Goal: Task Accomplishment & Management: Use online tool/utility

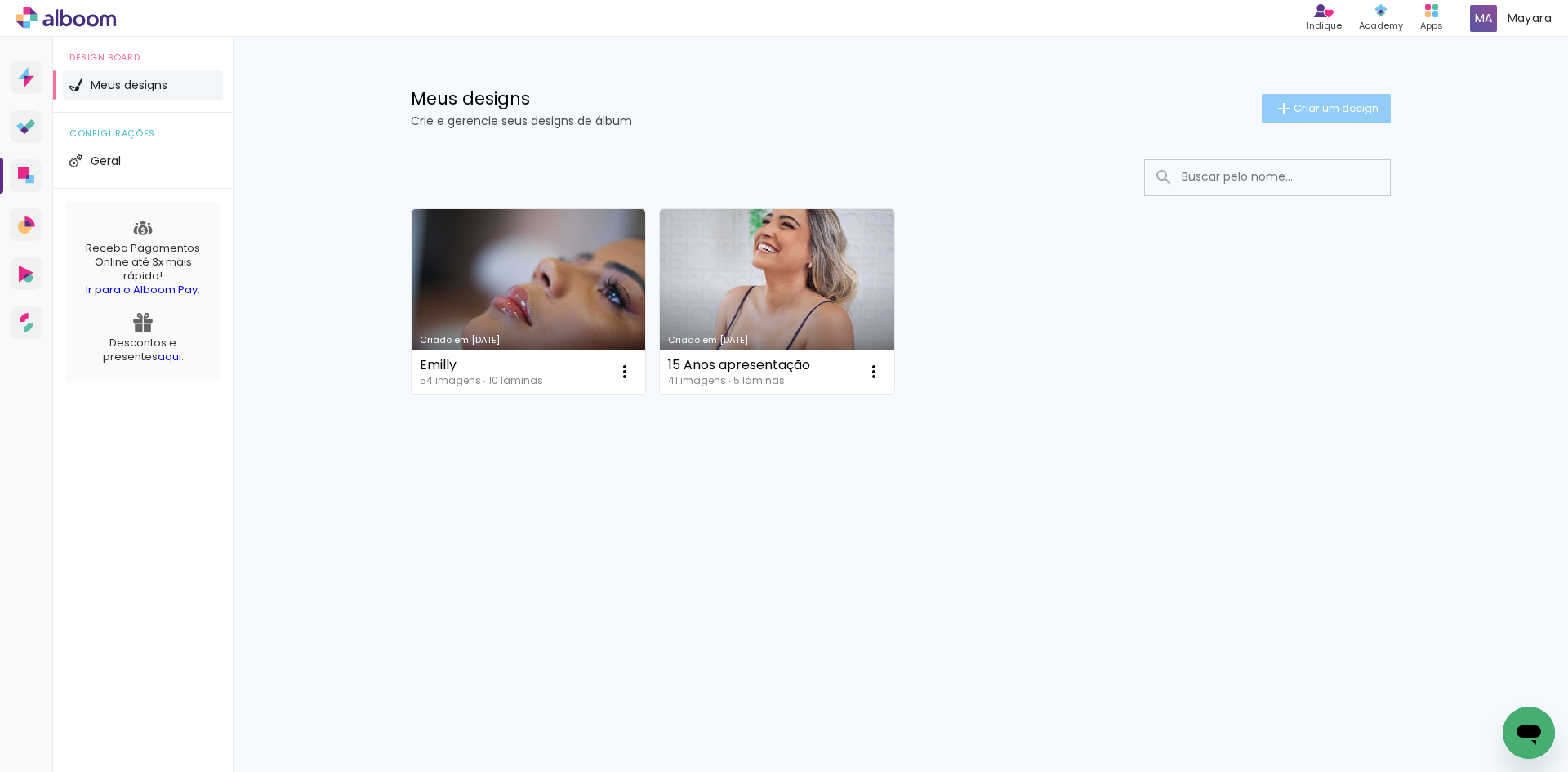
click at [1334, 103] on span "Criar um design" at bounding box center [1336, 107] width 85 height 10
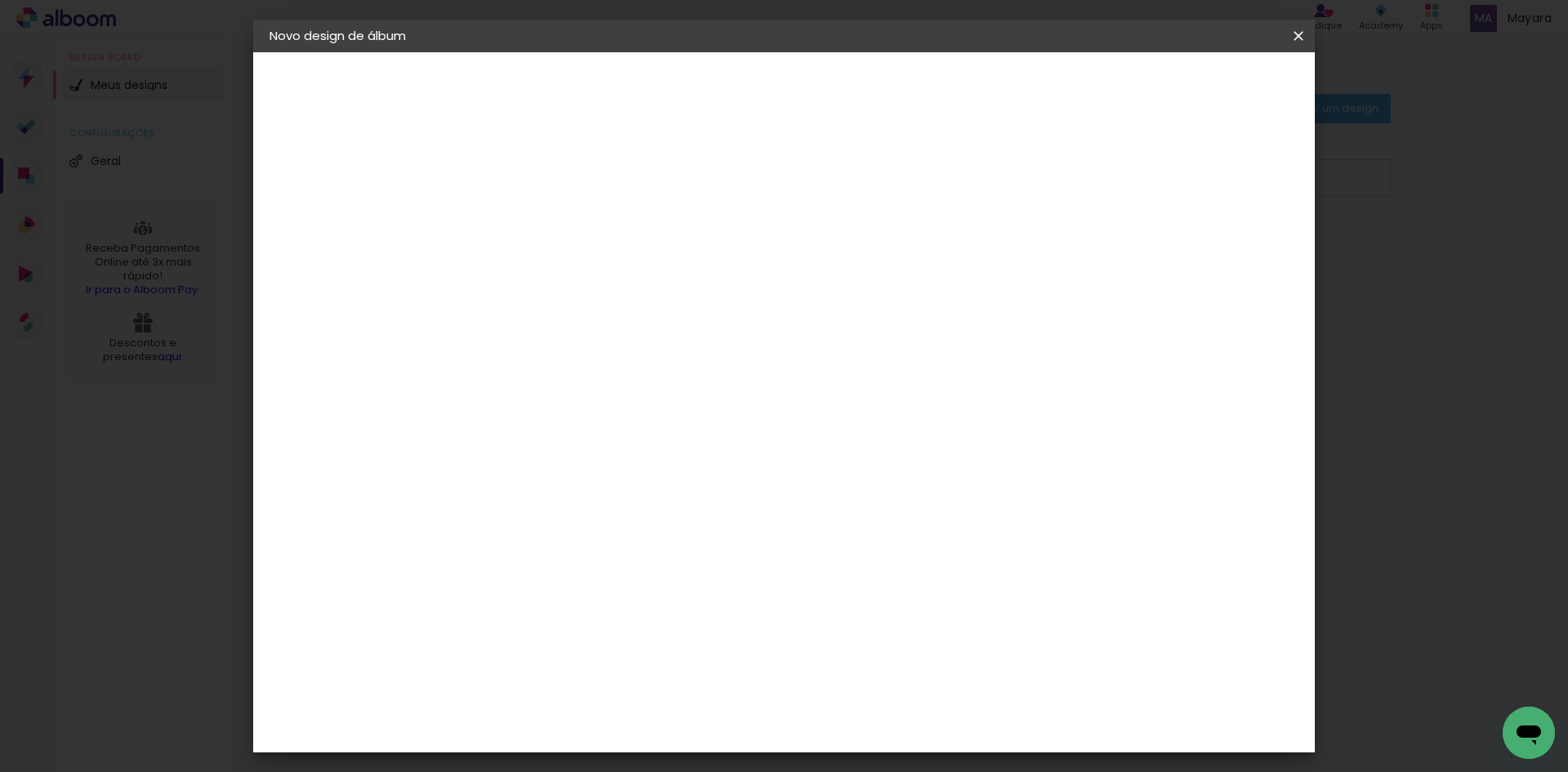
click at [537, 225] on input at bounding box center [537, 218] width 0 height 25
type input "Anny 15 Anos"
type paper-input "Anny 15 Anos"
click at [0, 0] on slot "Avançar" at bounding box center [0, 0] width 0 height 0
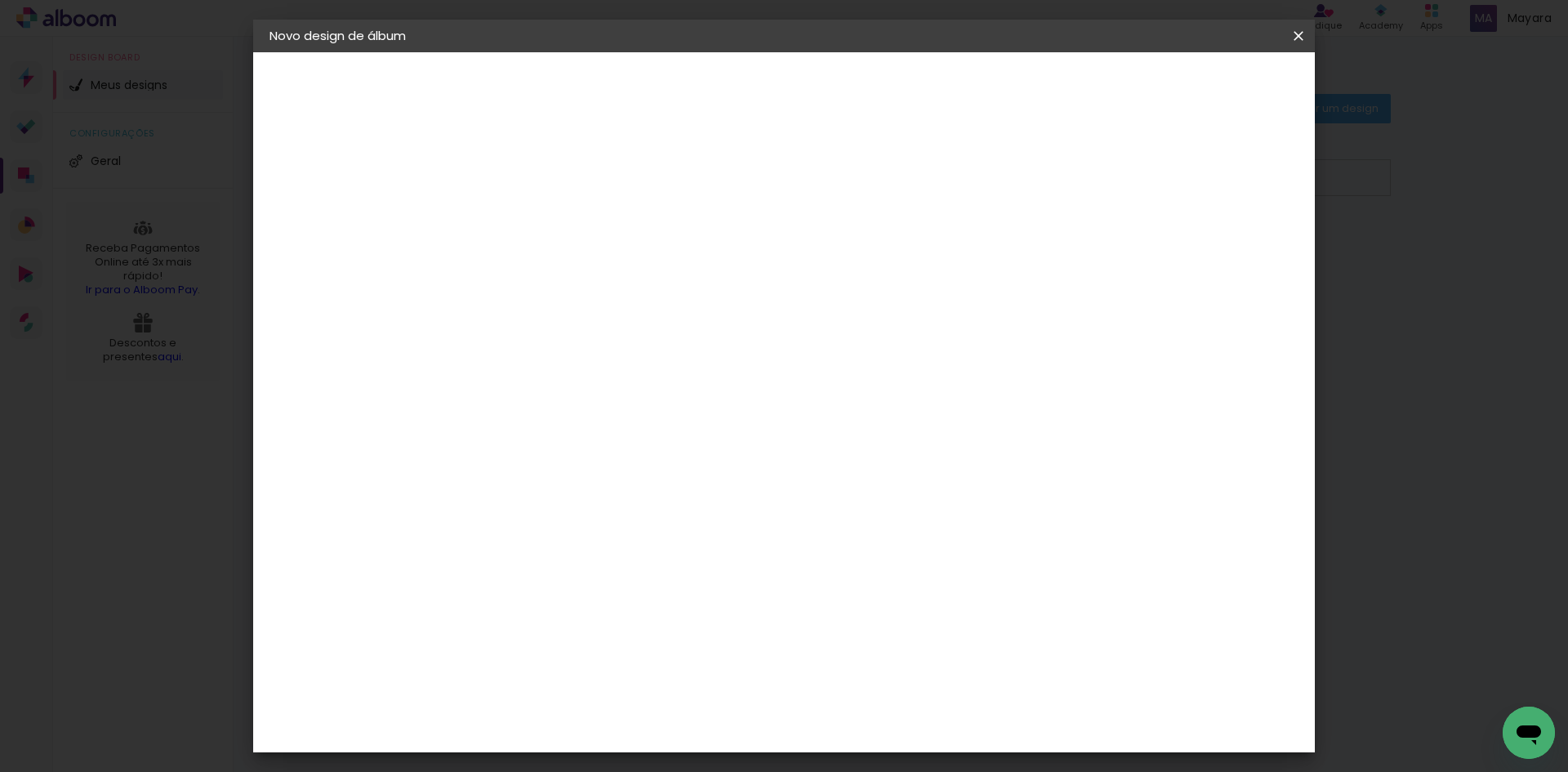
click at [604, 712] on div "[PERSON_NAME] Foto" at bounding box center [580, 725] width 108 height 26
click at [0, 0] on slot "Avançar" at bounding box center [0, 0] width 0 height 0
click at [647, 263] on span "15 × 21" at bounding box center [609, 285] width 76 height 43
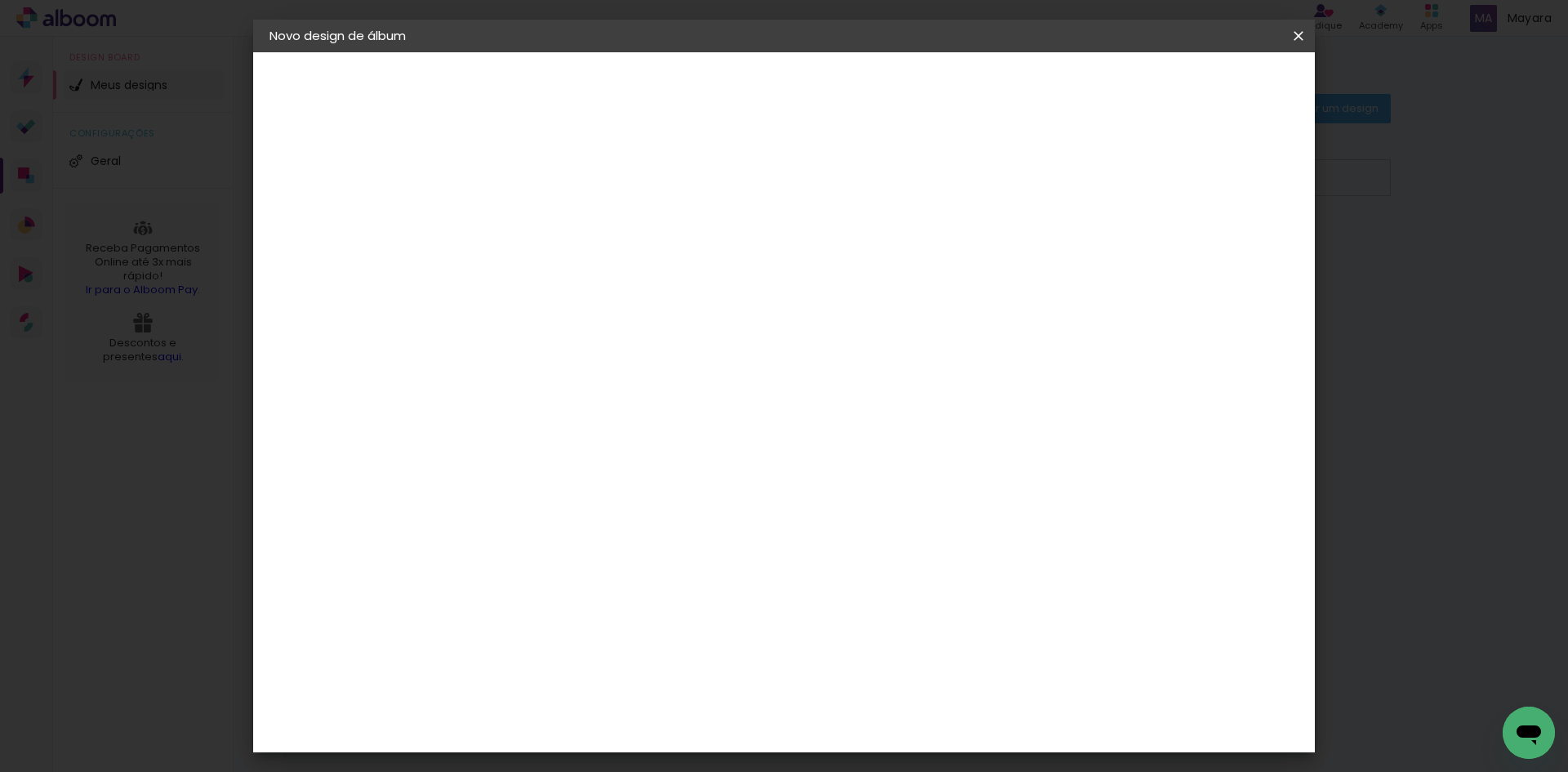
click at [0, 0] on slot "Avançar" at bounding box center [0, 0] width 0 height 0
click at [1104, 174] on div at bounding box center [1097, 176] width 15 height 15
type paper-checkbox "on"
click at [1197, 90] on span "Iniciar design" at bounding box center [1159, 87] width 75 height 11
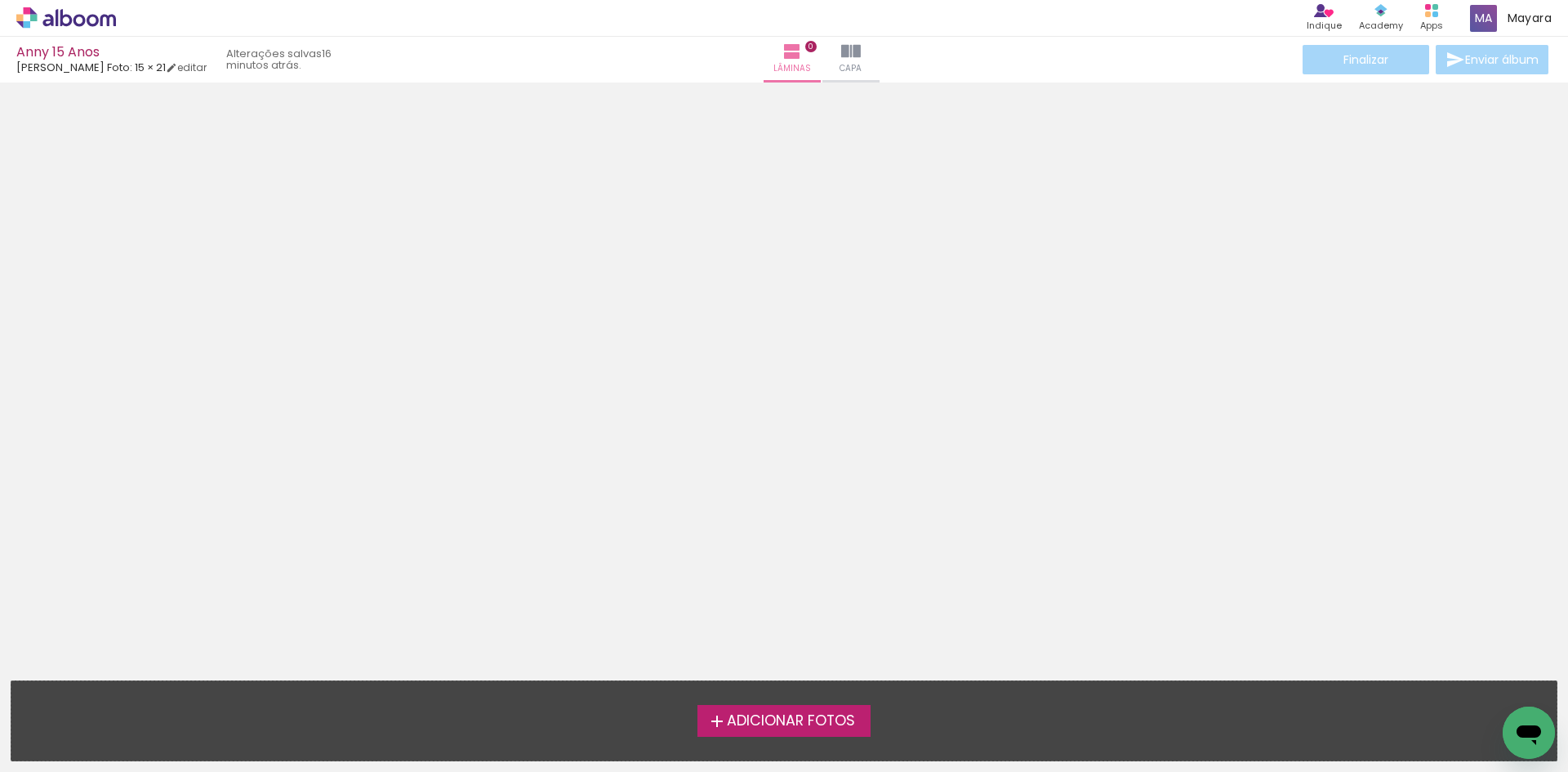
click at [732, 721] on span "Adicionar Fotos" at bounding box center [791, 722] width 128 height 15
click at [0, 0] on input "file" at bounding box center [0, 0] width 0 height 0
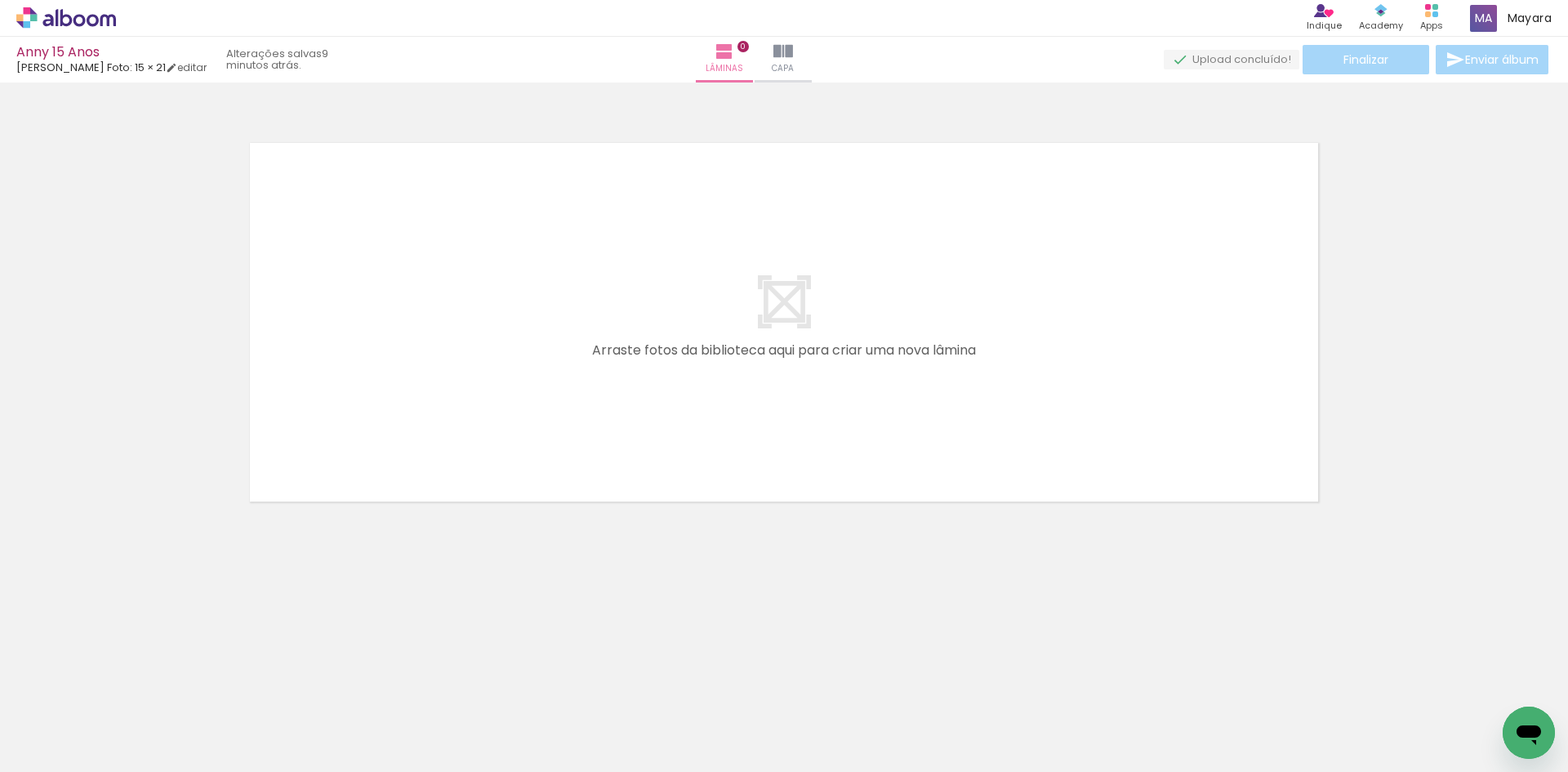
scroll to position [0, 3200]
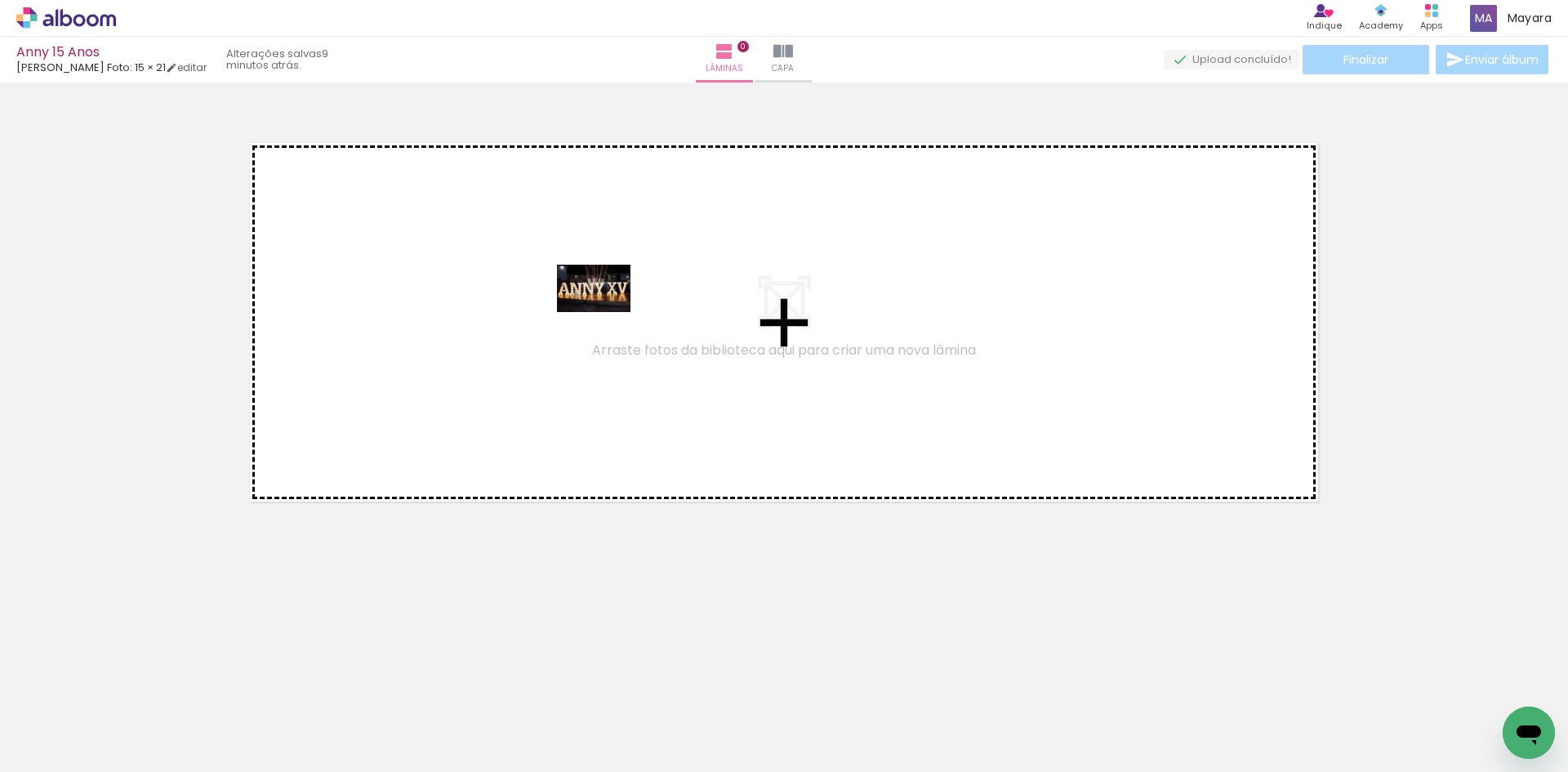
drag, startPoint x: 1081, startPoint y: 723, endPoint x: 606, endPoint y: 314, distance: 626.8
click at [606, 314] on quentale-workspace at bounding box center [784, 386] width 1568 height 772
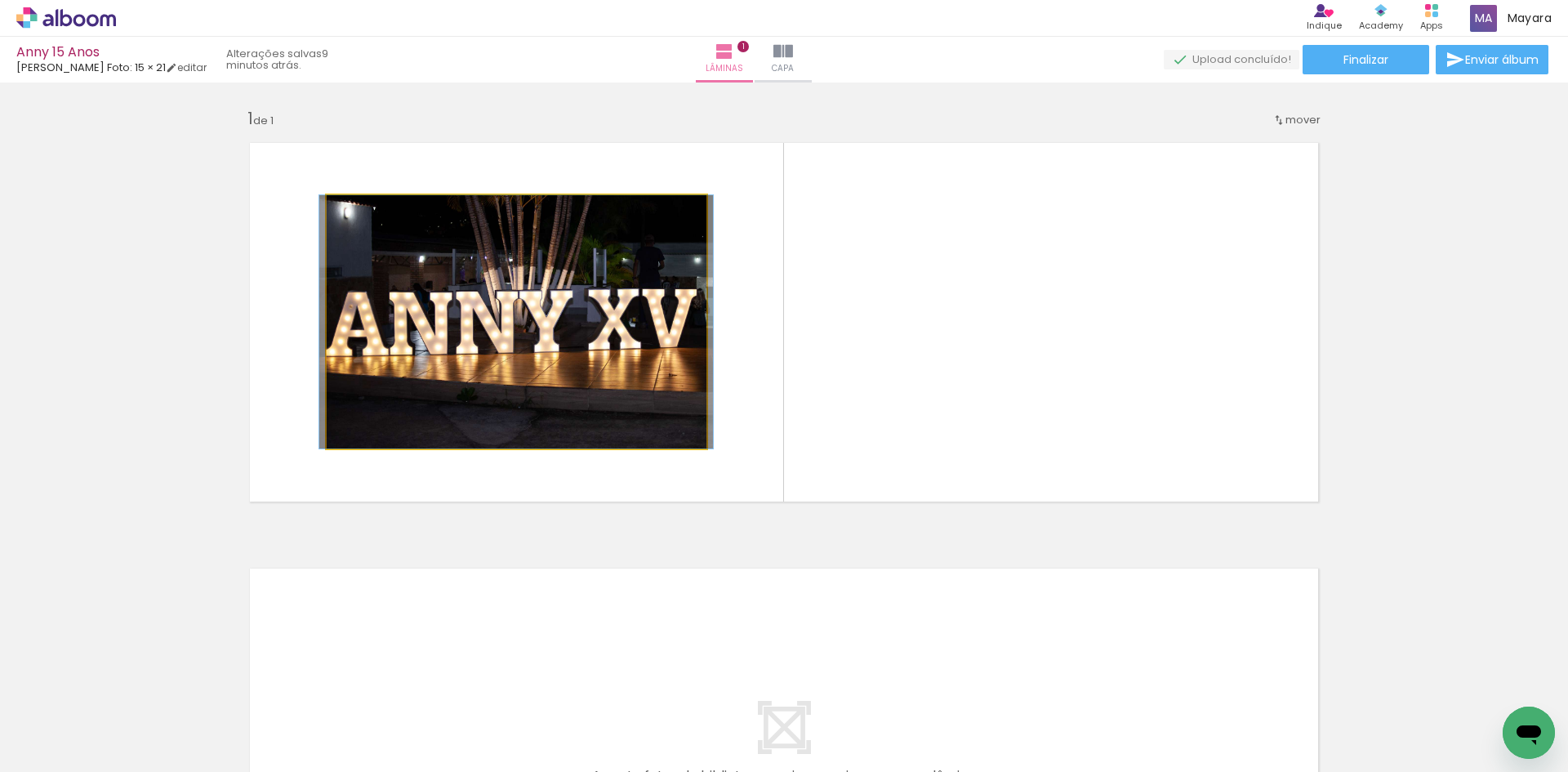
drag, startPoint x: 361, startPoint y: 212, endPoint x: 325, endPoint y: 211, distance: 36.0
type paper-slider "100"
click at [331, 211] on div at bounding box center [388, 212] width 114 height 24
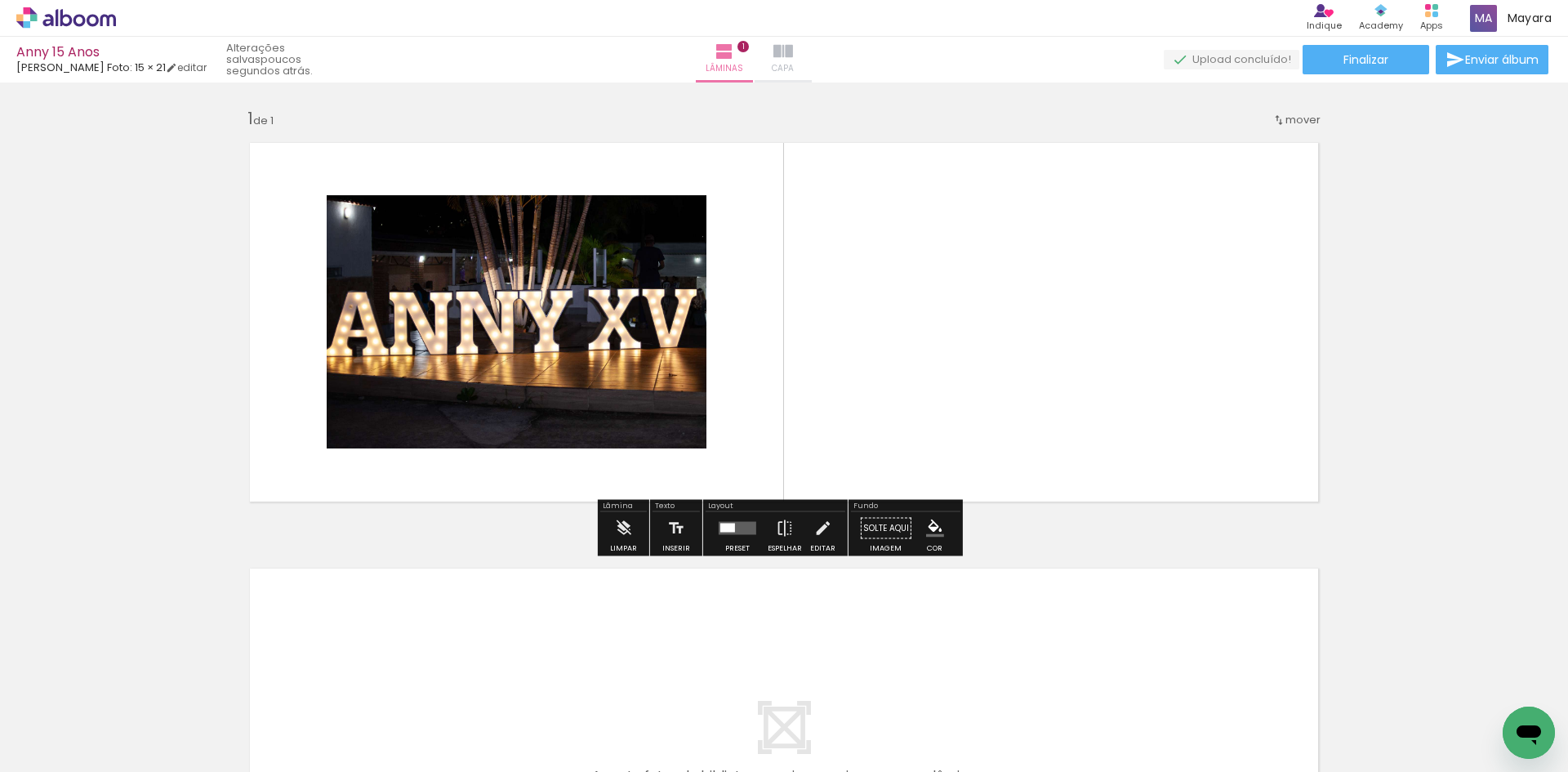
click at [792, 55] on iron-icon at bounding box center [782, 51] width 20 height 20
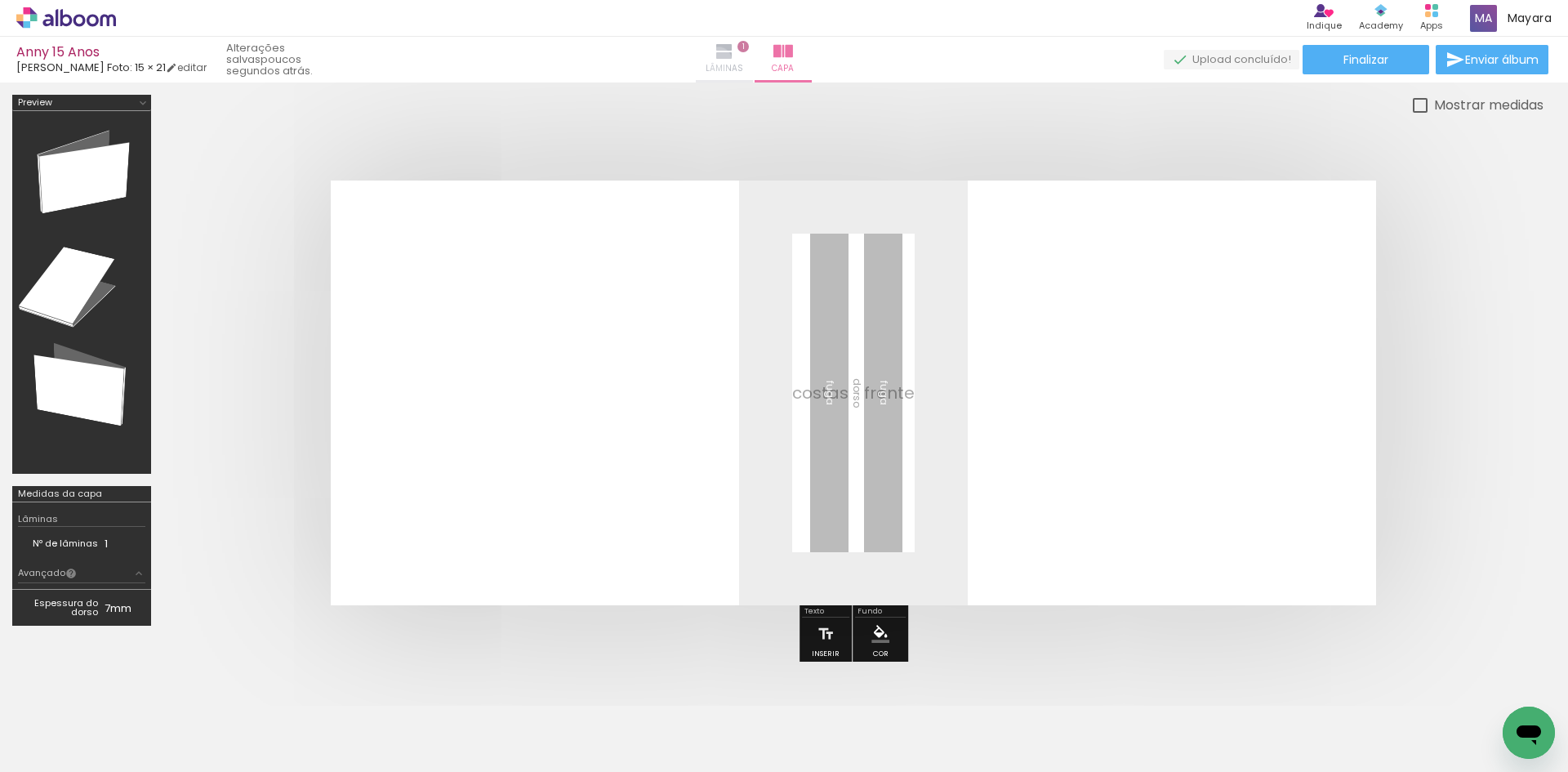
click at [734, 60] on iron-icon at bounding box center [723, 51] width 20 height 20
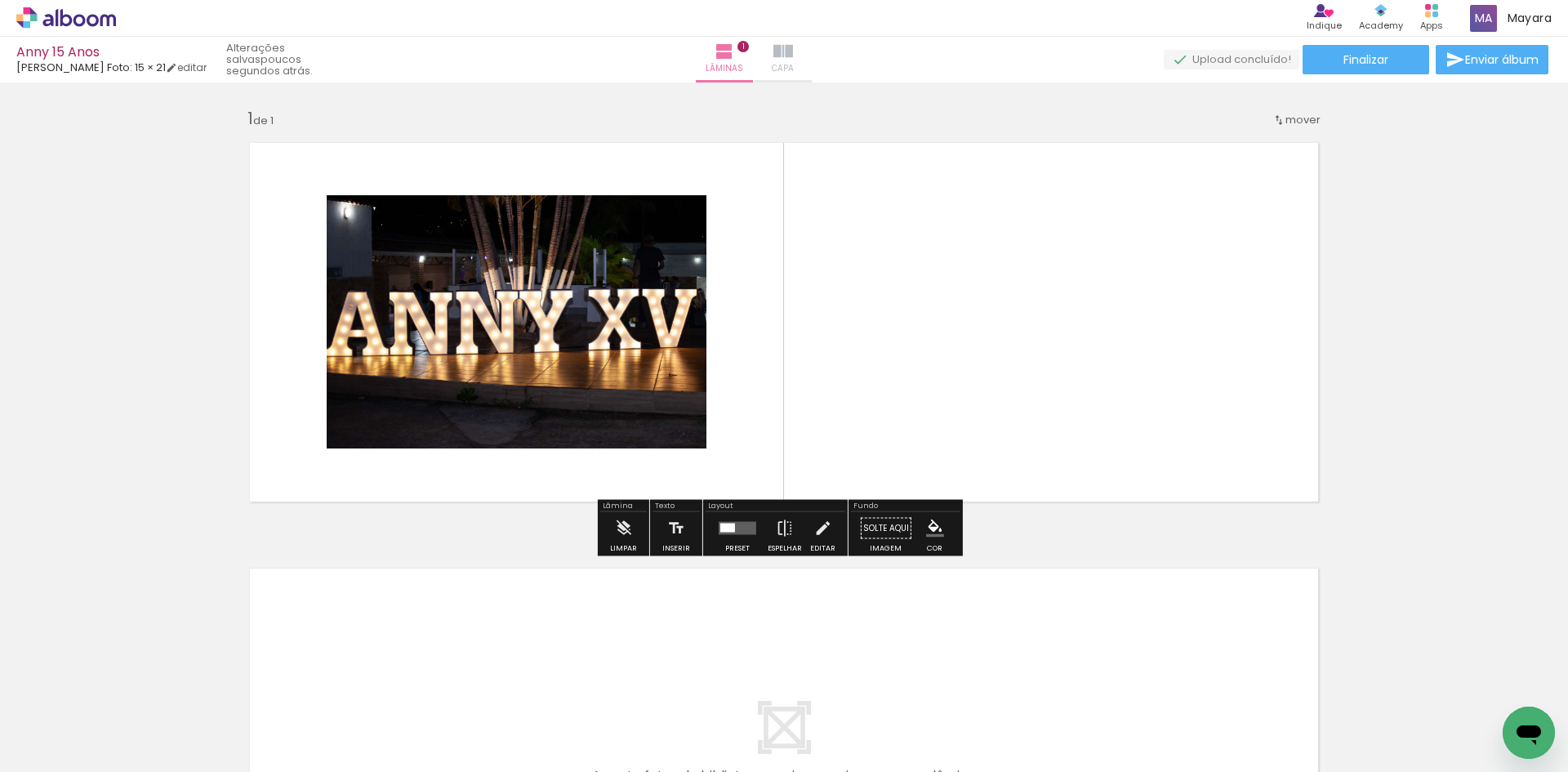
click at [792, 48] on iron-icon at bounding box center [782, 51] width 20 height 20
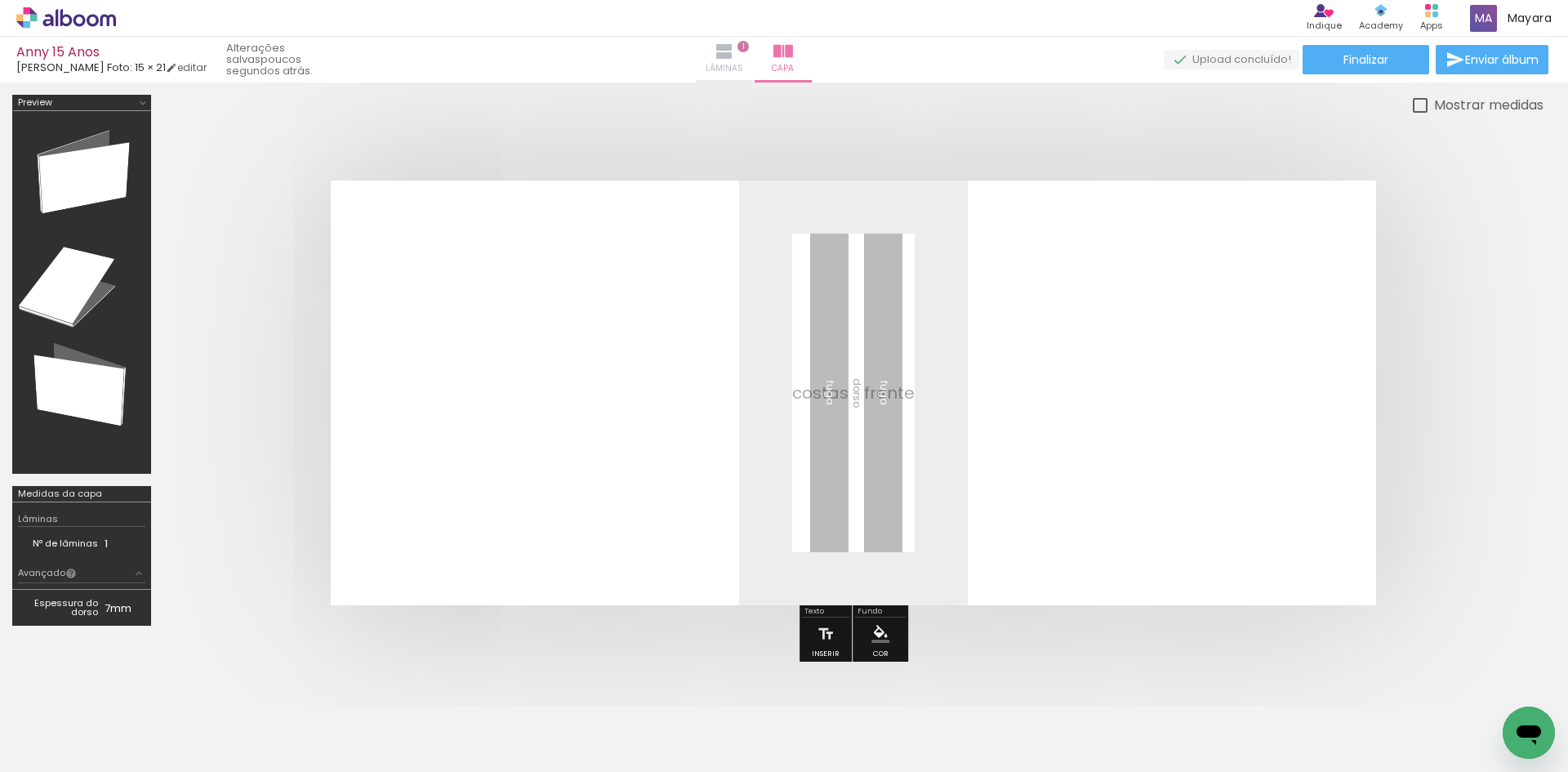
click at [734, 59] on iron-icon at bounding box center [723, 51] width 20 height 20
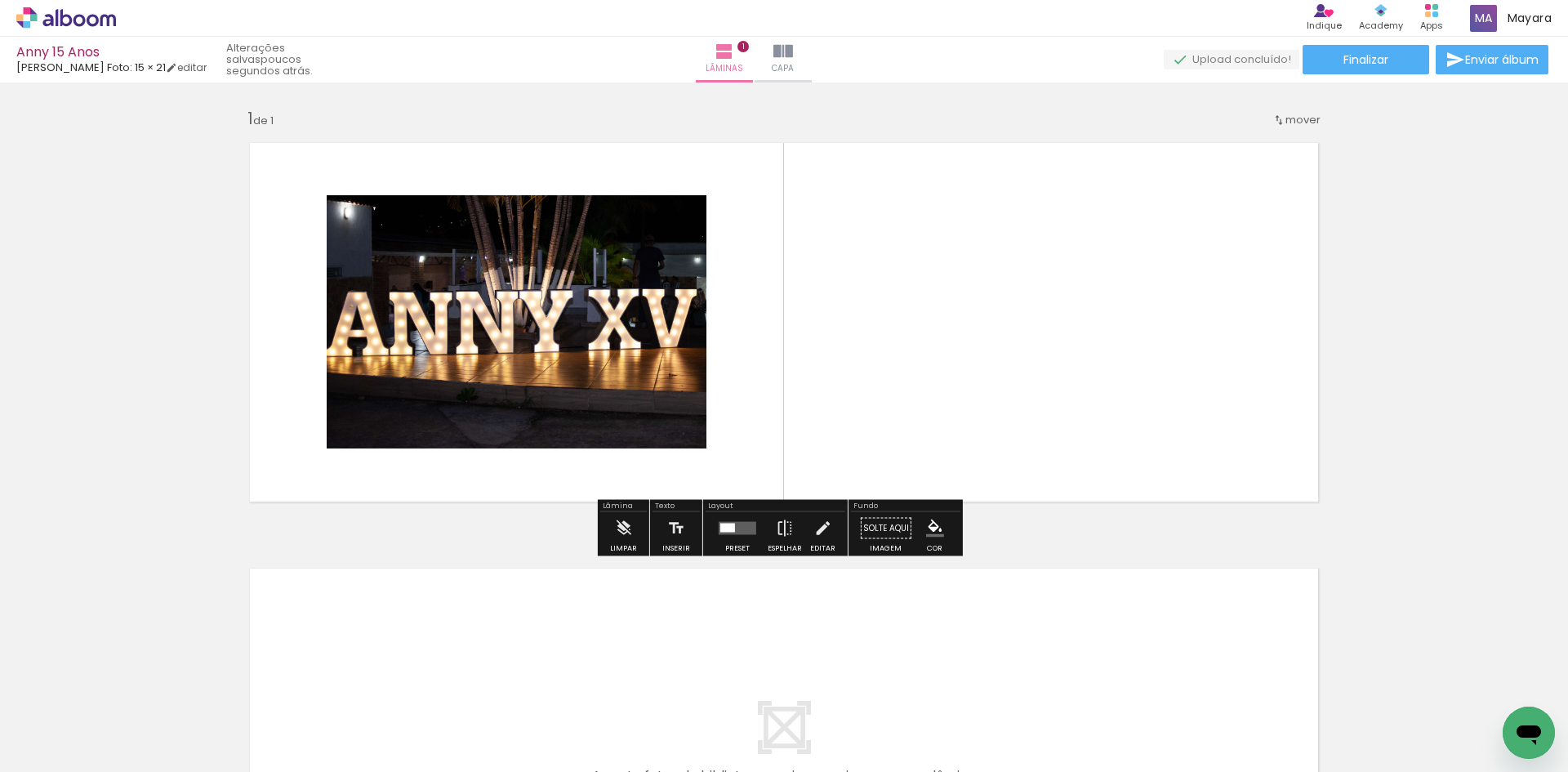
click at [538, 330] on quentale-photo at bounding box center [516, 321] width 380 height 253
click at [623, 531] on iron-icon at bounding box center [623, 528] width 18 height 33
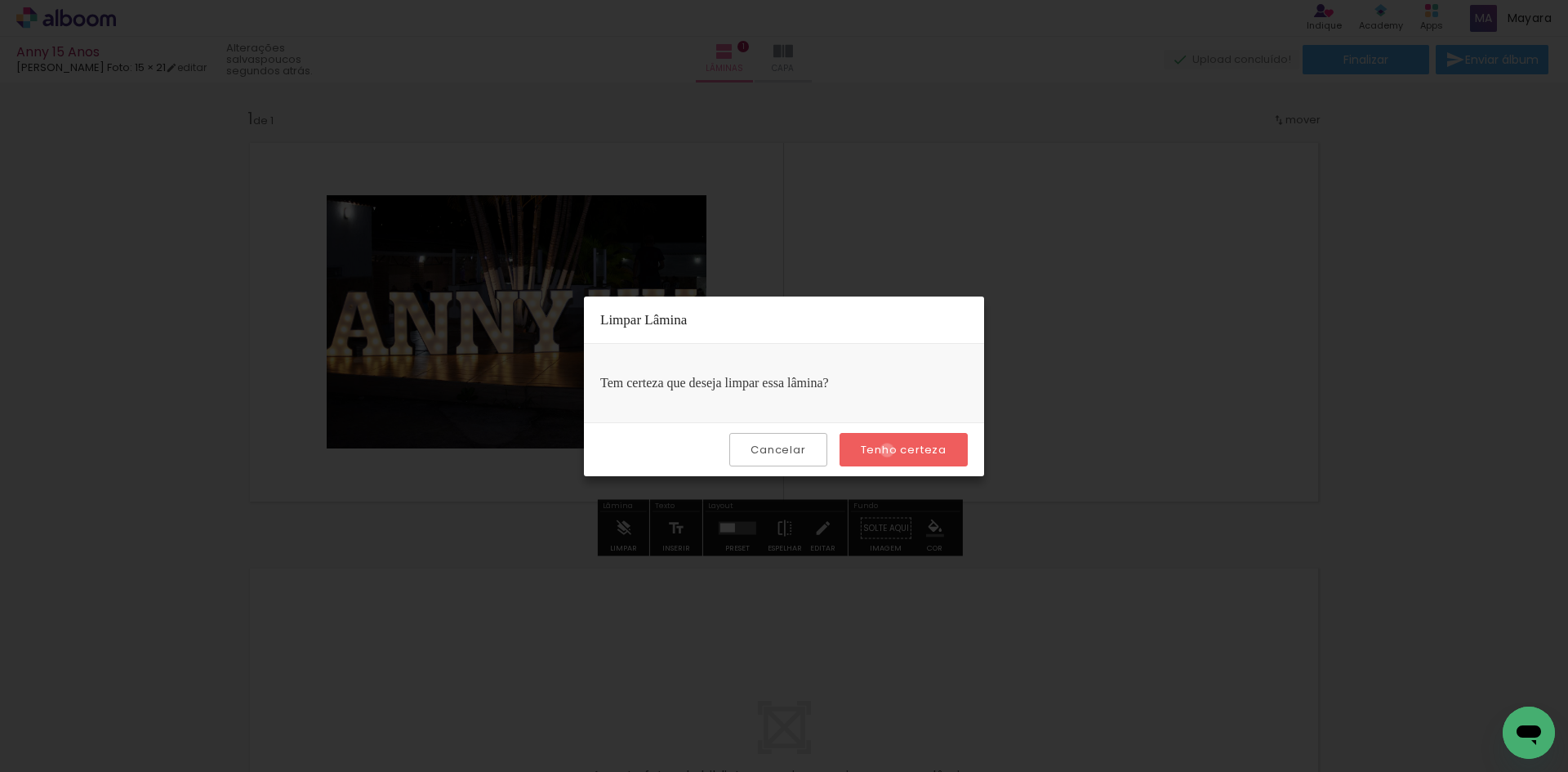
click at [0, 0] on slot "Tenho certeza" at bounding box center [0, 0] width 0 height 0
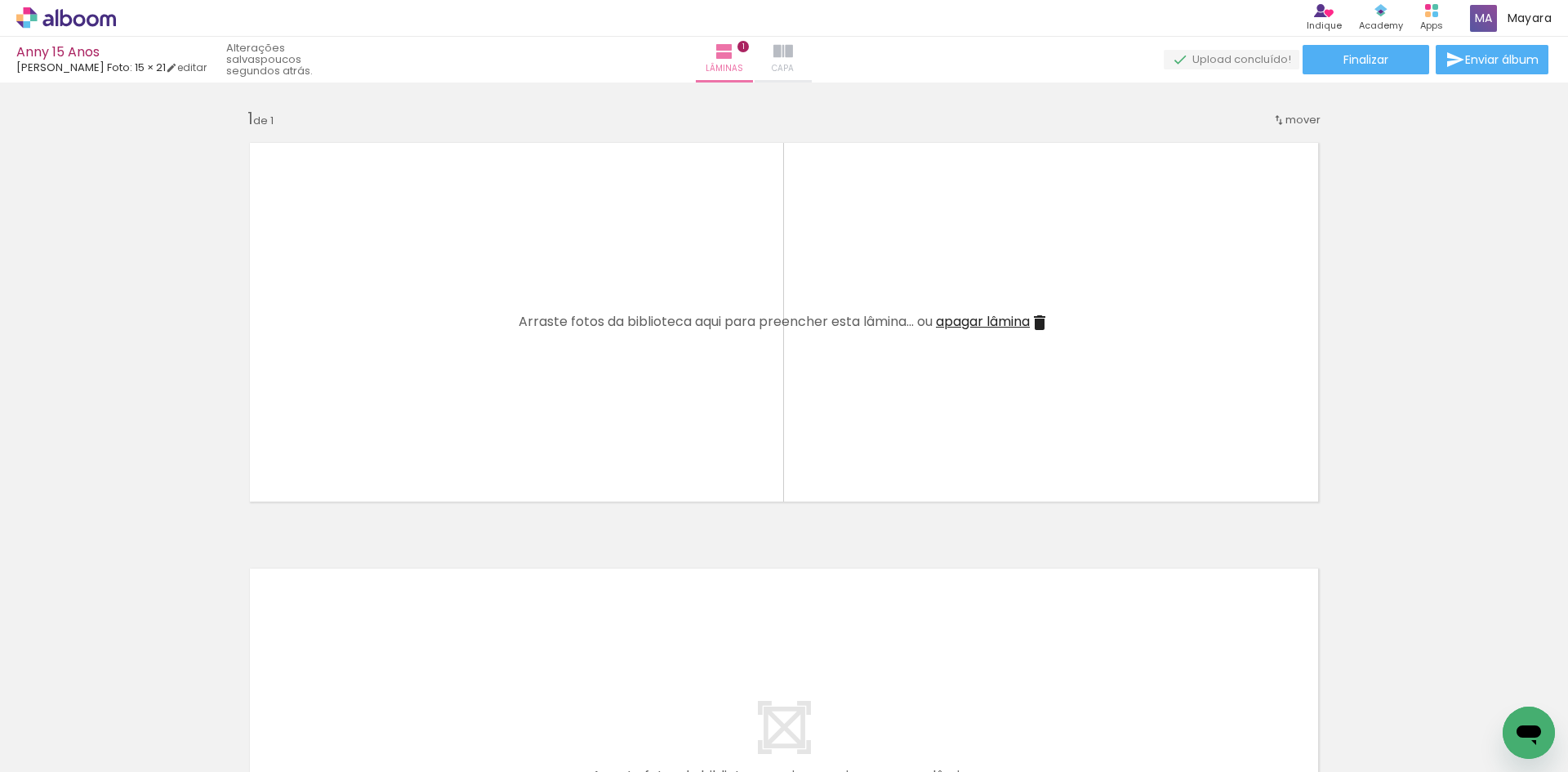
click at [793, 62] on span "Capa" at bounding box center [783, 69] width 22 height 15
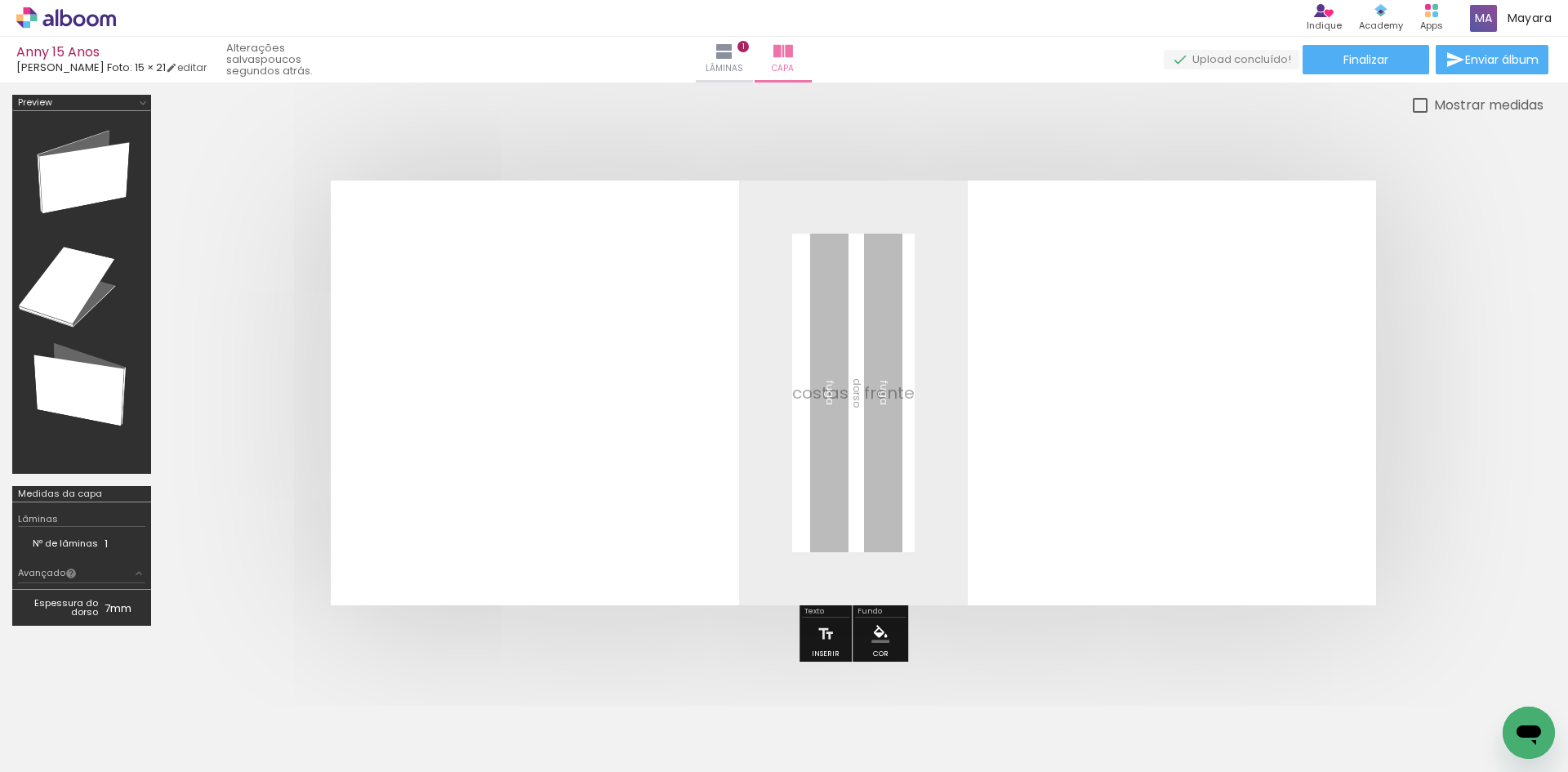
click at [1189, 453] on quentale-layouter at bounding box center [853, 392] width 1045 height 425
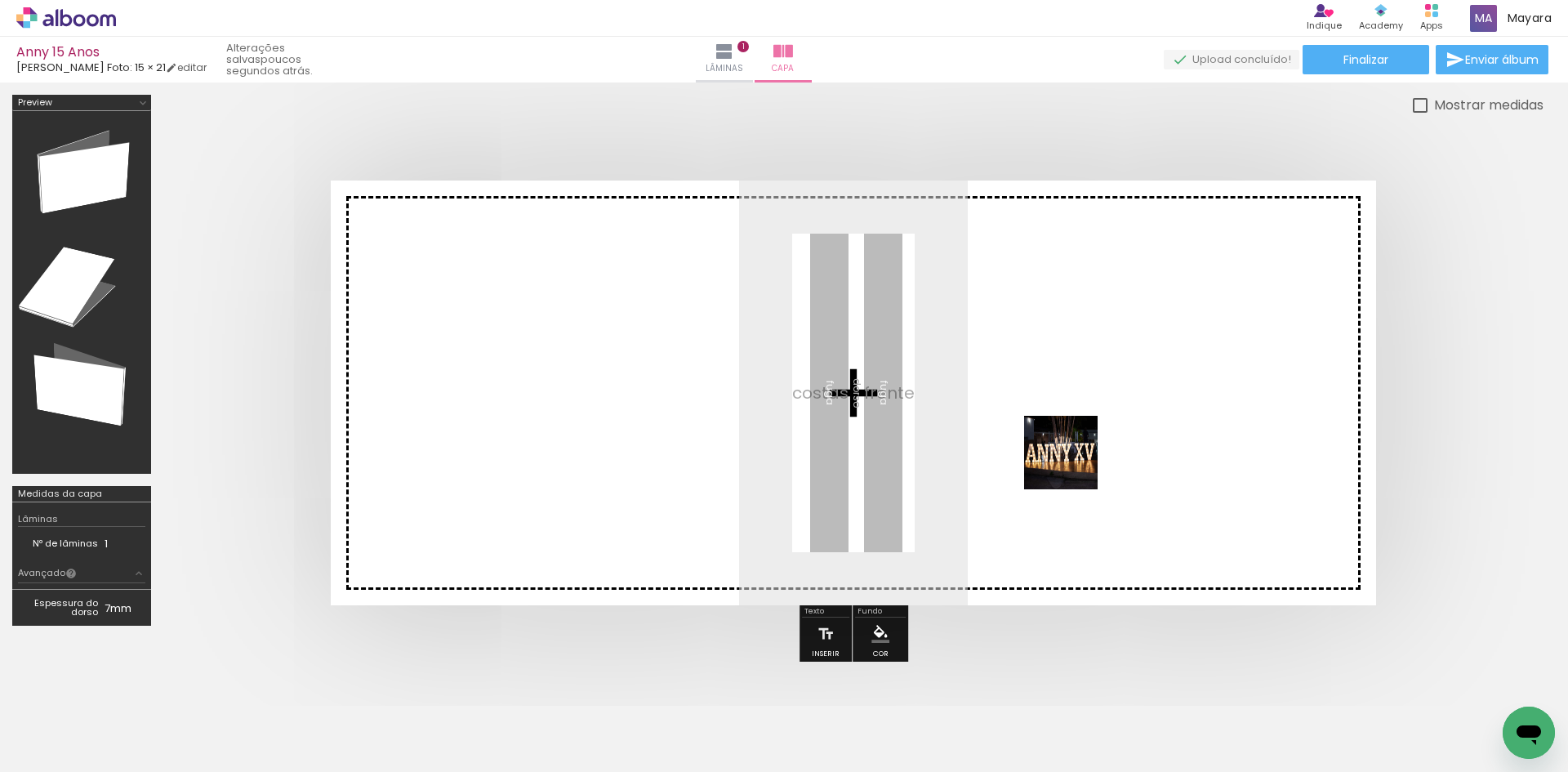
drag, startPoint x: 1086, startPoint y: 721, endPoint x: 1085, endPoint y: 431, distance: 290.0
click at [1085, 431] on quentale-workspace at bounding box center [784, 386] width 1568 height 772
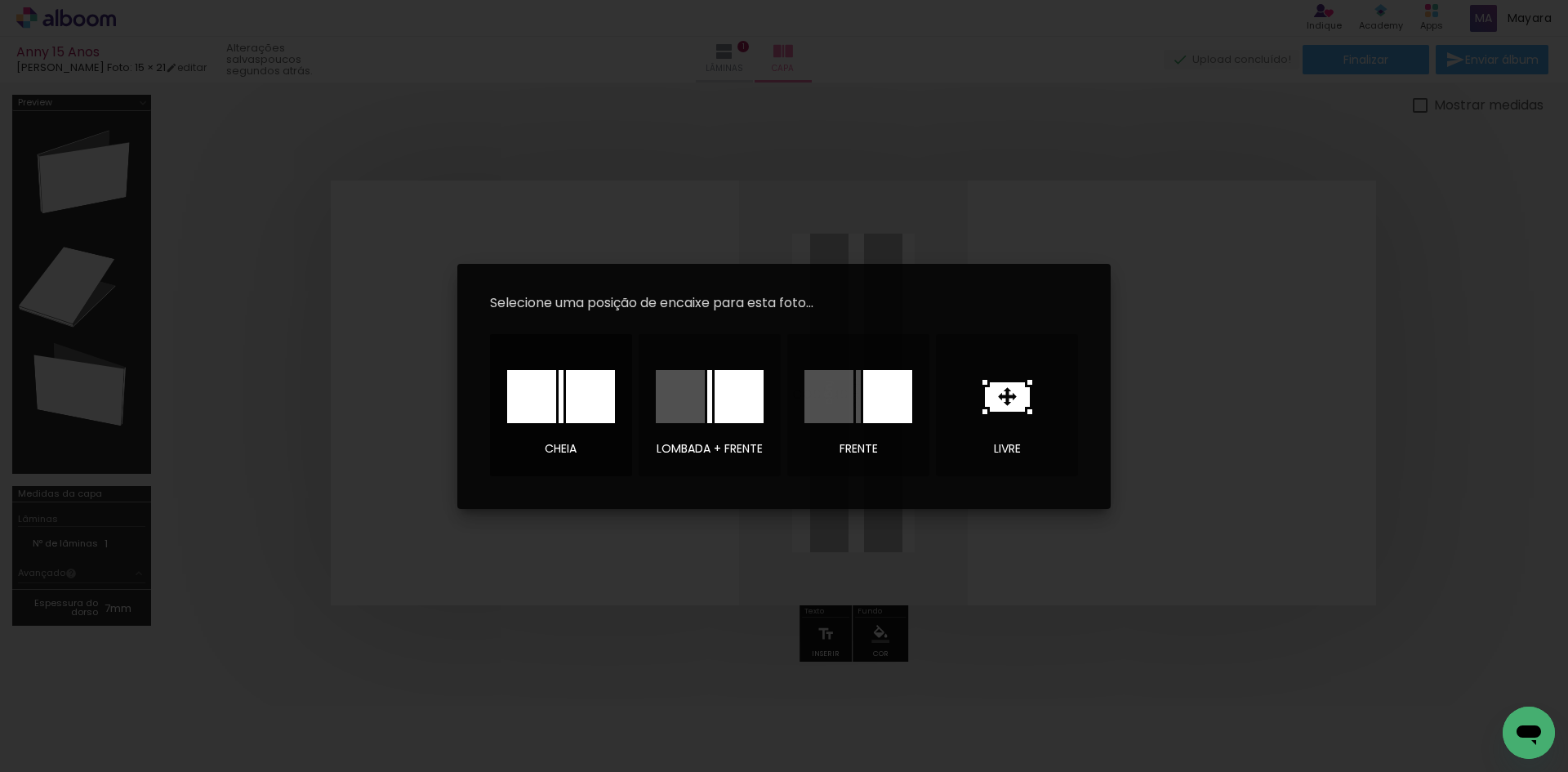
click at [560, 404] on div at bounding box center [560, 396] width 5 height 53
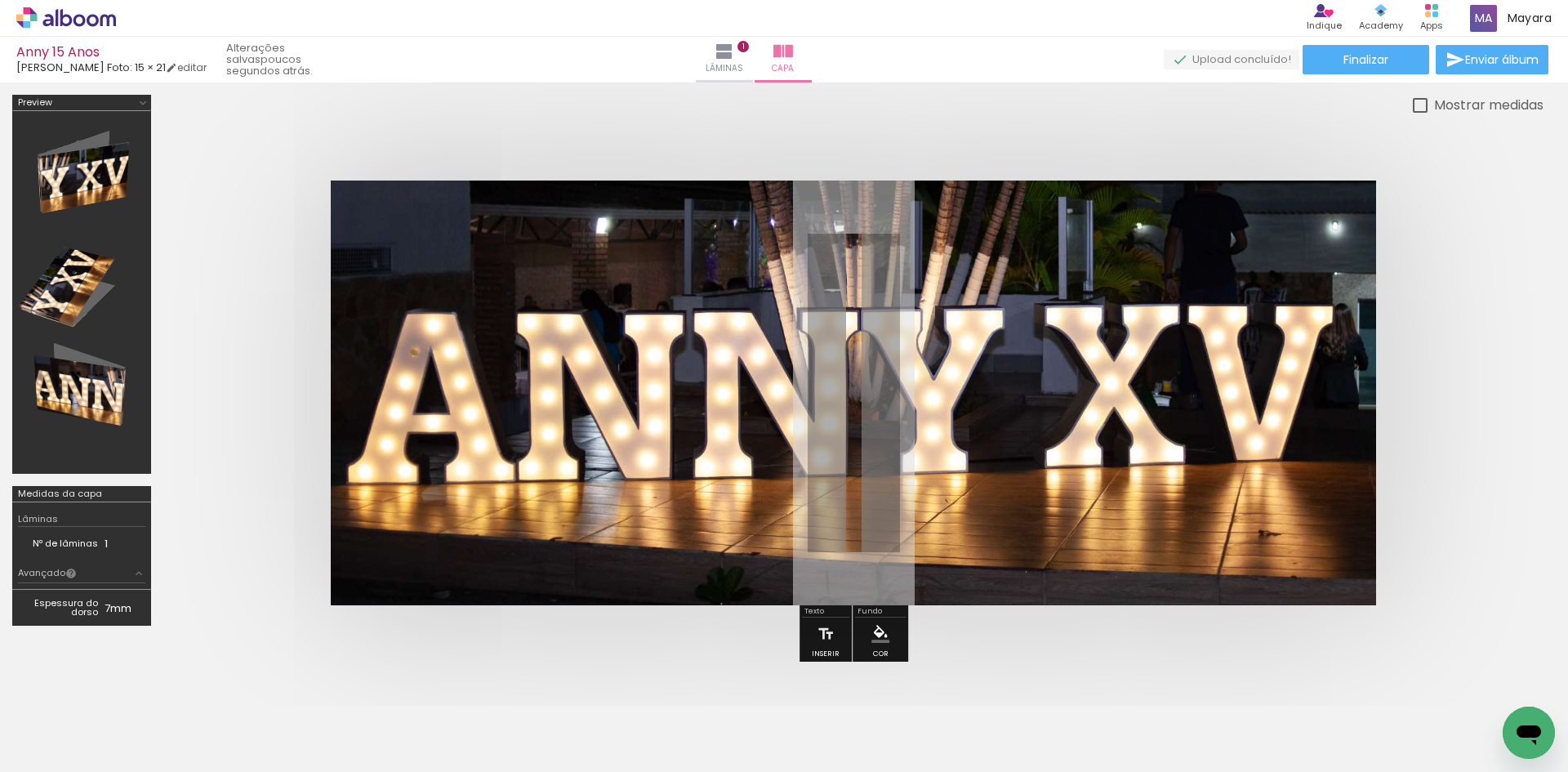
drag, startPoint x: 1202, startPoint y: 273, endPoint x: 1014, endPoint y: 654, distance: 424.9
click at [1014, 655] on div at bounding box center [853, 392] width 1379 height 555
click at [140, 573] on iron-icon at bounding box center [139, 573] width 13 height 13
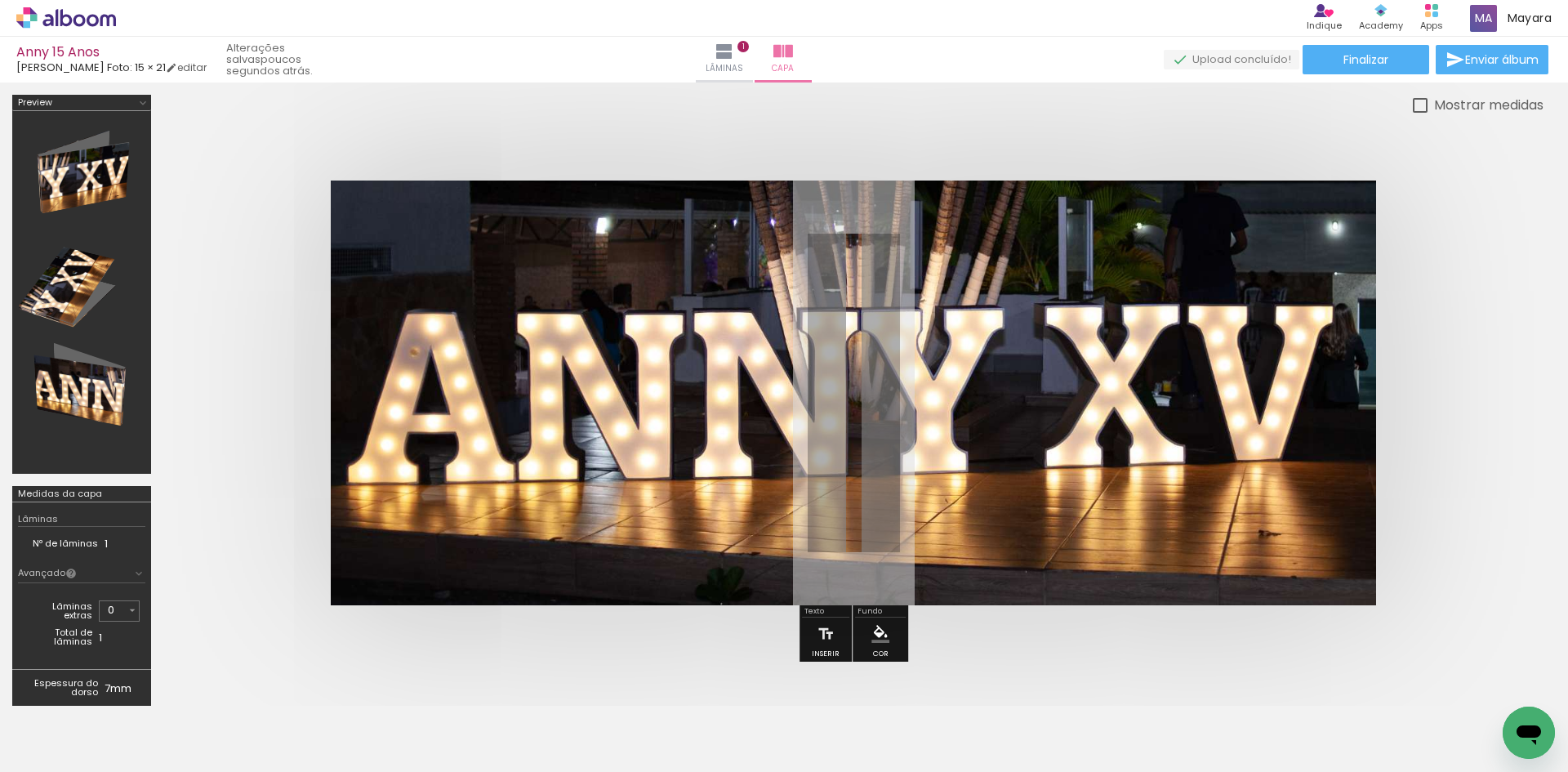
click at [143, 99] on iron-icon at bounding box center [143, 103] width 13 height 13
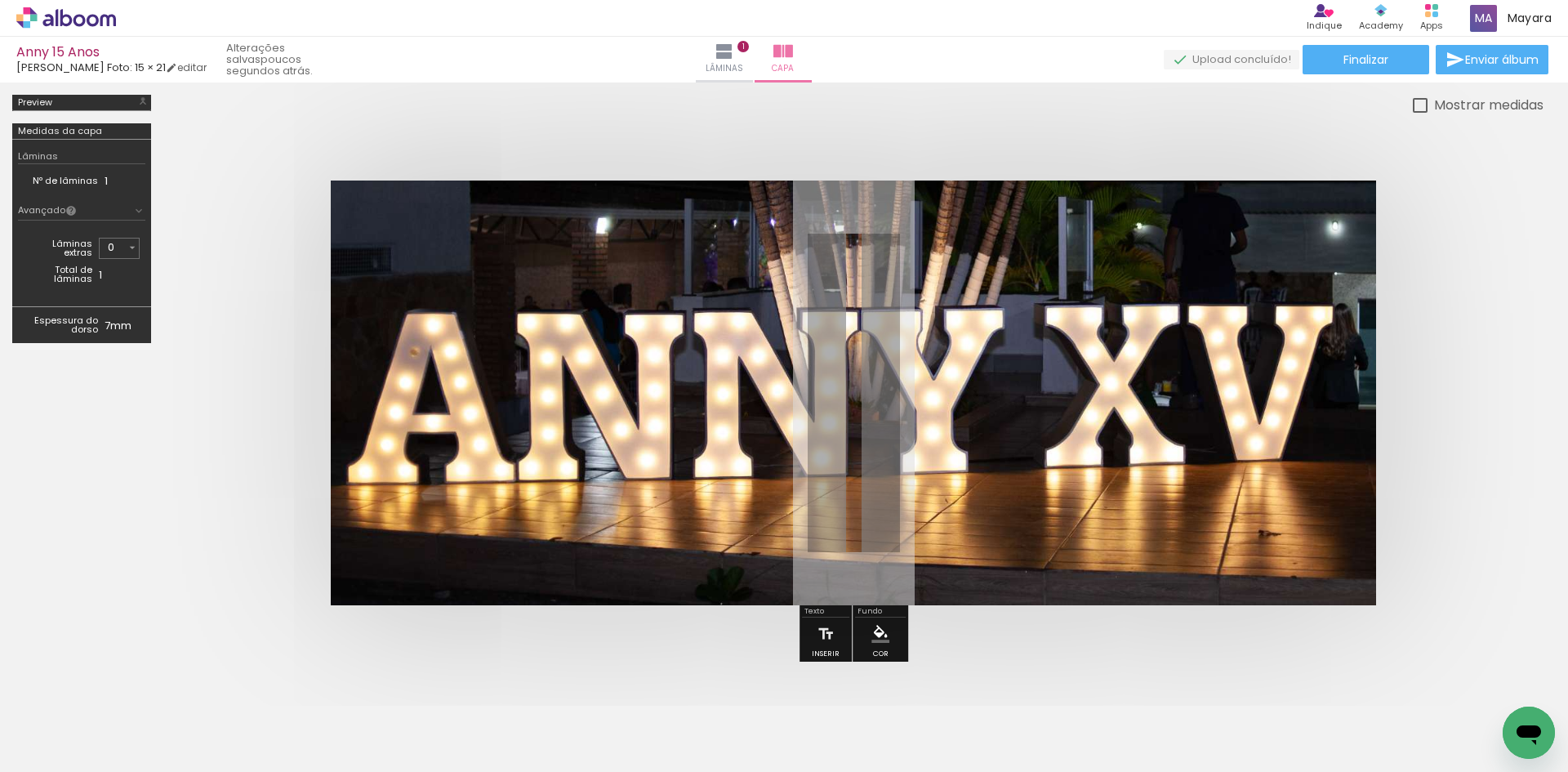
click at [143, 99] on iron-icon at bounding box center [143, 103] width 13 height 13
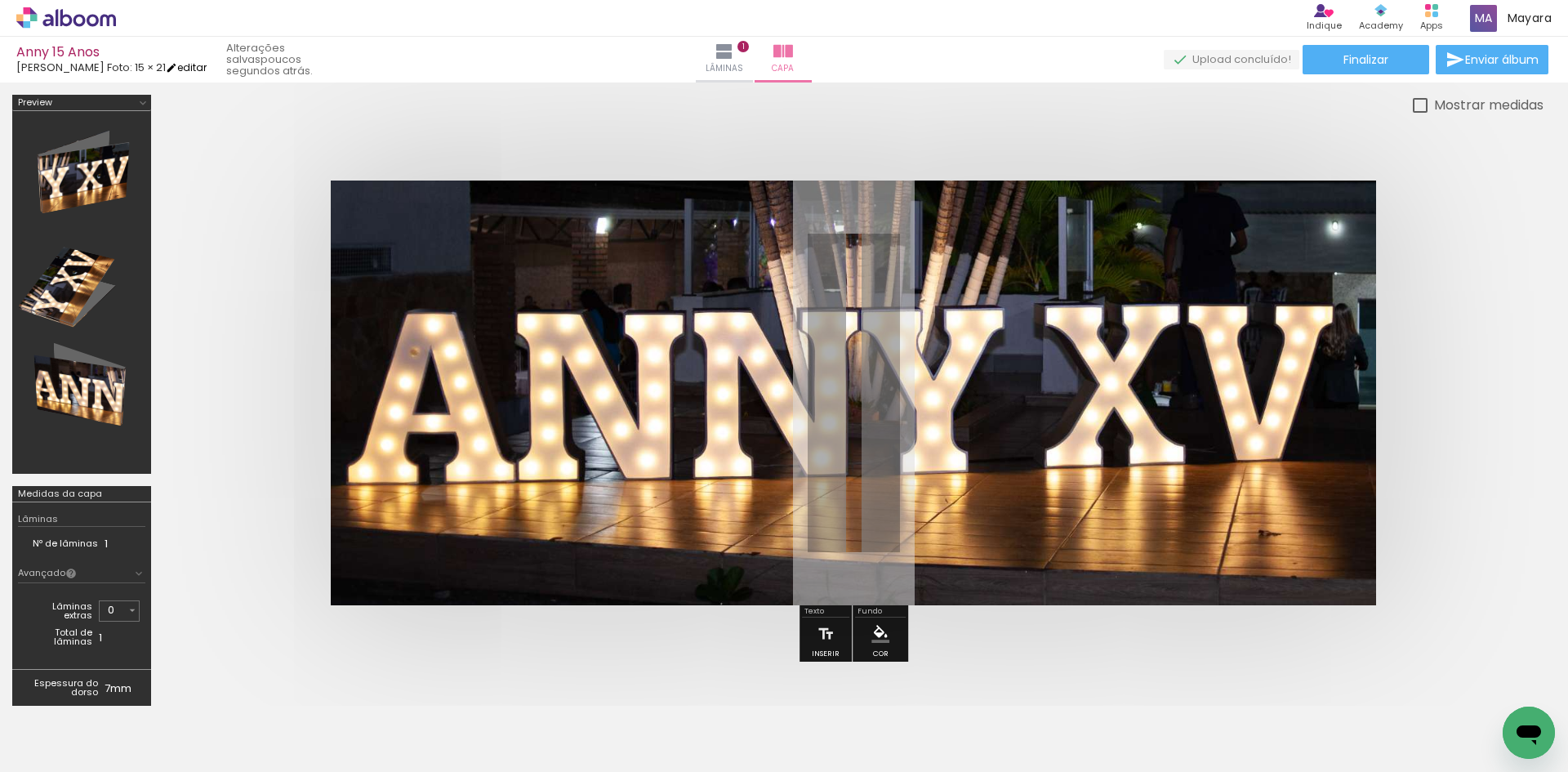
click at [166, 65] on iron-icon at bounding box center [172, 67] width 11 height 11
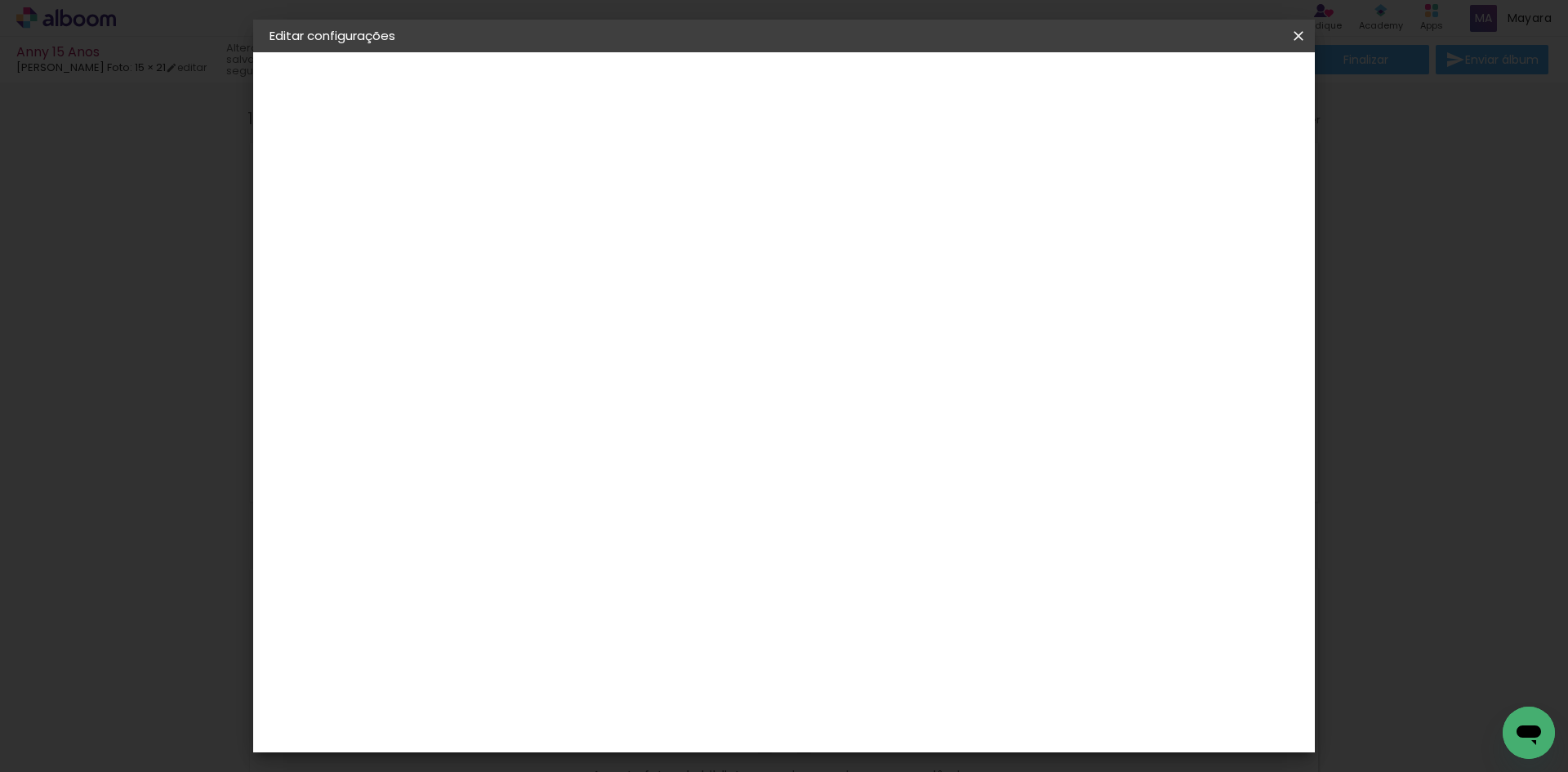
click at [1299, 29] on iron-icon at bounding box center [1298, 35] width 20 height 16
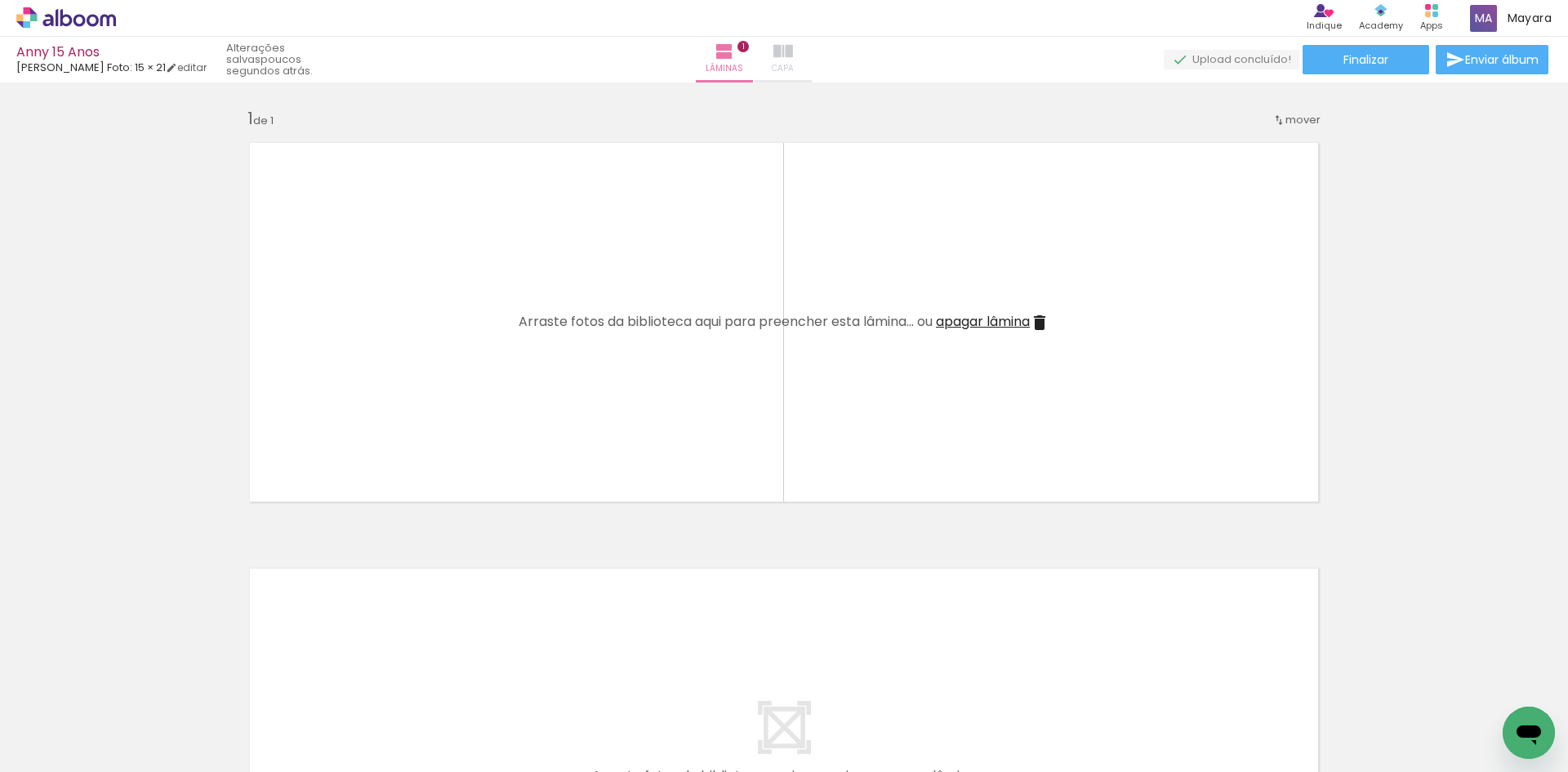
click at [793, 62] on span "Capa" at bounding box center [783, 69] width 22 height 15
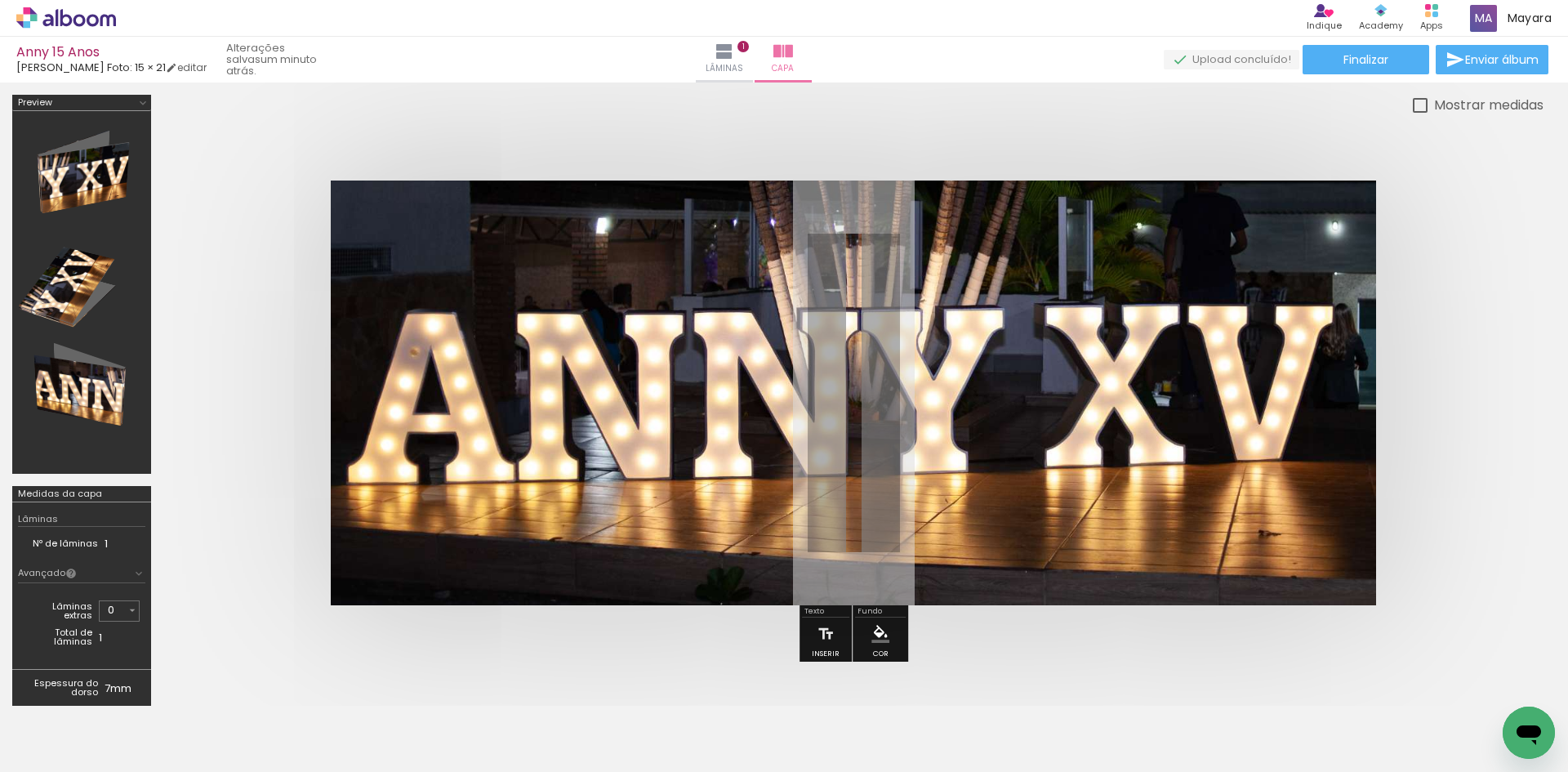
click at [1421, 105] on div at bounding box center [1420, 105] width 15 height 15
type paper-checkbox "on"
click at [1421, 105] on div at bounding box center [1420, 105] width 15 height 15
click at [1159, 289] on quentale-photo at bounding box center [853, 392] width 1045 height 425
drag, startPoint x: 1159, startPoint y: 289, endPoint x: 140, endPoint y: 101, distance: 1036.2
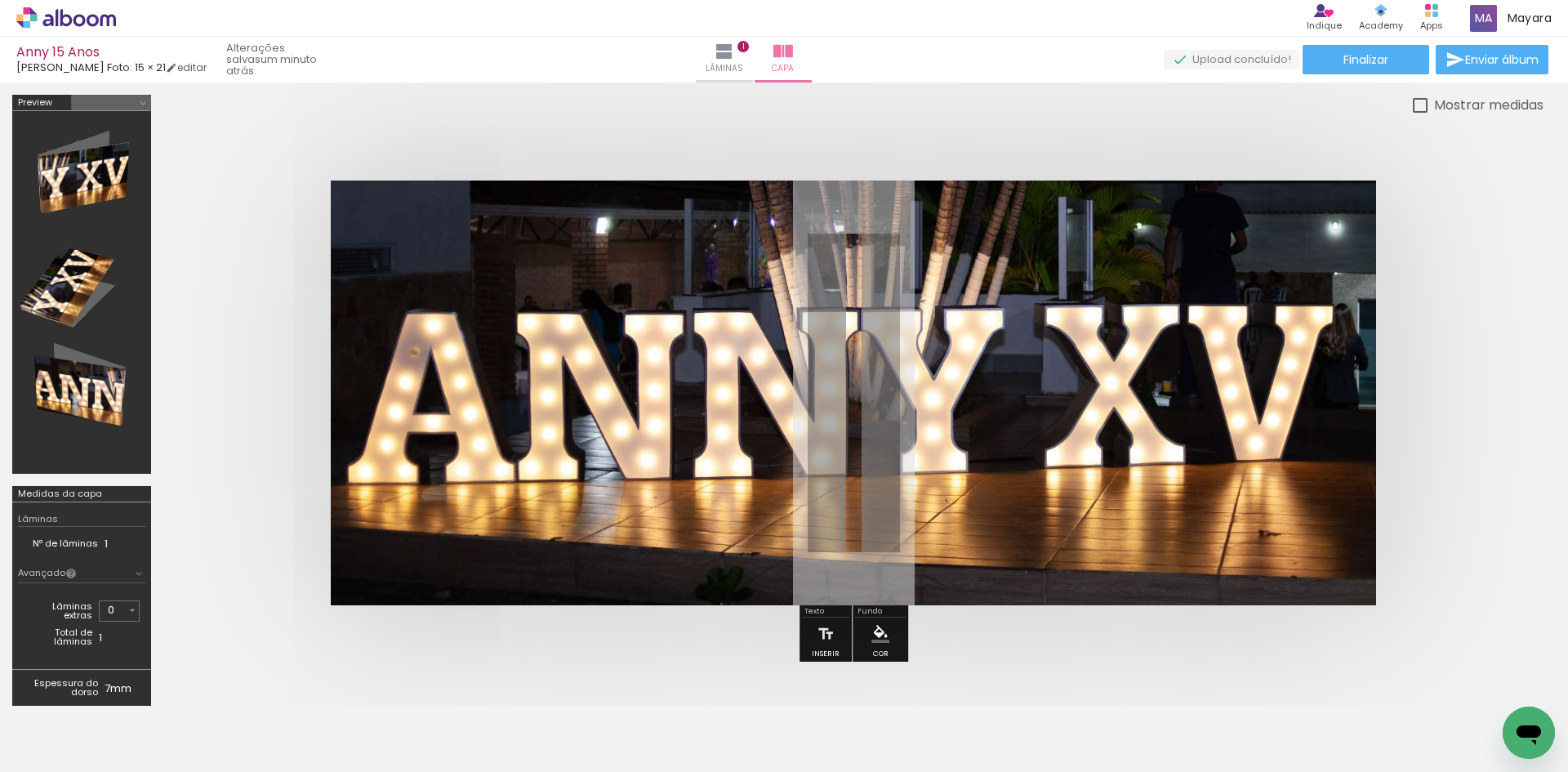
click at [140, 101] on iron-icon at bounding box center [143, 103] width 13 height 13
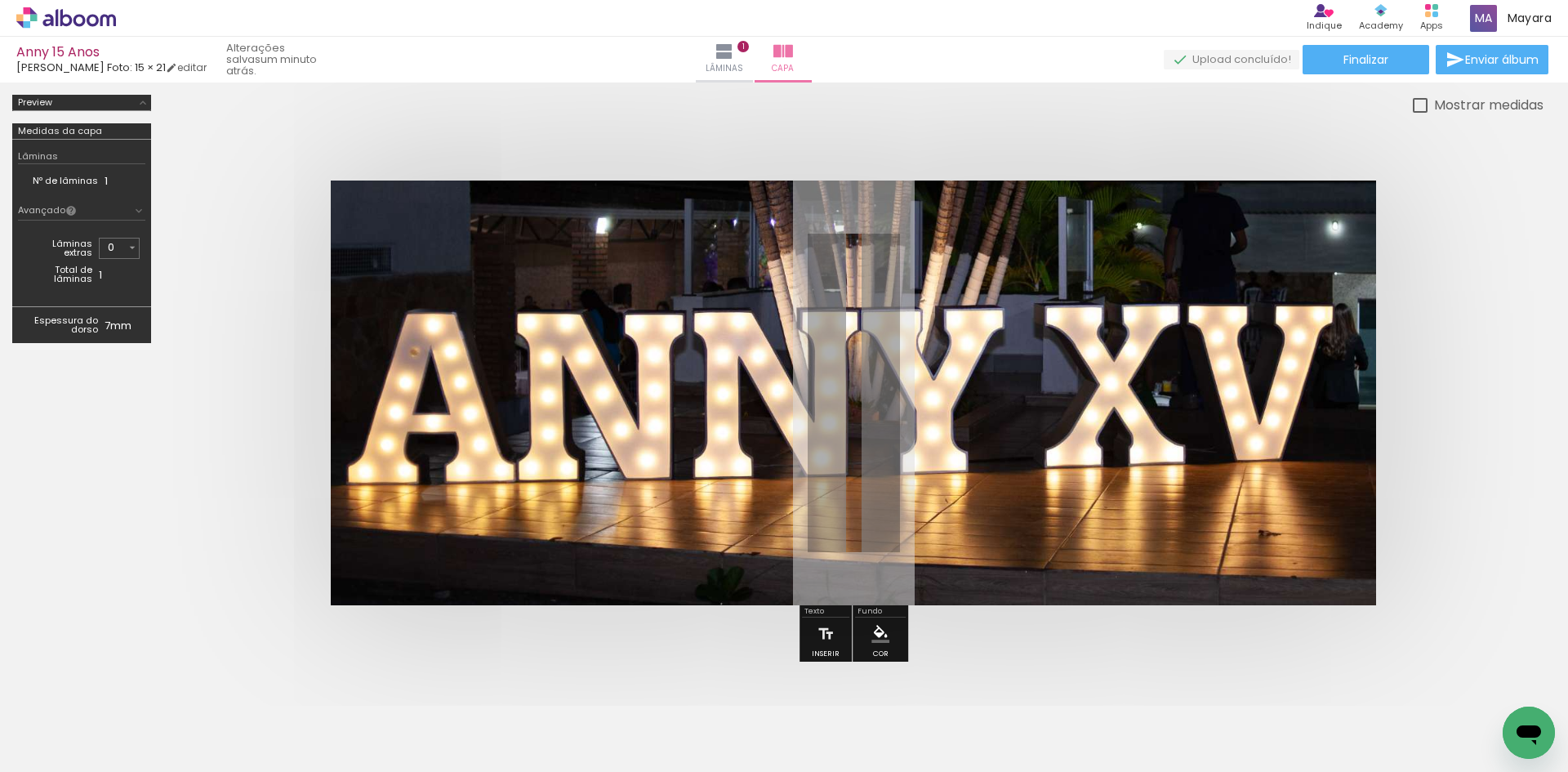
drag, startPoint x: 1199, startPoint y: 360, endPoint x: 1518, endPoint y: 277, distance: 329.6
click at [1518, 277] on div at bounding box center [853, 392] width 1379 height 555
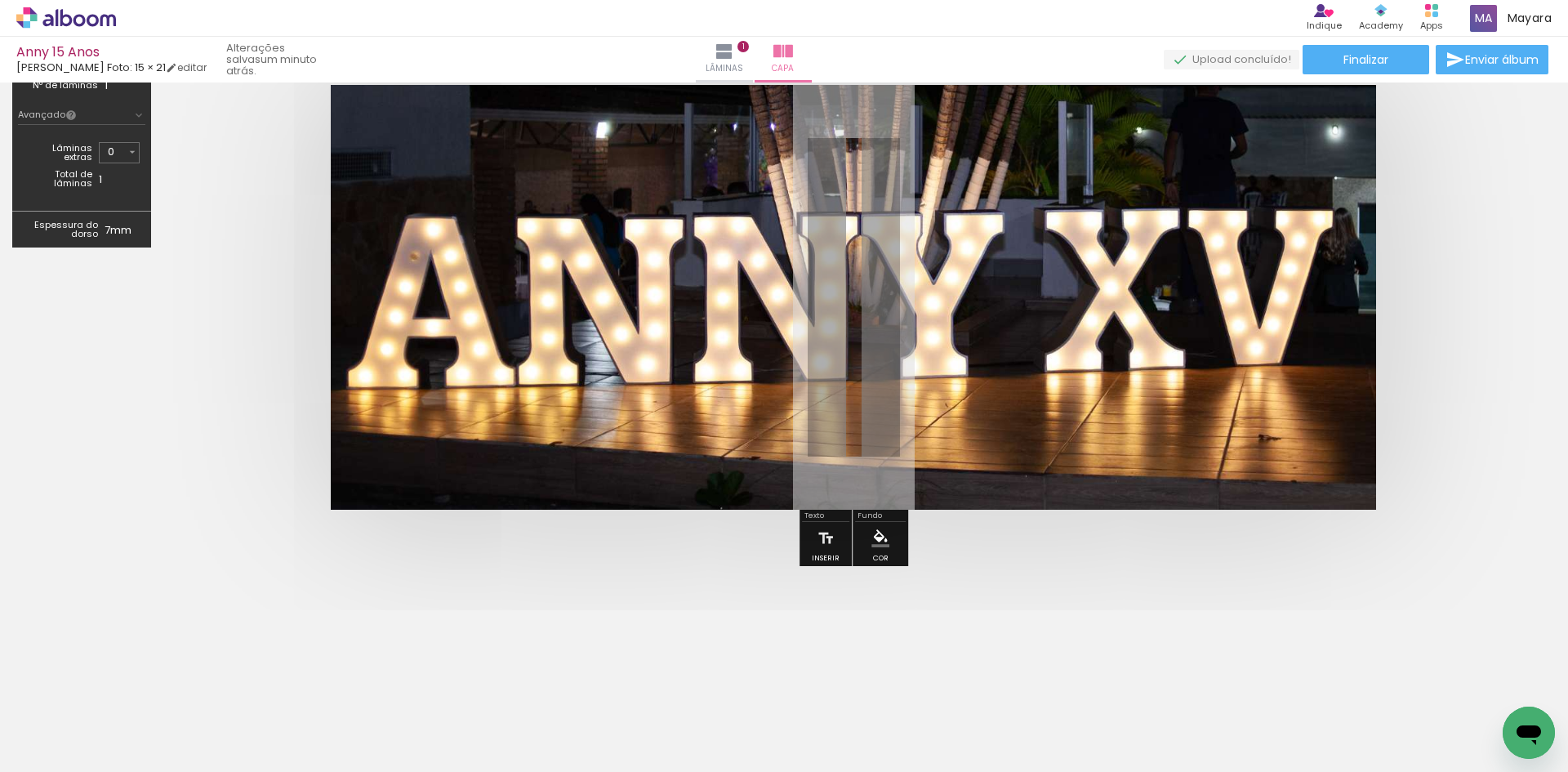
scroll to position [123, 0]
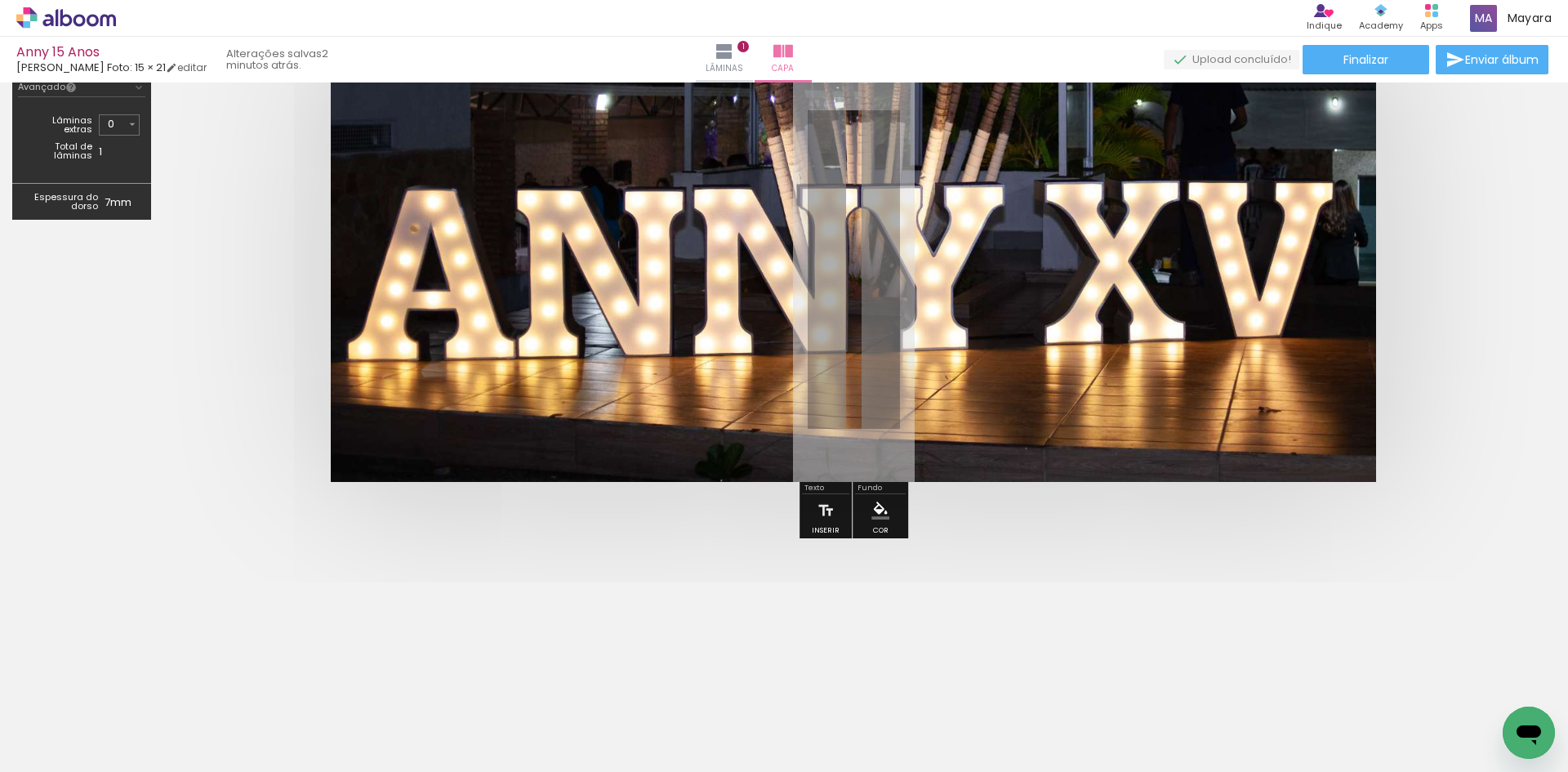
click at [199, 542] on div at bounding box center [853, 269] width 1379 height 555
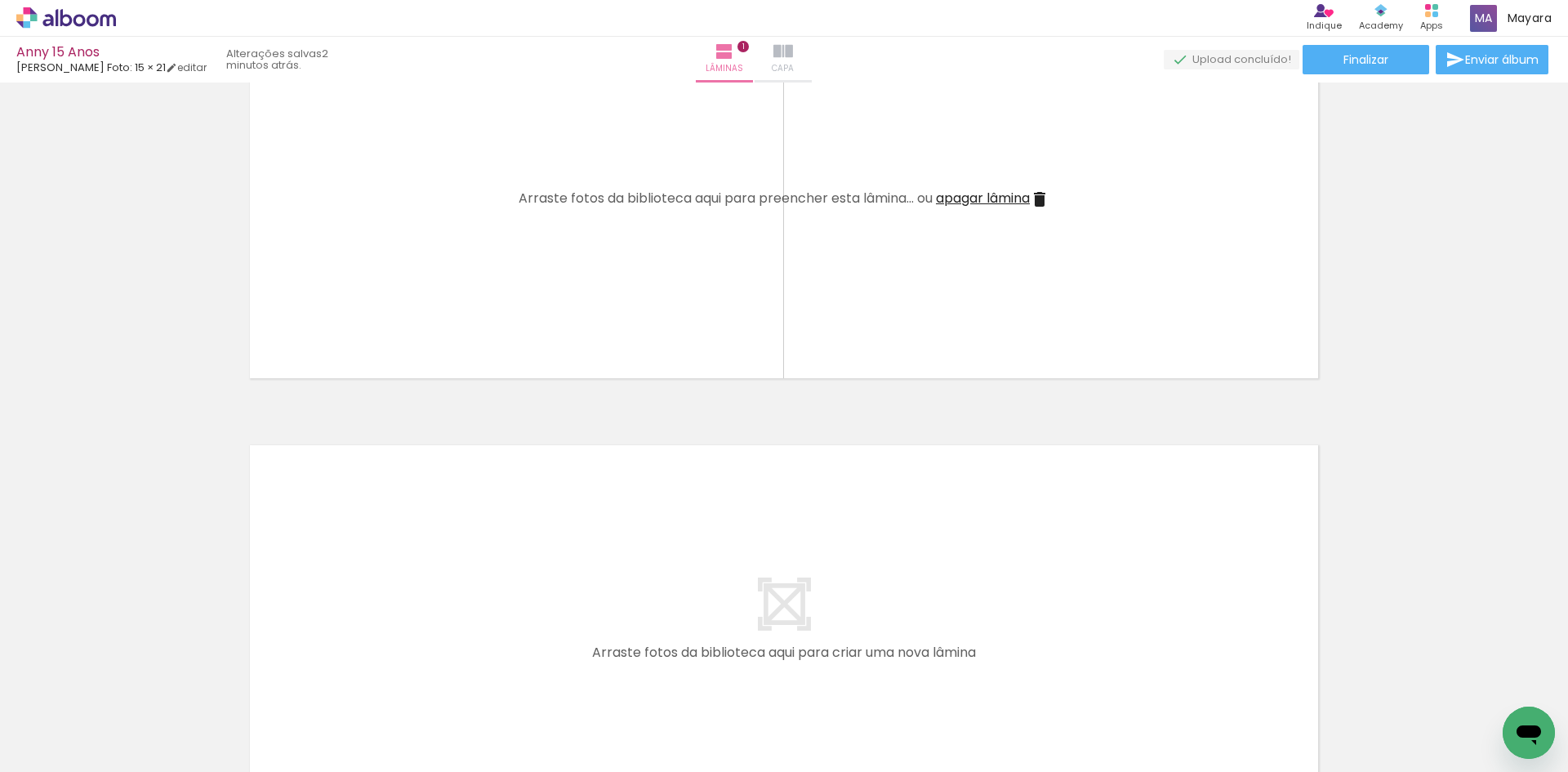
click at [792, 59] on iron-icon at bounding box center [782, 51] width 20 height 20
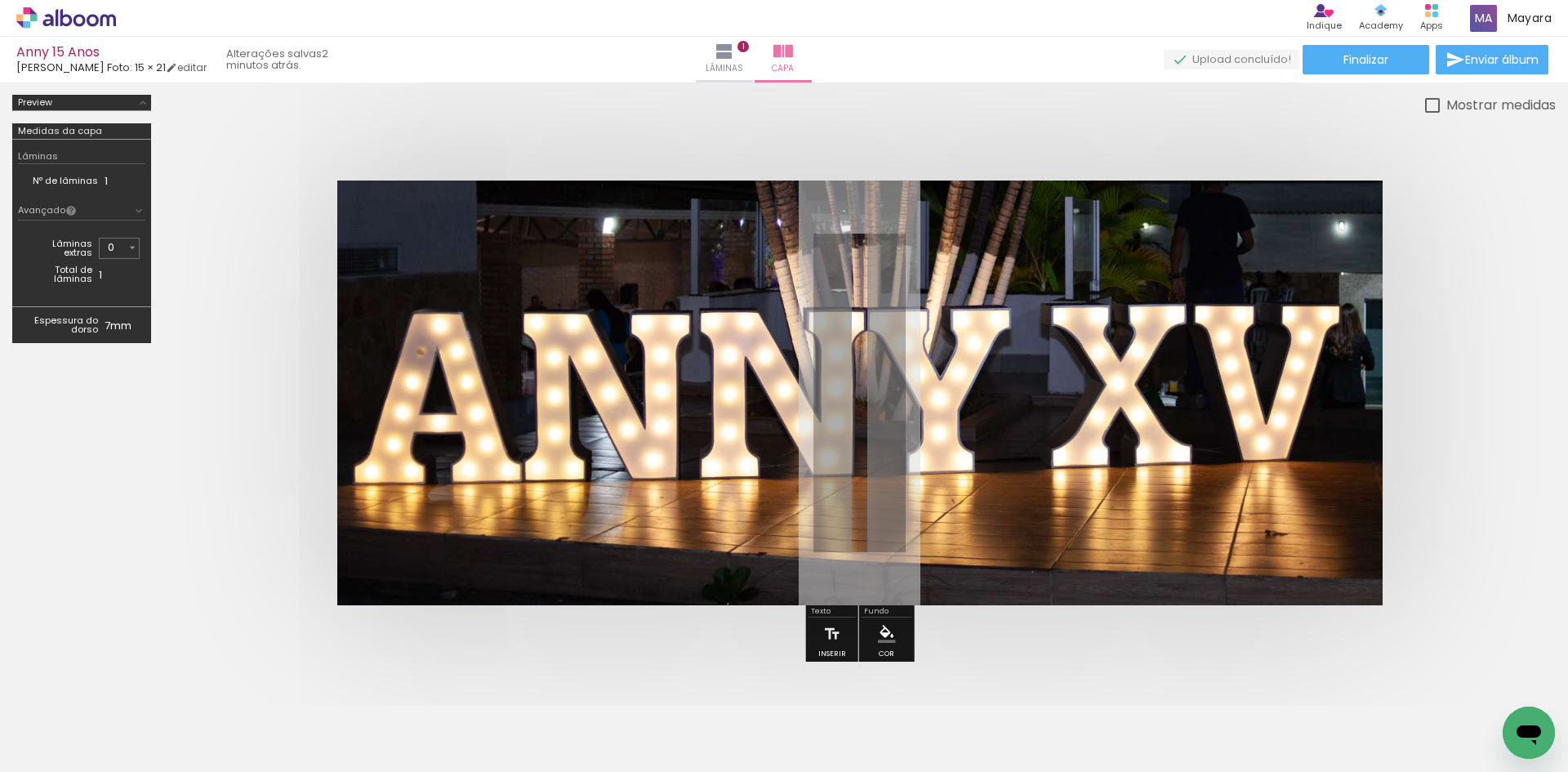
click at [714, 61] on div "Lâminas 1 Capa" at bounding box center [753, 59] width 118 height 46
click at [89, 723] on iron-icon at bounding box center [83, 723] width 13 height 13
click at [174, 622] on div at bounding box center [860, 392] width 1393 height 555
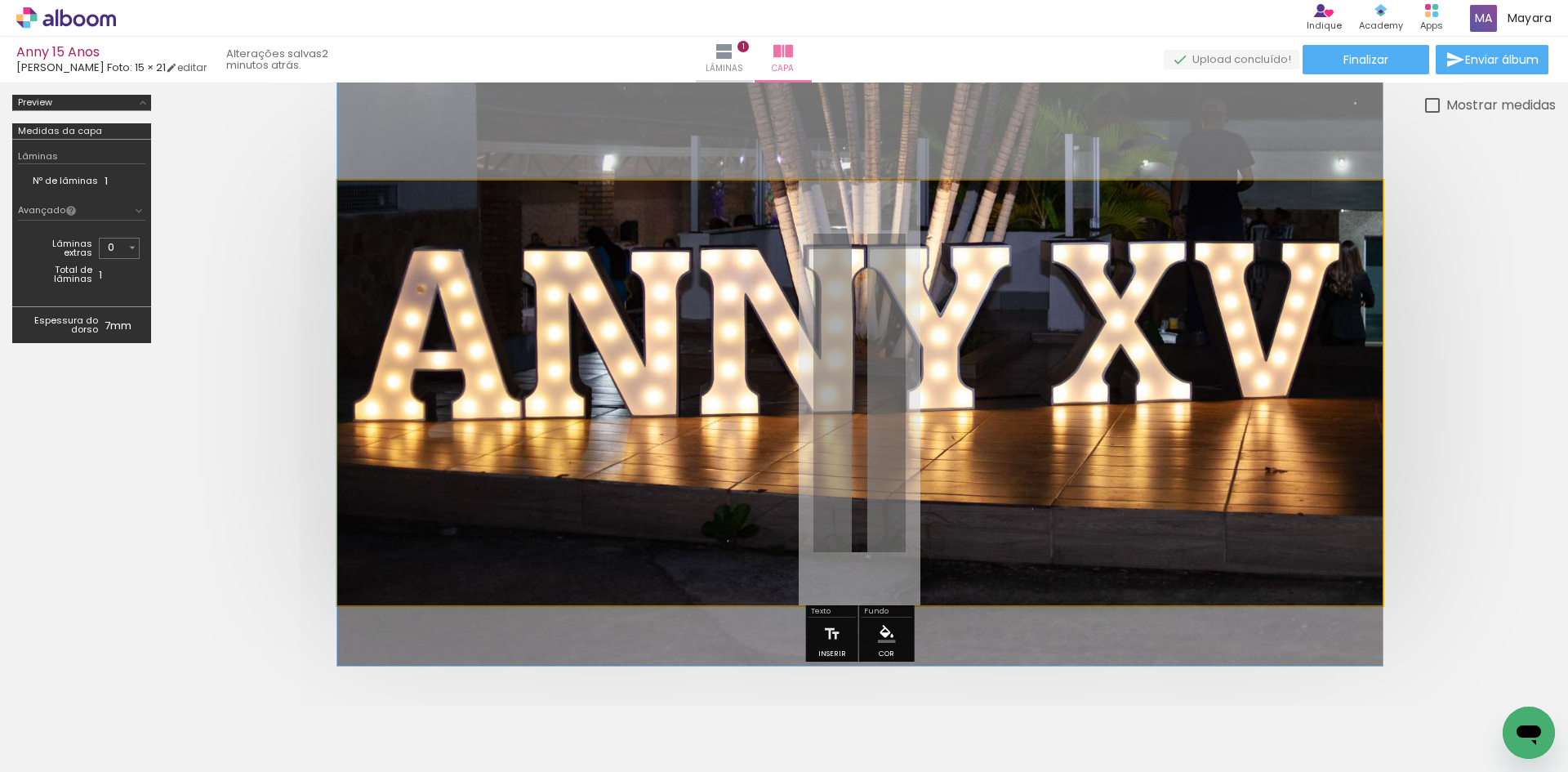
drag, startPoint x: 1224, startPoint y: 444, endPoint x: 920, endPoint y: 391, distance: 308.6
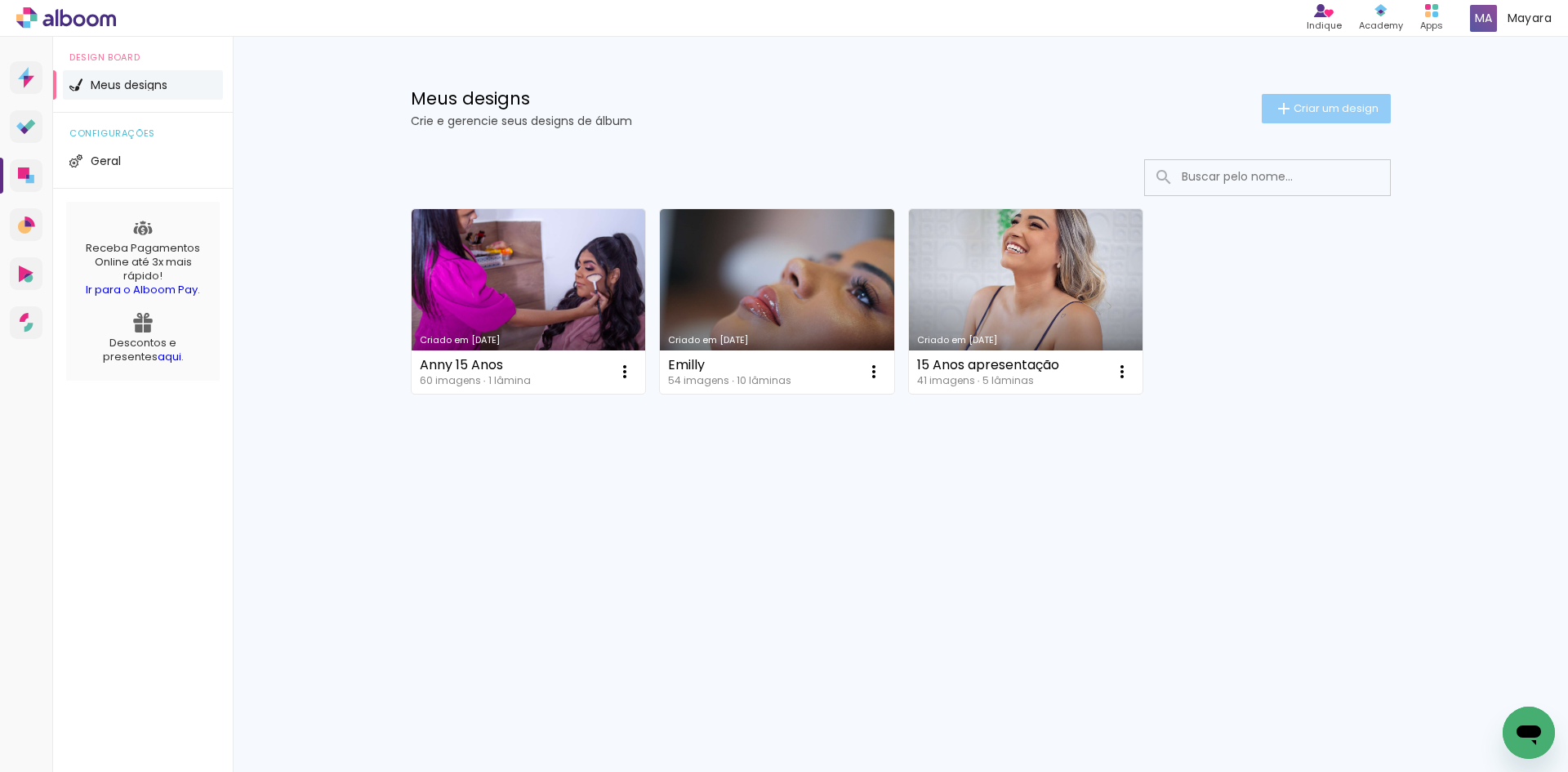
click at [1309, 108] on span "Criar um design" at bounding box center [1336, 107] width 85 height 10
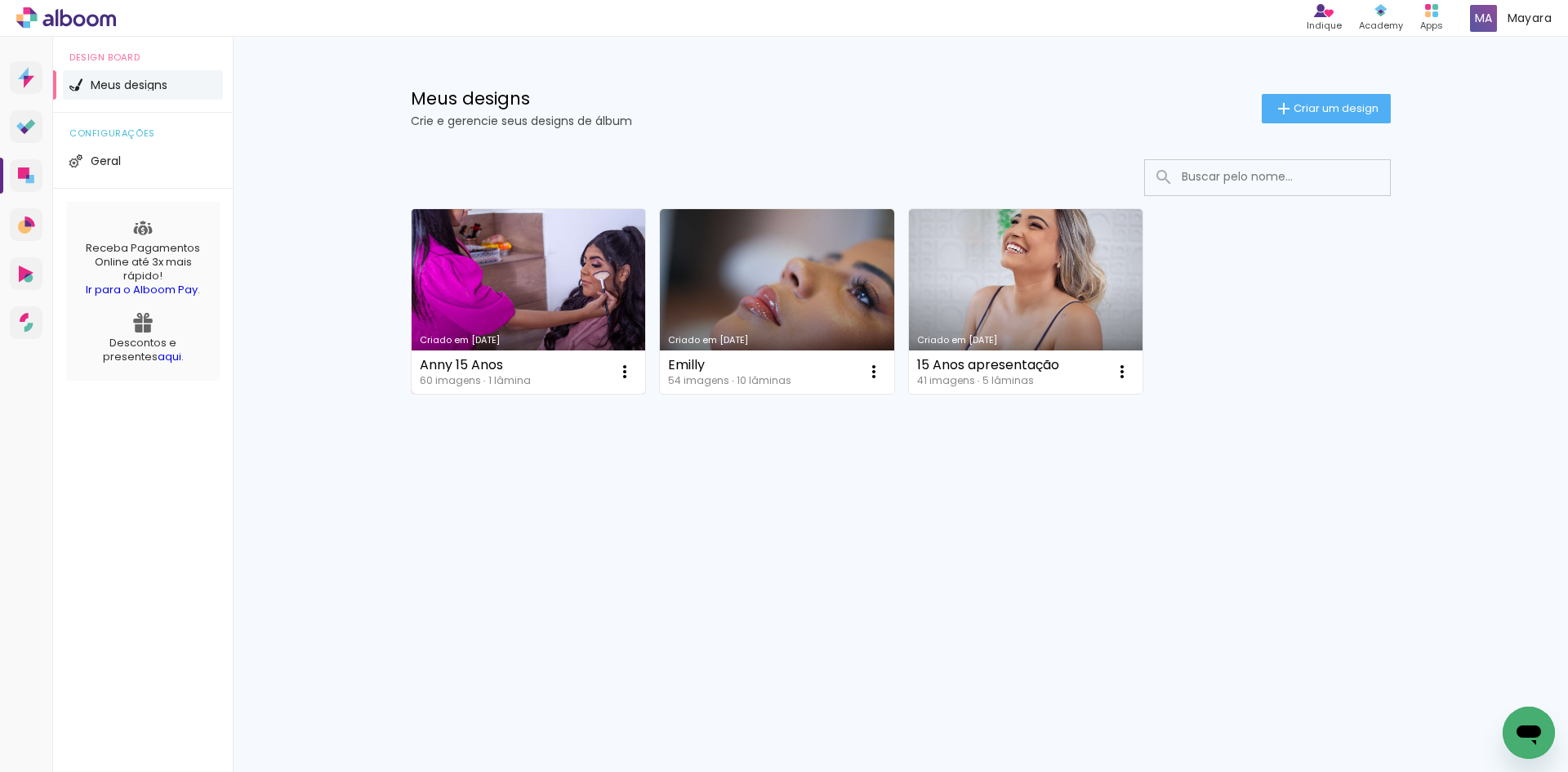
click at [441, 295] on link "Criado em [DATE]" at bounding box center [528, 302] width 234 height 185
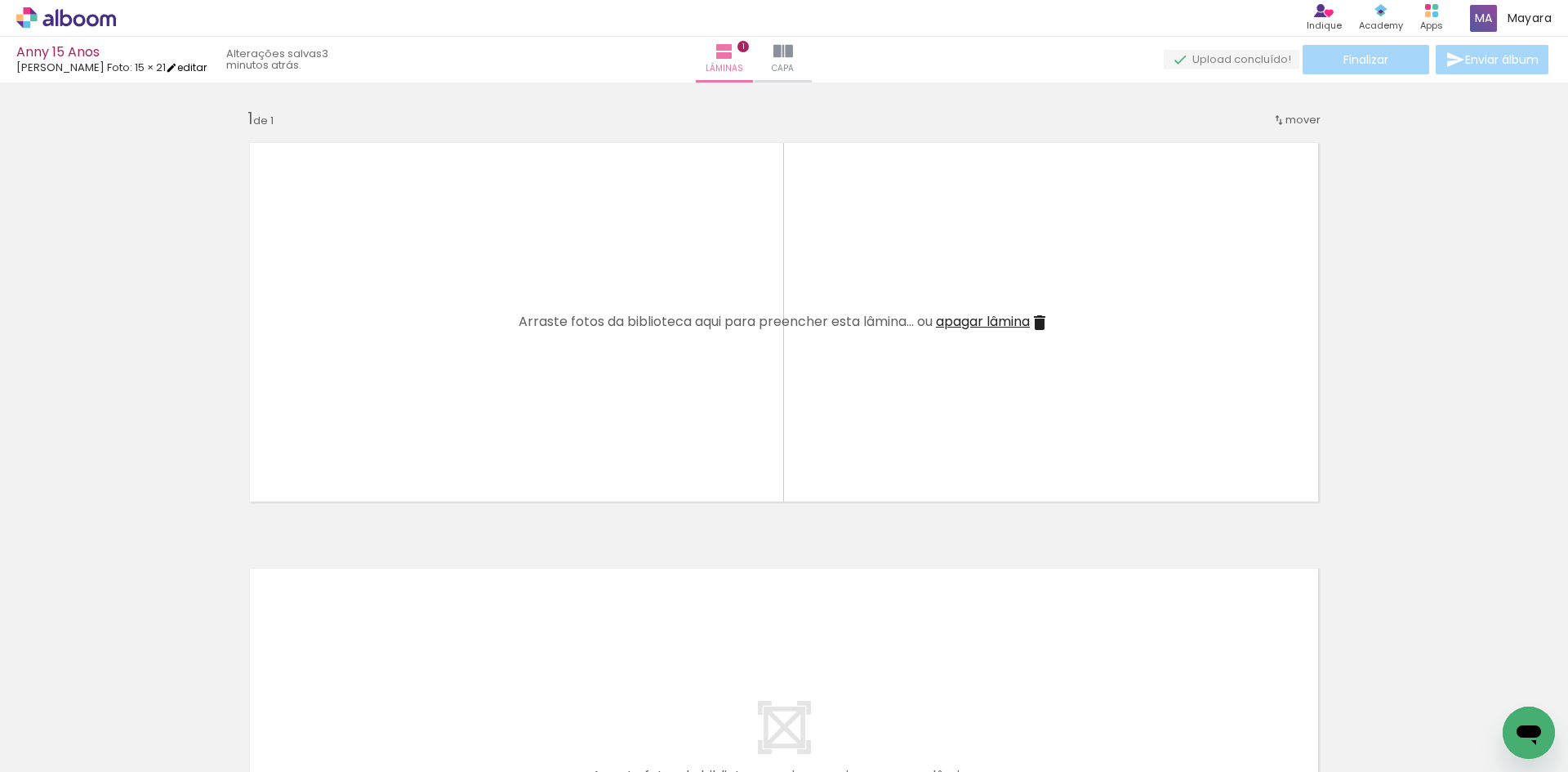
click at [171, 63] on link "editar" at bounding box center [187, 67] width 41 height 14
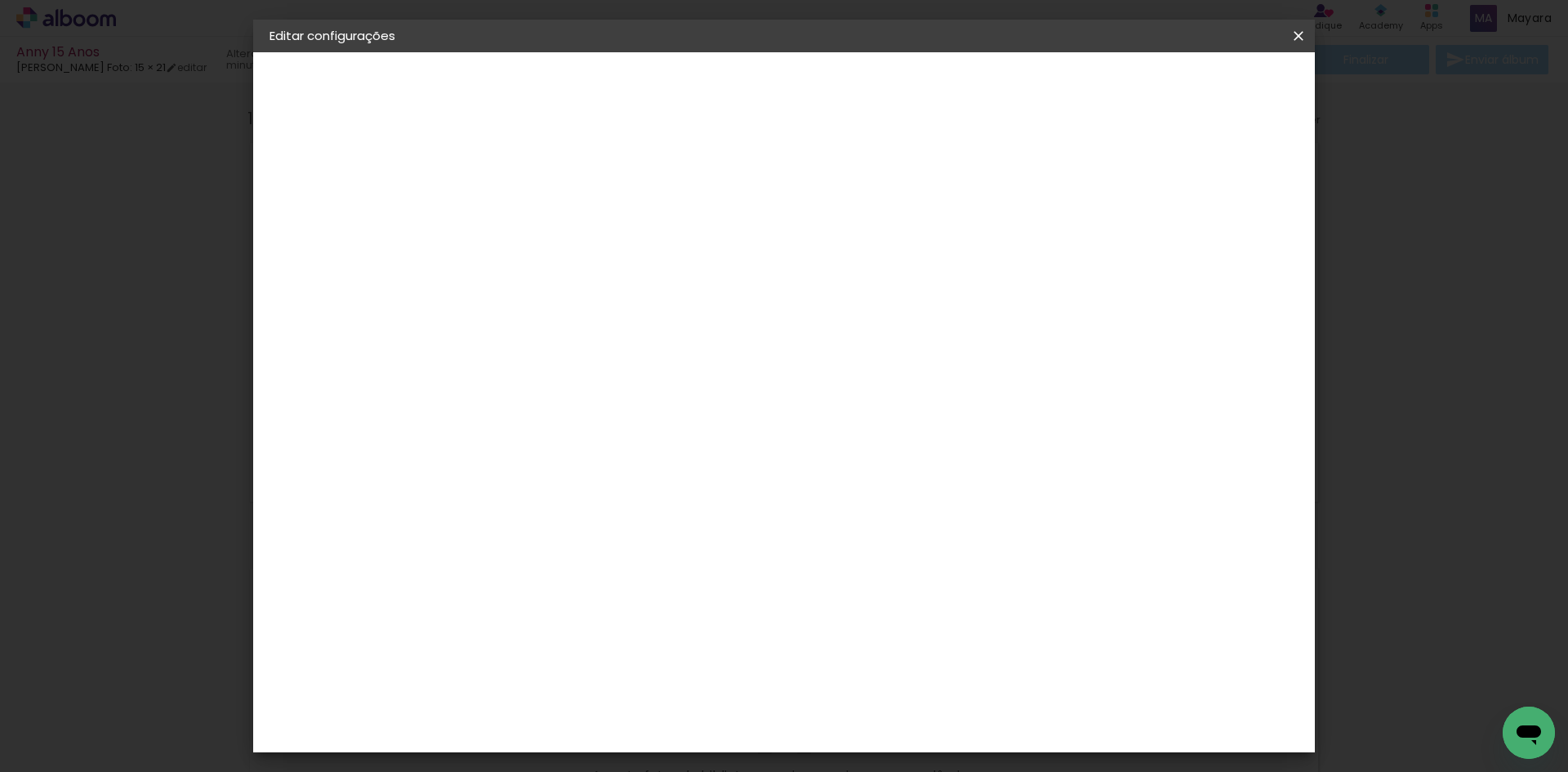
click at [358, 203] on div "[PERSON_NAME] Foto" at bounding box center [348, 202] width 90 height 22
click at [661, 258] on iron-icon at bounding box center [654, 261] width 13 height 13
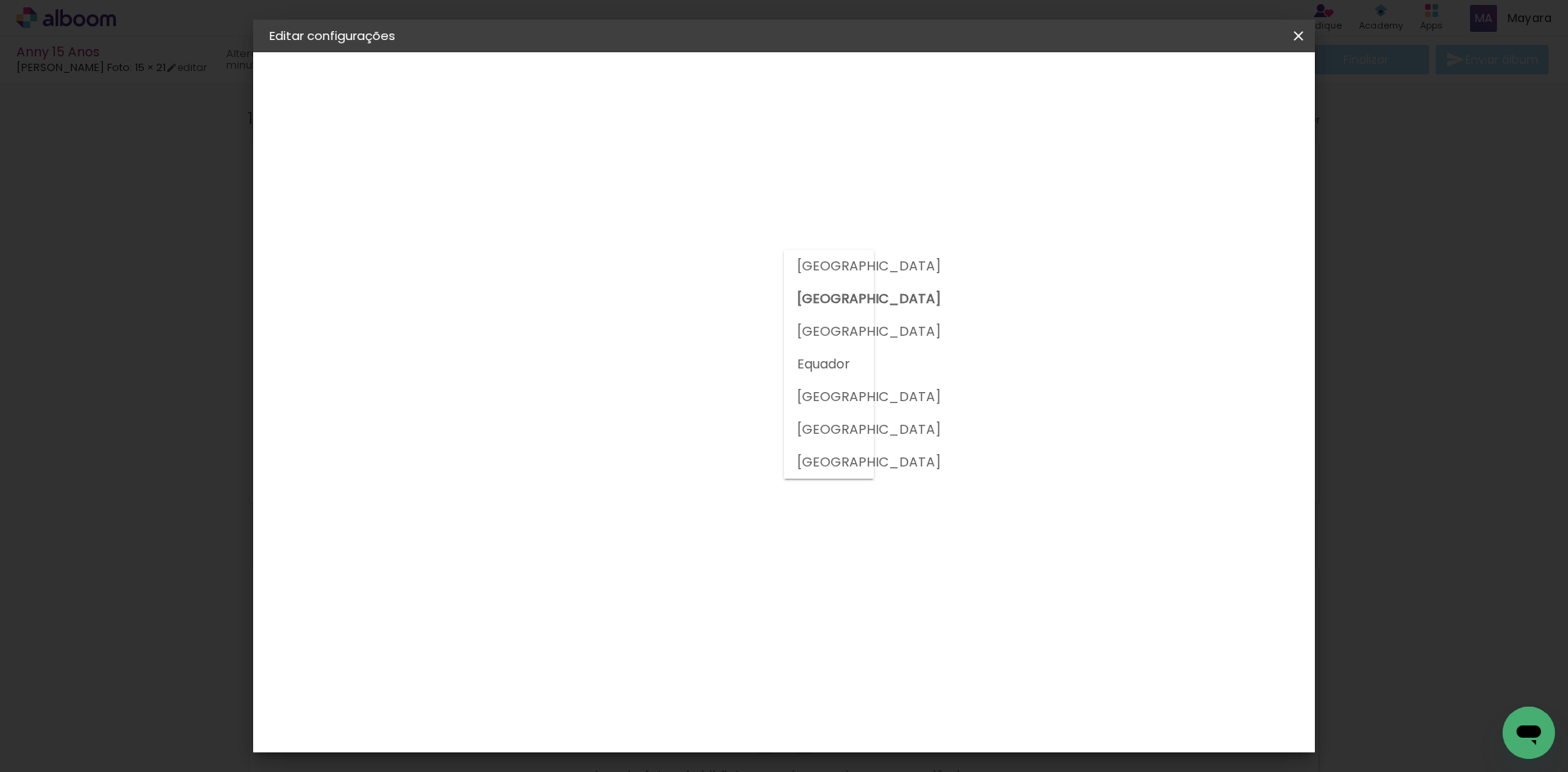
click at [0, 0] on slot "[GEOGRAPHIC_DATA]" at bounding box center [0, 0] width 0 height 0
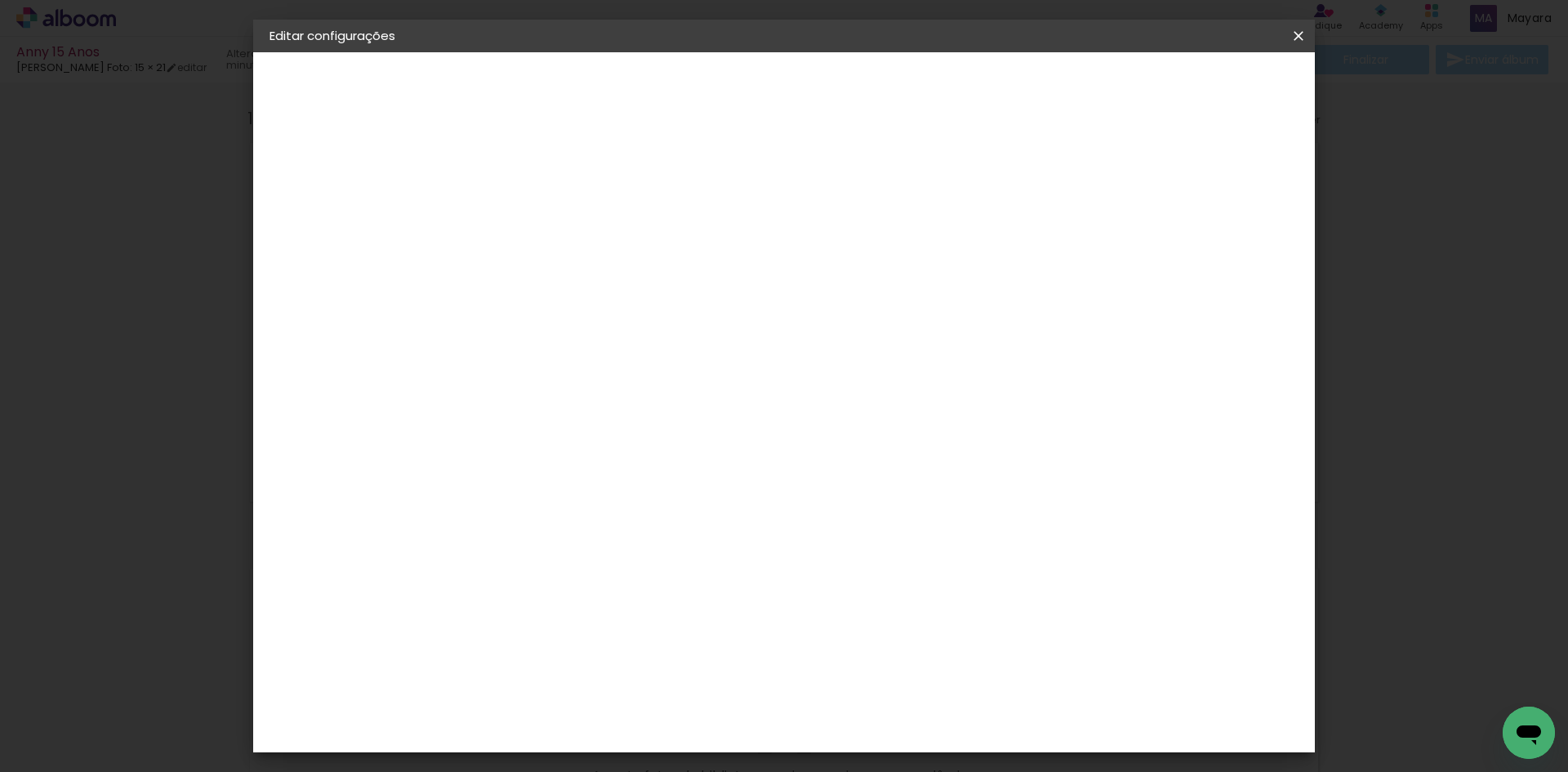
click at [661, 316] on input at bounding box center [578, 311] width 165 height 21
type input "unive"
type paper-input "unive"
click at [791, 335] on div "Sugerir uma encadernadora" at bounding box center [739, 341] width 101 height 26
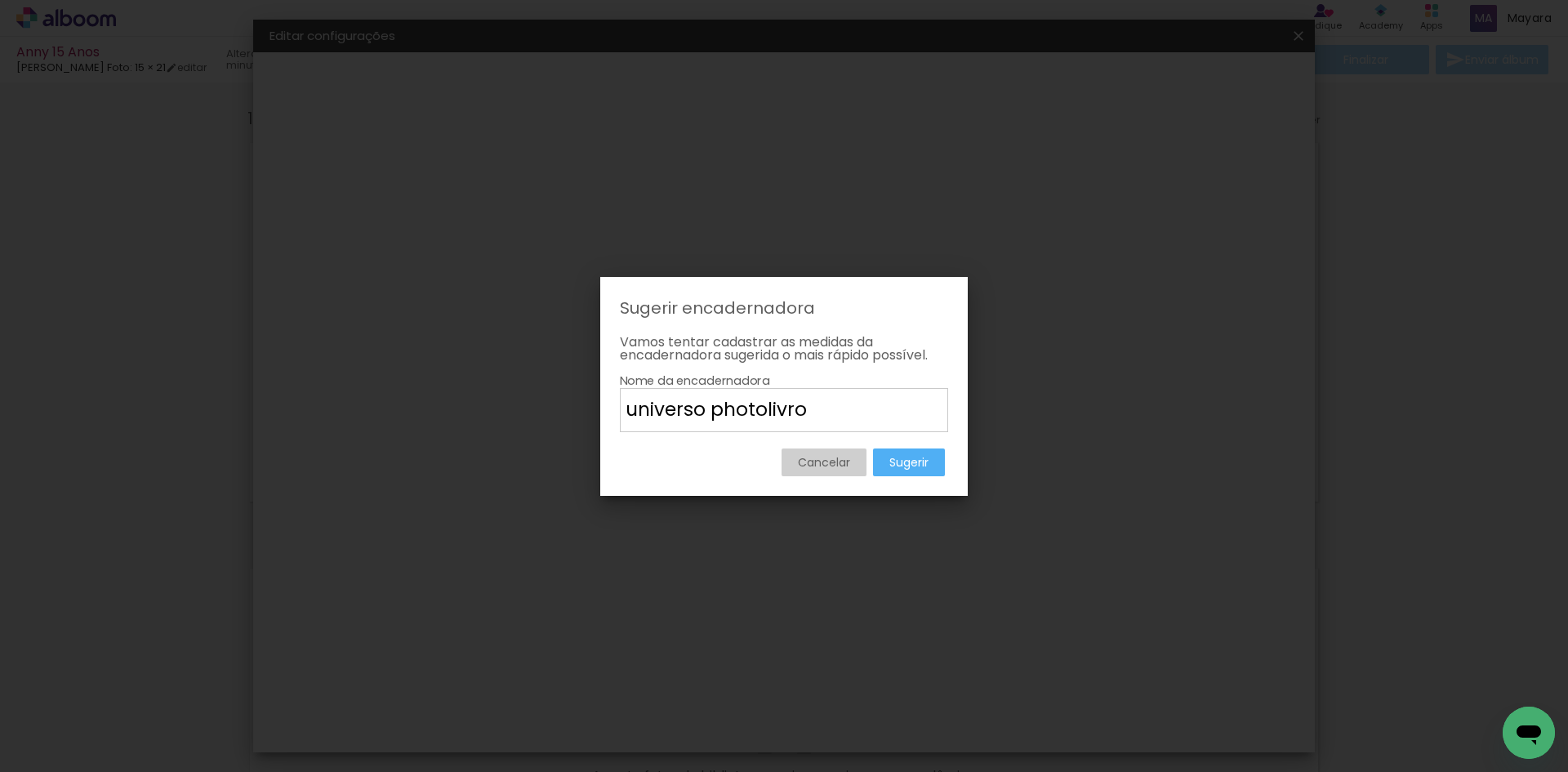
type input "universo photolivro"
type paper-input "universo photolivro"
click at [886, 464] on paper-button "Sugerir" at bounding box center [908, 462] width 72 height 28
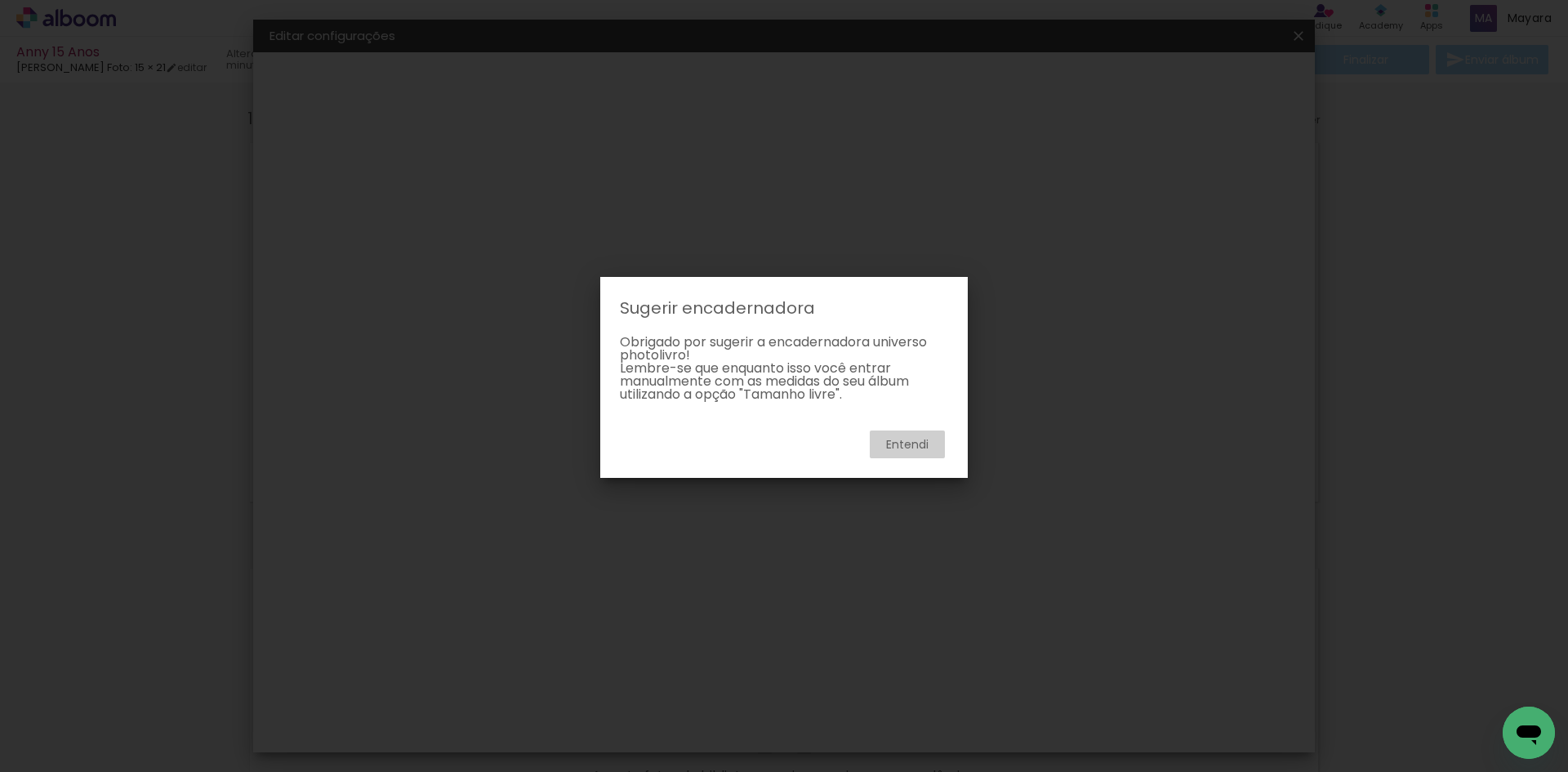
click at [0, 0] on slot "Entendi" at bounding box center [0, 0] width 0 height 0
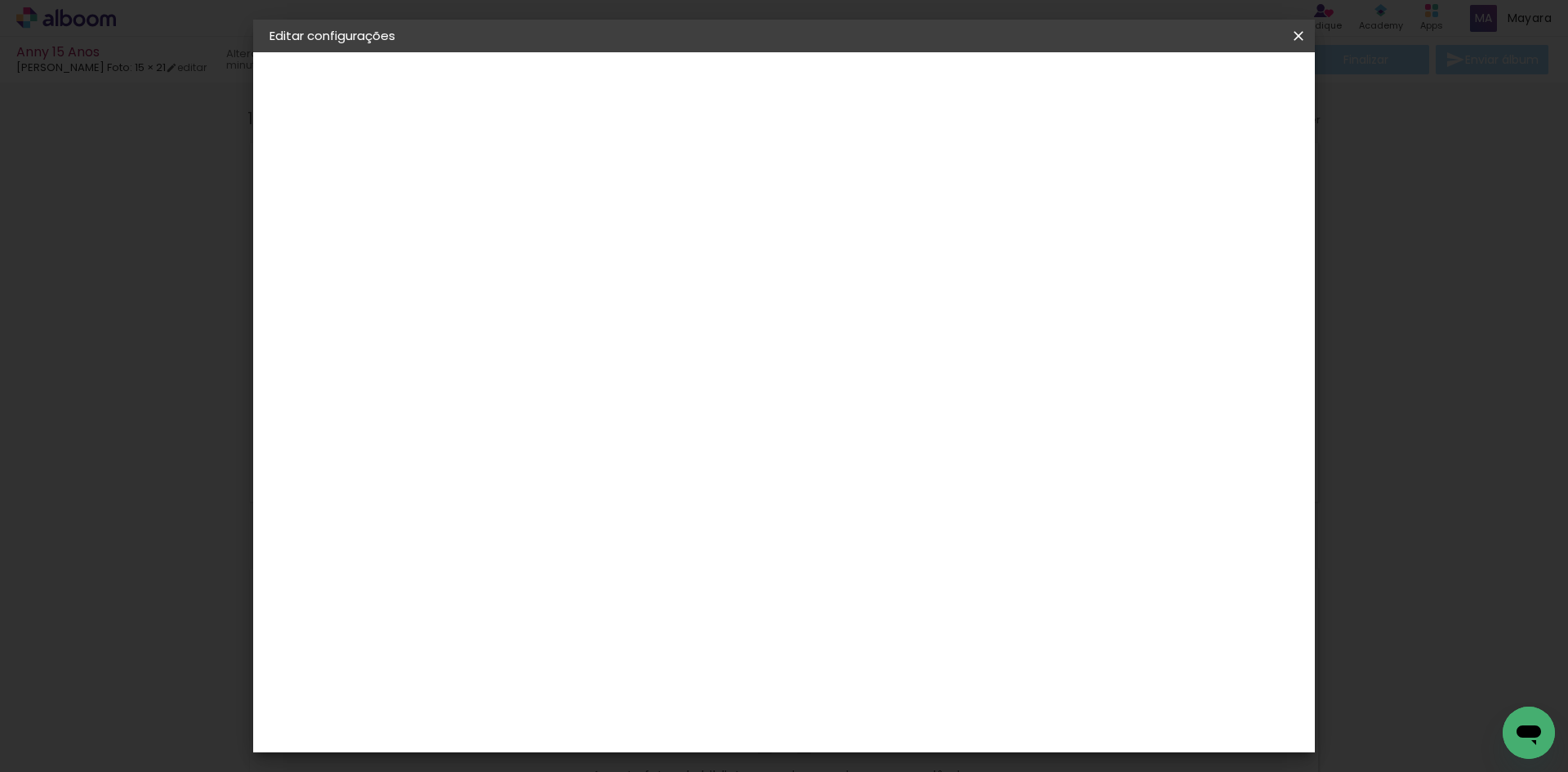
click at [1300, 38] on iron-icon at bounding box center [1298, 35] width 20 height 16
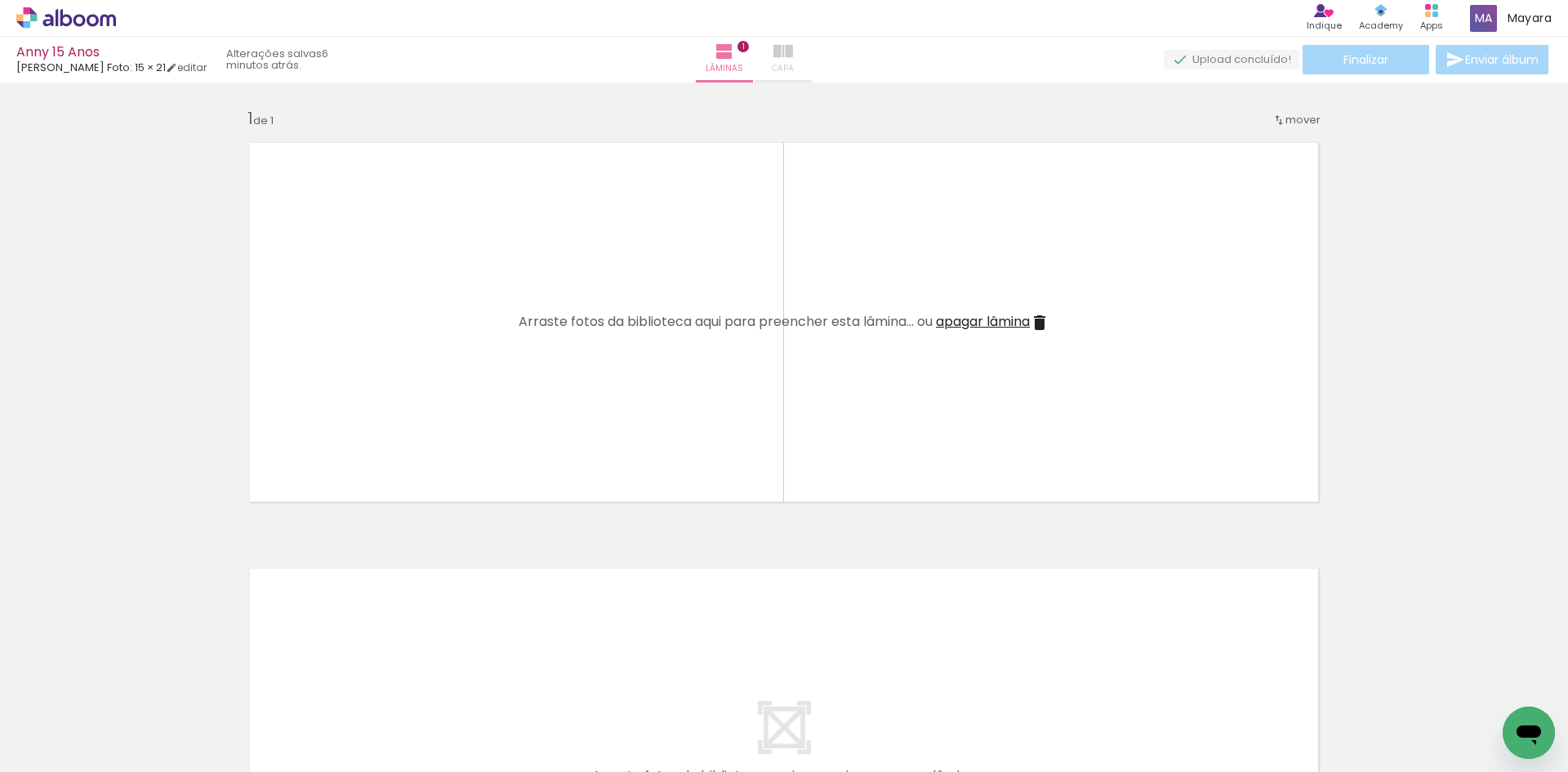
click at [792, 54] on iron-icon at bounding box center [782, 51] width 20 height 20
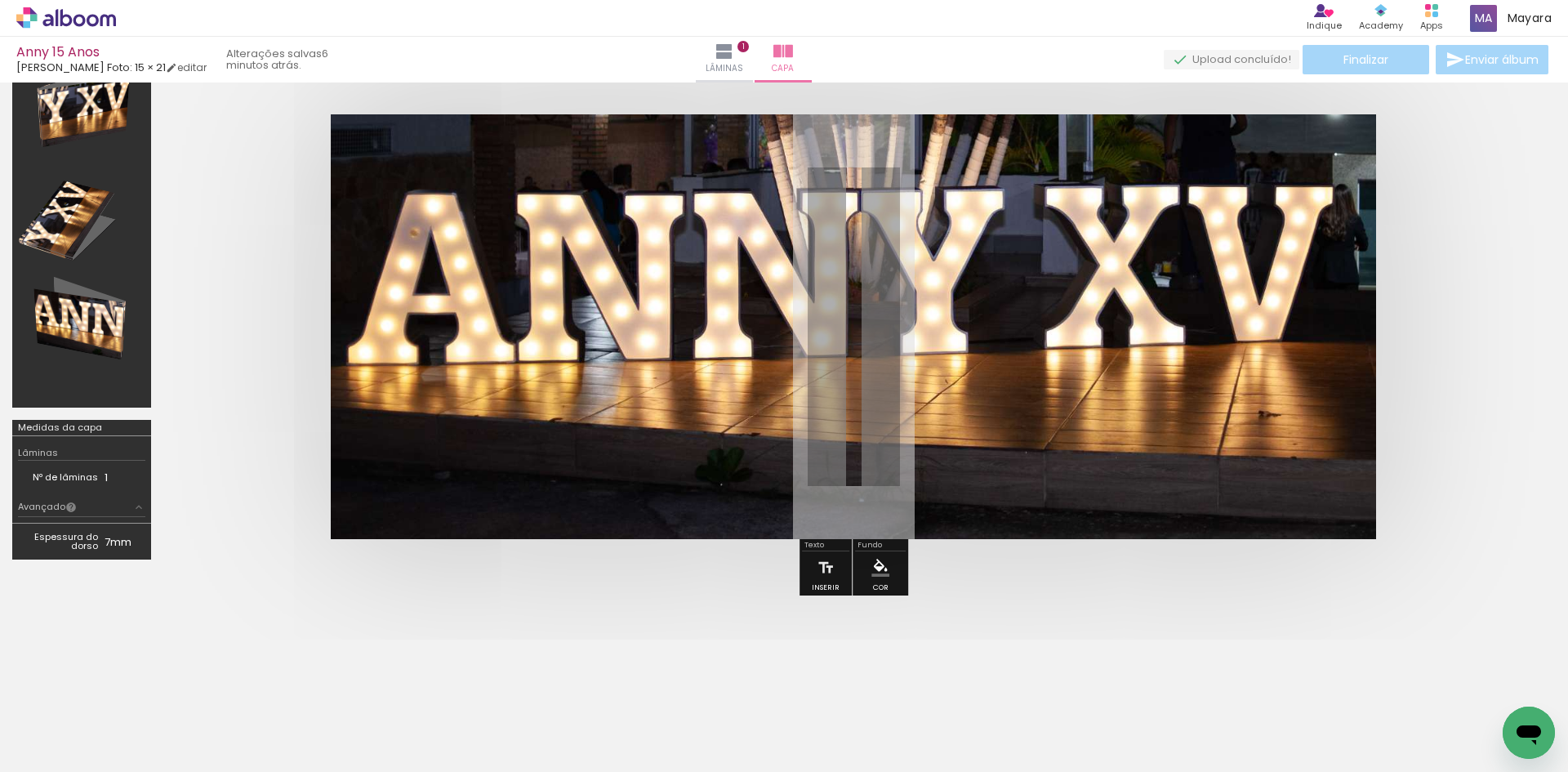
scroll to position [123, 0]
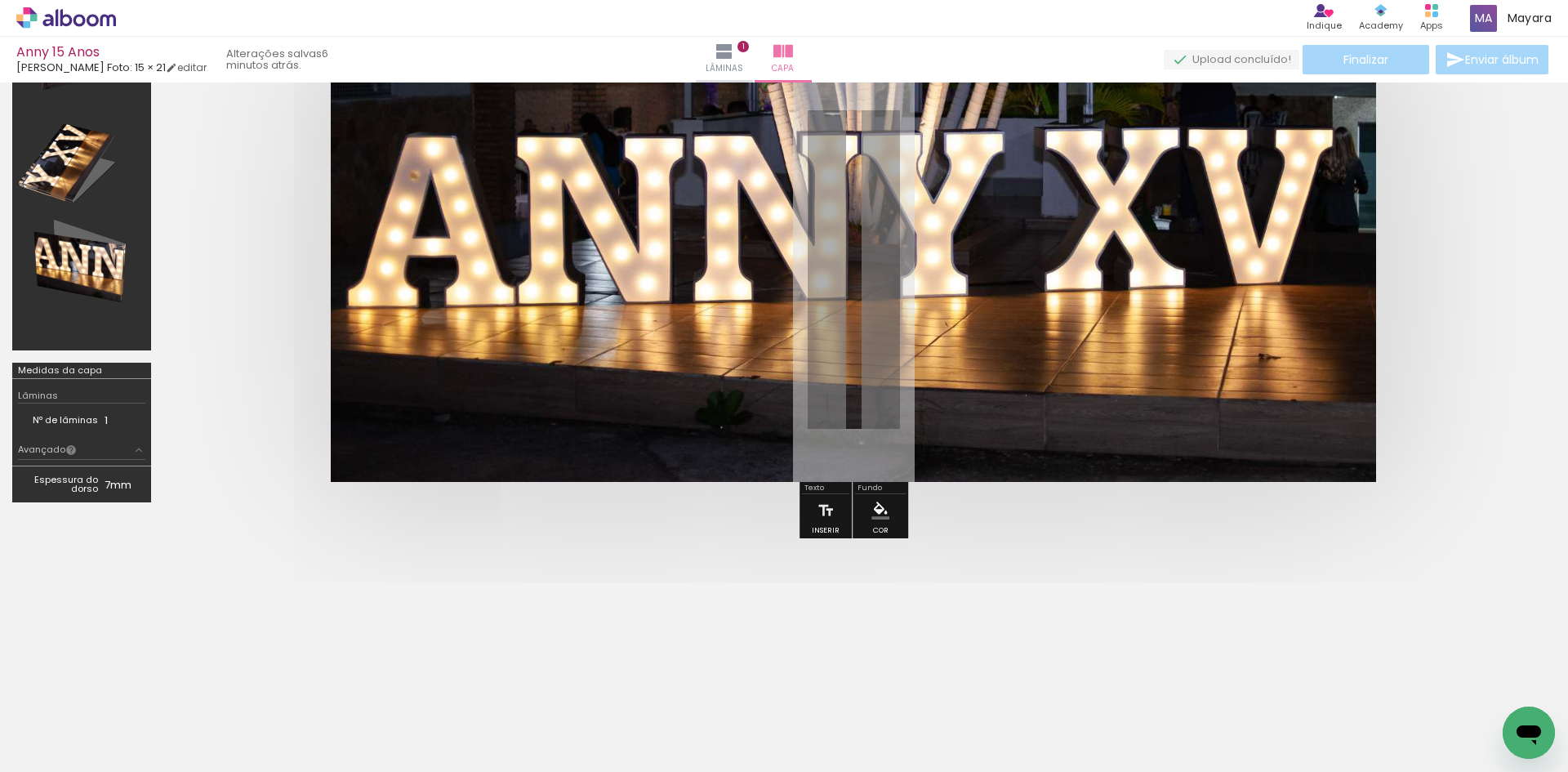
click at [875, 510] on iron-icon "color picker" at bounding box center [879, 510] width 18 height 18
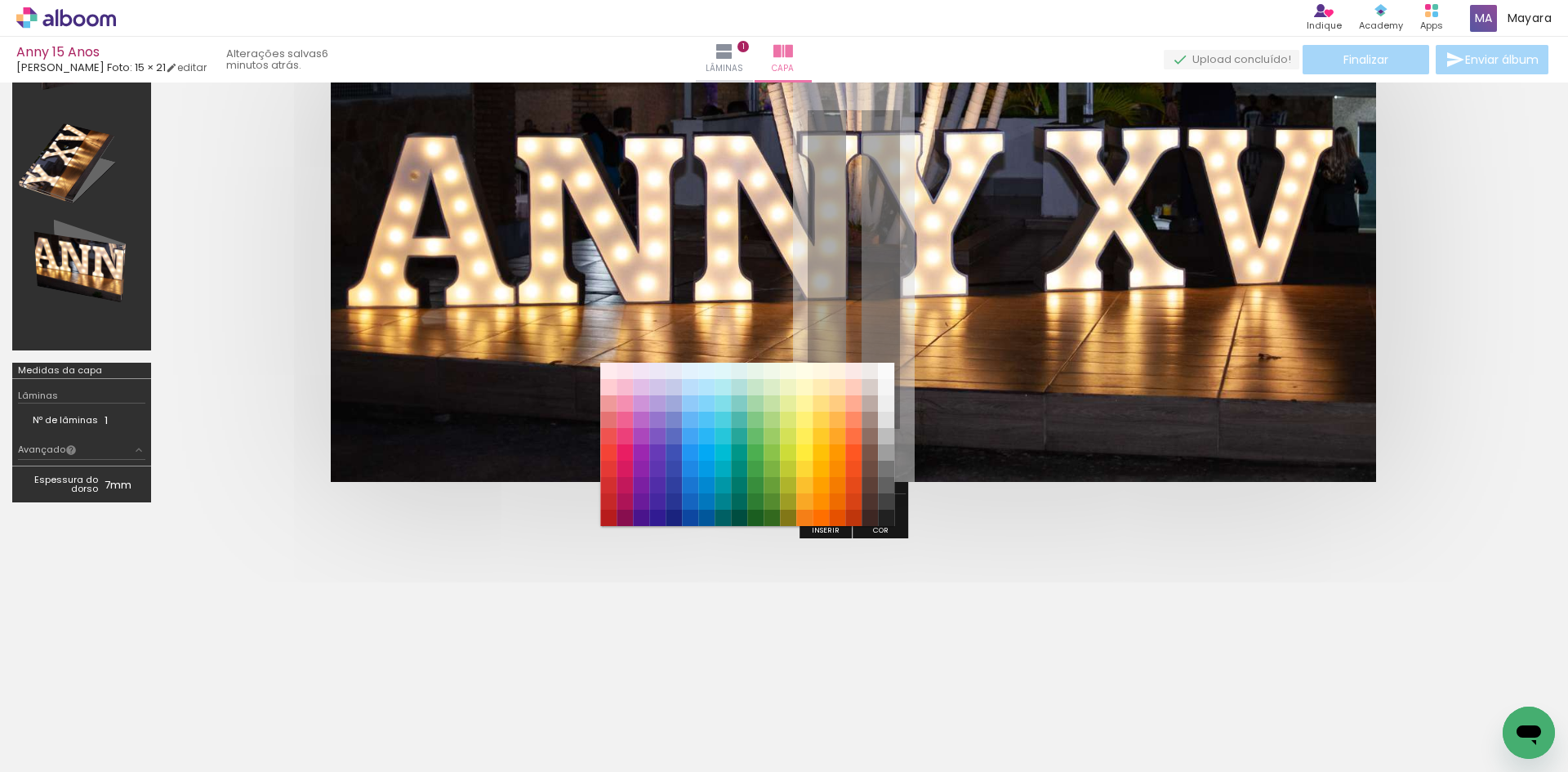
click at [1046, 521] on div at bounding box center [853, 269] width 1379 height 555
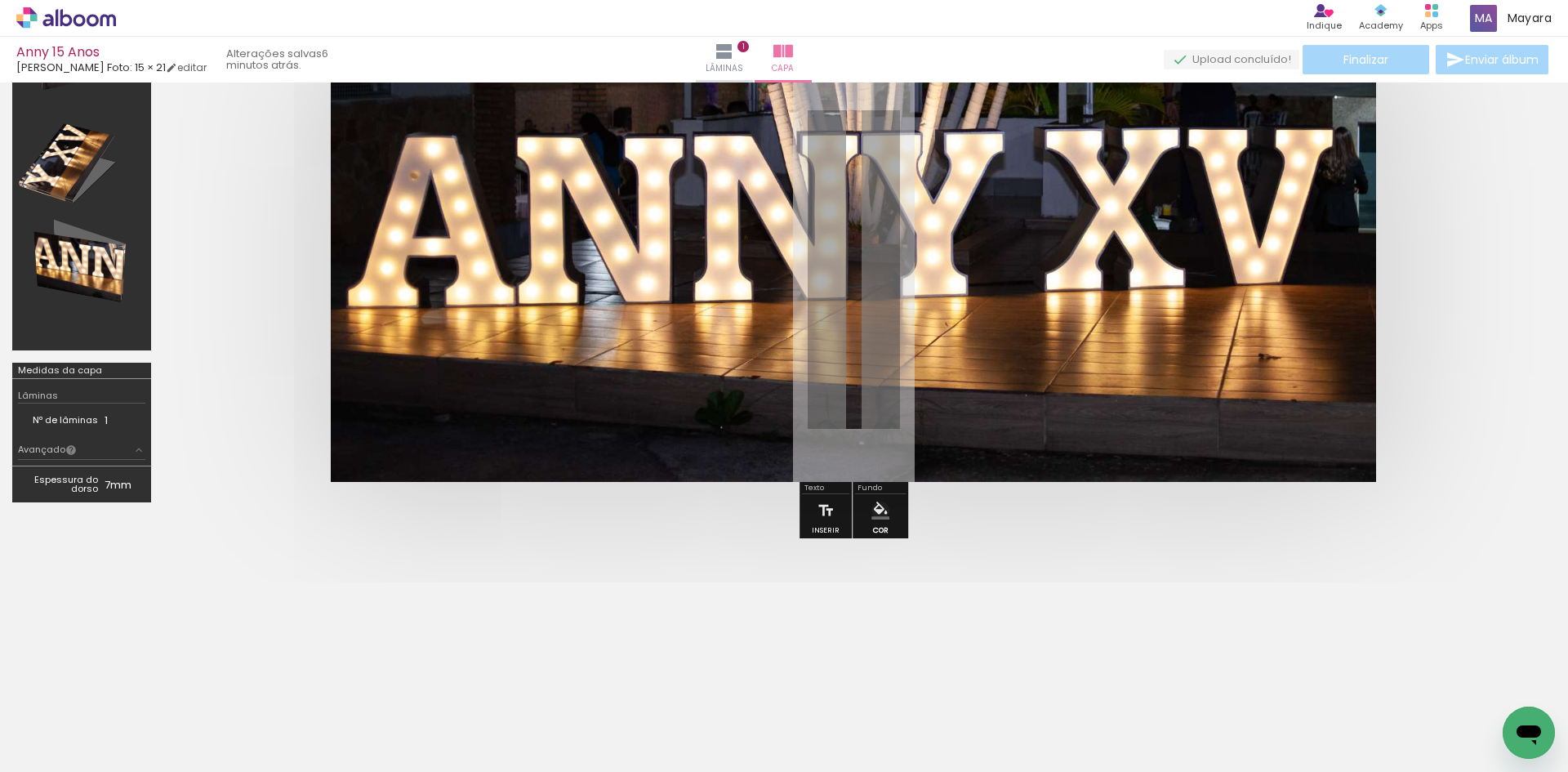
scroll to position [0, 3952]
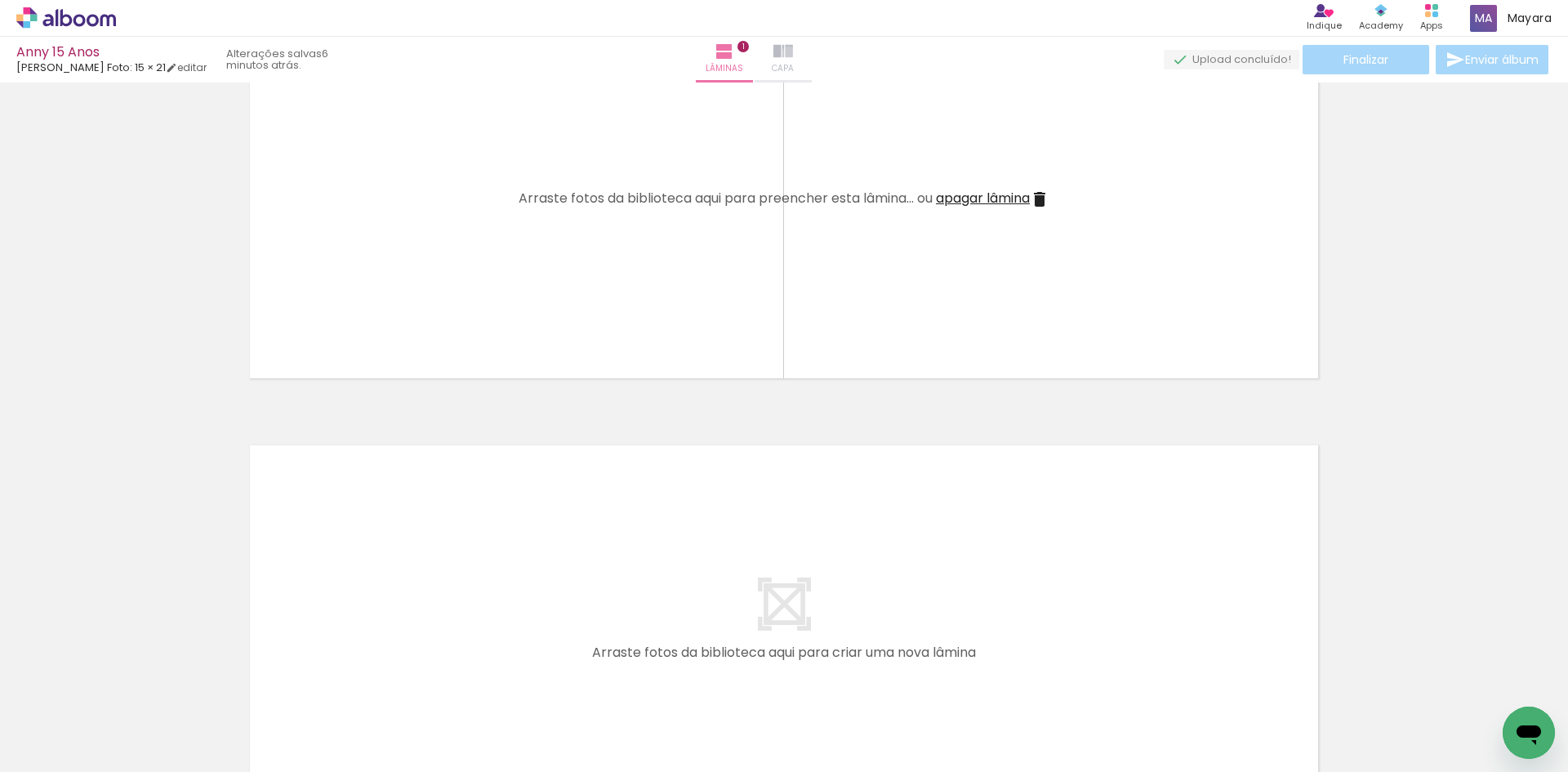
click at [792, 53] on iron-icon at bounding box center [782, 51] width 20 height 20
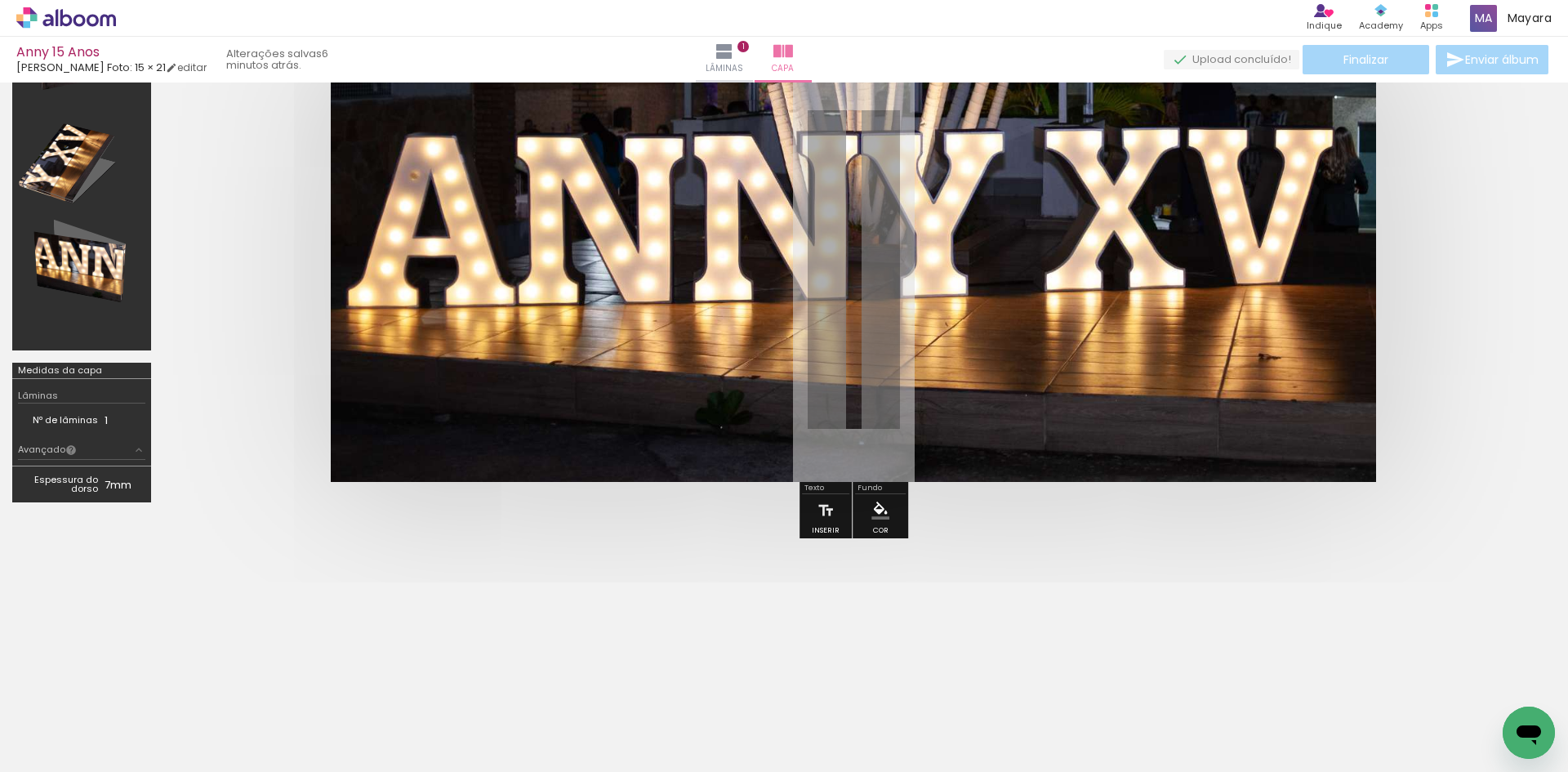
drag, startPoint x: 819, startPoint y: 55, endPoint x: 1482, endPoint y: 282, distance: 700.8
click at [1491, 290] on div at bounding box center [853, 269] width 1379 height 555
click at [792, 59] on iron-icon at bounding box center [782, 51] width 20 height 20
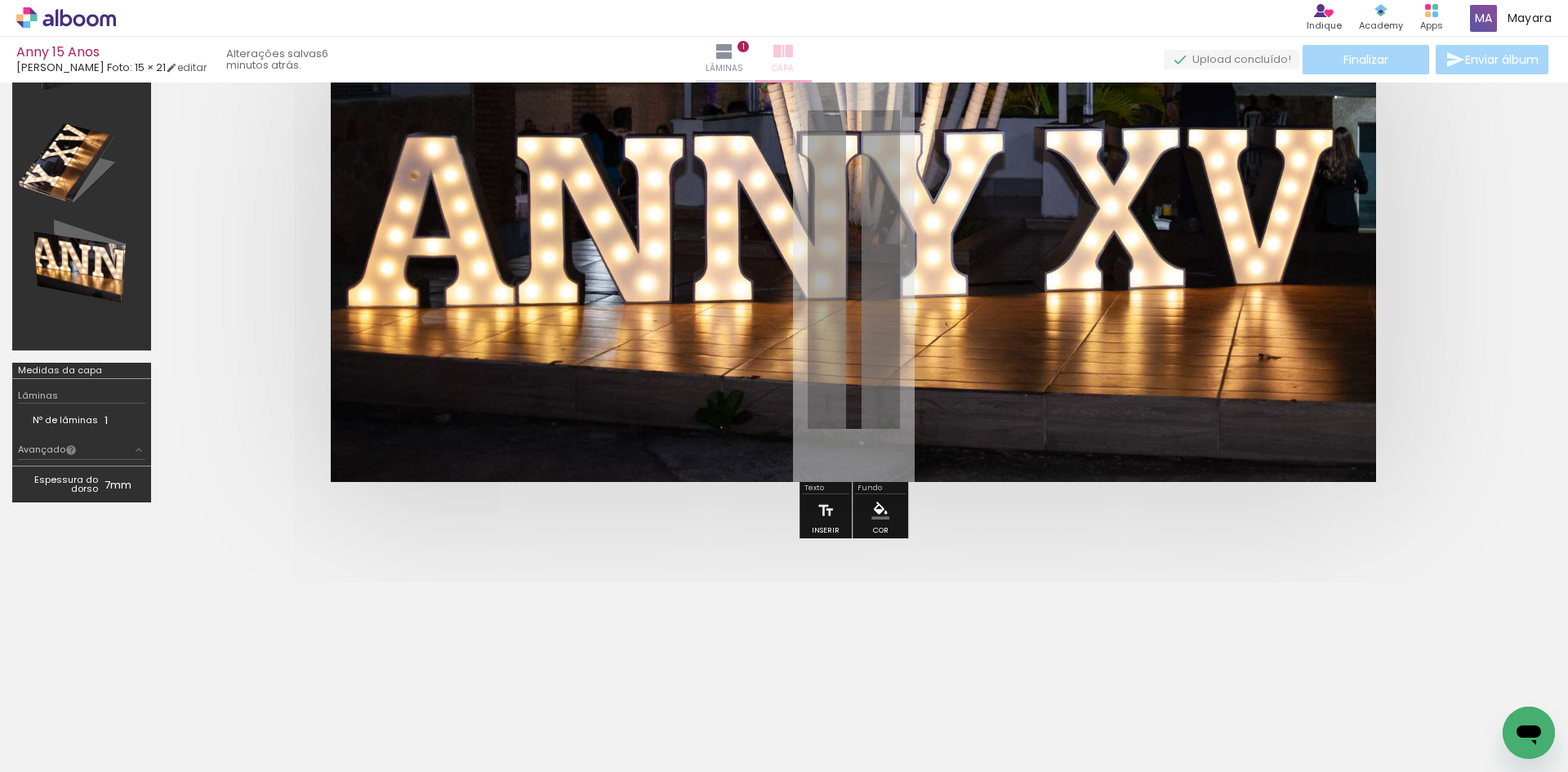
click at [792, 59] on iron-icon at bounding box center [782, 51] width 20 height 20
click at [772, 188] on quentale-photo at bounding box center [853, 269] width 1045 height 425
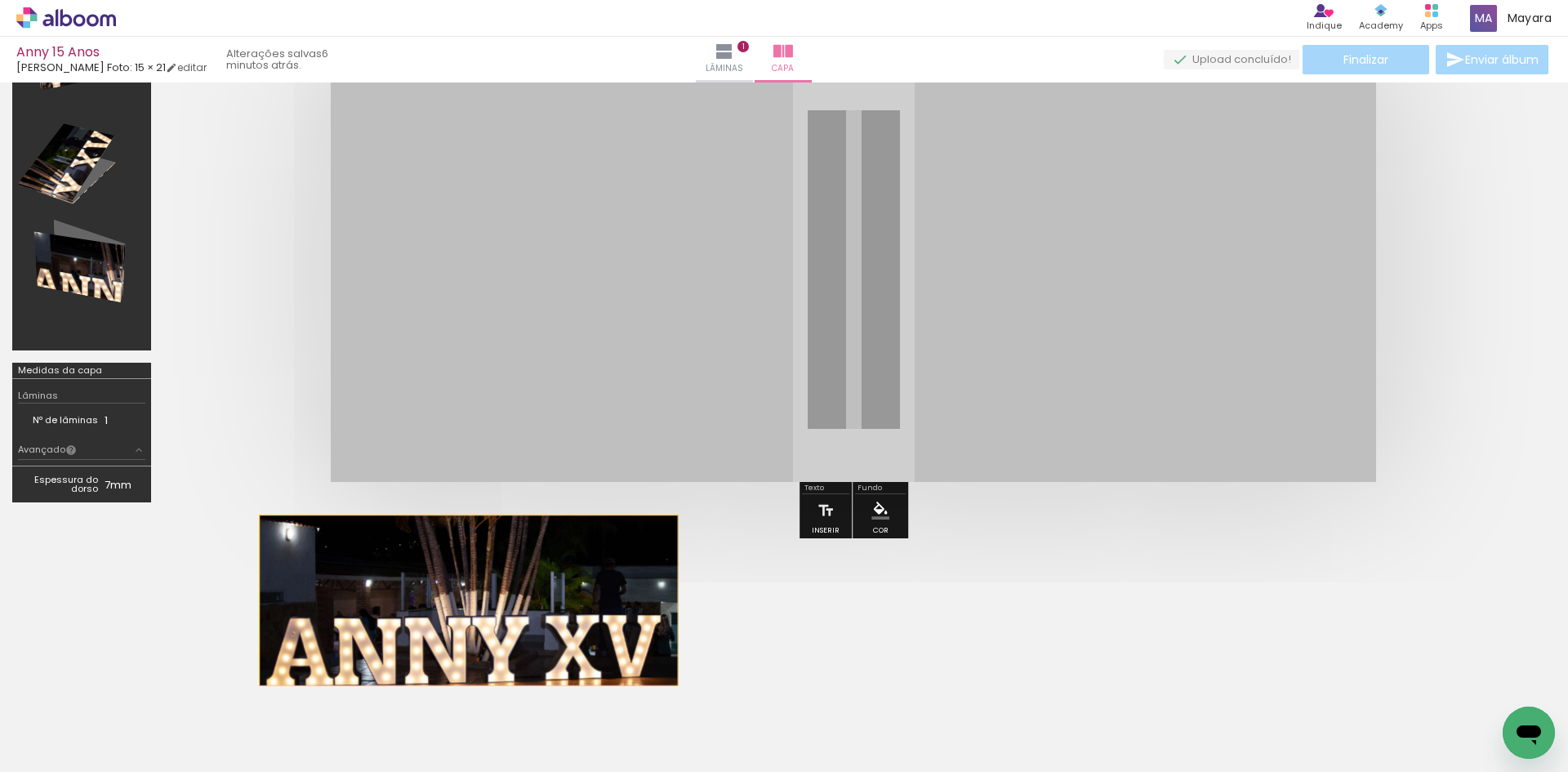
drag, startPoint x: 772, startPoint y: 188, endPoint x: 469, endPoint y: 600, distance: 511.4
click at [469, 600] on quentale-cover-section at bounding box center [784, 365] width 1568 height 812
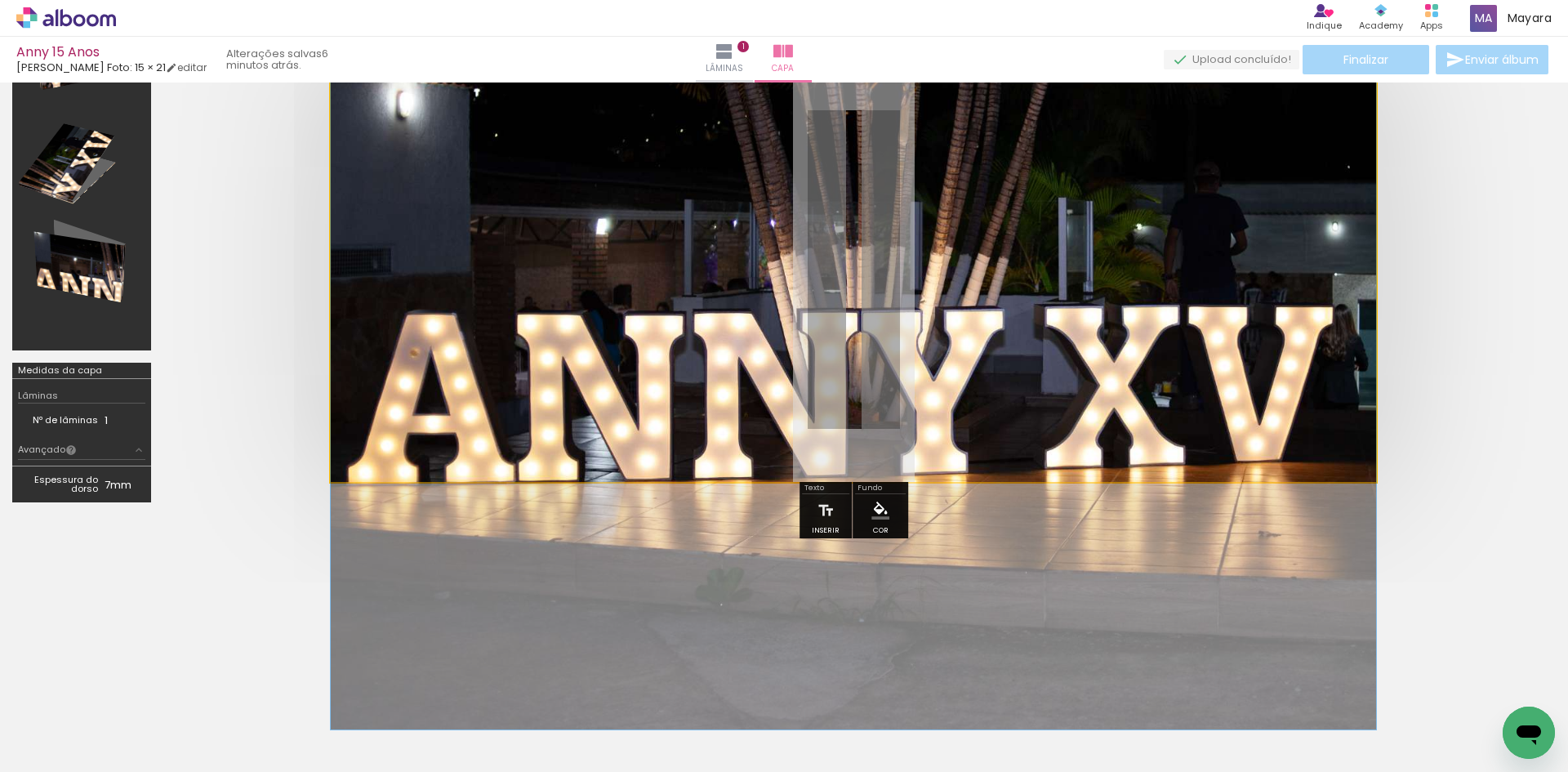
drag, startPoint x: 694, startPoint y: 242, endPoint x: 771, endPoint y: 464, distance: 235.0
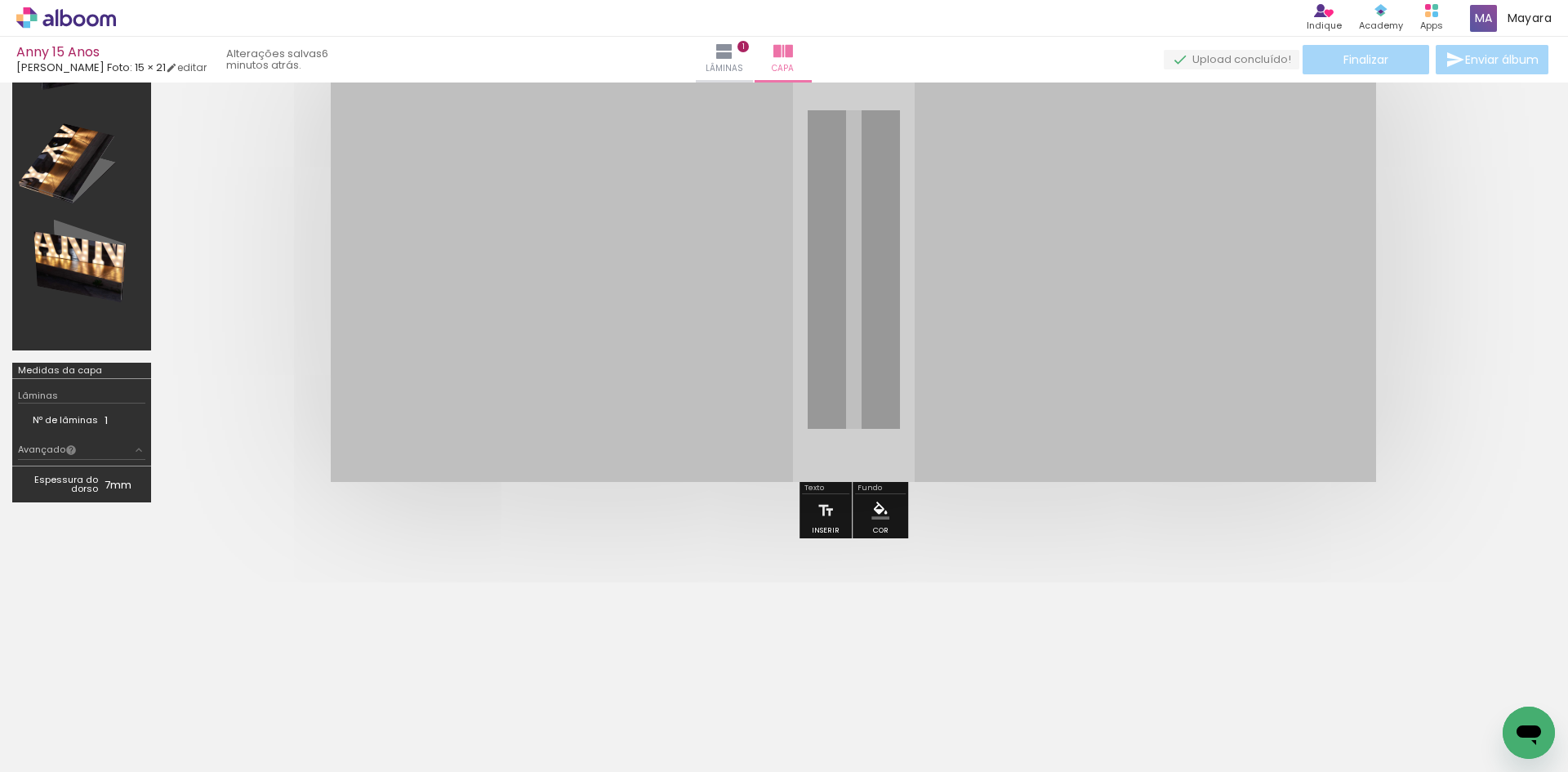
drag, startPoint x: 748, startPoint y: 314, endPoint x: 1015, endPoint y: -71, distance: 468.5
click at [1015, 0] on html "link( href="../../bower_components/polymer/polymer.html" rel="import" ) picture…" at bounding box center [784, 386] width 1568 height 772
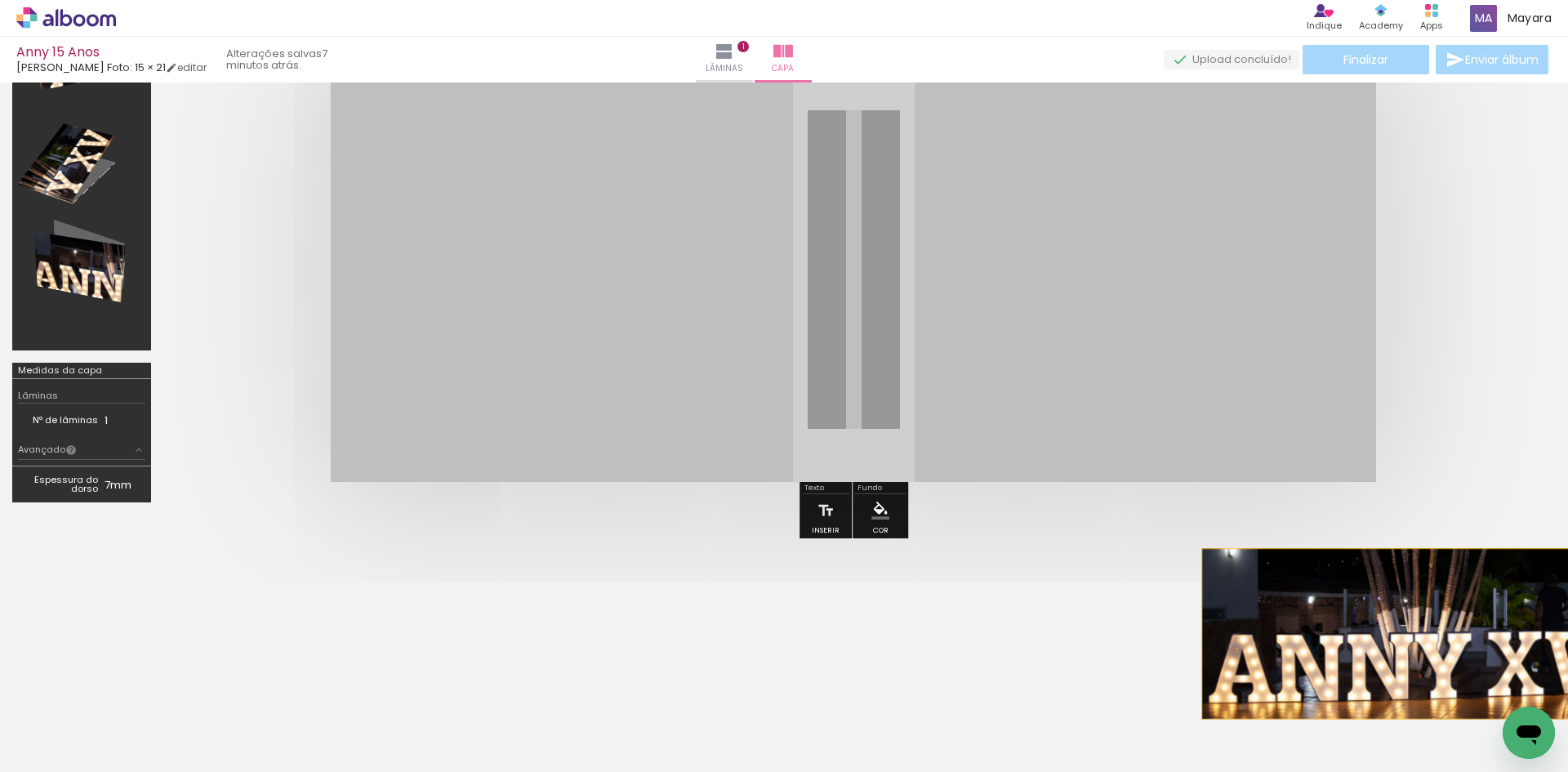
drag, startPoint x: 642, startPoint y: 278, endPoint x: 1411, endPoint y: 634, distance: 847.4
click at [1411, 634] on quentale-cover-section at bounding box center [784, 365] width 1568 height 812
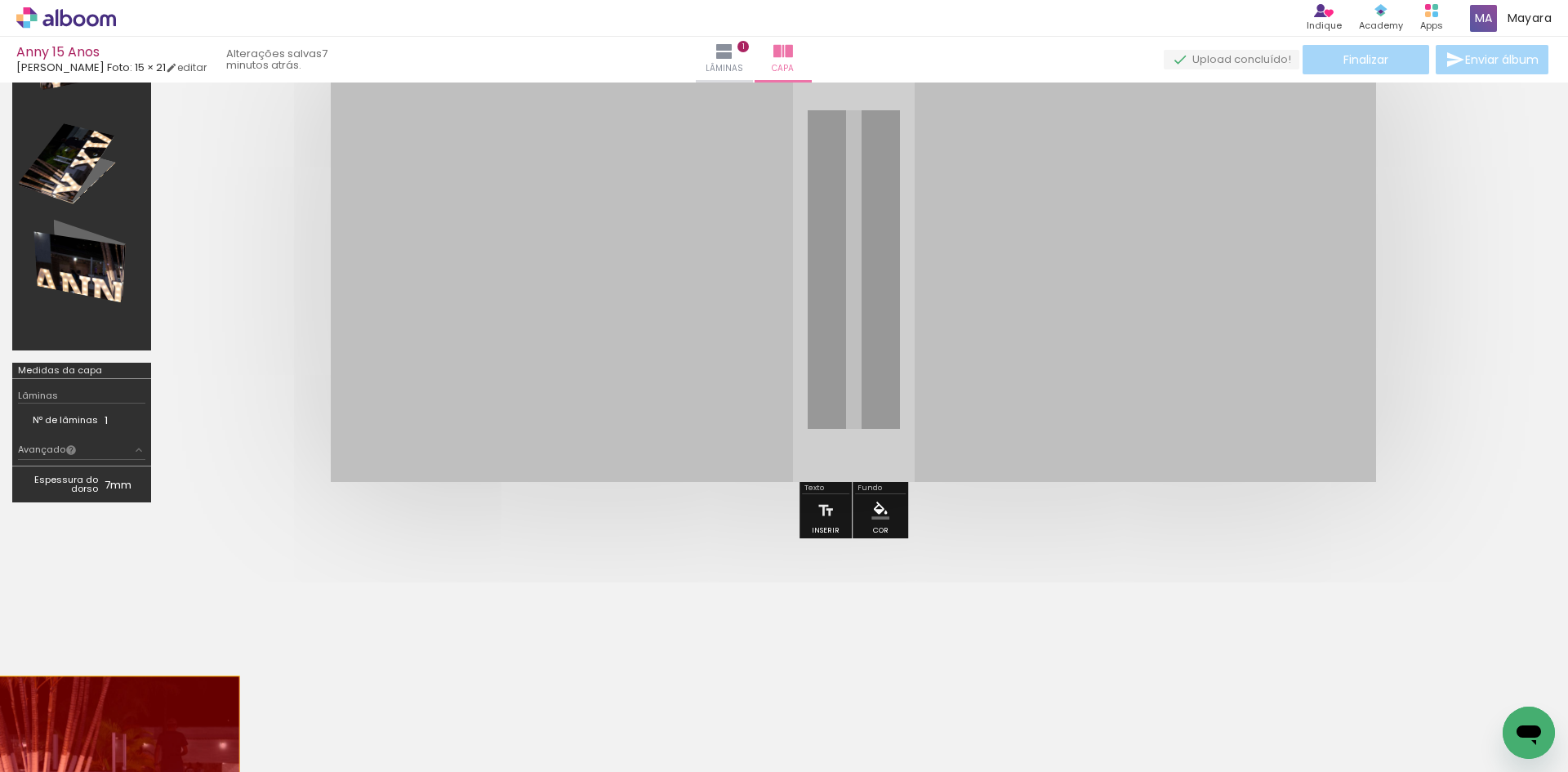
drag, startPoint x: 1010, startPoint y: 316, endPoint x: 30, endPoint y: 760, distance: 1075.9
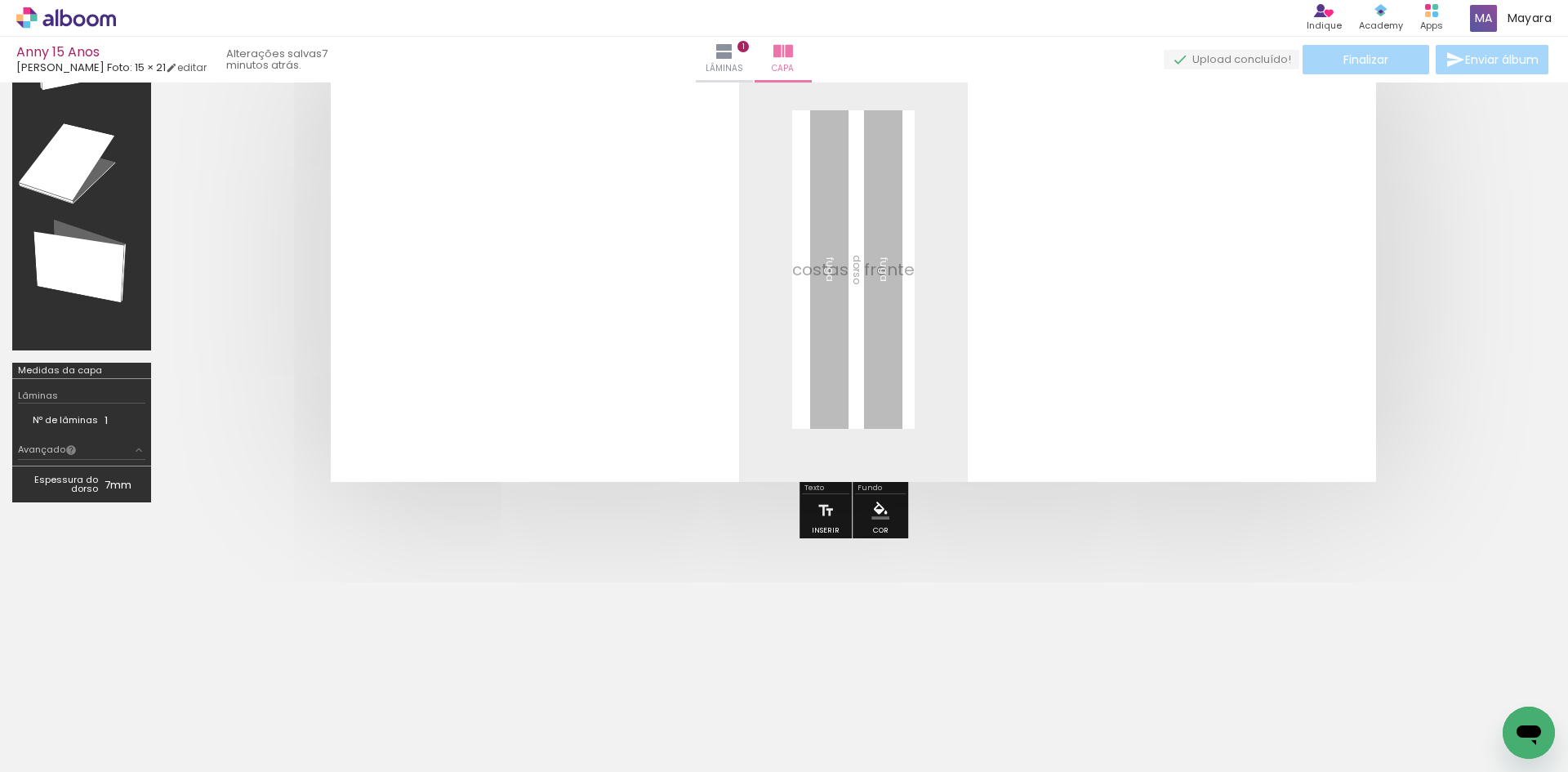
click at [672, 298] on quentale-layouter at bounding box center [853, 269] width 1045 height 425
click at [998, 338] on quentale-layouter at bounding box center [853, 269] width 1045 height 425
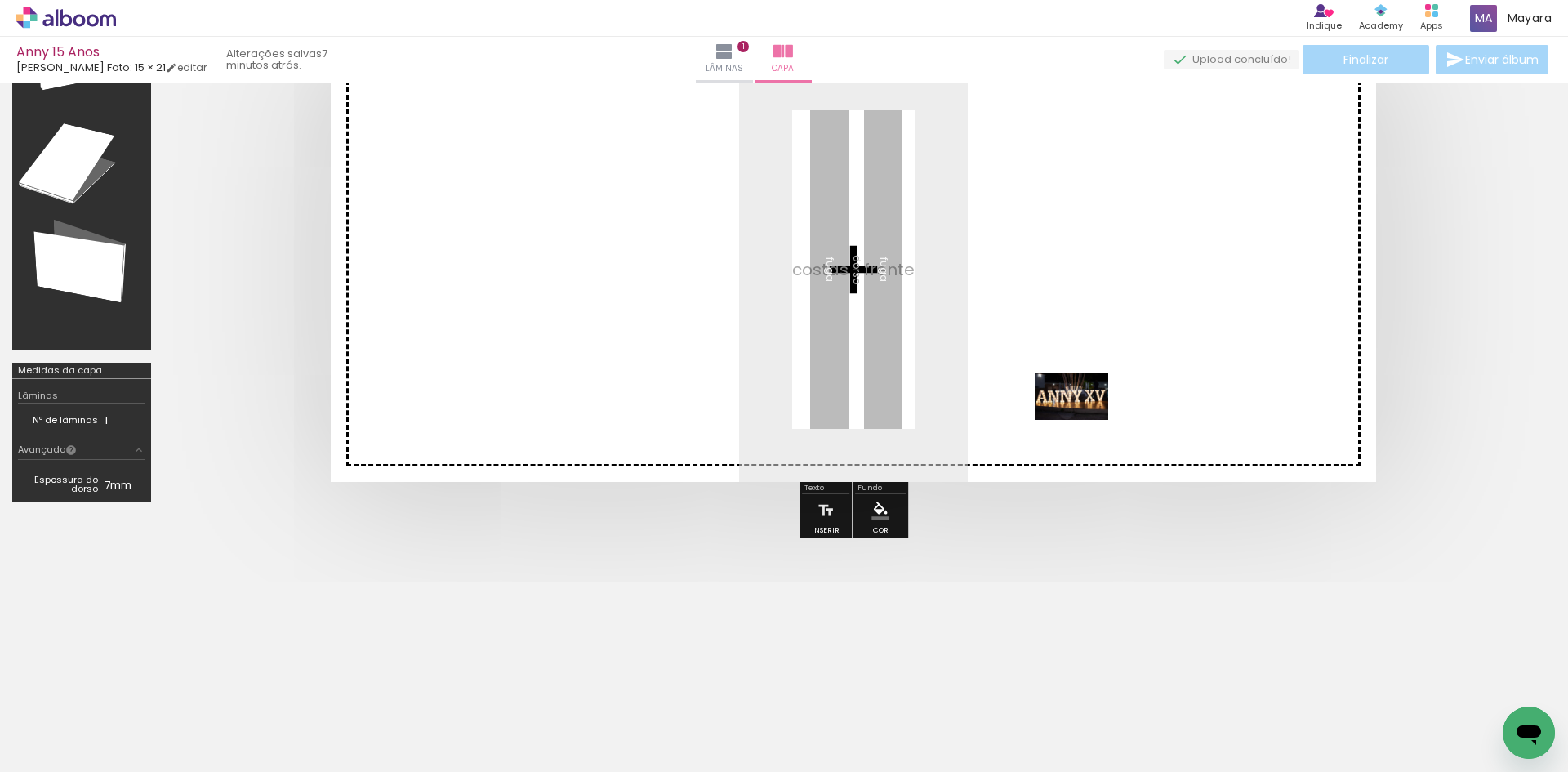
drag, startPoint x: 327, startPoint y: 727, endPoint x: 1084, endPoint y: 421, distance: 816.5
click at [1084, 421] on quentale-workspace at bounding box center [784, 386] width 1568 height 772
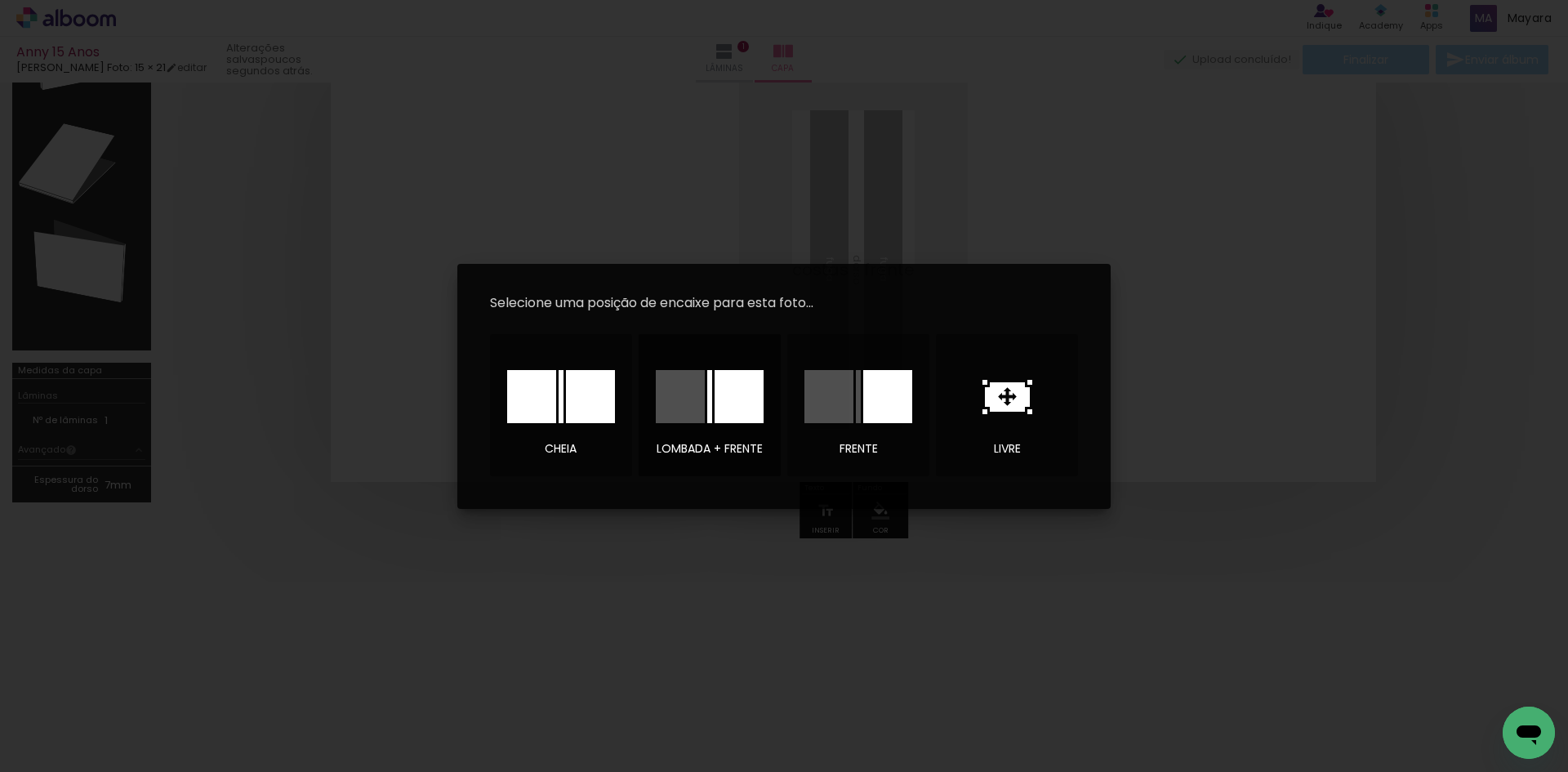
click at [740, 400] on div at bounding box center [738, 396] width 49 height 53
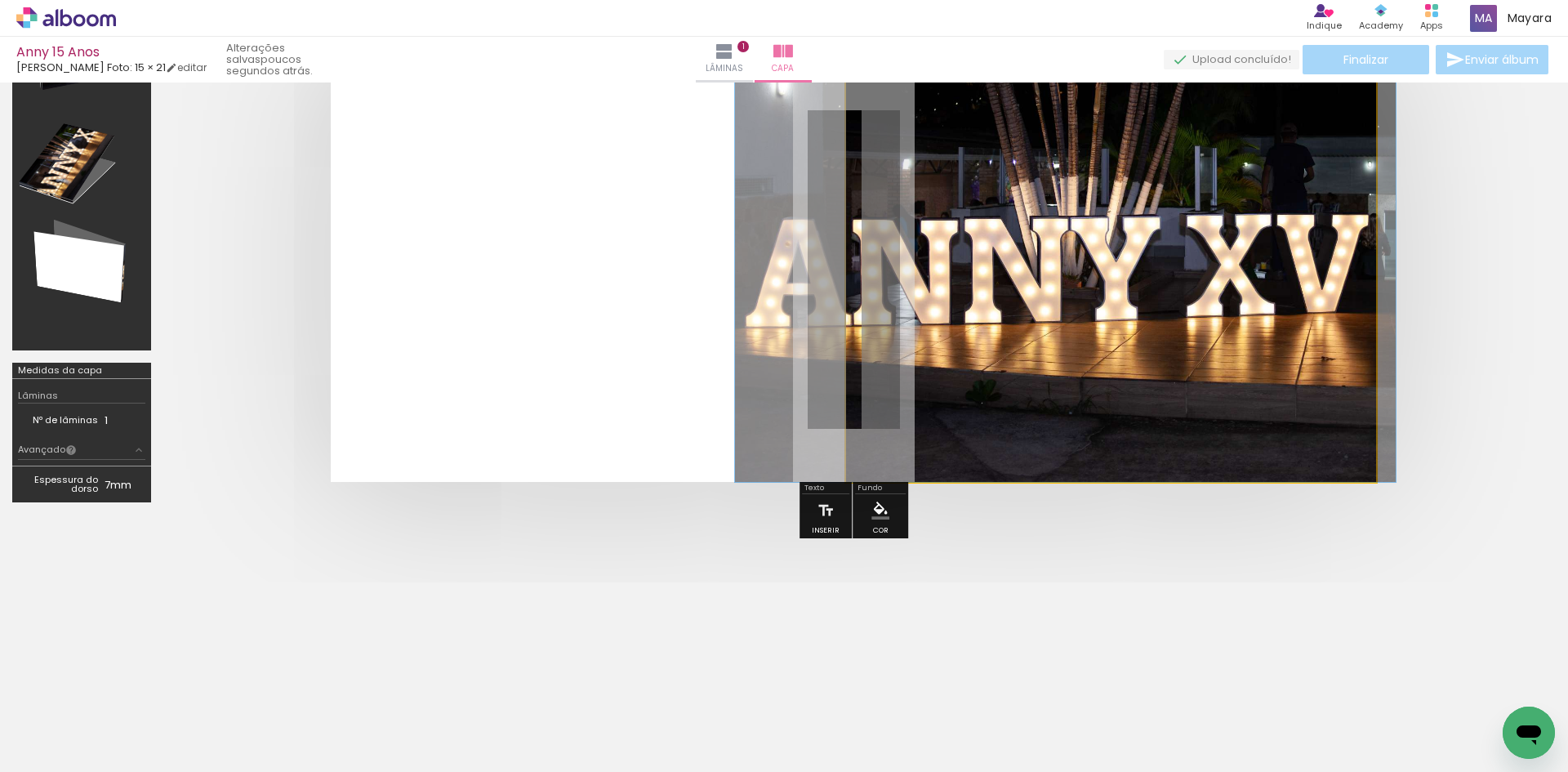
drag, startPoint x: 1281, startPoint y: 327, endPoint x: 1235, endPoint y: 323, distance: 46.2
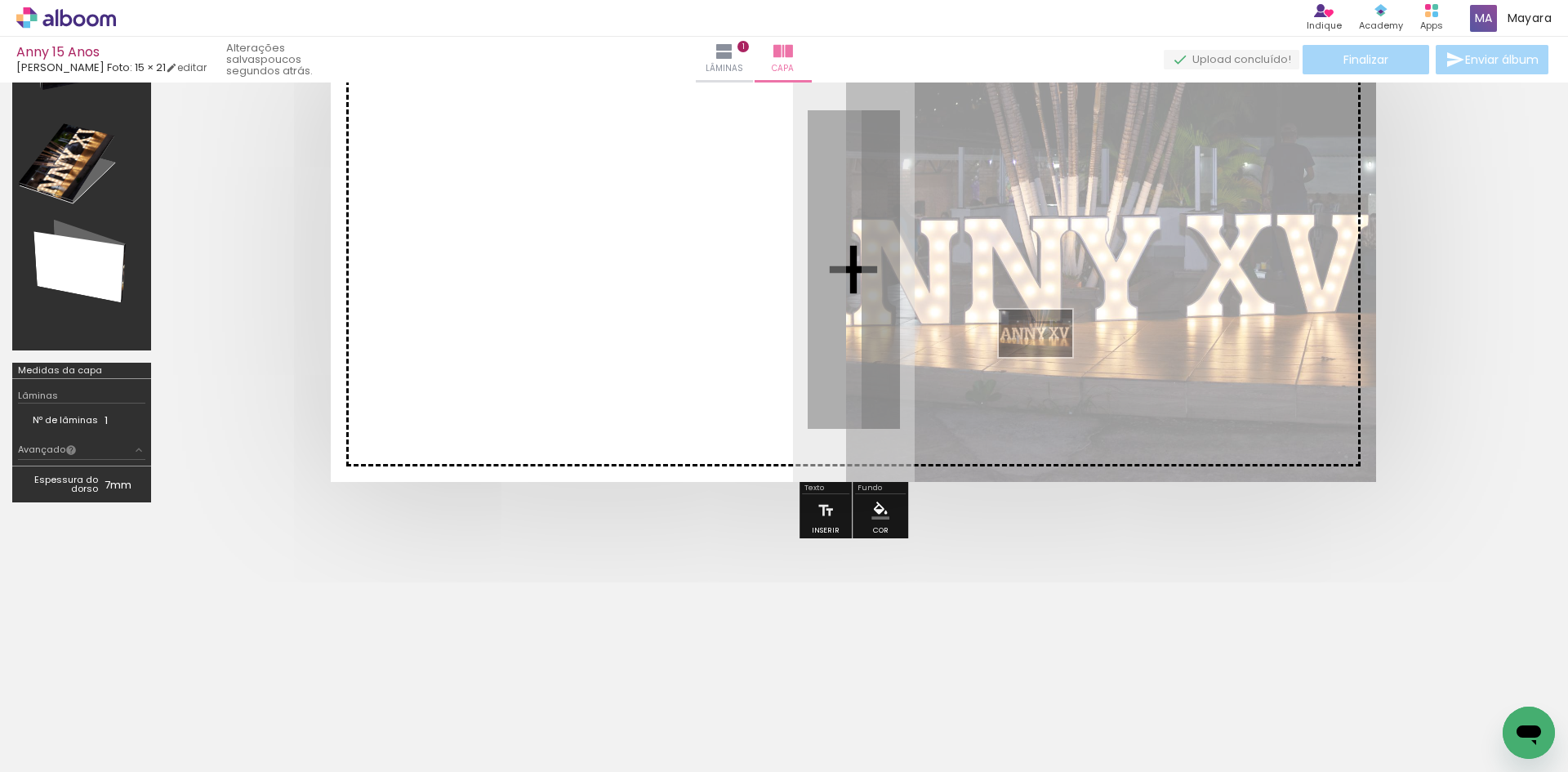
drag, startPoint x: 336, startPoint y: 734, endPoint x: 1047, endPoint y: 358, distance: 804.3
click at [1047, 358] on quentale-workspace at bounding box center [784, 386] width 1568 height 772
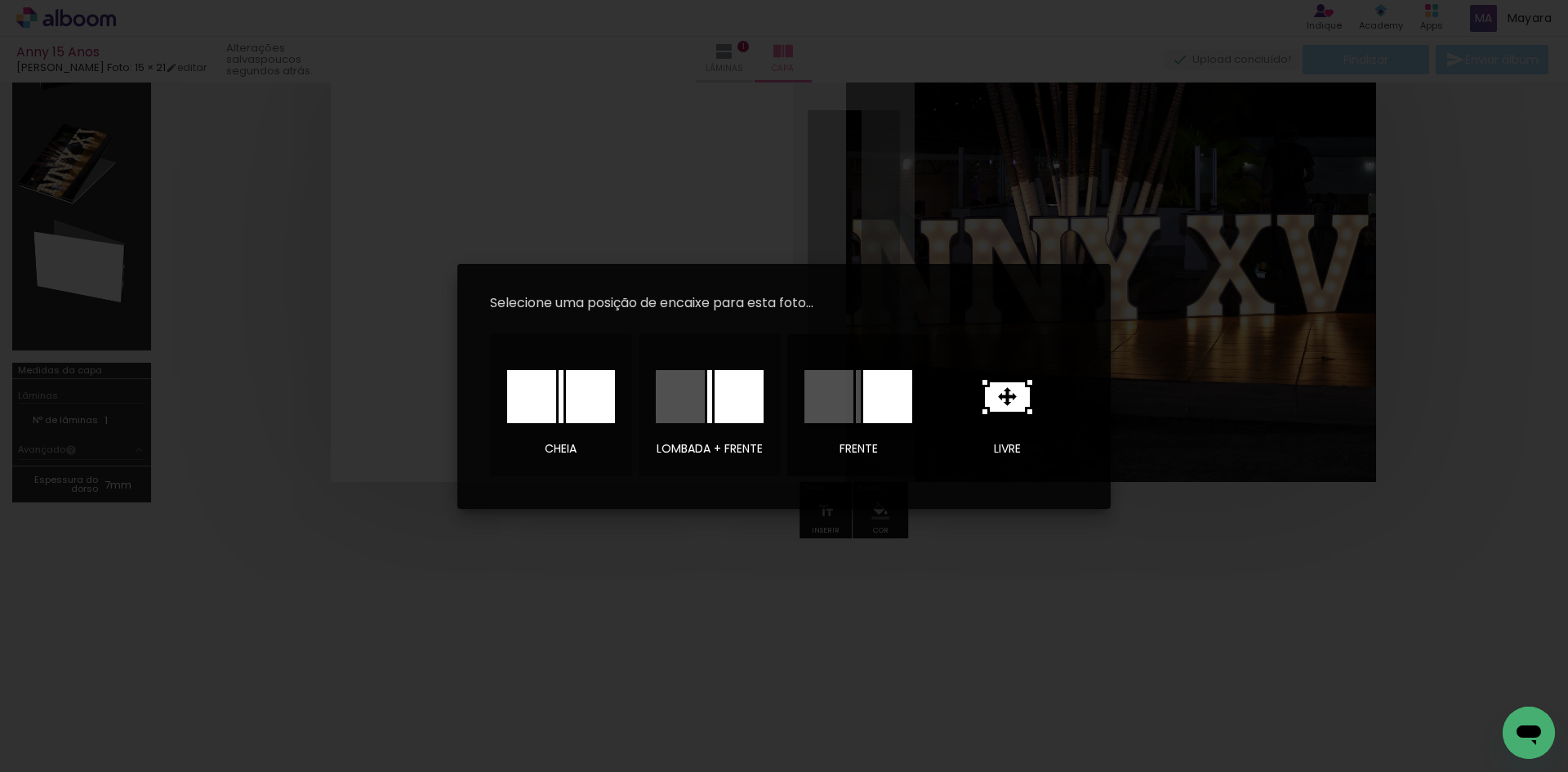
click at [897, 400] on div at bounding box center [888, 396] width 49 height 53
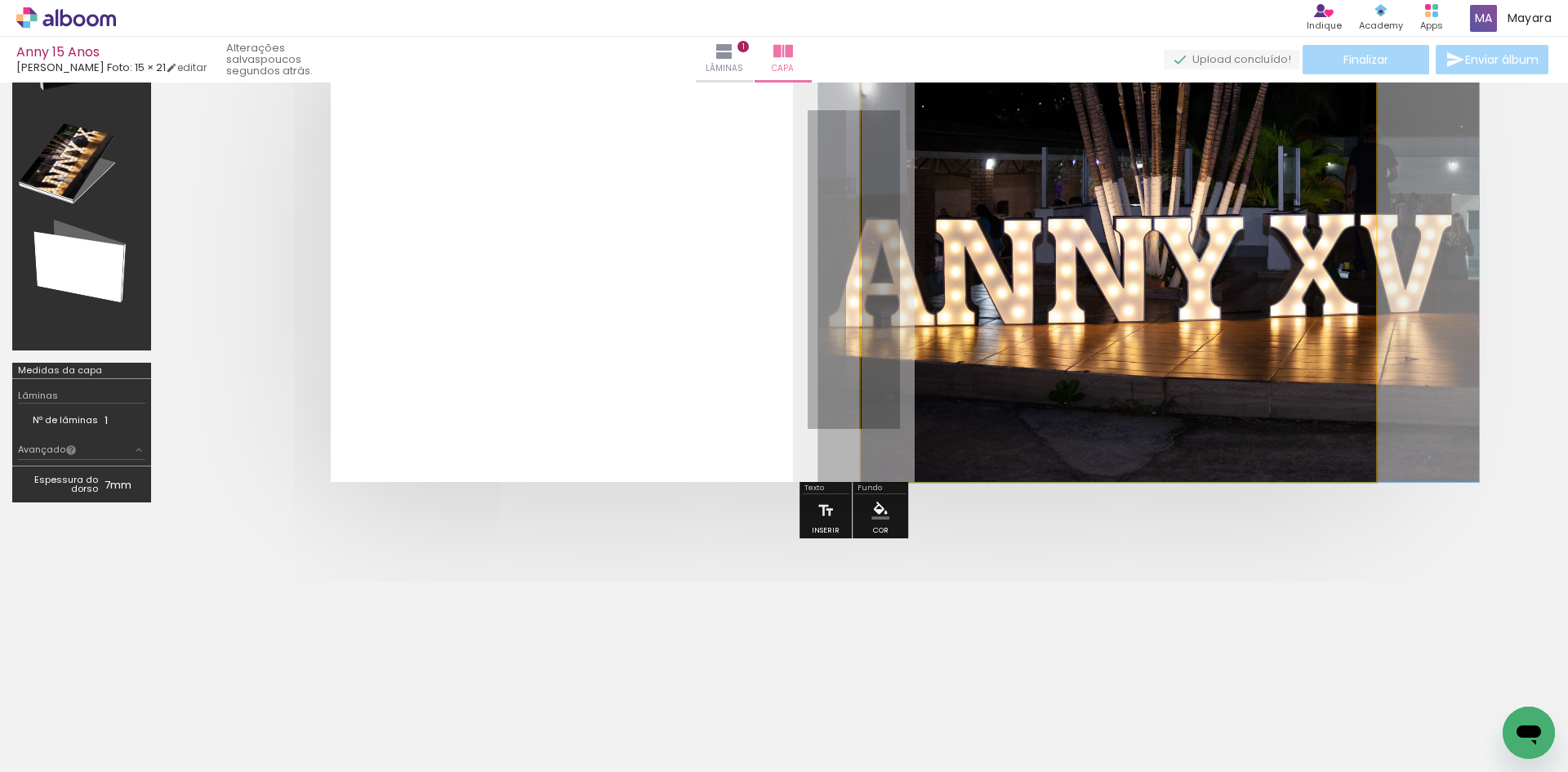
drag, startPoint x: 1140, startPoint y: 349, endPoint x: 1165, endPoint y: 360, distance: 27.3
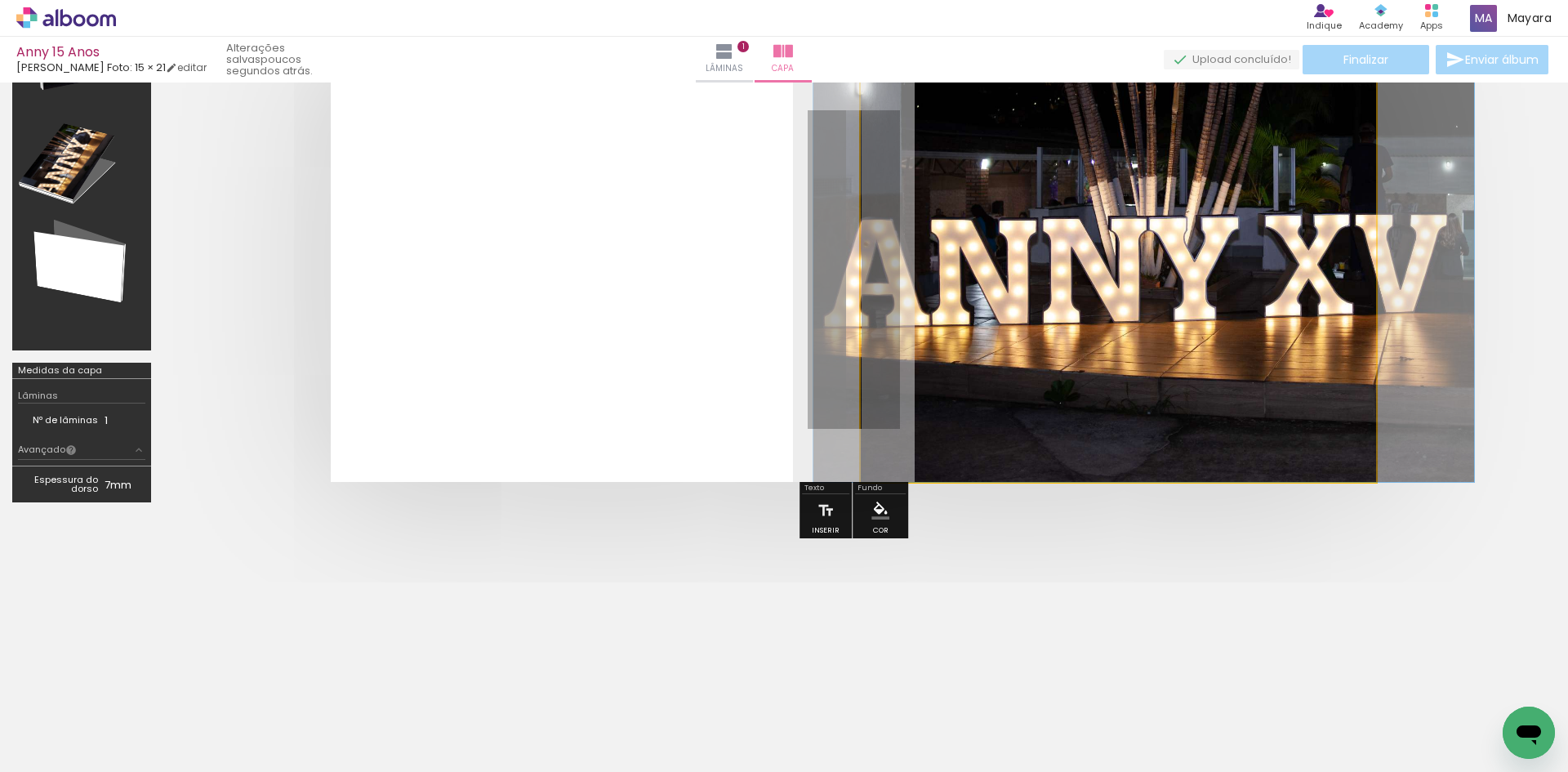
drag, startPoint x: 923, startPoint y: 100, endPoint x: 721, endPoint y: 150, distance: 208.1
type paper-slider "100"
click at [721, 150] on quentale-layouter at bounding box center [853, 269] width 1045 height 425
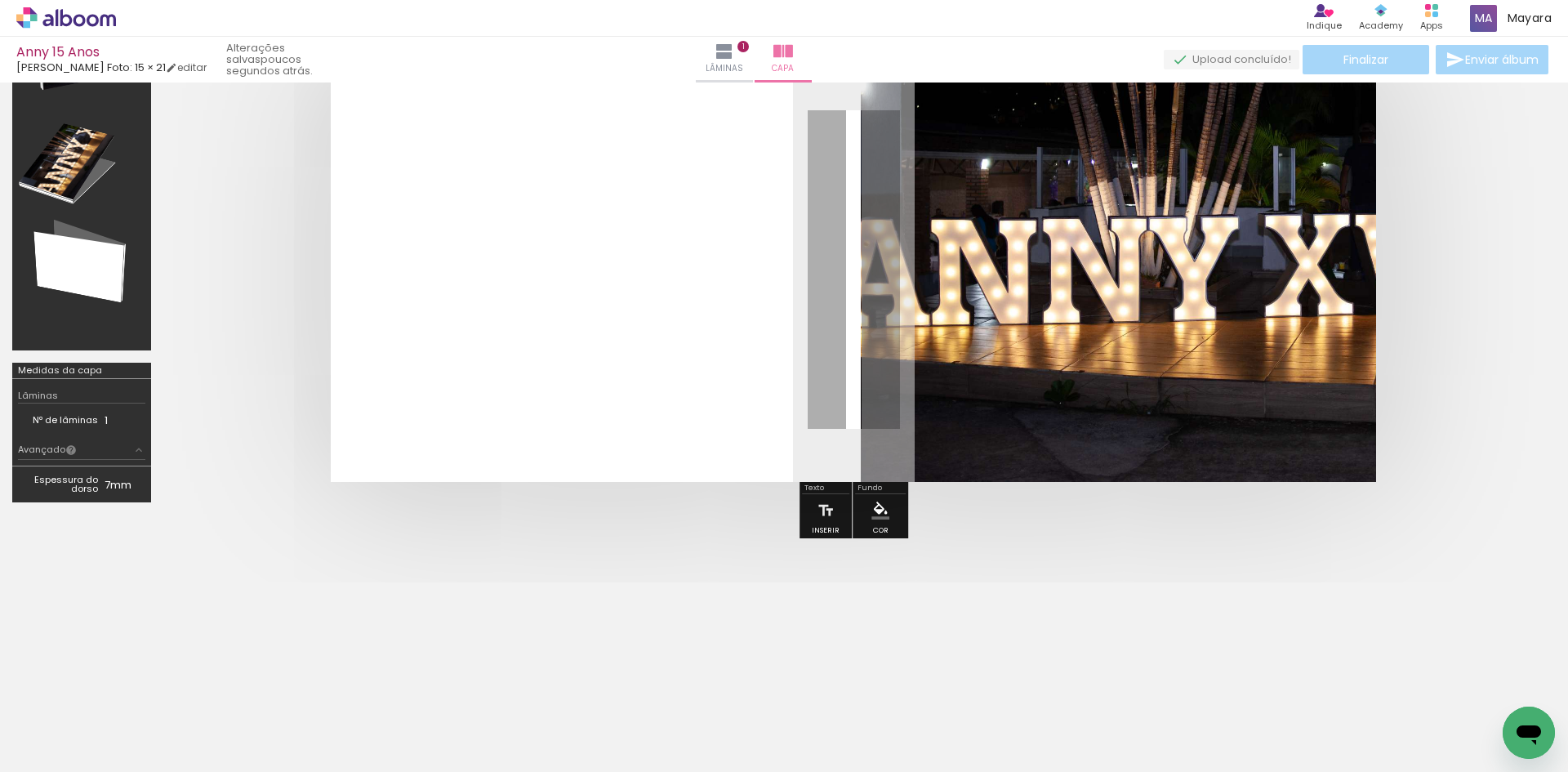
click at [1482, 392] on div at bounding box center [853, 269] width 1379 height 555
click at [1499, 325] on div at bounding box center [853, 269] width 1379 height 555
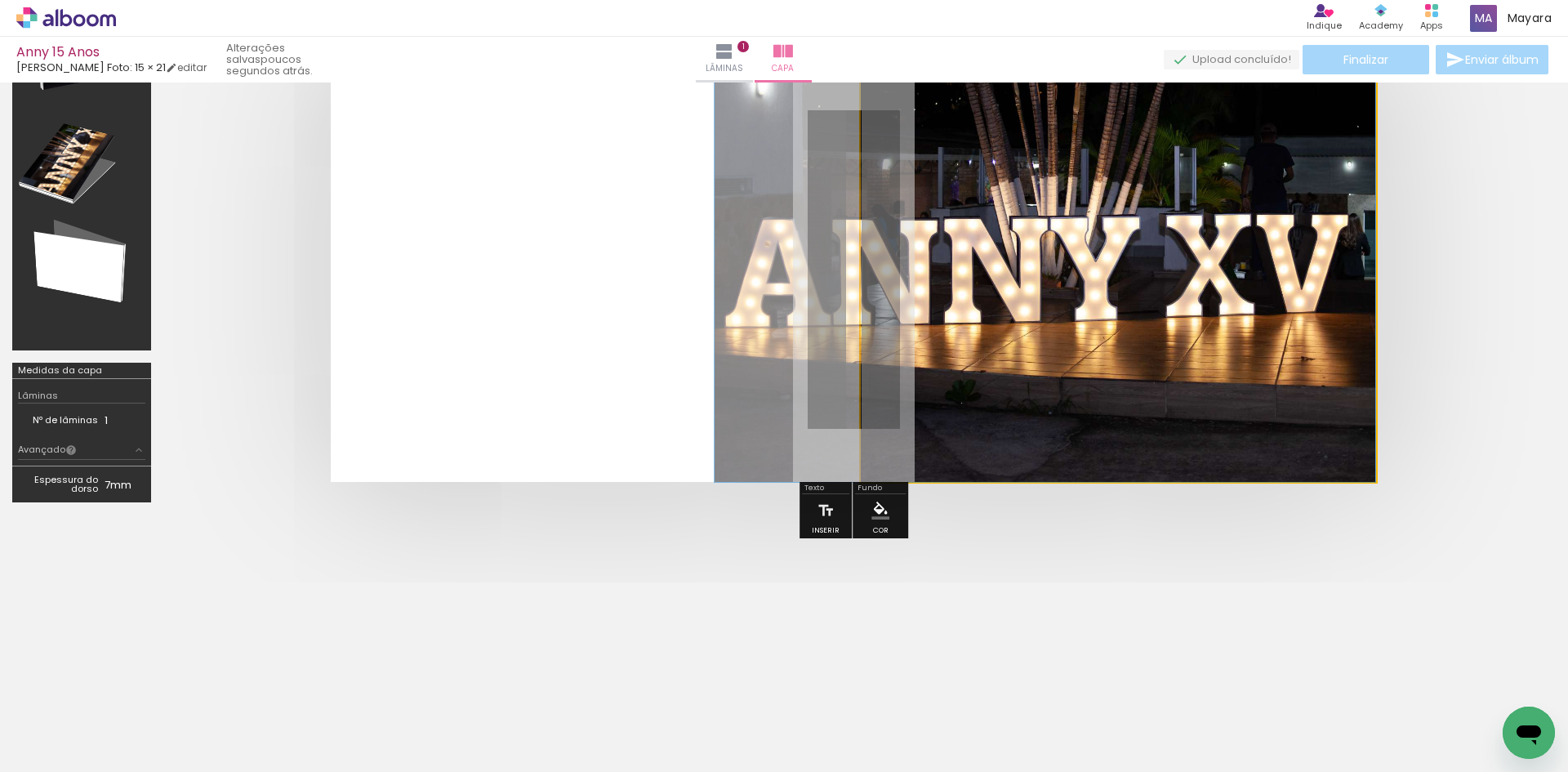
drag, startPoint x: 1109, startPoint y: 264, endPoint x: 1041, endPoint y: 385, distance: 138.8
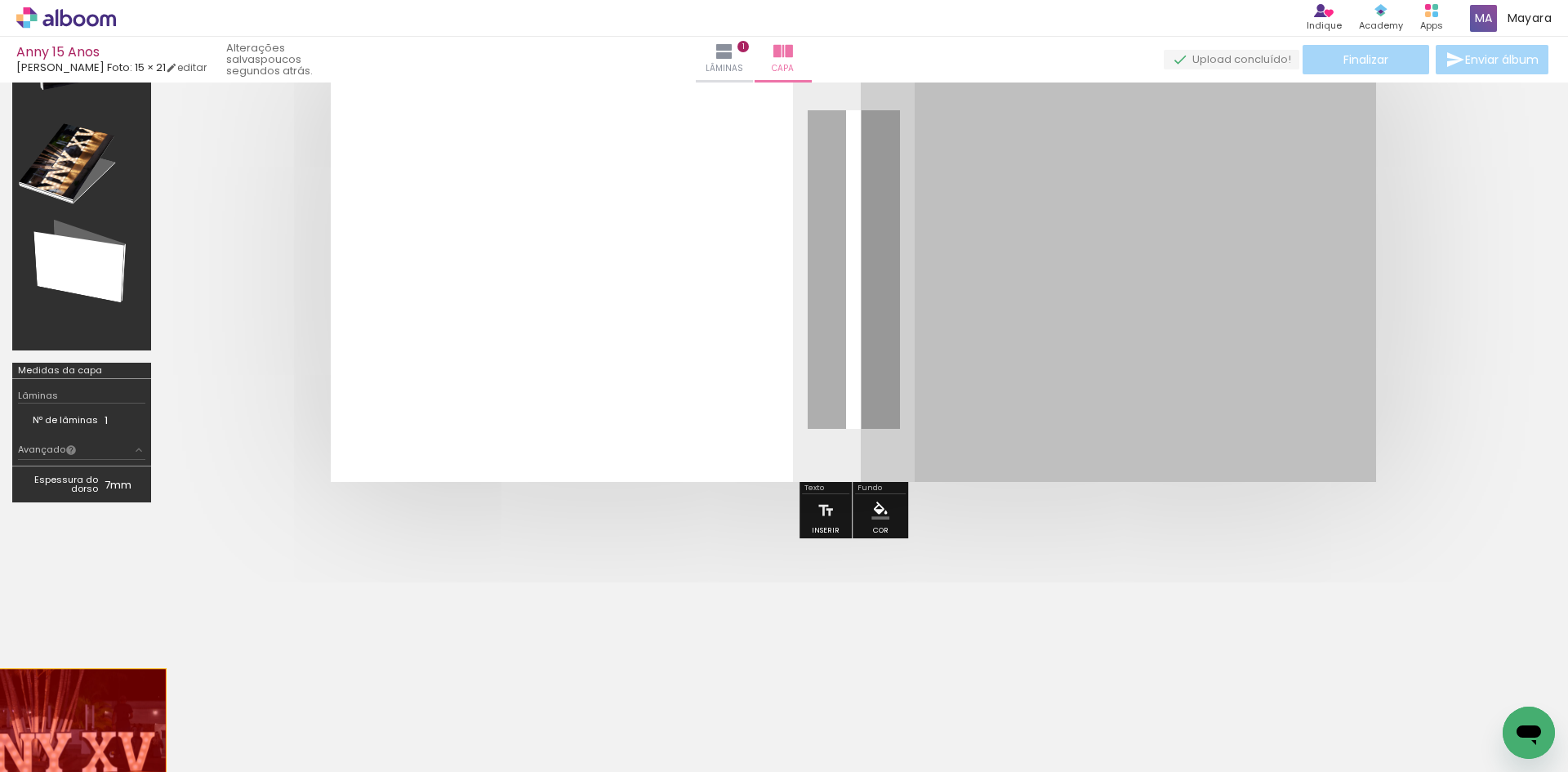
drag, startPoint x: 1078, startPoint y: 310, endPoint x: 63, endPoint y: 753, distance: 1107.5
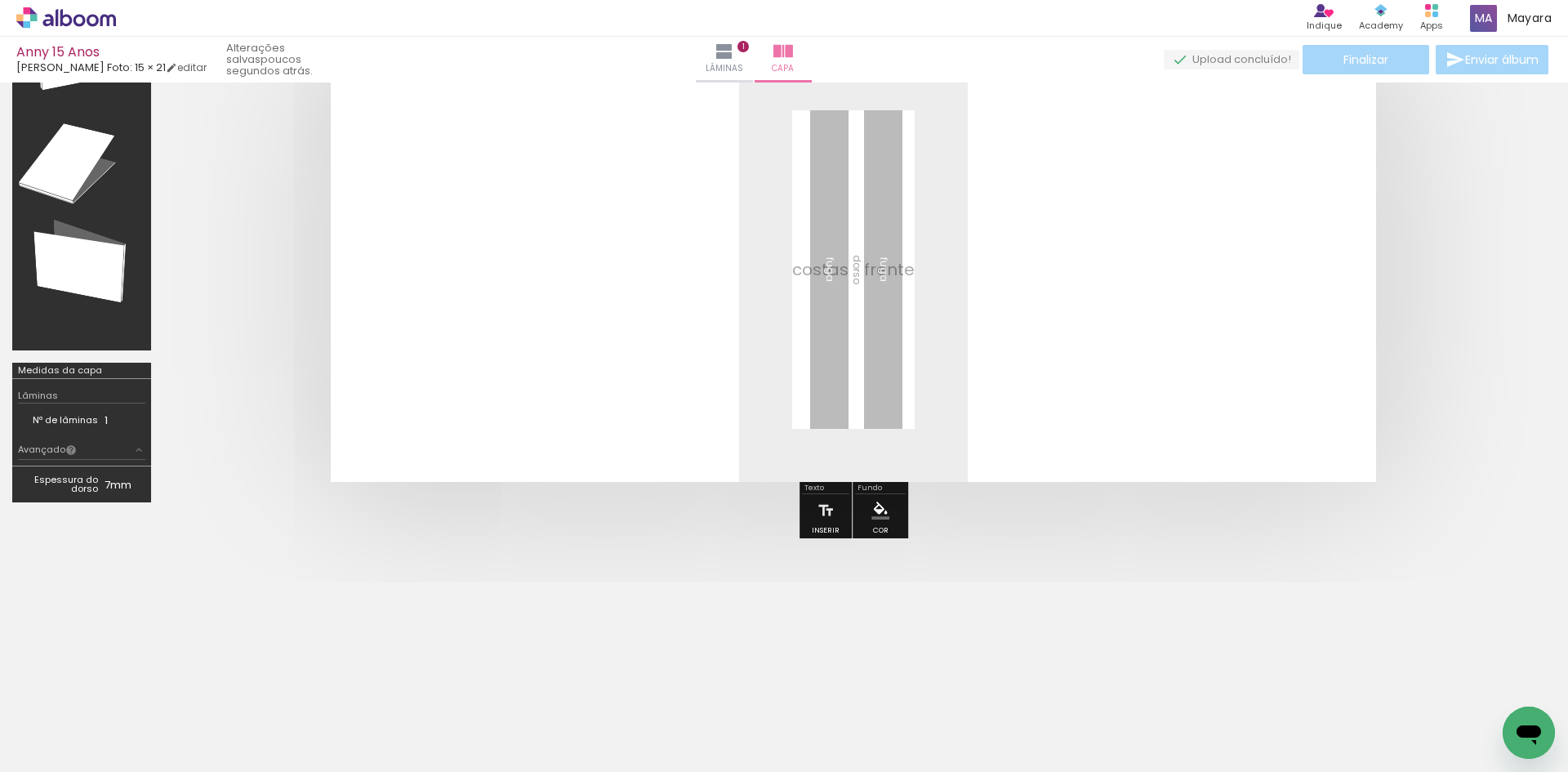
click at [1092, 659] on div at bounding box center [784, 649] width 1568 height 179
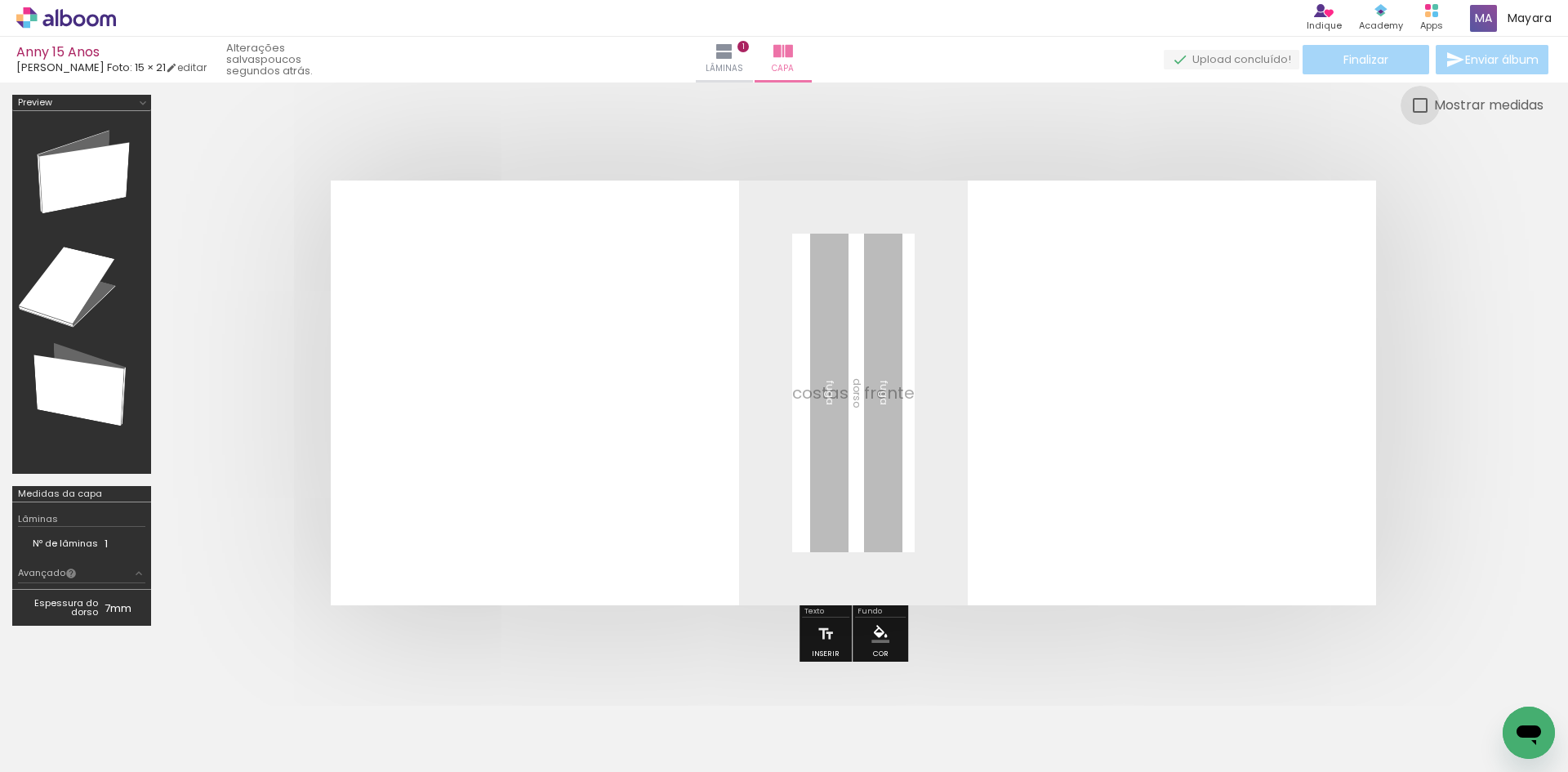
click at [1421, 105] on div at bounding box center [1420, 105] width 15 height 15
type paper-checkbox "on"
click at [1067, 442] on quentale-layouter at bounding box center [853, 392] width 1045 height 425
click at [531, 436] on quentale-layouter at bounding box center [853, 392] width 1045 height 425
click at [395, 243] on quentale-layouter at bounding box center [853, 392] width 1045 height 425
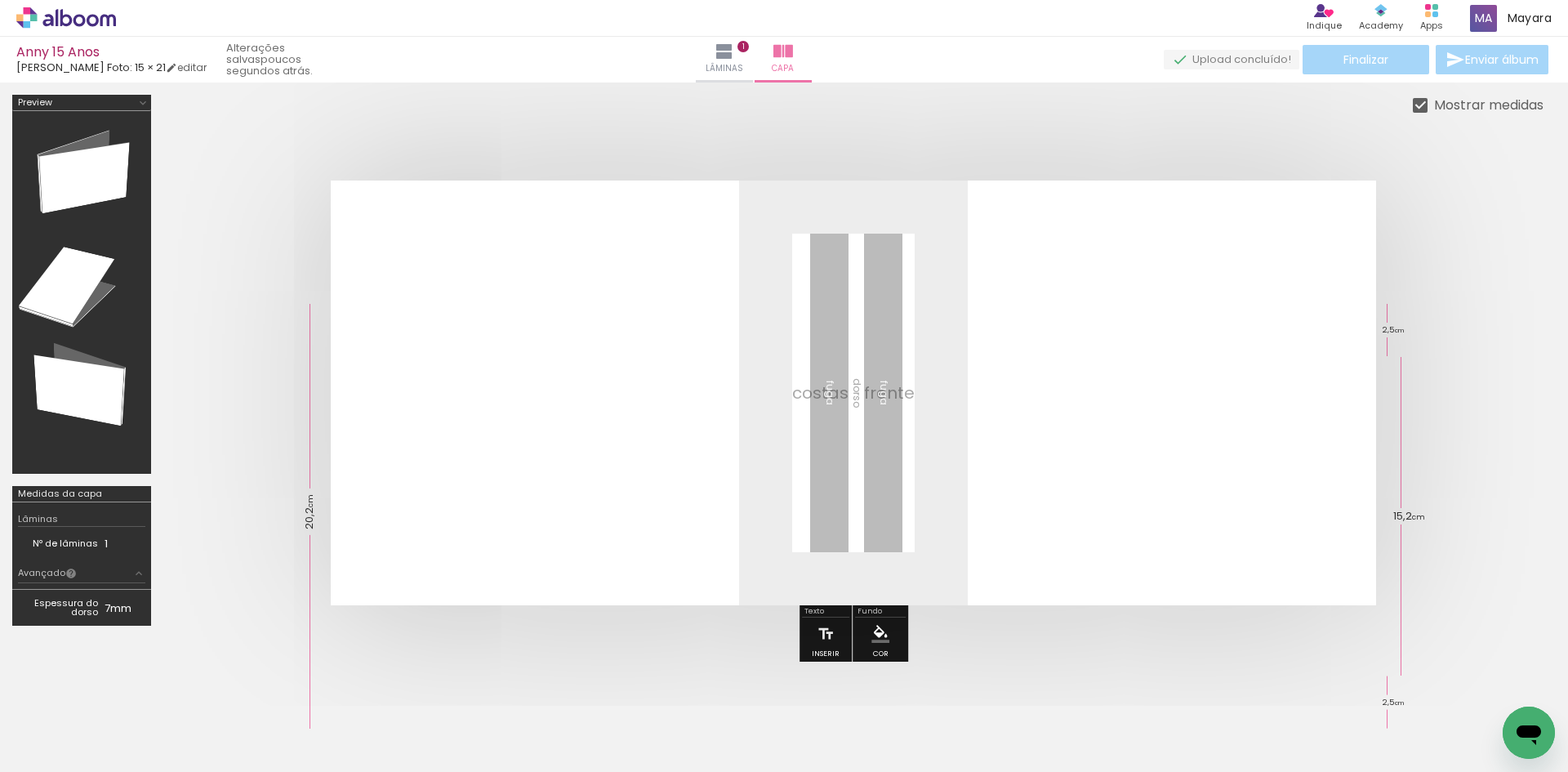
drag, startPoint x: 387, startPoint y: 237, endPoint x: 376, endPoint y: 343, distance: 106.6
click at [389, 349] on quentale-layouter at bounding box center [853, 392] width 1045 height 425
click at [102, 178] on div at bounding box center [81, 292] width 127 height 351
click at [147, 100] on iron-icon at bounding box center [143, 103] width 13 height 13
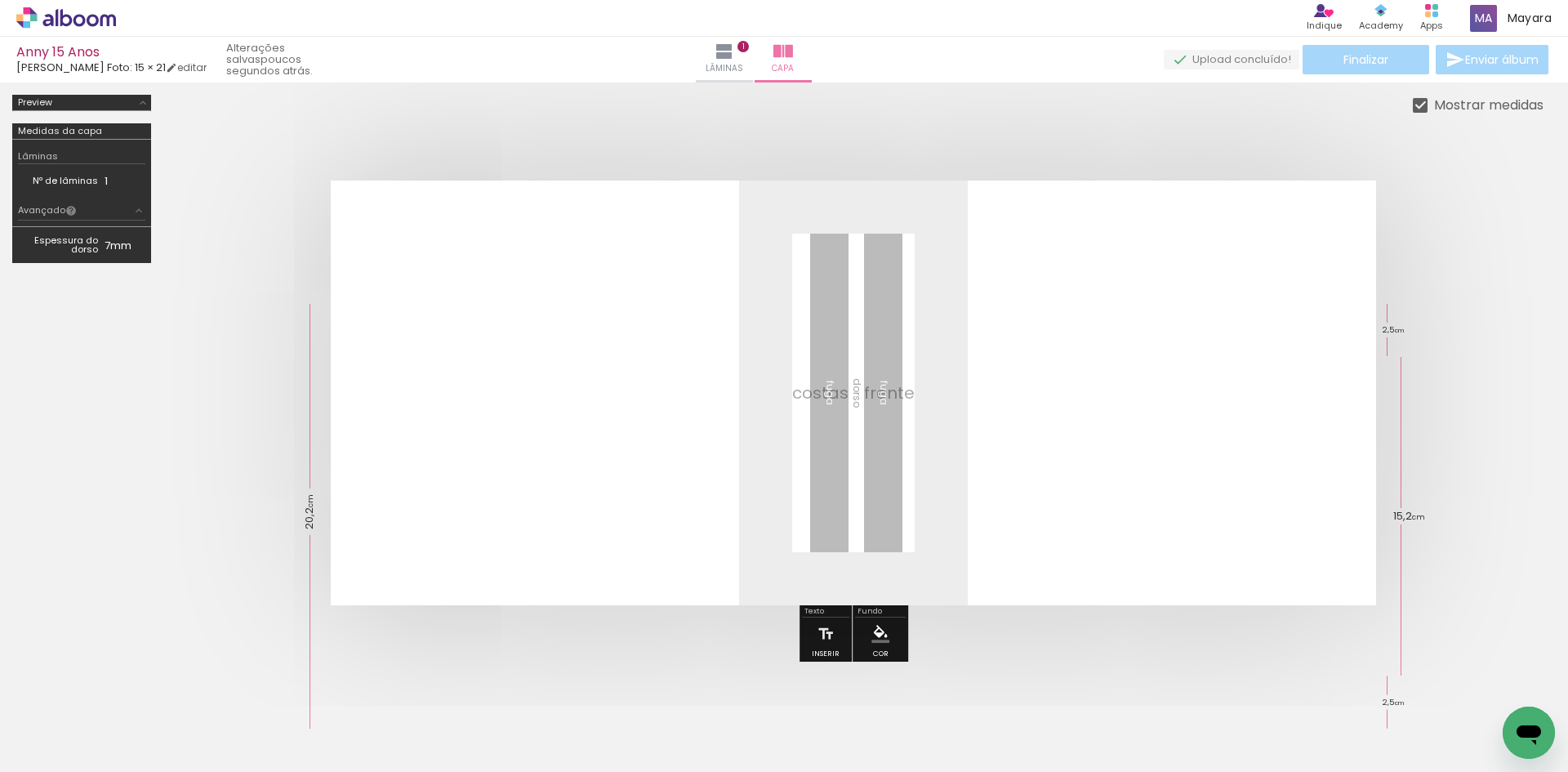
click at [123, 247] on td "7mm" at bounding box center [125, 245] width 41 height 24
click at [134, 239] on td "7mm" at bounding box center [125, 245] width 41 height 24
click at [135, 239] on td "7mm" at bounding box center [125, 245] width 41 height 24
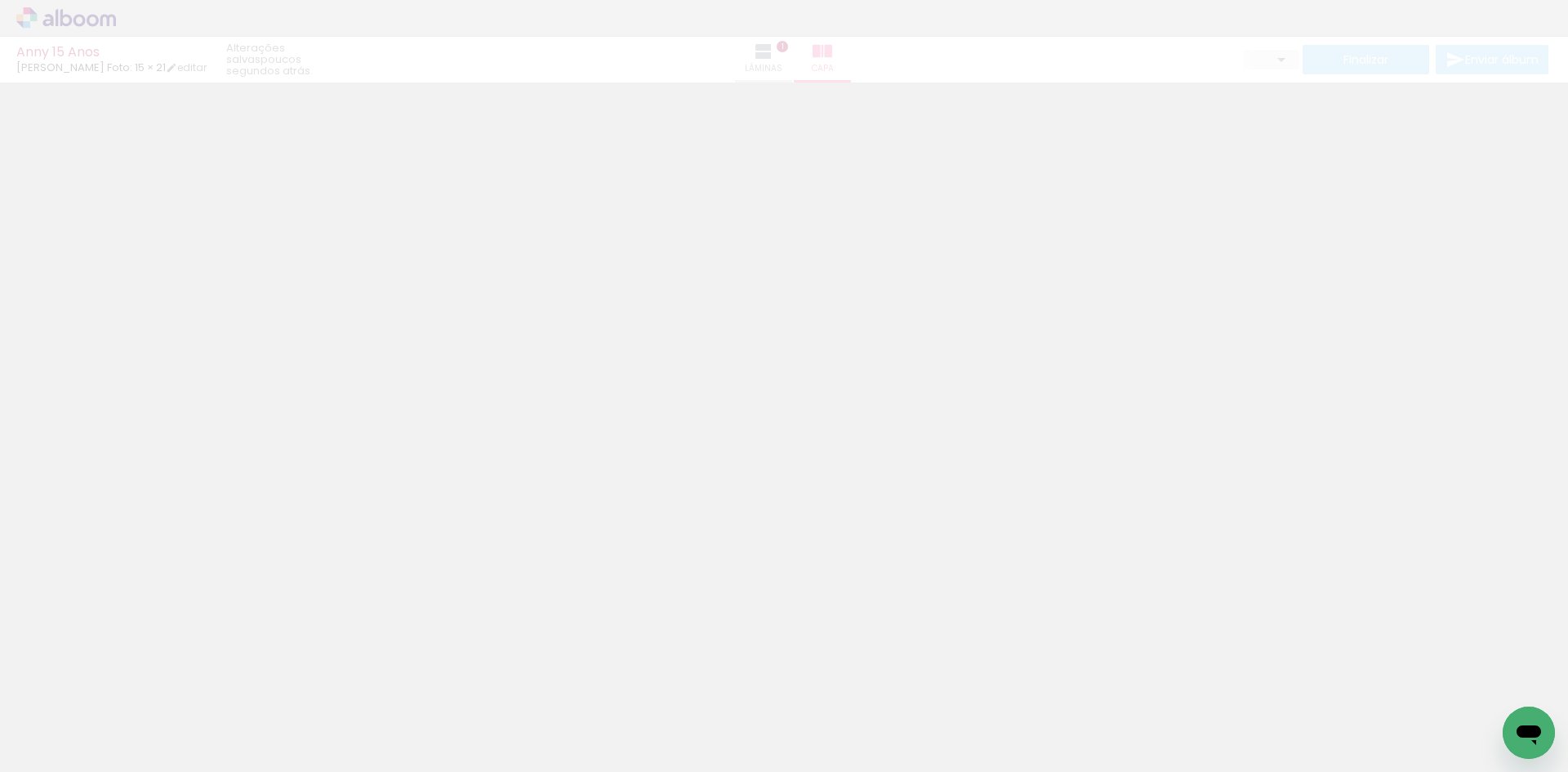
type input "0"
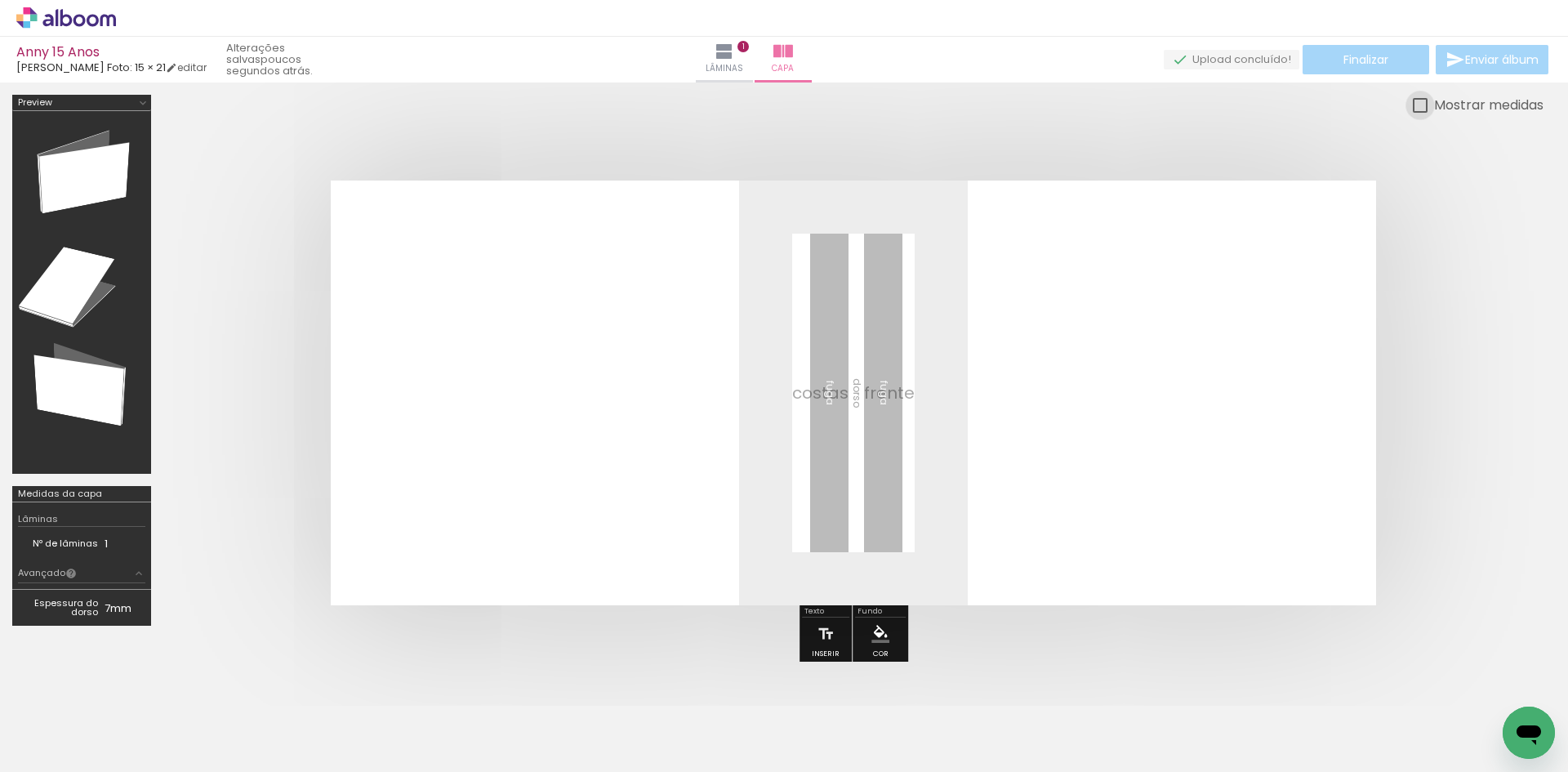
click at [1419, 105] on div at bounding box center [1420, 105] width 15 height 15
type paper-checkbox "on"
drag, startPoint x: 1319, startPoint y: 258, endPoint x: 1340, endPoint y: 266, distance: 22.5
click at [1340, 266] on quentale-layouter at bounding box center [853, 392] width 1045 height 425
drag, startPoint x: 1269, startPoint y: 300, endPoint x: 1316, endPoint y: 331, distance: 56.3
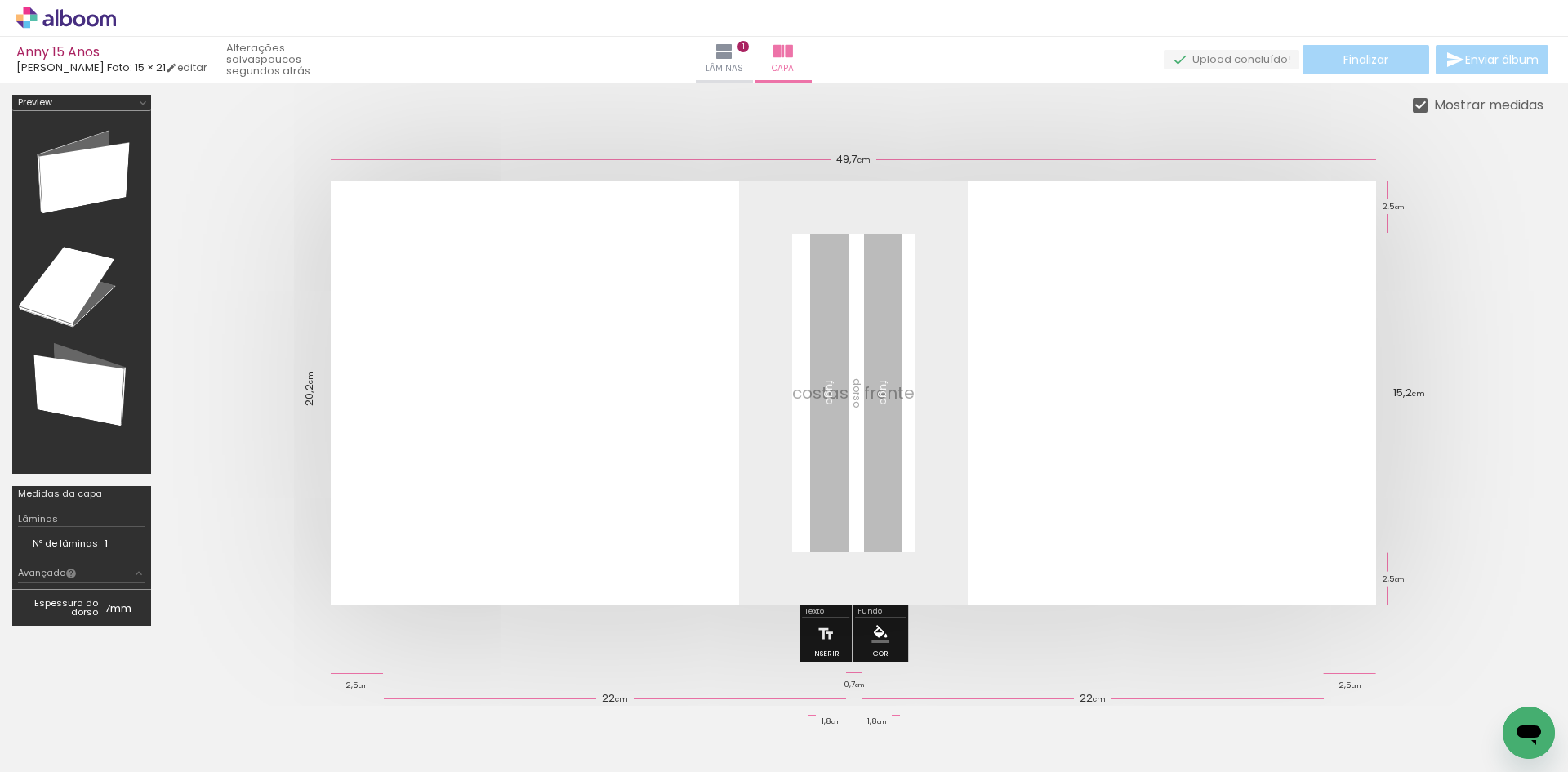
click at [1347, 332] on quentale-layouter at bounding box center [853, 392] width 1045 height 425
drag, startPoint x: 1156, startPoint y: 339, endPoint x: 1242, endPoint y: 383, distance: 96.6
click at [1242, 383] on quentale-layouter at bounding box center [853, 392] width 1045 height 425
drag, startPoint x: 1165, startPoint y: 405, endPoint x: 1137, endPoint y: 459, distance: 60.8
click at [1217, 431] on quentale-layouter at bounding box center [853, 392] width 1045 height 425
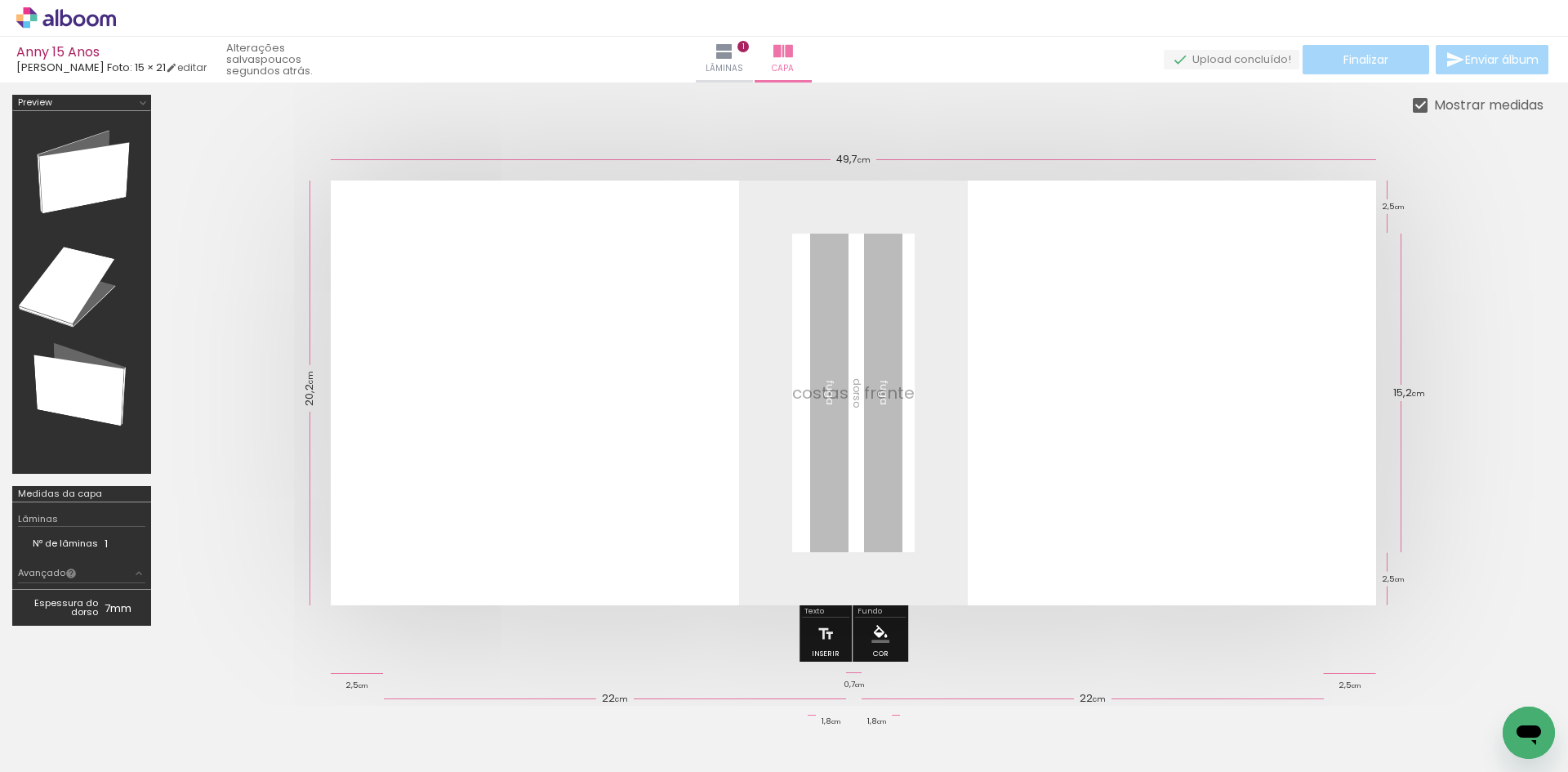
drag, startPoint x: 1122, startPoint y: 478, endPoint x: 1141, endPoint y: 514, distance: 40.7
click at [1142, 513] on quentale-layouter at bounding box center [853, 392] width 1045 height 425
drag, startPoint x: 1136, startPoint y: 554, endPoint x: 1155, endPoint y: 582, distance: 33.8
click at [1155, 581] on quentale-layouter at bounding box center [853, 392] width 1045 height 425
drag, startPoint x: 1126, startPoint y: 608, endPoint x: 1090, endPoint y: 615, distance: 36.7
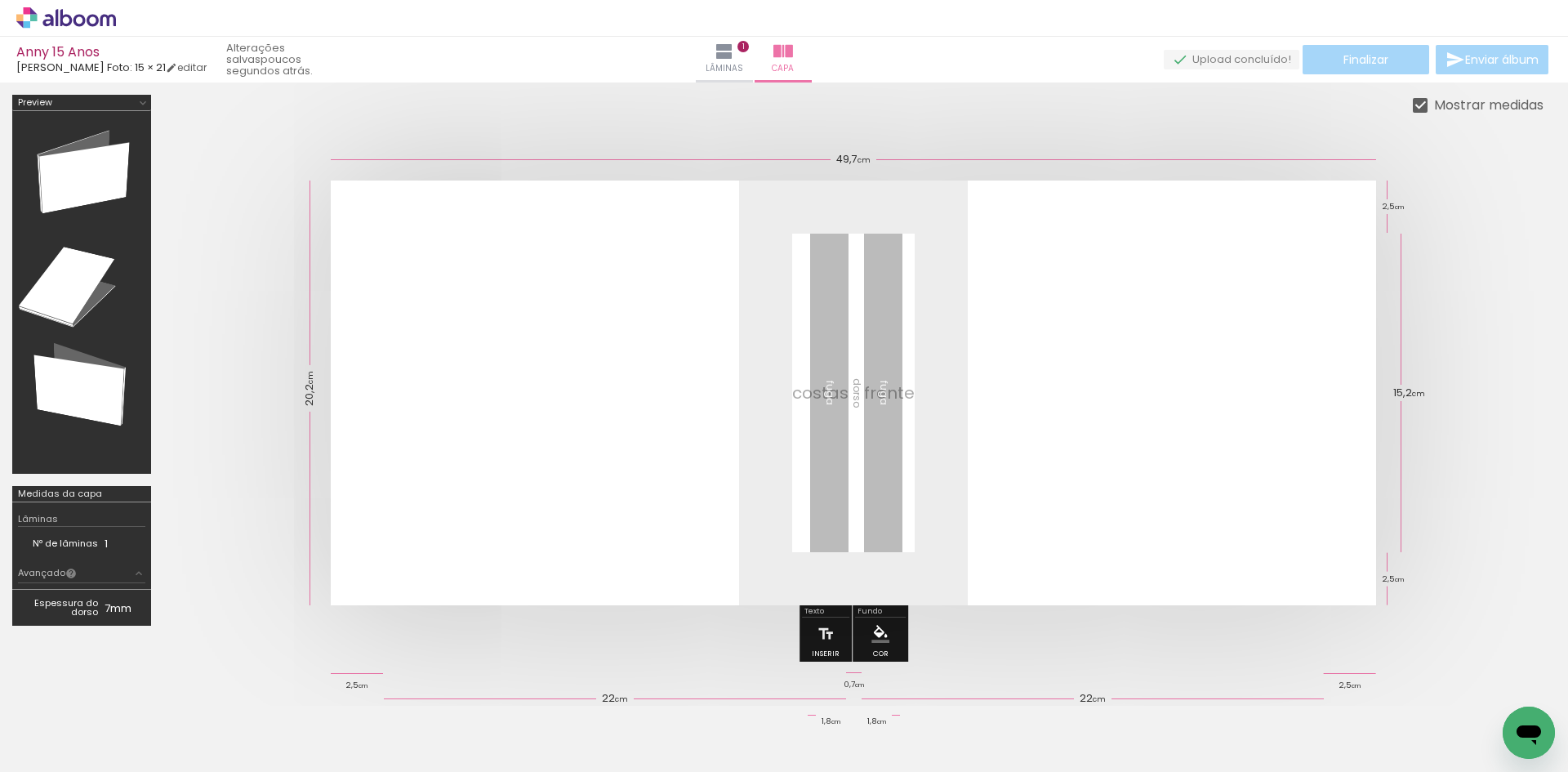
click at [1116, 611] on div at bounding box center [853, 392] width 1379 height 555
drag, startPoint x: 889, startPoint y: 564, endPoint x: 968, endPoint y: 526, distance: 87.7
click at [940, 541] on quentale-layouter at bounding box center [853, 392] width 1045 height 425
drag, startPoint x: 968, startPoint y: 526, endPoint x: 971, endPoint y: 543, distance: 17.3
click at [973, 544] on quentale-layouter at bounding box center [853, 392] width 1045 height 425
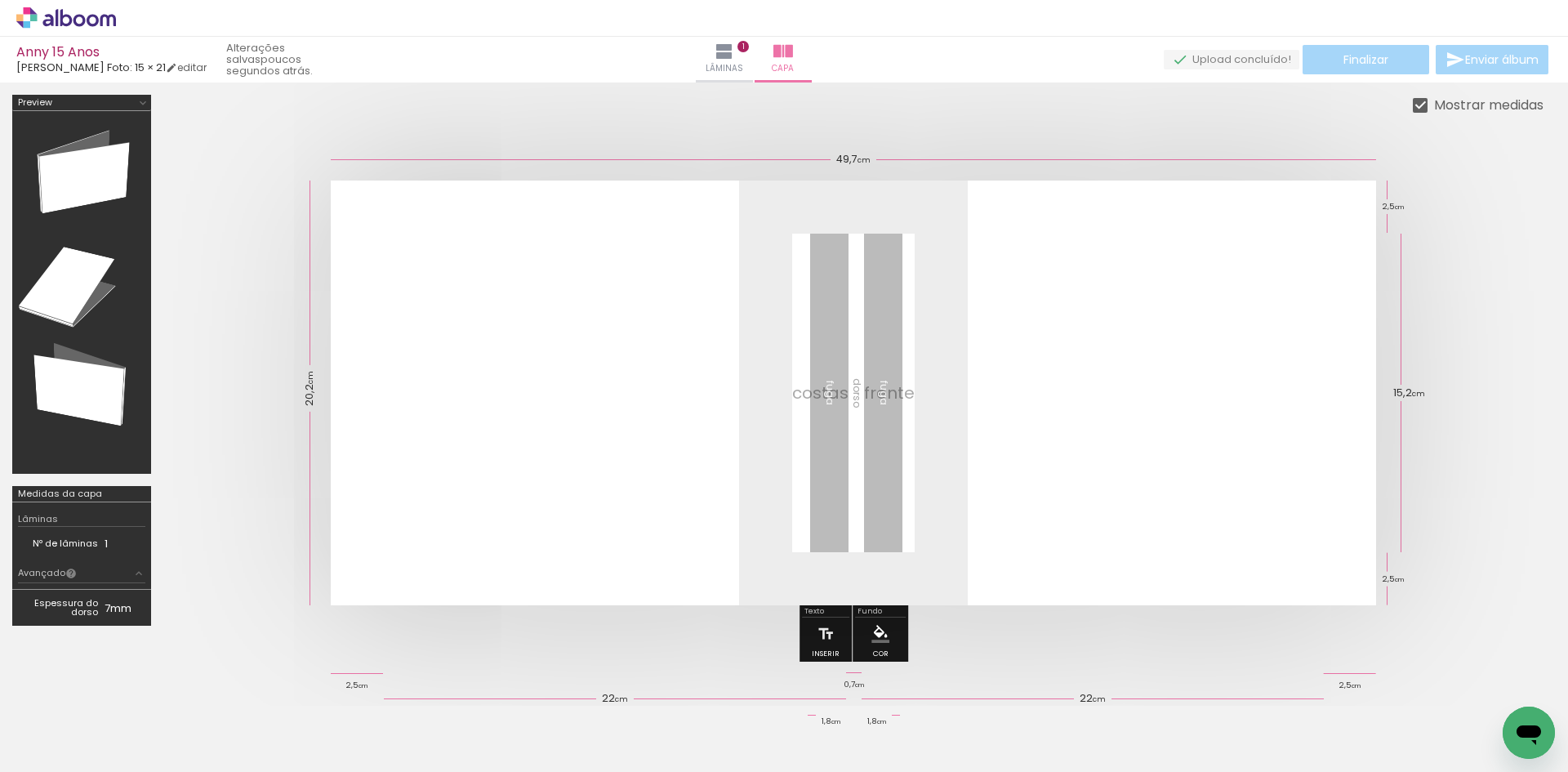
drag, startPoint x: 663, startPoint y: 428, endPoint x: 555, endPoint y: 435, distance: 108.2
click at [556, 435] on quentale-layouter at bounding box center [853, 392] width 1045 height 425
drag, startPoint x: 458, startPoint y: 483, endPoint x: 429, endPoint y: 507, distance: 37.6
click at [431, 509] on quentale-layouter at bounding box center [853, 392] width 1045 height 425
drag, startPoint x: 457, startPoint y: 497, endPoint x: 447, endPoint y: 484, distance: 16.4
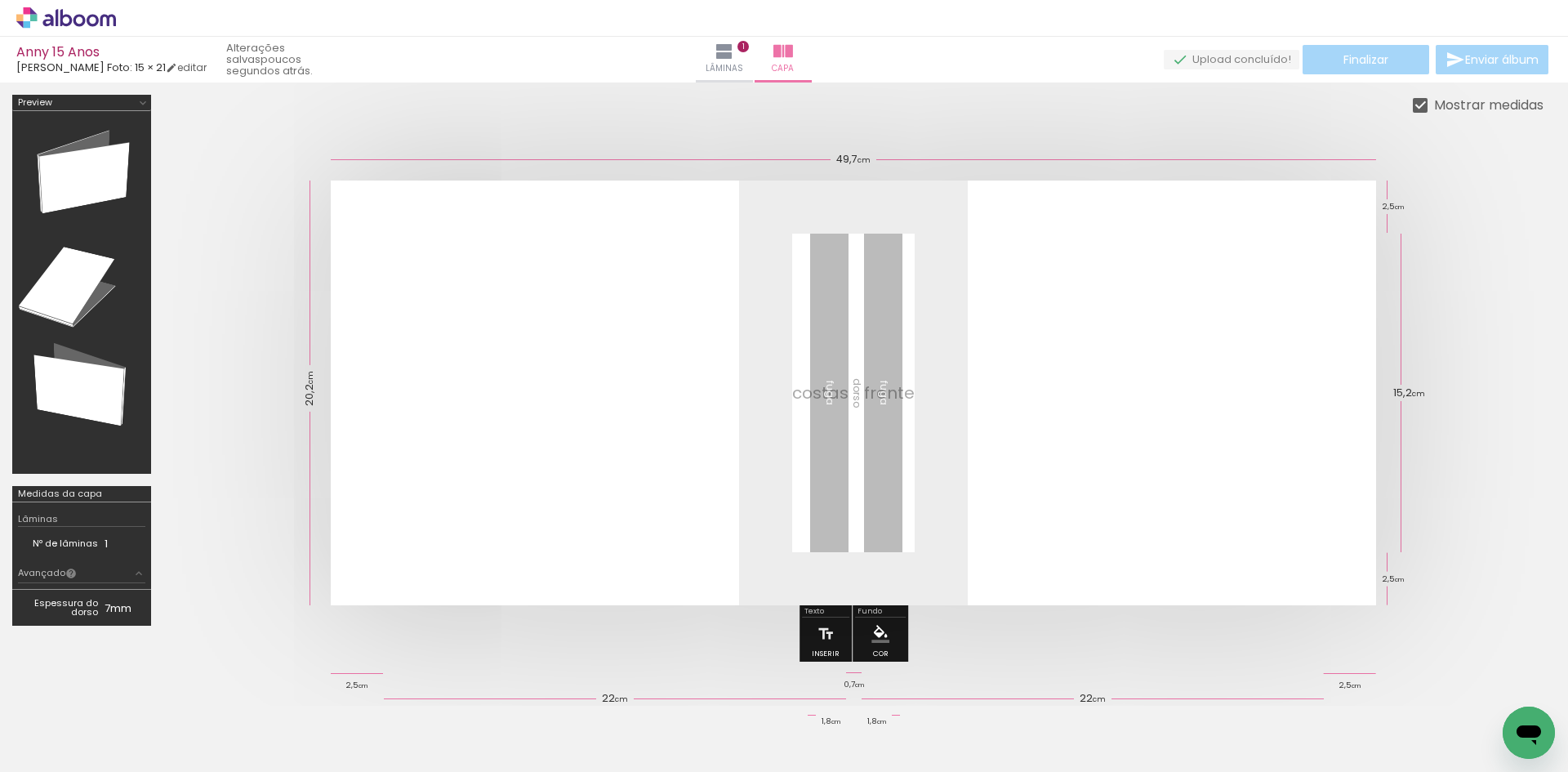
click at [455, 494] on quentale-layouter at bounding box center [853, 392] width 1045 height 425
click at [86, 68] on span "[PERSON_NAME] Foto: 15 × 21" at bounding box center [91, 67] width 149 height 16
click at [170, 70] on link "editar" at bounding box center [187, 67] width 41 height 14
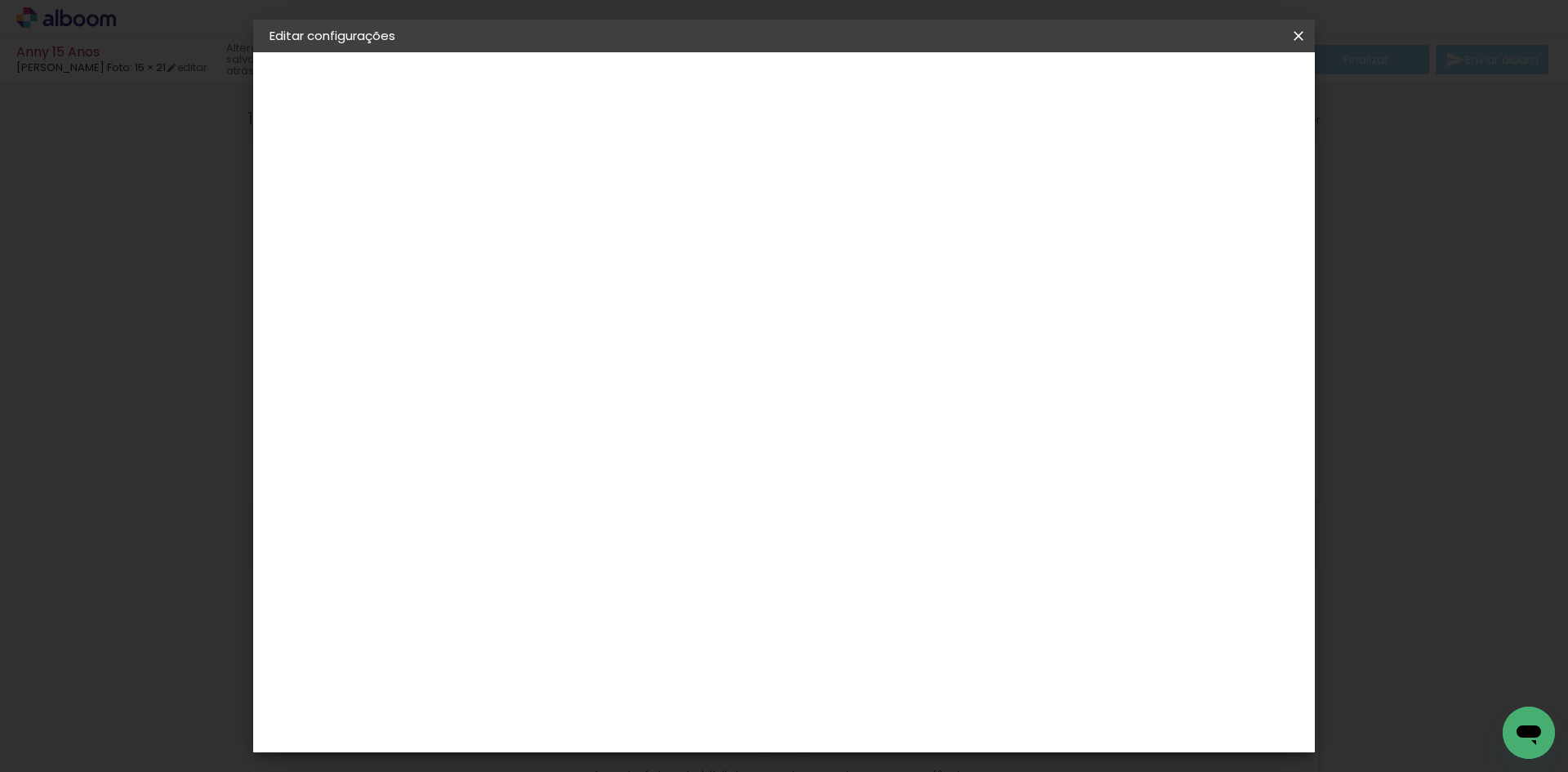
click at [340, 201] on div "[PERSON_NAME] Foto" at bounding box center [348, 202] width 90 height 22
click at [565, 432] on div "Ágata" at bounding box center [545, 429] width 39 height 13
click at [0, 0] on slot "Avançar" at bounding box center [0, 0] width 0 height 0
click at [620, 274] on iron-icon at bounding box center [609, 284] width 20 height 20
click at [835, 303] on paper-item "Book" at bounding box center [890, 303] width 327 height 33
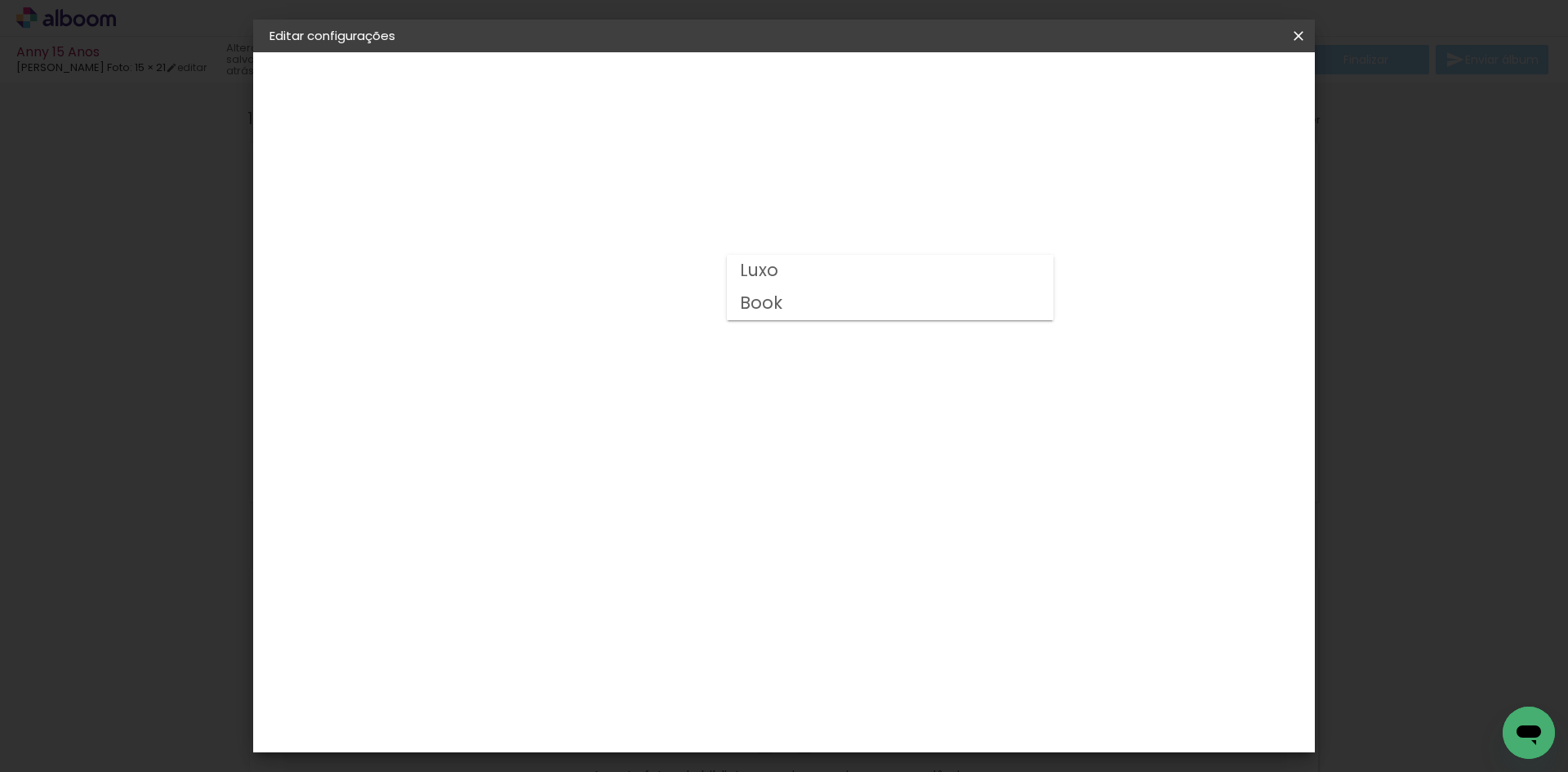
type input "Book"
click at [756, 268] on iron-icon at bounding box center [746, 267] width 20 height 20
drag, startPoint x: 644, startPoint y: 175, endPoint x: 472, endPoint y: 169, distance: 172.1
click at [643, 175] on div "Opções disponíveis Luxo Book Tamanho Escolha o tamanho Horizontal Modelo Fechad…" at bounding box center [647, 121] width 362 height 139
click at [295, 203] on img at bounding box center [287, 202] width 20 height 20
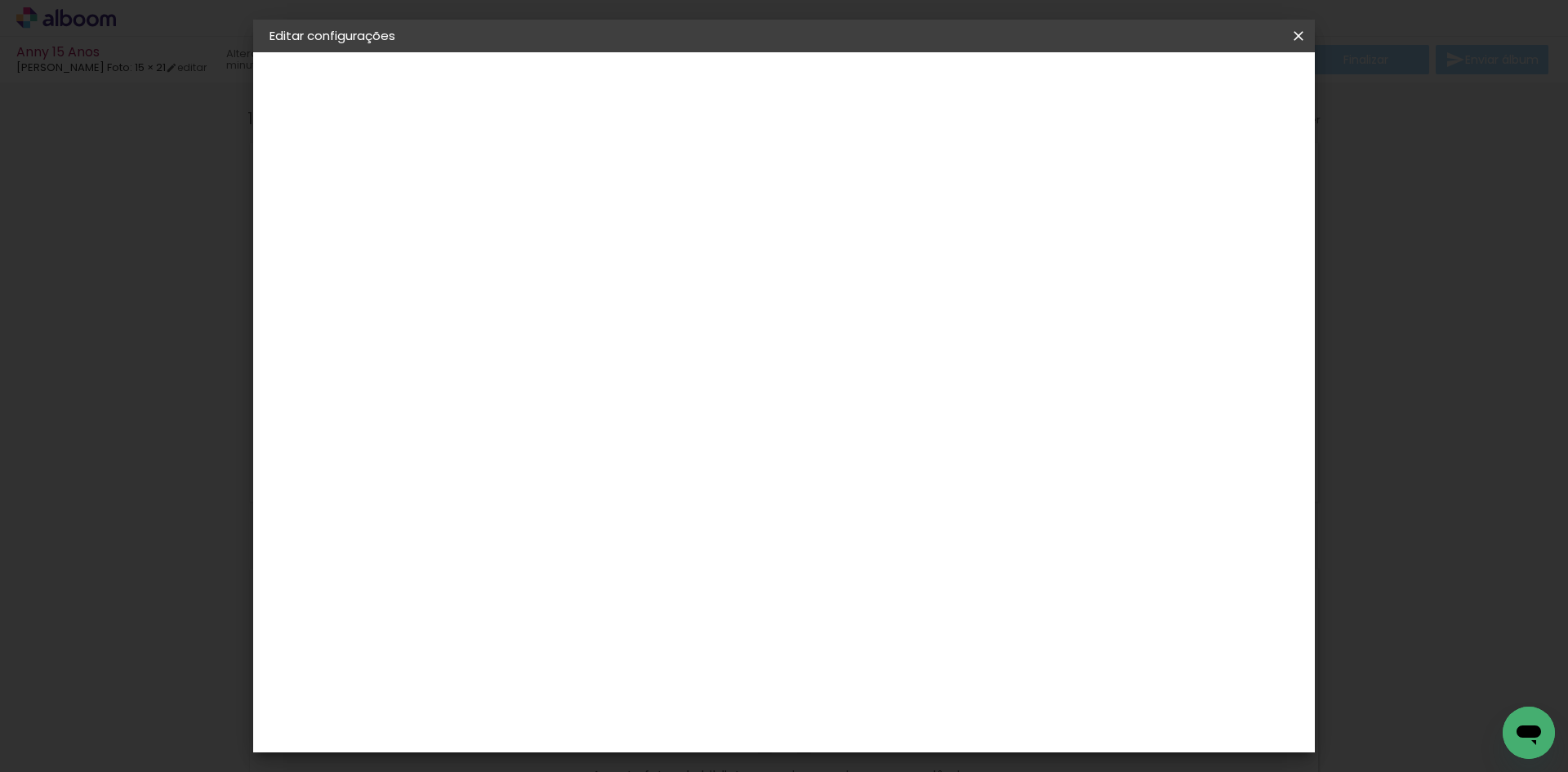
click at [597, 465] on div "Álbum&Cia" at bounding box center [561, 469] width 72 height 13
click at [0, 0] on slot "Tamanho Livre" at bounding box center [0, 0] width 0 height 0
click at [0, 0] on slot "Avançar" at bounding box center [0, 0] width 0 height 0
type input "6"
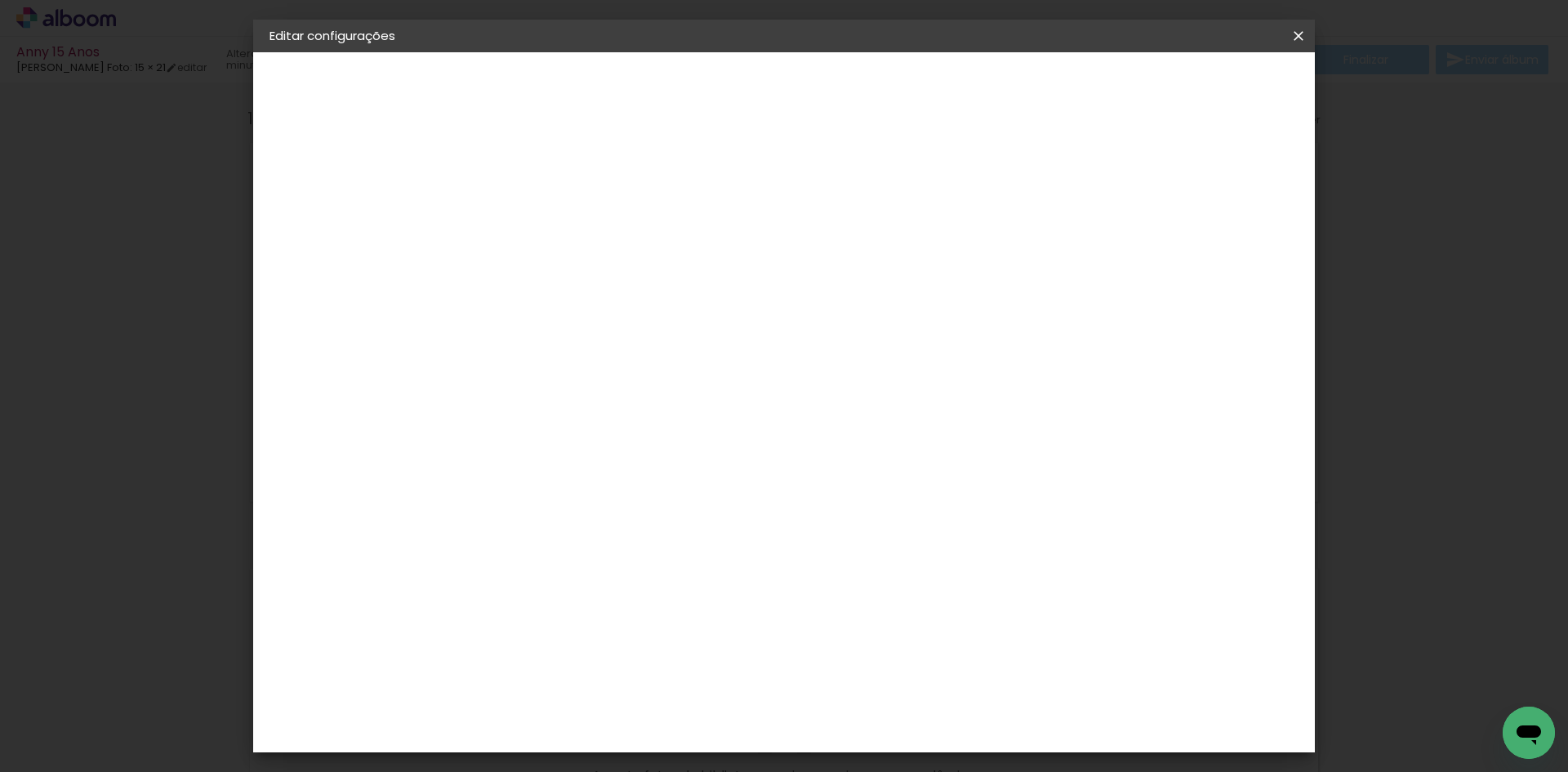
type paper-input "6"
click at [1212, 243] on input "6" at bounding box center [1210, 246] width 29 height 24
type input "5"
type paper-input "5"
click at [1219, 254] on input "5" at bounding box center [1206, 246] width 29 height 24
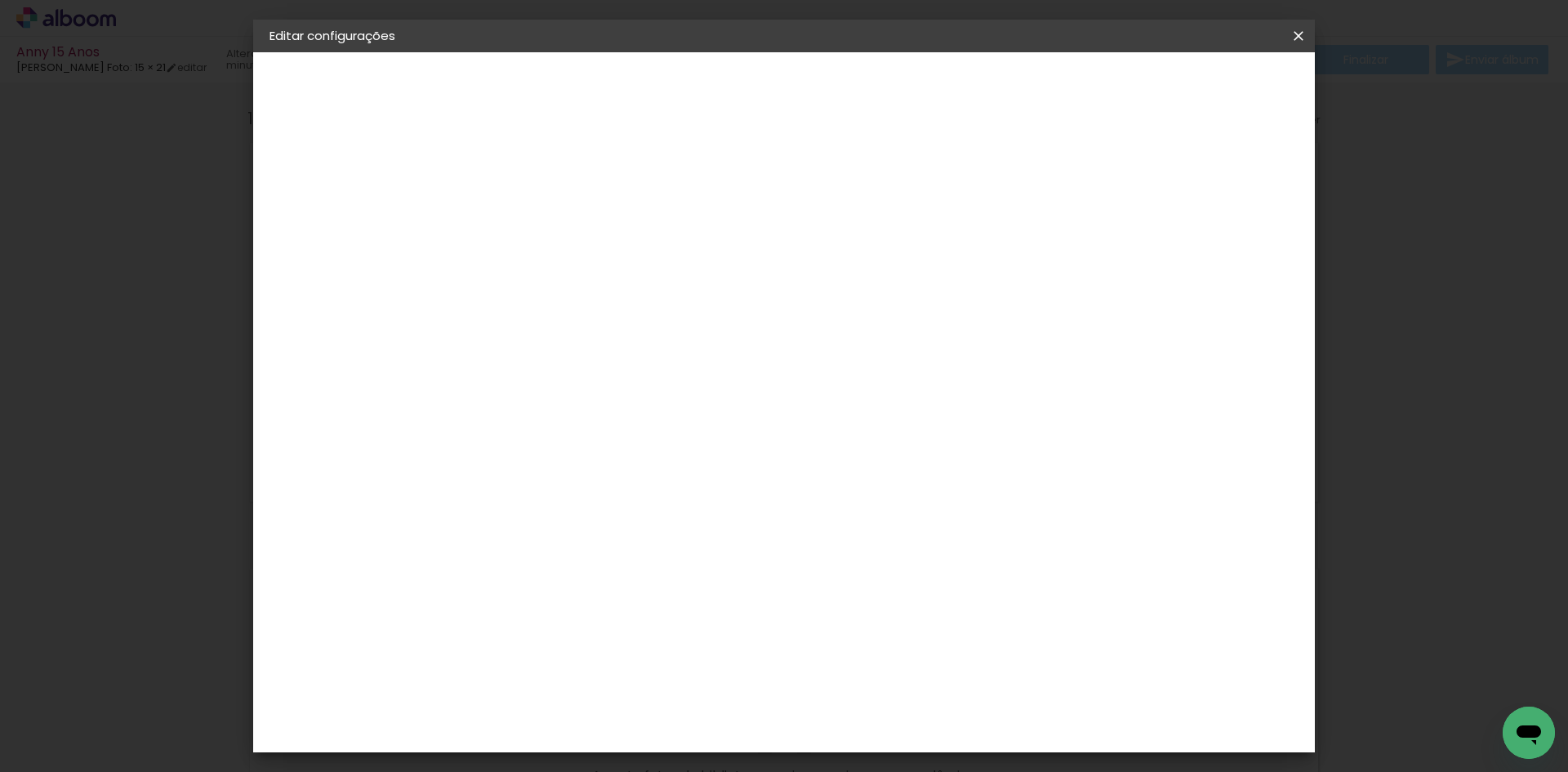
type input "4"
type paper-input "4"
click at [1219, 254] on input "4" at bounding box center [1211, 246] width 29 height 24
type input "3"
type paper-input "3"
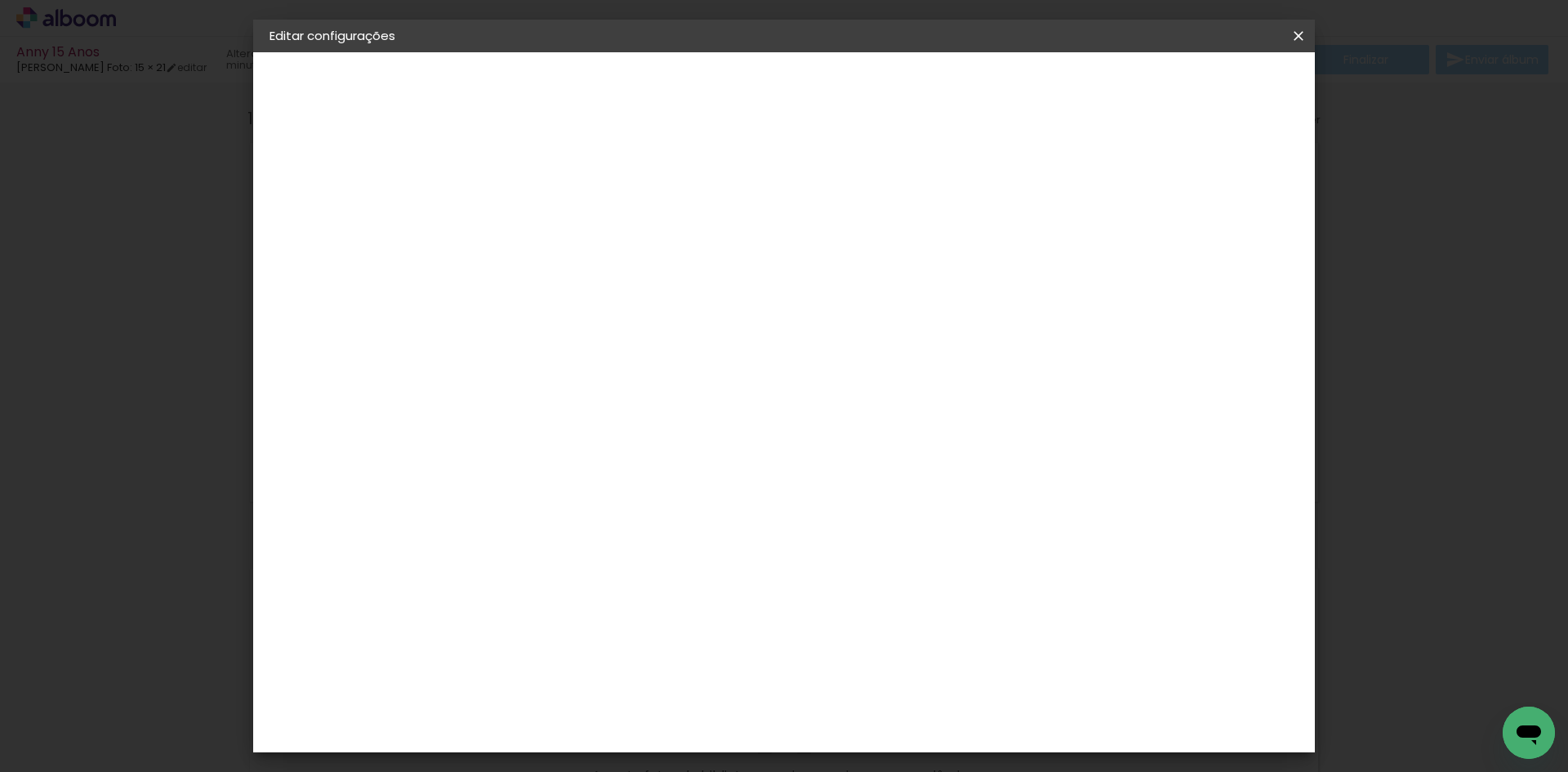
click at [1219, 254] on input "3" at bounding box center [1211, 246] width 29 height 24
type input "2"
type paper-input "2"
click at [1219, 254] on input "2" at bounding box center [1218, 246] width 29 height 24
type input "1"
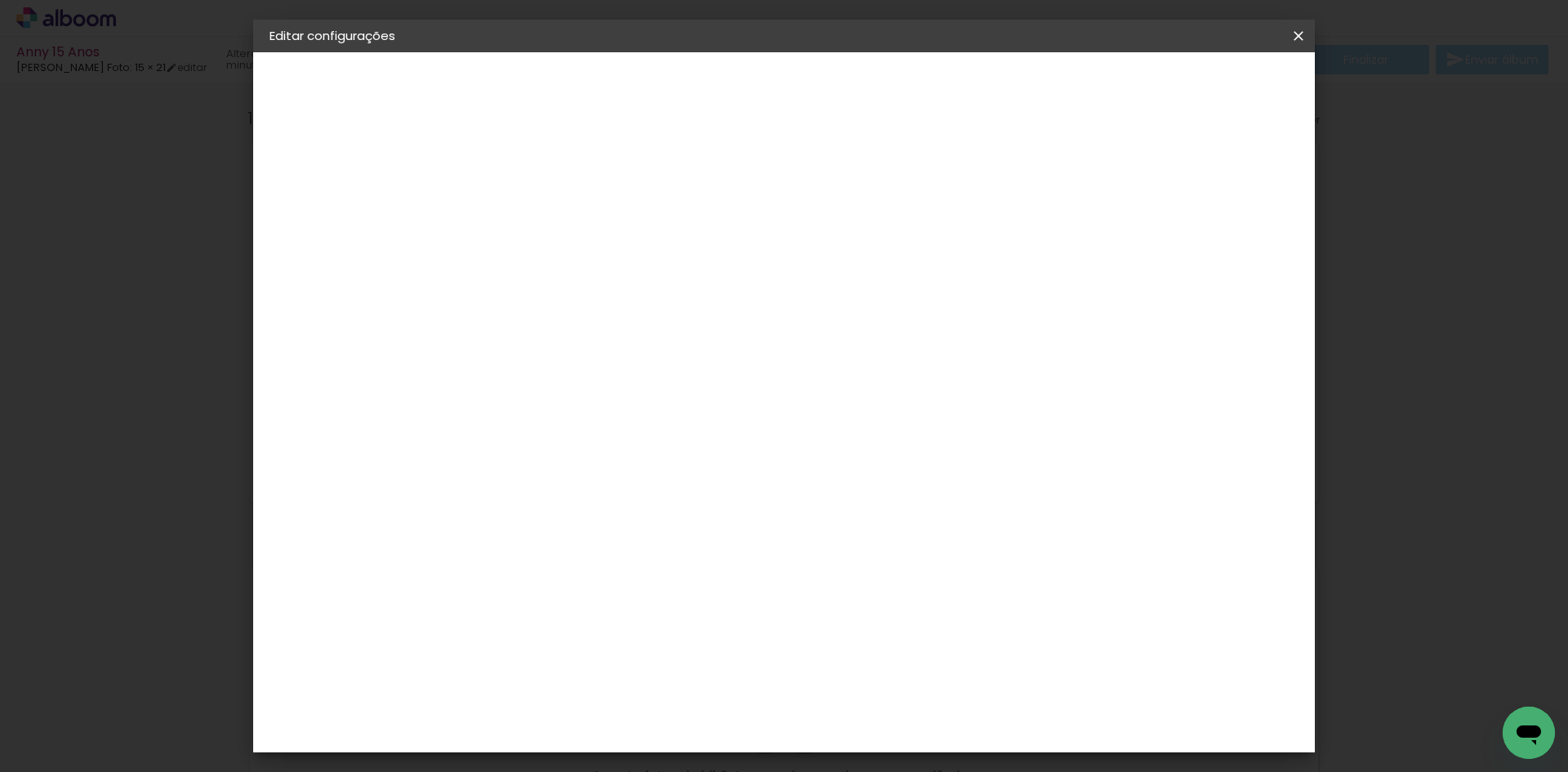
type paper-input "1"
click at [1225, 254] on input "1" at bounding box center [1221, 246] width 29 height 24
type input "0"
click at [1226, 254] on input "0" at bounding box center [1221, 246] width 29 height 24
click at [1226, 254] on input "0" at bounding box center [1225, 246] width 29 height 24
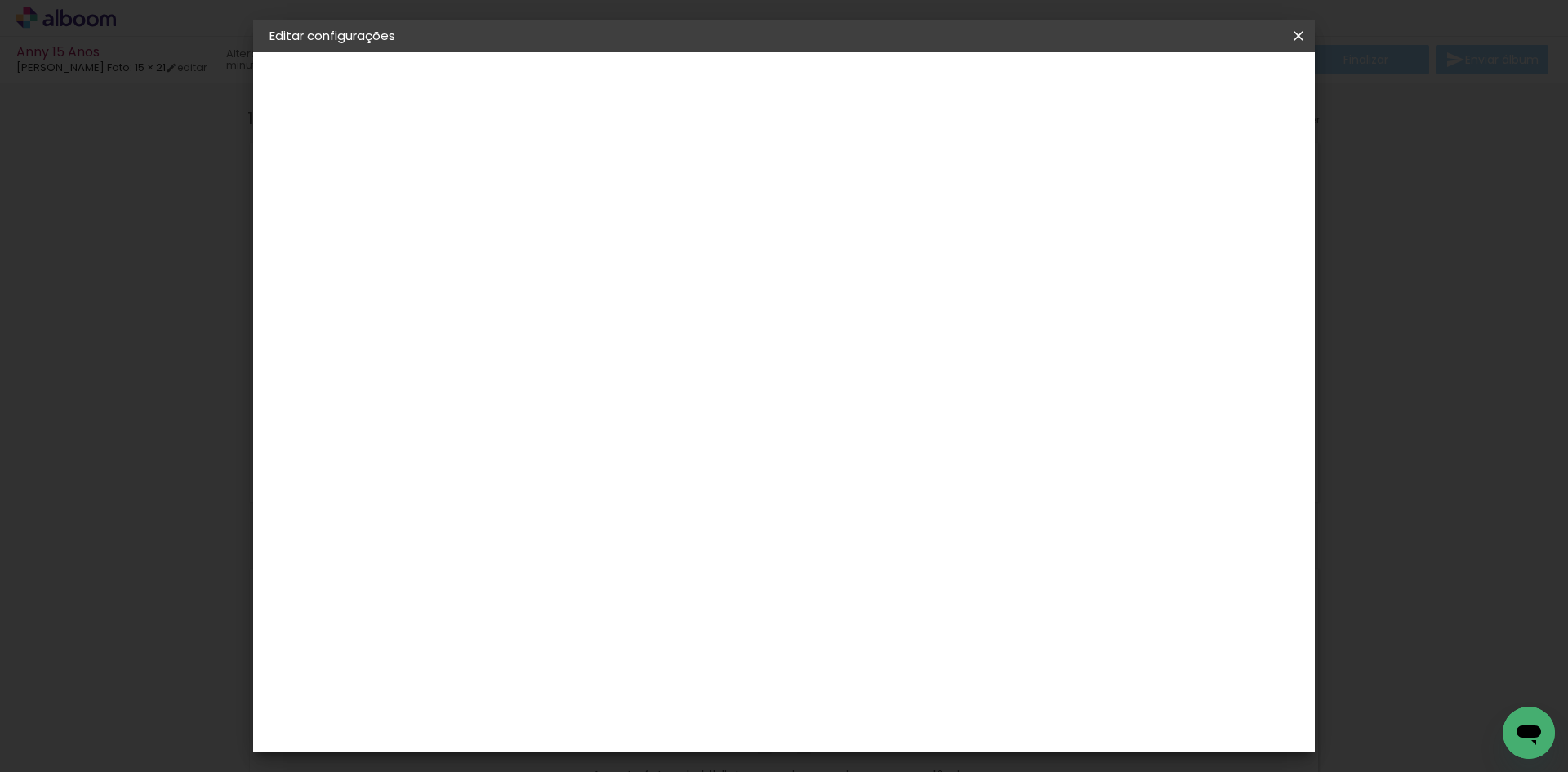
click at [1226, 254] on input "0" at bounding box center [1225, 246] width 29 height 24
type input "1"
type paper-input "1"
click at [1235, 239] on input "1" at bounding box center [1225, 246] width 29 height 24
type input "2"
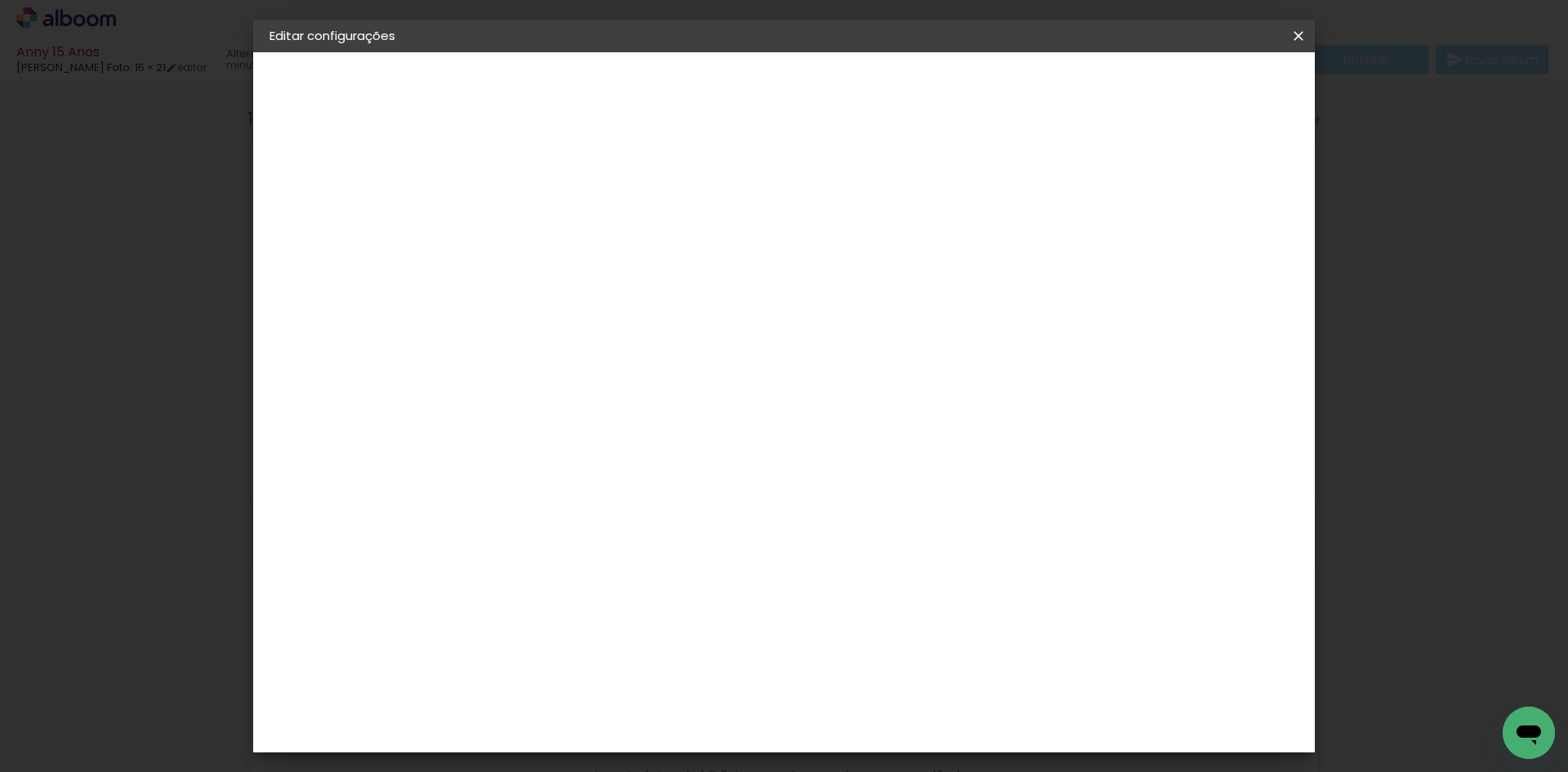
type paper-input "2"
click at [1235, 239] on input "2" at bounding box center [1221, 246] width 29 height 24
click at [1235, 239] on div "mm" at bounding box center [1246, 246] width 24 height 24
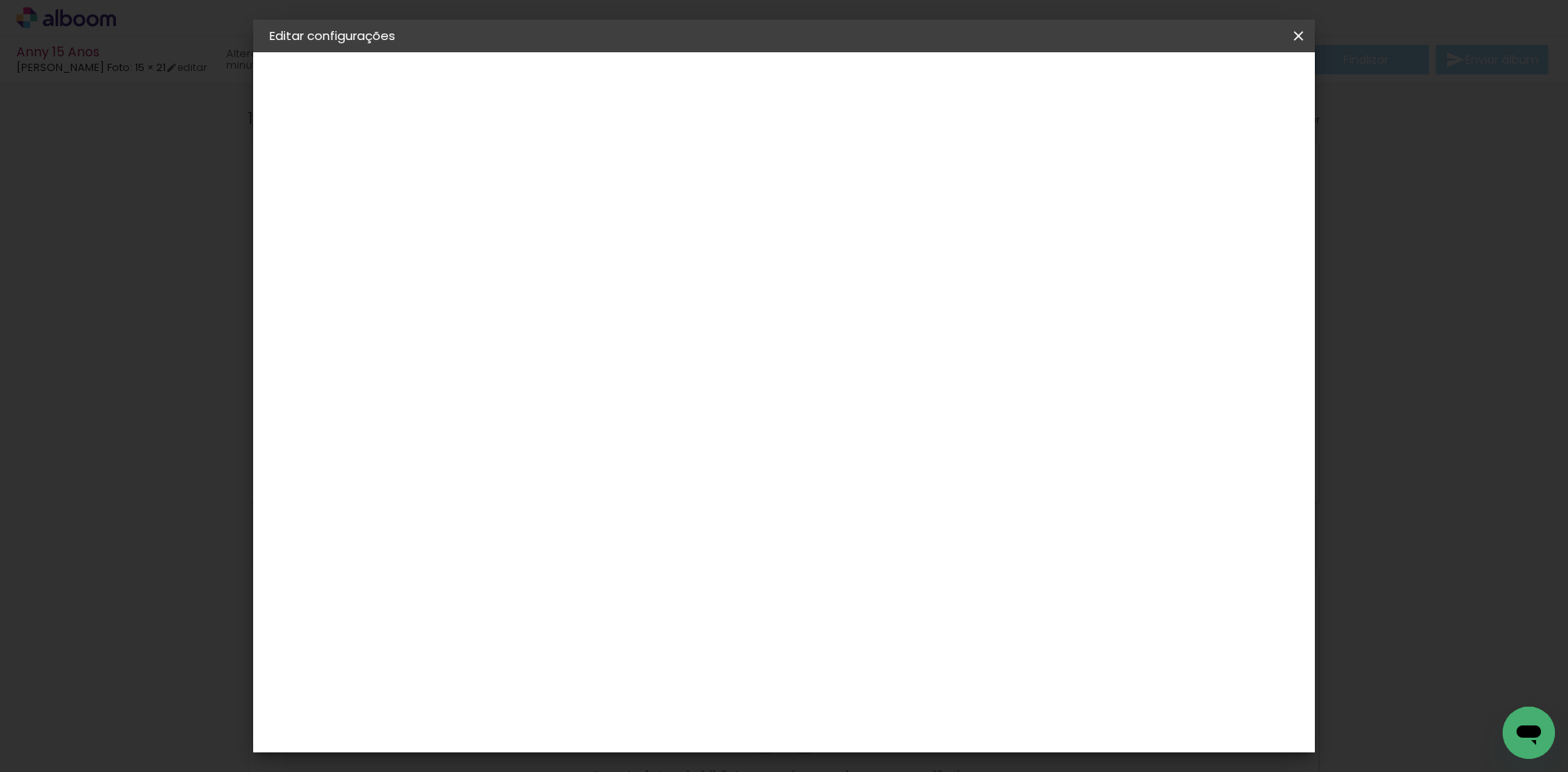
click at [1235, 239] on div "mm" at bounding box center [1246, 246] width 24 height 24
type input "1"
type paper-input "1"
click at [1228, 254] on input "1" at bounding box center [1221, 246] width 29 height 24
type input "0"
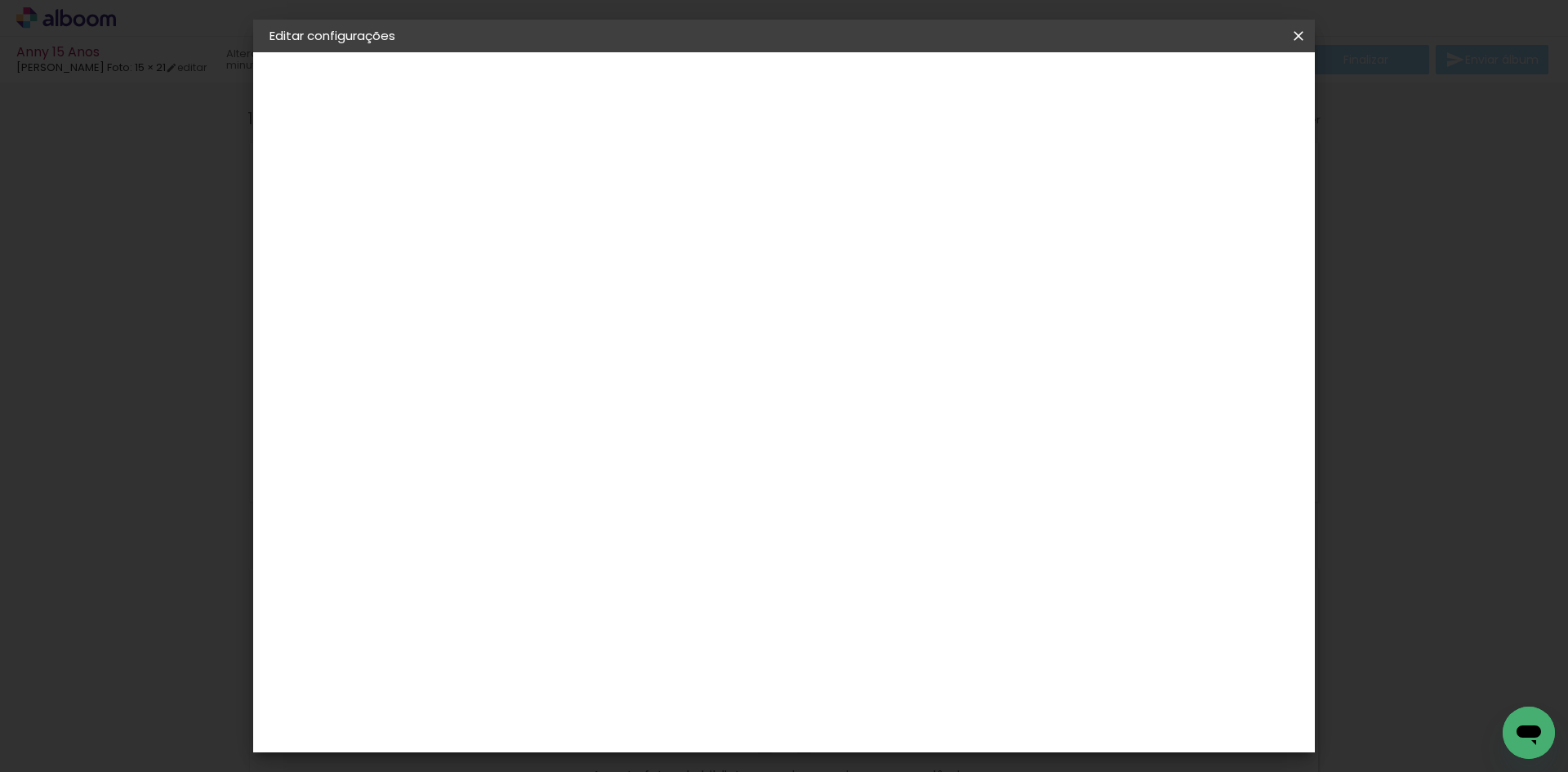
click at [1228, 254] on input "0" at bounding box center [1225, 246] width 29 height 24
type input "1"
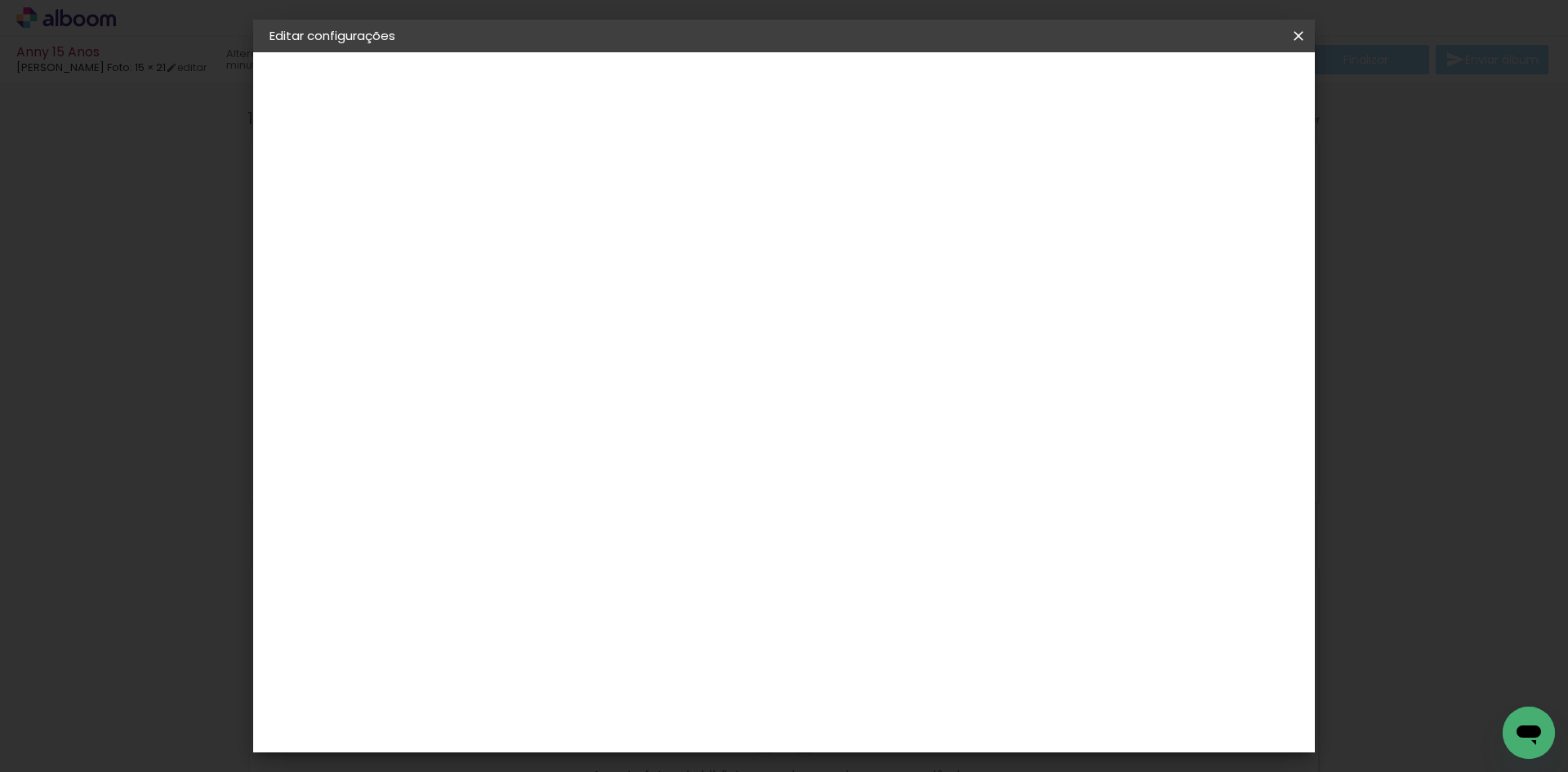
type paper-input "1"
click at [1233, 241] on input "1" at bounding box center [1221, 246] width 29 height 24
type input "2"
type paper-input "2"
click at [1233, 241] on input "2" at bounding box center [1218, 246] width 29 height 24
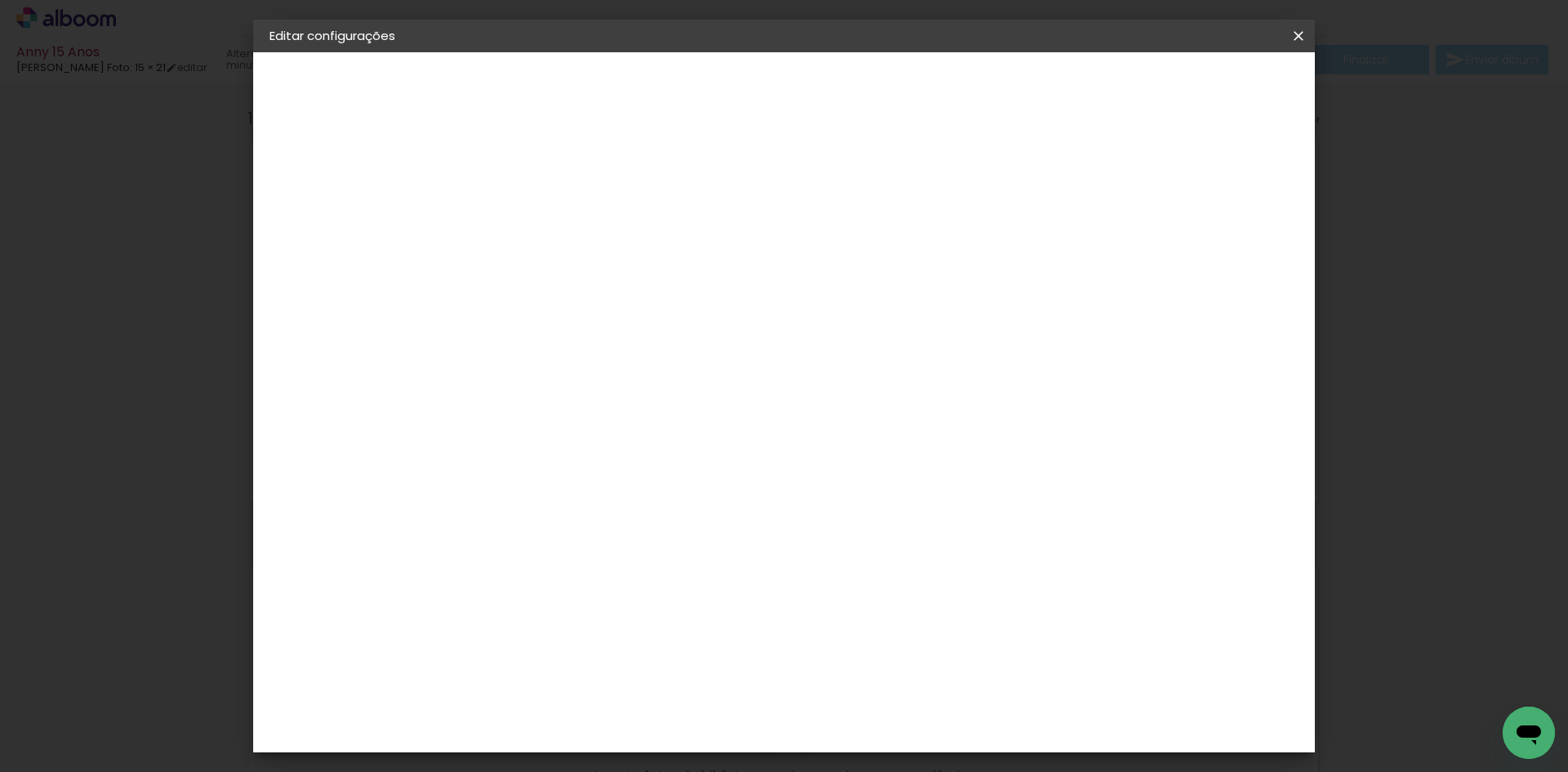
click at [1234, 241] on div "mm" at bounding box center [1246, 246] width 24 height 24
type input "1"
type paper-input "1"
click at [1230, 256] on input "1" at bounding box center [1221, 246] width 29 height 24
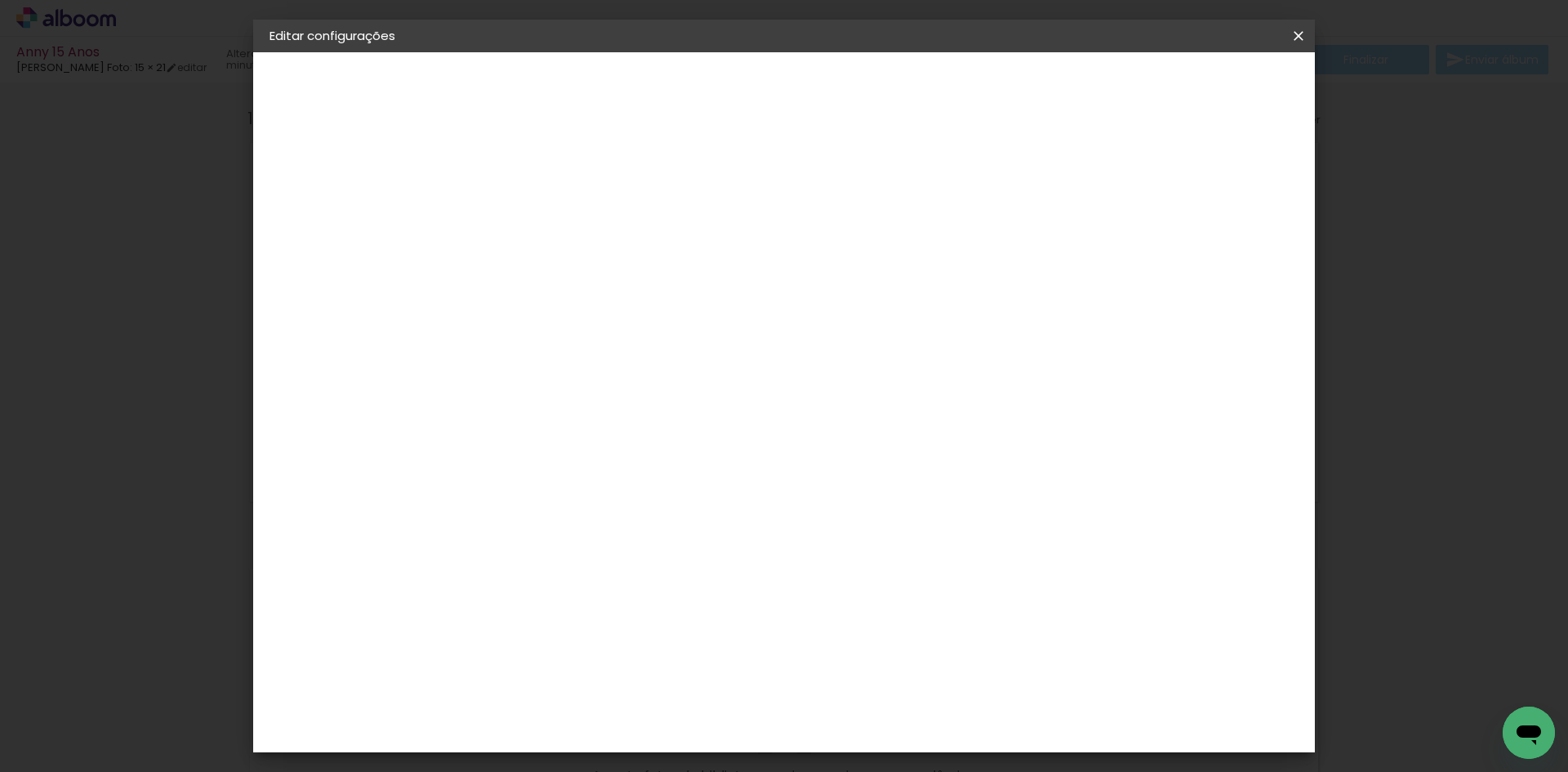
type input "0"
click at [1230, 256] on input "0" at bounding box center [1225, 246] width 29 height 24
click at [515, 401] on paper-input-container "15,2 cm" at bounding box center [495, 417] width 74 height 41
click at [561, 225] on div "21.6 cm cm cm mm A maioria das encadernadoras sugere 5mm de sangria." at bounding box center [851, 272] width 772 height 131
type input "1"
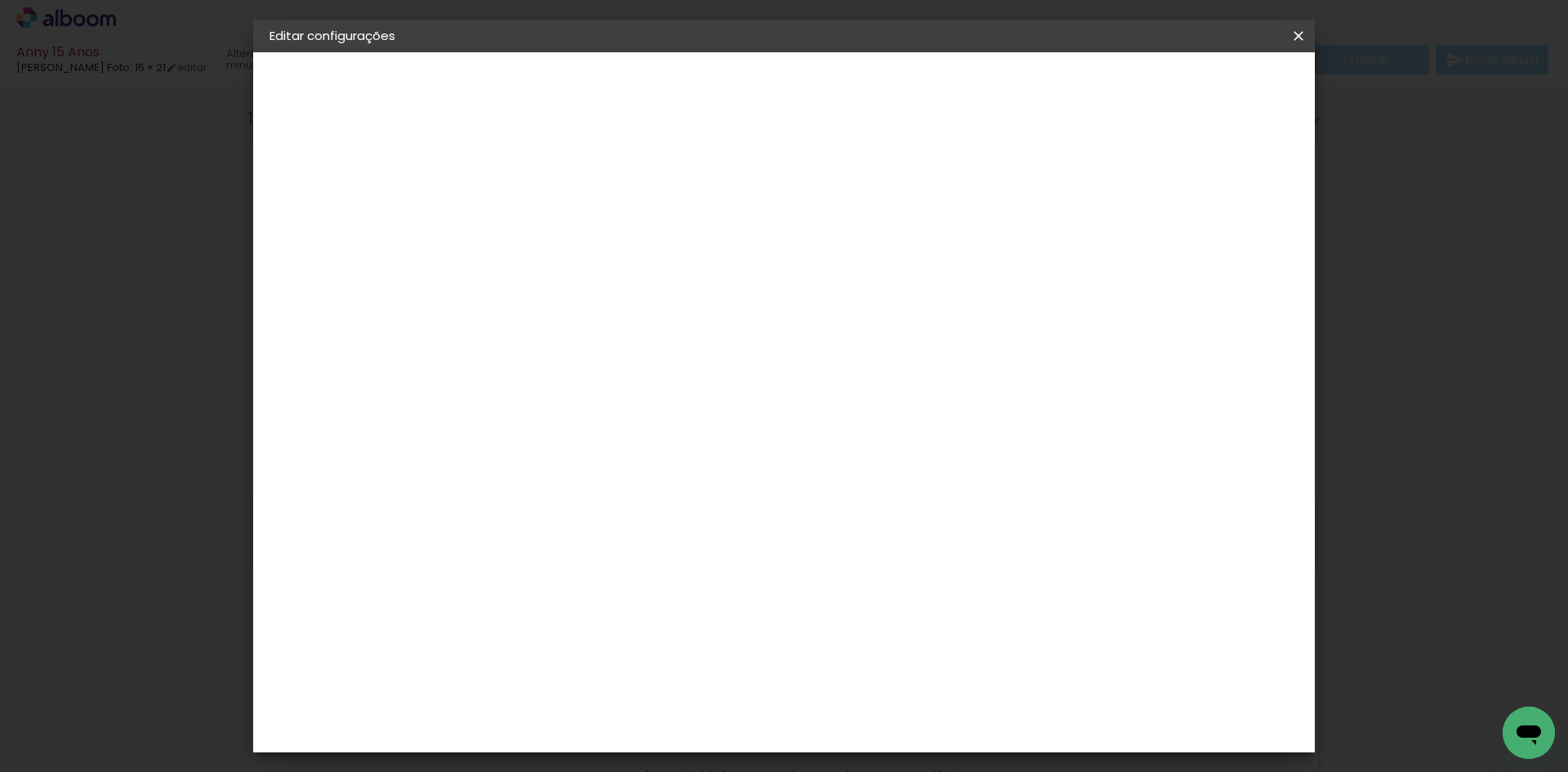
type paper-input "1"
click at [544, 192] on input "1" at bounding box center [525, 188] width 56 height 21
type input "0"
type paper-input "0"
click at [544, 192] on input "0" at bounding box center [525, 188] width 56 height 21
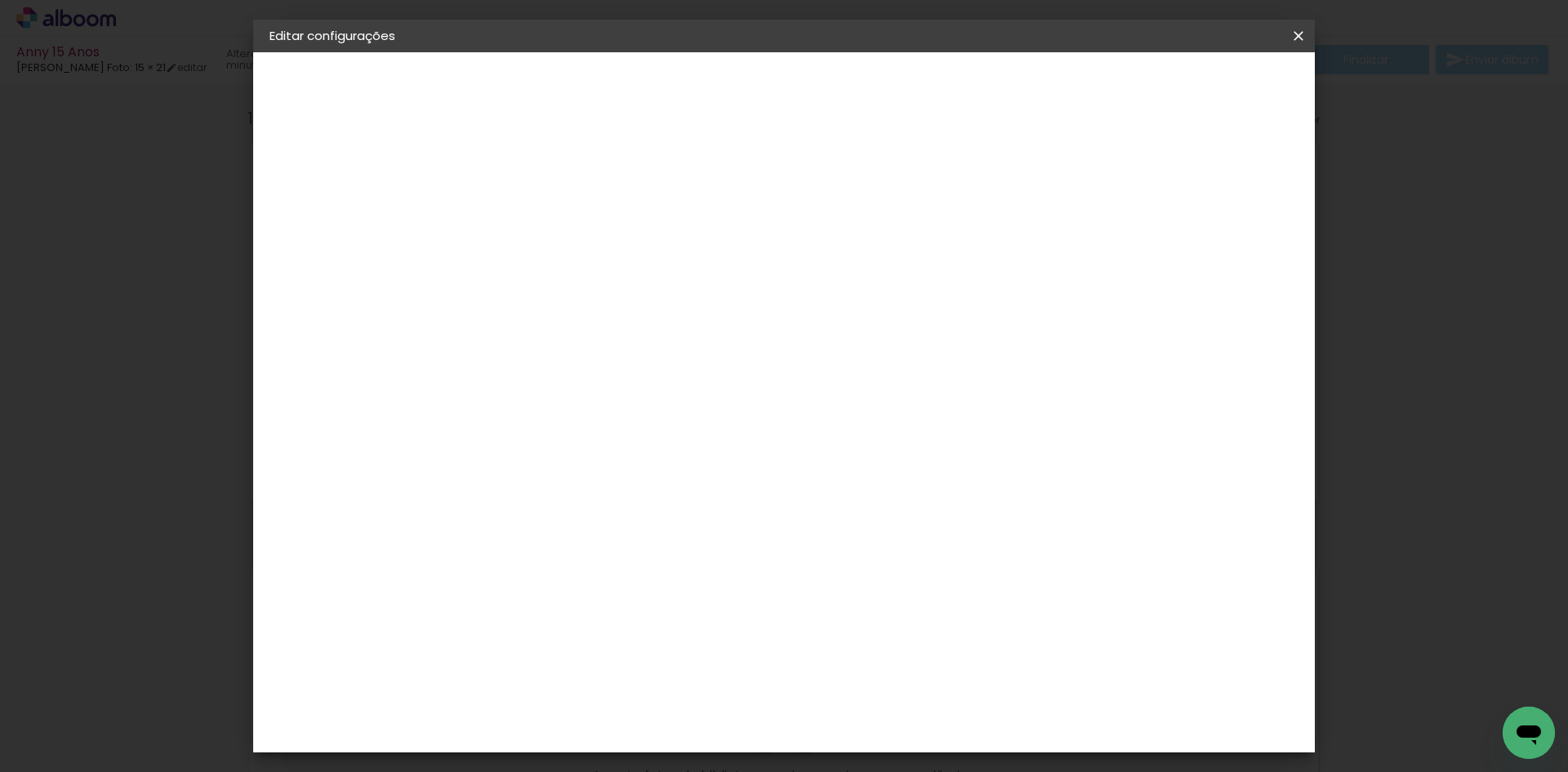
type input "1"
type paper-input "1"
click at [546, 180] on input "1" at bounding box center [525, 188] width 56 height 21
type input "2"
type paper-input "2"
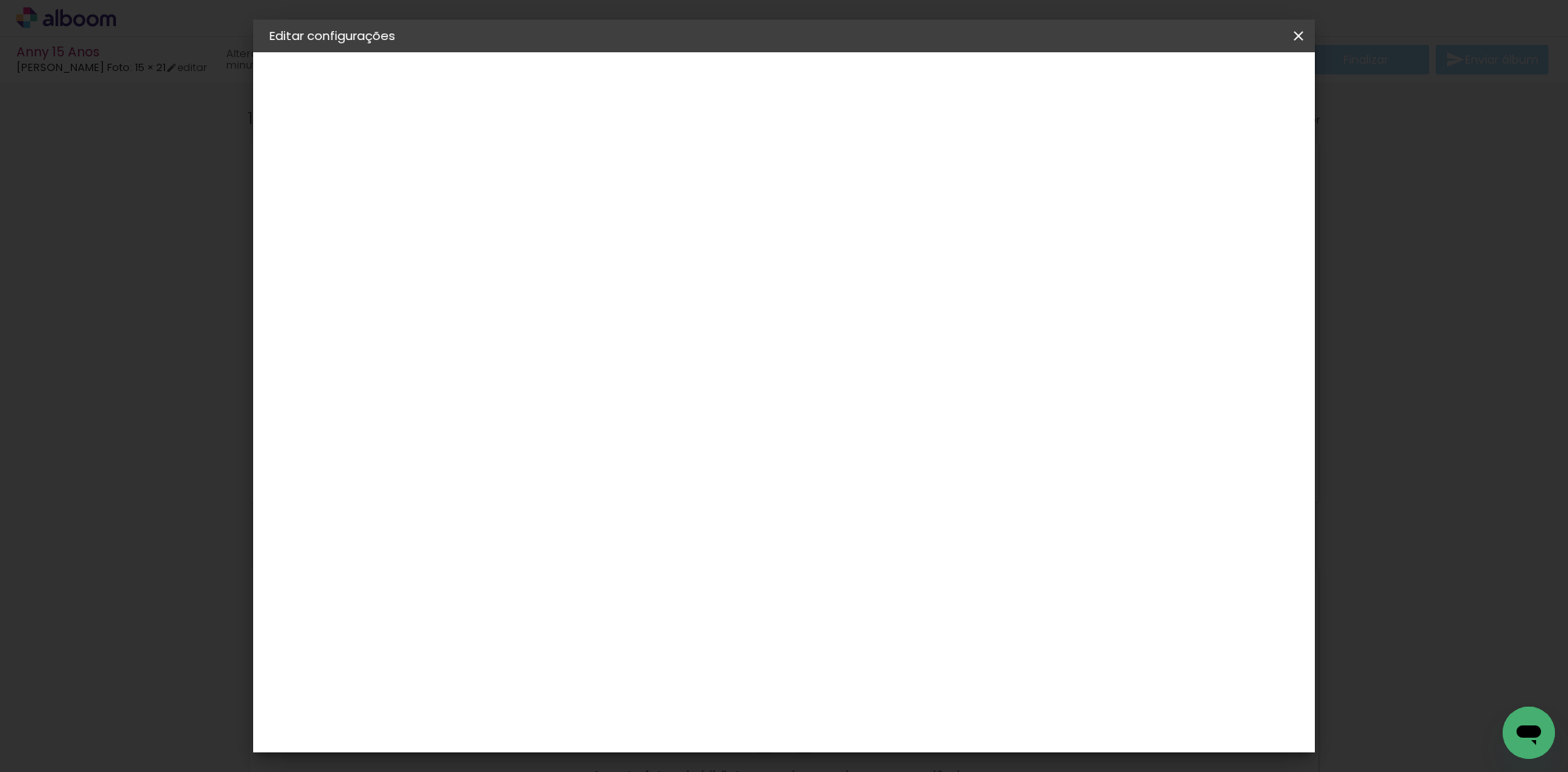
click at [546, 180] on input "2" at bounding box center [525, 188] width 56 height 21
type input "3"
type paper-input "3"
click at [546, 180] on input "3" at bounding box center [525, 188] width 56 height 21
type input "4"
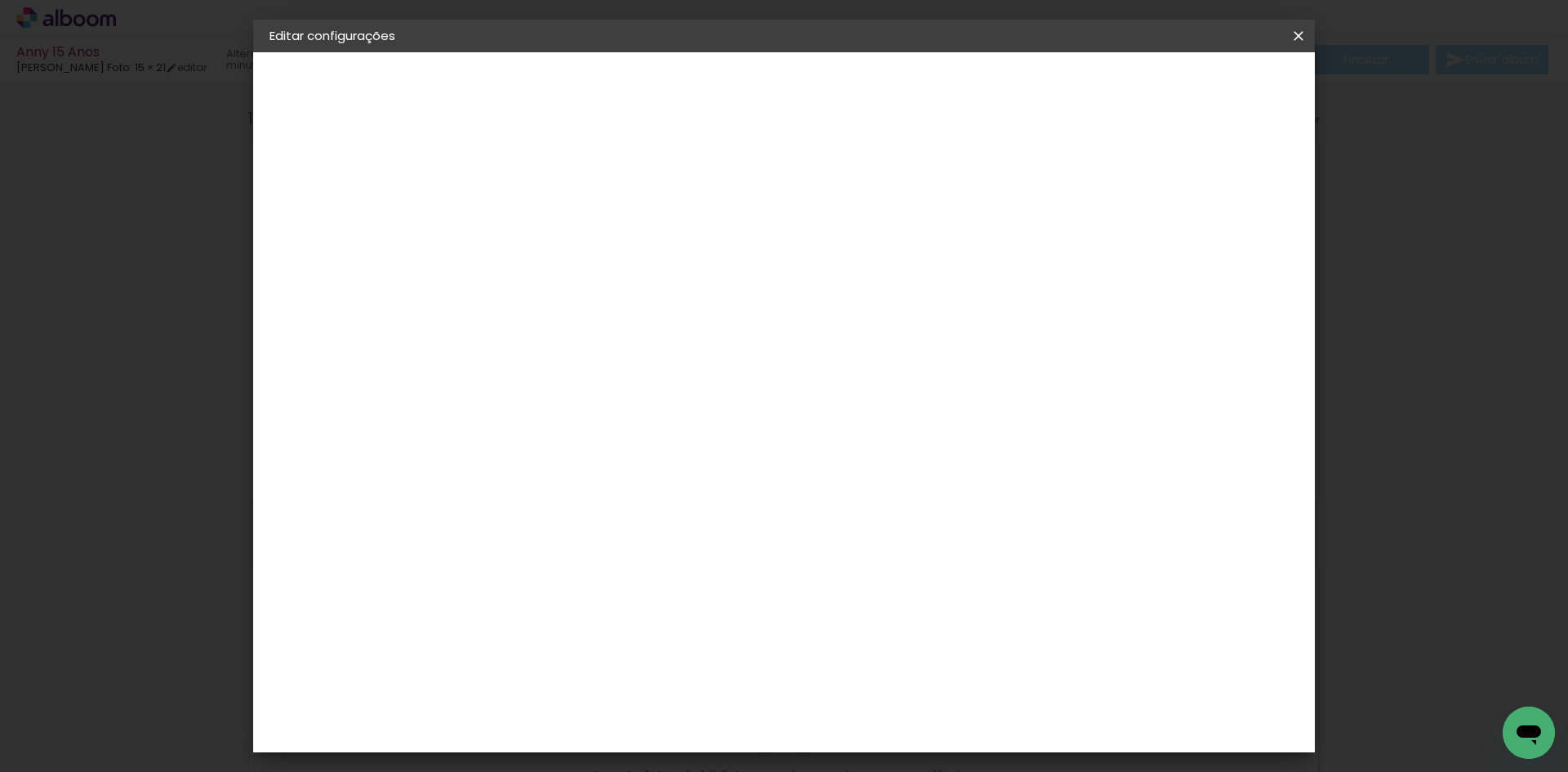
type paper-input "4"
click at [546, 180] on input "4" at bounding box center [525, 188] width 56 height 21
type input "5"
type paper-input "5"
click at [546, 180] on input "5" at bounding box center [525, 188] width 56 height 21
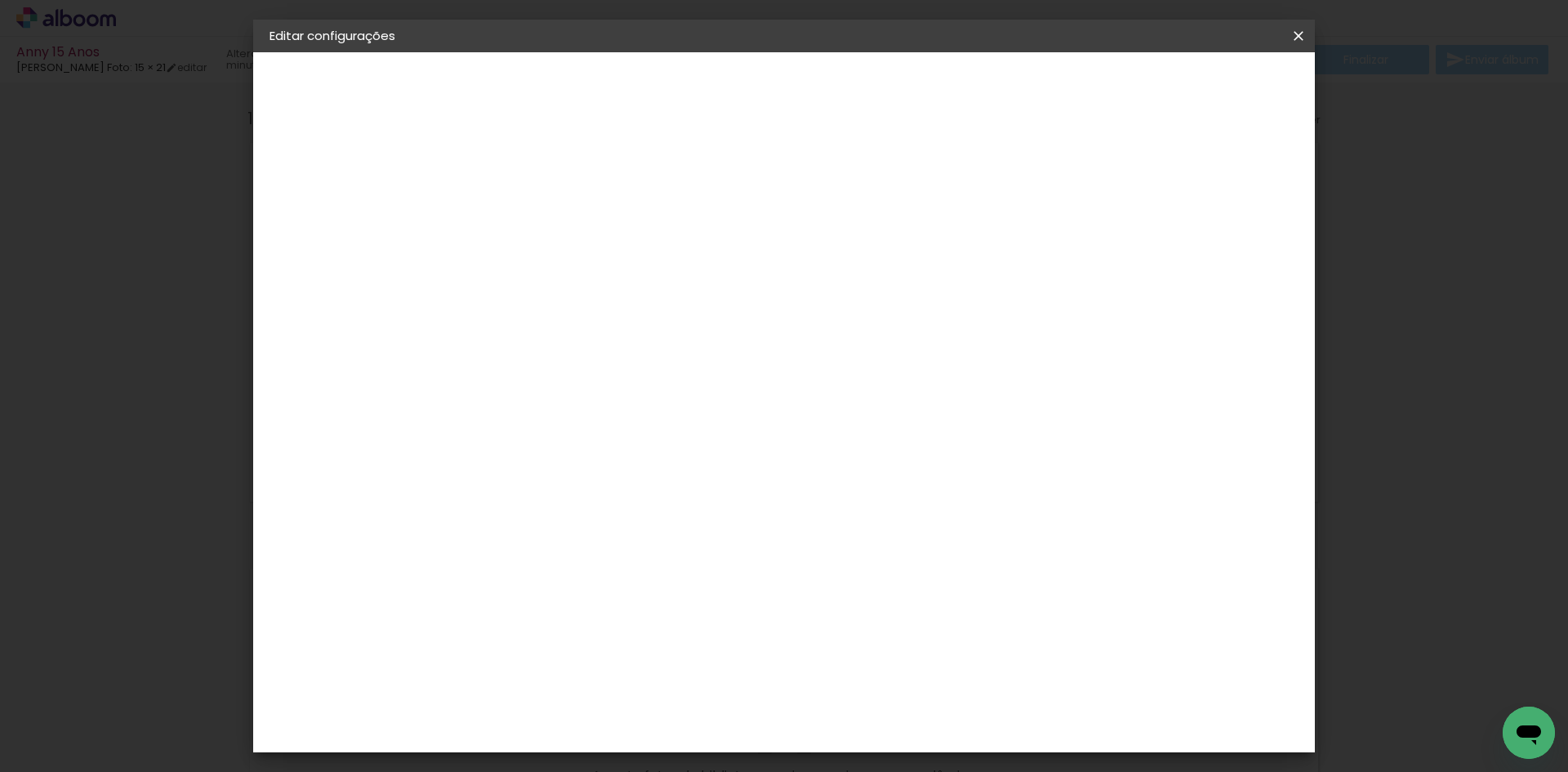
type input "6"
type paper-input "6"
click at [546, 180] on input "6" at bounding box center [525, 188] width 56 height 21
type input "7"
type paper-input "7"
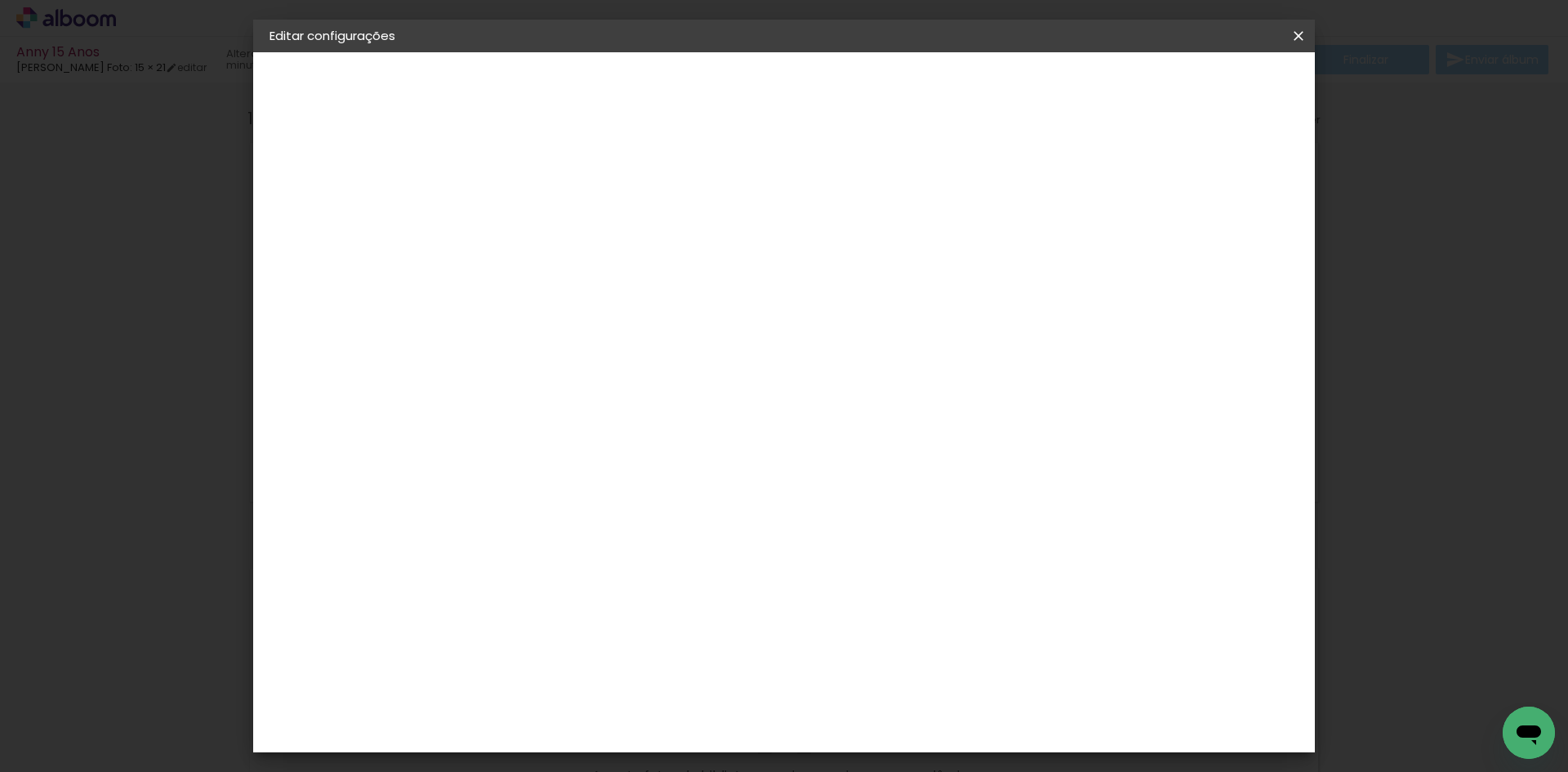
click at [546, 180] on input "7" at bounding box center [525, 188] width 56 height 21
type input "8"
type paper-input "8"
click at [546, 180] on input "8" at bounding box center [525, 188] width 56 height 21
type input "9"
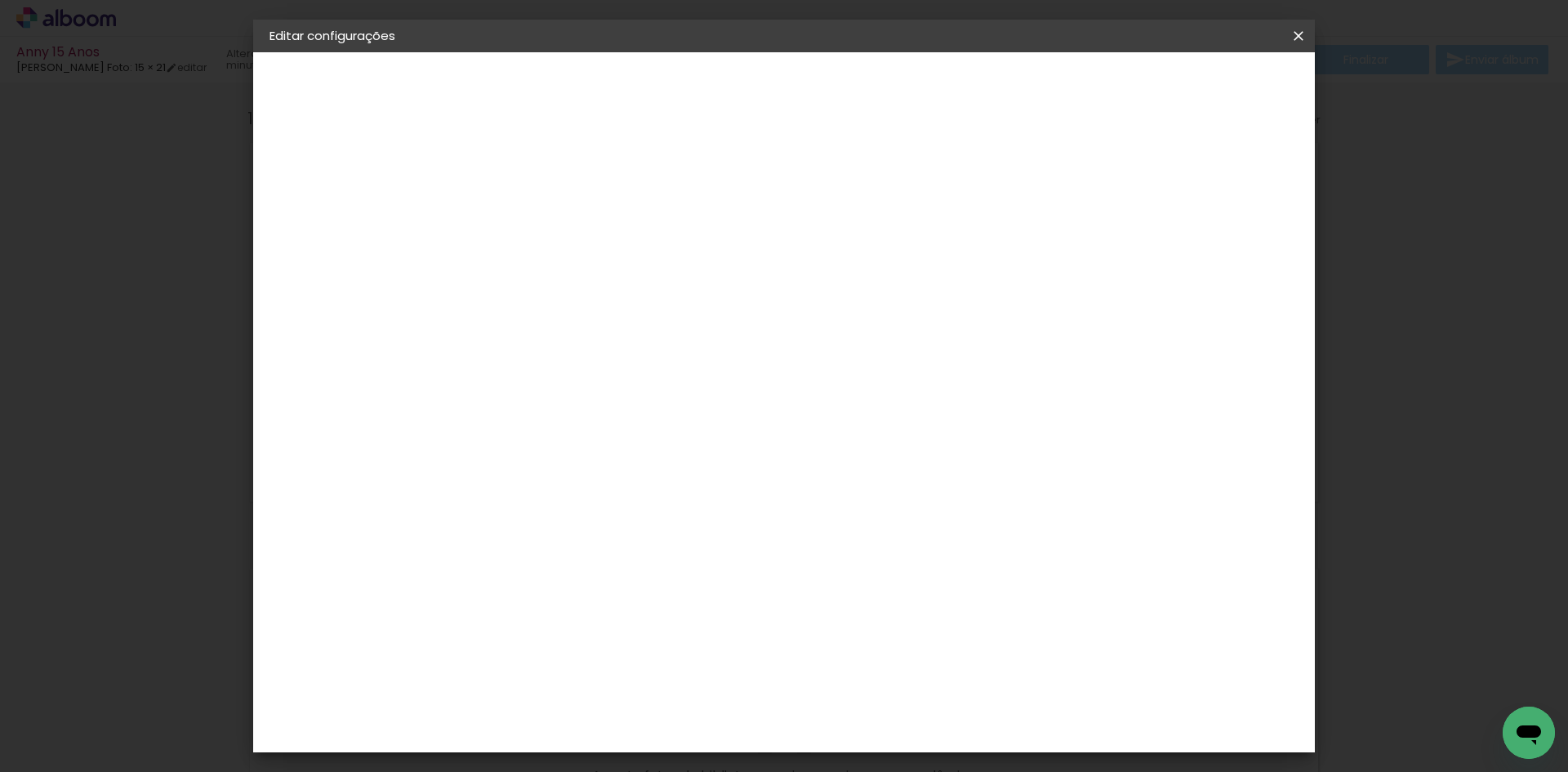
type paper-input "9"
click at [546, 180] on input "9" at bounding box center [525, 188] width 56 height 21
type input "8"
type paper-input "8"
click at [548, 190] on input "8" at bounding box center [525, 188] width 56 height 21
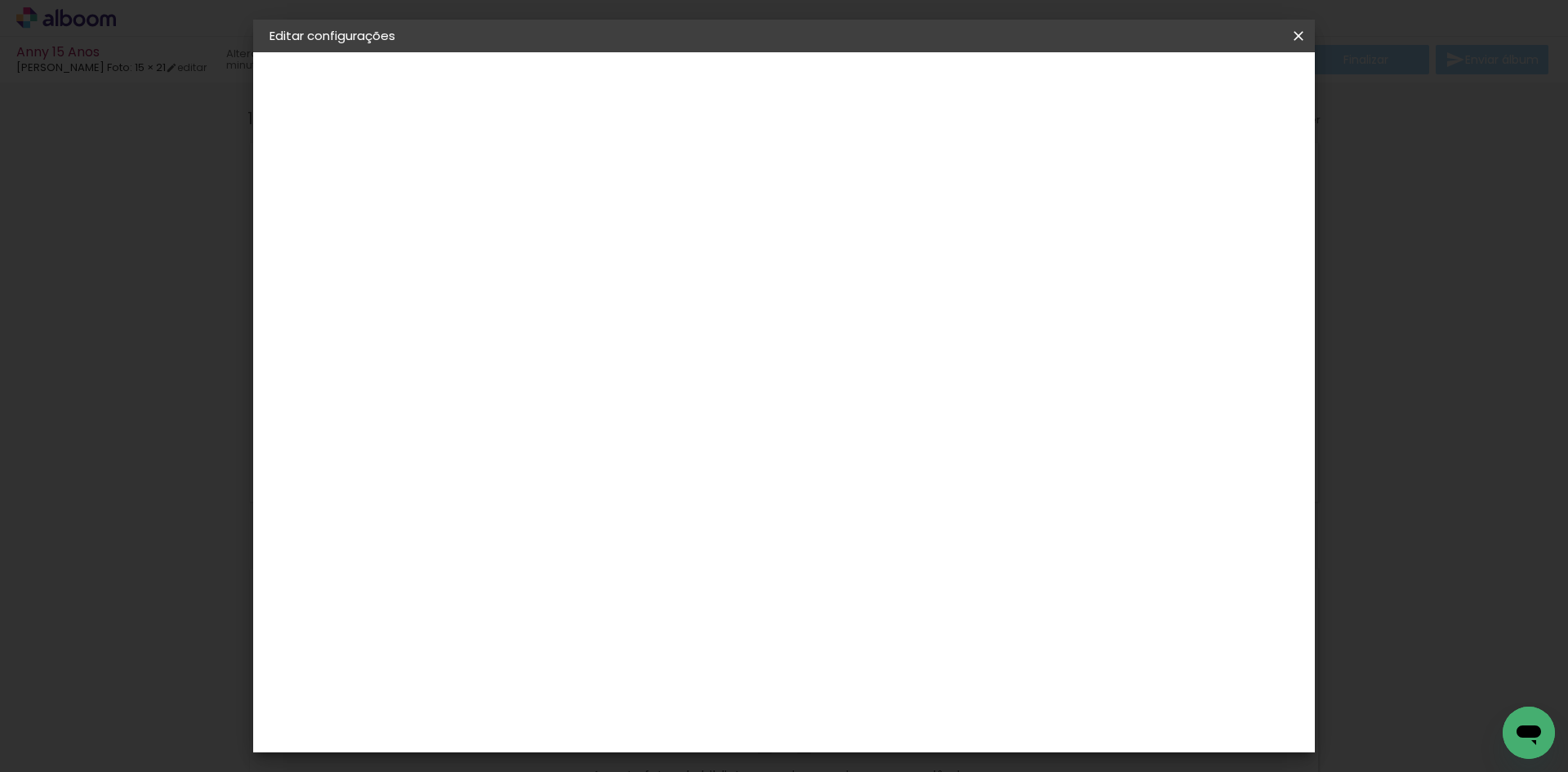
type input "7"
type paper-input "7"
click at [548, 190] on input "7" at bounding box center [525, 188] width 56 height 21
type input "6"
type paper-input "6"
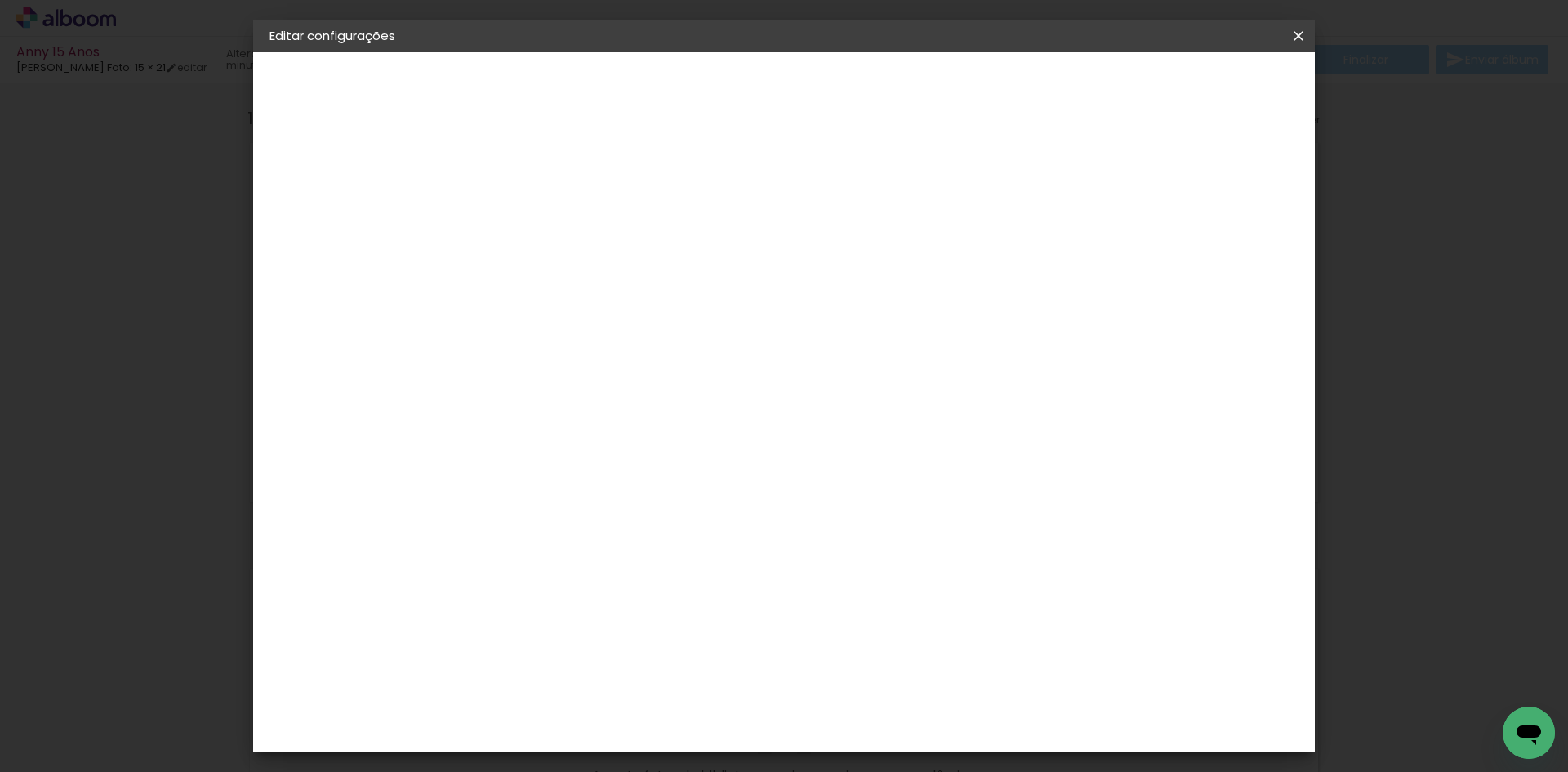
click at [548, 190] on input "6" at bounding box center [525, 188] width 56 height 21
type input "5"
type paper-input "5"
click at [548, 190] on input "5" at bounding box center [525, 188] width 56 height 21
type input "4"
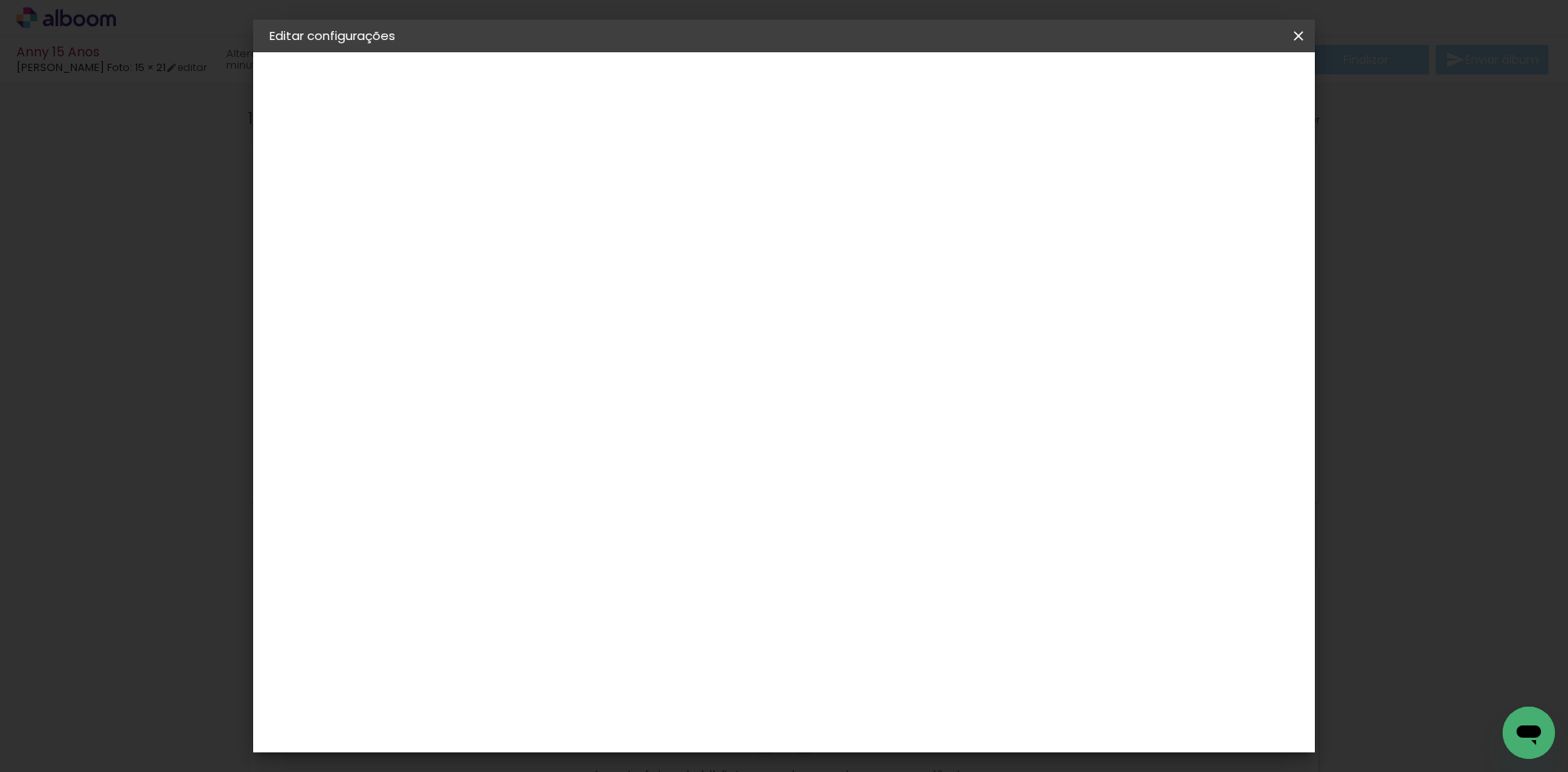
type paper-input "4"
click at [548, 190] on input "4" at bounding box center [525, 188] width 56 height 21
type input "3"
type paper-input "3"
click at [548, 190] on input "3" at bounding box center [525, 188] width 56 height 21
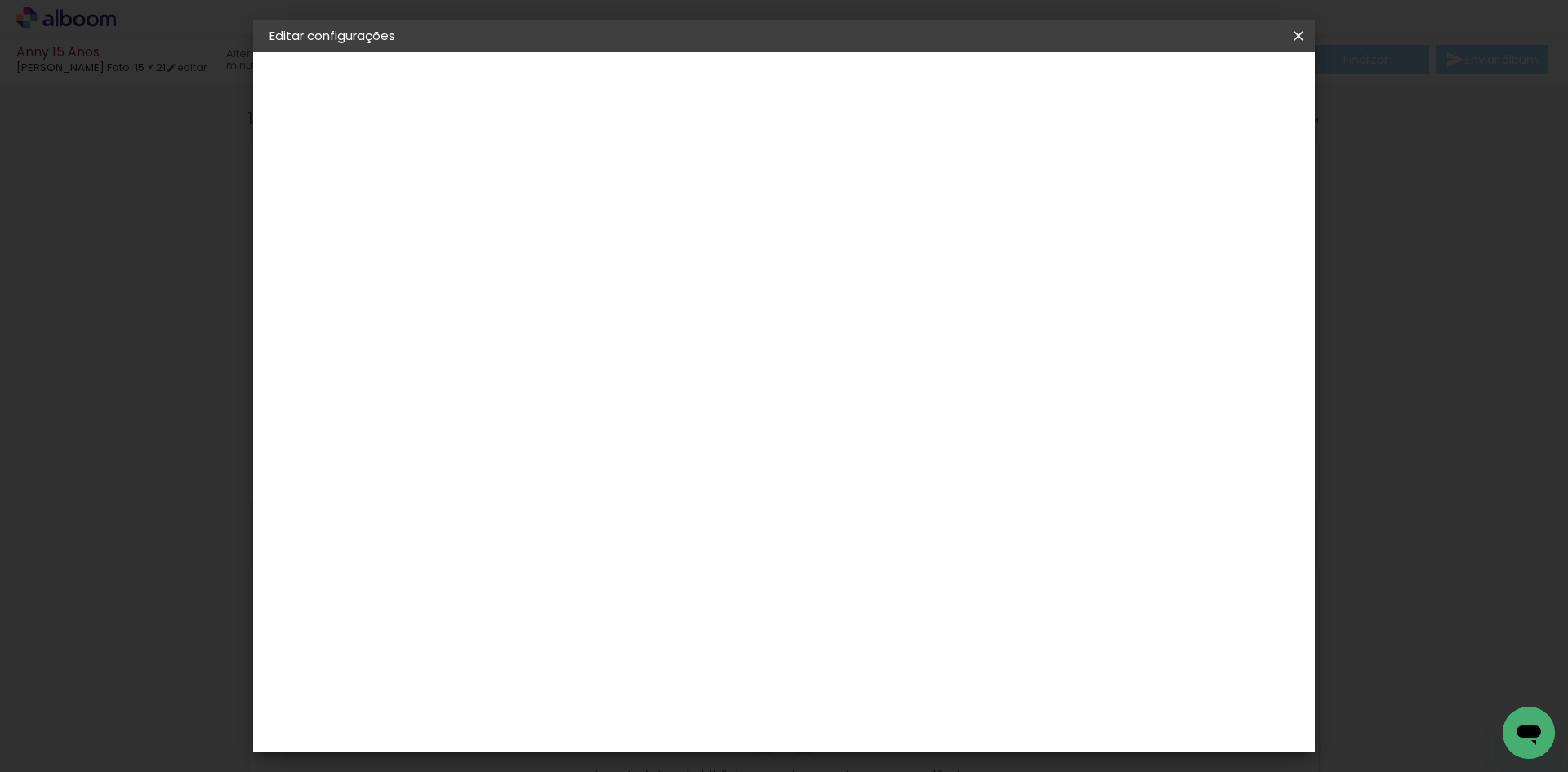
type input "2"
type paper-input "2"
click at [548, 190] on input "2" at bounding box center [525, 188] width 56 height 21
click at [1223, 255] on input "0" at bounding box center [1225, 246] width 29 height 24
type input "1"
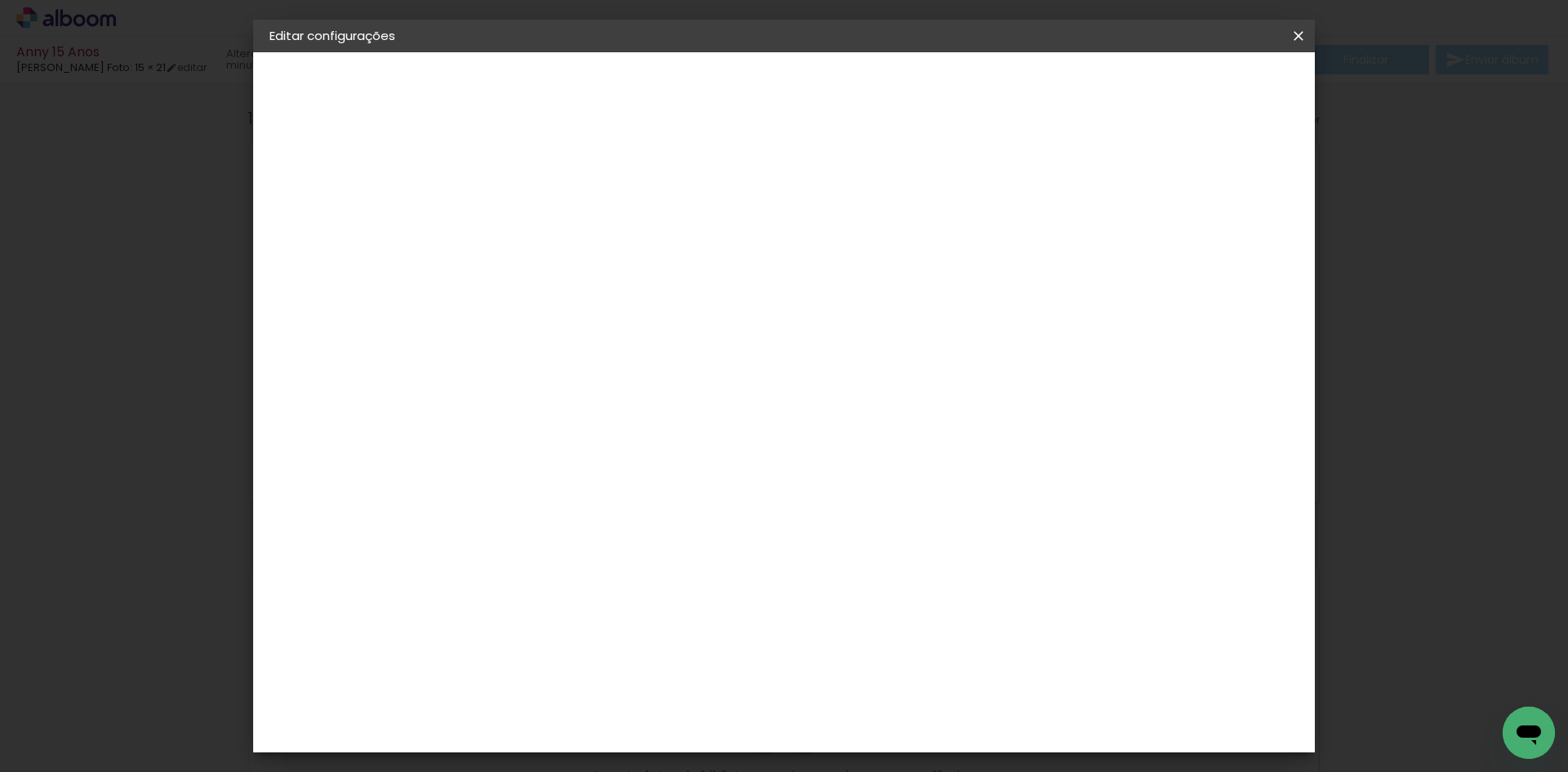
type paper-input "1"
click at [1233, 239] on input "1" at bounding box center [1225, 246] width 29 height 24
type input "2"
type paper-input "2"
click at [1234, 240] on input "2" at bounding box center [1218, 246] width 29 height 24
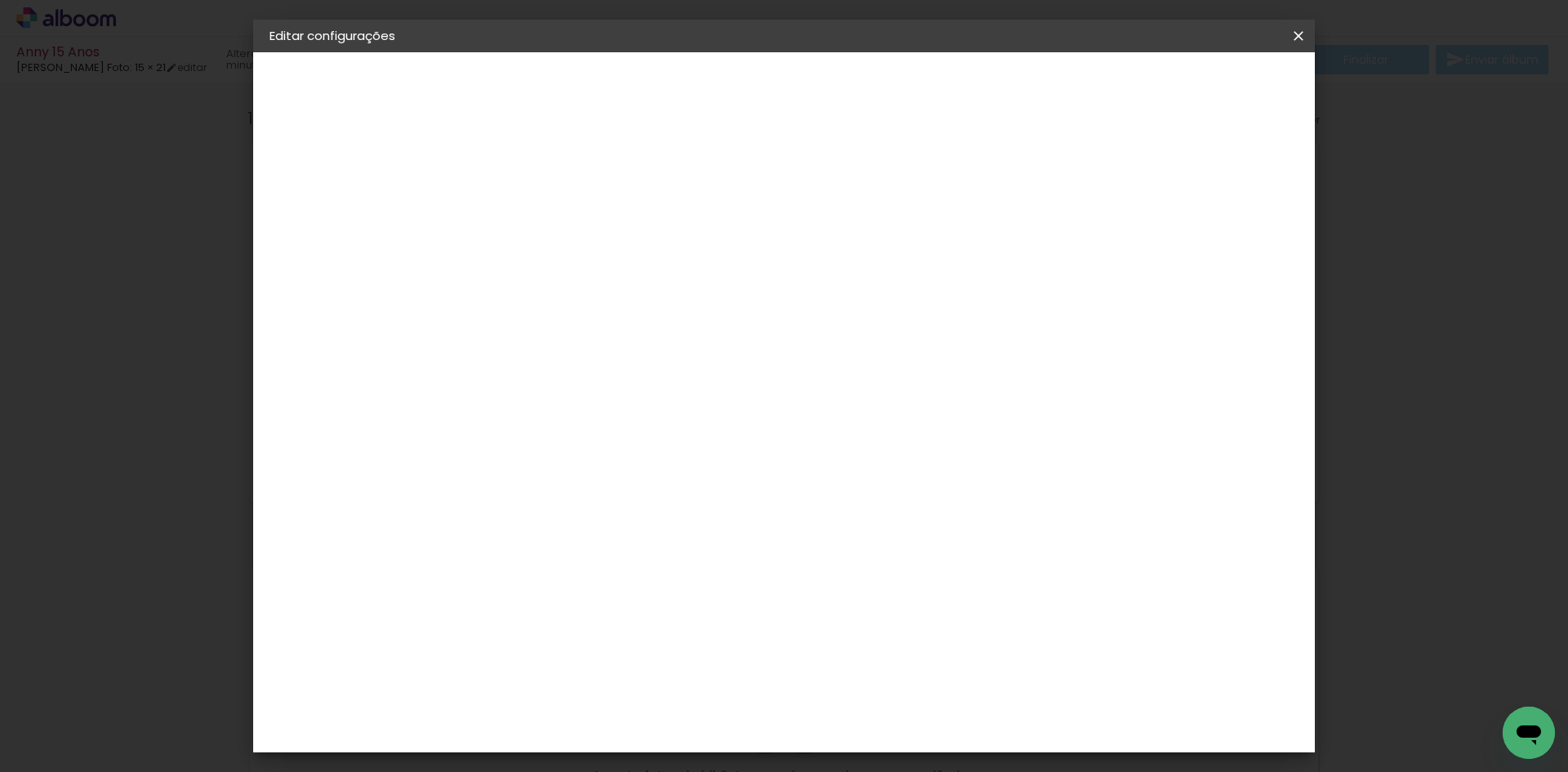
click at [1234, 240] on div "mm" at bounding box center [1246, 246] width 24 height 24
click at [1115, 187] on div at bounding box center [1108, 188] width 15 height 15
type paper-checkbox "on"
click at [1163, 87] on span "Salvar configurações" at bounding box center [1135, 87] width 120 height 11
click at [1183, 89] on span "Salvar configurações" at bounding box center [1135, 87] width 120 height 11
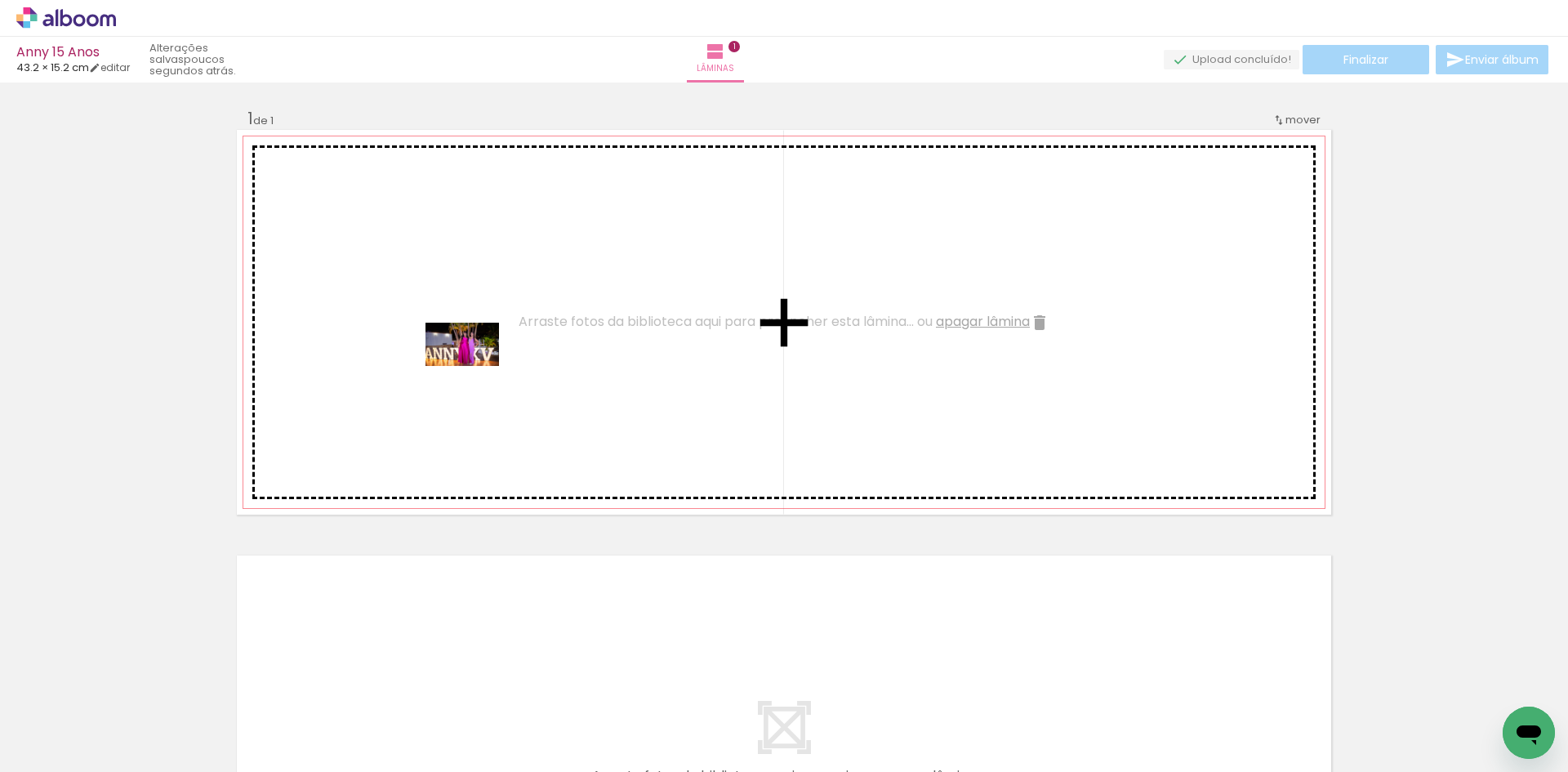
drag, startPoint x: 1006, startPoint y: 735, endPoint x: 474, endPoint y: 372, distance: 644.0
click at [474, 372] on quentale-workspace at bounding box center [784, 386] width 1568 height 772
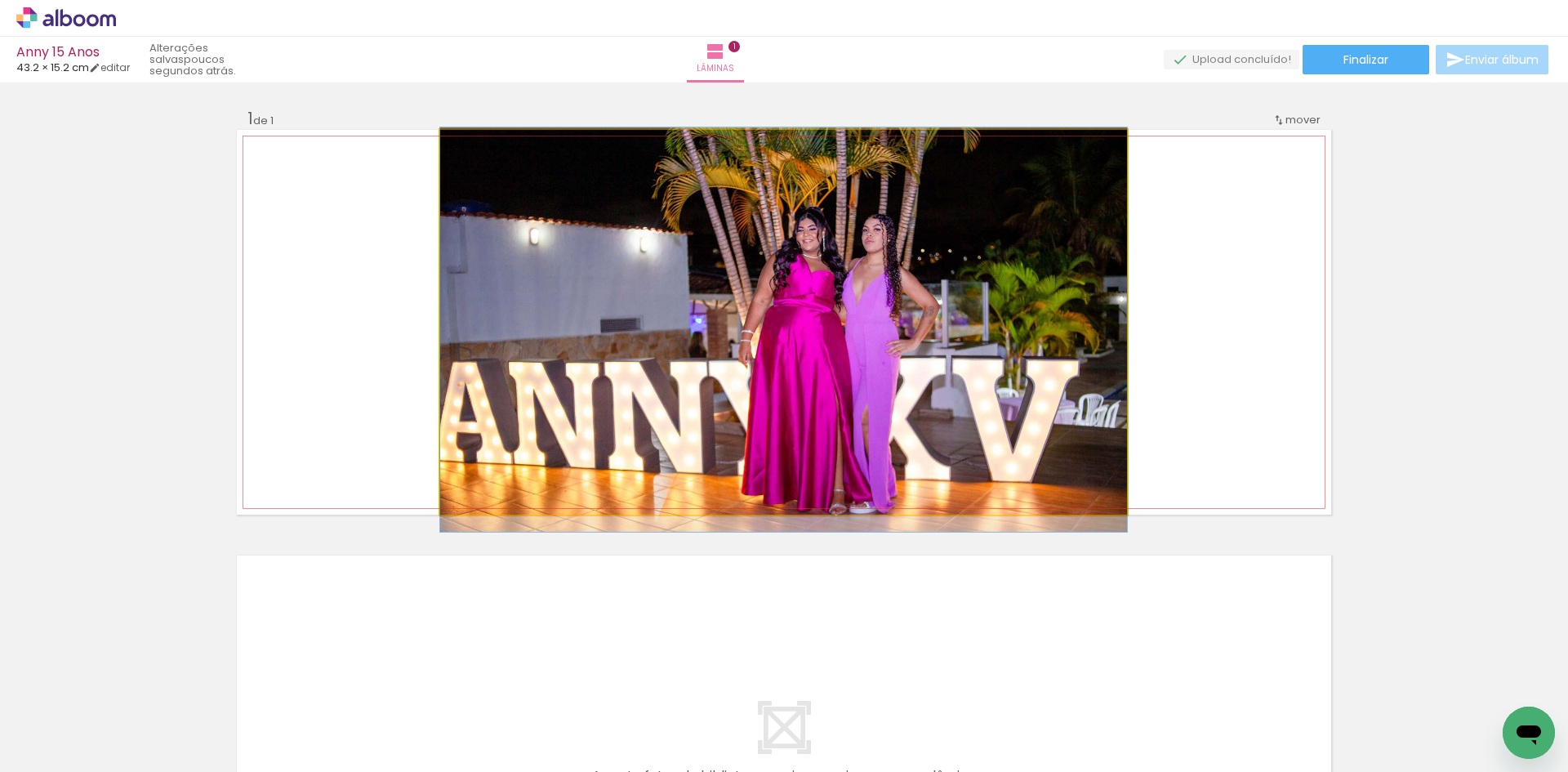
drag, startPoint x: 682, startPoint y: 375, endPoint x: 592, endPoint y: 383, distance: 90.4
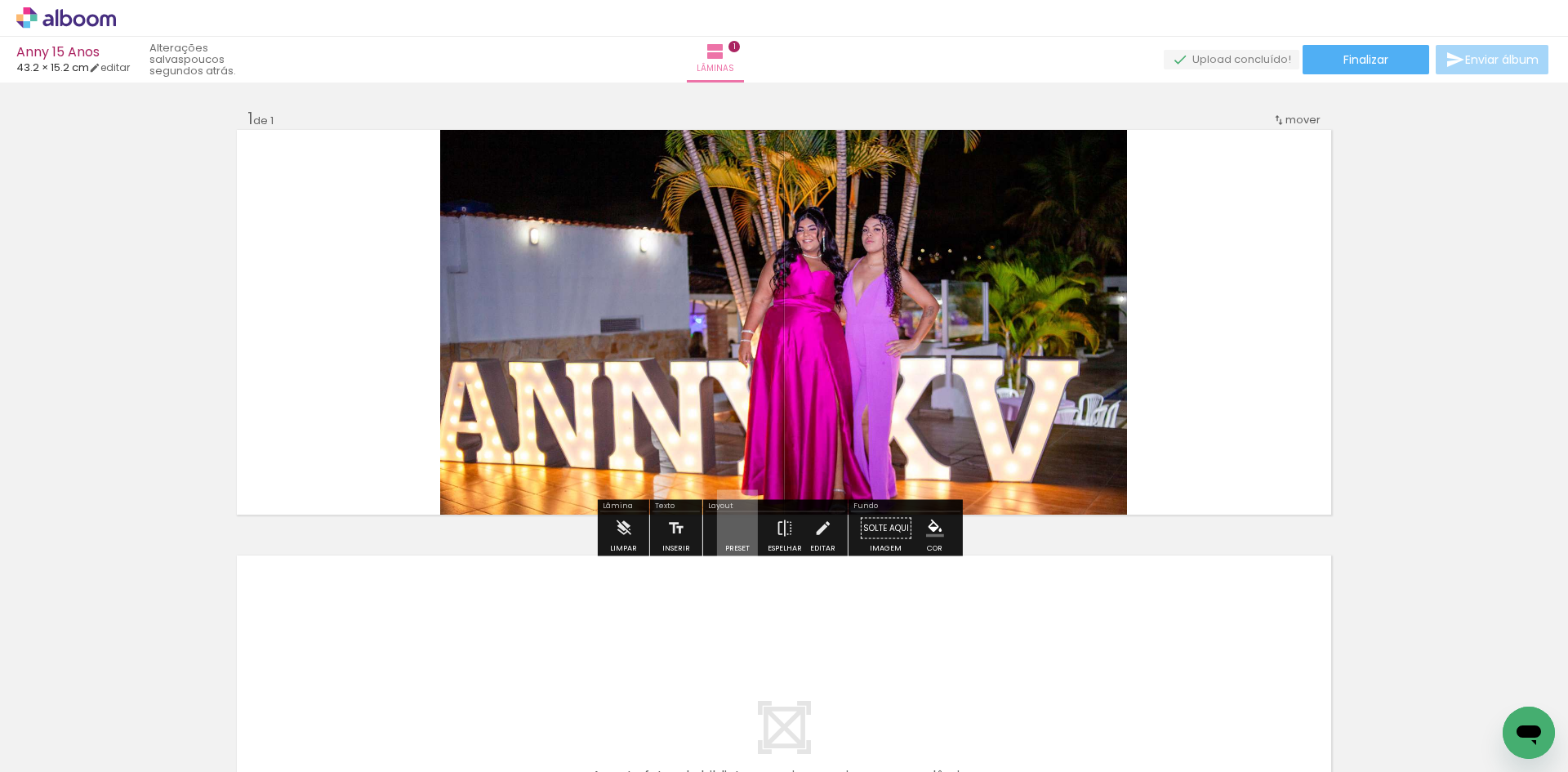
click at [735, 536] on quentale-layouter at bounding box center [737, 527] width 41 height 77
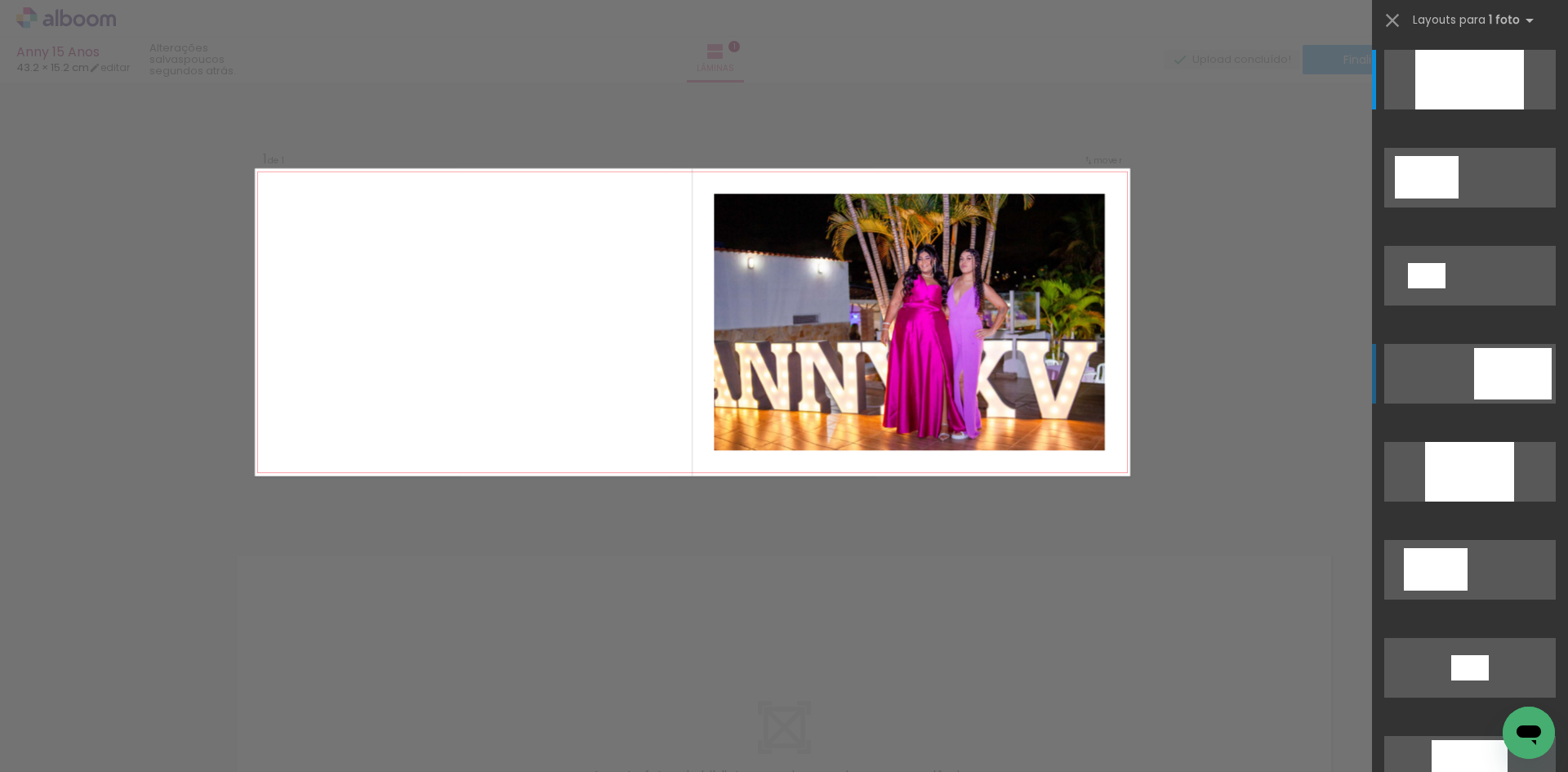
click at [1508, 109] on div at bounding box center [1469, 79] width 108 height 60
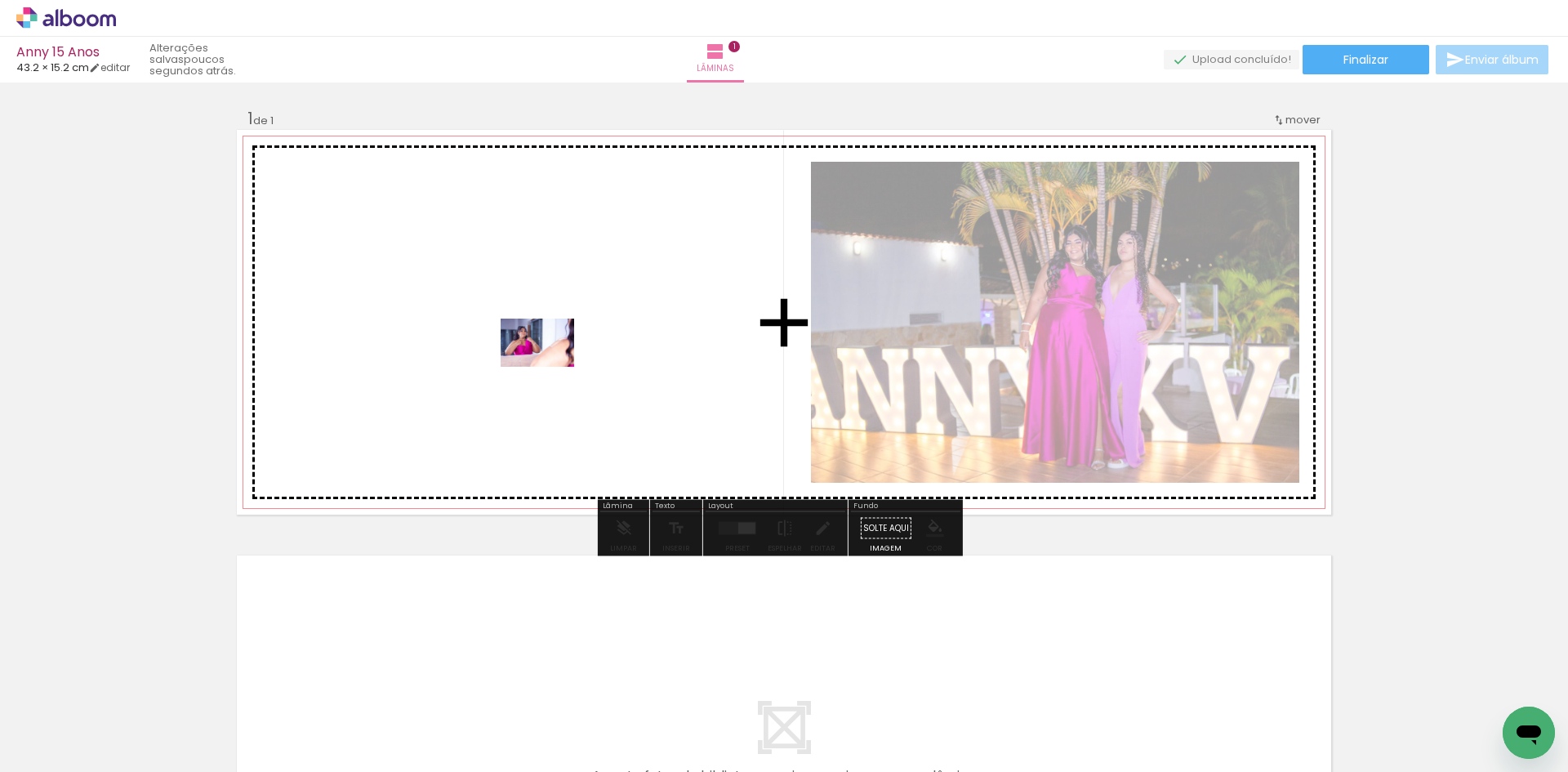
drag, startPoint x: 630, startPoint y: 730, endPoint x: 550, endPoint y: 368, distance: 370.7
click at [550, 368] on quentale-workspace at bounding box center [784, 386] width 1568 height 772
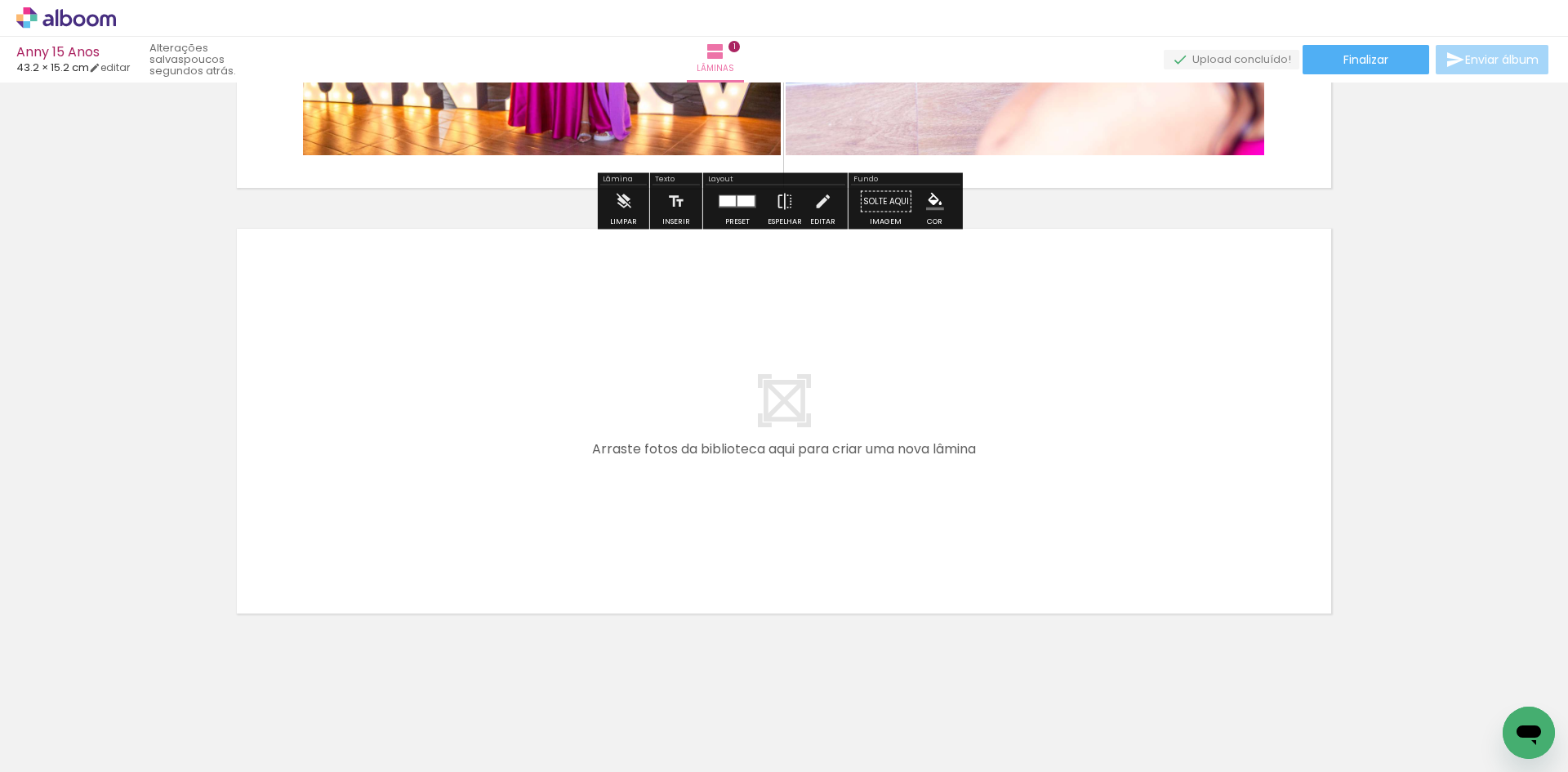
scroll to position [328, 0]
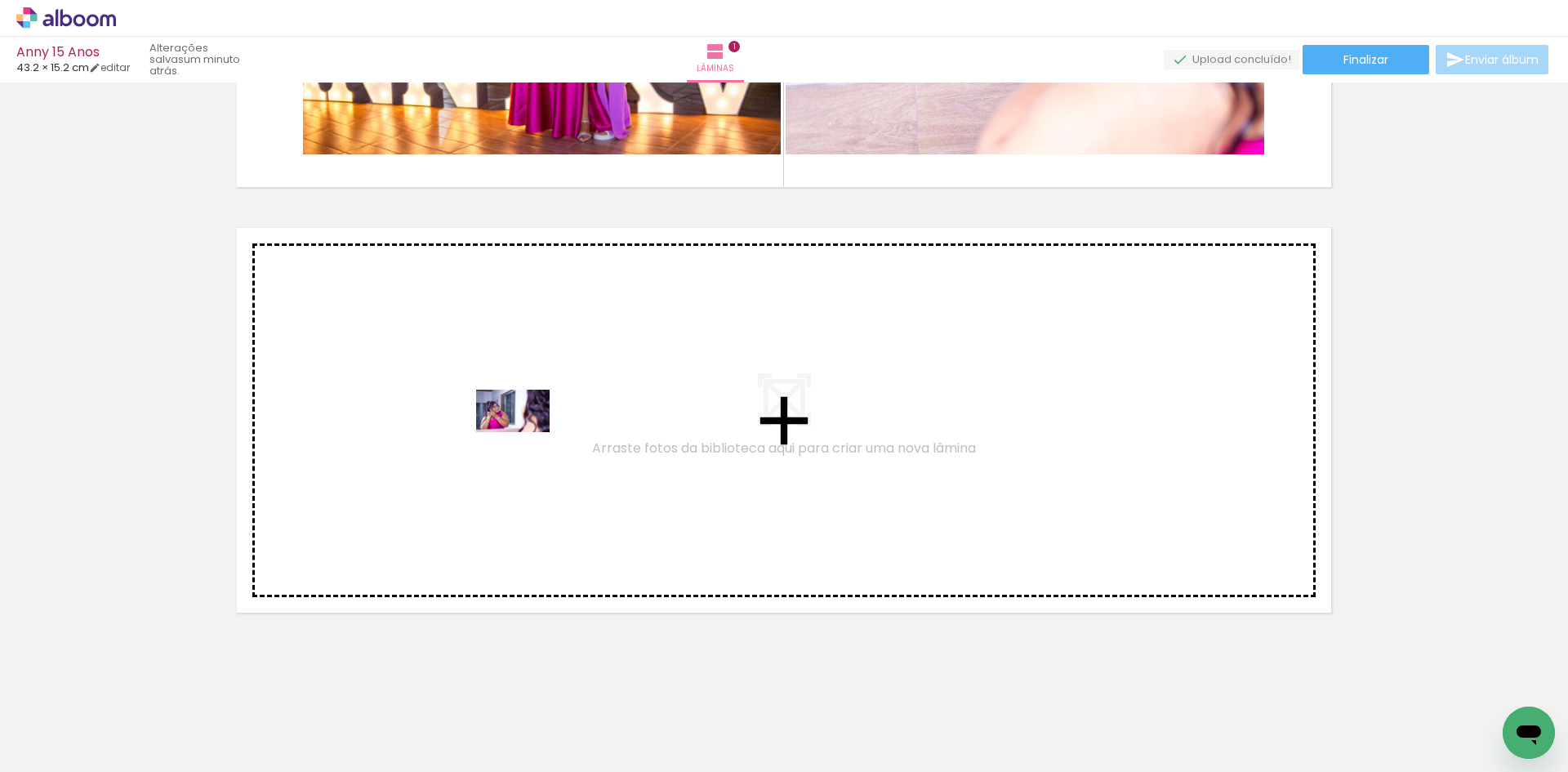
drag, startPoint x: 723, startPoint y: 726, endPoint x: 525, endPoint y: 438, distance: 349.5
click at [525, 438] on quentale-workspace at bounding box center [784, 386] width 1568 height 772
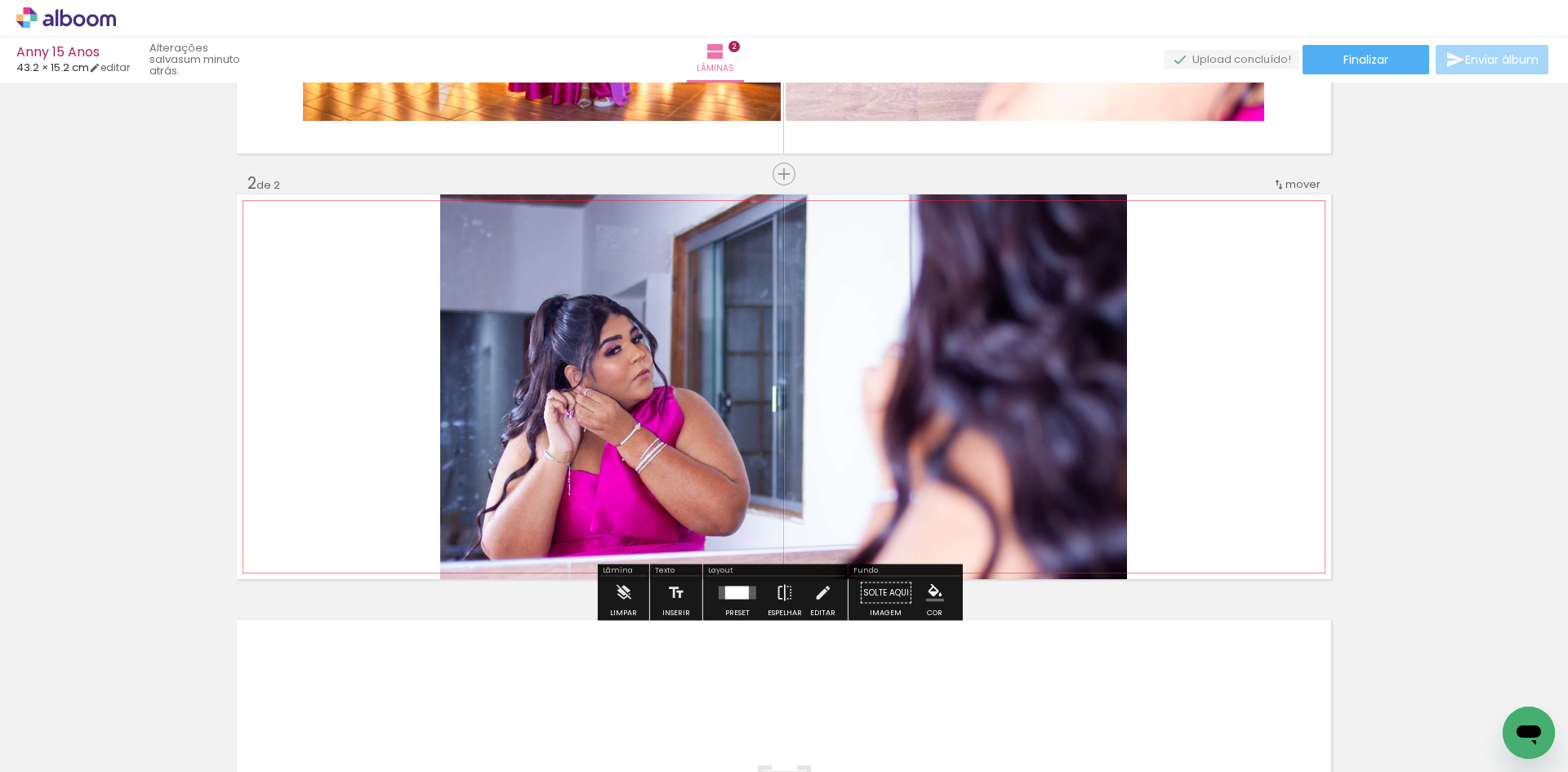
scroll to position [372, 0]
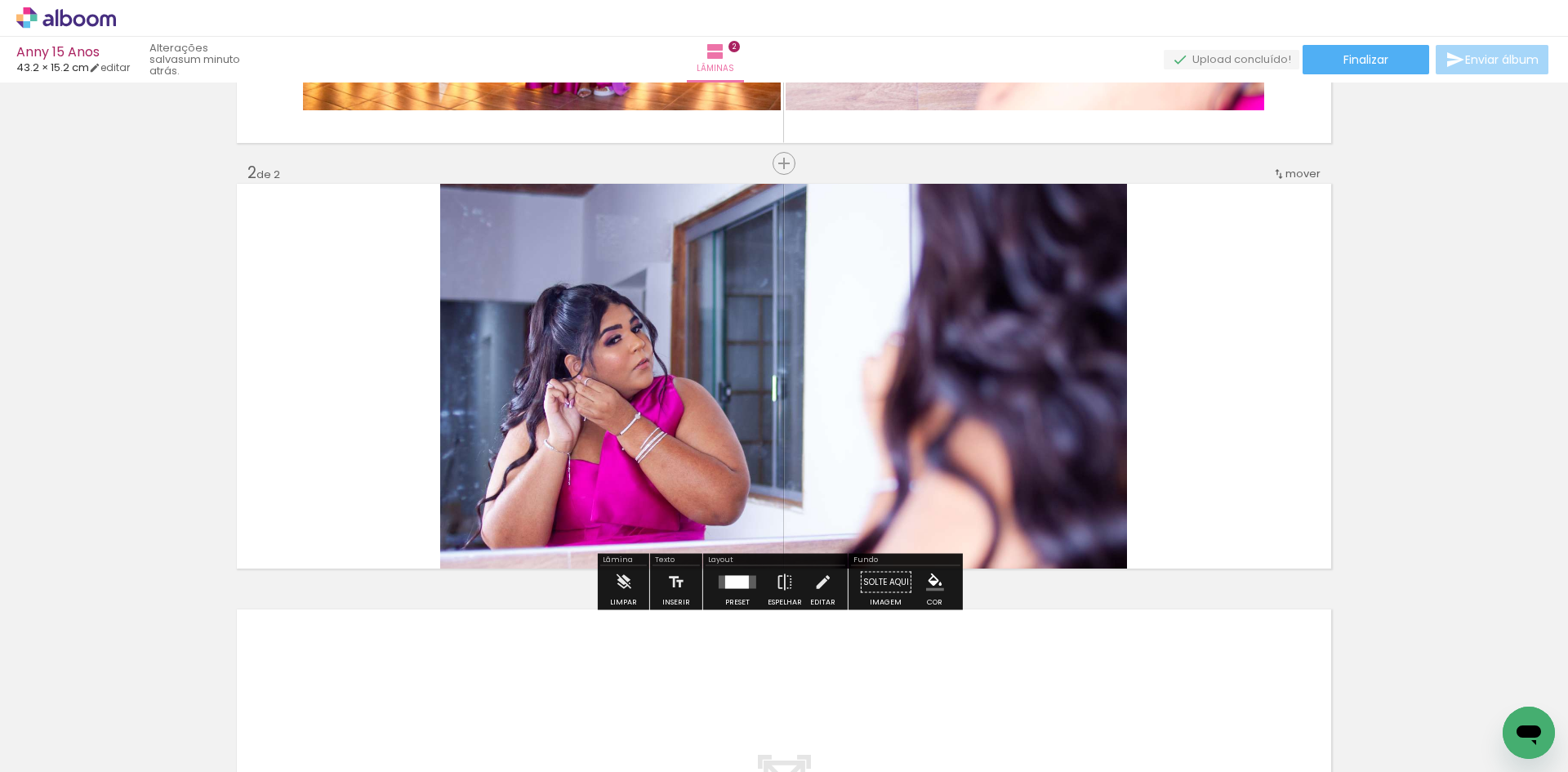
click at [737, 580] on div at bounding box center [736, 583] width 23 height 13
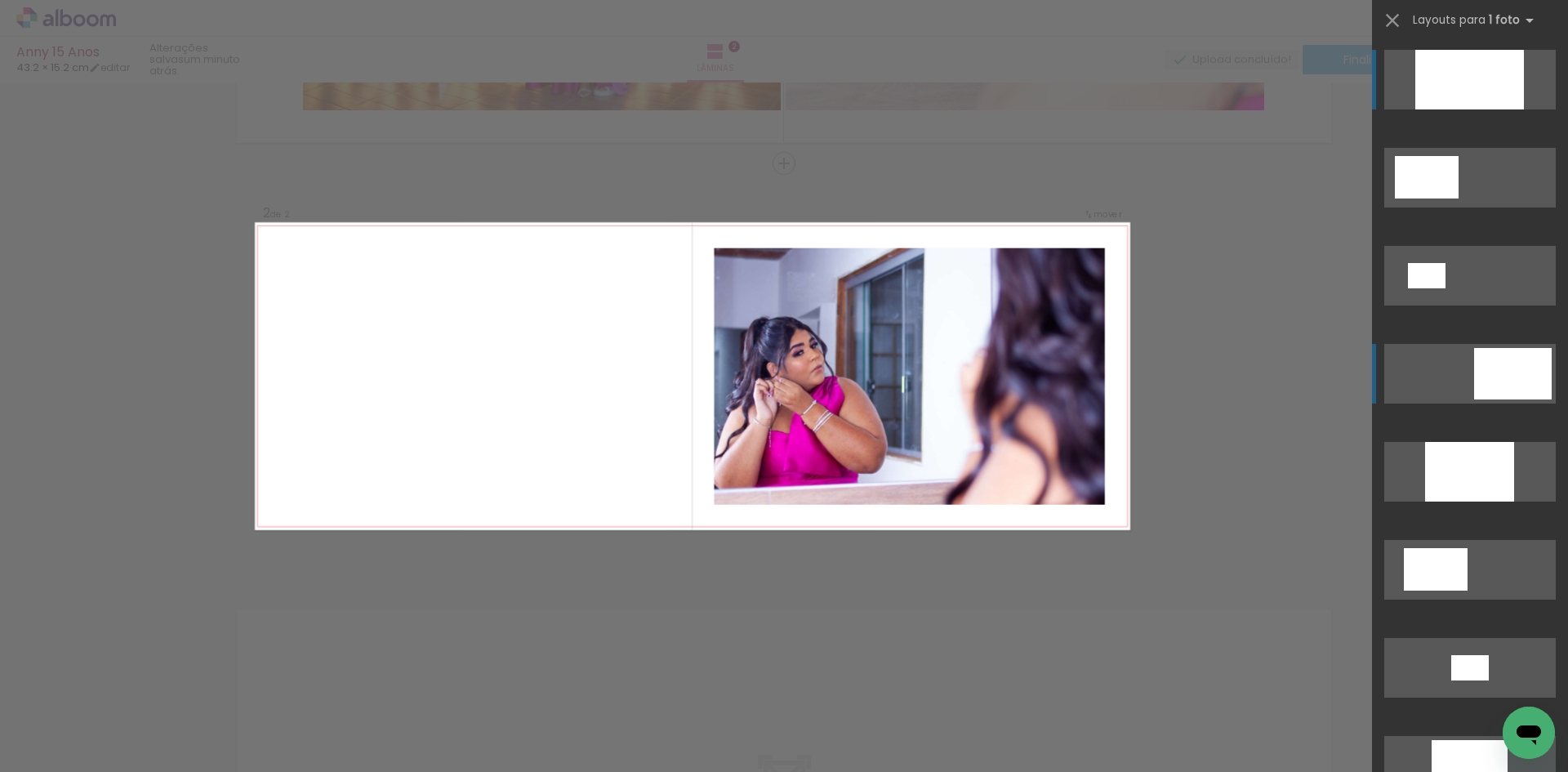
click at [1506, 109] on div at bounding box center [1469, 79] width 108 height 60
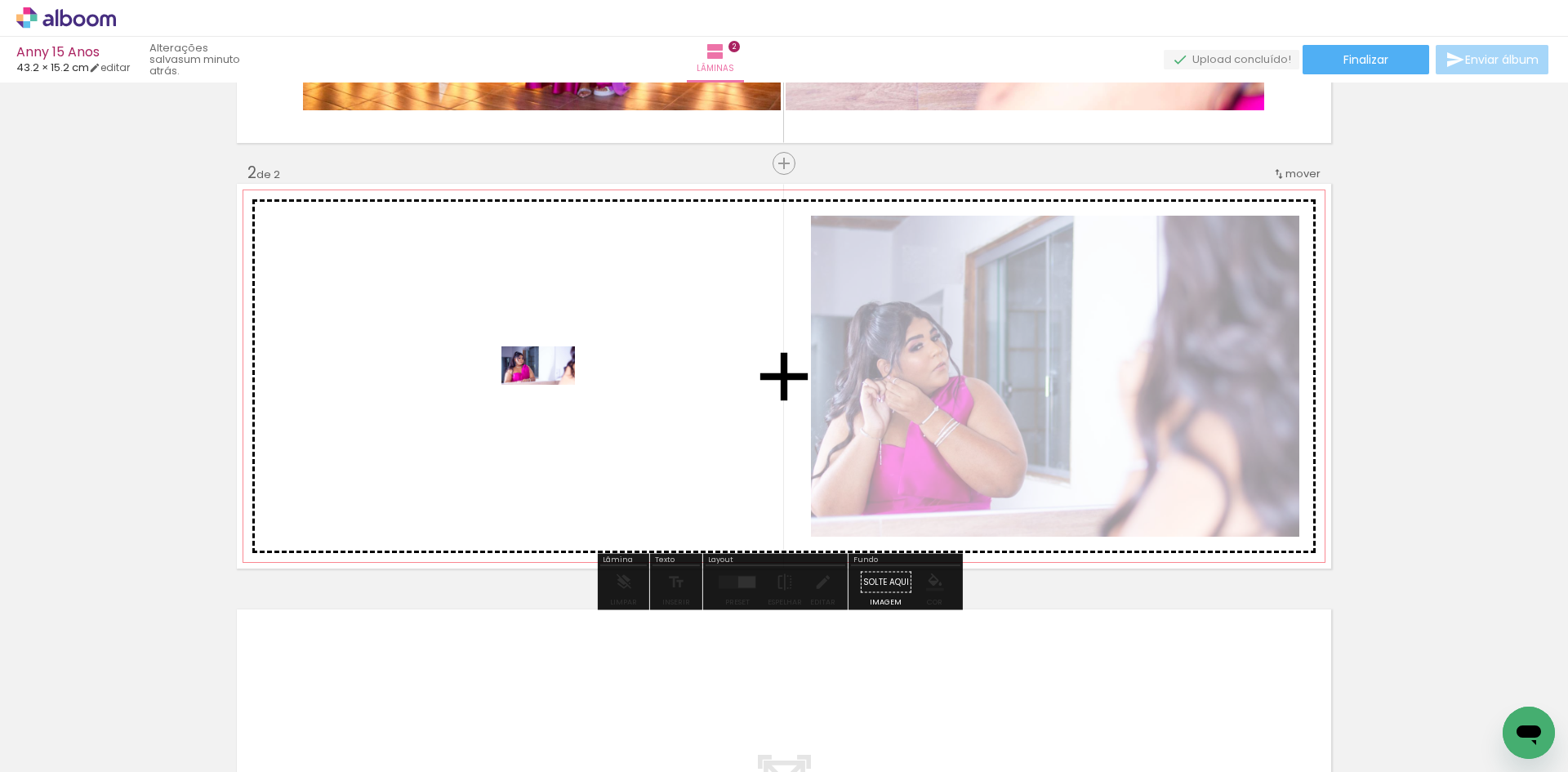
drag, startPoint x: 816, startPoint y: 725, endPoint x: 540, endPoint y: 385, distance: 437.9
click at [540, 385] on quentale-workspace at bounding box center [784, 386] width 1568 height 772
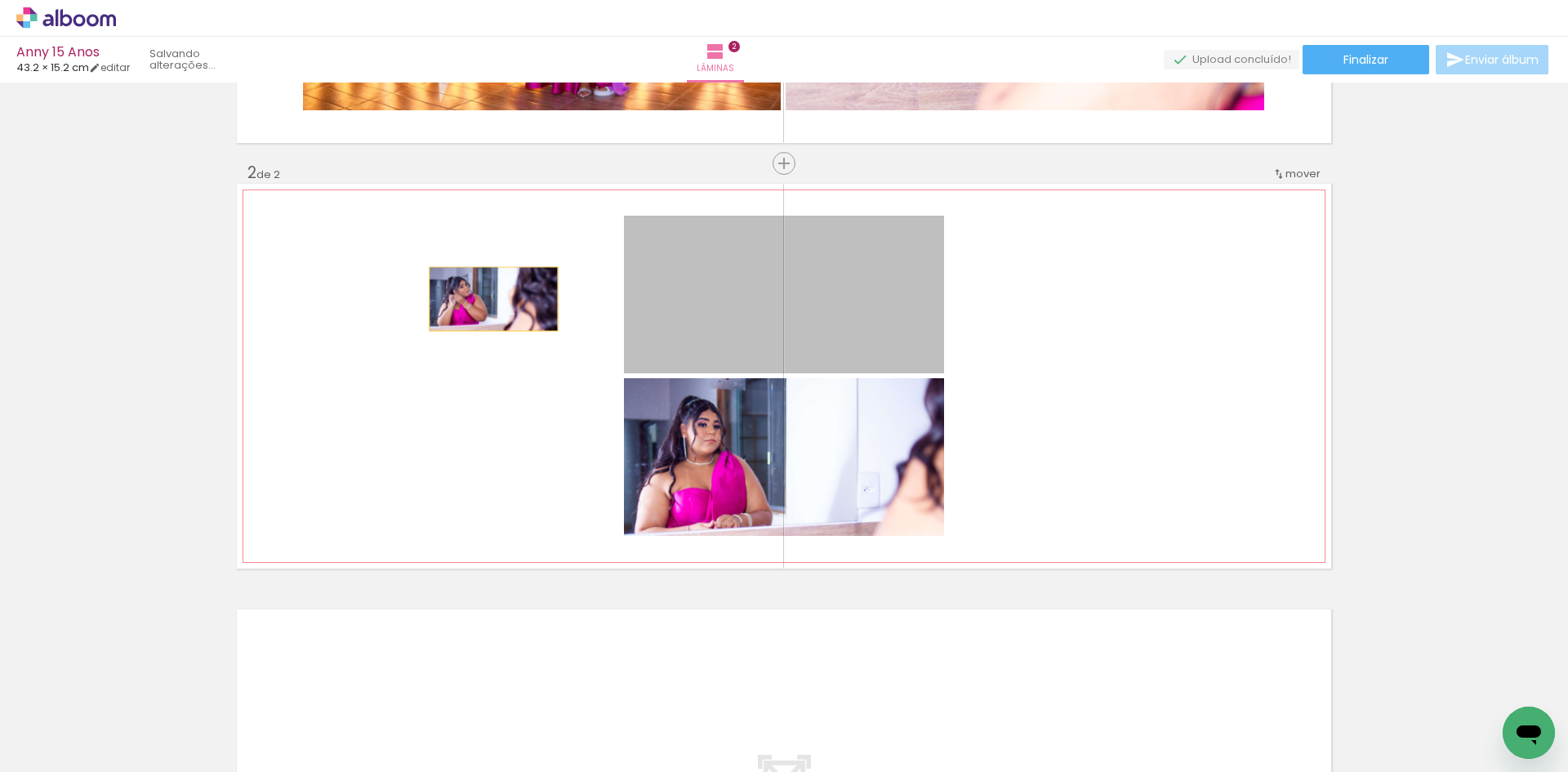
drag, startPoint x: 706, startPoint y: 323, endPoint x: 472, endPoint y: 299, distance: 235.2
click at [472, 299] on quentale-layouter at bounding box center [784, 376] width 1094 height 385
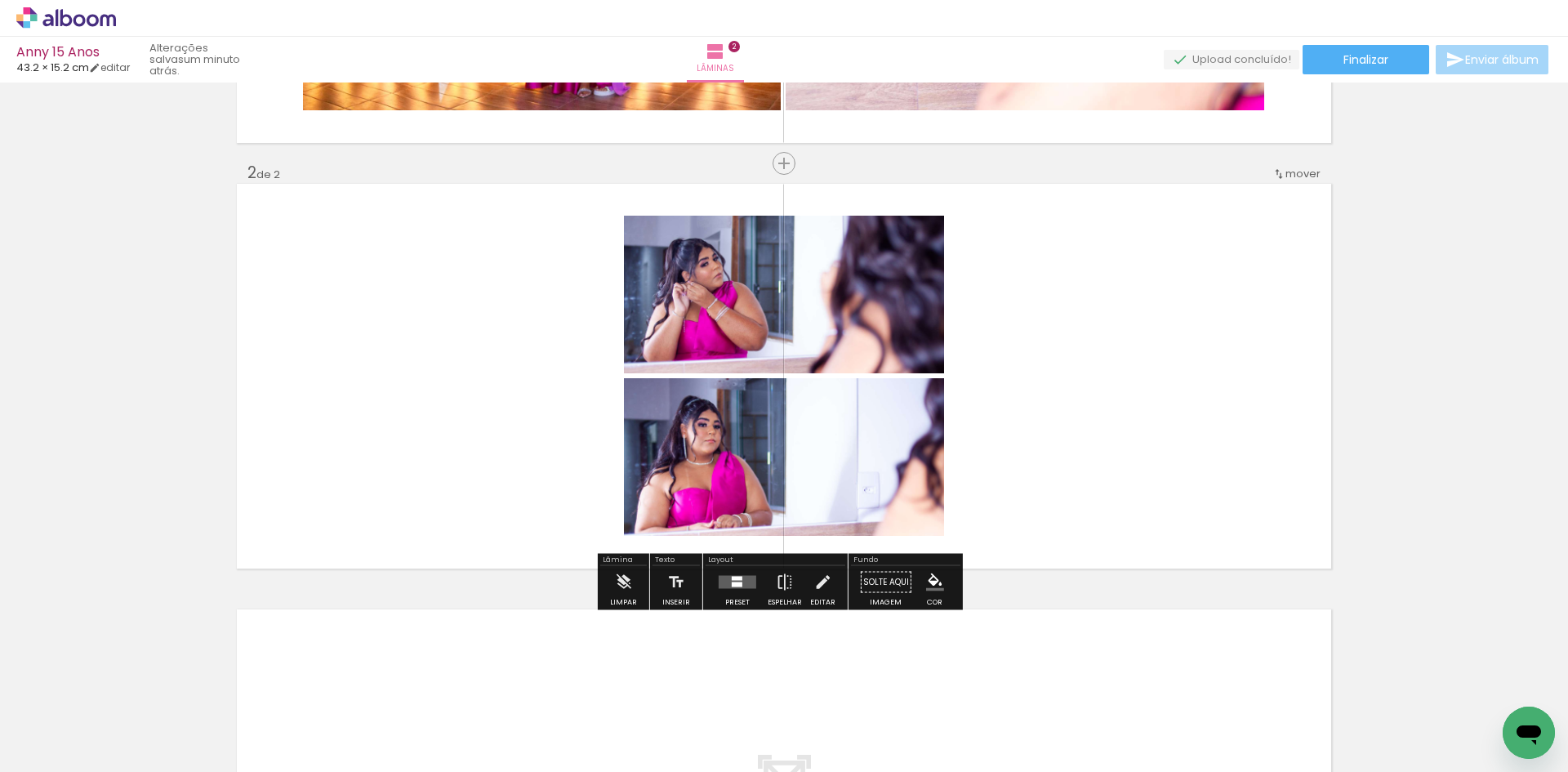
click at [735, 586] on div at bounding box center [736, 584] width 10 height 5
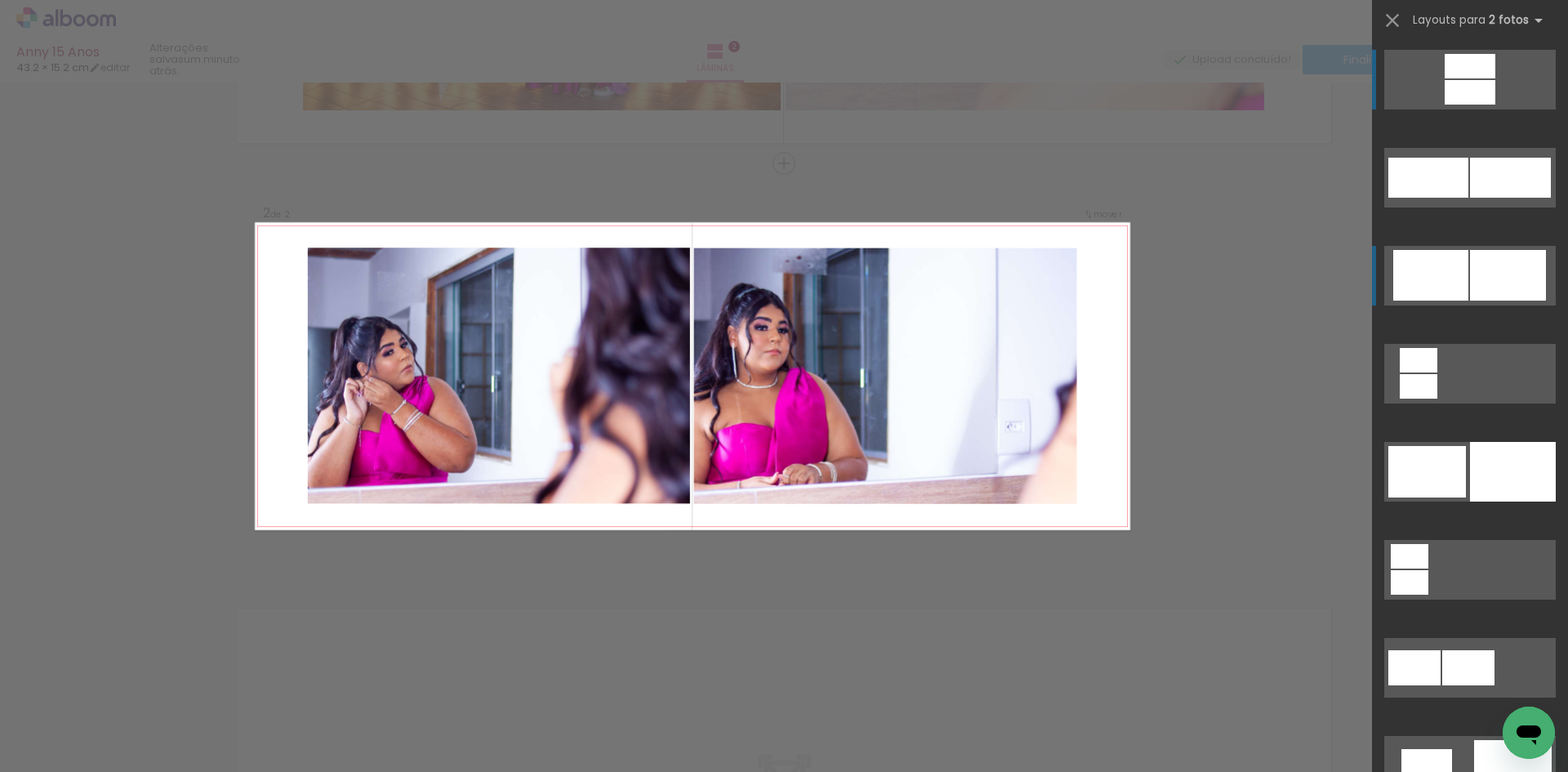
click at [1445, 78] on div at bounding box center [1470, 66] width 50 height 24
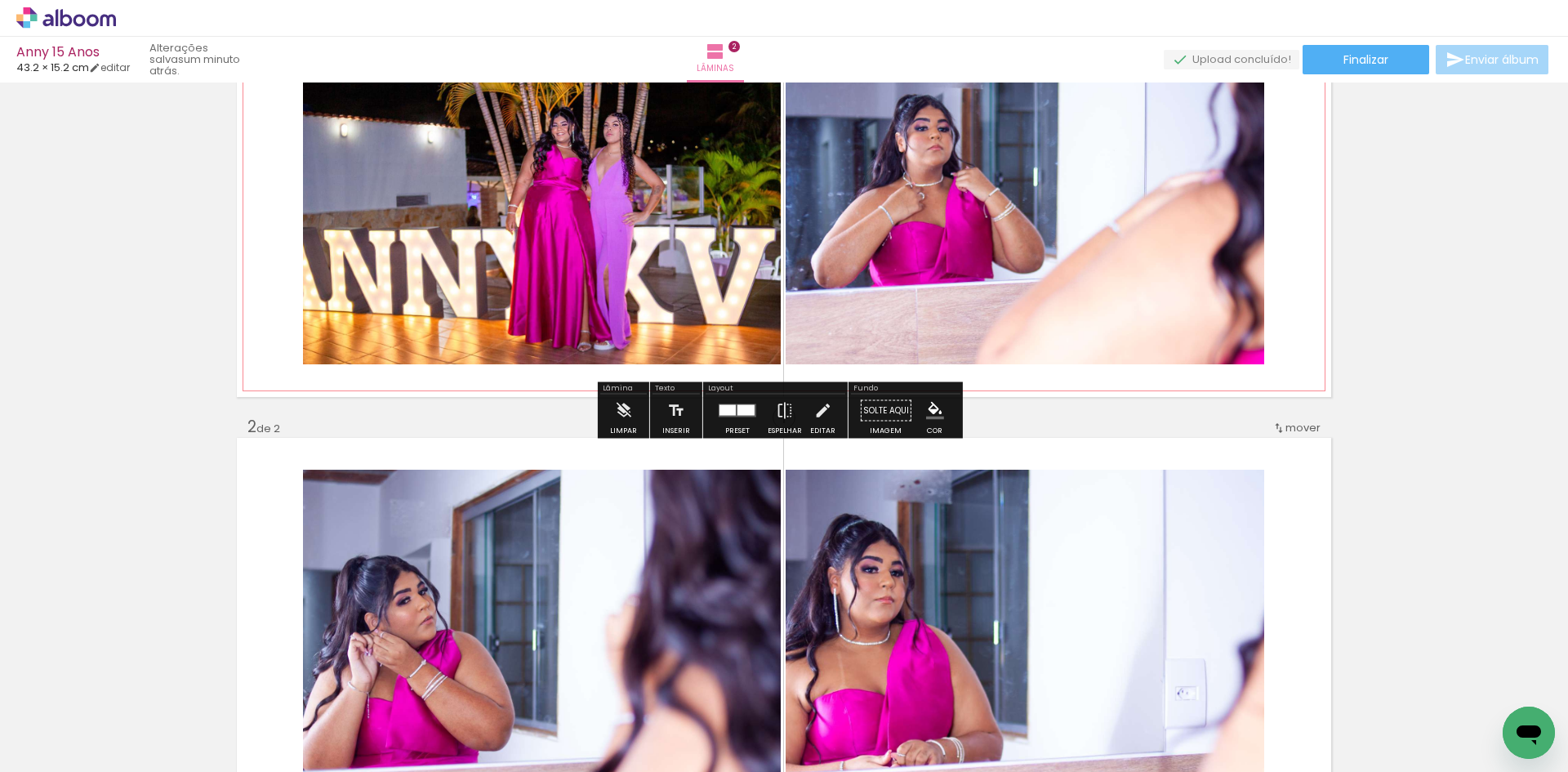
scroll to position [136, 0]
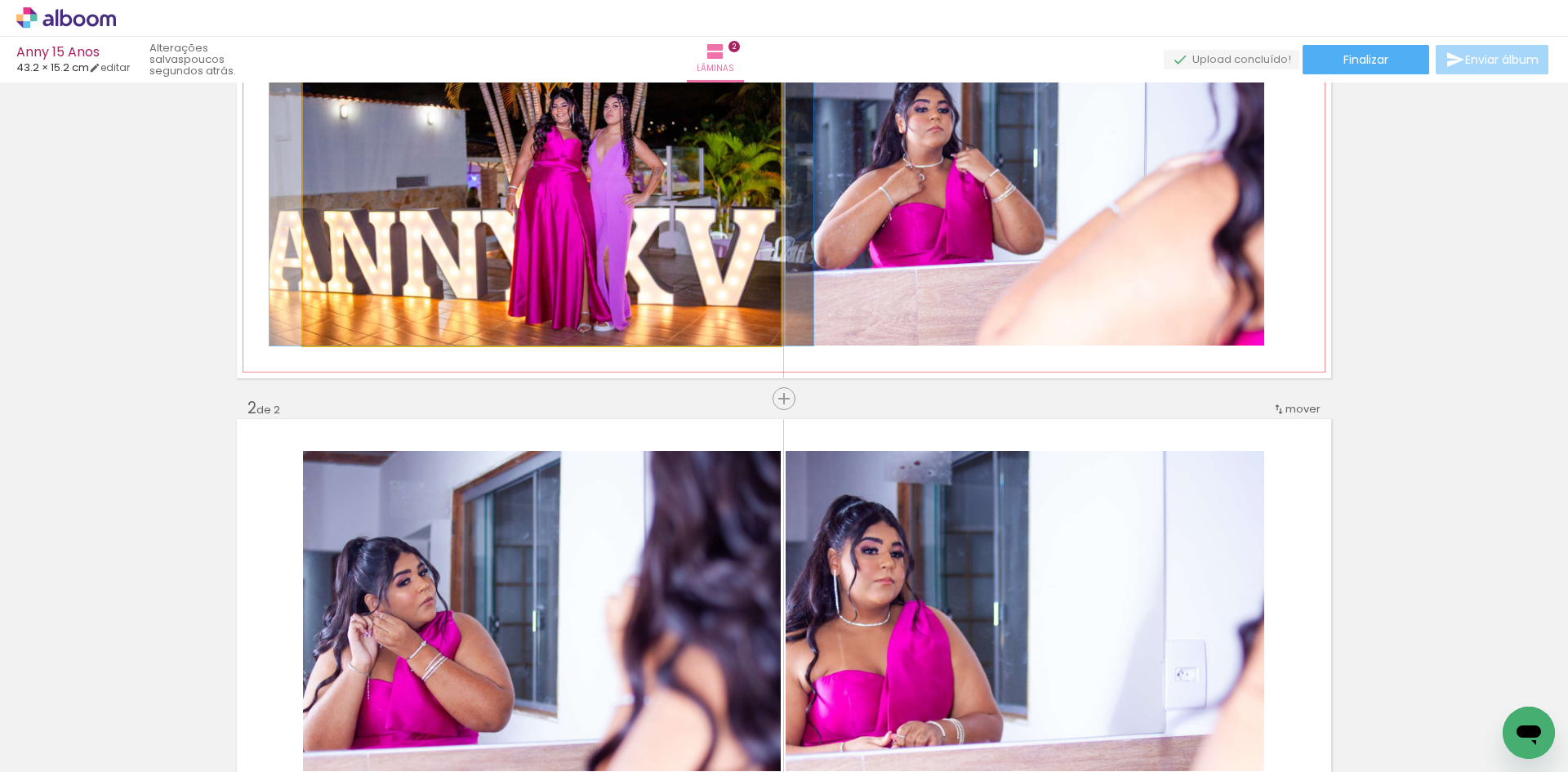
click at [603, 224] on quentale-photo at bounding box center [542, 185] width 478 height 320
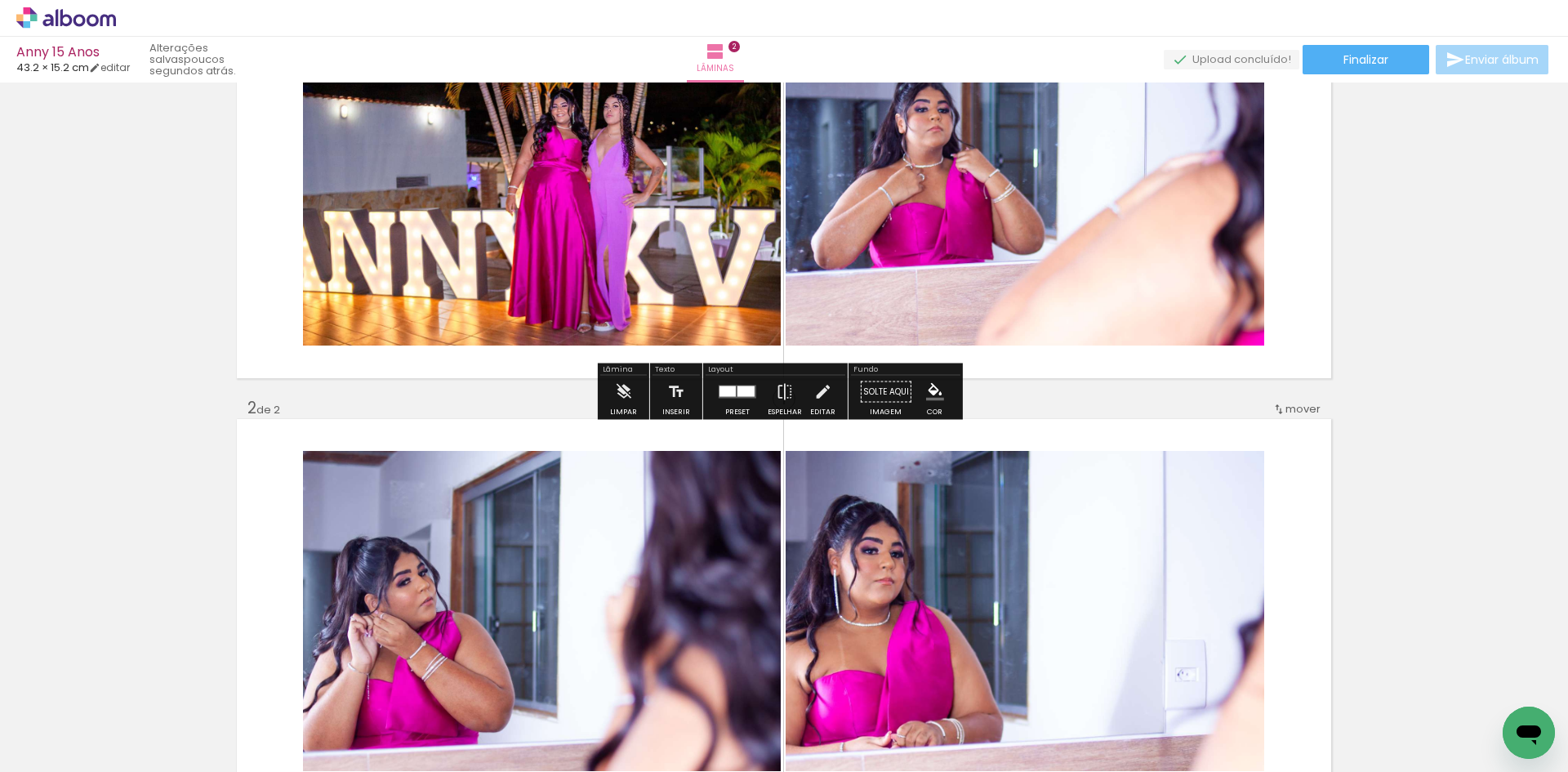
click at [731, 394] on div at bounding box center [727, 391] width 16 height 10
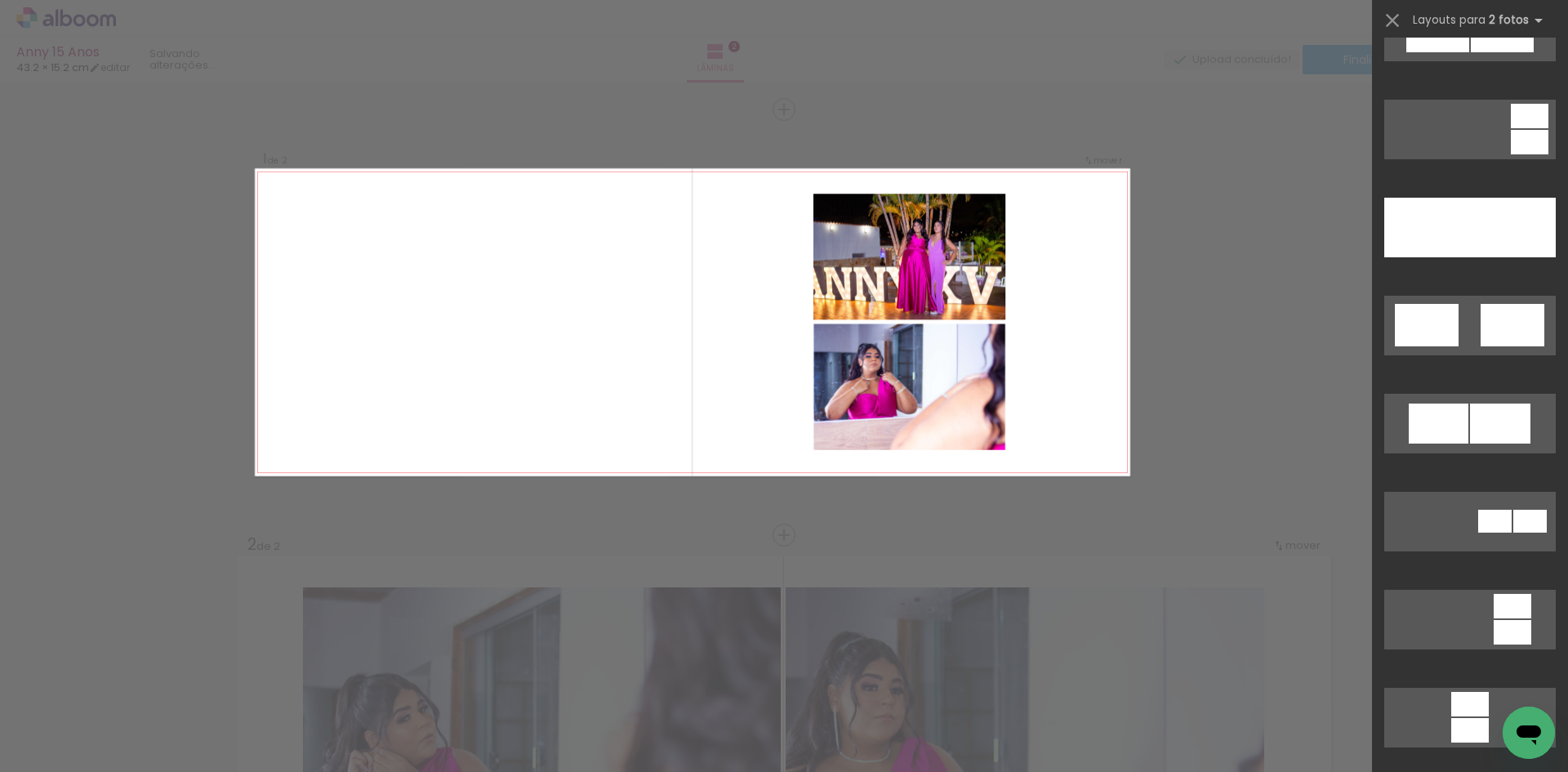
scroll to position [953, 0]
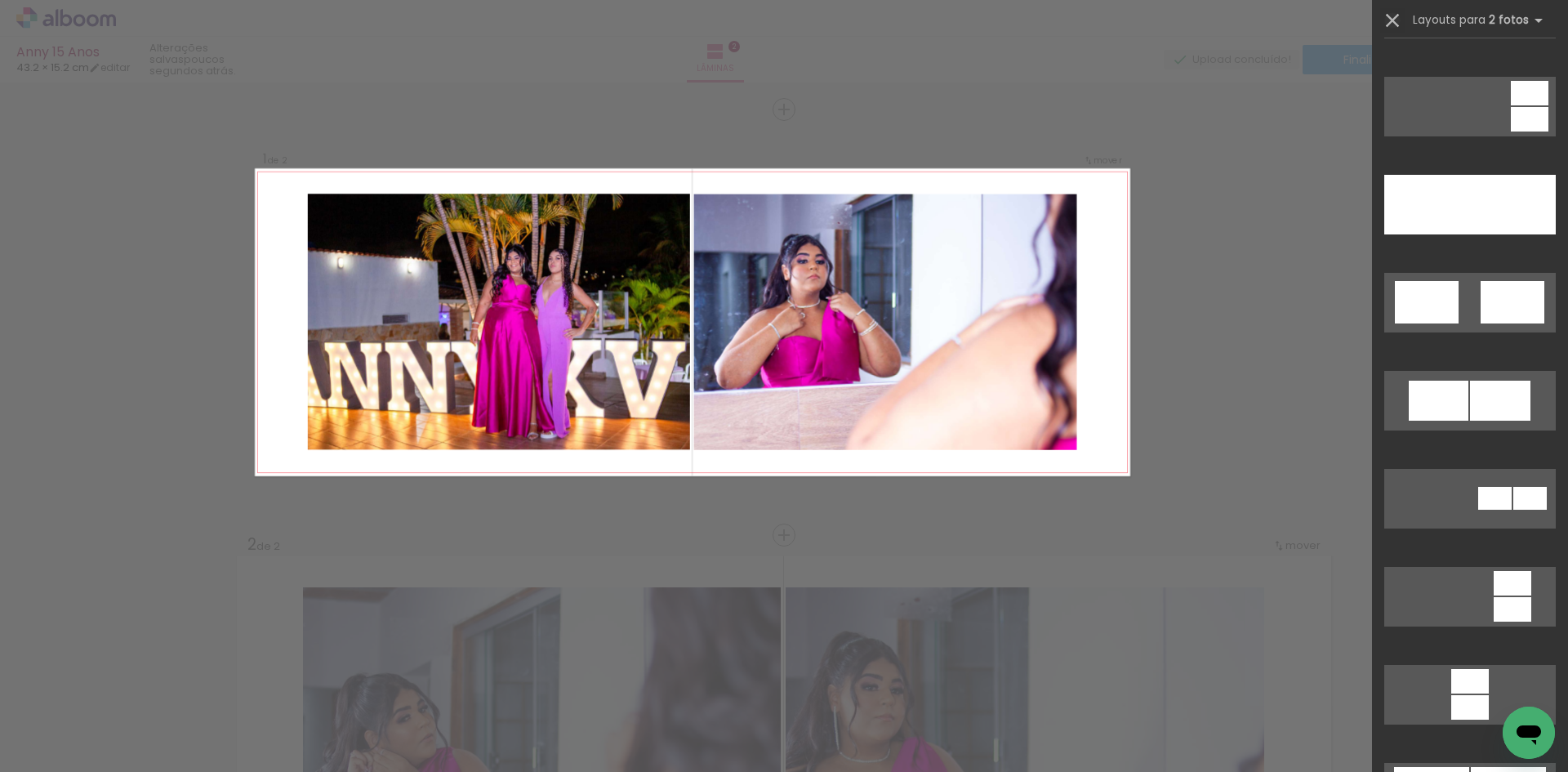
click at [1389, 21] on iron-icon at bounding box center [1392, 21] width 22 height 22
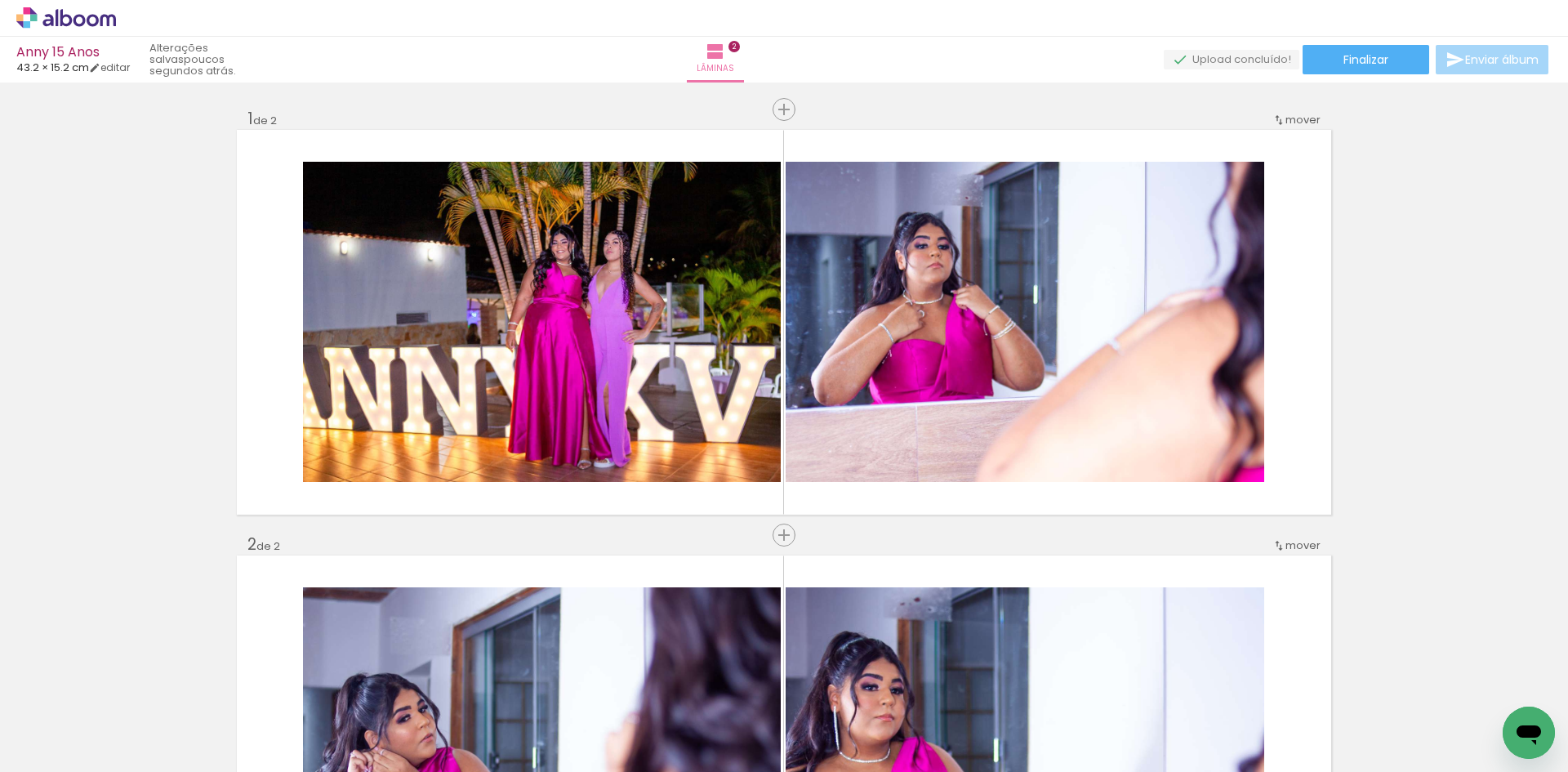
click at [35, 68] on span "43.2 × 15.2 cm" at bounding box center [52, 67] width 73 height 16
click at [100, 67] on iron-icon at bounding box center [94, 67] width 11 height 11
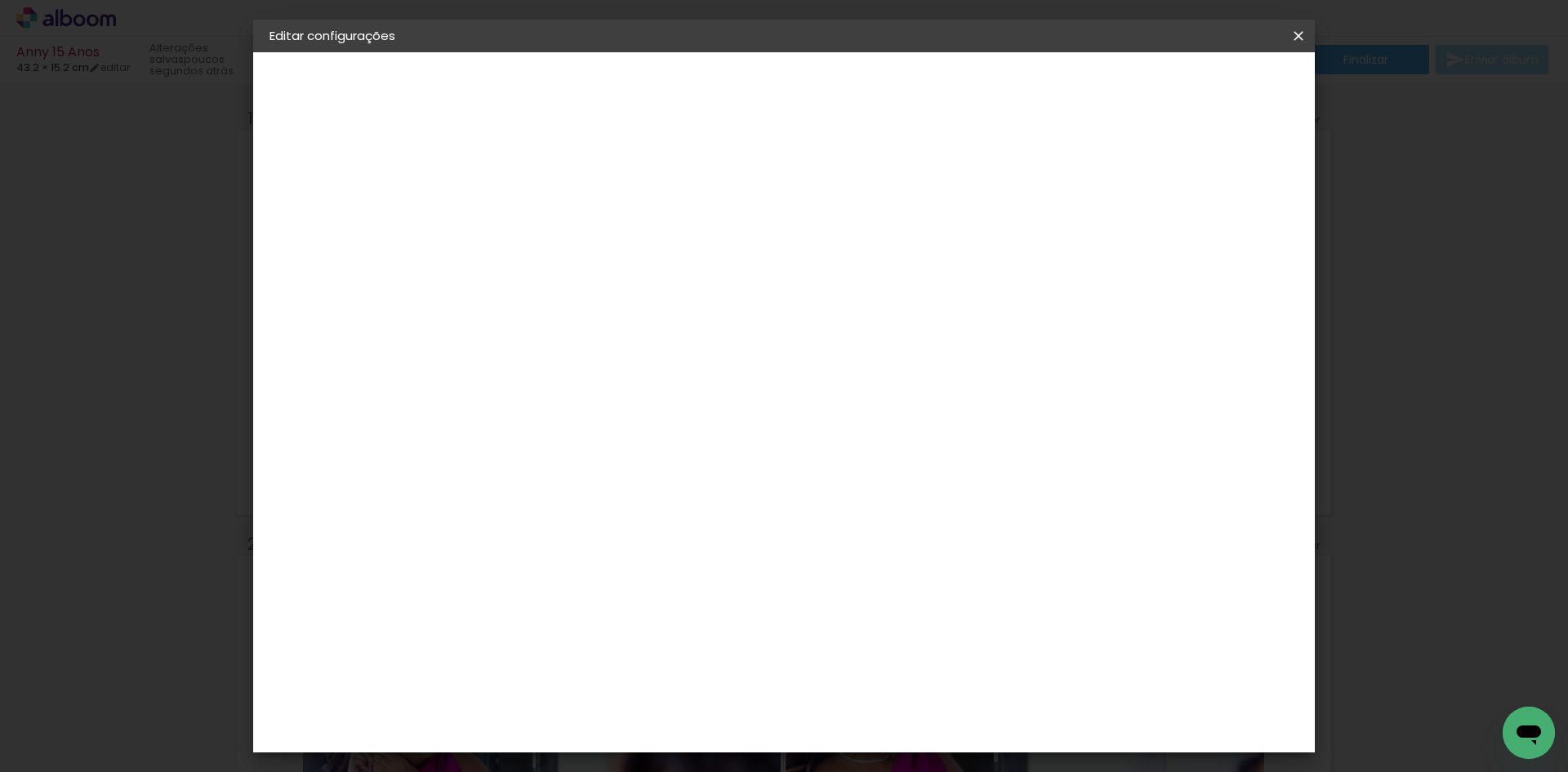
click at [721, 393] on div at bounding box center [692, 369] width 141 height 92
click at [1197, 83] on span "Salvar configurações" at bounding box center [1135, 87] width 120 height 11
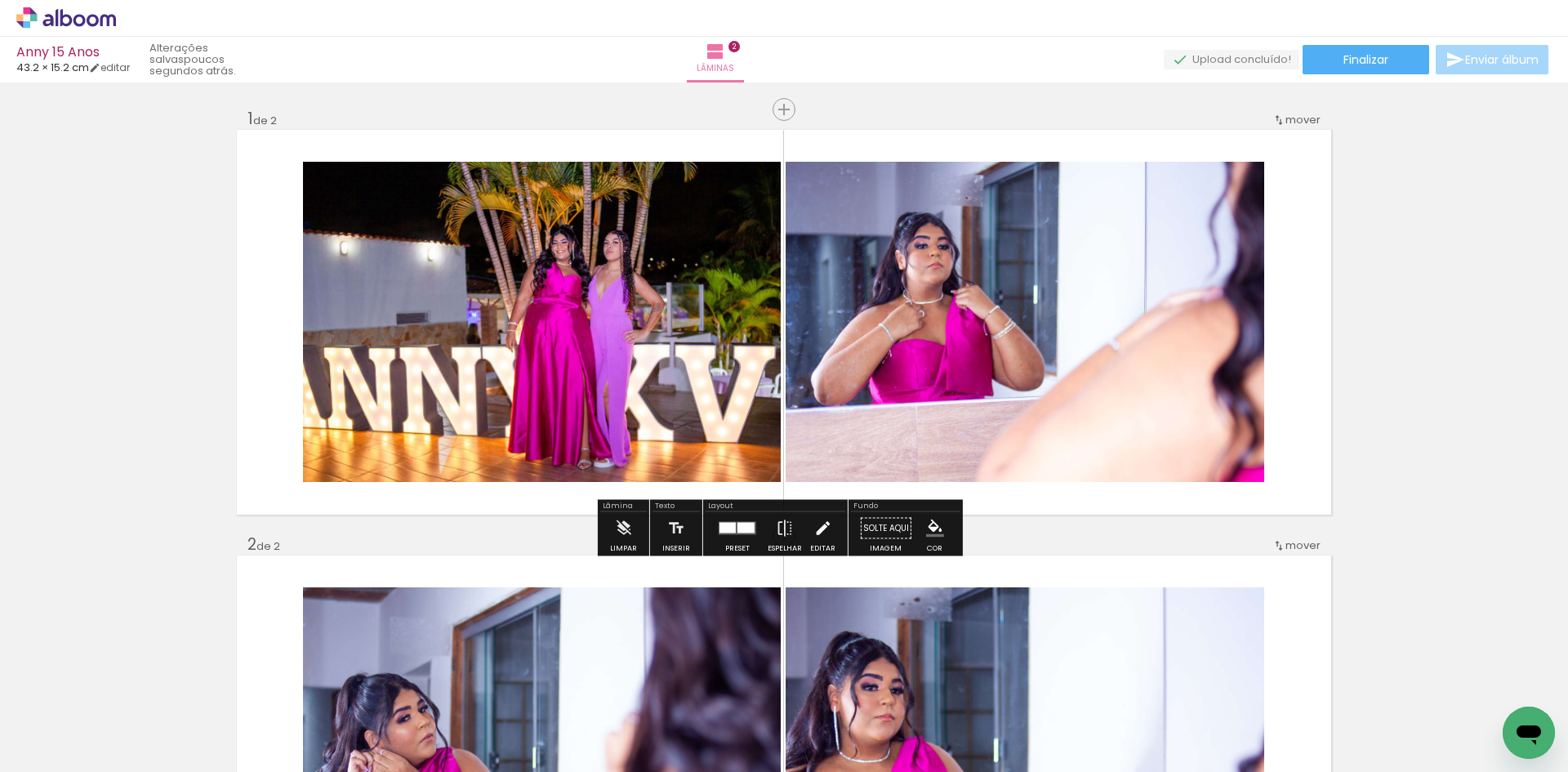
click at [813, 536] on iron-icon at bounding box center [821, 528] width 18 height 33
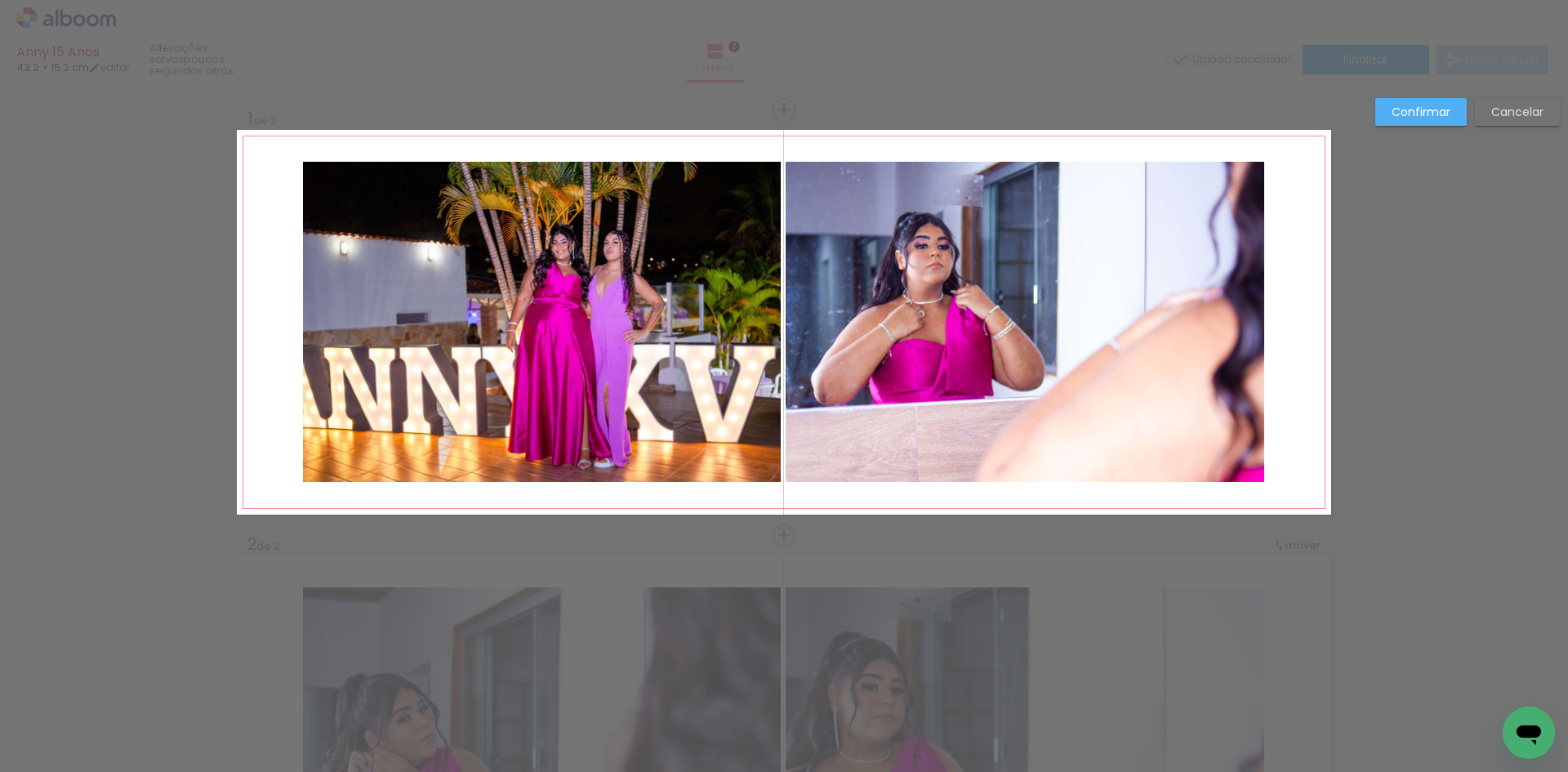
click at [624, 337] on quentale-photo at bounding box center [542, 321] width 478 height 320
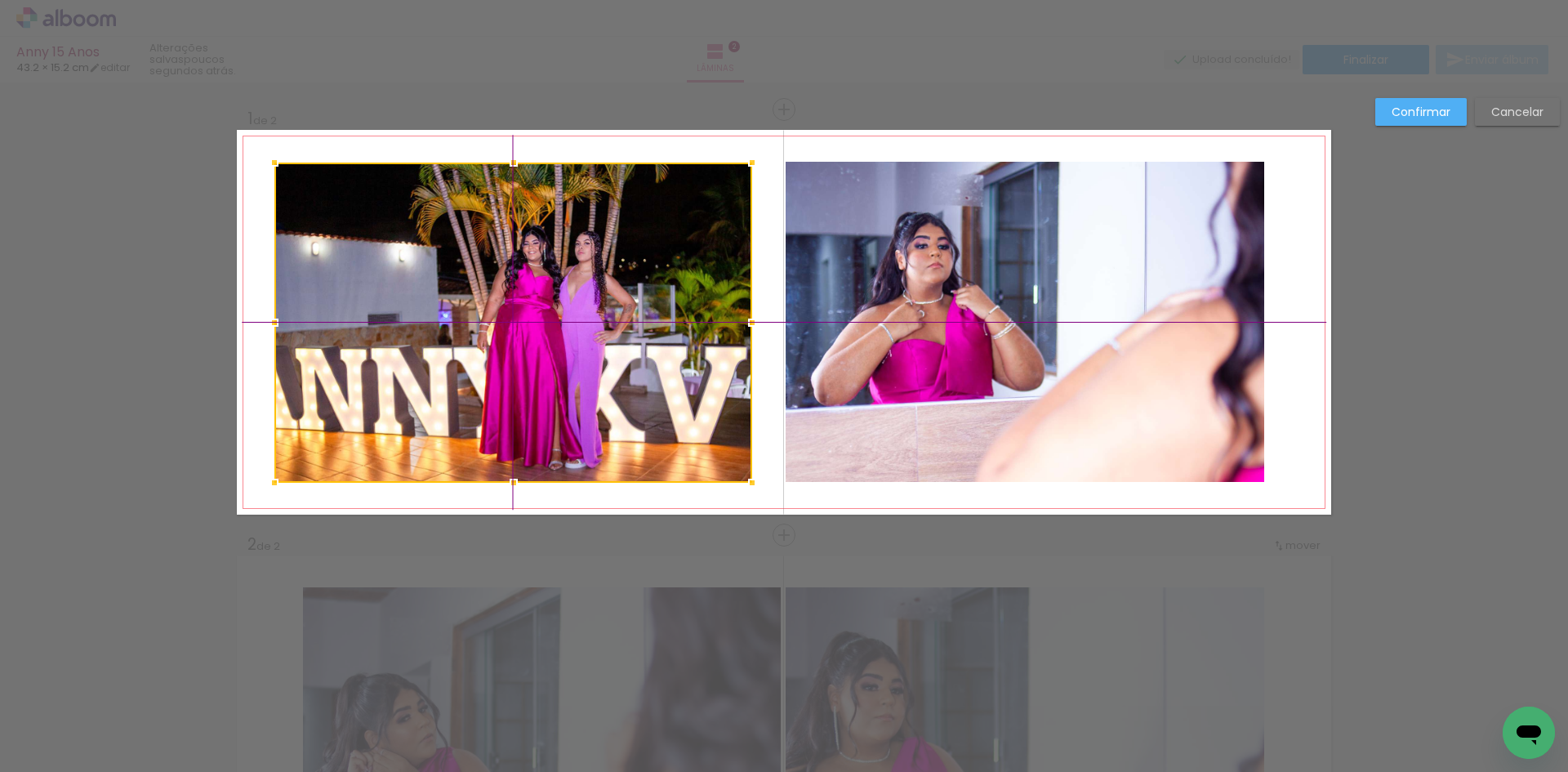
drag, startPoint x: 659, startPoint y: 253, endPoint x: 621, endPoint y: 245, distance: 38.8
click at [621, 245] on div at bounding box center [513, 322] width 478 height 320
click at [737, 323] on div at bounding box center [751, 322] width 33 height 33
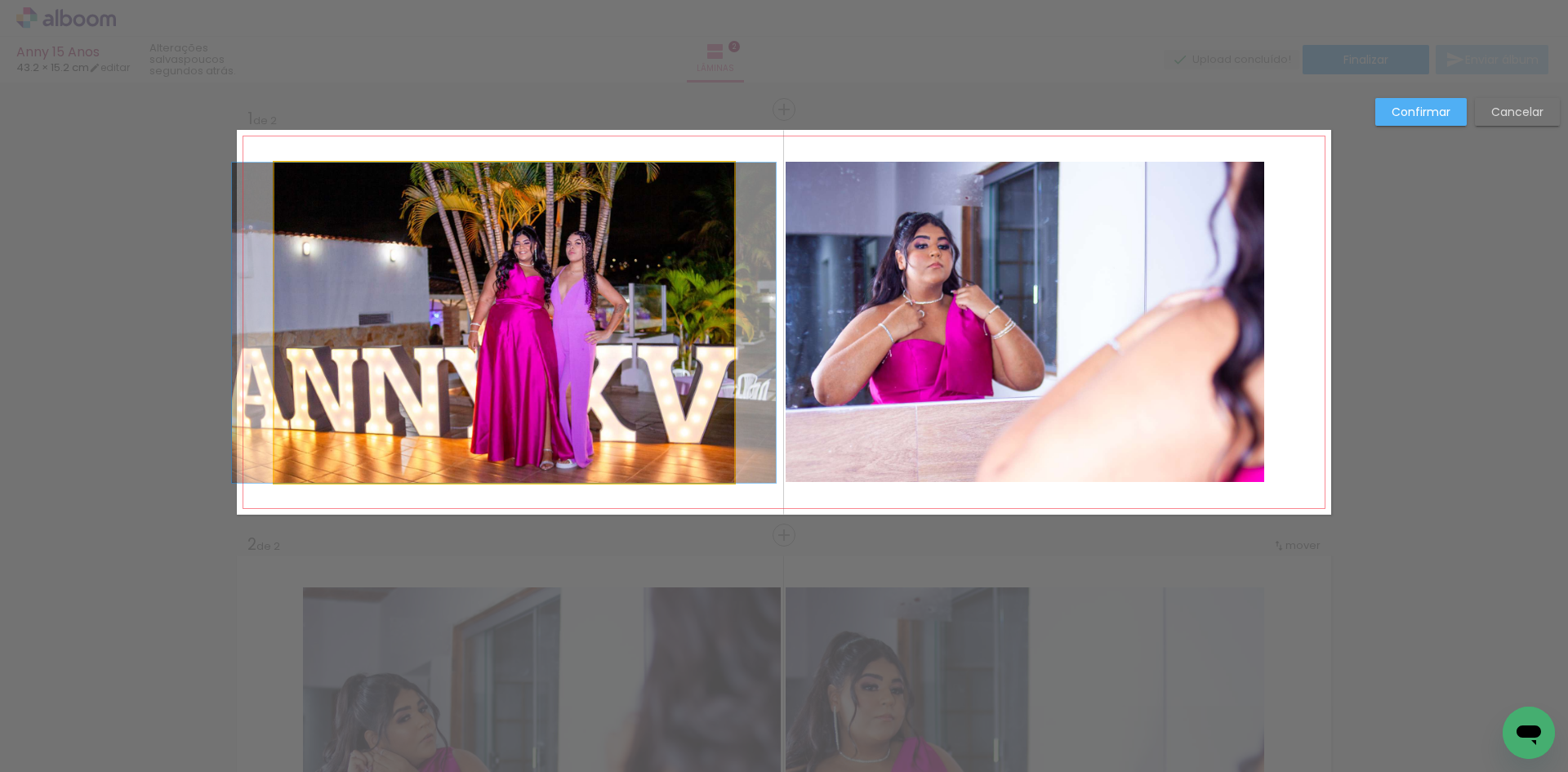
click at [714, 299] on quentale-photo at bounding box center [504, 322] width 460 height 320
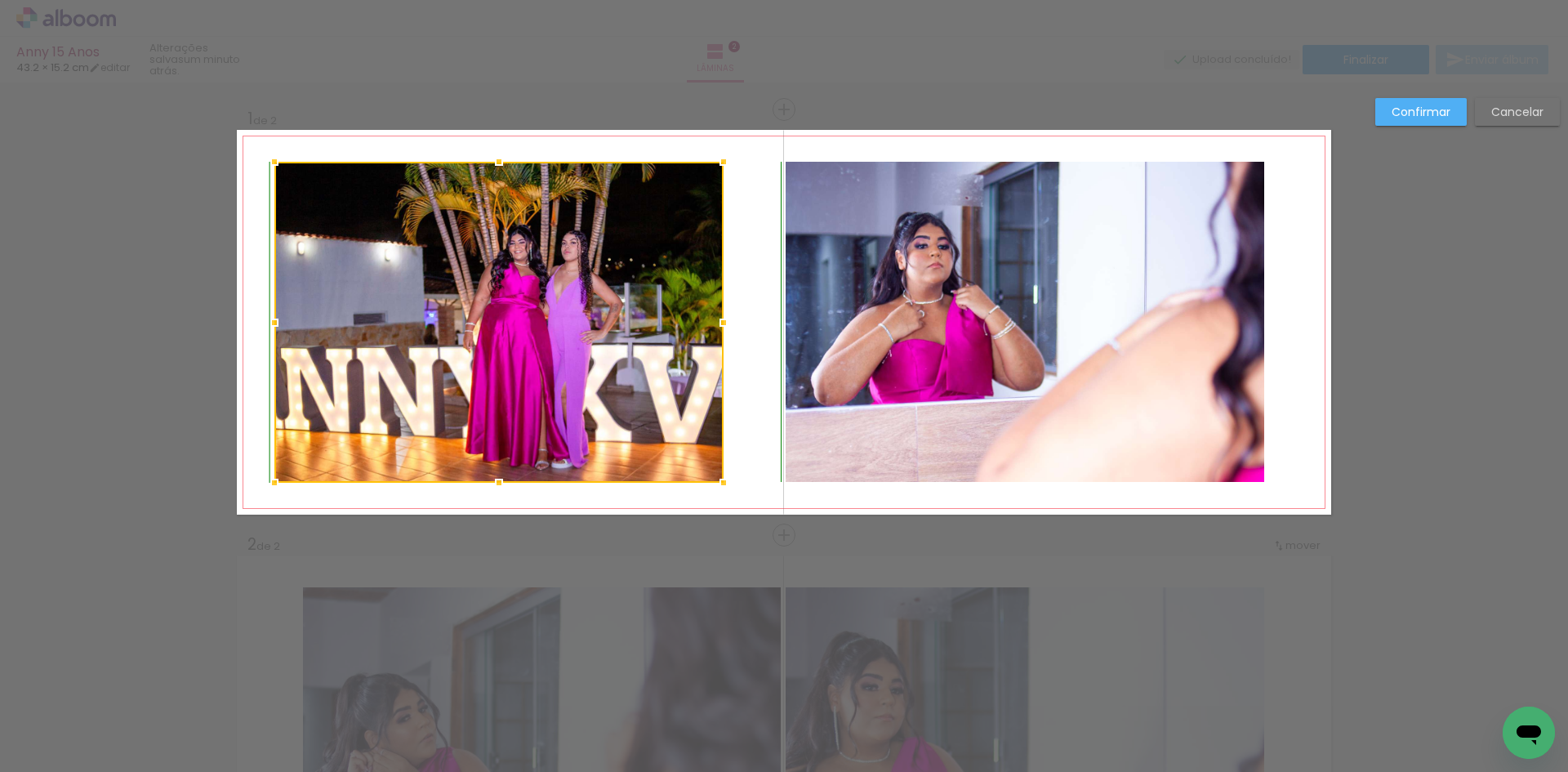
drag, startPoint x: 728, startPoint y: 164, endPoint x: 720, endPoint y: 168, distance: 8.9
click at [721, 168] on div at bounding box center [723, 161] width 33 height 33
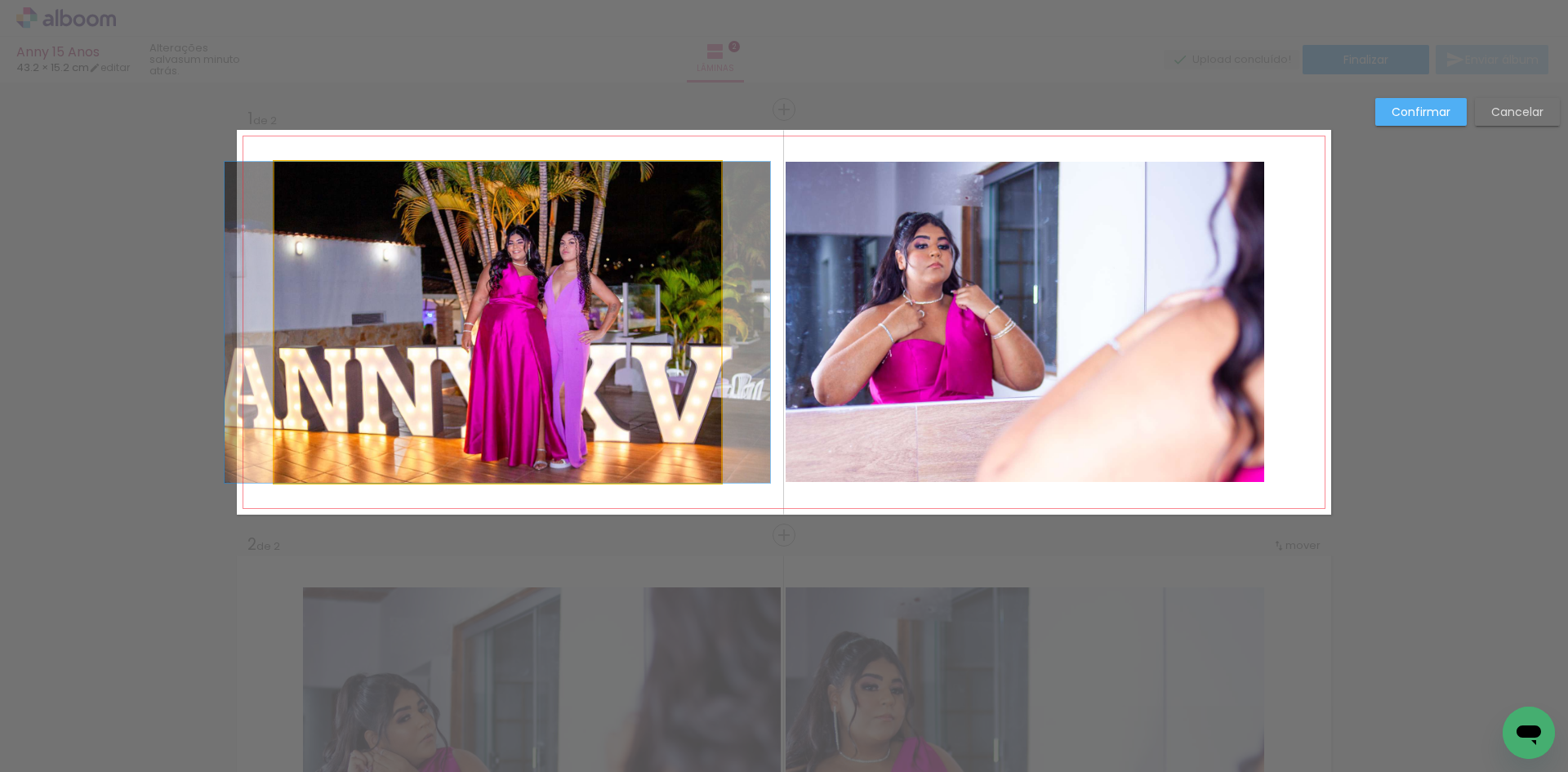
click at [709, 175] on quentale-photo at bounding box center [497, 322] width 447 height 321
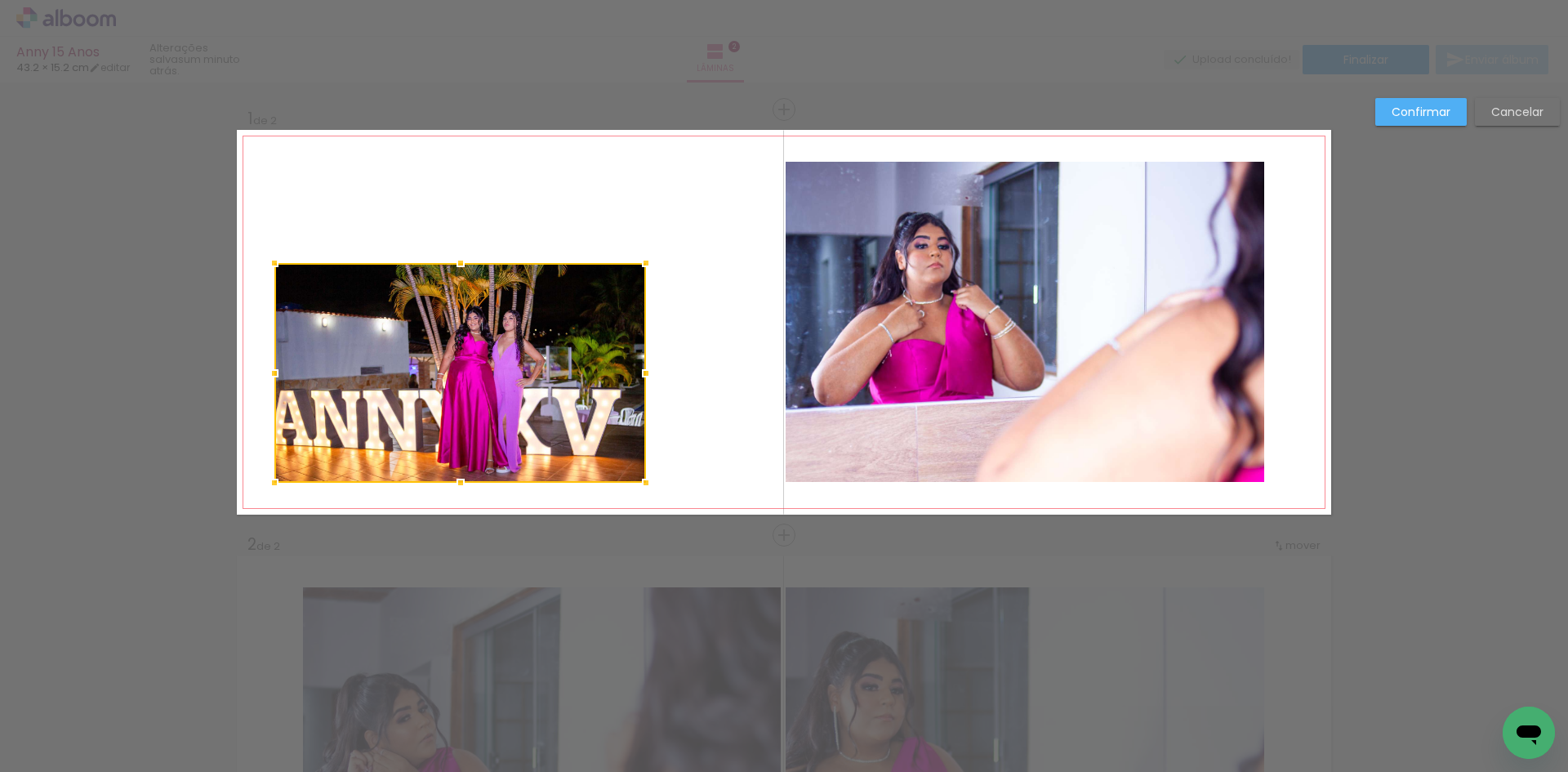
drag, startPoint x: 714, startPoint y: 163, endPoint x: 638, endPoint y: 260, distance: 123.2
click at [638, 260] on div at bounding box center [646, 262] width 33 height 33
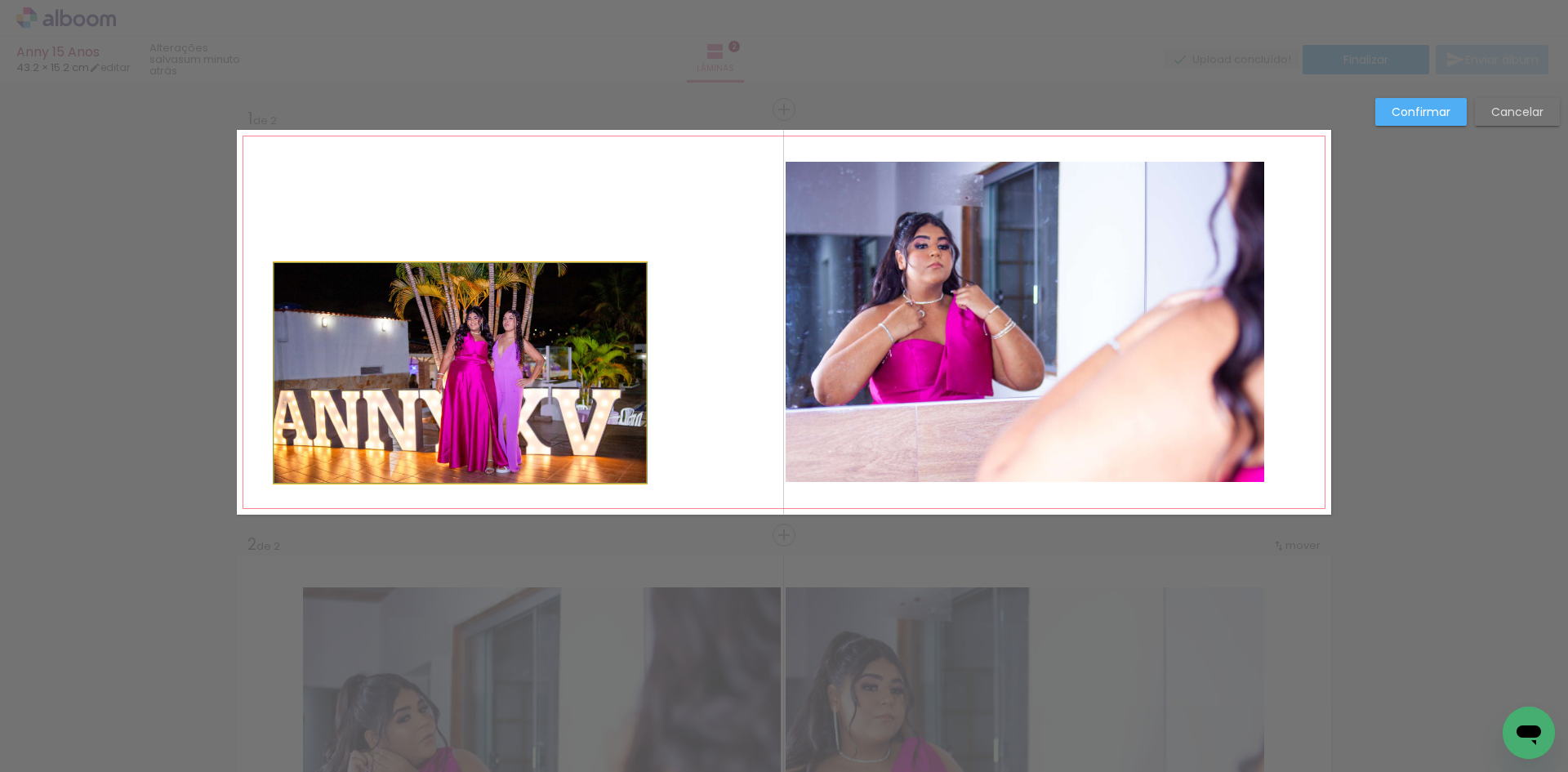
click at [451, 285] on quentale-photo at bounding box center [460, 372] width 371 height 219
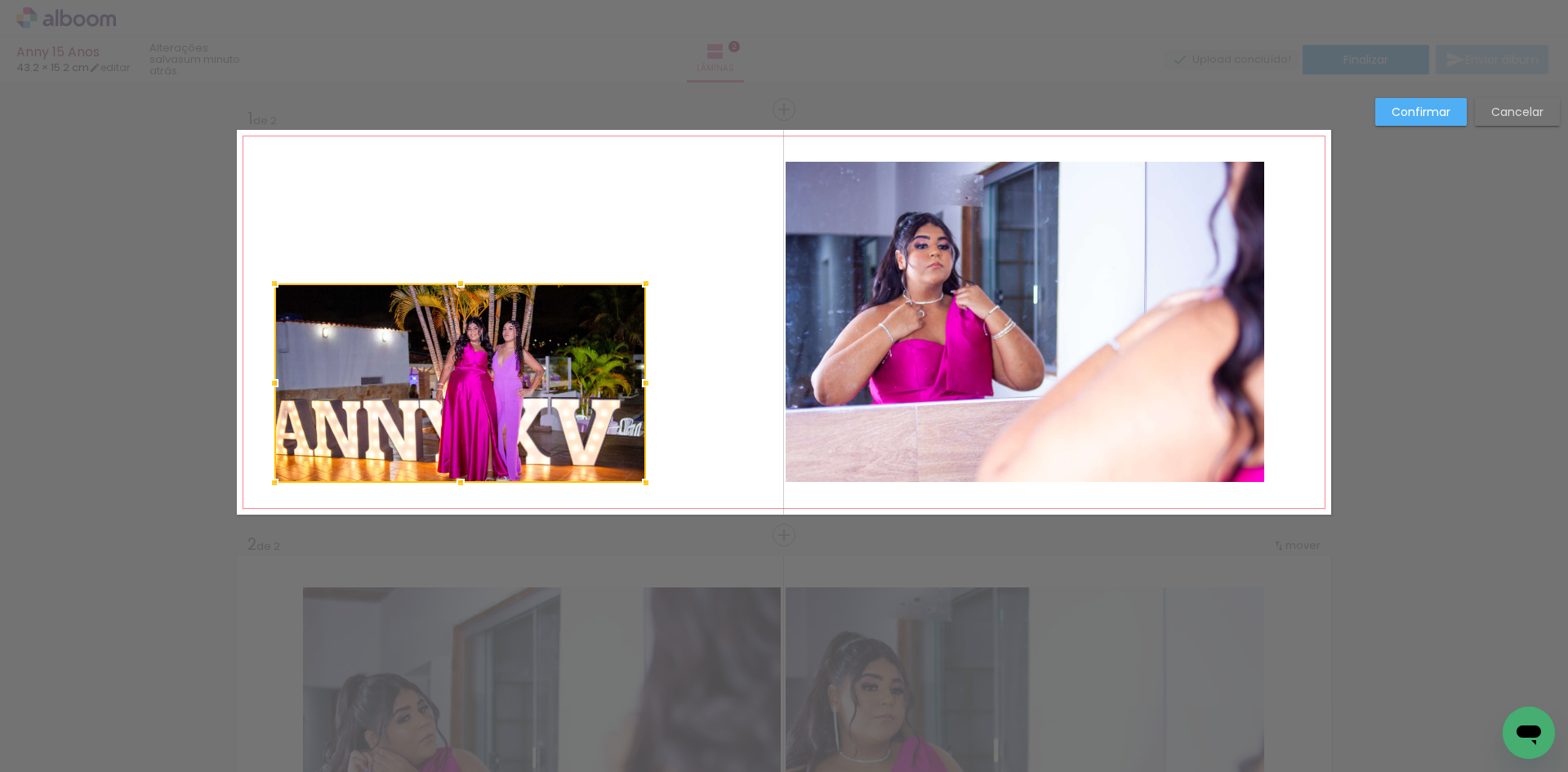
drag, startPoint x: 454, startPoint y: 264, endPoint x: 453, endPoint y: 285, distance: 21.0
click at [453, 285] on div at bounding box center [460, 283] width 33 height 33
click at [698, 297] on quentale-layouter at bounding box center [784, 322] width 1094 height 385
click at [1510, 120] on paper-button "Cancelar" at bounding box center [1517, 112] width 85 height 28
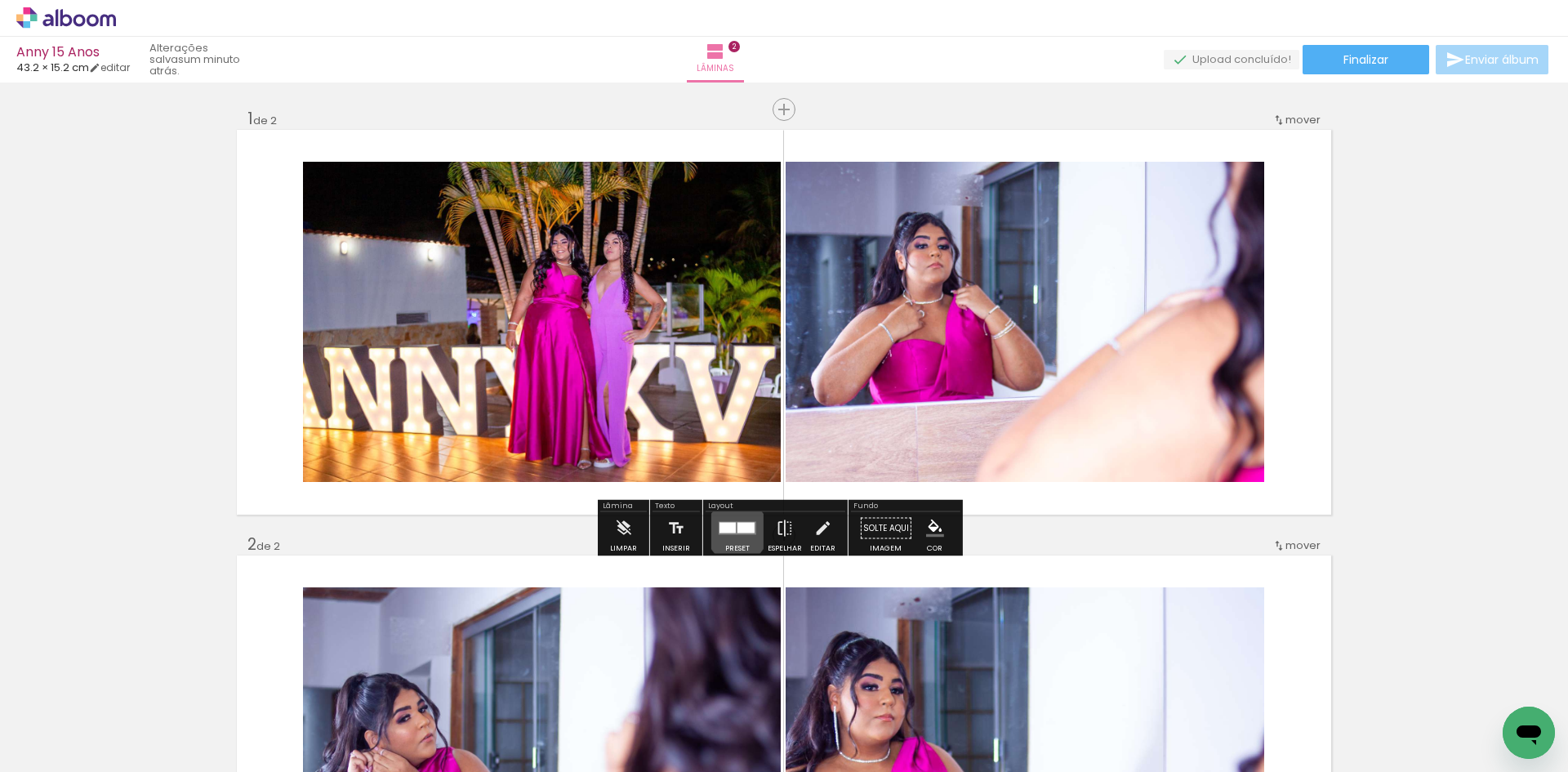
click at [737, 531] on div at bounding box center [746, 527] width 17 height 10
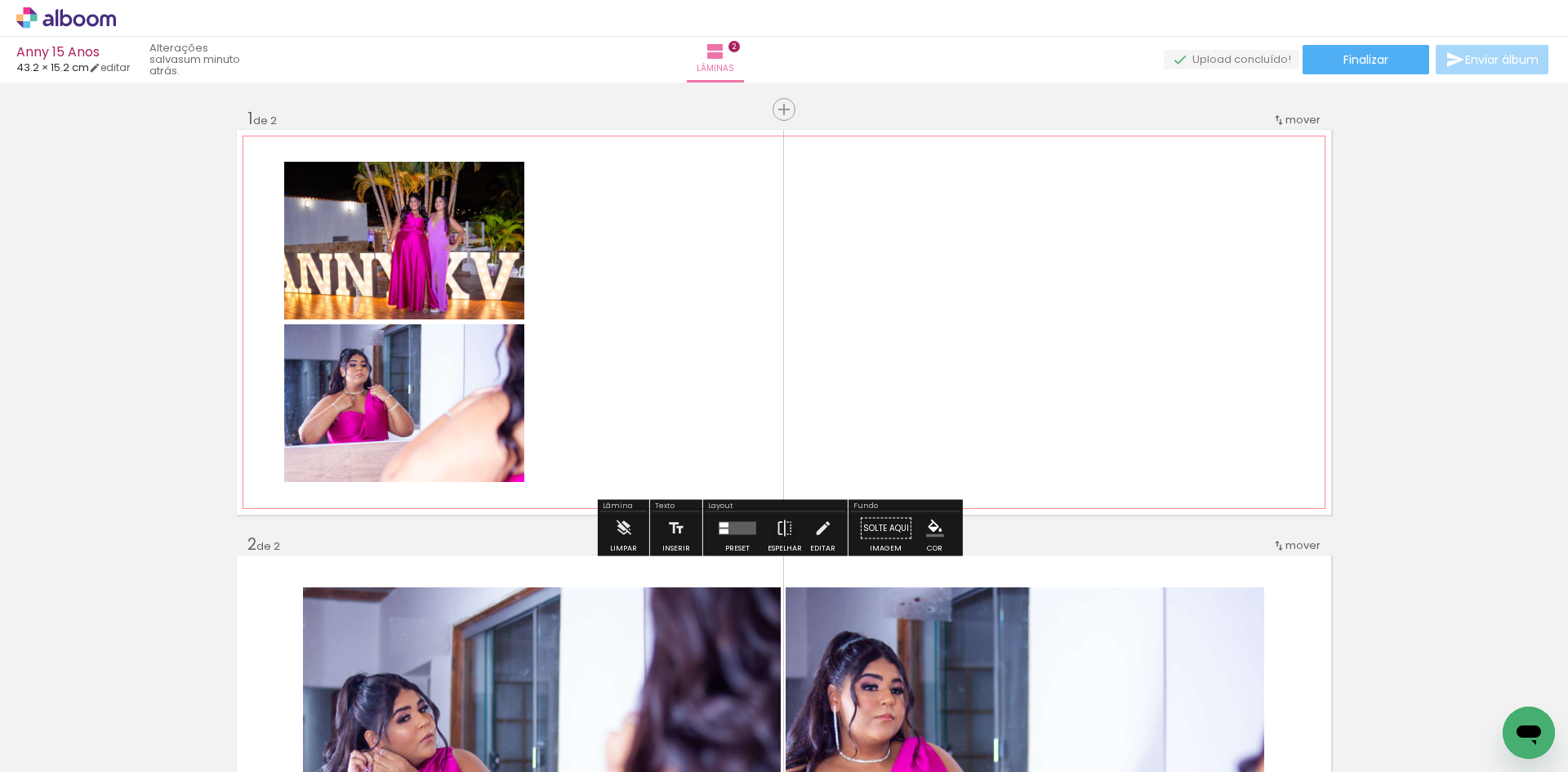
click at [414, 260] on quentale-photo at bounding box center [403, 240] width 240 height 158
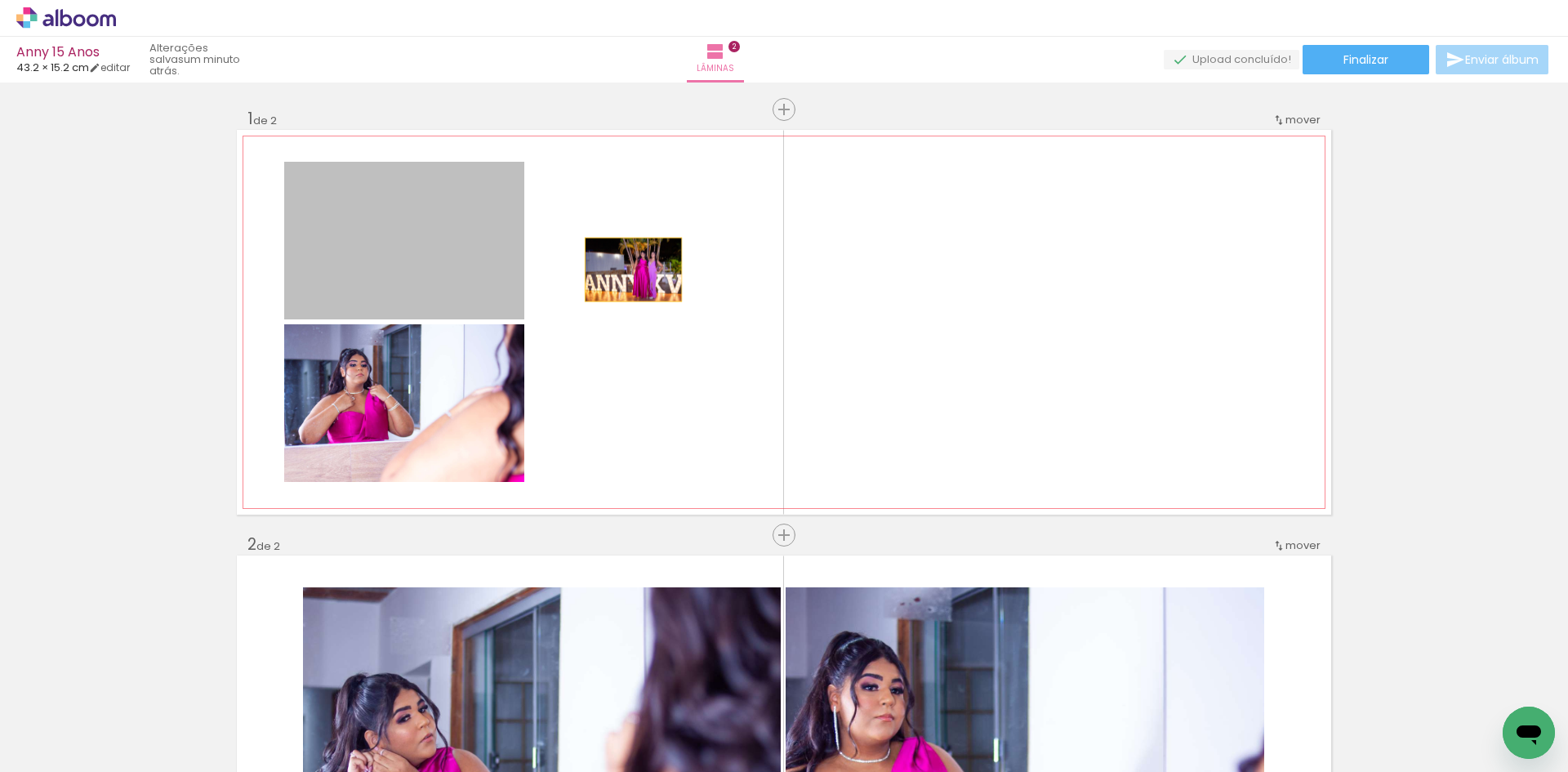
drag, startPoint x: 415, startPoint y: 260, endPoint x: 627, endPoint y: 270, distance: 212.2
click at [627, 270] on quentale-layouter at bounding box center [784, 322] width 1094 height 385
drag, startPoint x: 473, startPoint y: 277, endPoint x: 650, endPoint y: 271, distance: 177.1
click at [663, 272] on quentale-layouter at bounding box center [784, 322] width 1094 height 385
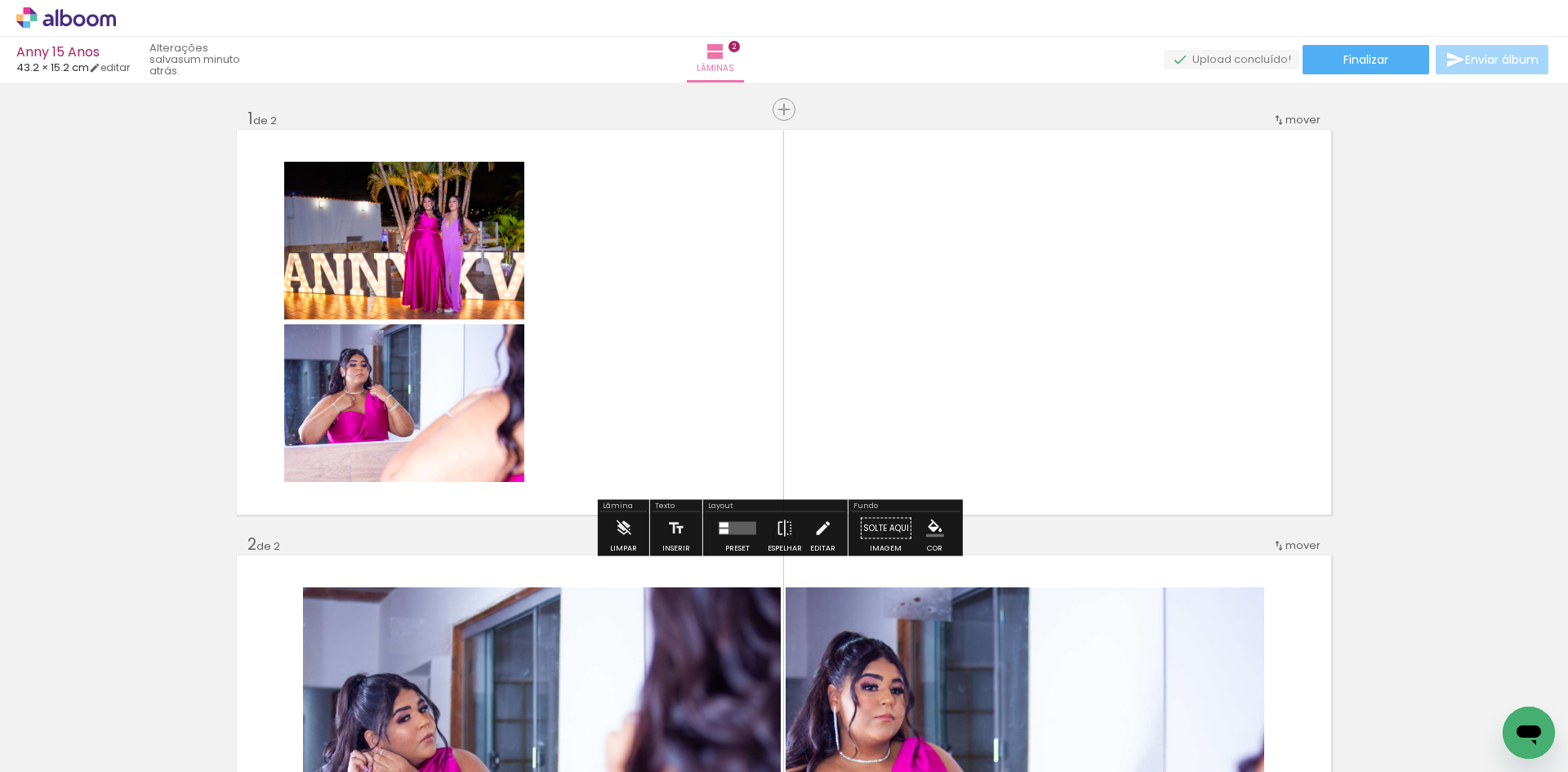
click at [815, 530] on iron-icon at bounding box center [821, 528] width 18 height 33
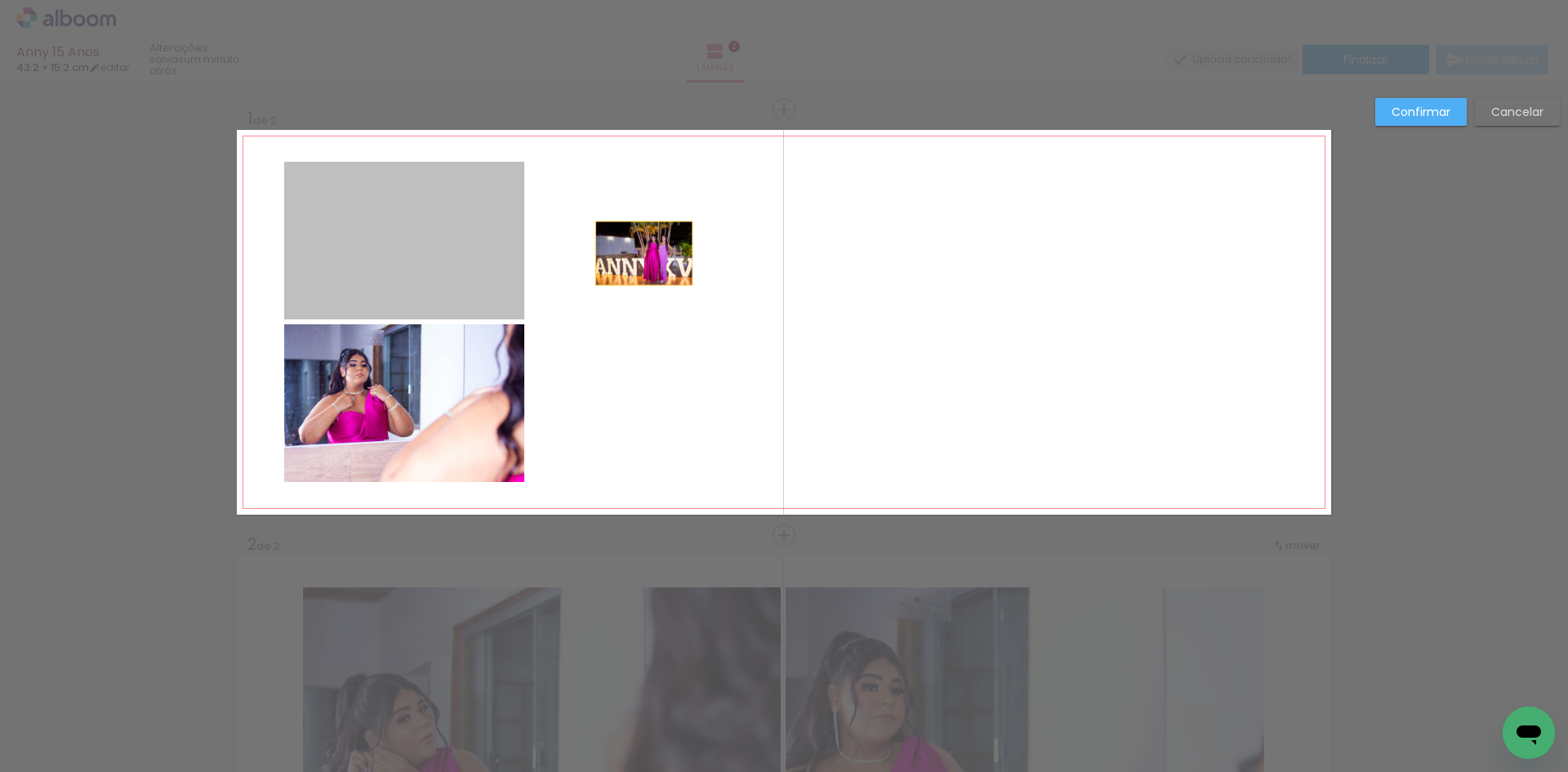
drag, startPoint x: 462, startPoint y: 254, endPoint x: 637, endPoint y: 253, distance: 175.0
click at [637, 253] on quentale-layouter at bounding box center [784, 322] width 1094 height 385
drag, startPoint x: 459, startPoint y: 245, endPoint x: 663, endPoint y: 251, distance: 204.1
click at [663, 251] on quentale-layouter at bounding box center [784, 322] width 1094 height 385
drag, startPoint x: 483, startPoint y: 262, endPoint x: 674, endPoint y: 264, distance: 191.0
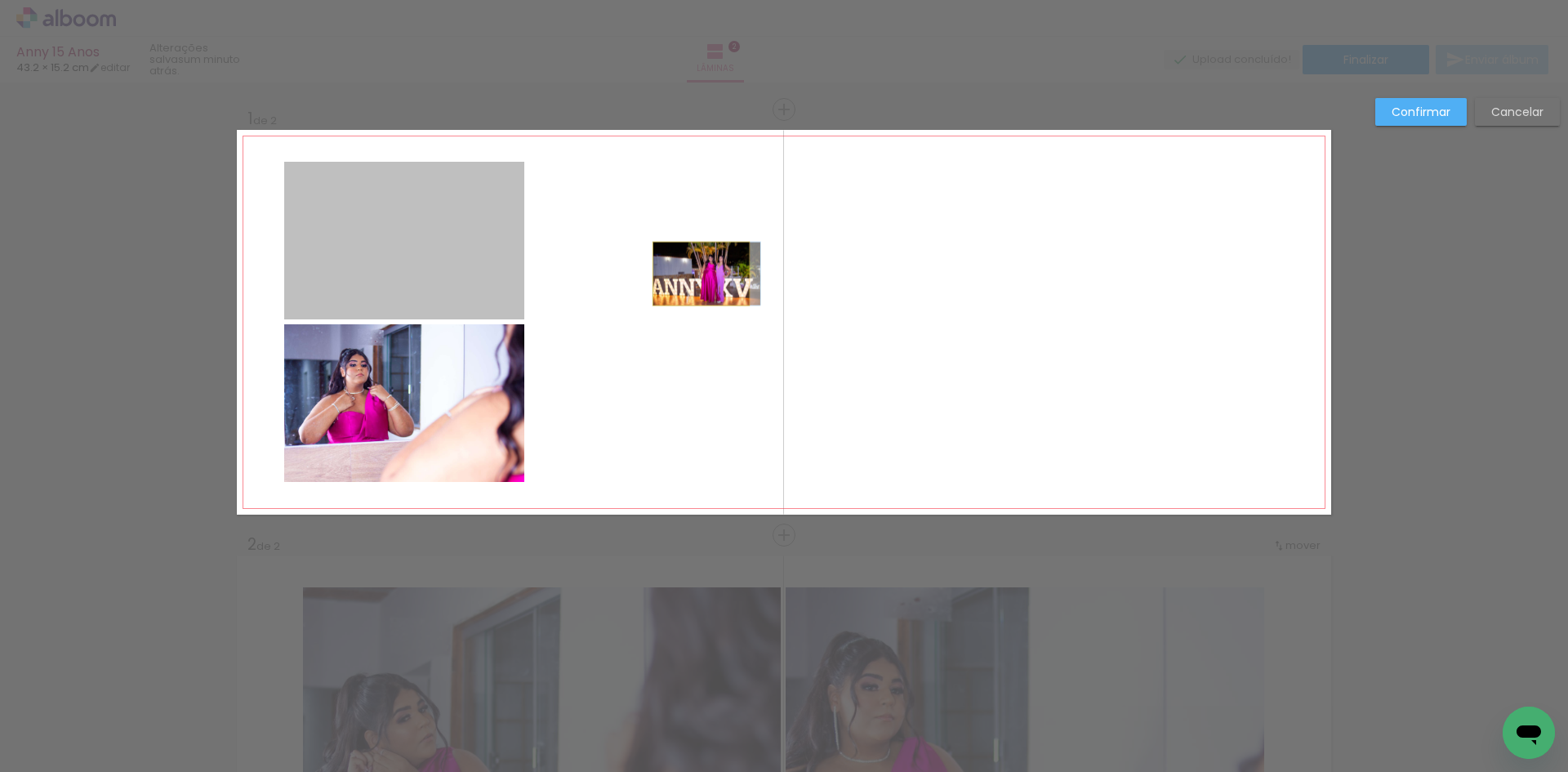
click at [694, 272] on quentale-layouter at bounding box center [784, 322] width 1094 height 385
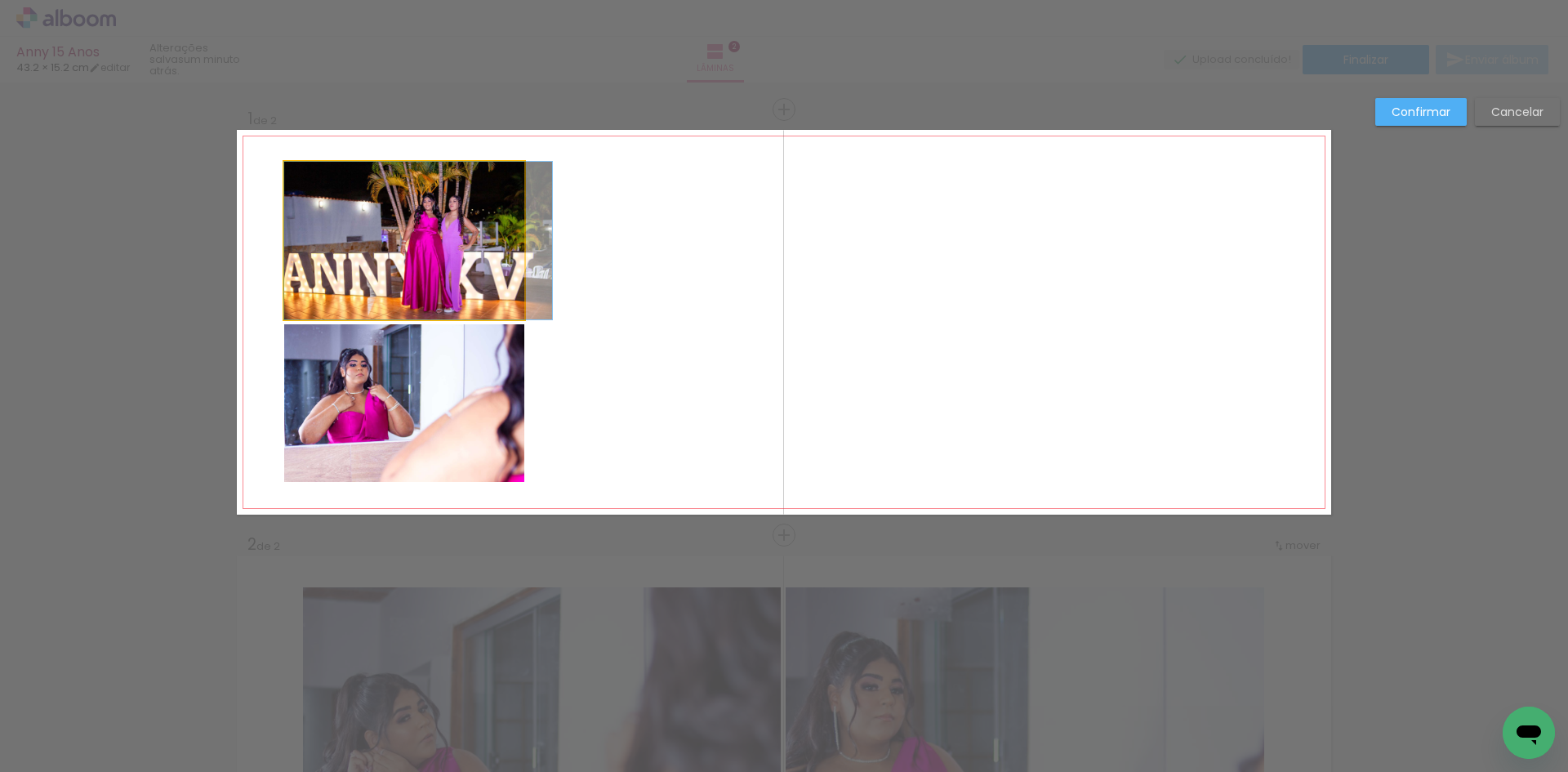
click at [496, 218] on quentale-photo at bounding box center [403, 240] width 240 height 158
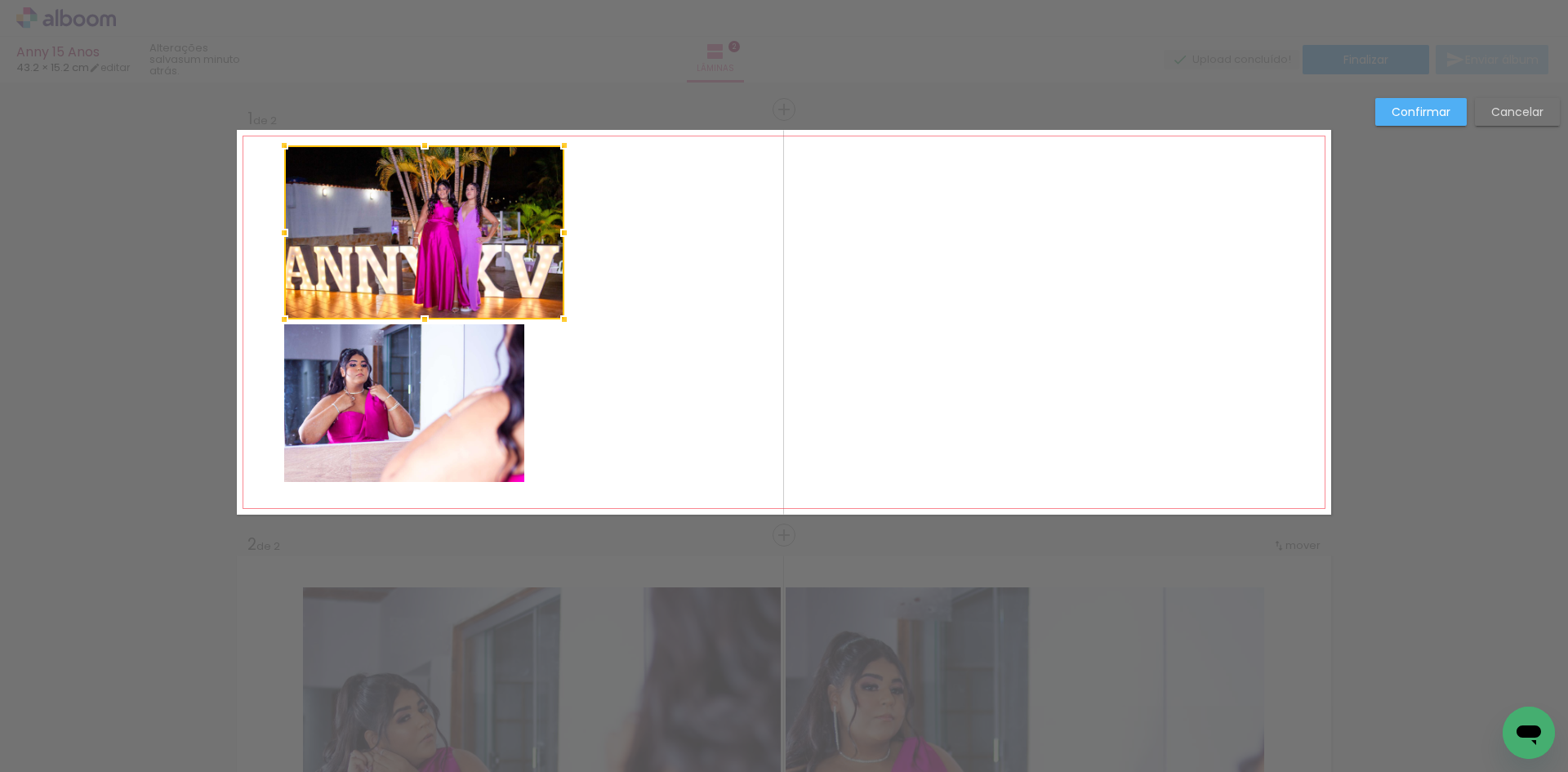
drag, startPoint x: 516, startPoint y: 163, endPoint x: 556, endPoint y: 147, distance: 43.1
click at [556, 147] on div at bounding box center [564, 145] width 33 height 33
click at [503, 362] on quentale-photo at bounding box center [403, 402] width 240 height 158
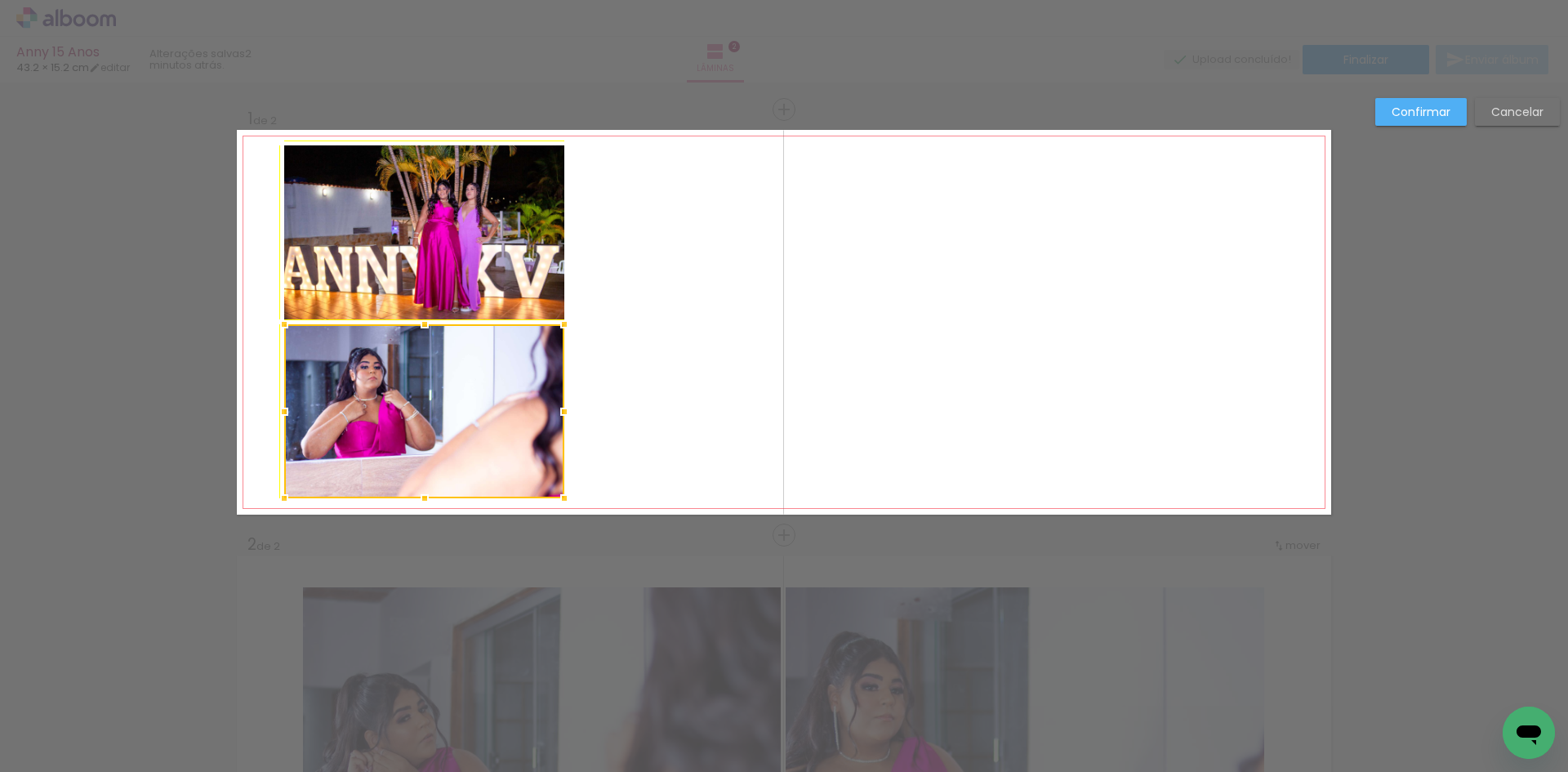
drag, startPoint x: 519, startPoint y: 486, endPoint x: 571, endPoint y: 487, distance: 52.0
click at [563, 499] on div at bounding box center [564, 498] width 33 height 33
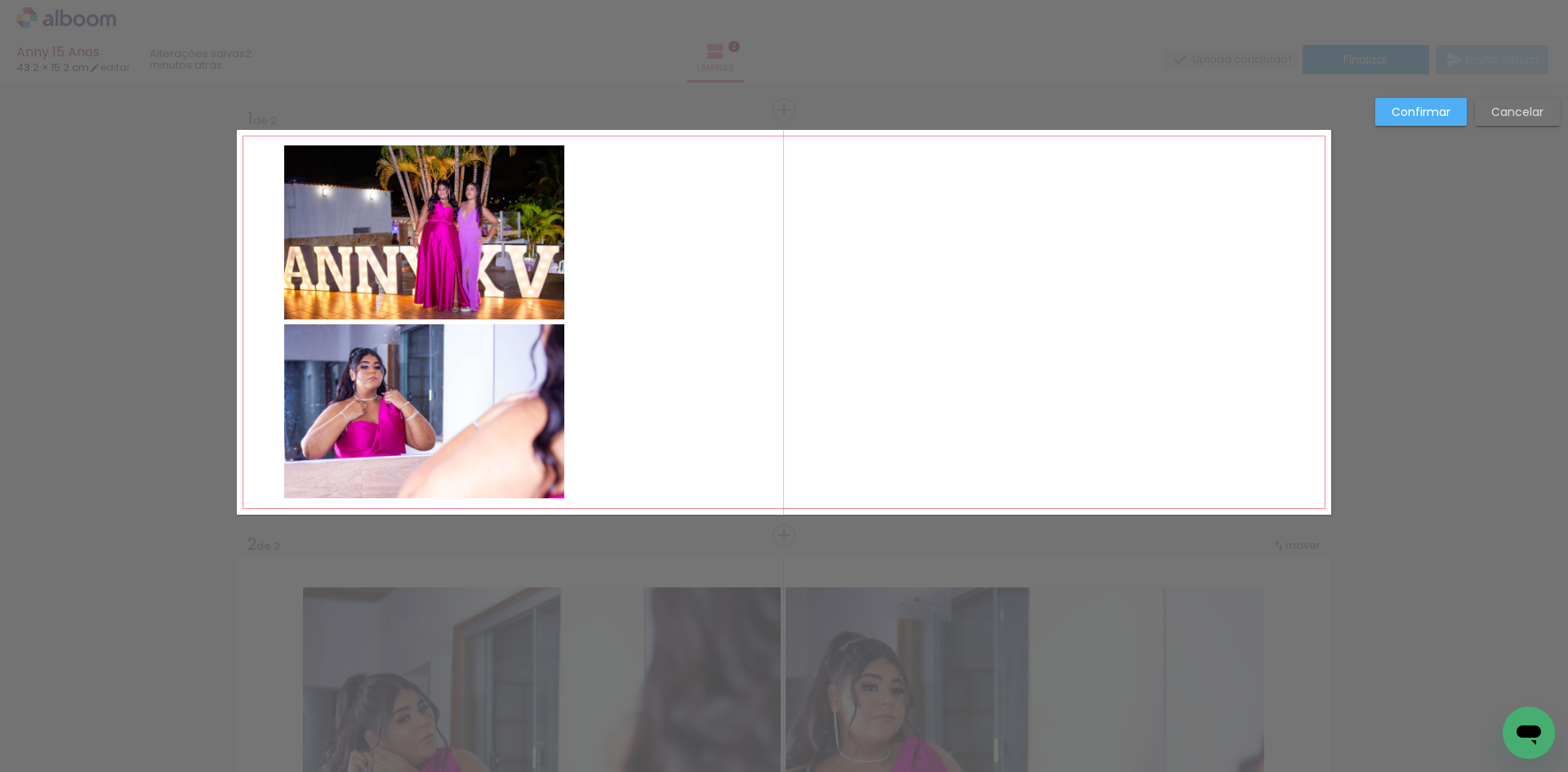
click at [656, 288] on quentale-layouter at bounding box center [784, 322] width 1094 height 385
click at [0, 0] on slot "Confirmar" at bounding box center [0, 0] width 0 height 0
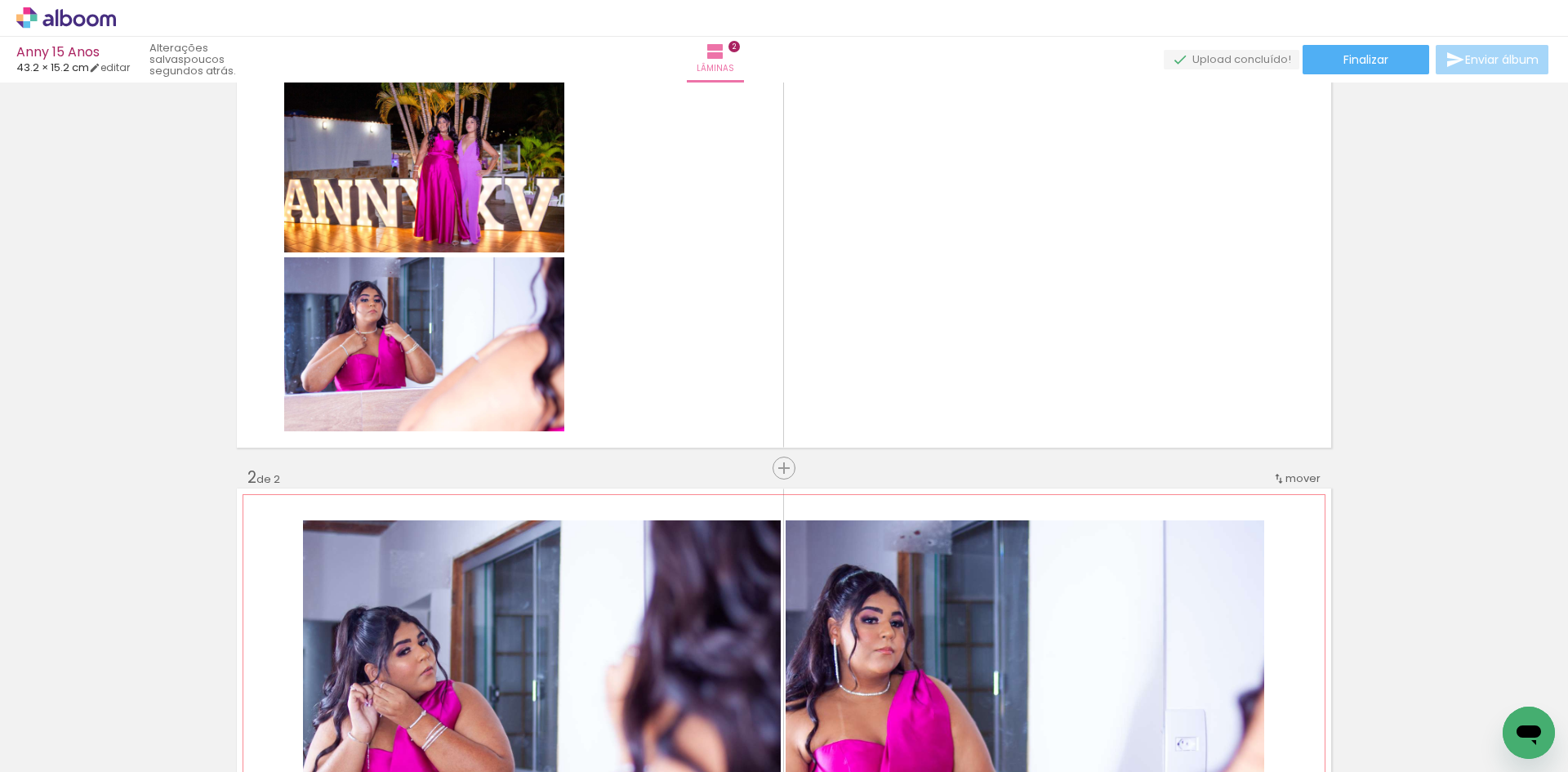
scroll to position [55, 0]
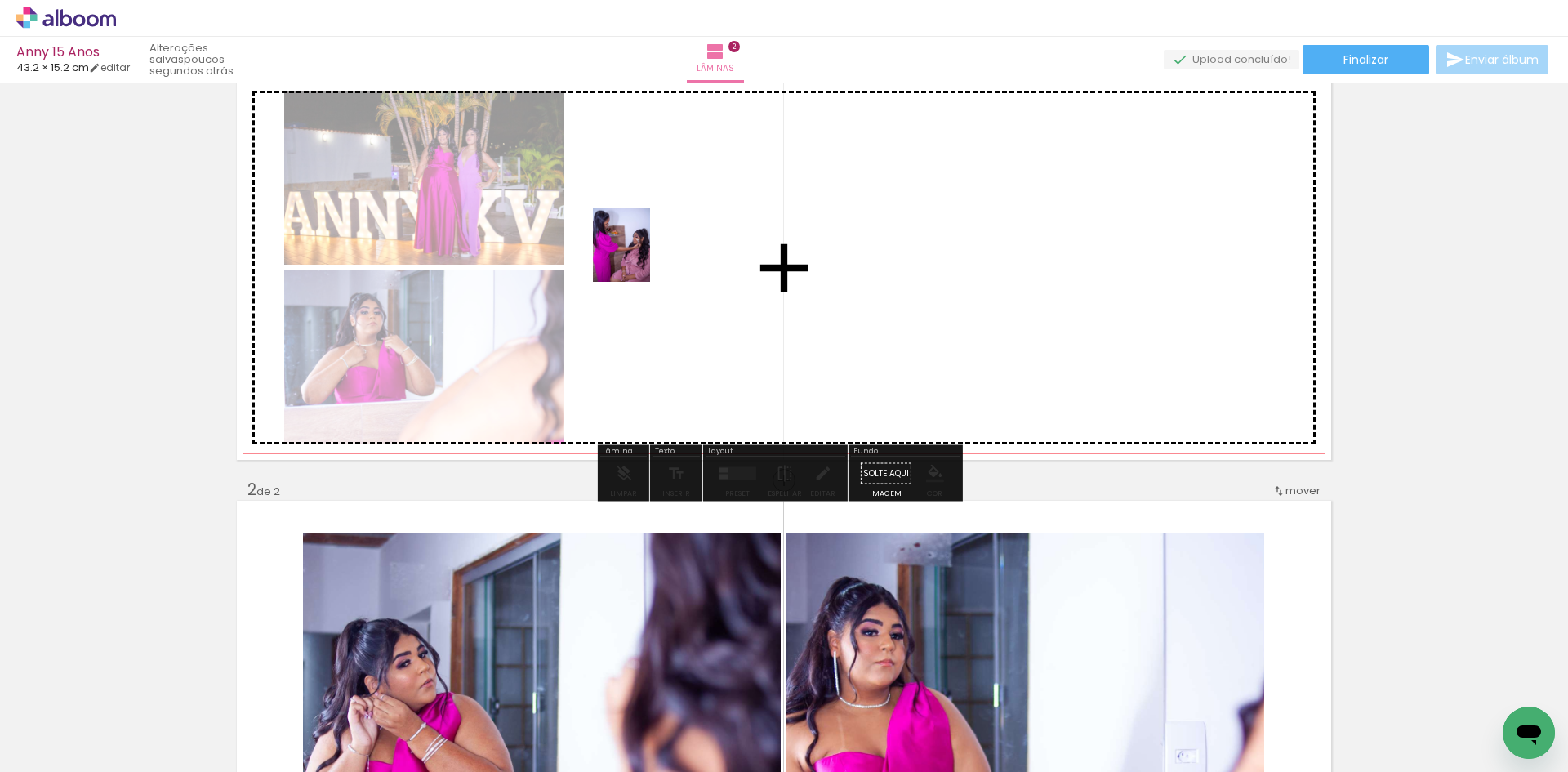
drag, startPoint x: 168, startPoint y: 725, endPoint x: 642, endPoint y: 258, distance: 665.4
click at [642, 258] on quentale-workspace at bounding box center [784, 386] width 1568 height 772
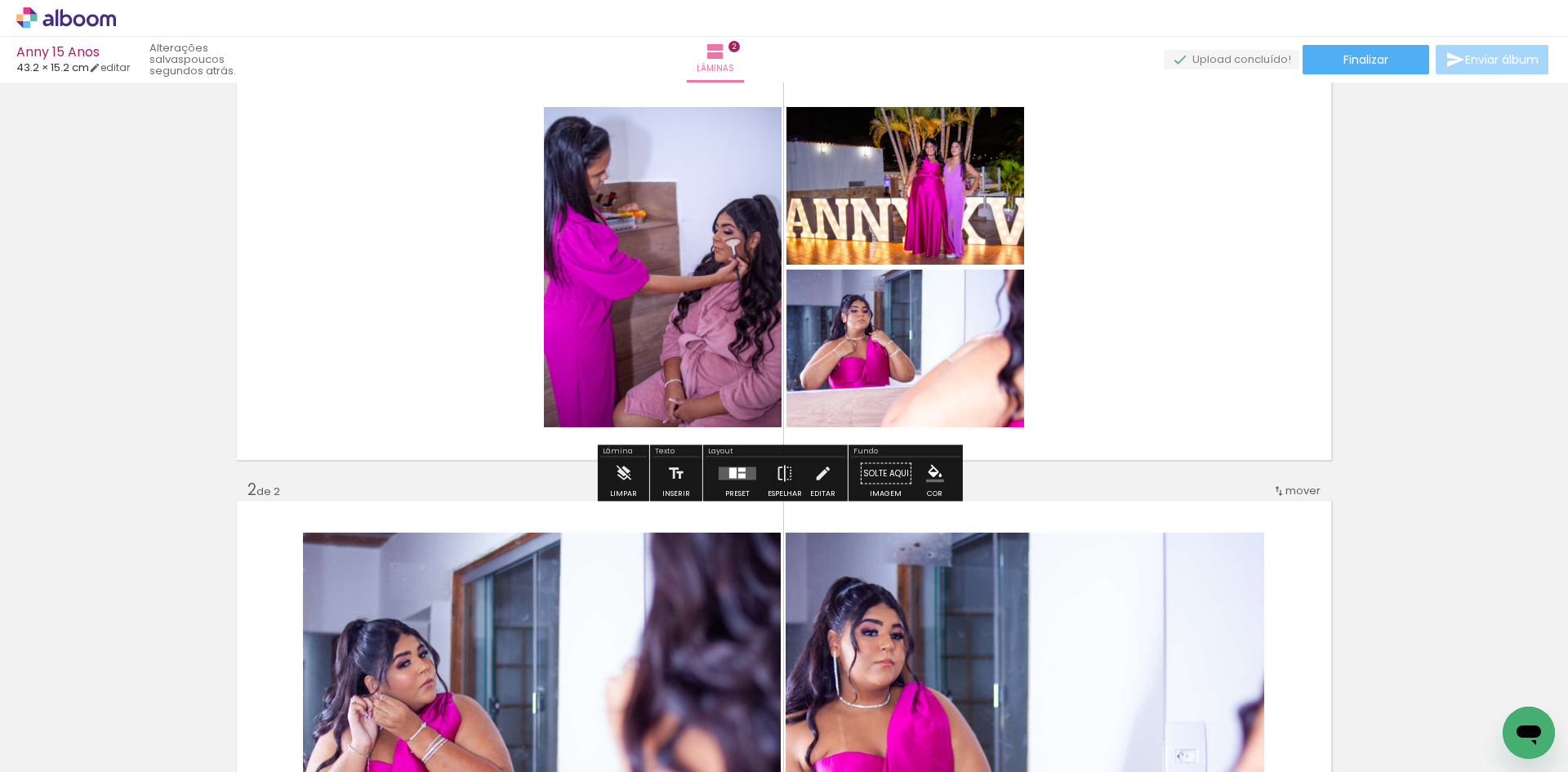
click at [737, 486] on div at bounding box center [736, 473] width 44 height 33
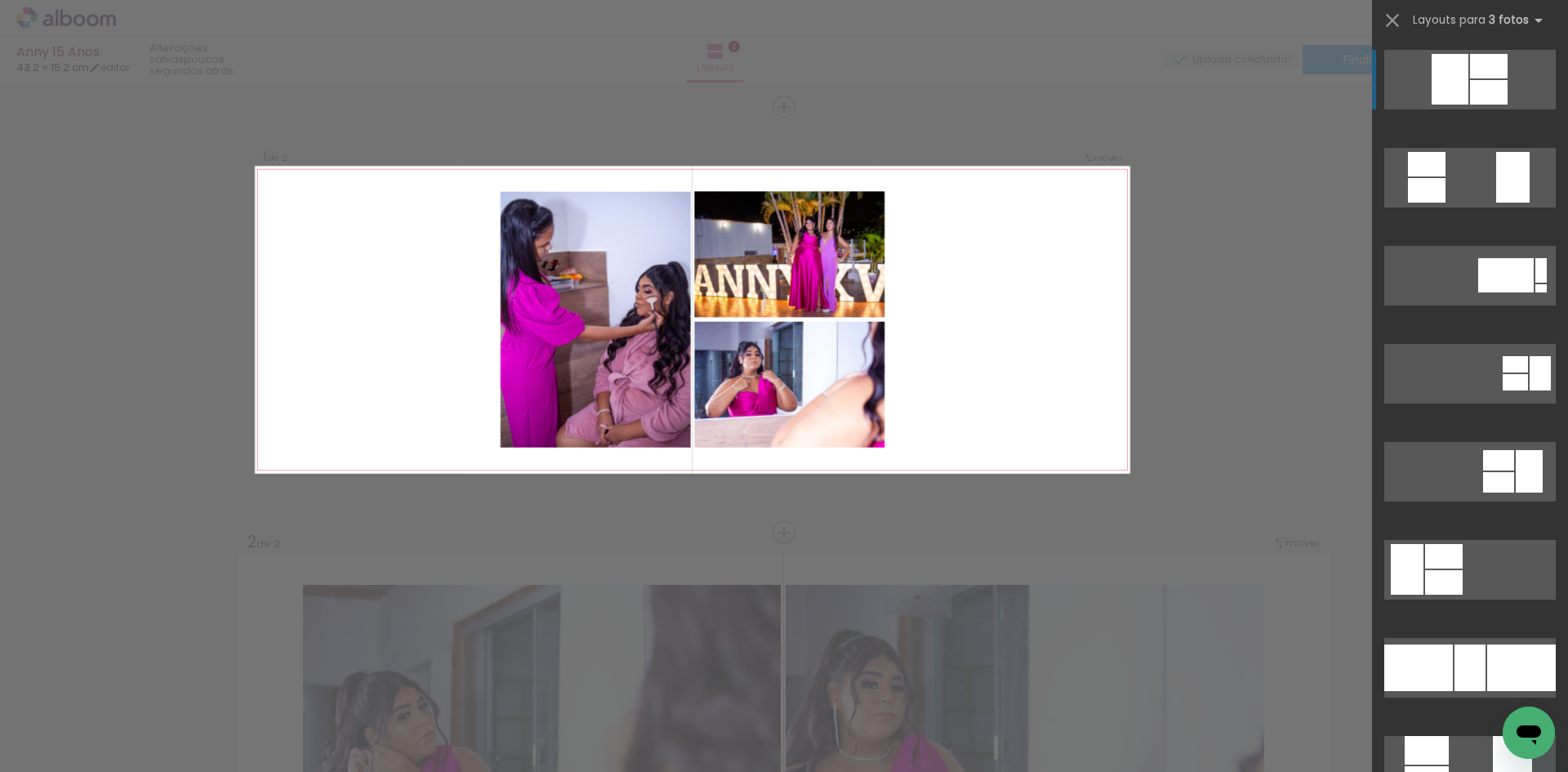
scroll to position [0, 0]
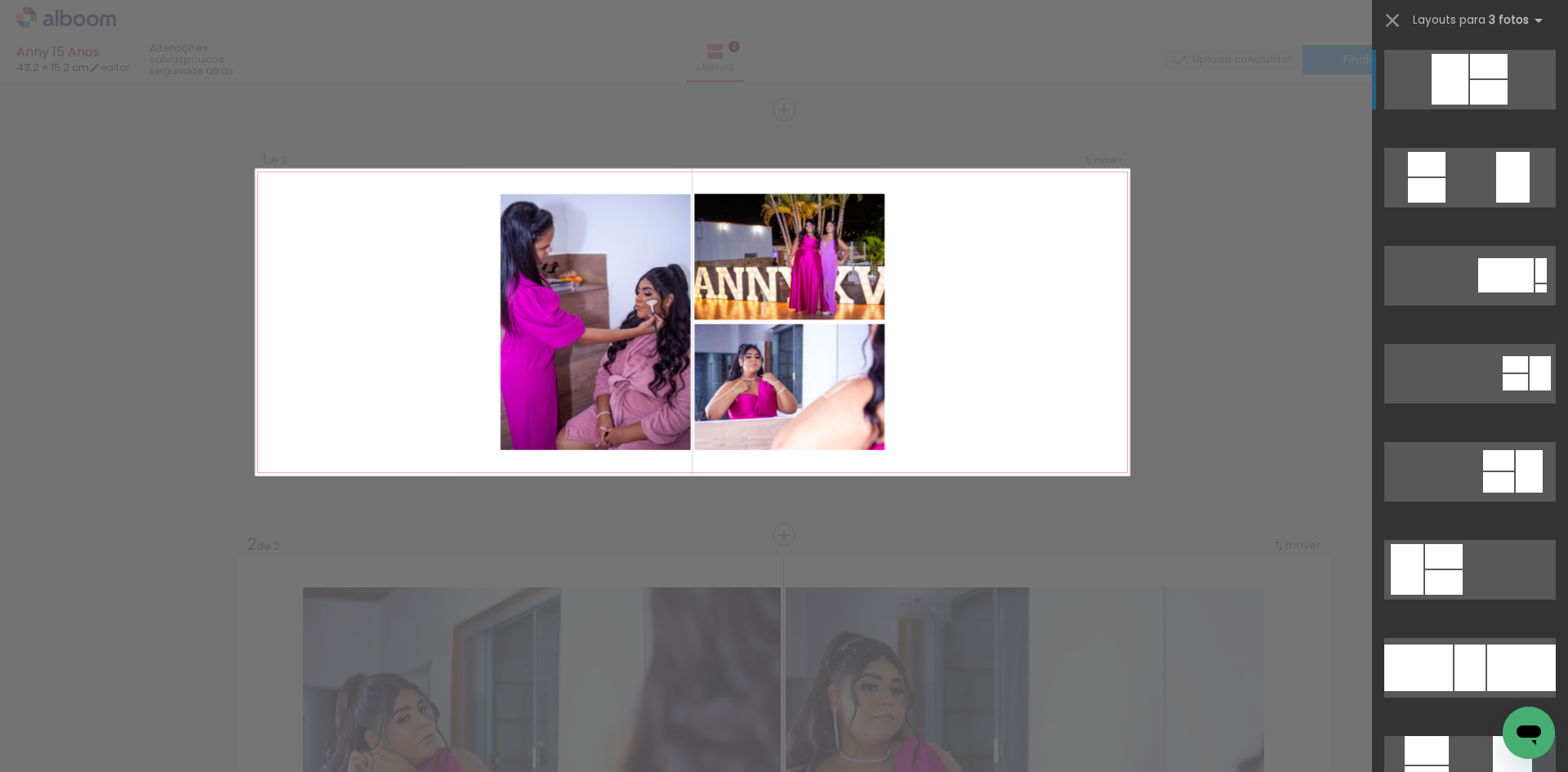
click at [1229, 568] on div "Confirmar Cancelar" at bounding box center [784, 739] width 1568 height 1315
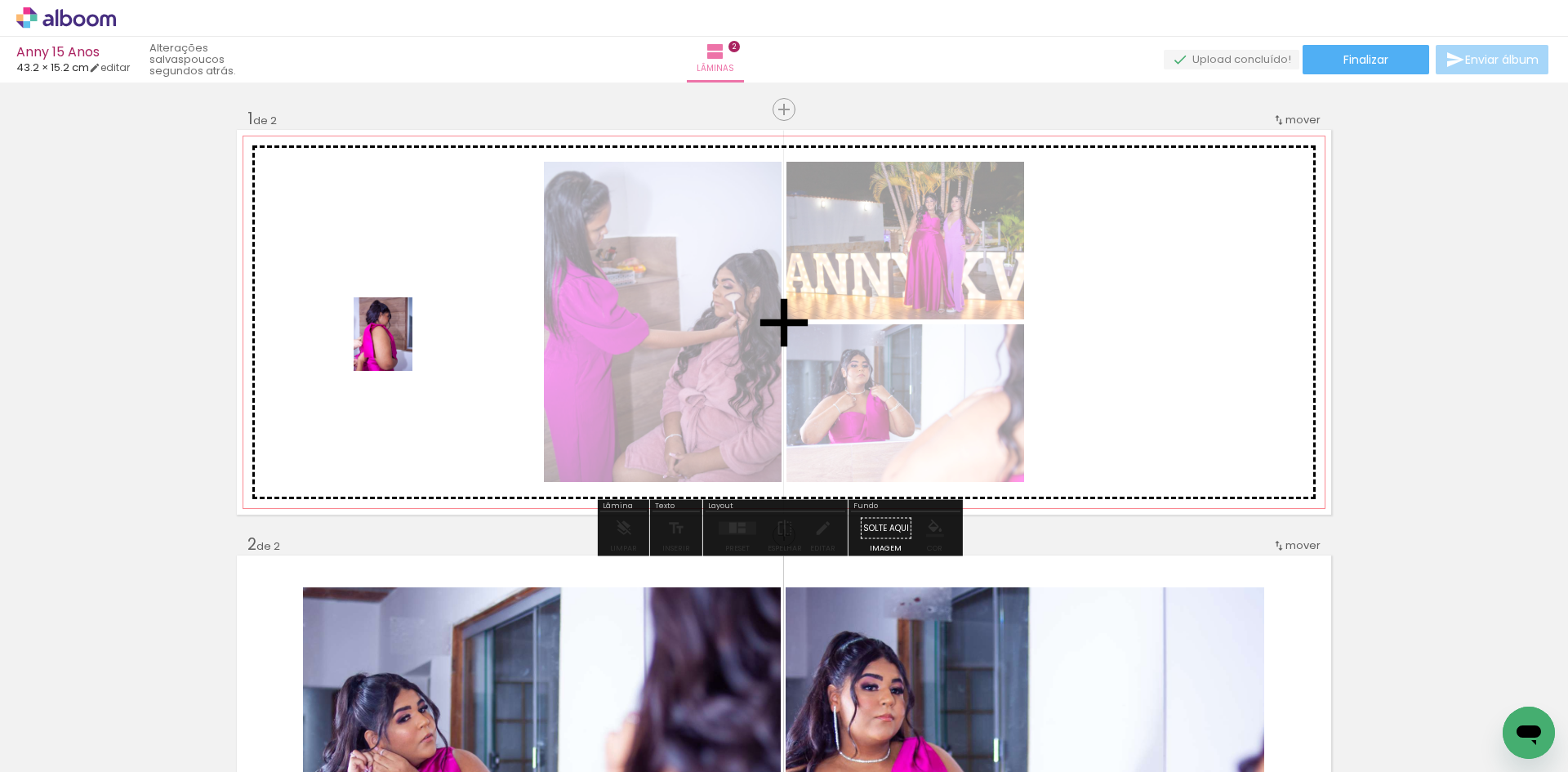
drag, startPoint x: 444, startPoint y: 740, endPoint x: 402, endPoint y: 346, distance: 396.2
click at [402, 346] on quentale-workspace at bounding box center [784, 386] width 1568 height 772
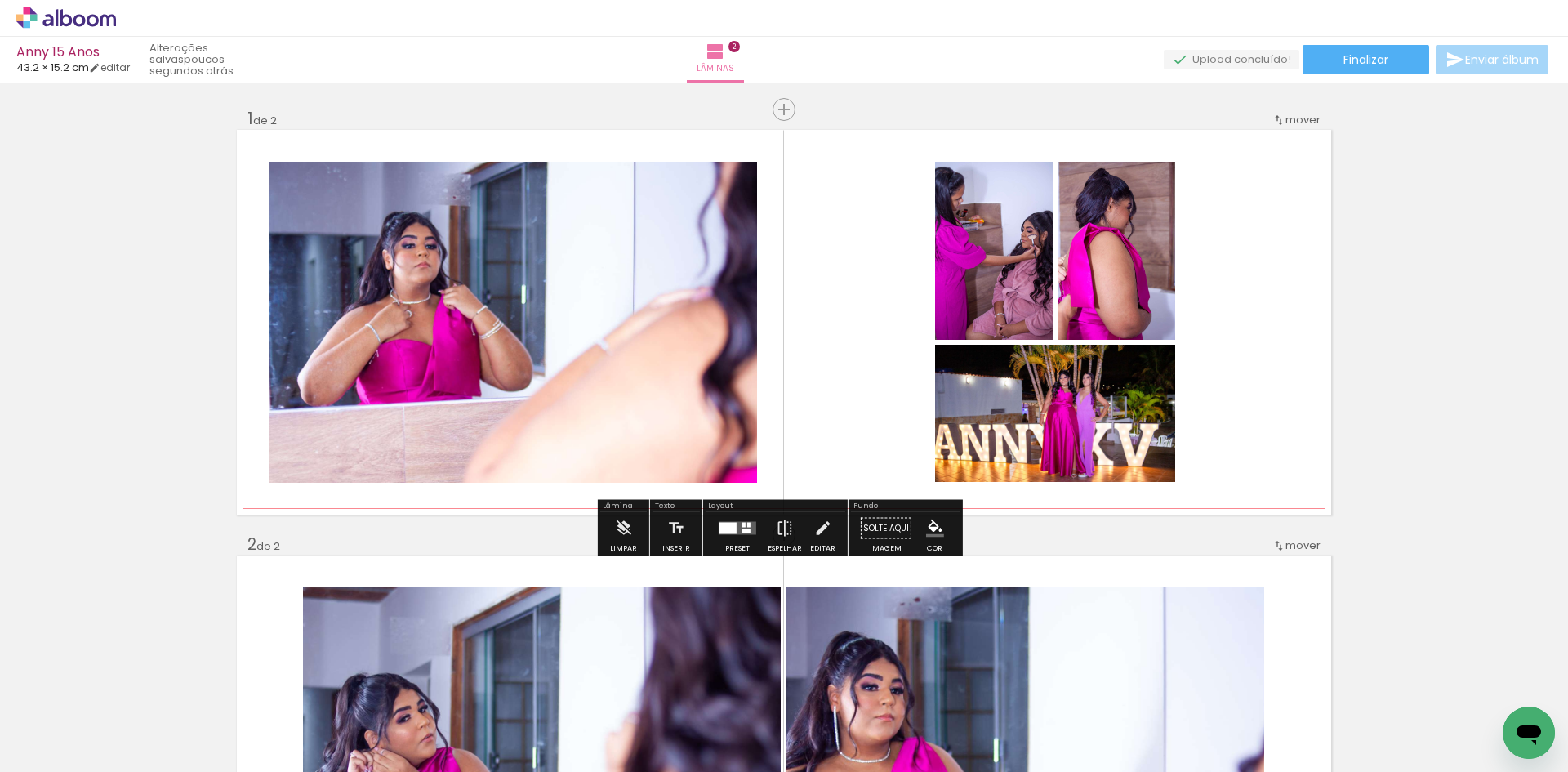
click at [1125, 278] on quentale-photo at bounding box center [1116, 250] width 118 height 178
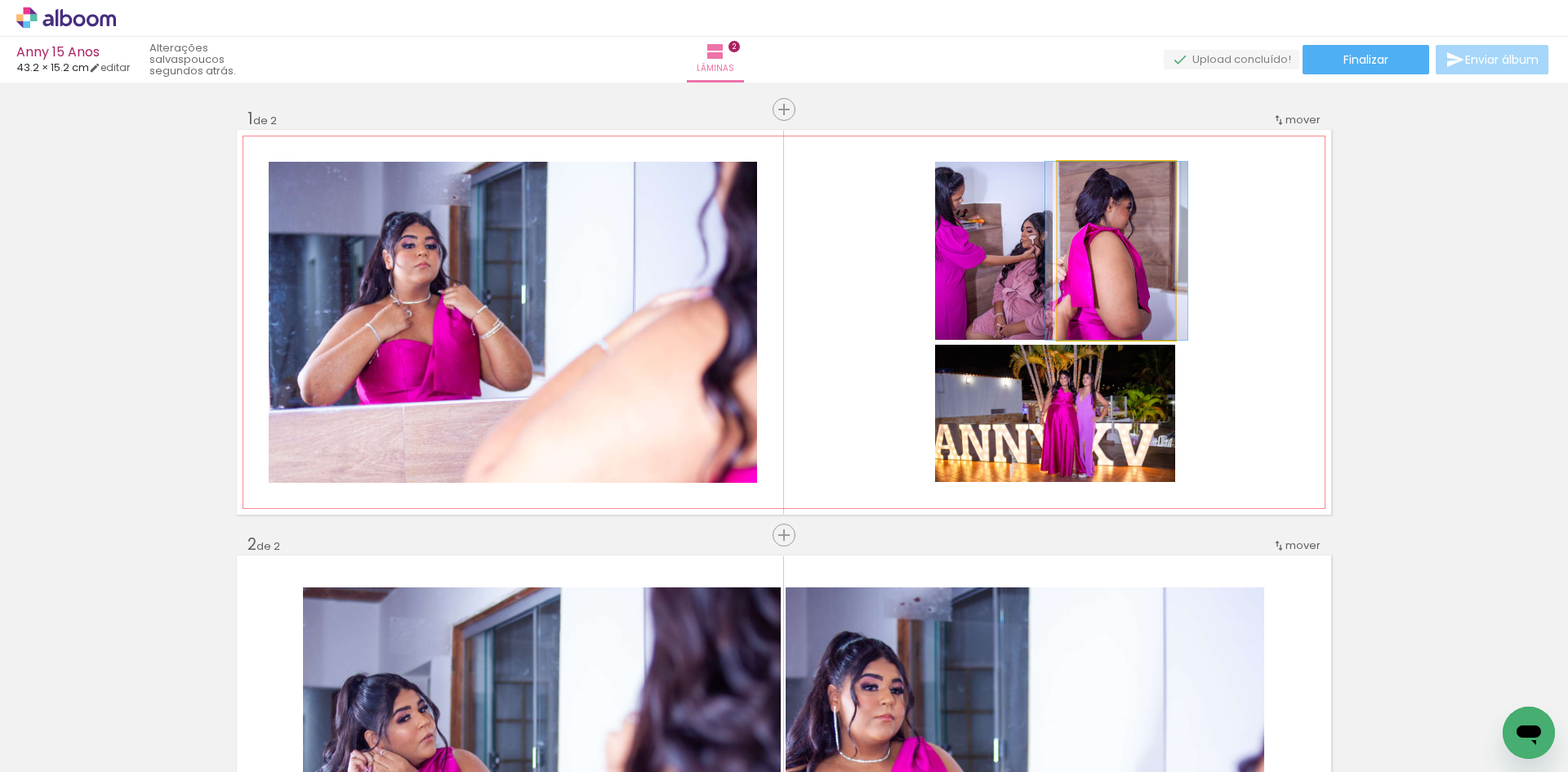
drag, startPoint x: 1089, startPoint y: 179, endPoint x: 1061, endPoint y: 178, distance: 28.0
type paper-slider "100"
click at [1062, 178] on div at bounding box center [1115, 178] width 106 height 24
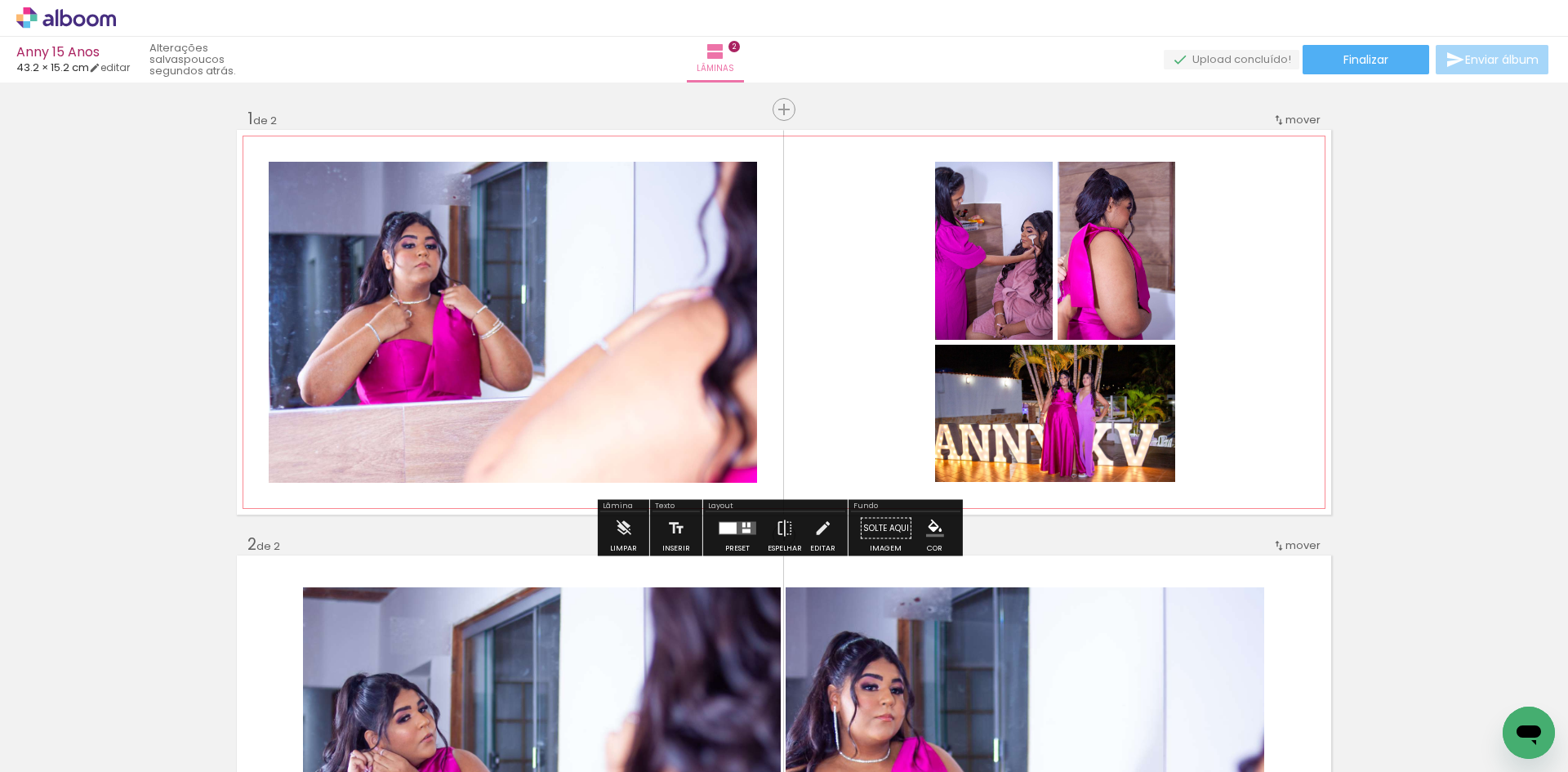
click at [983, 251] on quentale-photo at bounding box center [994, 250] width 118 height 178
click at [0, 0] on paper-item at bounding box center [0, 0] width 0 height 0
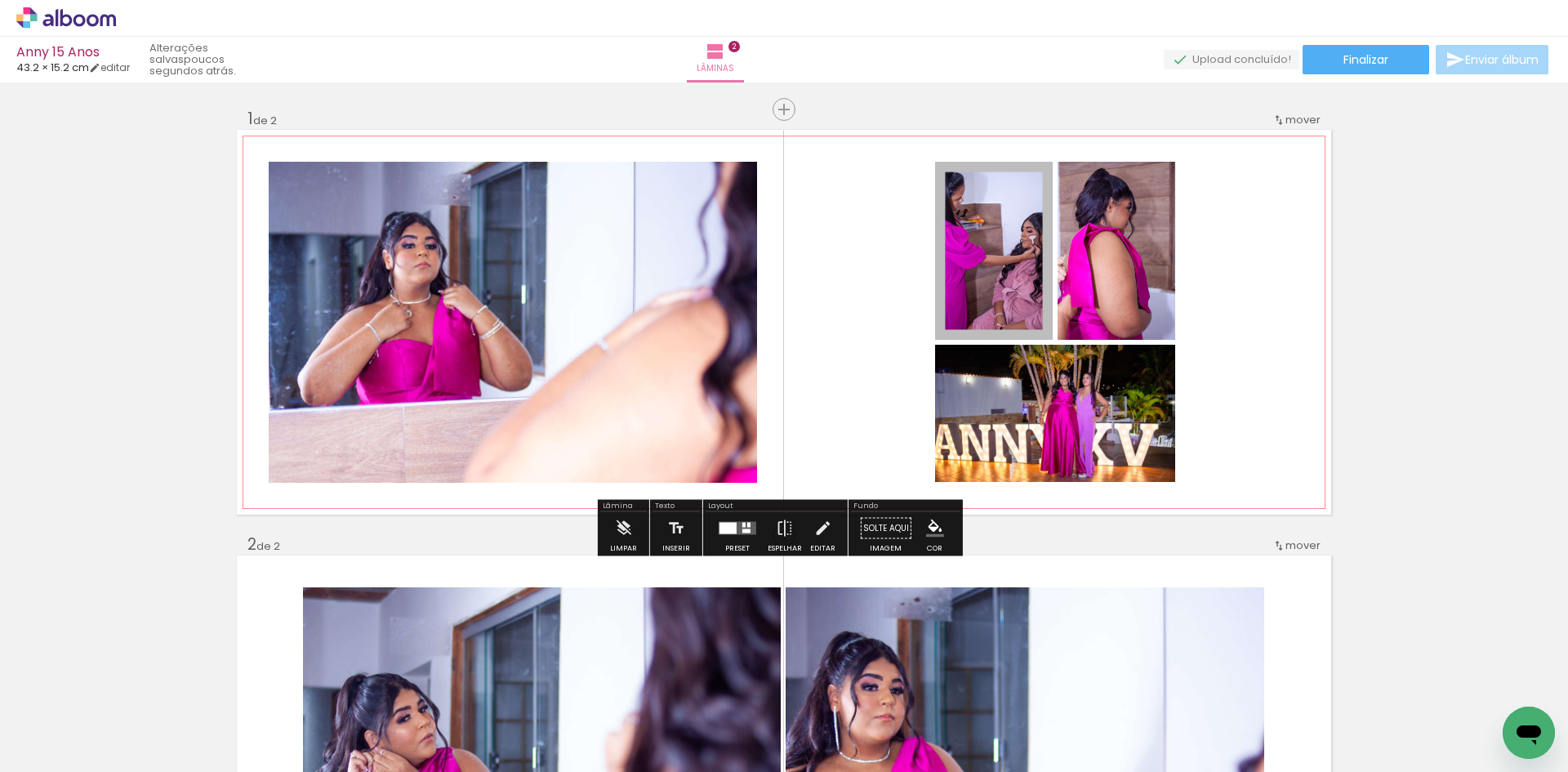
click at [0, 0] on paper-item at bounding box center [0, 0] width 0 height 0
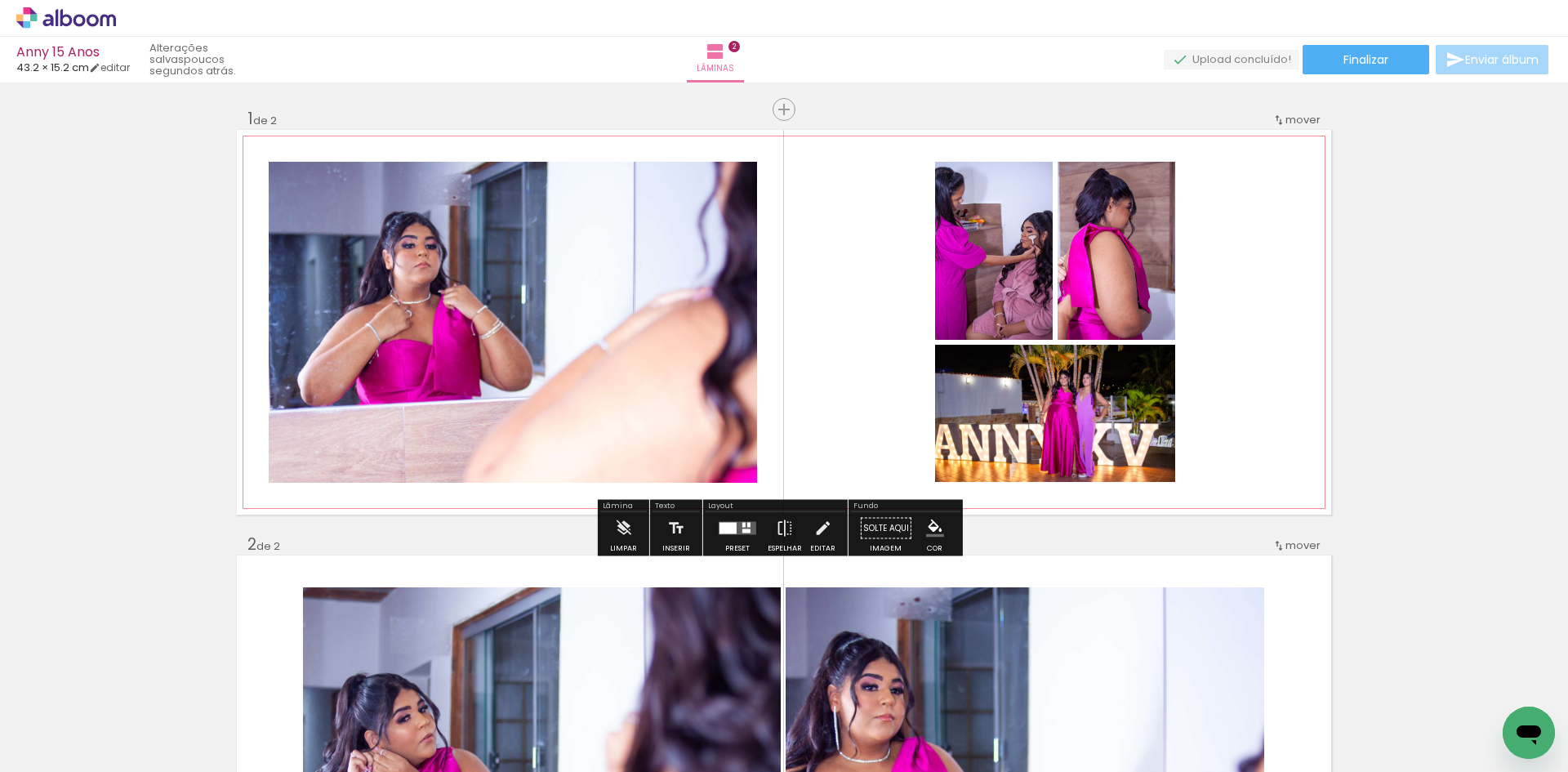
click at [985, 231] on span at bounding box center [987, 231] width 16 height 3
click at [984, 227] on paper-item at bounding box center [987, 231] width 29 height 11
click at [1280, 260] on quentale-layouter at bounding box center [784, 322] width 1094 height 385
click at [815, 531] on iron-icon at bounding box center [821, 528] width 18 height 33
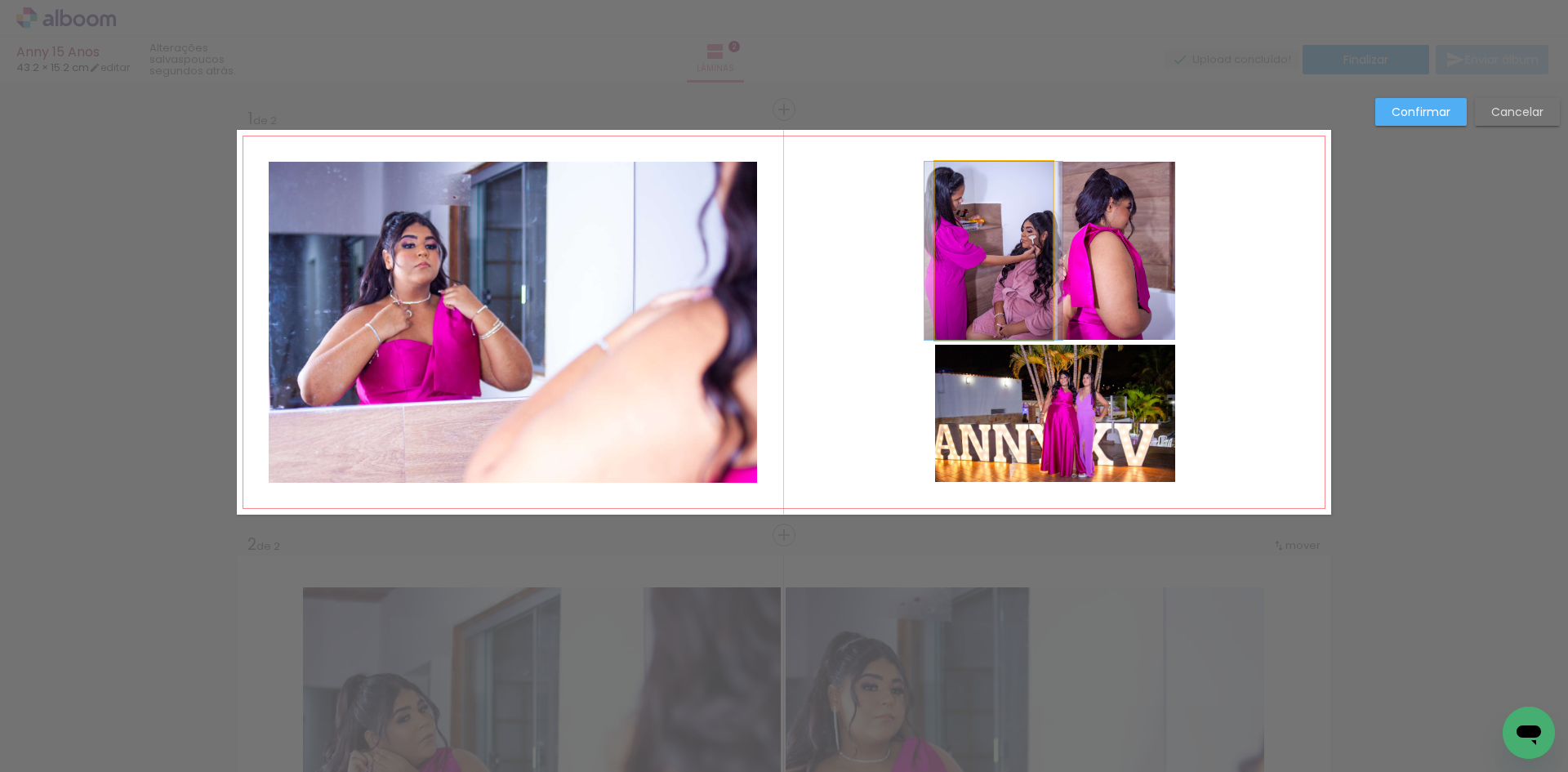
click at [1001, 251] on quentale-photo at bounding box center [994, 250] width 118 height 178
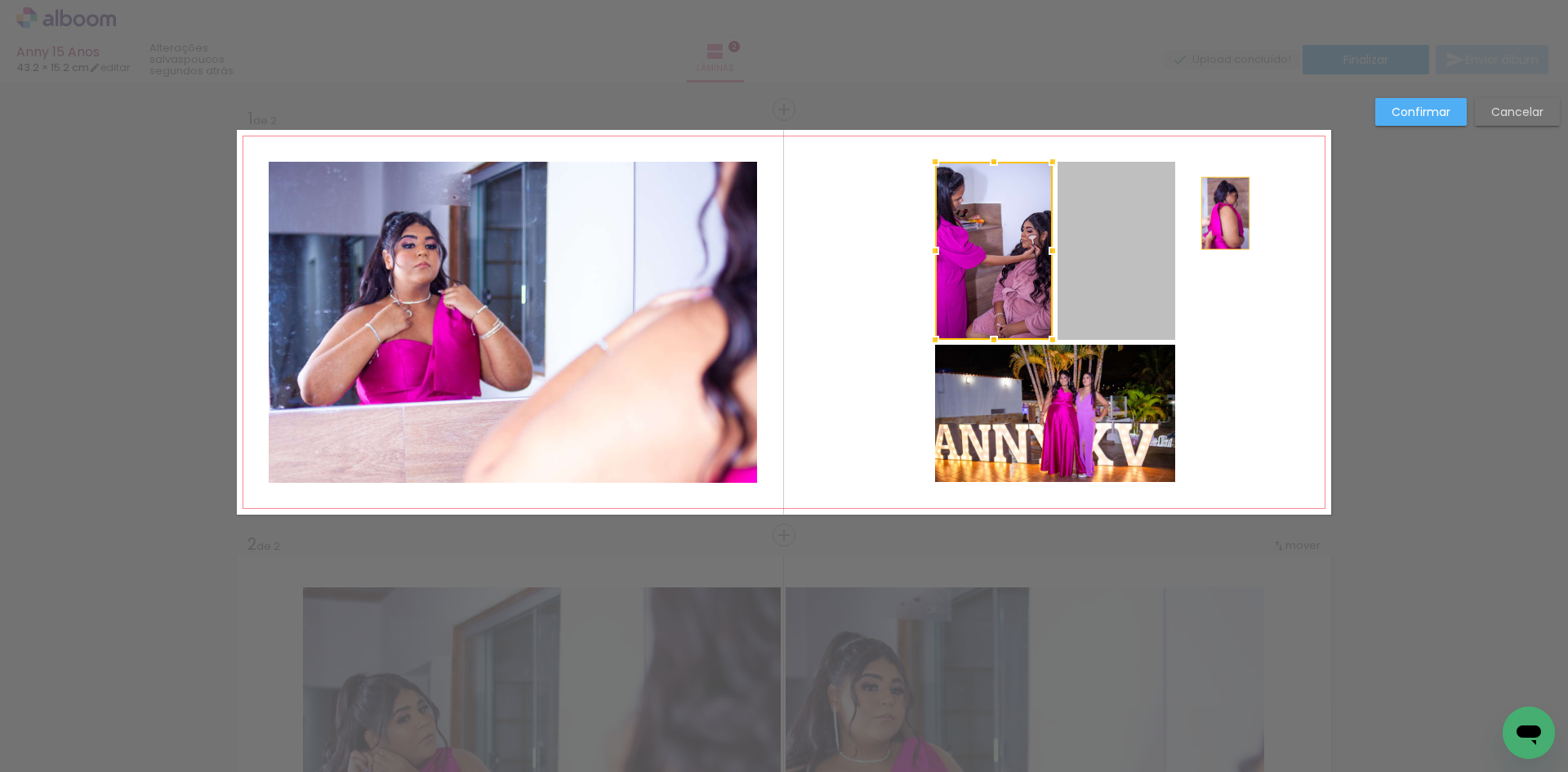
drag, startPoint x: 1133, startPoint y: 218, endPoint x: 1217, endPoint y: 213, distance: 84.1
click at [1217, 213] on quentale-layouter at bounding box center [784, 322] width 1094 height 385
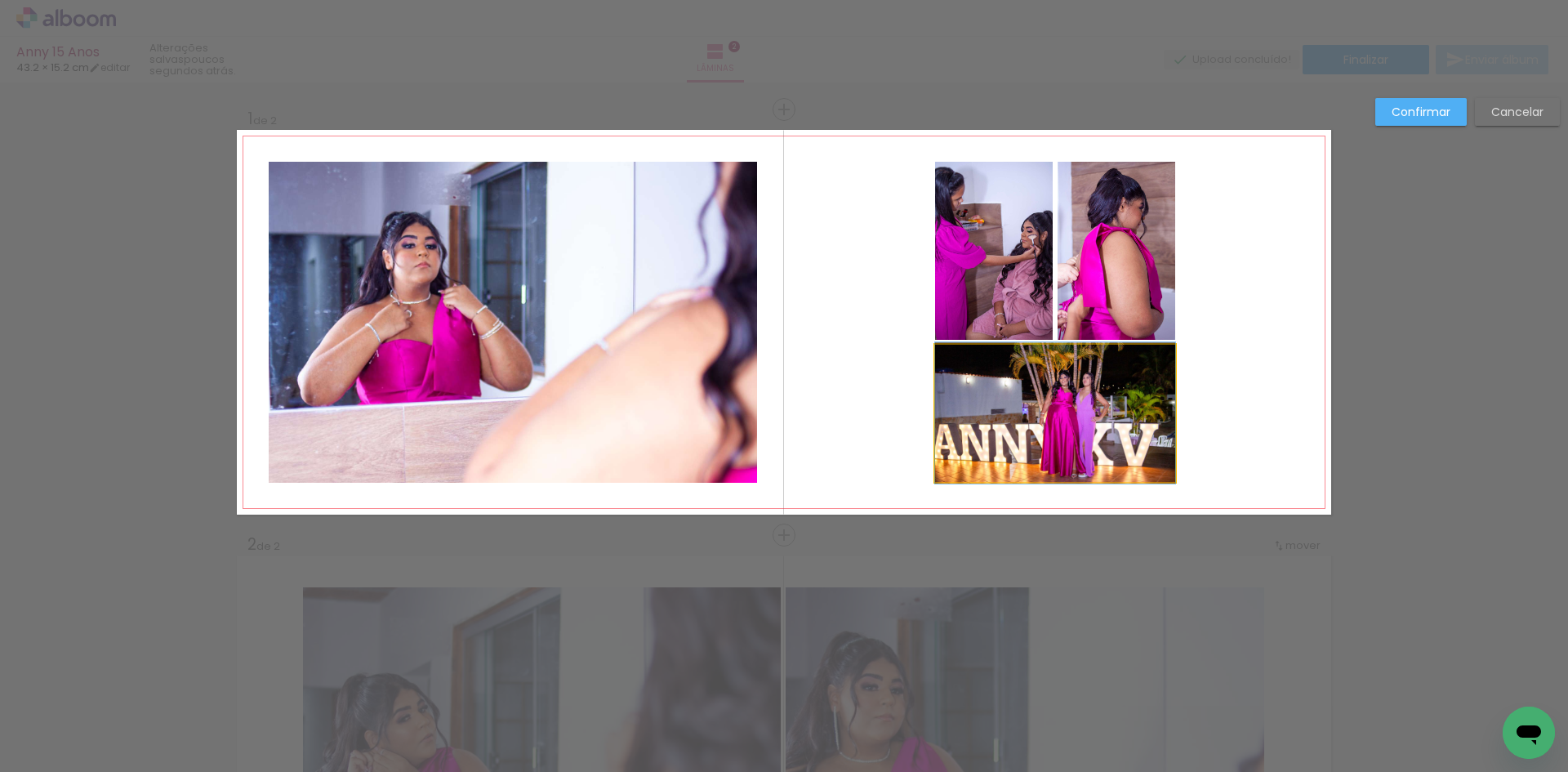
click at [1145, 413] on quentale-photo at bounding box center [1055, 413] width 240 height 137
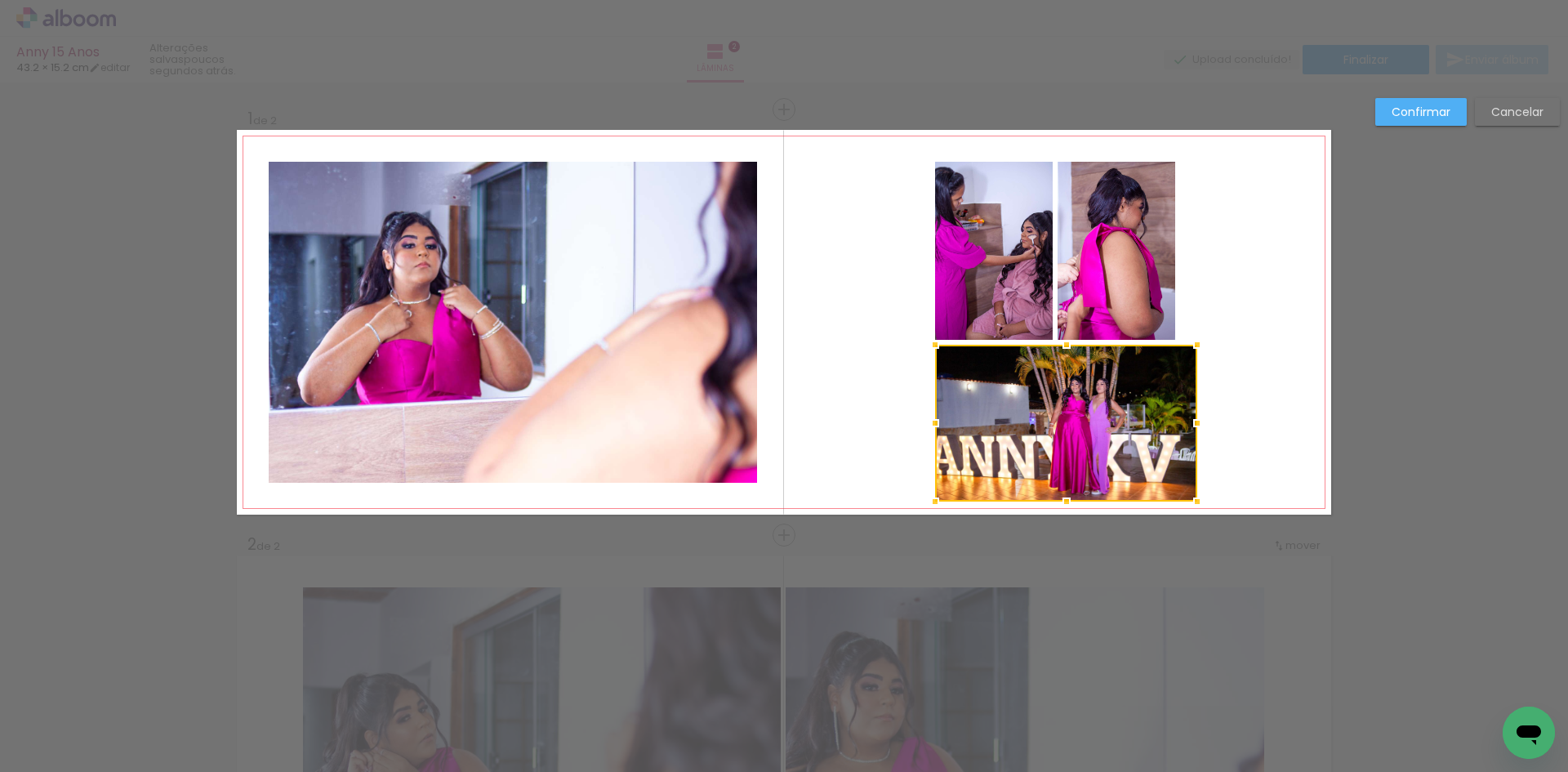
drag, startPoint x: 1167, startPoint y: 480, endPoint x: 1185, endPoint y: 503, distance: 29.2
click at [1185, 503] on div at bounding box center [1197, 501] width 33 height 33
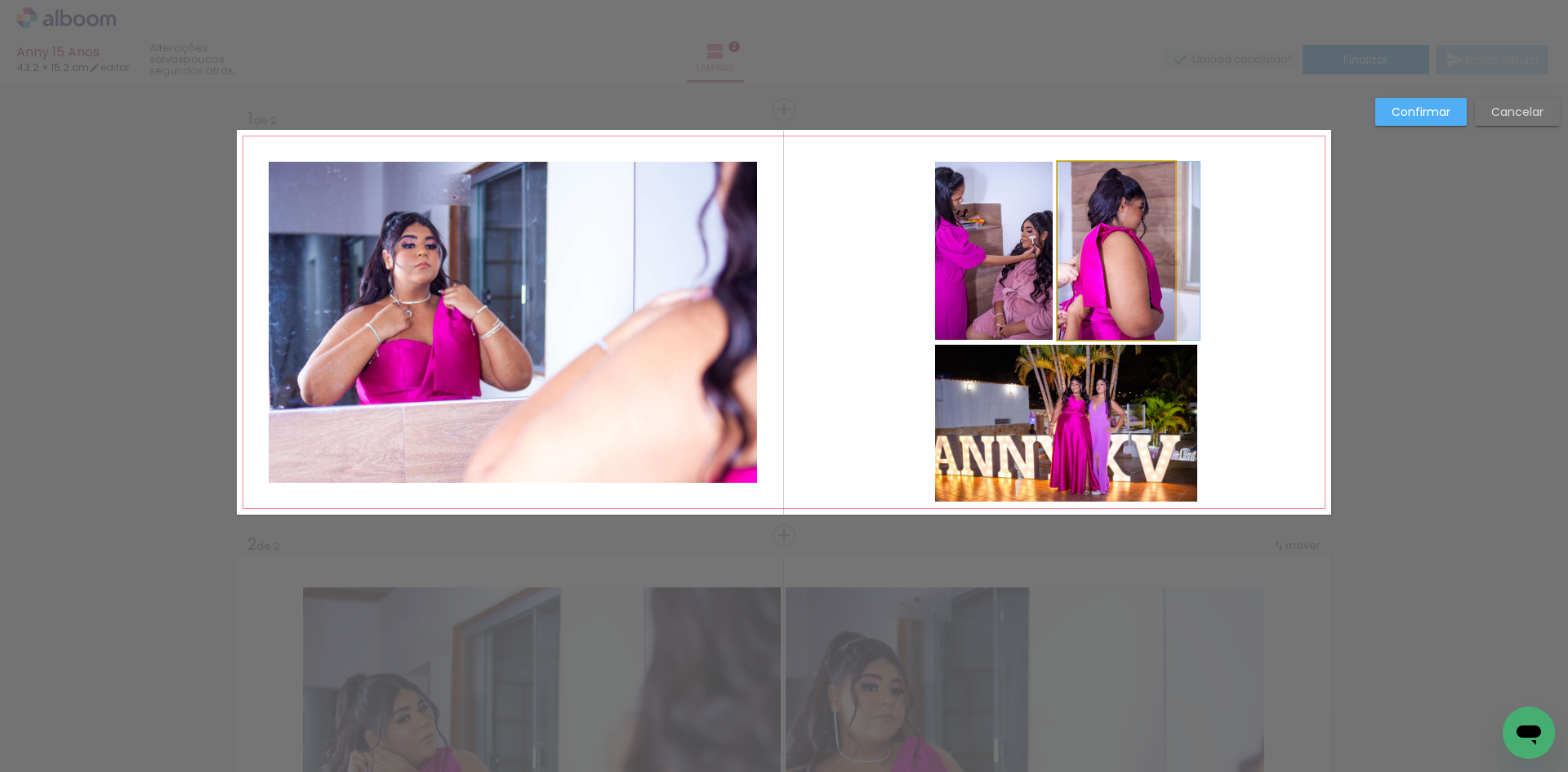
drag, startPoint x: 1114, startPoint y: 250, endPoint x: 1141, endPoint y: 232, distance: 32.4
click at [1115, 249] on quentale-photo at bounding box center [1116, 250] width 118 height 178
drag, startPoint x: 1170, startPoint y: 160, endPoint x: 1194, endPoint y: 153, distance: 25.0
click at [1194, 153] on div at bounding box center [1198, 161] width 33 height 33
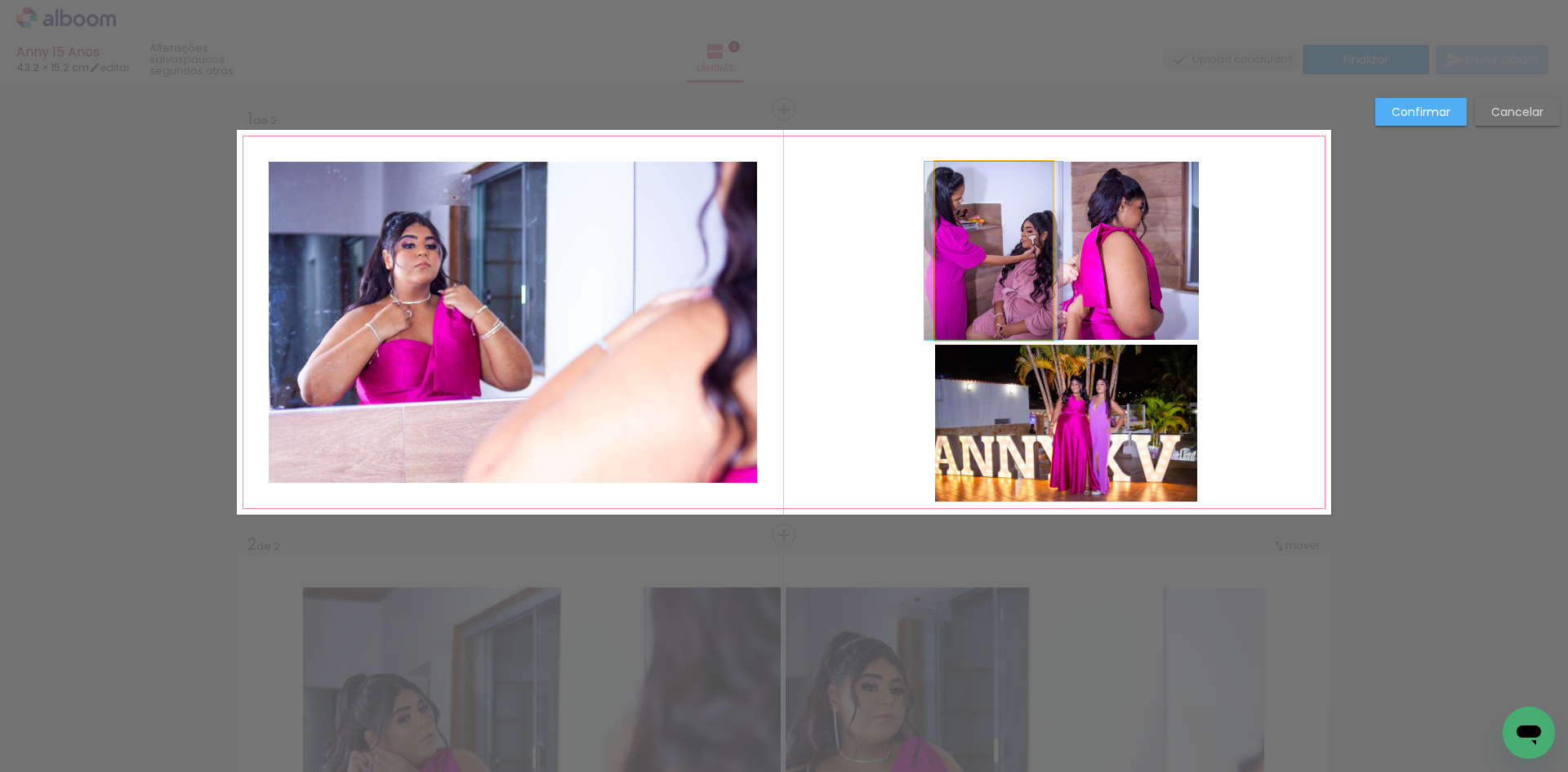
click at [940, 218] on quentale-photo at bounding box center [994, 250] width 118 height 178
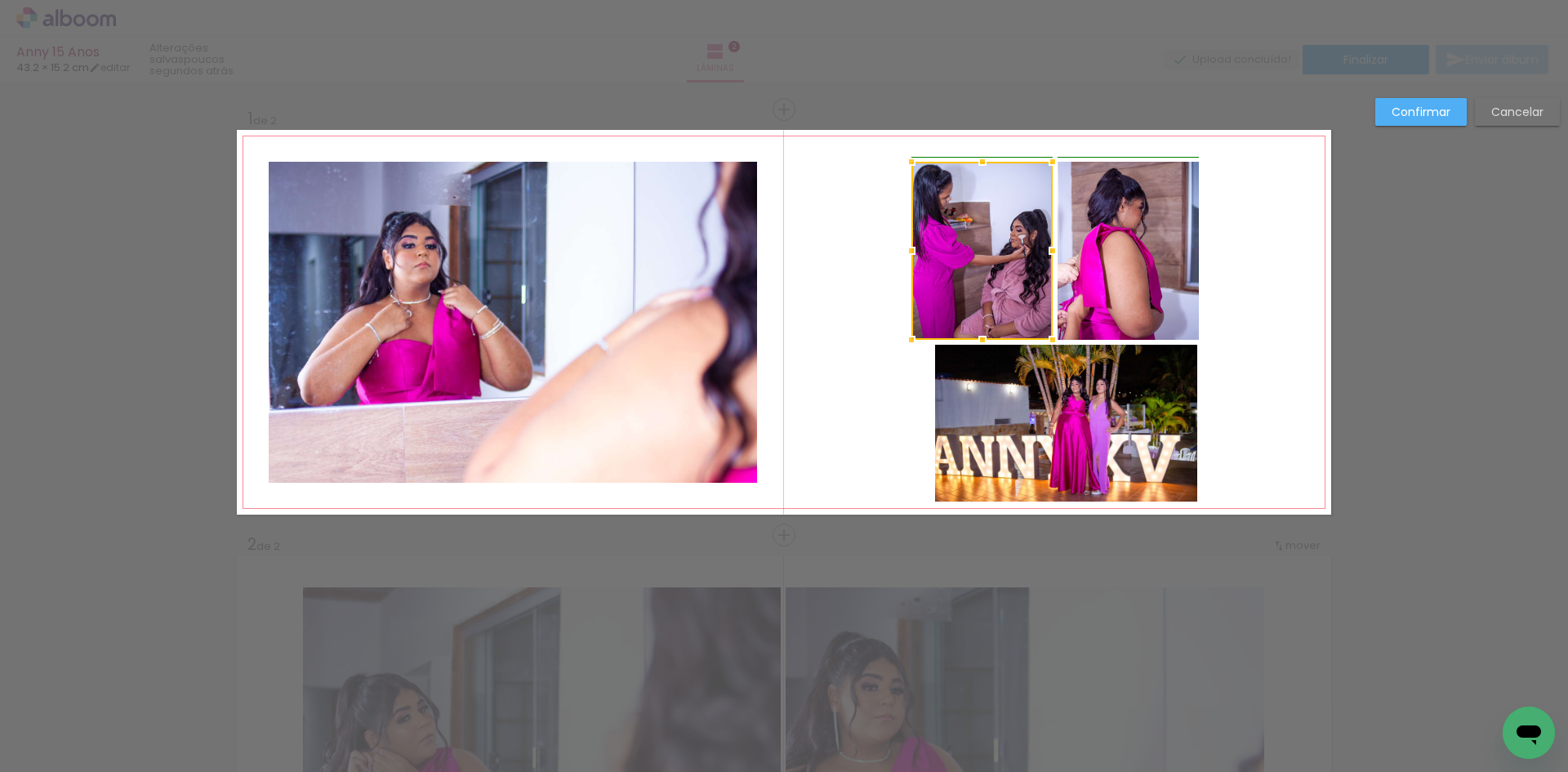
drag, startPoint x: 929, startPoint y: 255, endPoint x: 907, endPoint y: 248, distance: 23.1
click at [907, 248] on div at bounding box center [911, 250] width 33 height 33
click at [972, 401] on quentale-photo at bounding box center [1066, 423] width 262 height 157
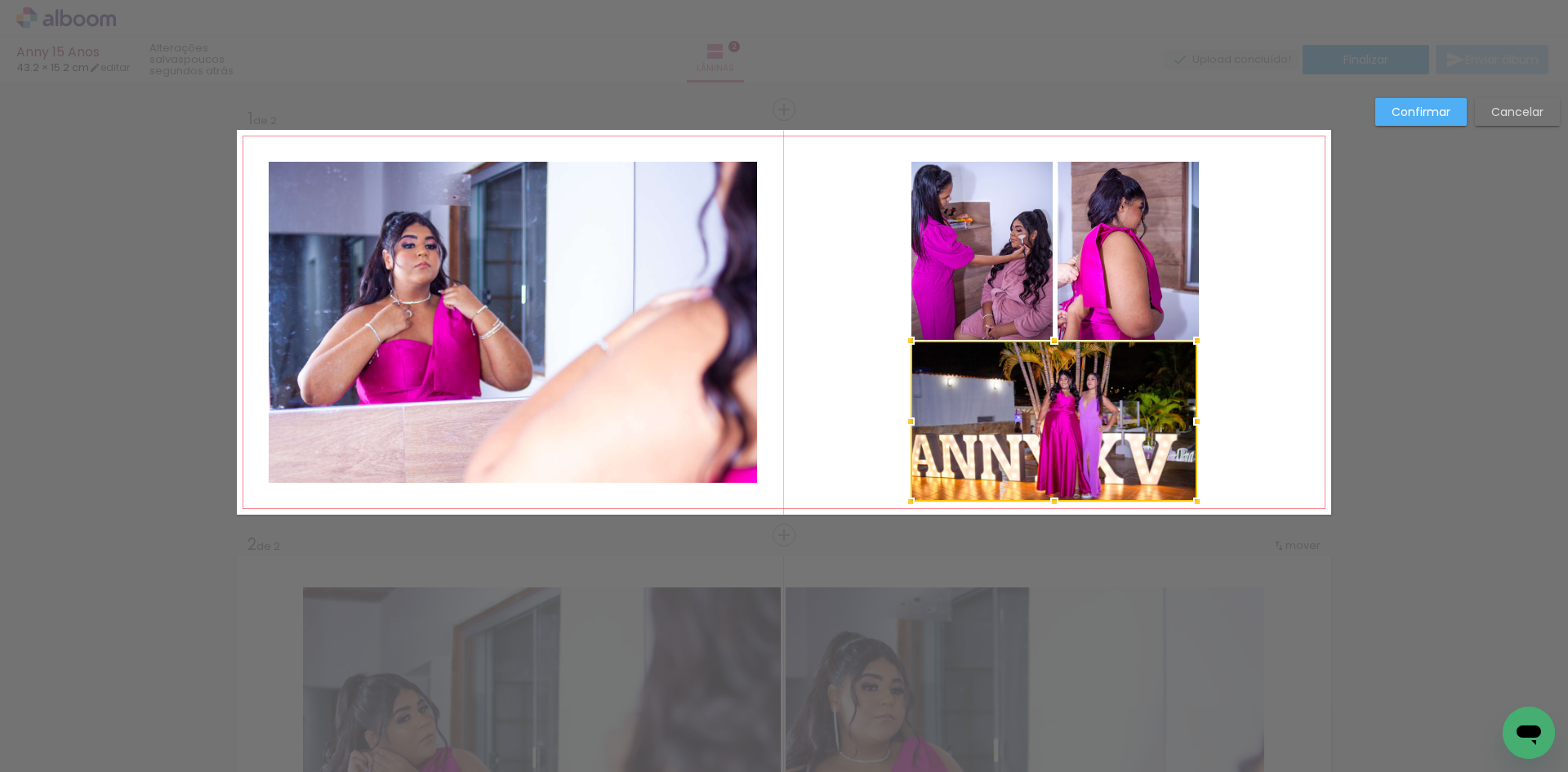
drag, startPoint x: 928, startPoint y: 344, endPoint x: 901, endPoint y: 341, distance: 27.2
click at [901, 341] on div at bounding box center [910, 340] width 33 height 33
click at [1168, 381] on quentale-photo at bounding box center [1053, 421] width 287 height 161
click at [1197, 337] on div at bounding box center [1199, 339] width 33 height 33
click at [1275, 317] on quentale-layouter at bounding box center [784, 322] width 1094 height 385
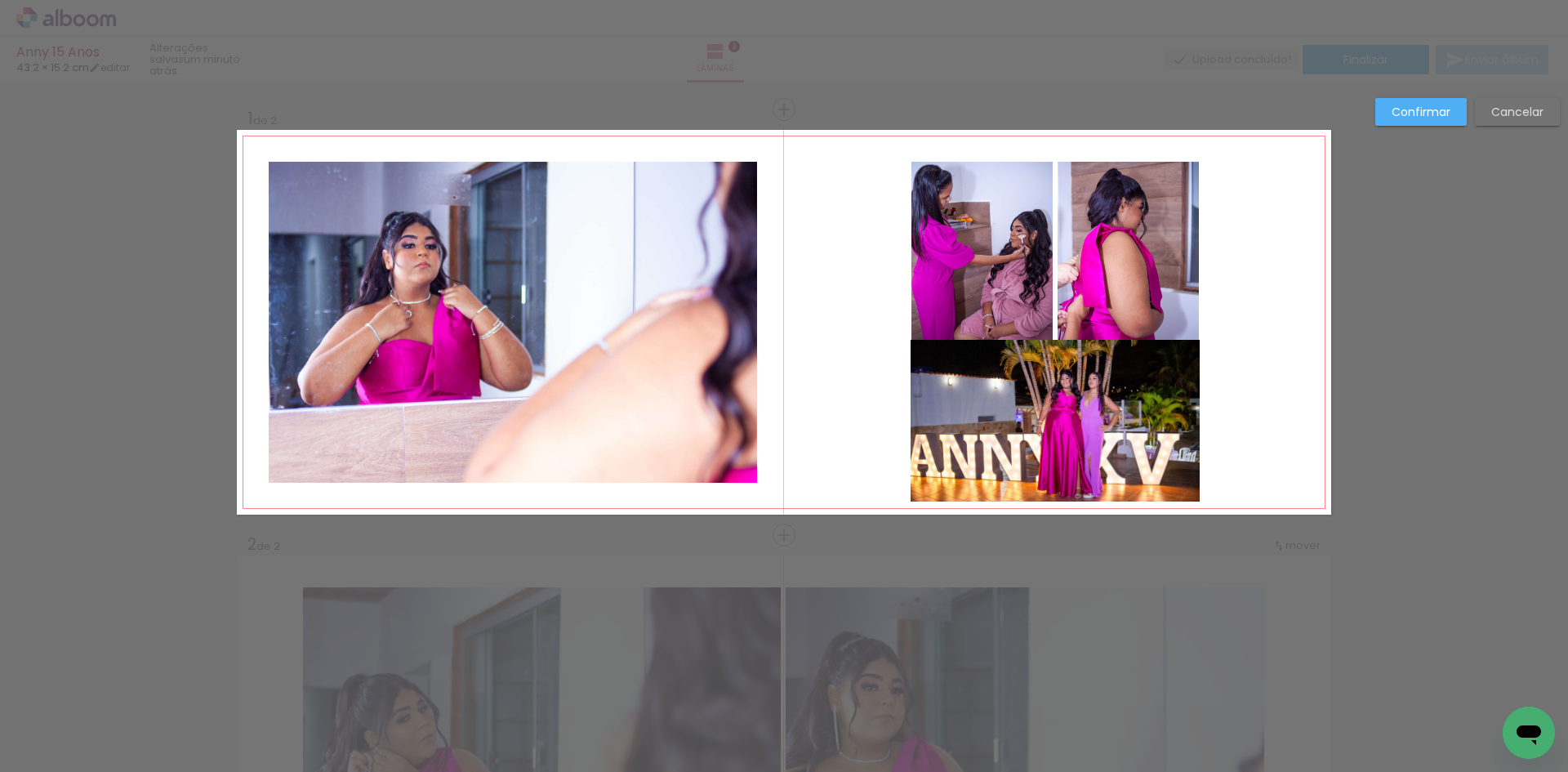
click at [1108, 368] on quentale-photo at bounding box center [1055, 420] width 289 height 161
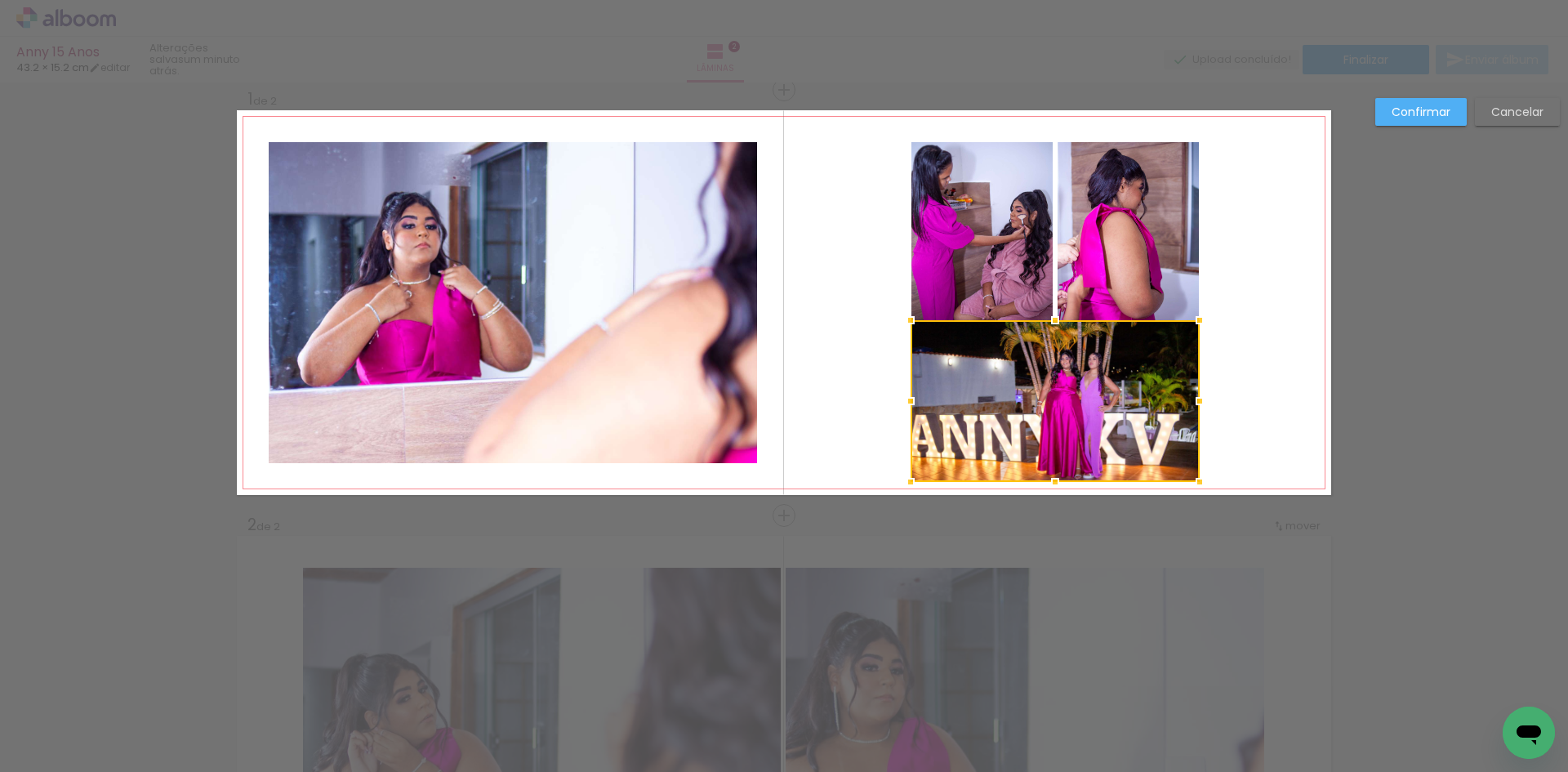
scroll to position [27, 0]
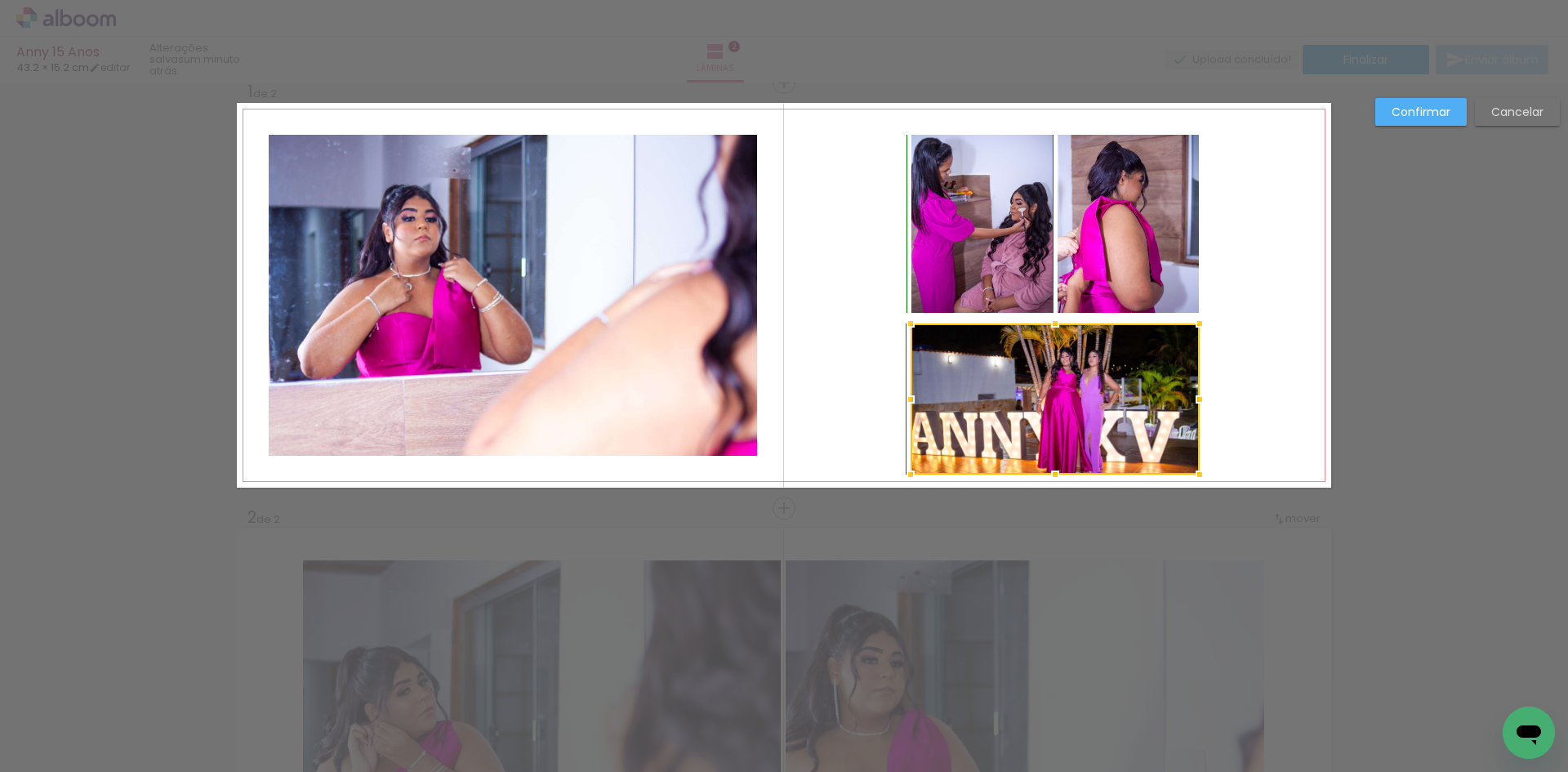
click at [1050, 317] on div at bounding box center [1055, 323] width 33 height 33
click at [1267, 333] on quentale-layouter at bounding box center [784, 295] width 1094 height 385
click at [1284, 288] on quentale-layouter at bounding box center [784, 295] width 1094 height 385
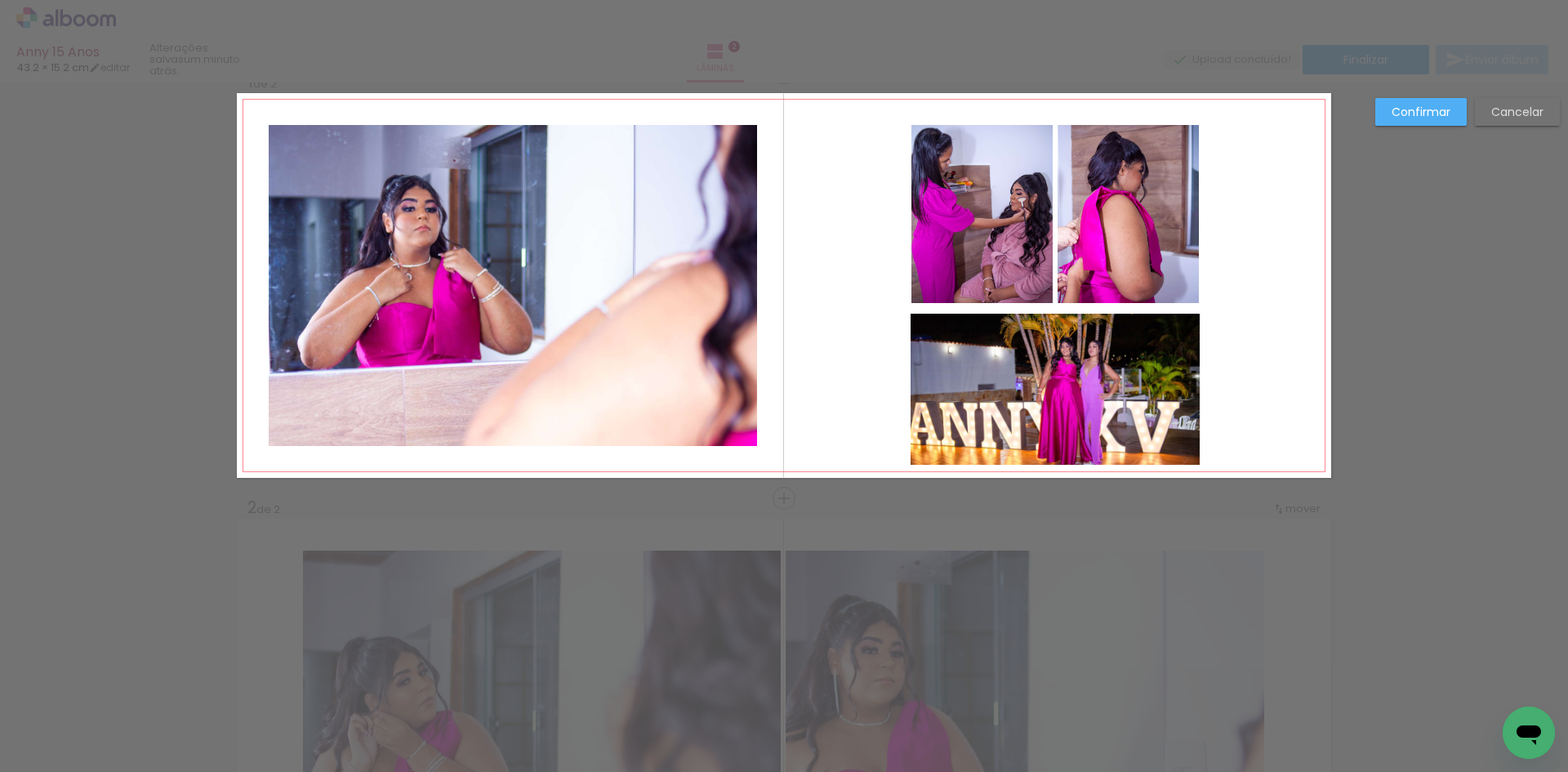
scroll to position [55, 0]
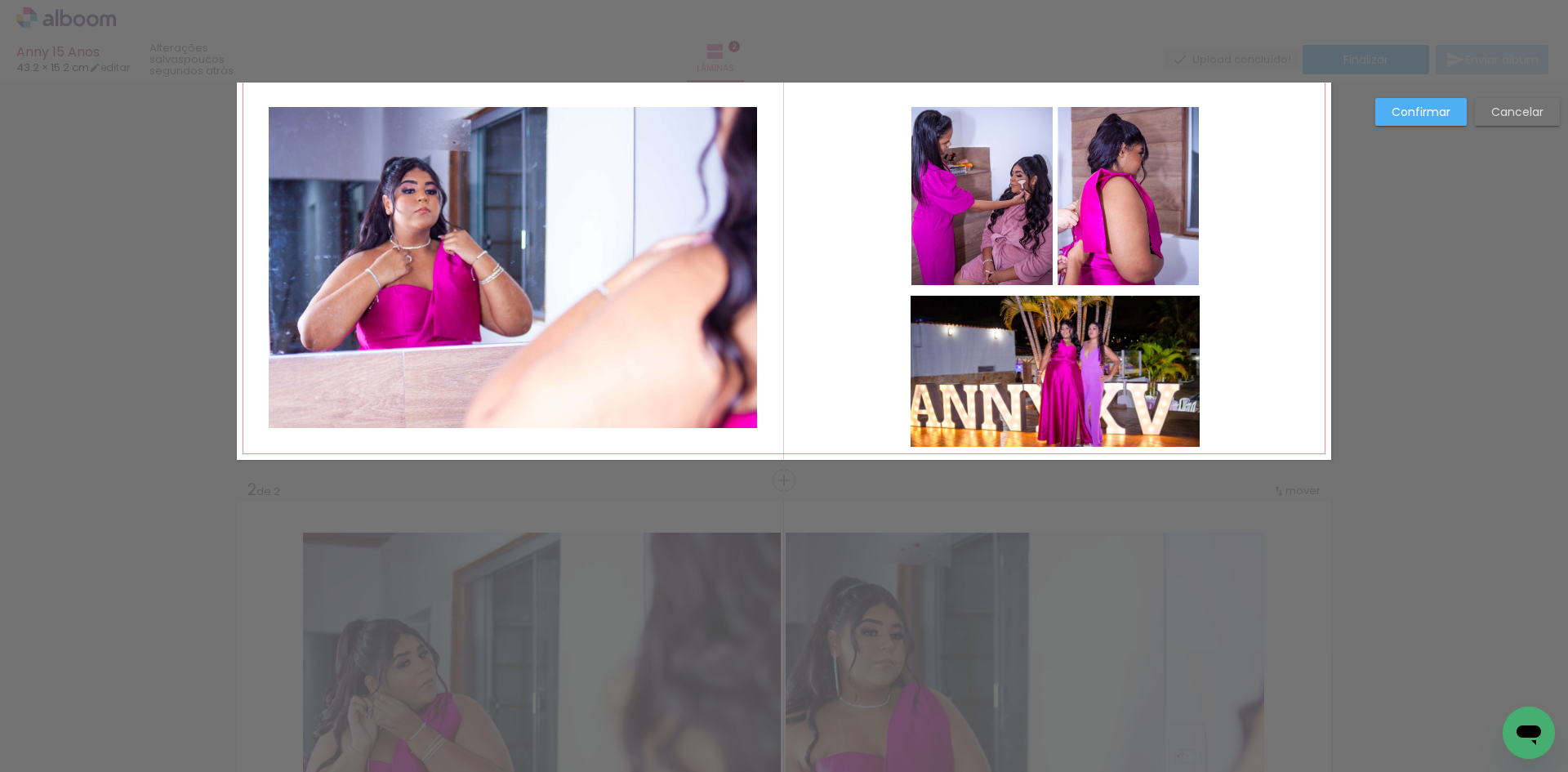
click at [0, 0] on slot "Confirmar" at bounding box center [0, 0] width 0 height 0
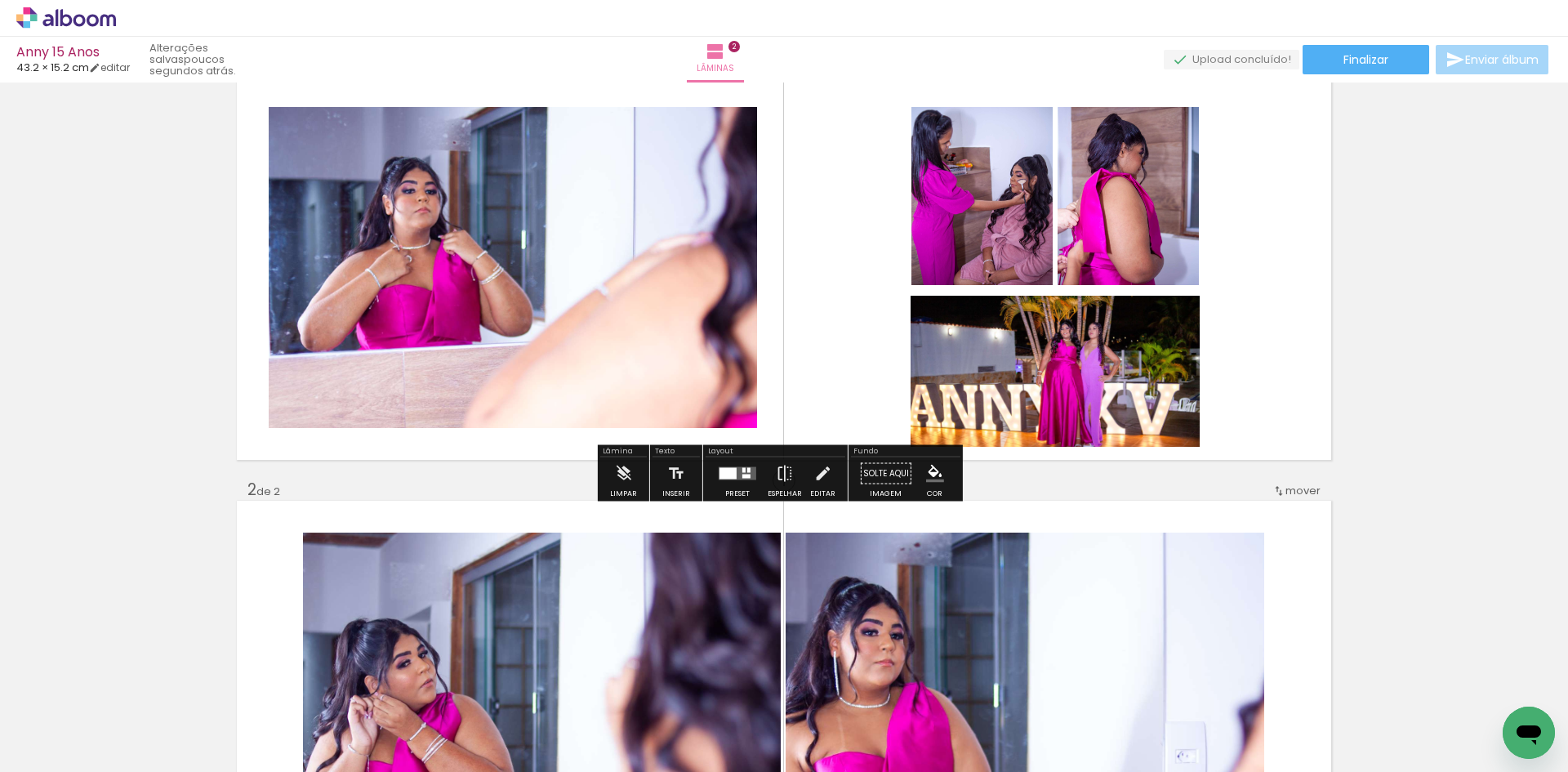
click at [728, 478] on div at bounding box center [728, 473] width 17 height 11
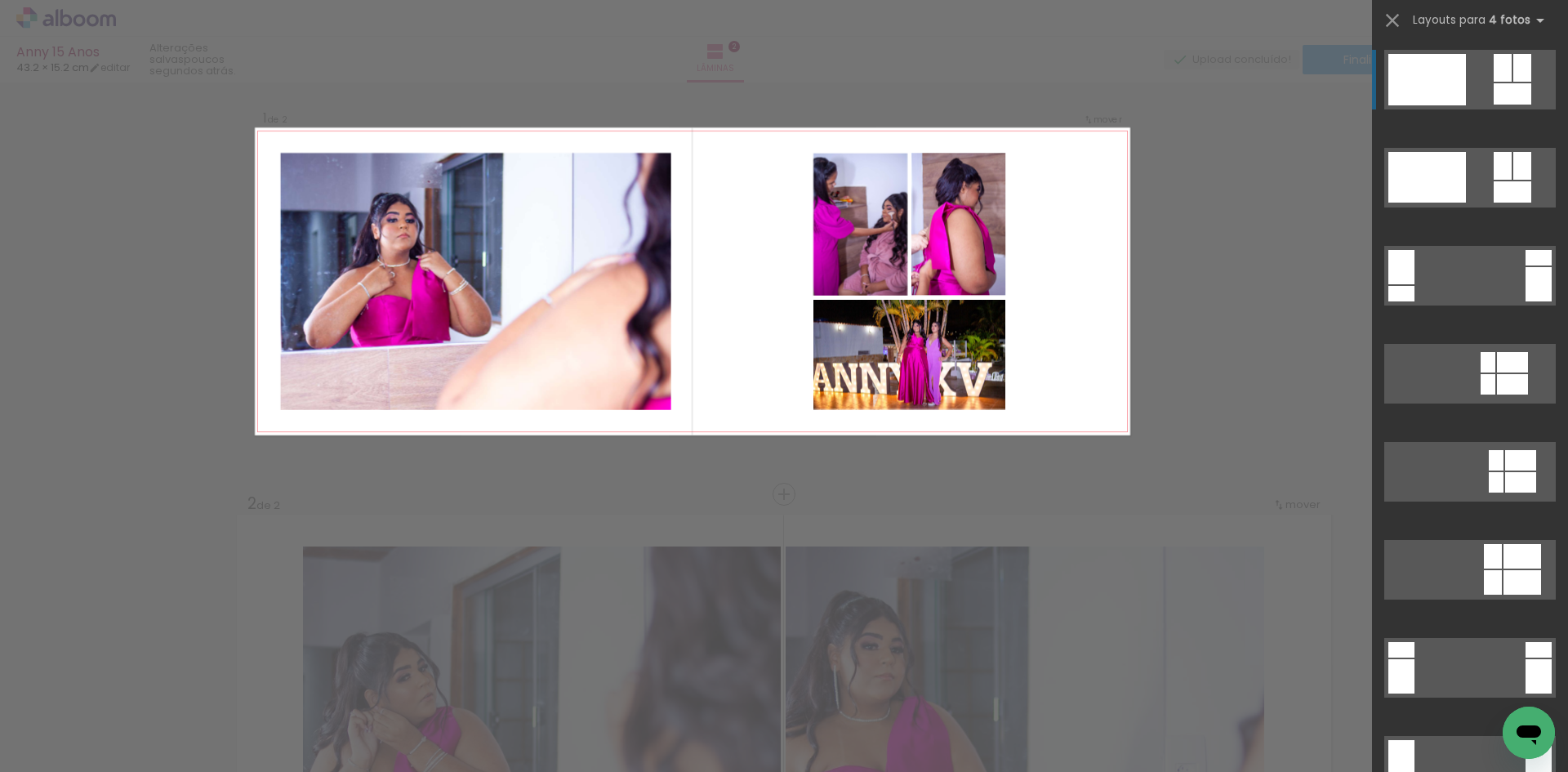
scroll to position [0, 0]
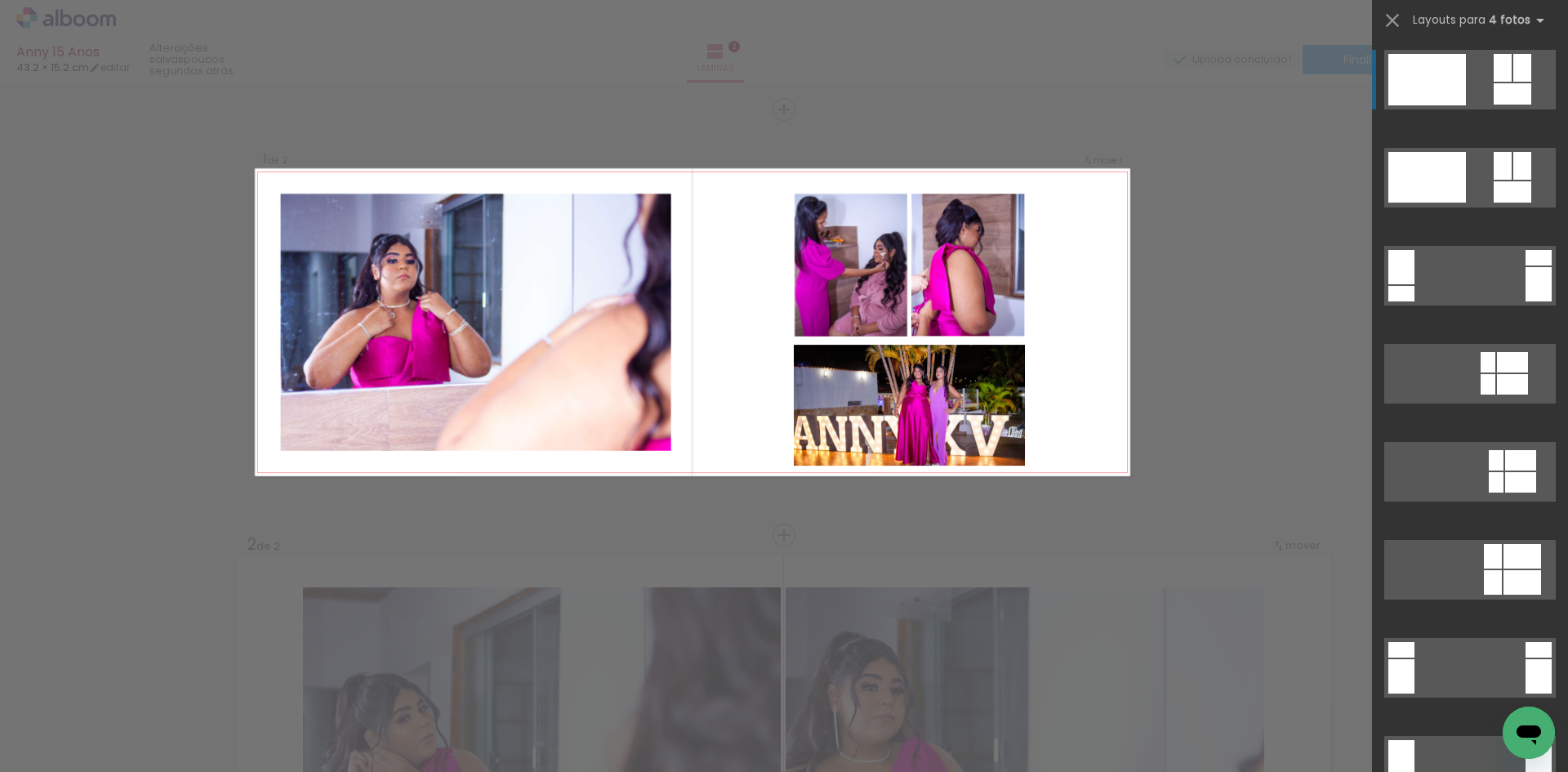
click at [1207, 441] on div "Confirmar Cancelar" at bounding box center [784, 739] width 1568 height 1315
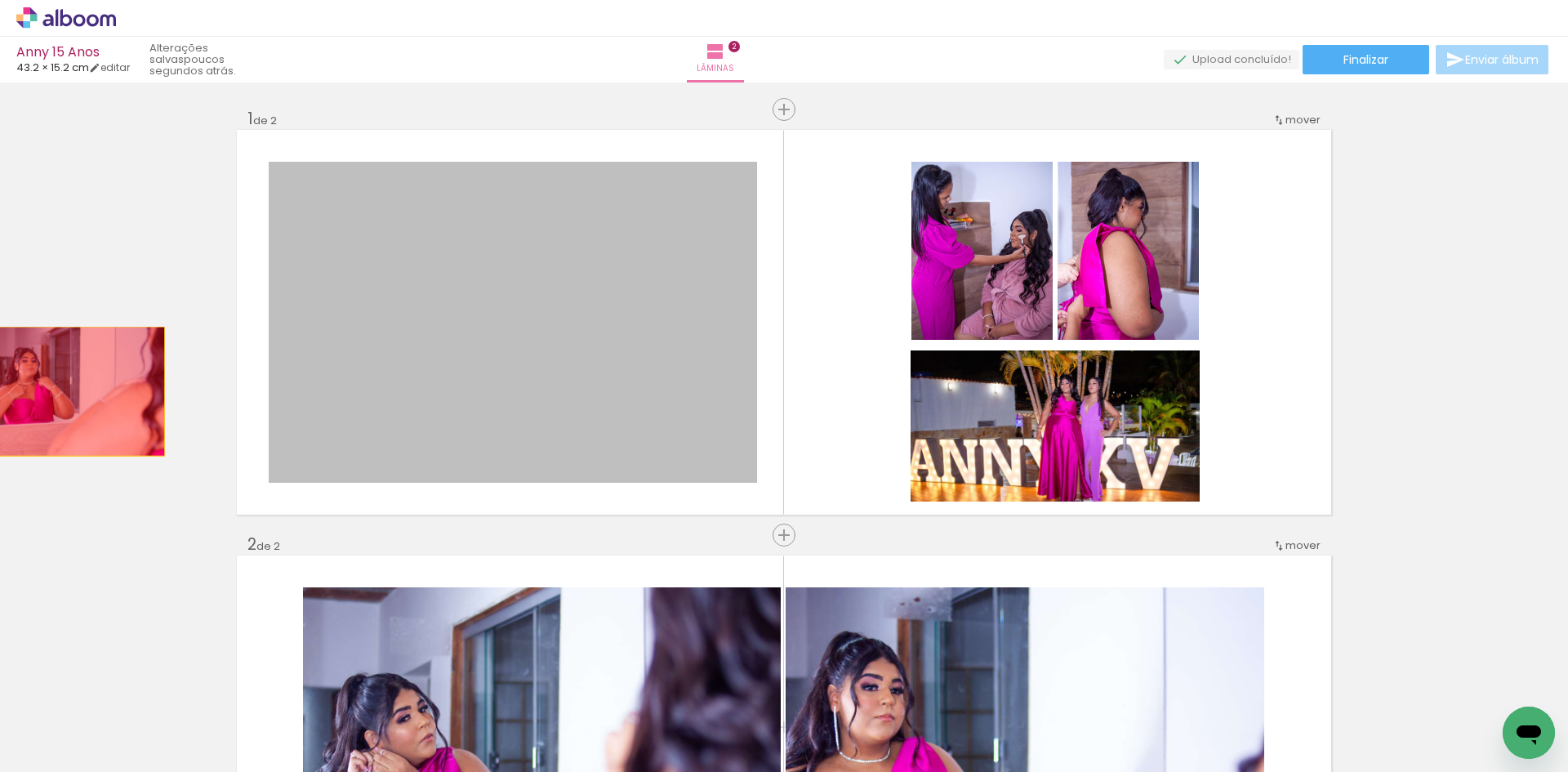
drag, startPoint x: 552, startPoint y: 361, endPoint x: 160, endPoint y: 386, distance: 392.8
click at [65, 388] on div "Inserir lâmina 1 de 2 Inserir lâmina 2 de 2" at bounding box center [784, 726] width 1568 height 1277
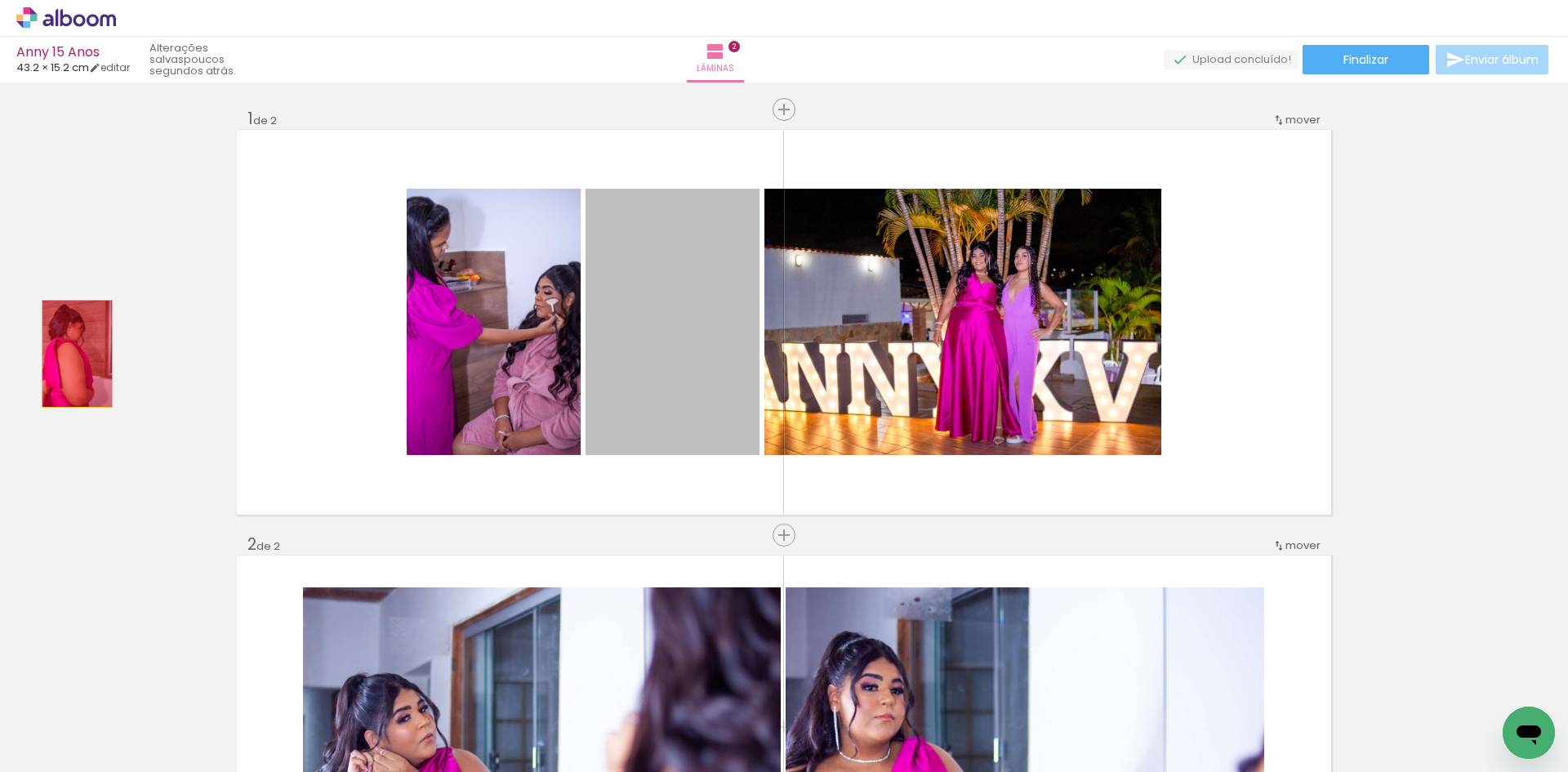
drag, startPoint x: 611, startPoint y: 321, endPoint x: 141, endPoint y: 358, distance: 471.5
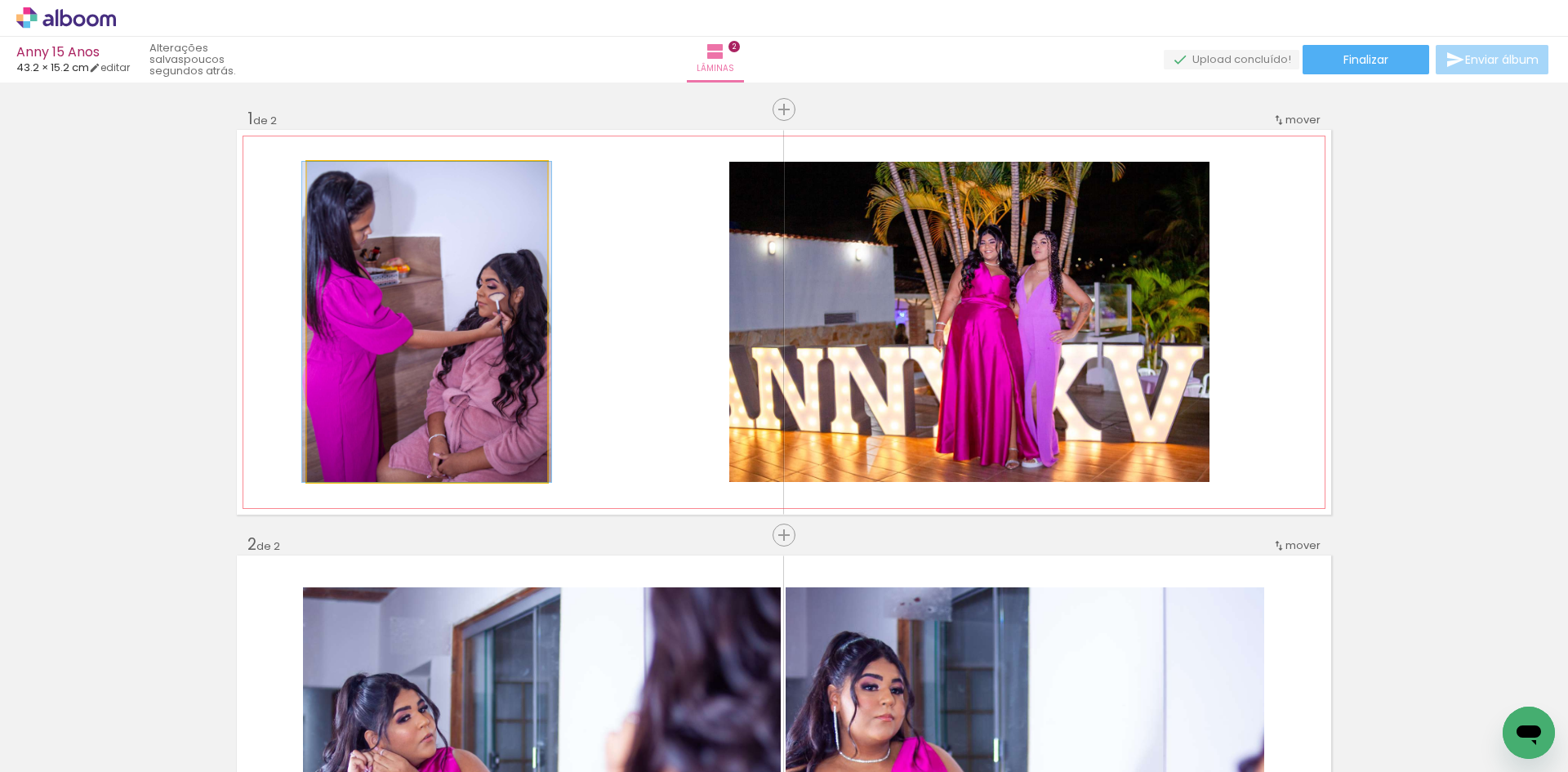
drag, startPoint x: 411, startPoint y: 347, endPoint x: 106, endPoint y: 385, distance: 307.4
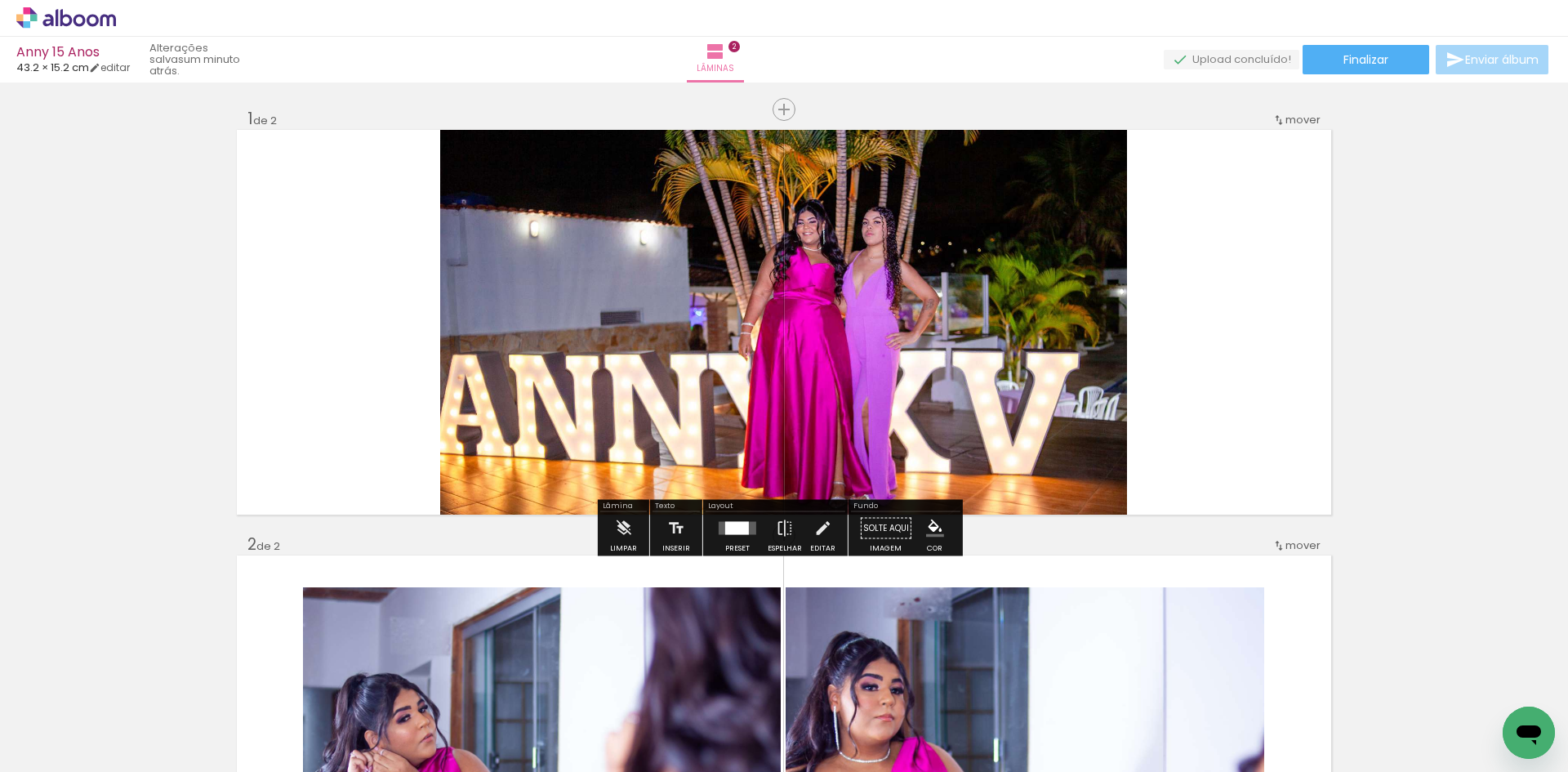
click at [733, 531] on div at bounding box center [736, 528] width 23 height 13
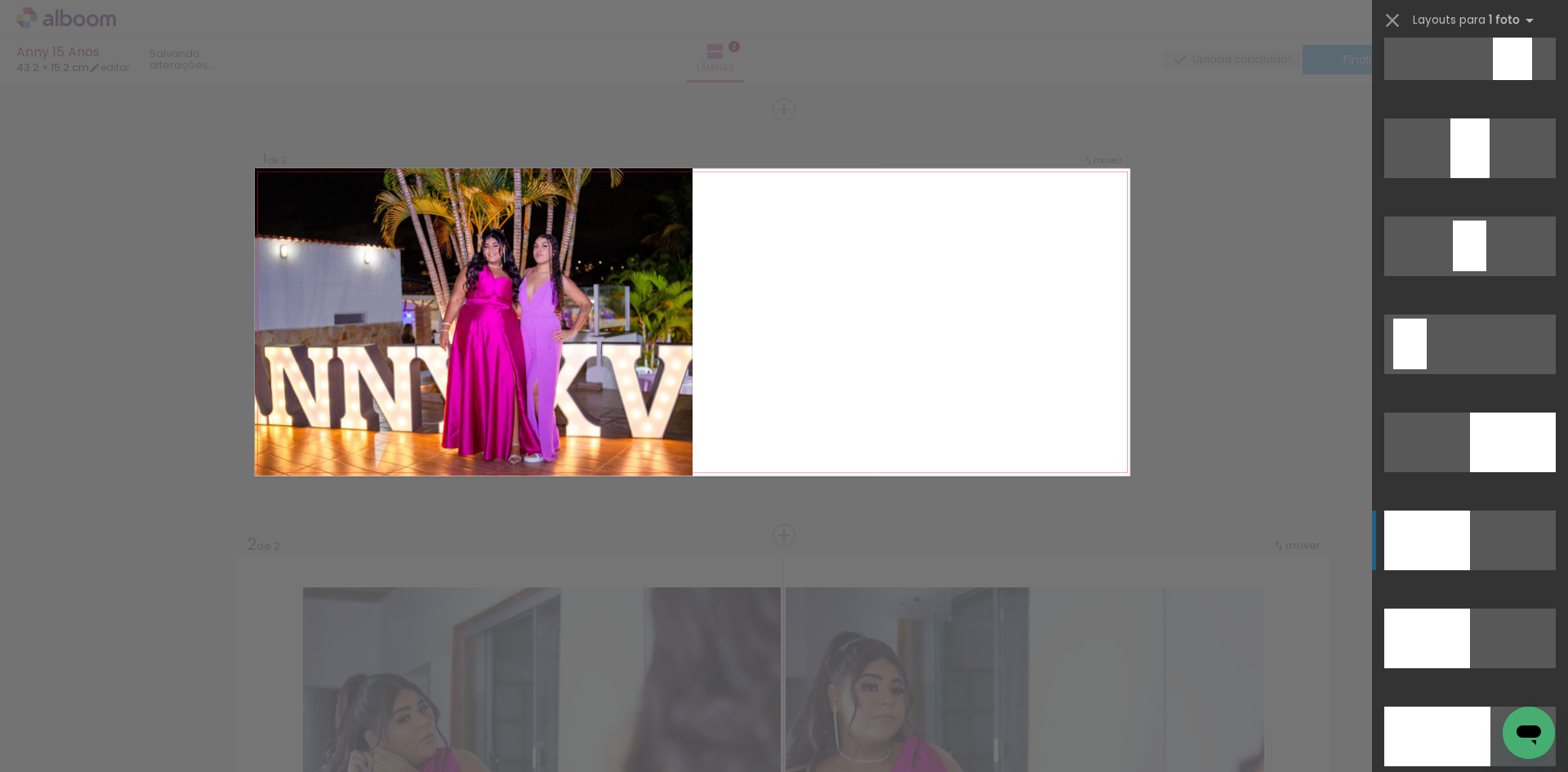
scroll to position [3360, 0]
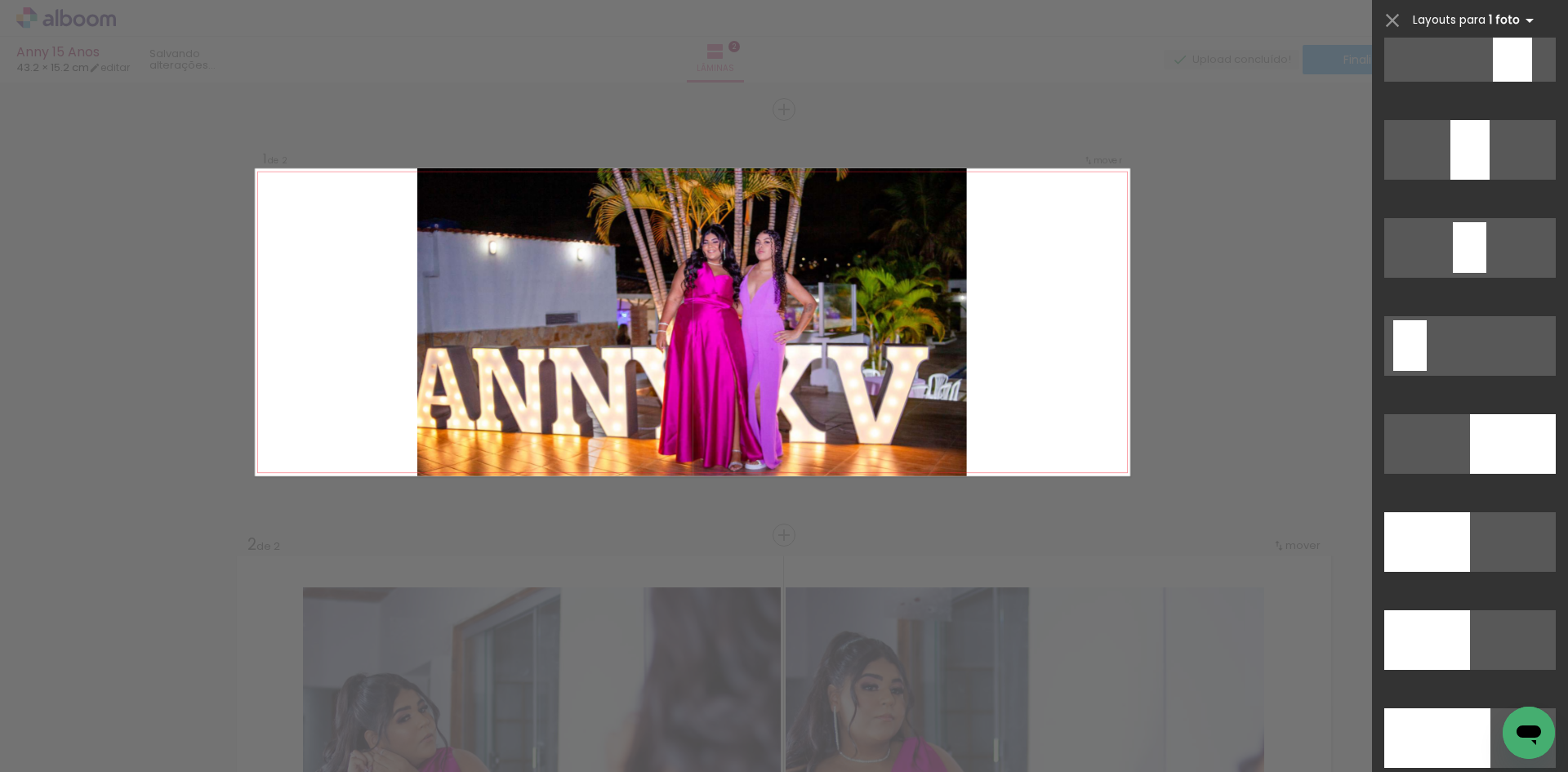
click at [1519, 18] on iron-icon at bounding box center [1529, 20] width 20 height 20
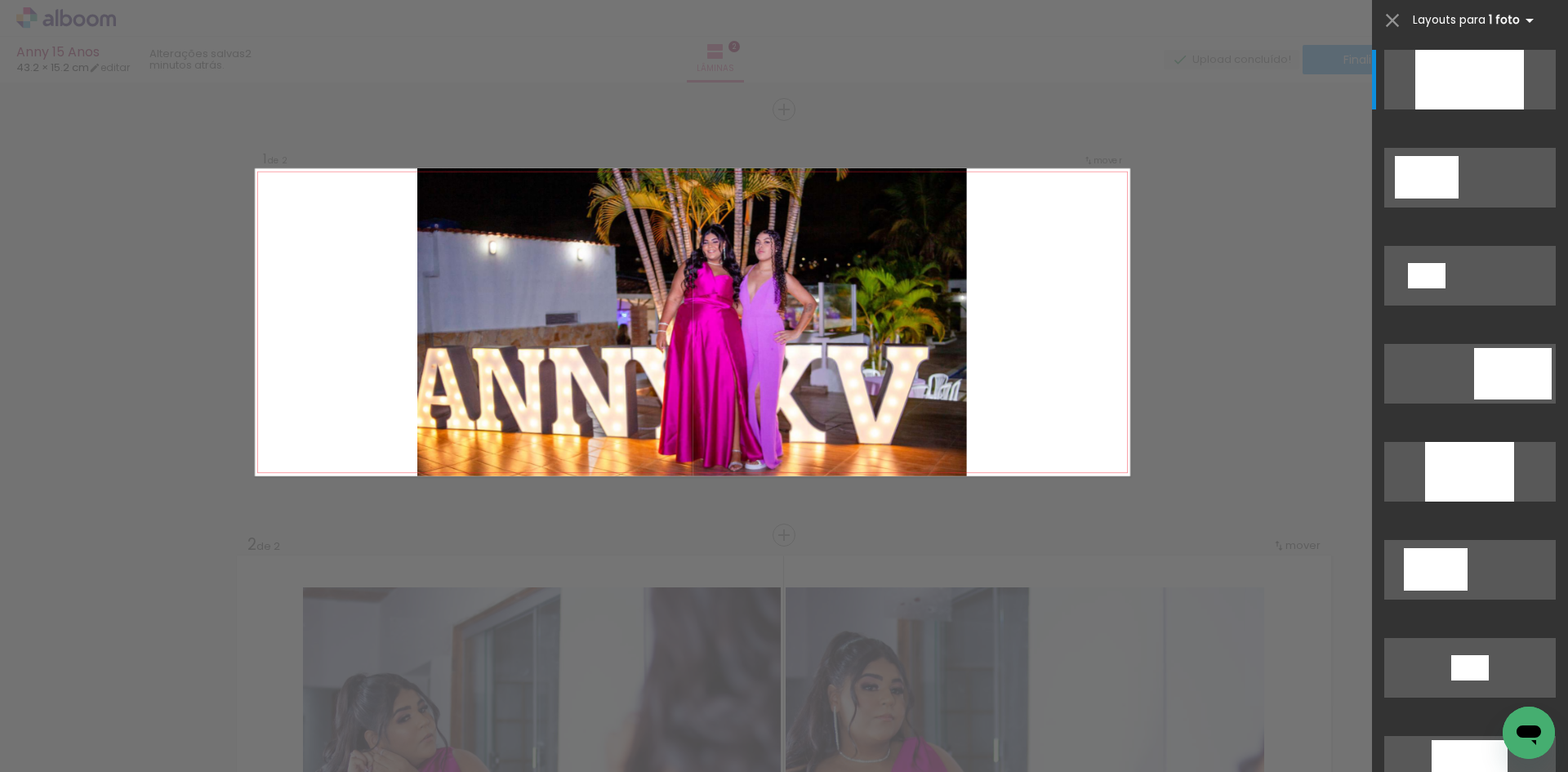
click at [1524, 19] on iron-icon at bounding box center [1529, 20] width 20 height 20
click at [1525, 21] on iron-icon at bounding box center [1529, 20] width 20 height 20
click at [1390, 22] on iron-icon at bounding box center [1392, 21] width 22 height 22
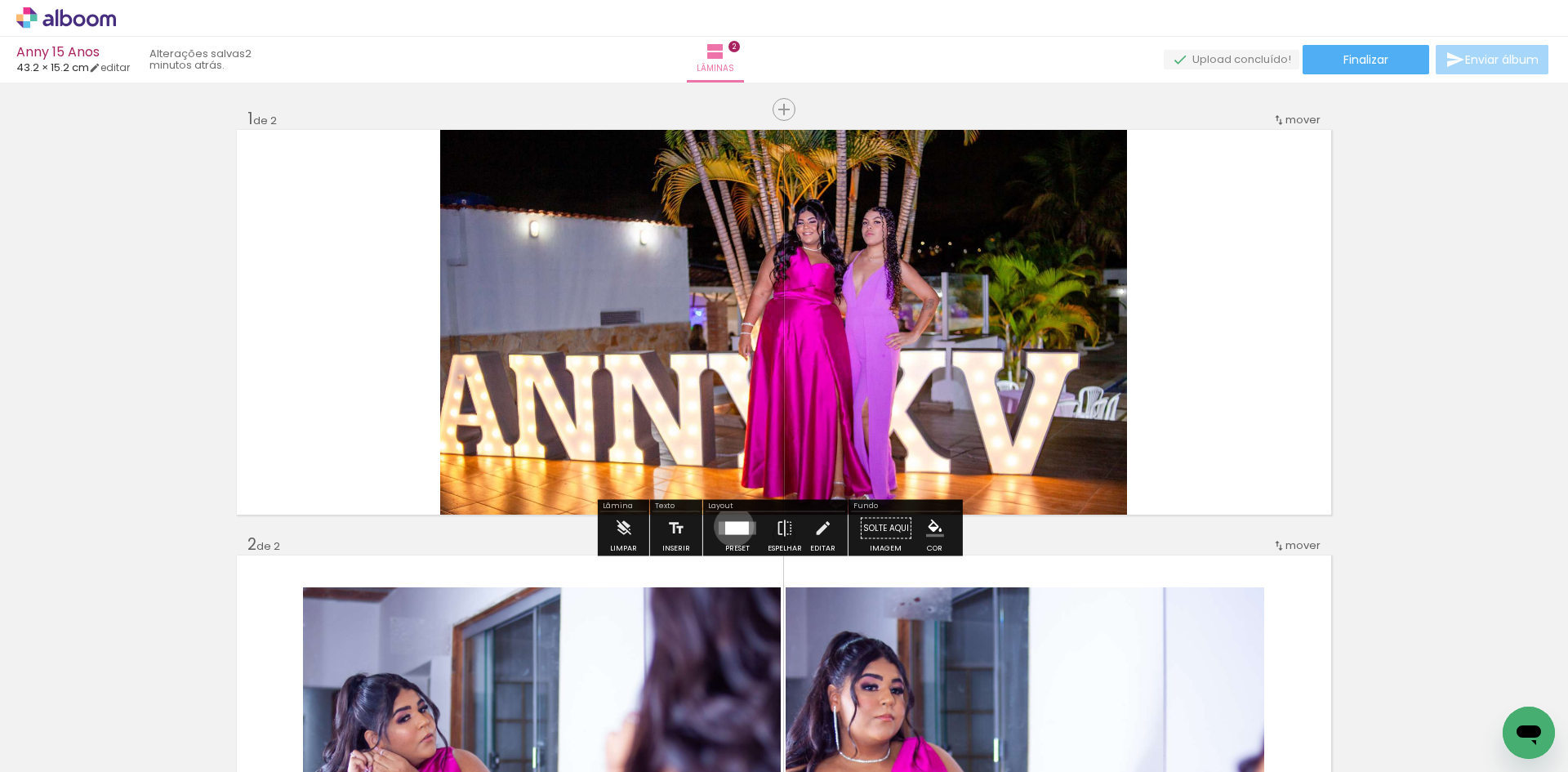
click at [730, 527] on div at bounding box center [736, 528] width 23 height 13
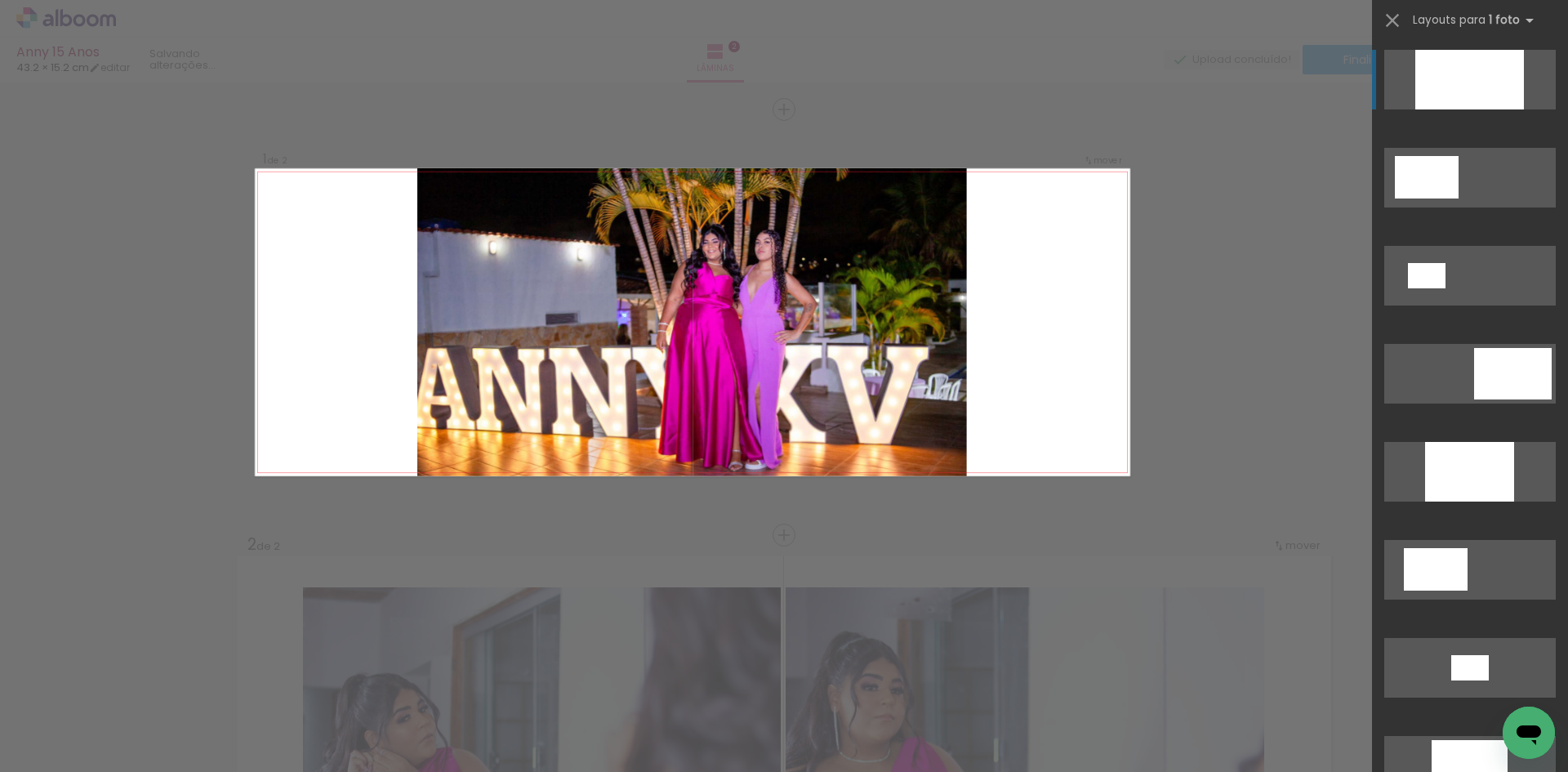
click at [1220, 279] on div "Confirmar Cancelar" at bounding box center [784, 739] width 1568 height 1315
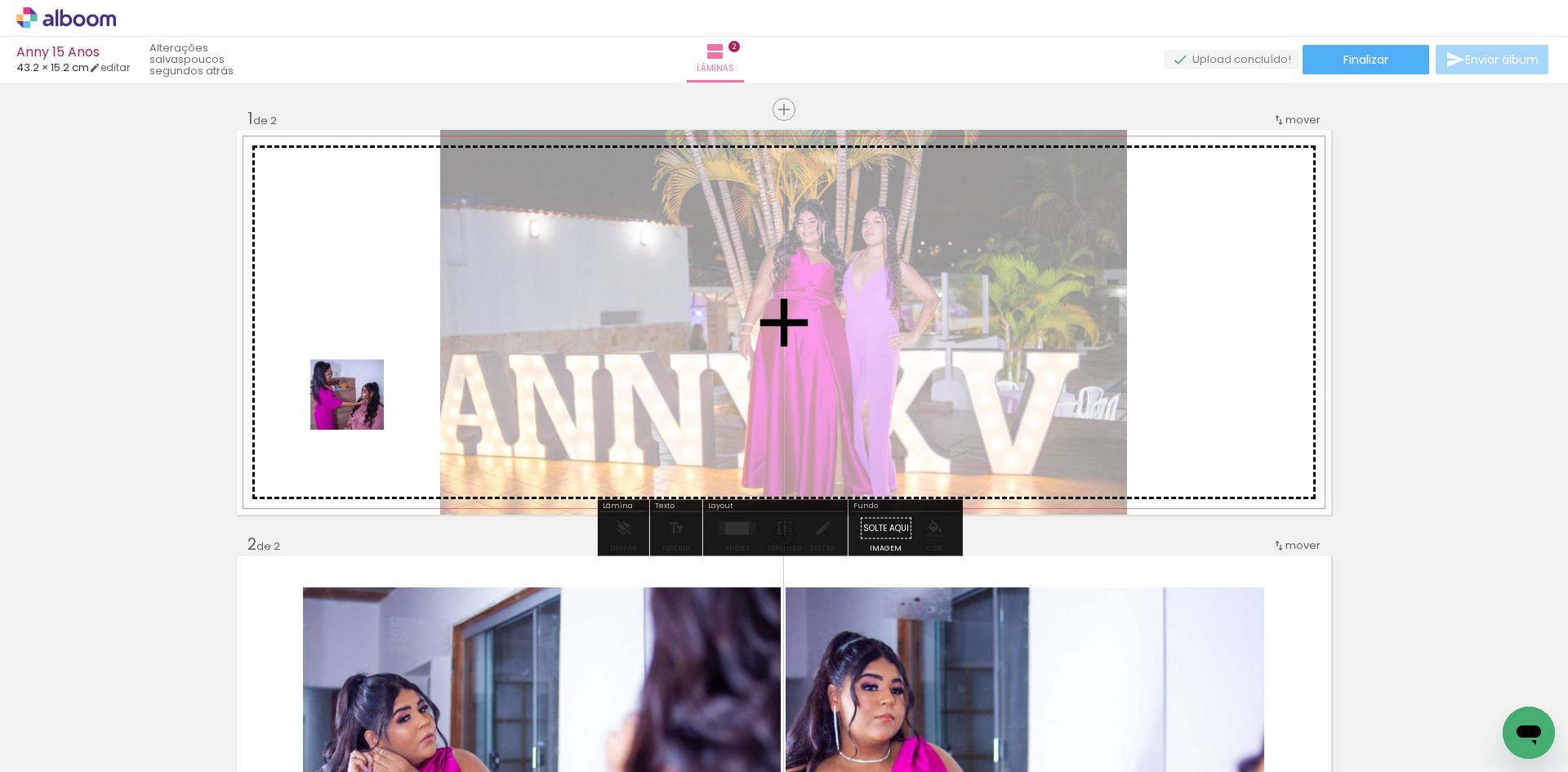
drag, startPoint x: 263, startPoint y: 729, endPoint x: 359, endPoint y: 408, distance: 335.0
click at [359, 408] on quentale-workspace at bounding box center [784, 386] width 1568 height 772
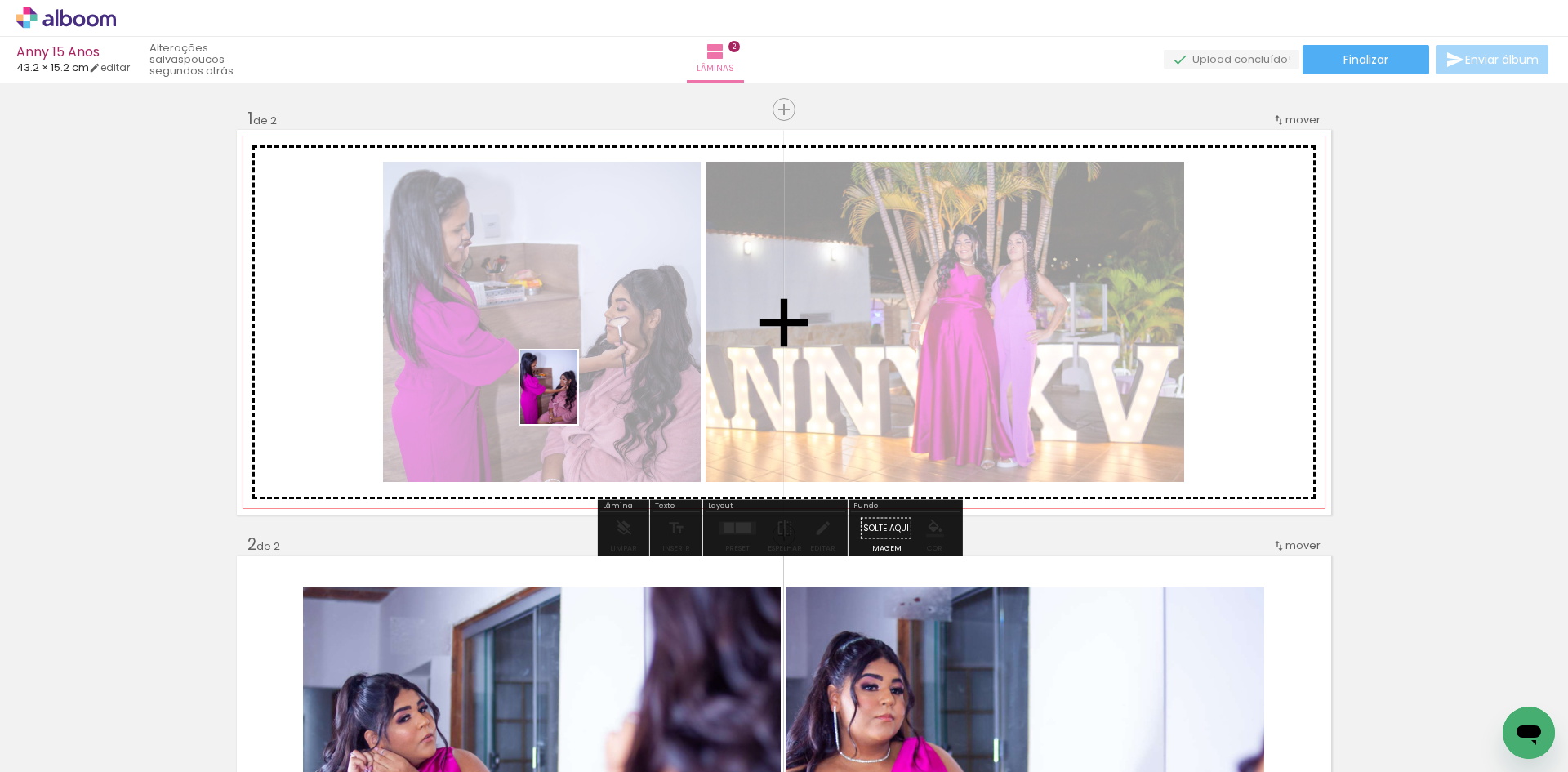
drag, startPoint x: 170, startPoint y: 737, endPoint x: 569, endPoint y: 400, distance: 522.3
click at [569, 400] on quentale-workspace at bounding box center [784, 386] width 1568 height 772
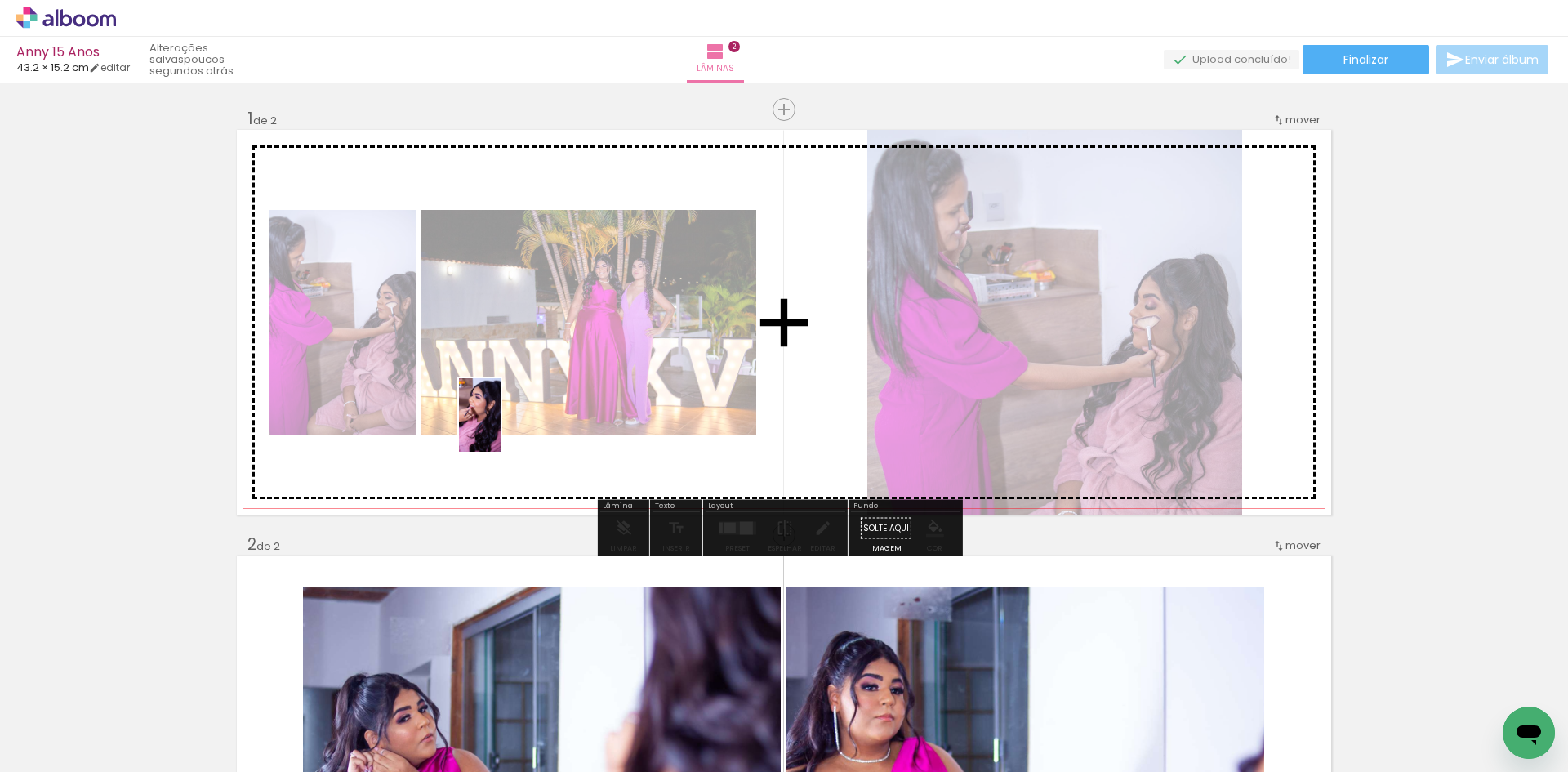
drag, startPoint x: 356, startPoint y: 698, endPoint x: 509, endPoint y: 427, distance: 311.2
click at [510, 424] on quentale-workspace at bounding box center [784, 386] width 1568 height 772
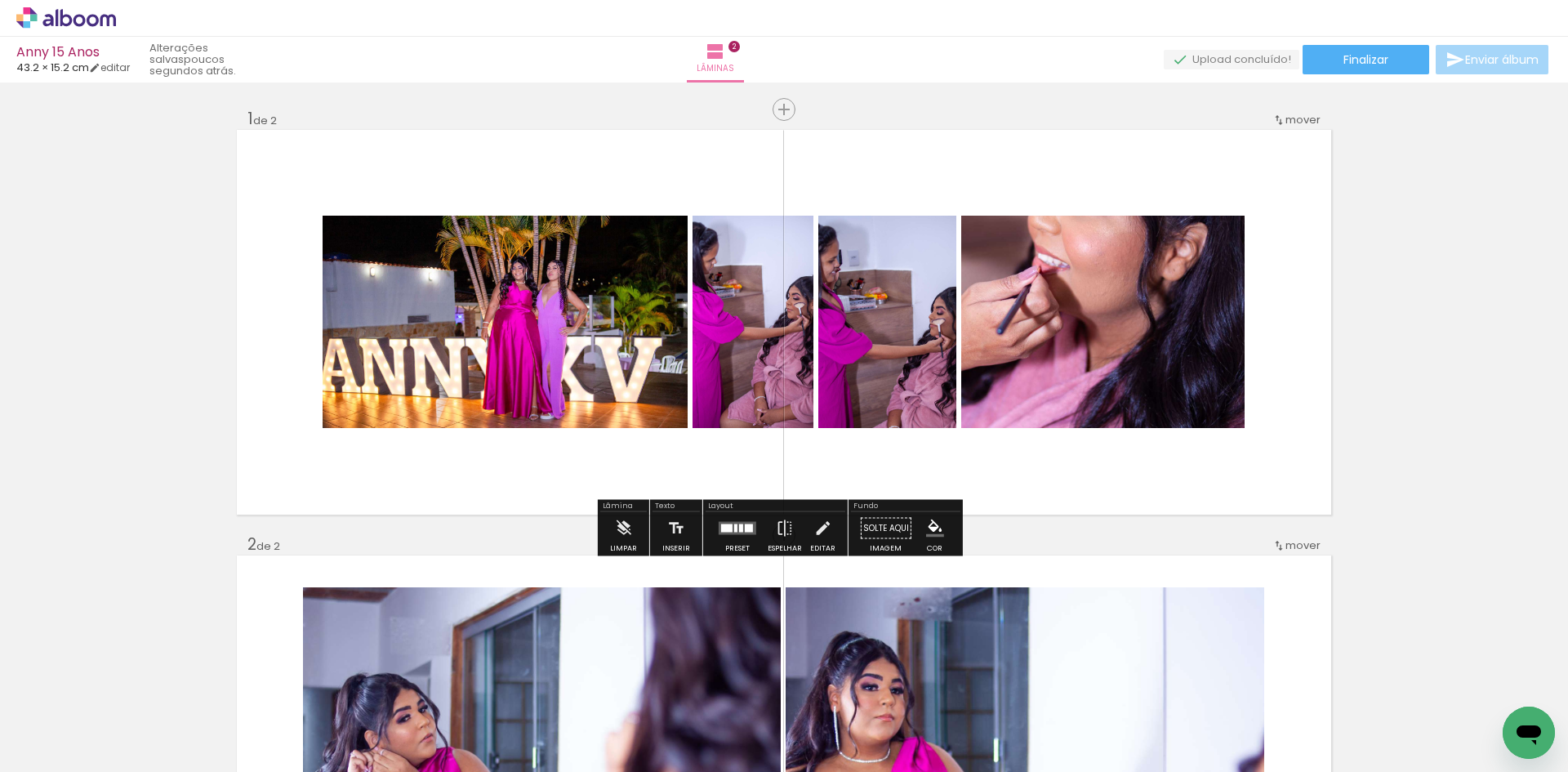
click at [739, 531] on div at bounding box center [741, 528] width 4 height 8
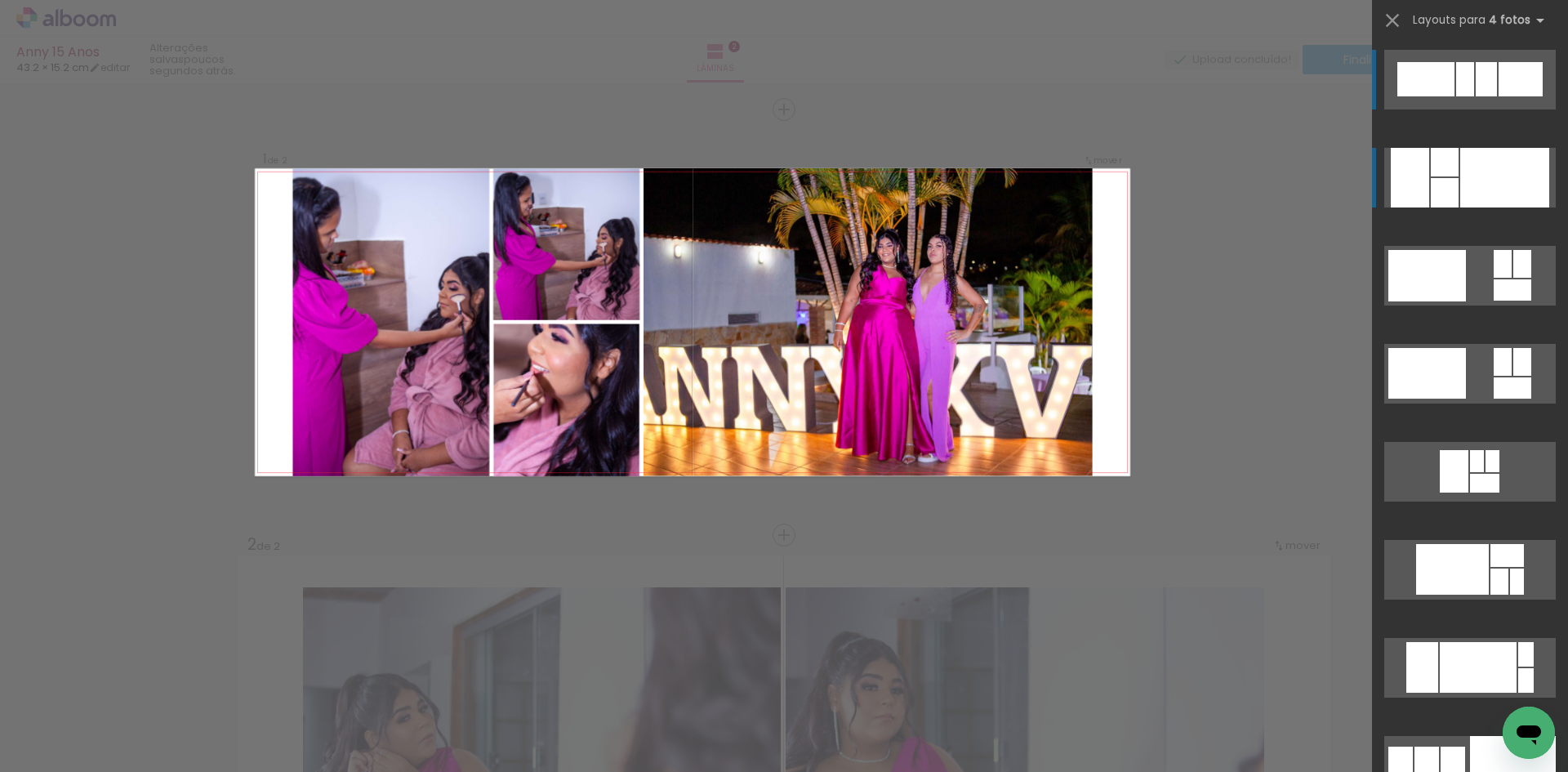
click at [1449, 181] on div at bounding box center [1445, 192] width 28 height 29
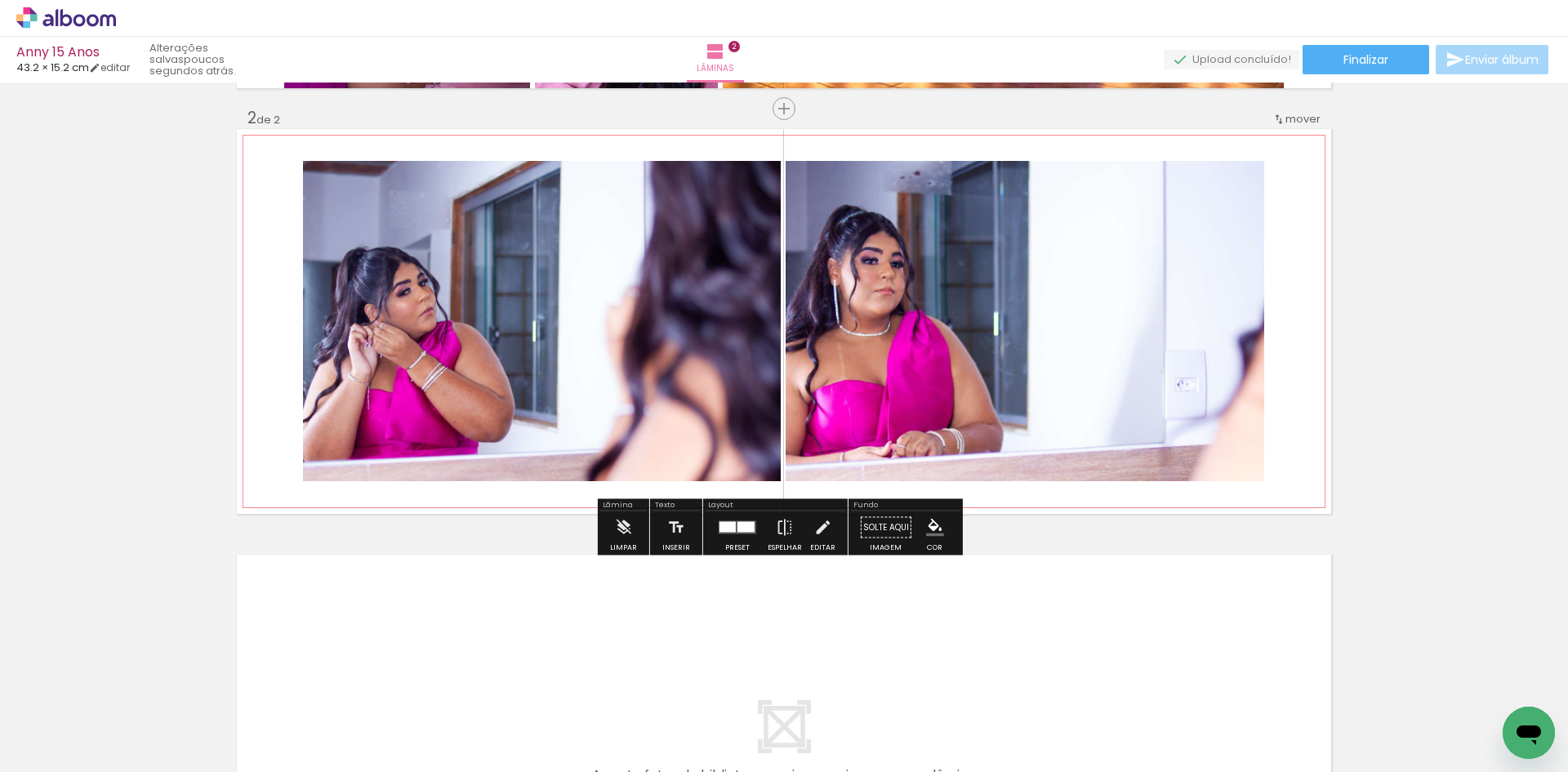
scroll to position [435, 0]
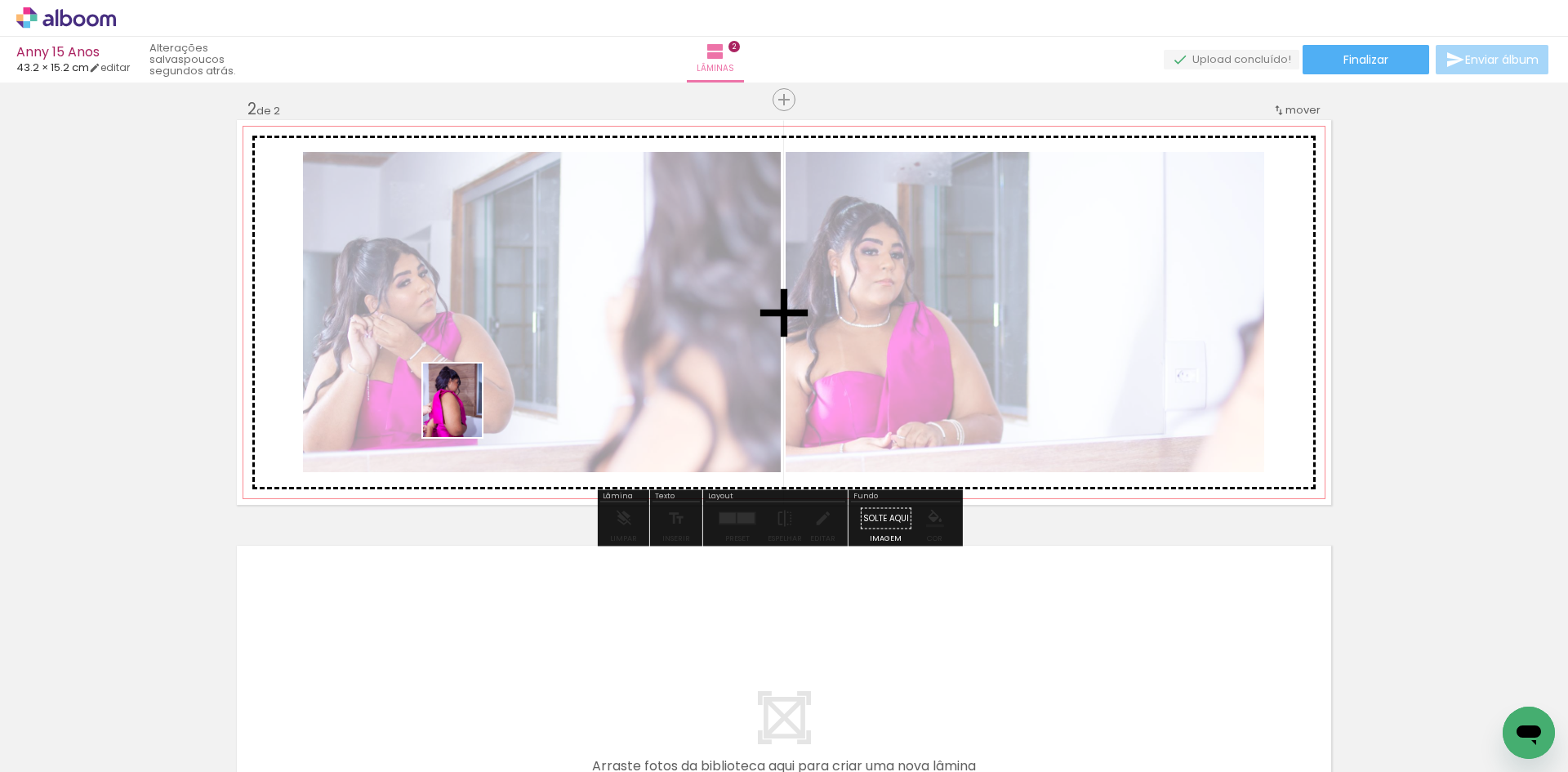
drag, startPoint x: 439, startPoint y: 734, endPoint x: 472, endPoint y: 413, distance: 322.7
click at [472, 412] on quentale-workspace at bounding box center [784, 386] width 1568 height 772
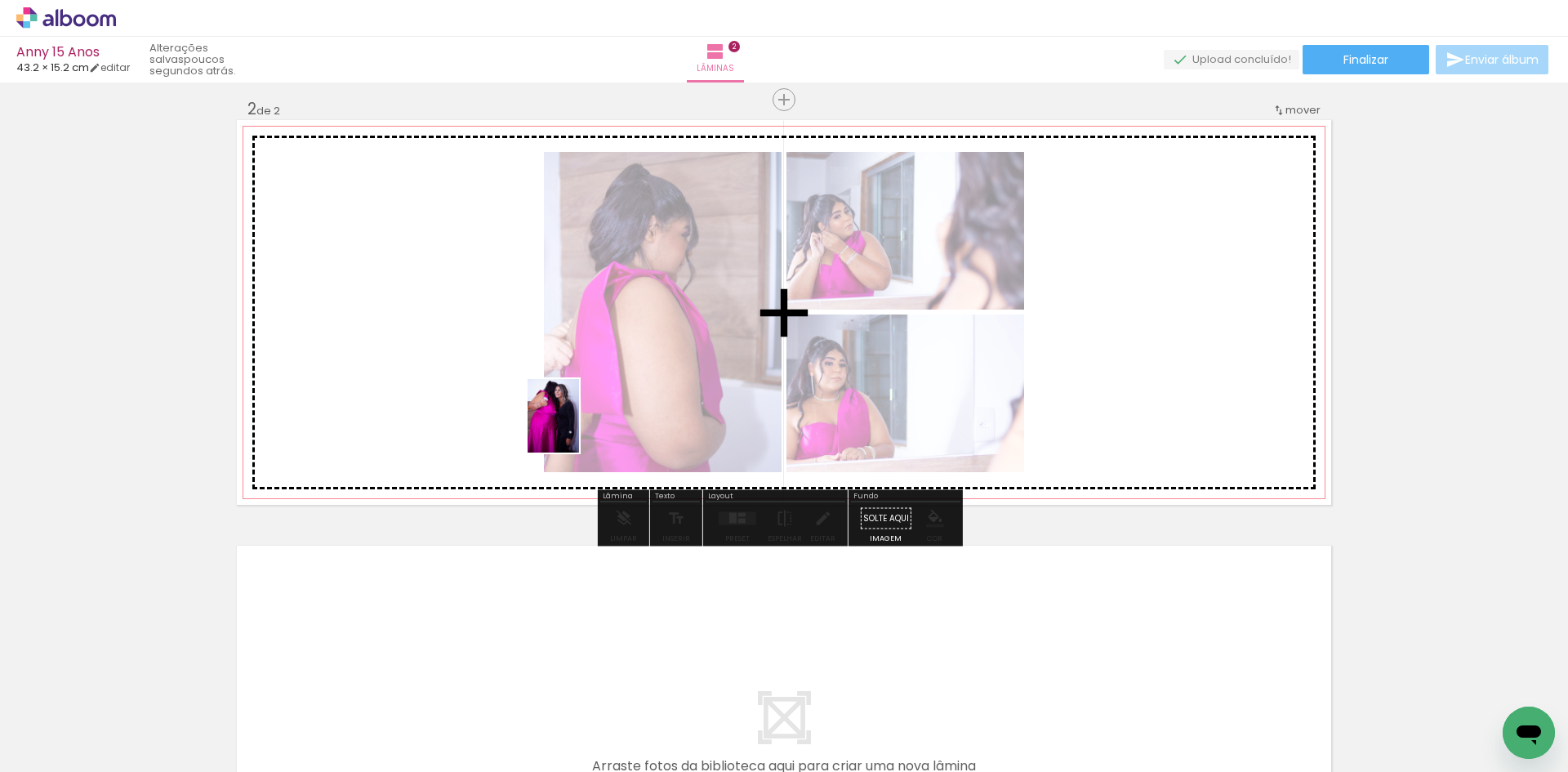
drag, startPoint x: 542, startPoint y: 732, endPoint x: 578, endPoint y: 427, distance: 307.1
click at [578, 427] on quentale-workspace at bounding box center [784, 386] width 1568 height 772
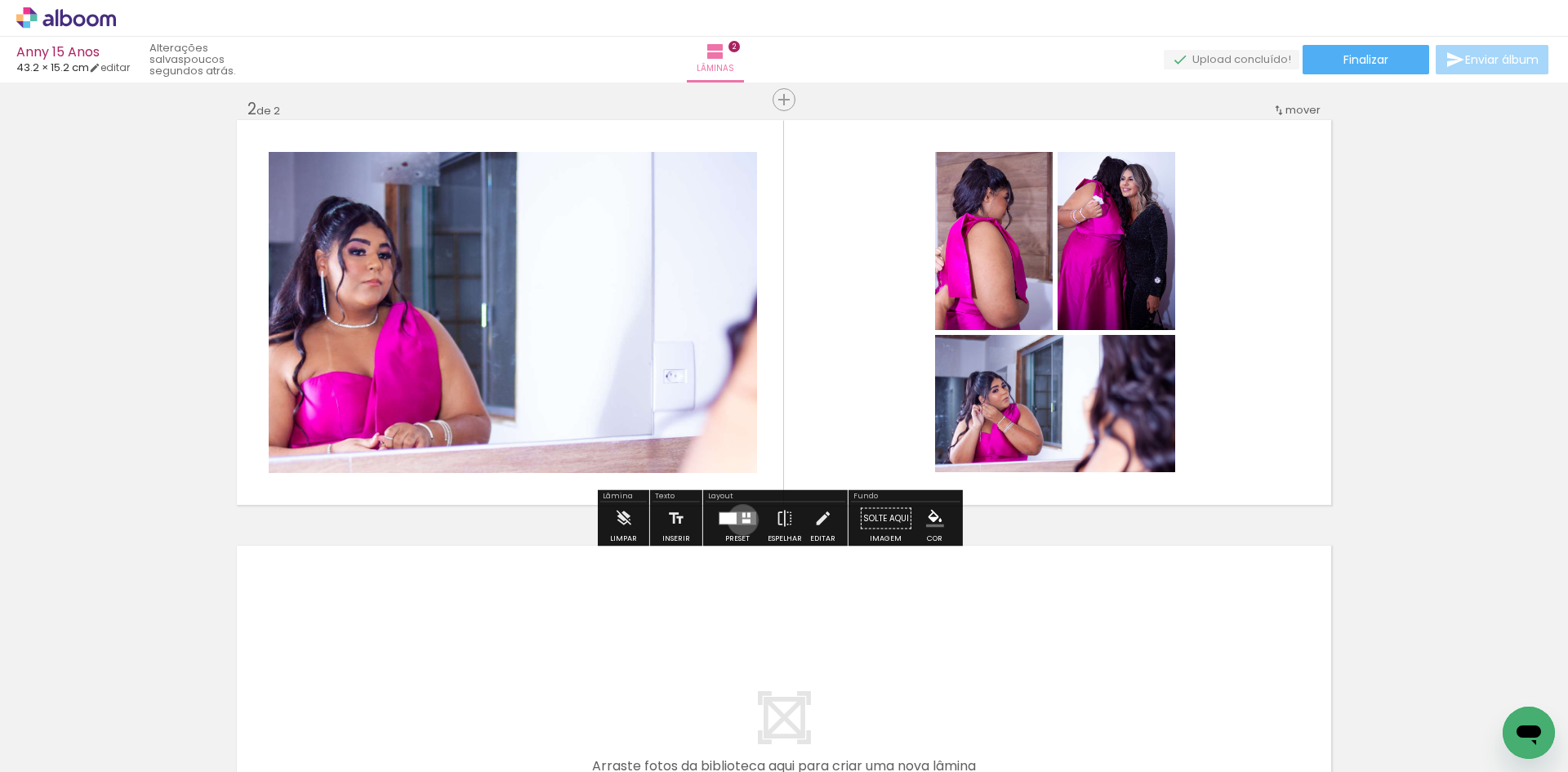
click at [742, 519] on div at bounding box center [746, 521] width 8 height 4
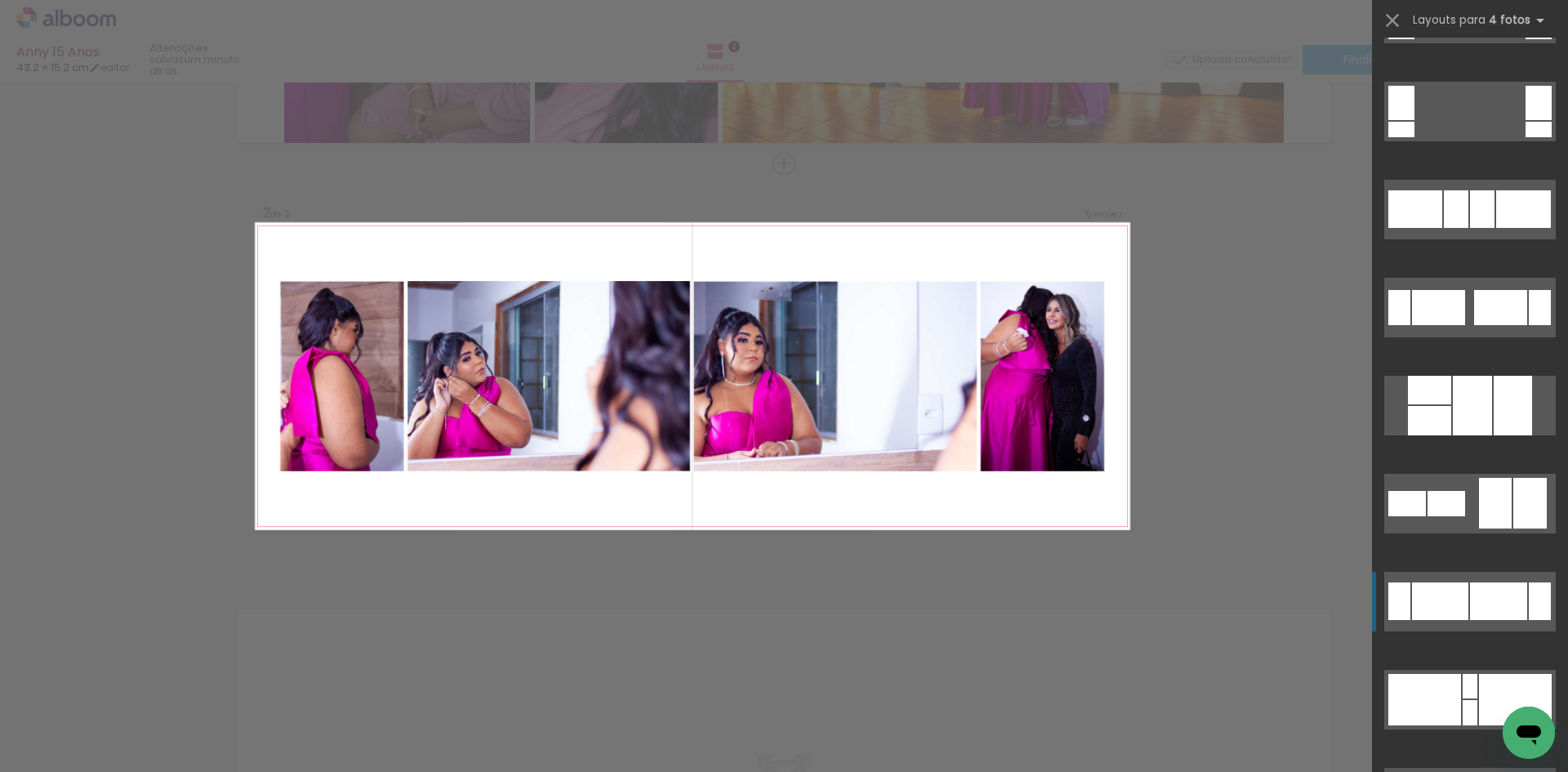
scroll to position [790, 0]
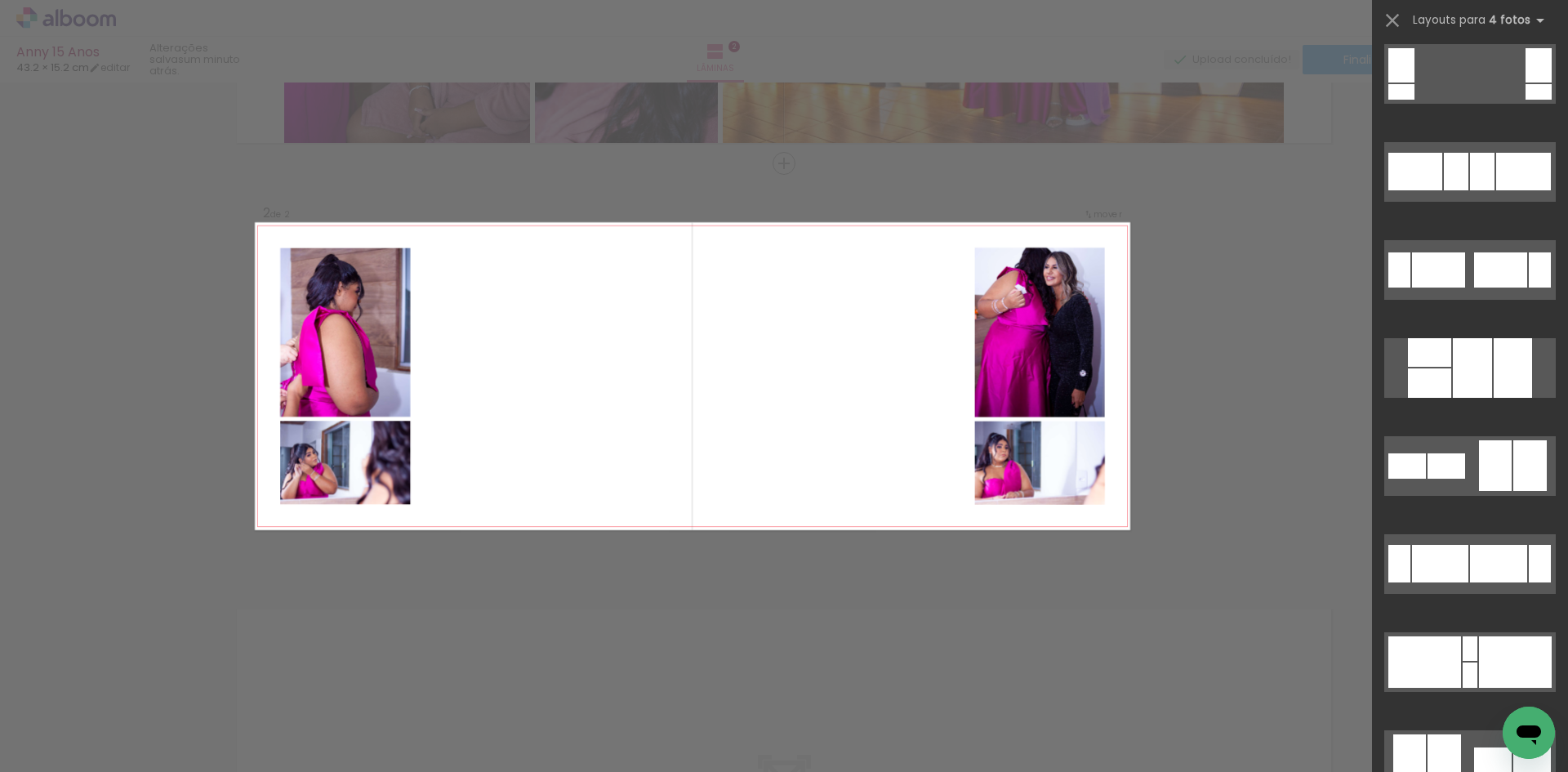
click at [1345, 238] on div "Confirmar Cancelar" at bounding box center [784, 368] width 1568 height 1315
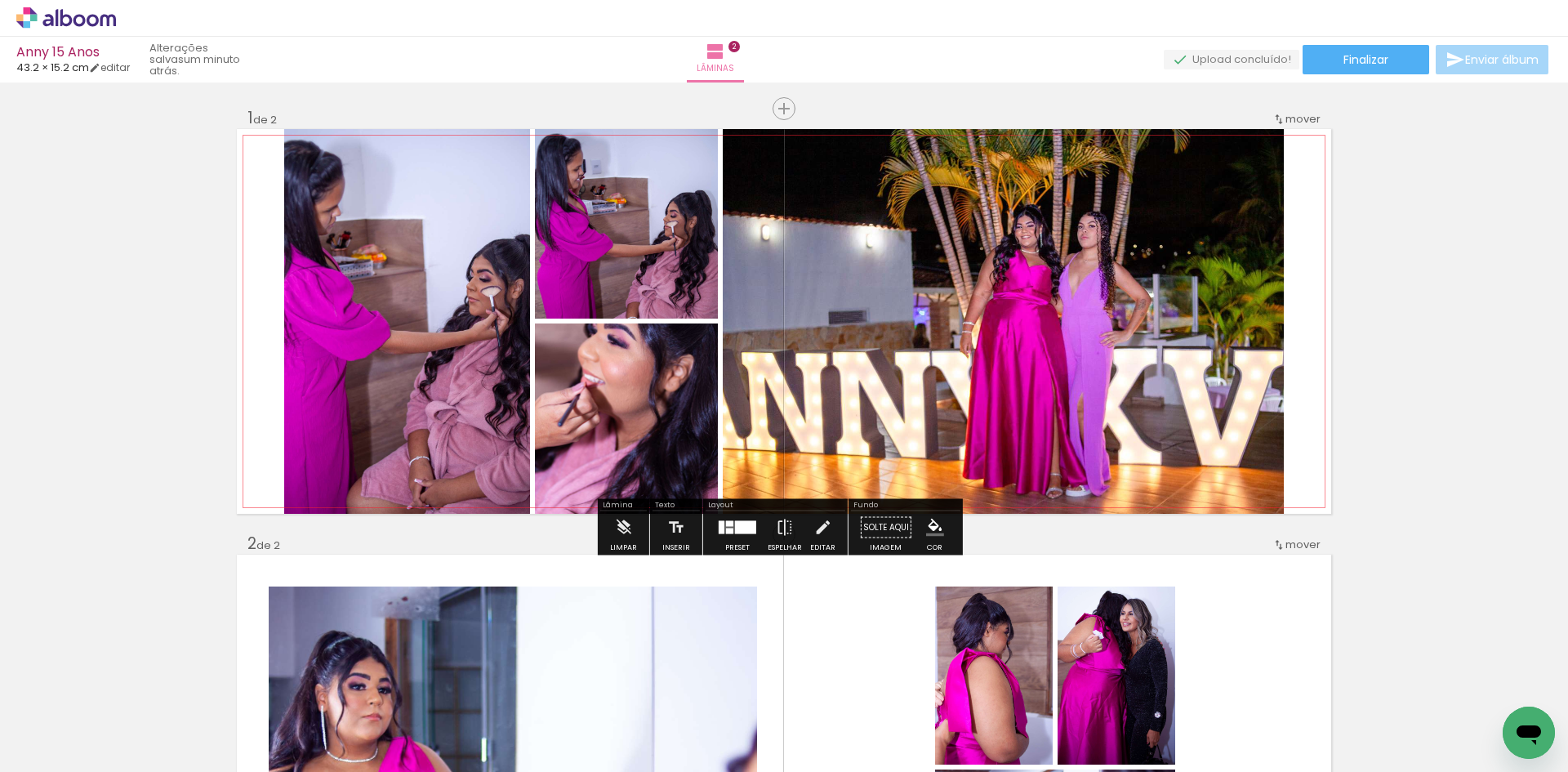
scroll to position [0, 0]
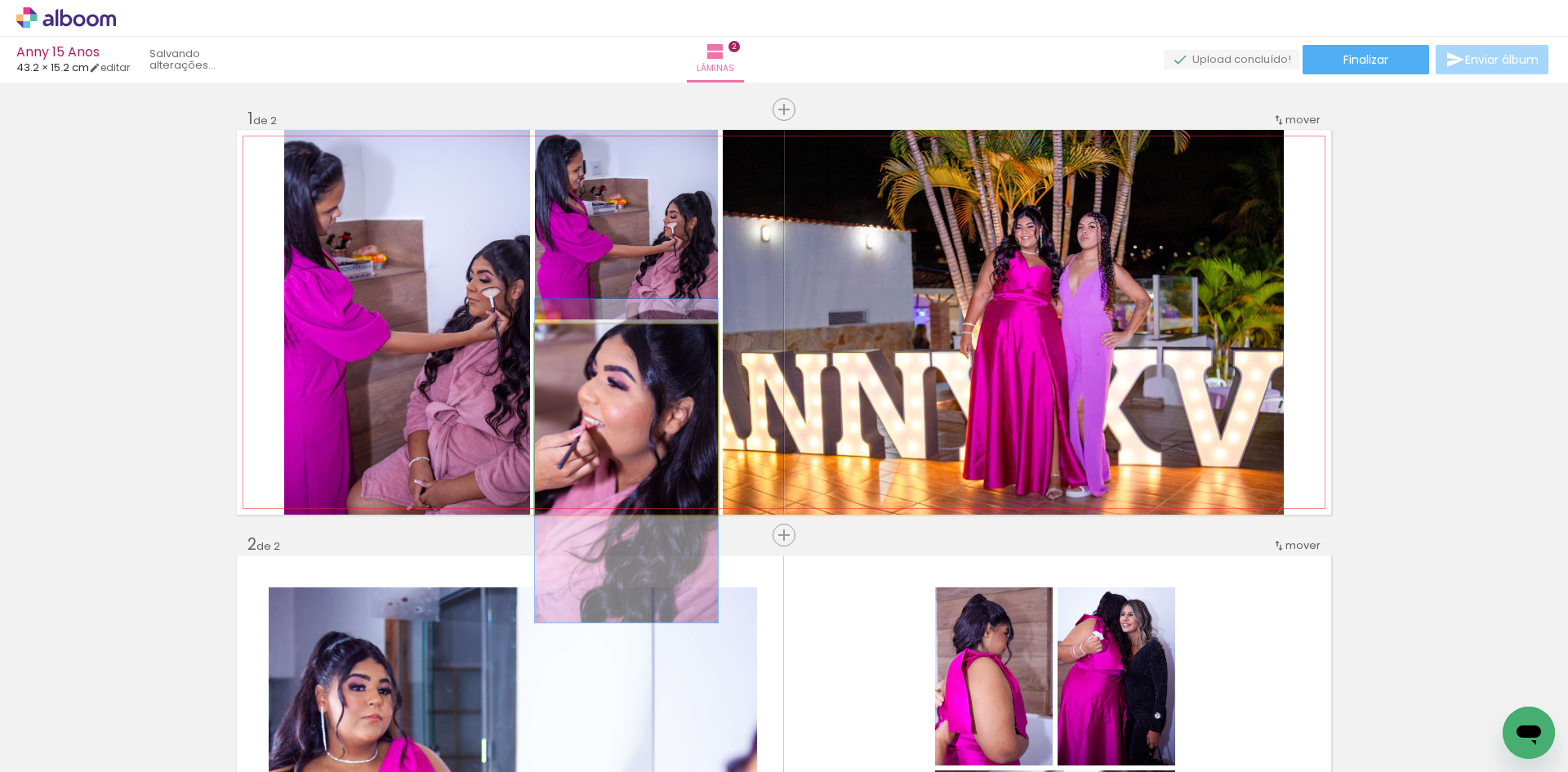
drag, startPoint x: 620, startPoint y: 386, endPoint x: 622, endPoint y: 428, distance: 42.0
click at [673, 412] on quentale-photo at bounding box center [626, 419] width 183 height 190
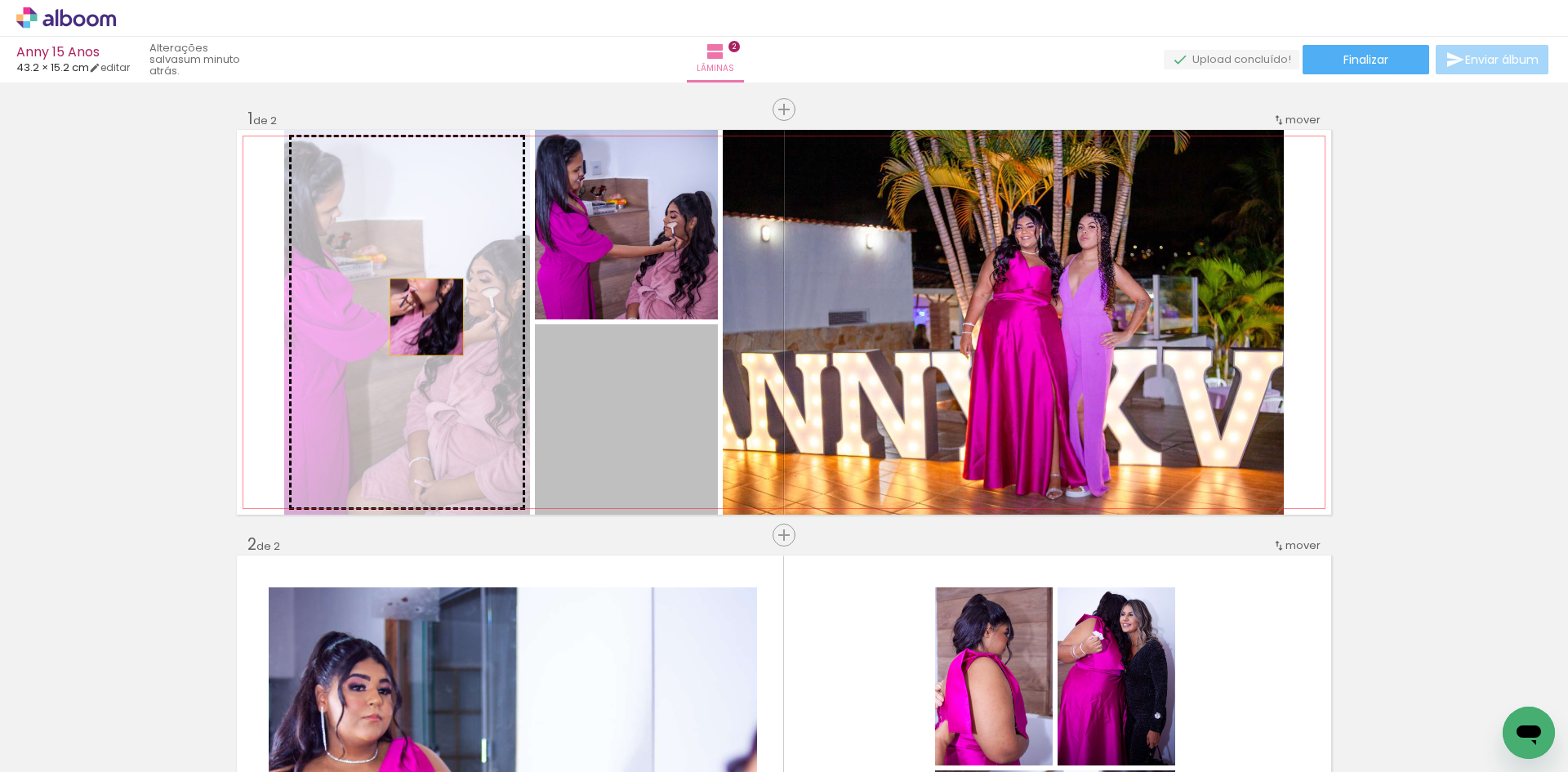
drag, startPoint x: 665, startPoint y: 438, endPoint x: 419, endPoint y: 316, distance: 274.6
click at [0, 0] on slot at bounding box center [0, 0] width 0 height 0
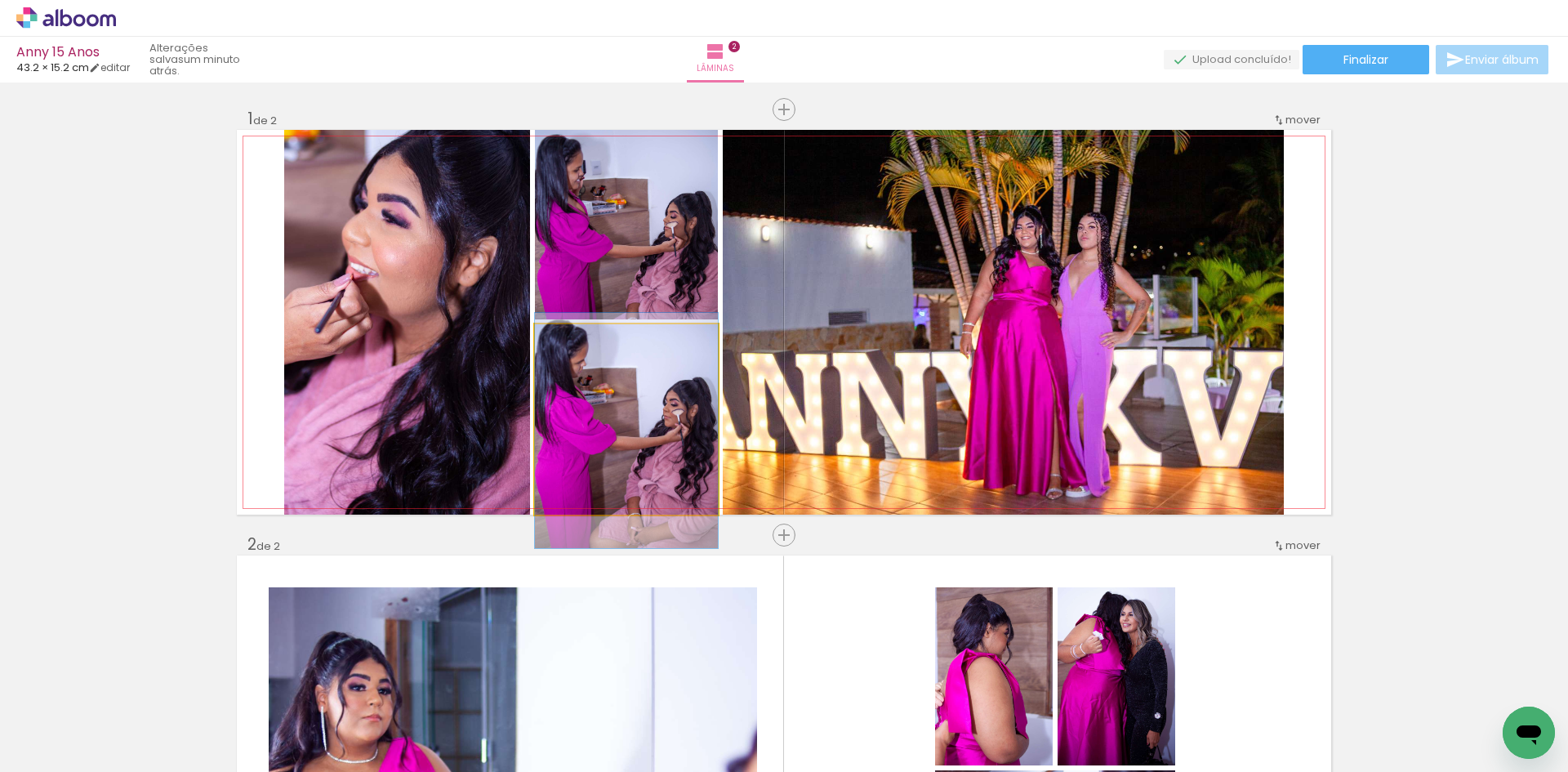
drag, startPoint x: 673, startPoint y: 401, endPoint x: 673, endPoint y: 414, distance: 13.0
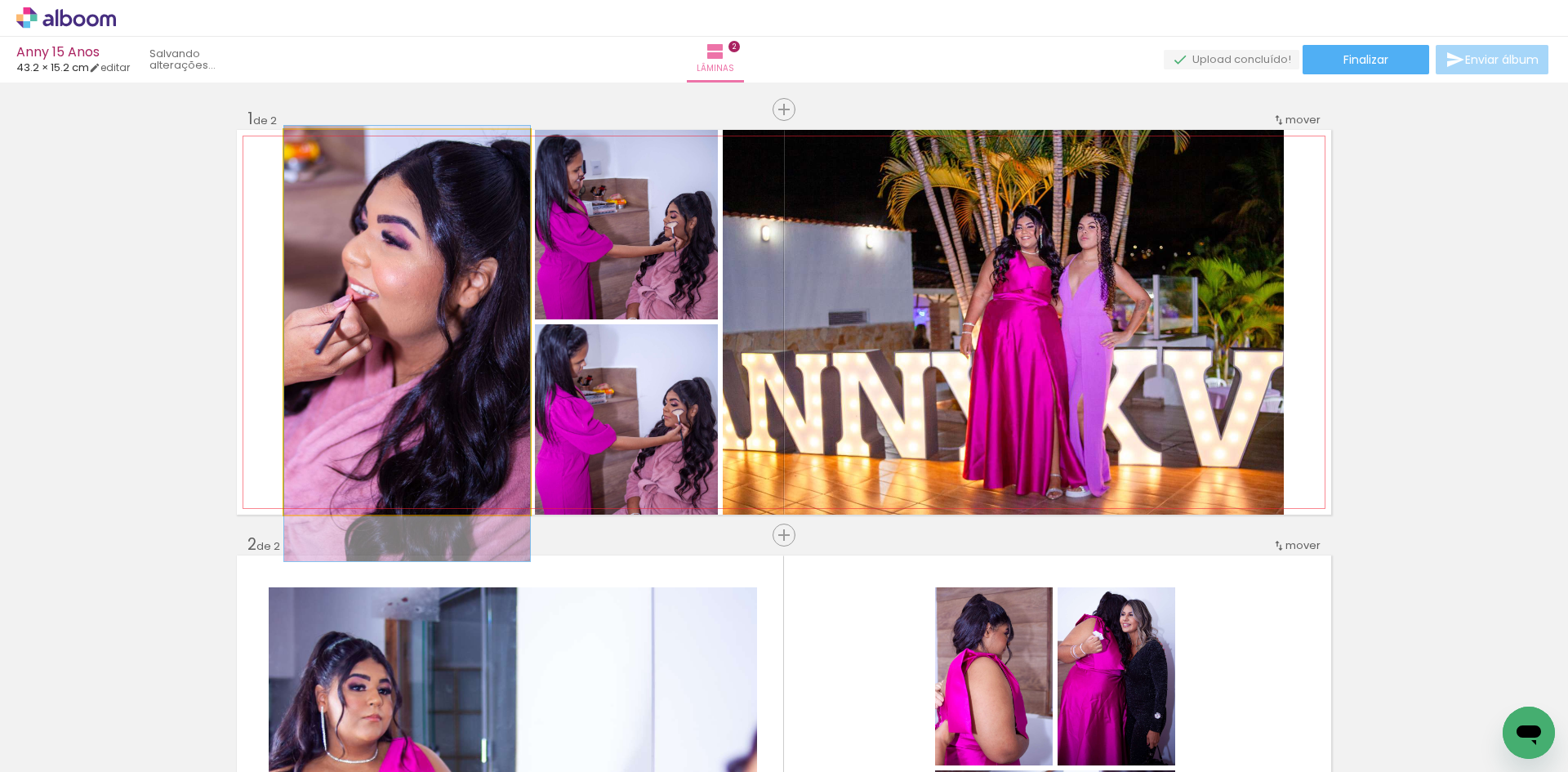
drag, startPoint x: 468, startPoint y: 290, endPoint x: 461, endPoint y: 312, distance: 23.1
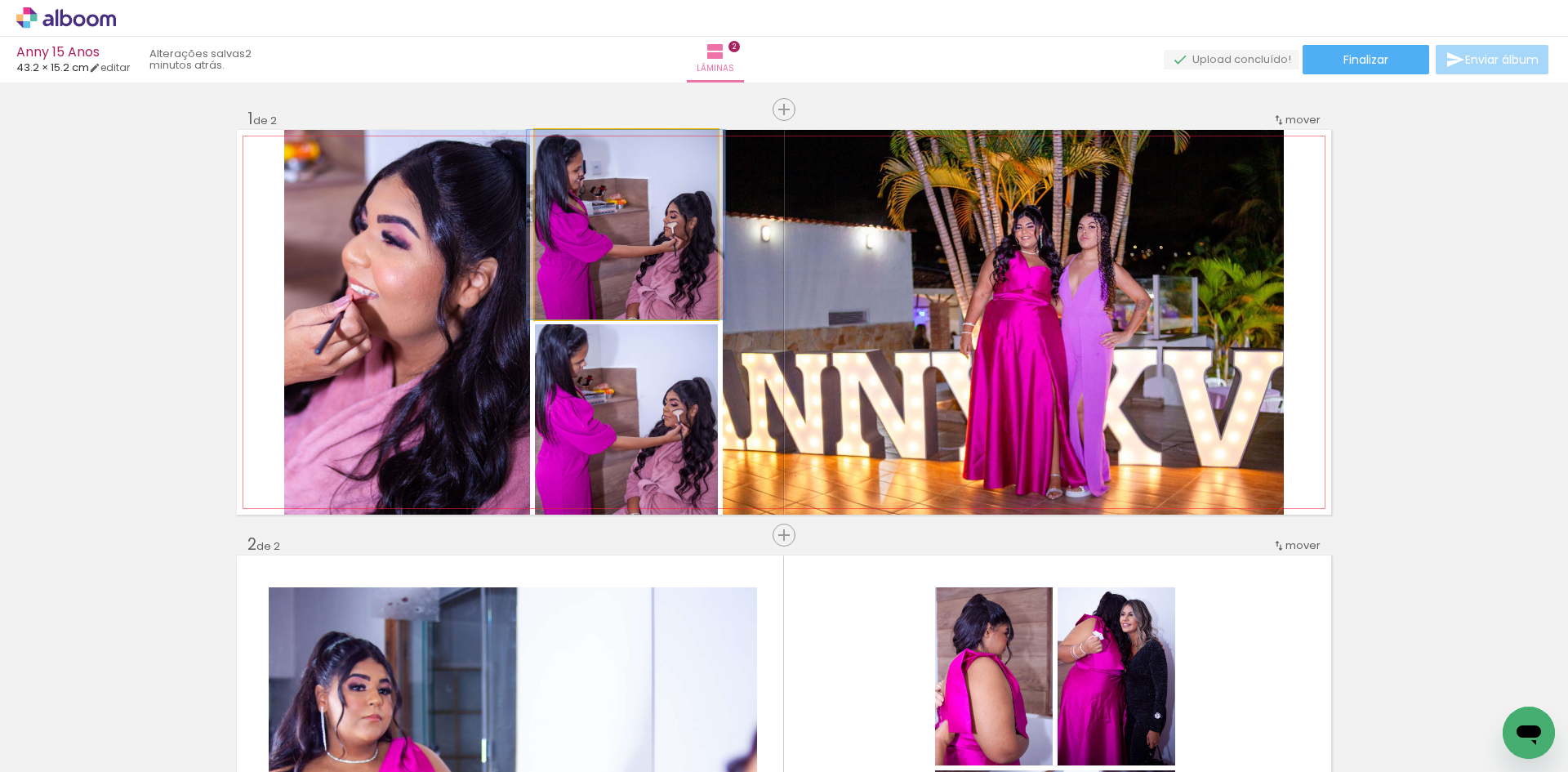
click at [676, 250] on quentale-photo at bounding box center [626, 224] width 183 height 189
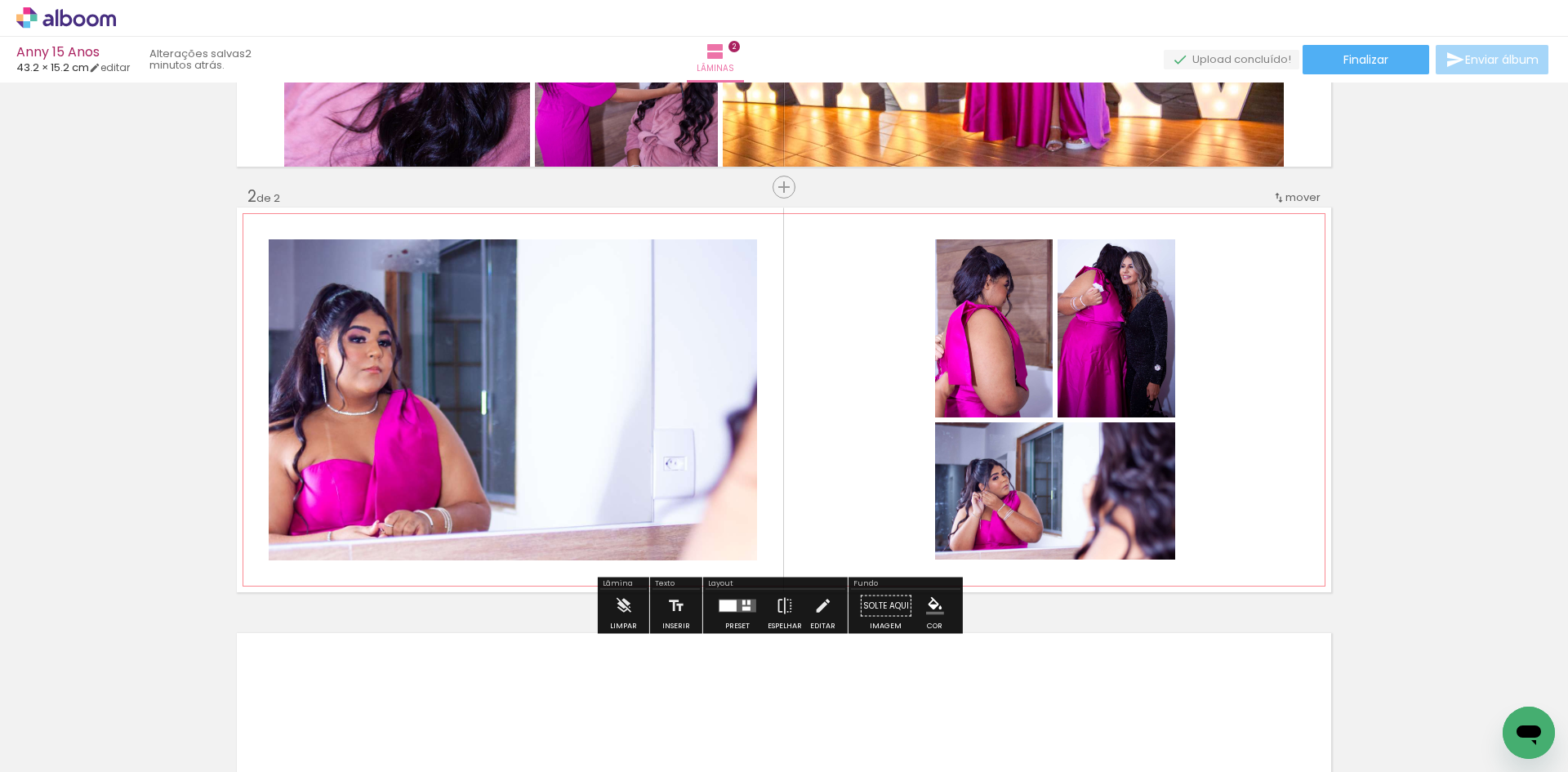
scroll to position [354, 0]
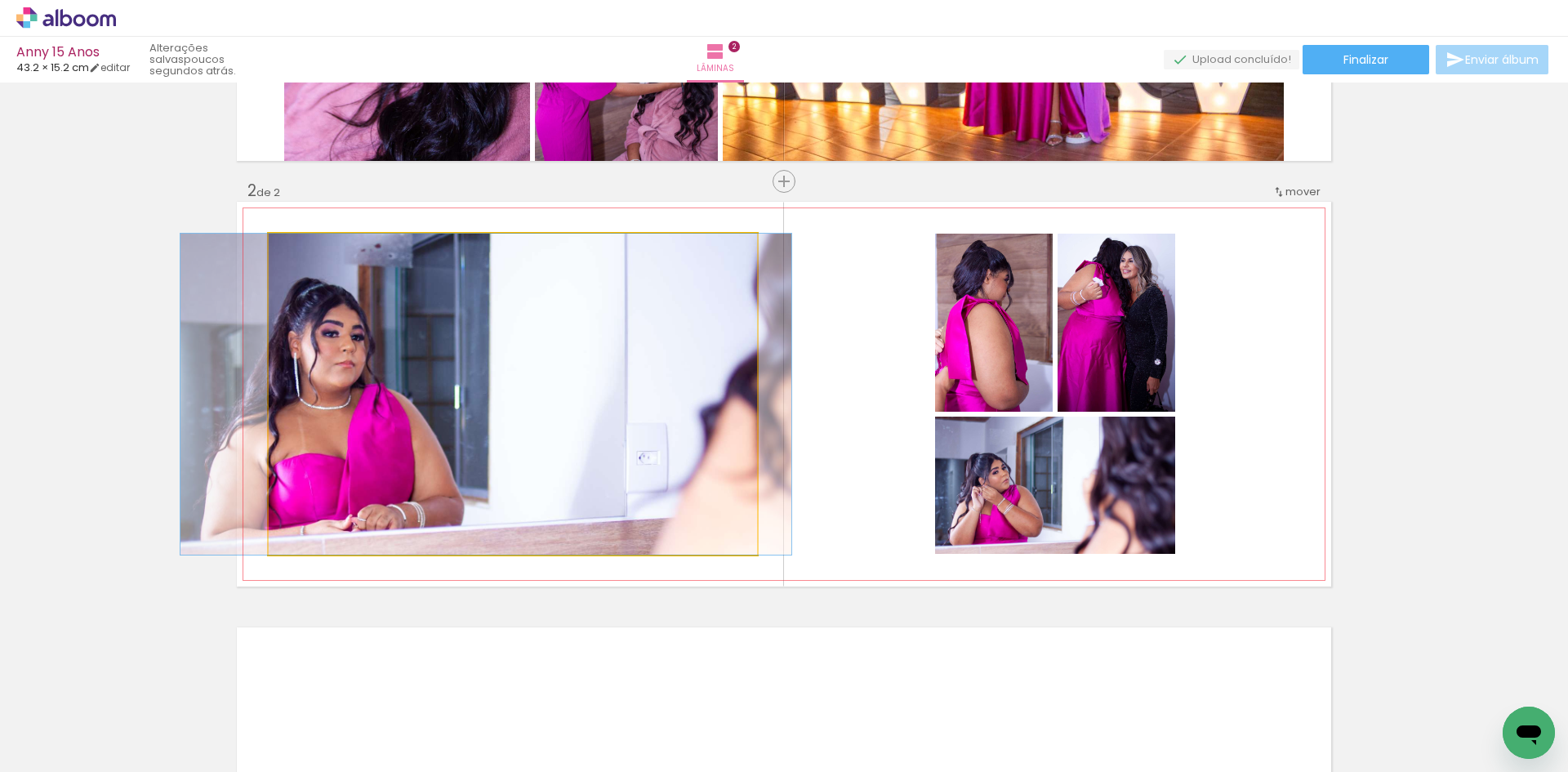
drag, startPoint x: 556, startPoint y: 405, endPoint x: 529, endPoint y: 364, distance: 49.1
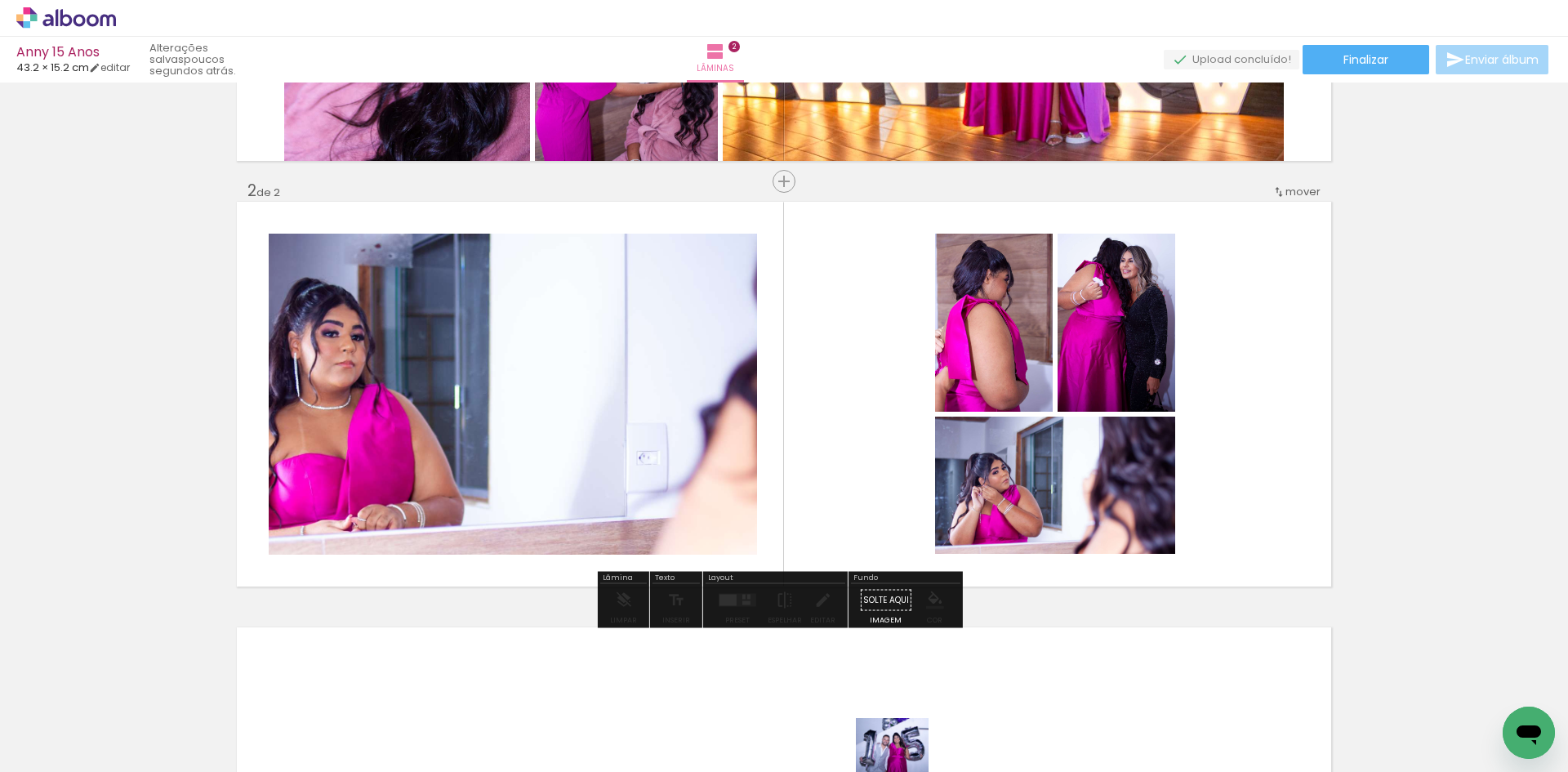
drag, startPoint x: 900, startPoint y: 730, endPoint x: 904, endPoint y: 766, distance: 36.2
click at [133, 766] on iron-horizontal-list at bounding box center [117, 720] width 33 height 102
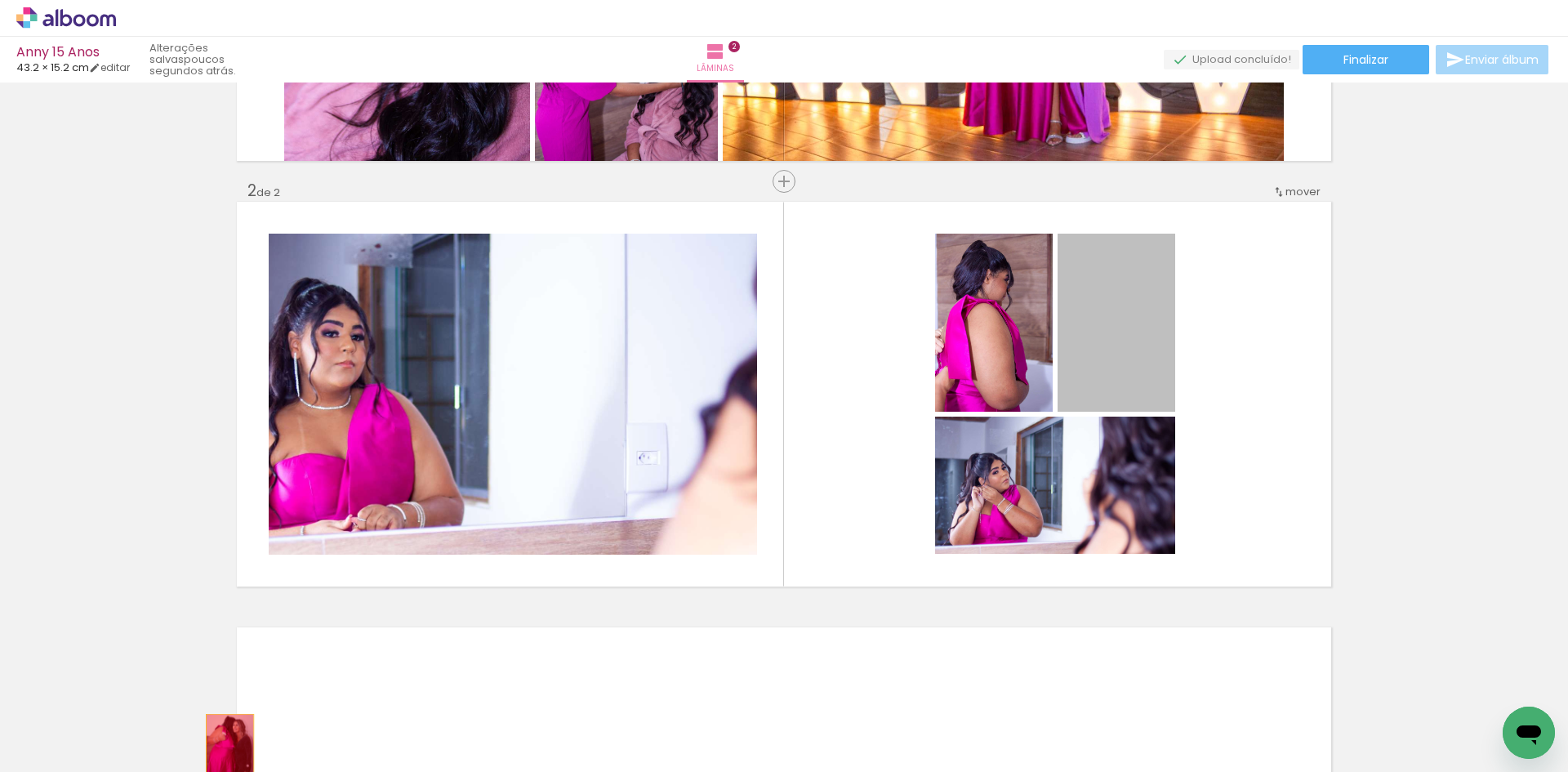
drag, startPoint x: 1126, startPoint y: 341, endPoint x: 224, endPoint y: 750, distance: 990.4
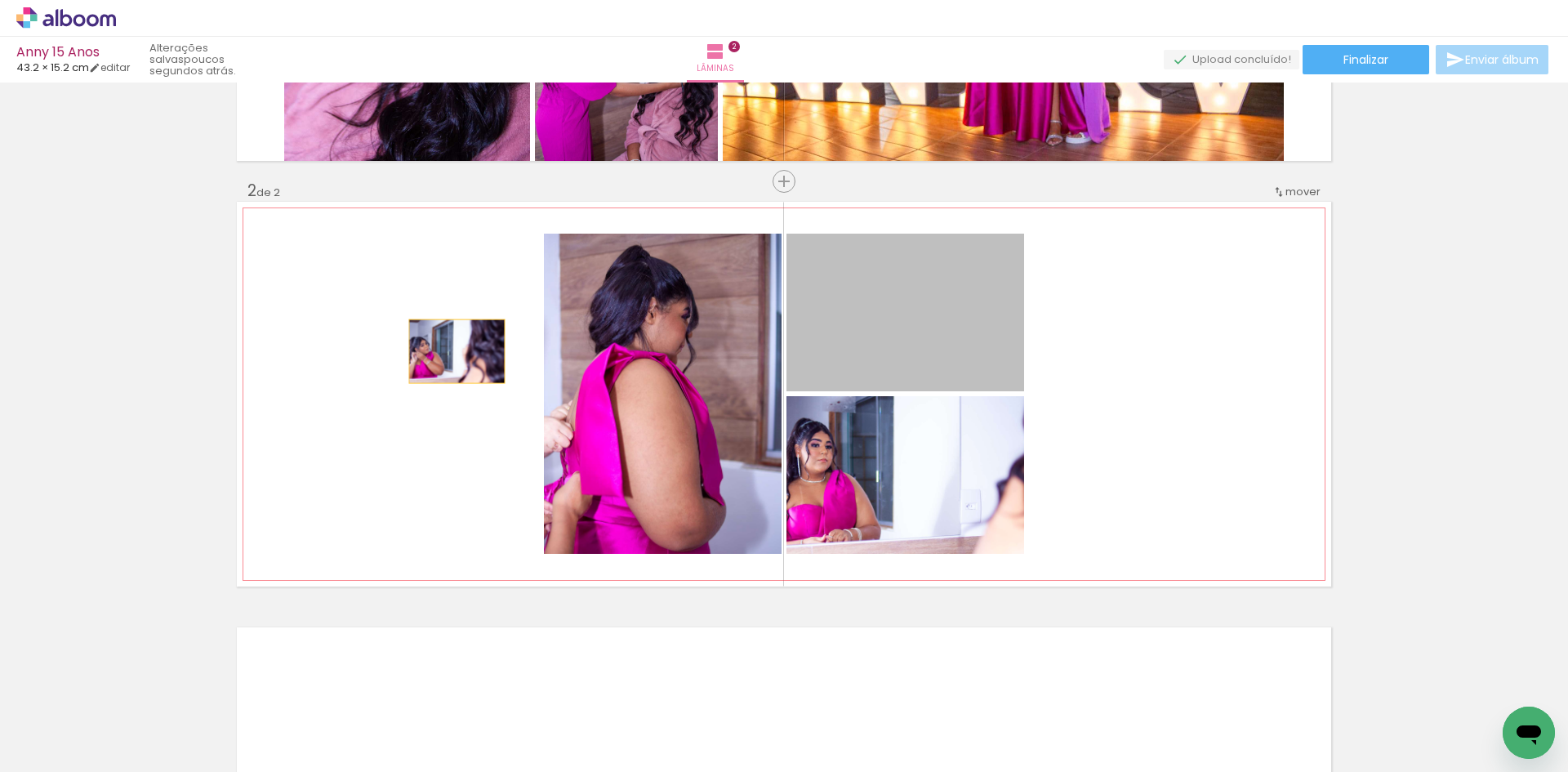
drag, startPoint x: 905, startPoint y: 329, endPoint x: 406, endPoint y: 360, distance: 500.0
click at [406, 360] on quentale-layouter at bounding box center [784, 394] width 1094 height 385
drag, startPoint x: 863, startPoint y: 346, endPoint x: 399, endPoint y: 386, distance: 465.7
click at [399, 386] on quentale-layouter at bounding box center [784, 394] width 1094 height 385
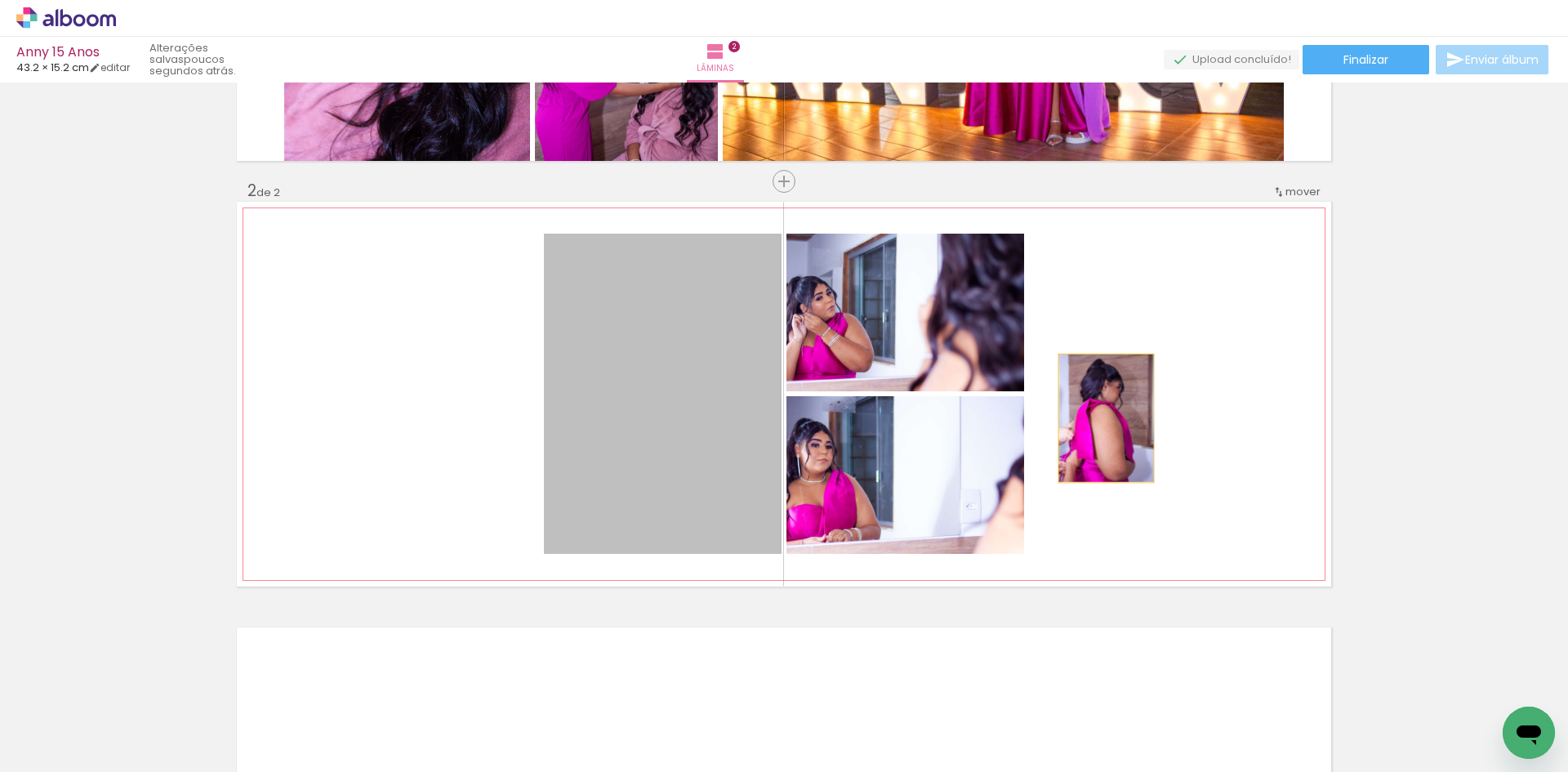
drag, startPoint x: 611, startPoint y: 430, endPoint x: 1139, endPoint y: 419, distance: 528.1
click at [1139, 419] on quentale-layouter at bounding box center [784, 394] width 1094 height 385
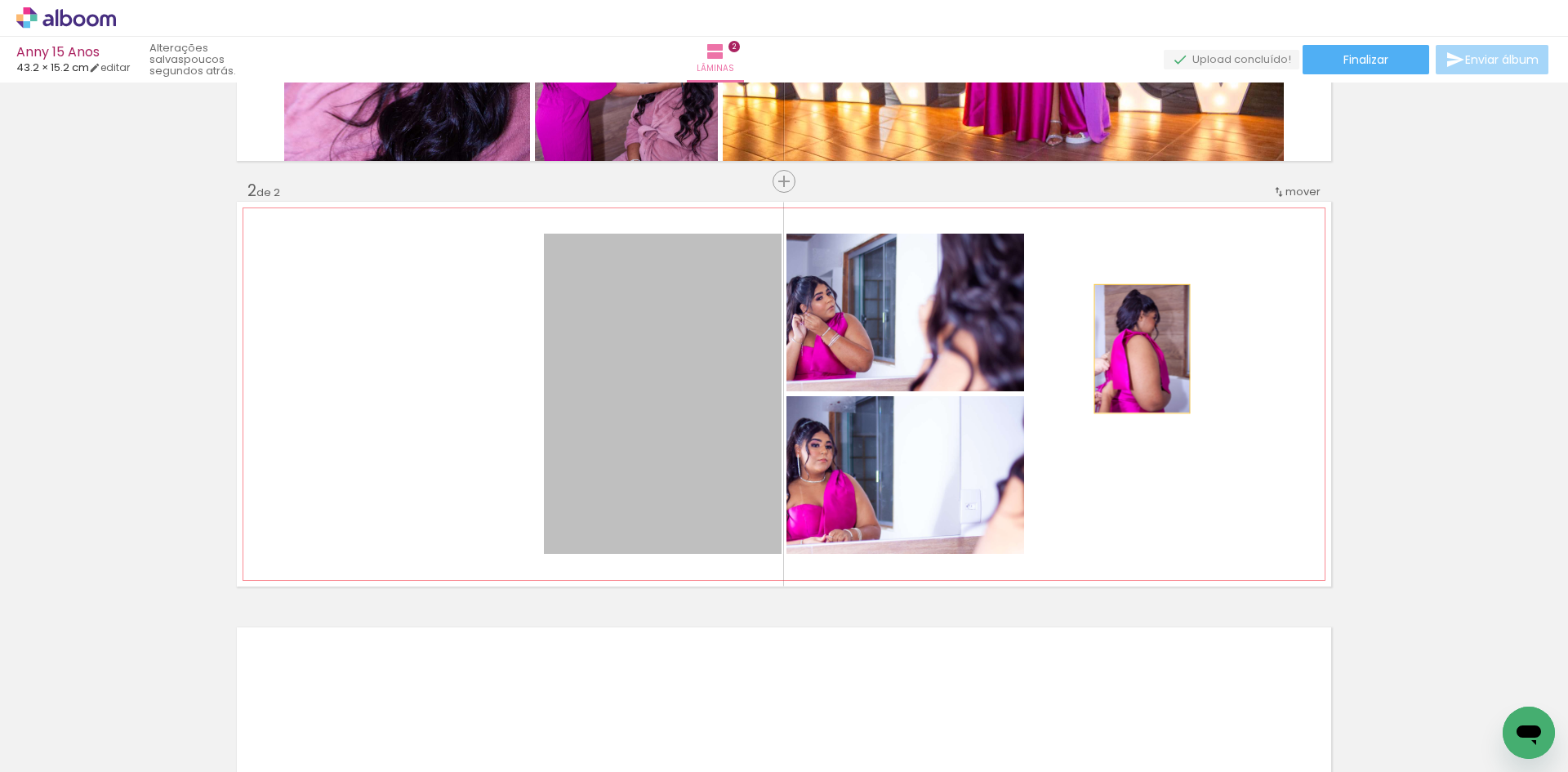
drag, startPoint x: 672, startPoint y: 426, endPoint x: 1139, endPoint y: 345, distance: 474.0
click at [1139, 345] on quentale-layouter at bounding box center [784, 394] width 1094 height 385
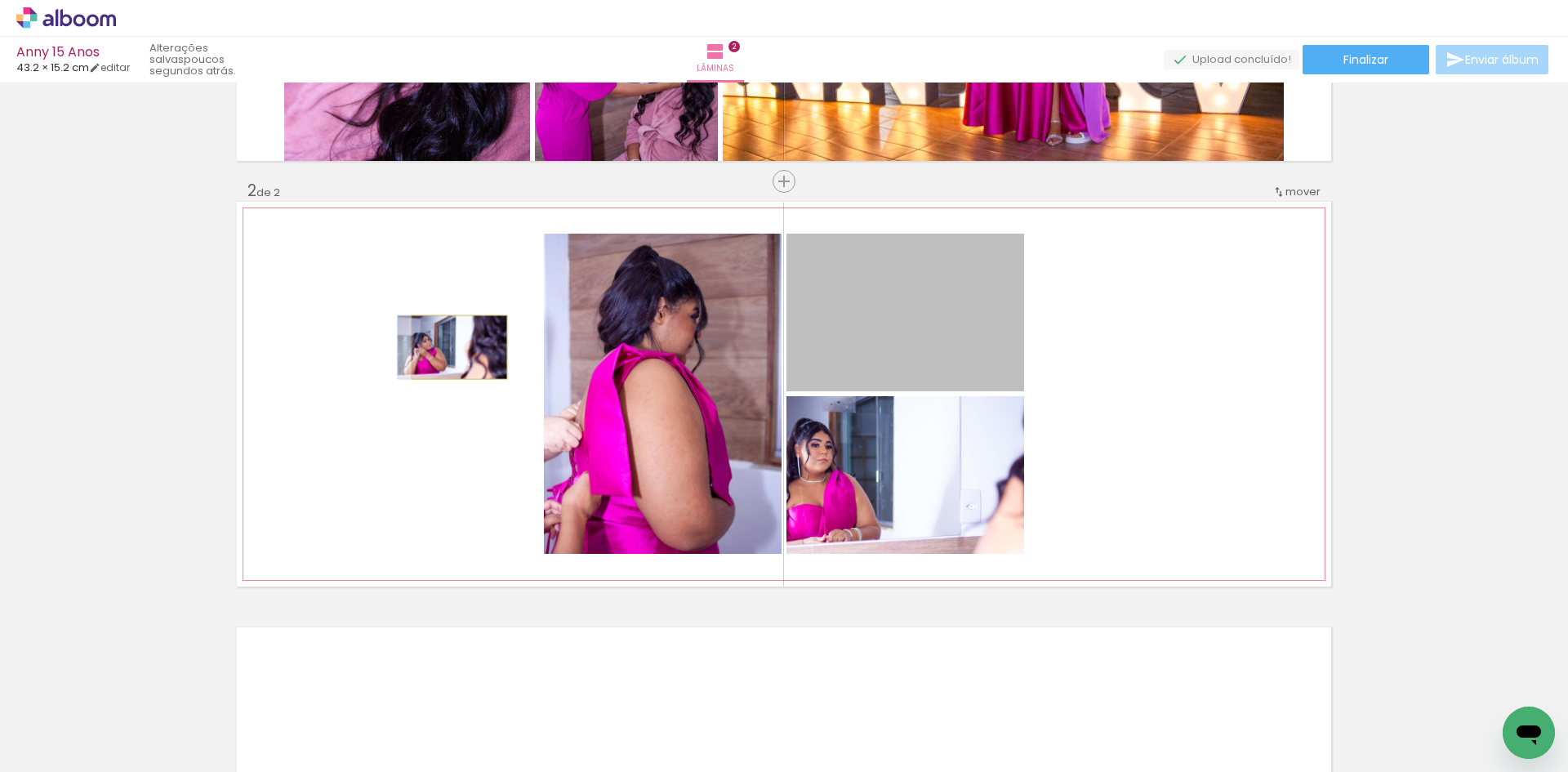
drag, startPoint x: 912, startPoint y: 330, endPoint x: 454, endPoint y: 347, distance: 458.3
click at [454, 347] on quentale-layouter at bounding box center [784, 394] width 1094 height 385
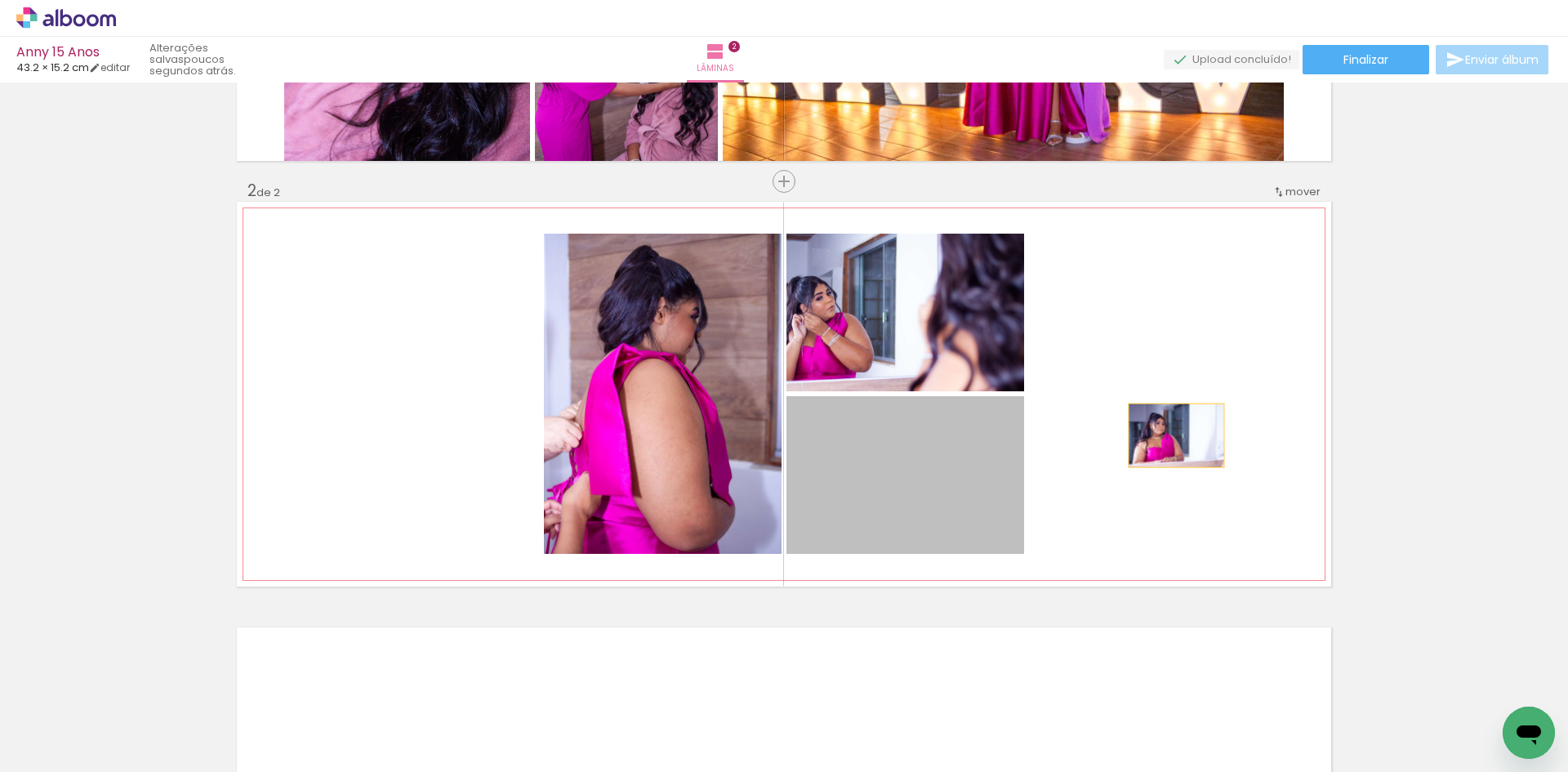
drag, startPoint x: 818, startPoint y: 486, endPoint x: 1170, endPoint y: 435, distance: 355.7
click at [1170, 435] on quentale-layouter at bounding box center [784, 394] width 1094 height 385
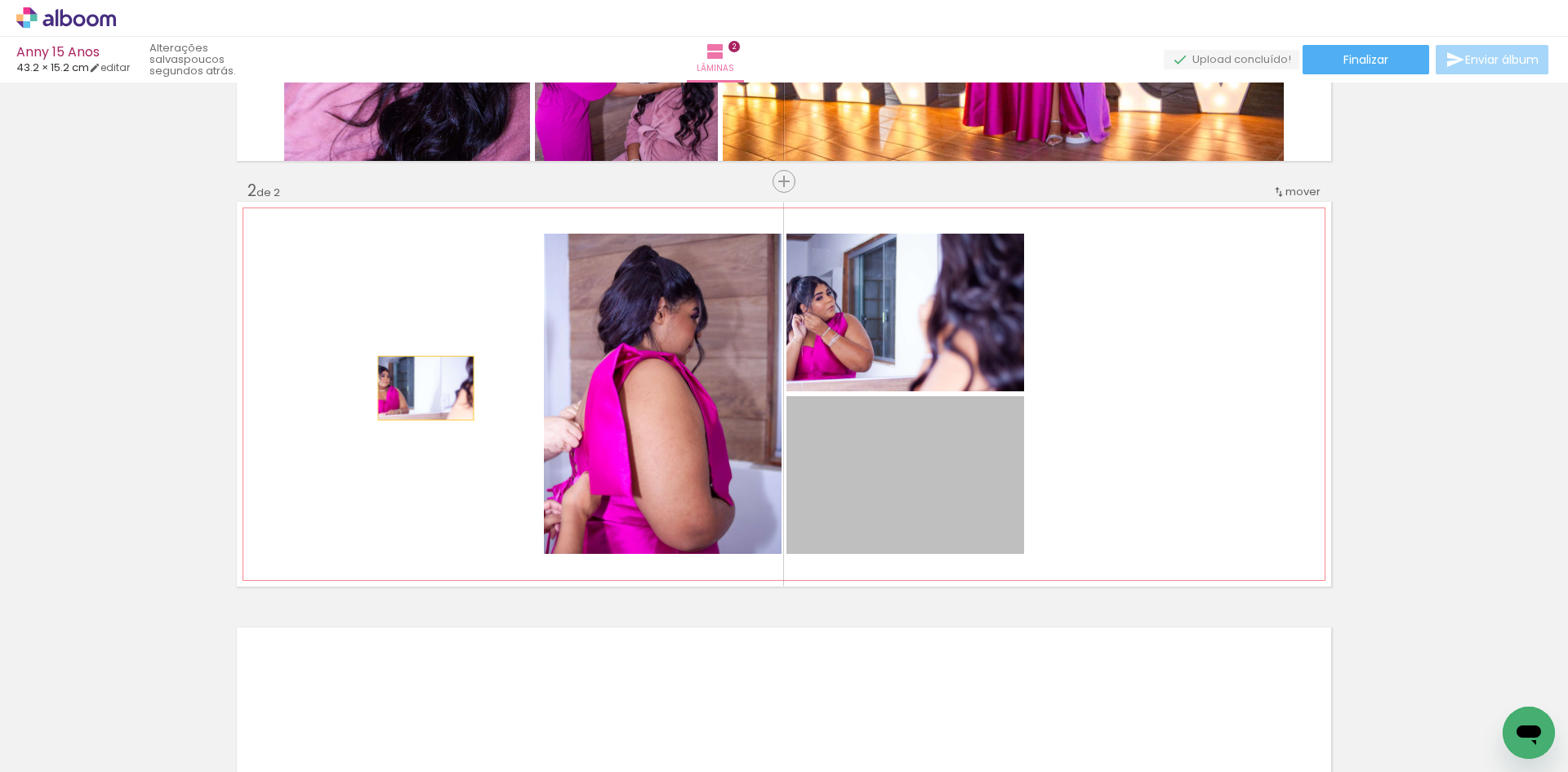
drag, startPoint x: 963, startPoint y: 454, endPoint x: 416, endPoint y: 386, distance: 551.2
click at [416, 386] on quentale-layouter at bounding box center [784, 394] width 1094 height 385
drag, startPoint x: 942, startPoint y: 485, endPoint x: 360, endPoint y: 335, distance: 601.0
click at [360, 335] on quentale-layouter at bounding box center [784, 394] width 1094 height 385
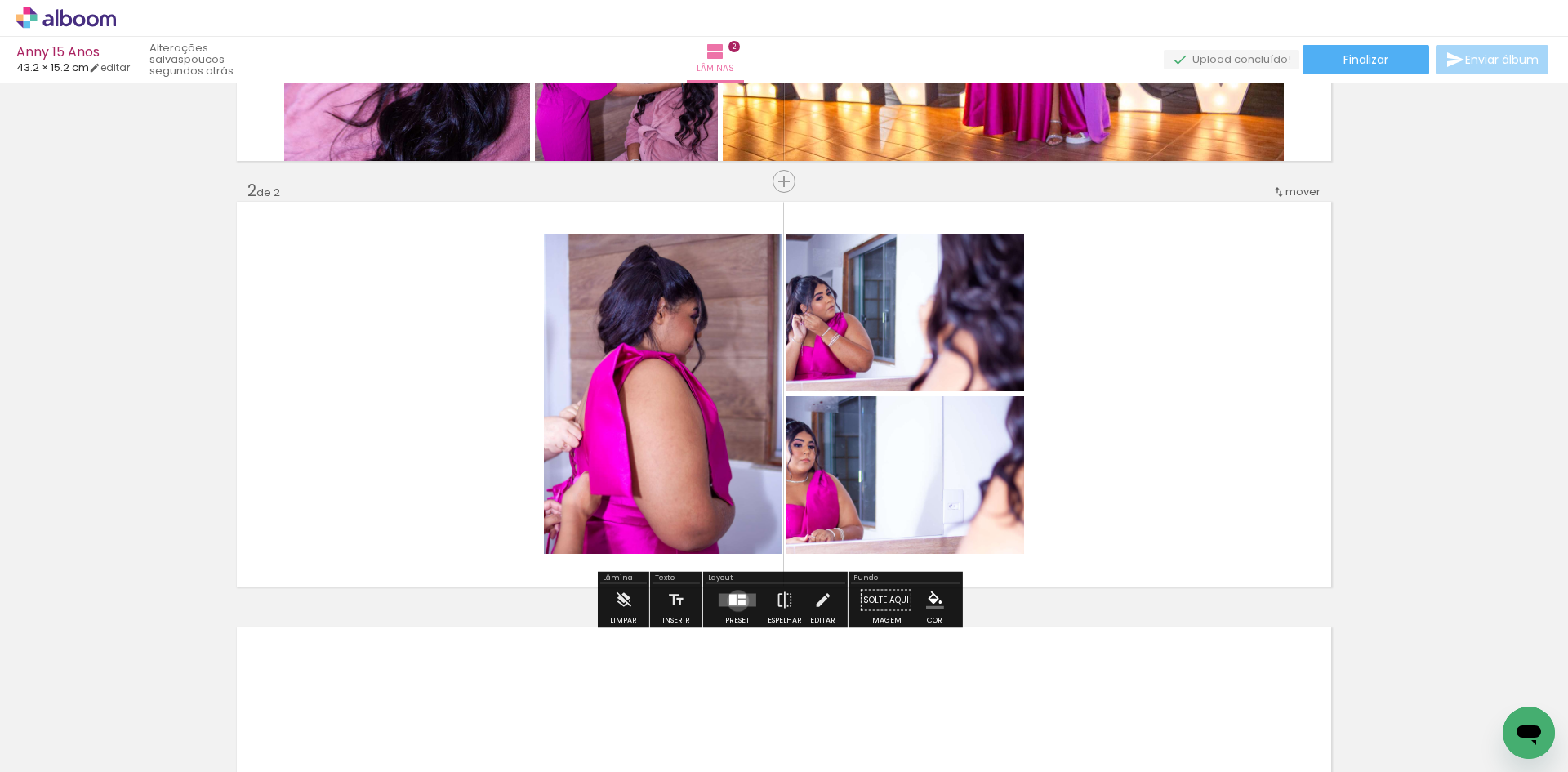
click at [738, 600] on div at bounding box center [742, 602] width 7 height 5
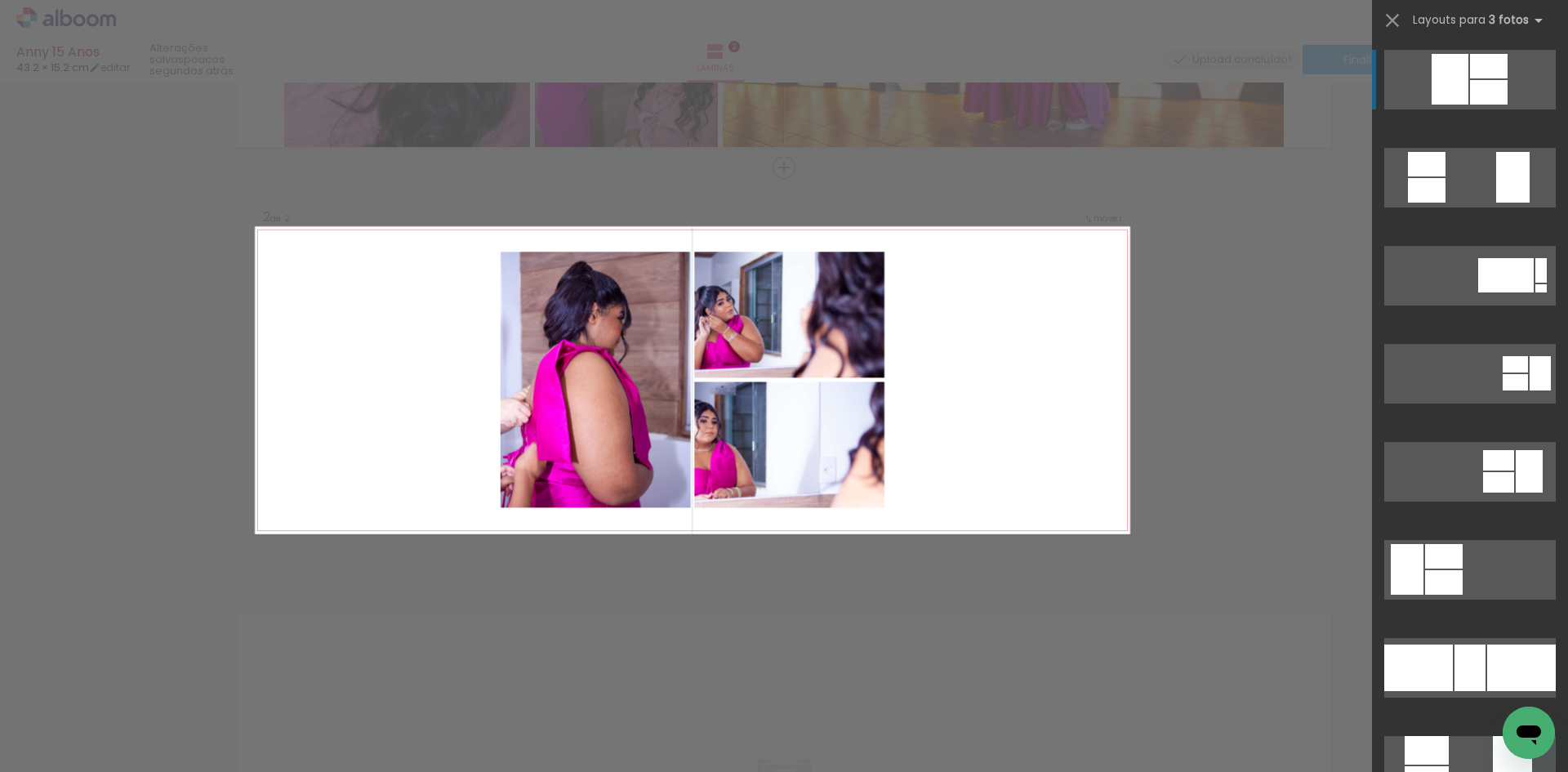
scroll to position [372, 0]
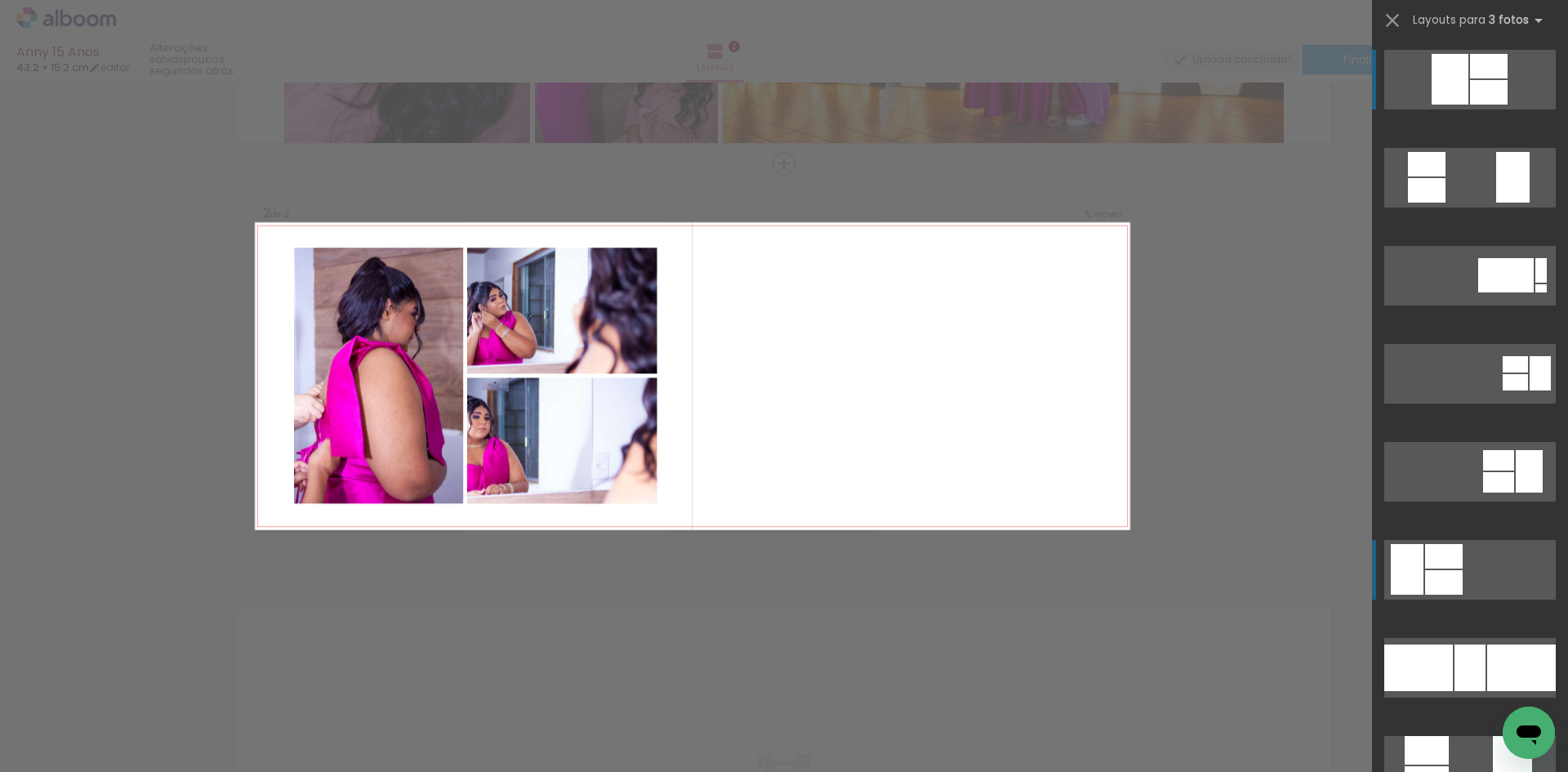
click at [1496, 203] on div at bounding box center [1513, 177] width 34 height 50
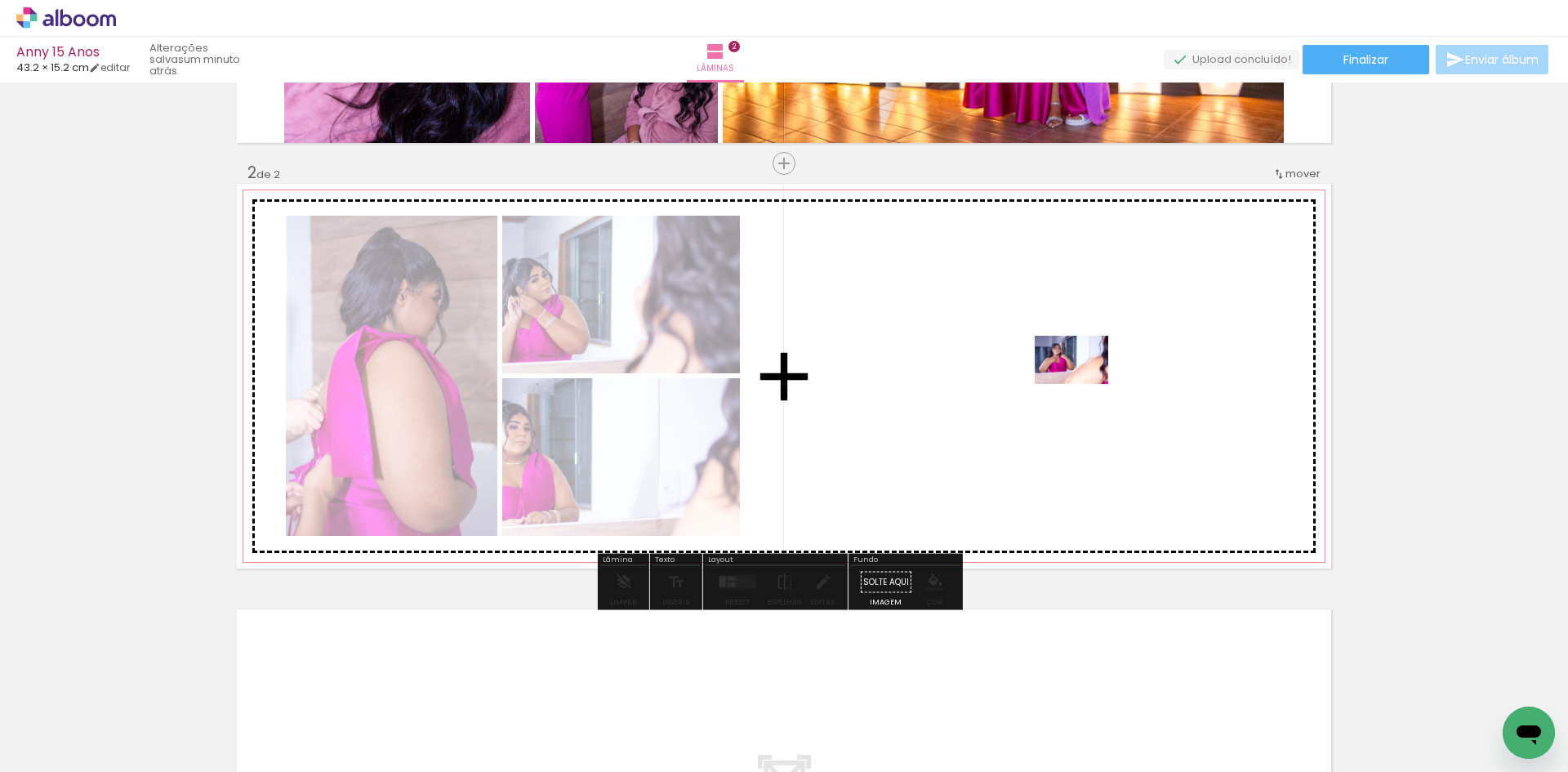
drag, startPoint x: 616, startPoint y: 713, endPoint x: 1084, endPoint y: 385, distance: 571.5
click at [1084, 385] on quentale-workspace at bounding box center [784, 386] width 1568 height 772
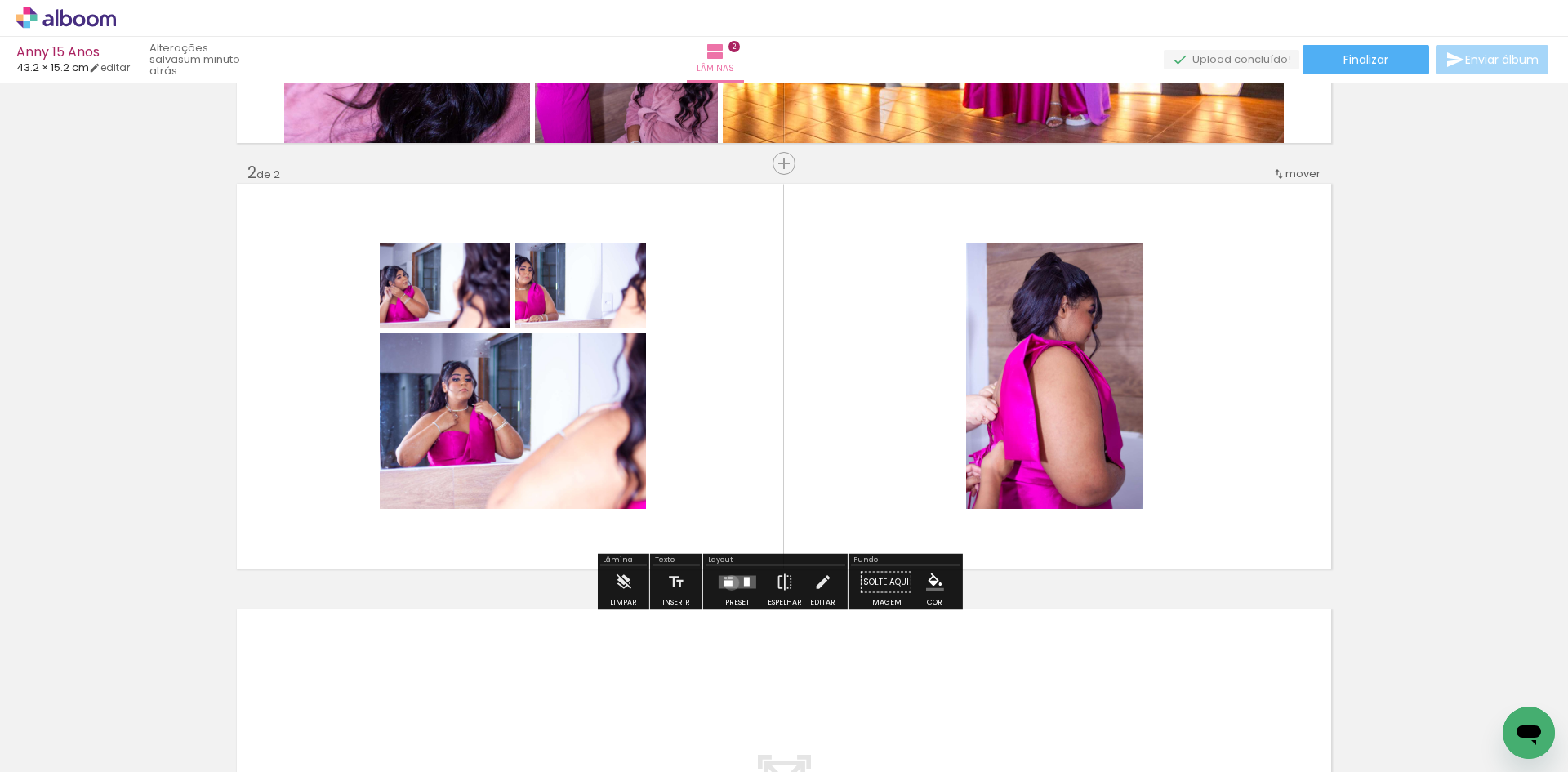
click at [727, 583] on div at bounding box center [728, 583] width 9 height 6
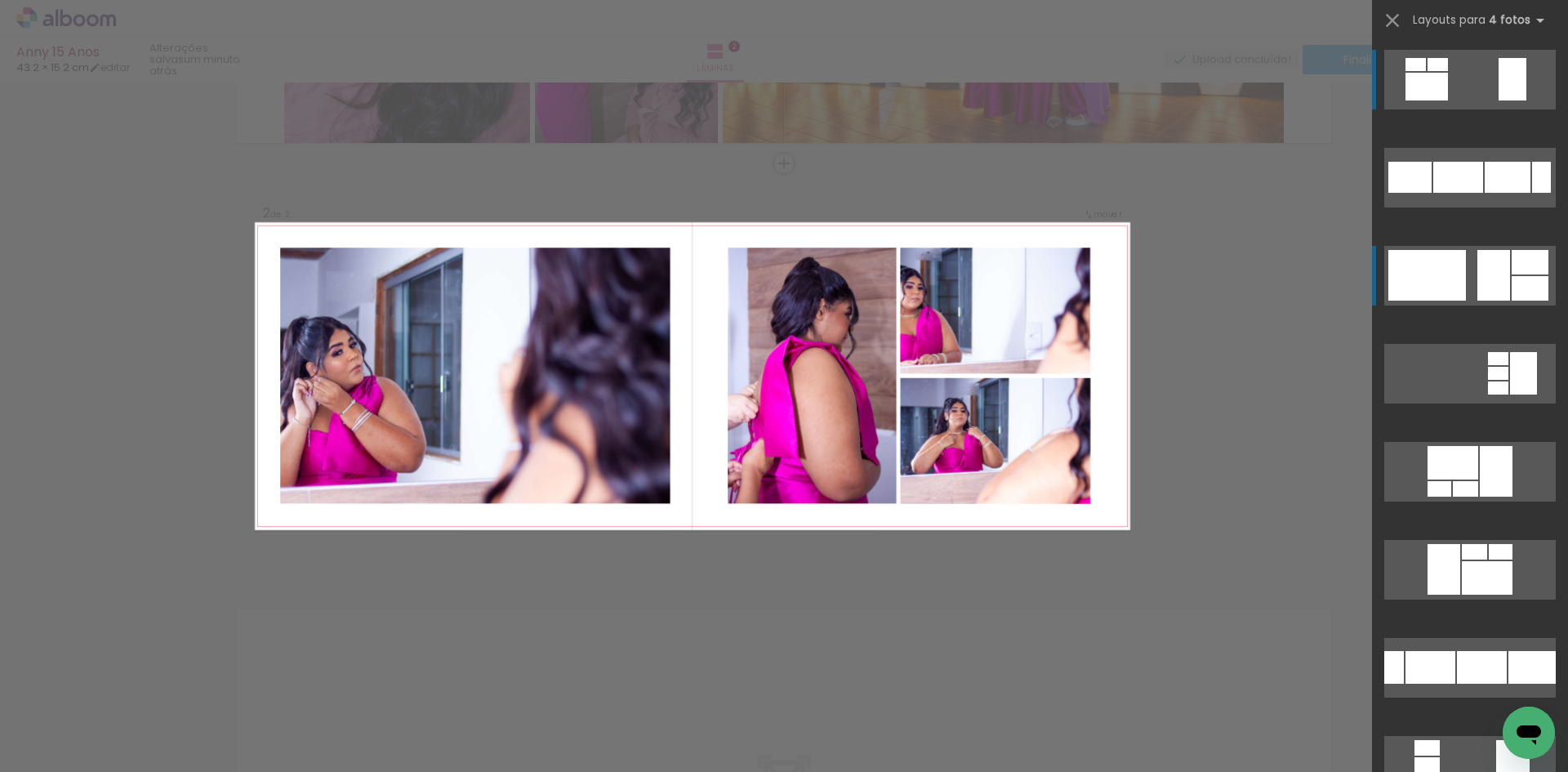
click at [1477, 192] on div at bounding box center [1457, 176] width 49 height 31
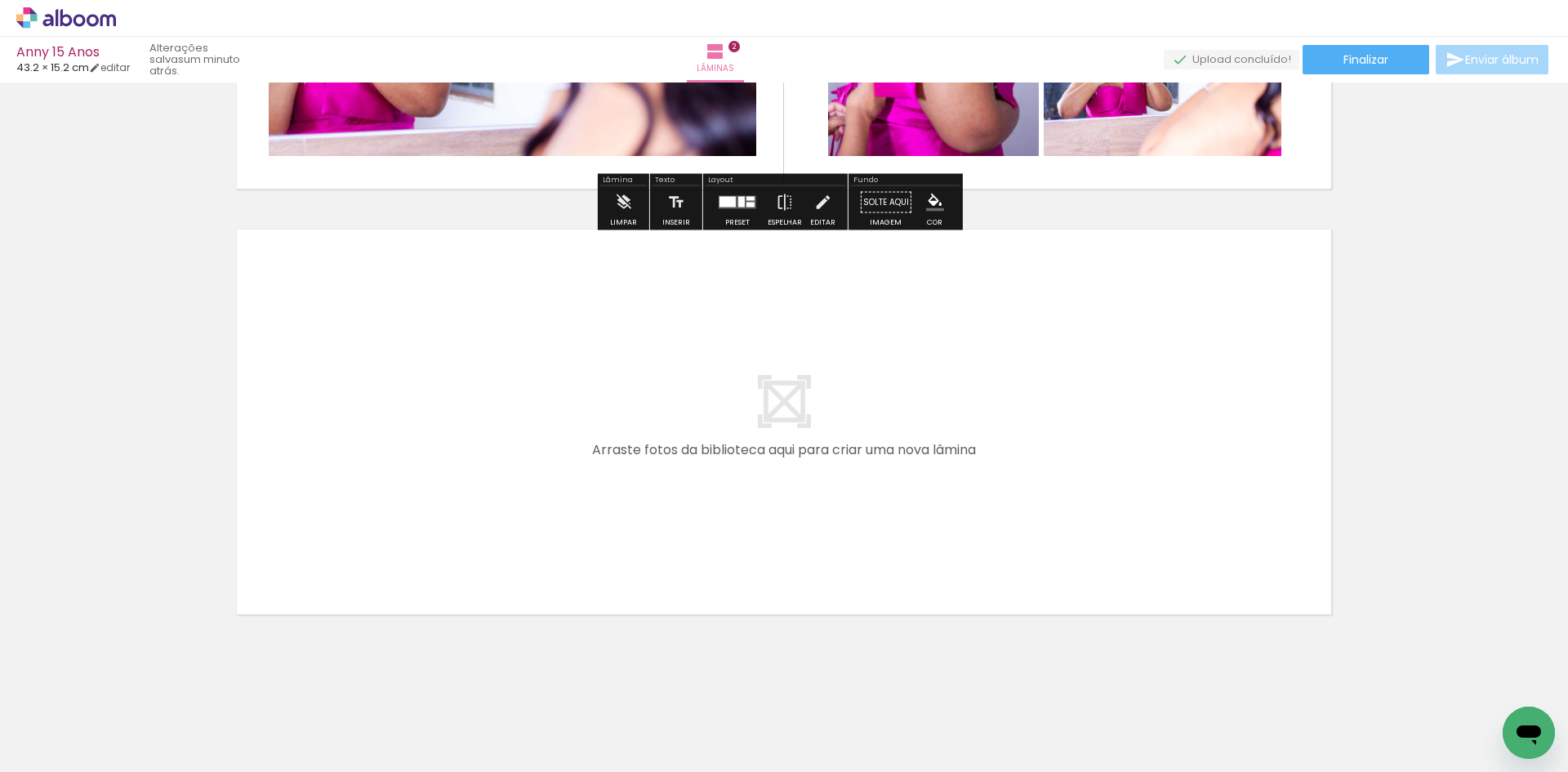
scroll to position [753, 0]
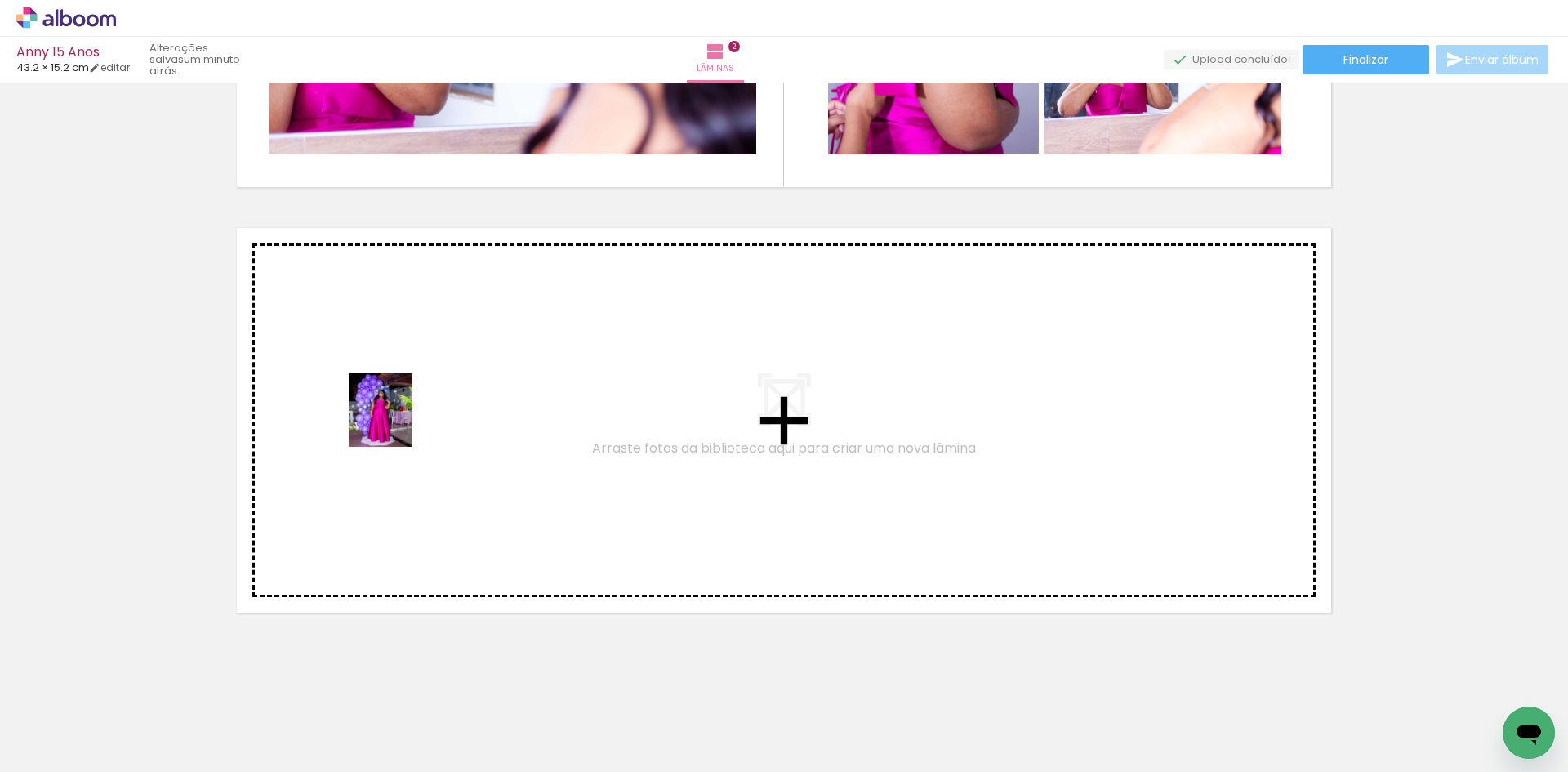
drag, startPoint x: 1194, startPoint y: 727, endPoint x: 396, endPoint y: 423, distance: 853.9
click at [396, 423] on quentale-workspace at bounding box center [784, 386] width 1568 height 772
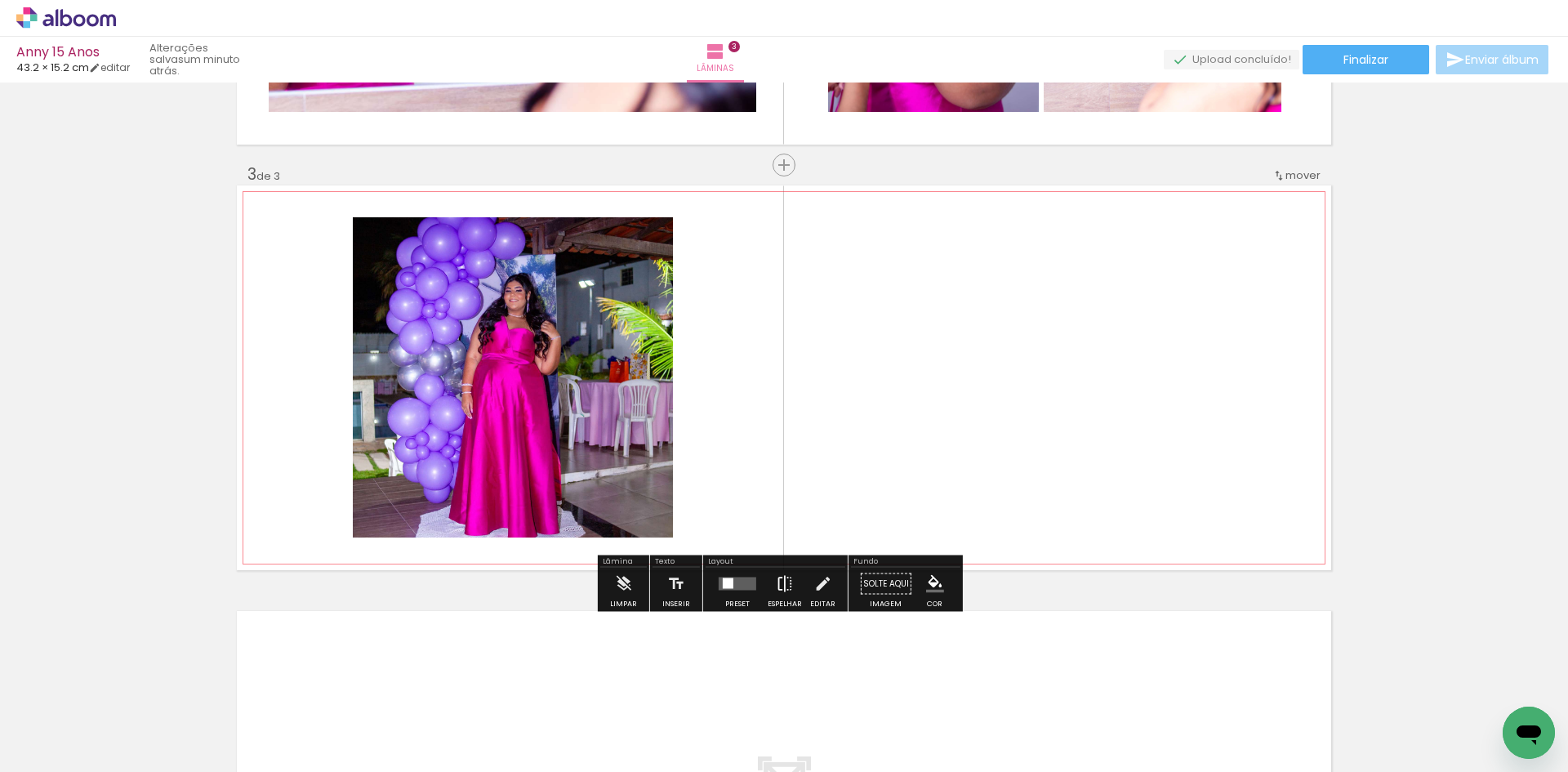
scroll to position [797, 0]
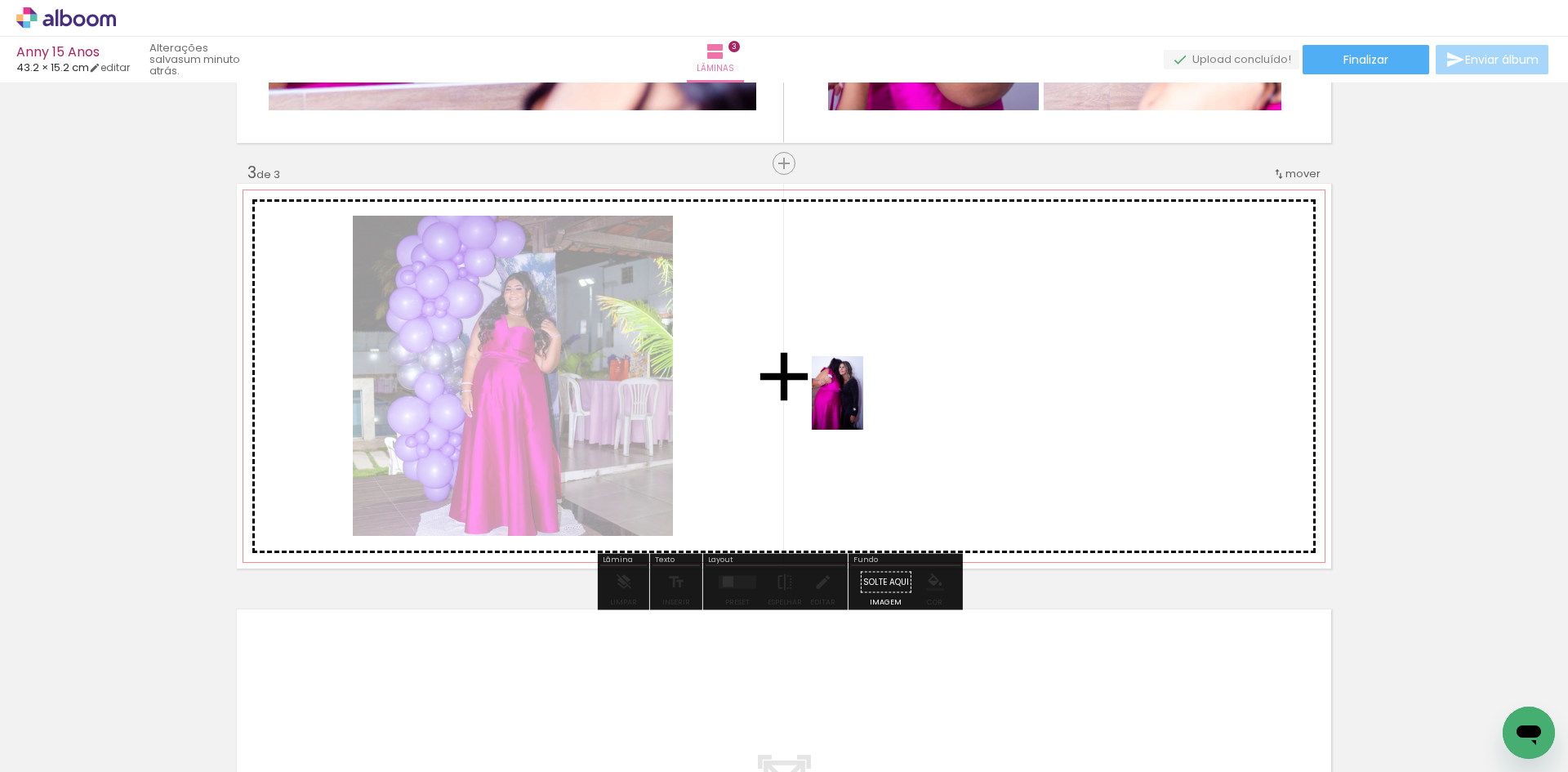
drag, startPoint x: 533, startPoint y: 719, endPoint x: 861, endPoint y: 404, distance: 454.8
click at [861, 404] on quentale-workspace at bounding box center [784, 386] width 1568 height 772
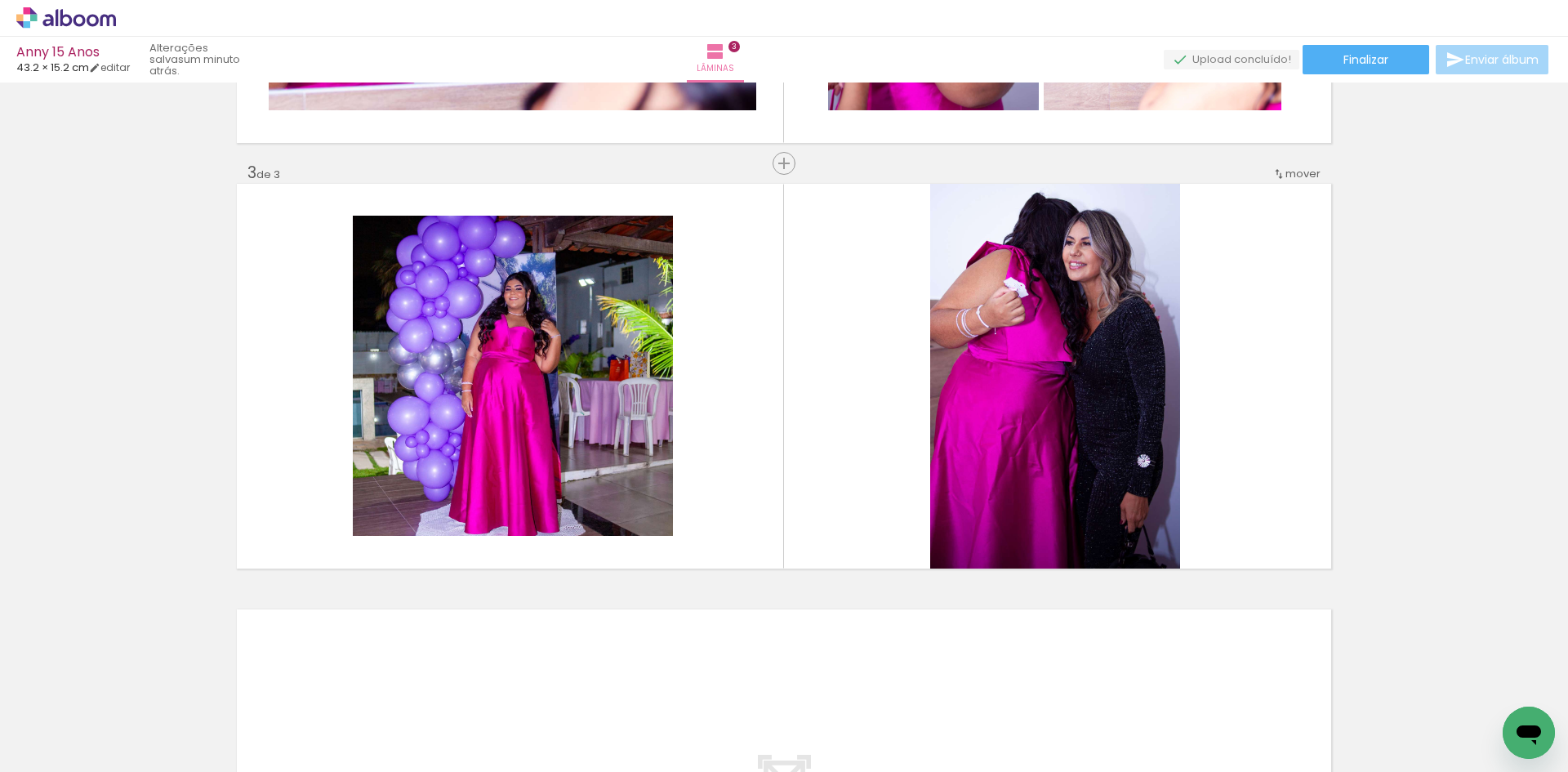
click at [192, 737] on div at bounding box center [162, 717] width 57 height 74
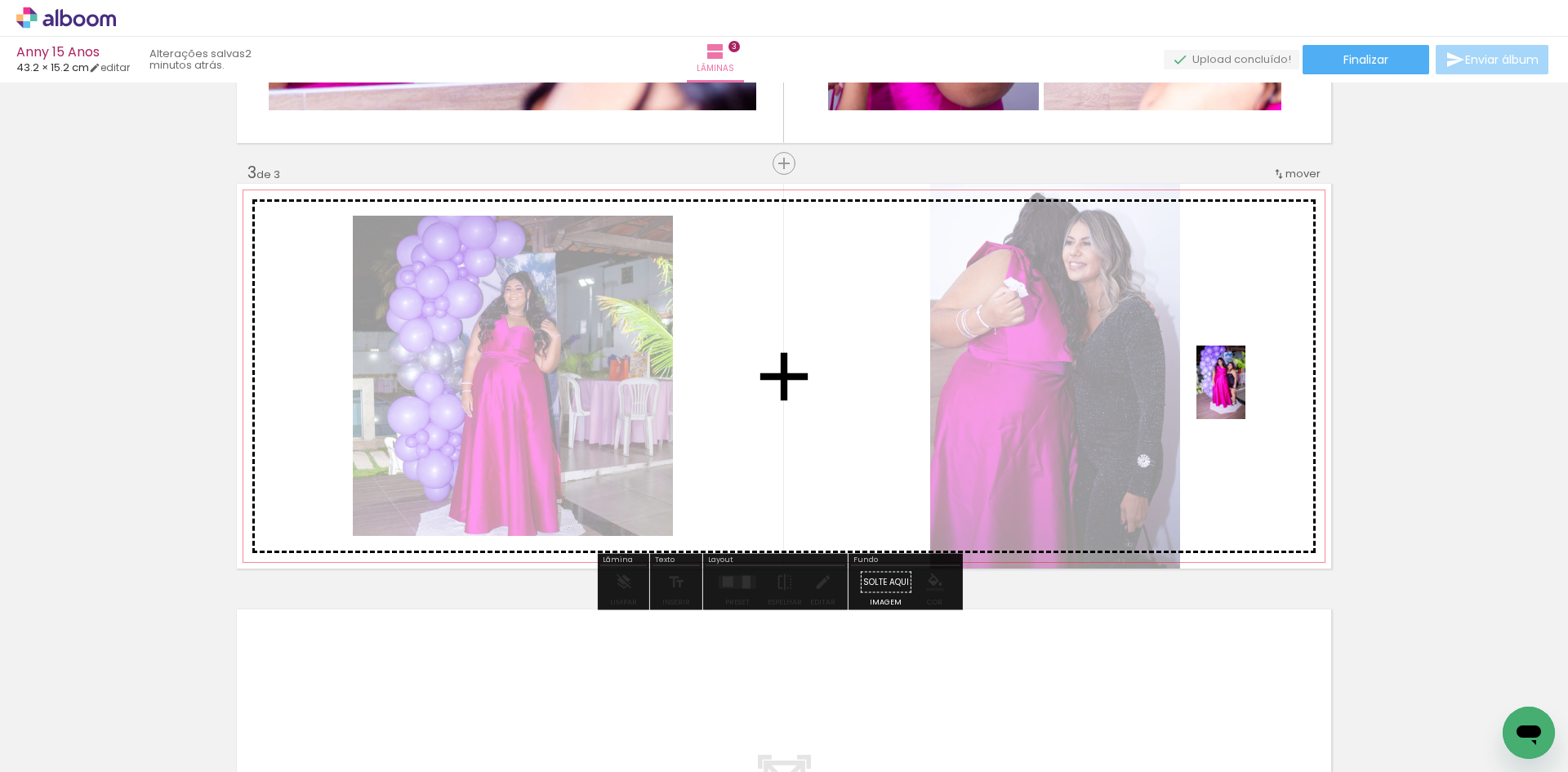
drag, startPoint x: 1366, startPoint y: 728, endPoint x: 1245, endPoint y: 394, distance: 355.2
click at [1245, 394] on quentale-workspace at bounding box center [784, 386] width 1568 height 772
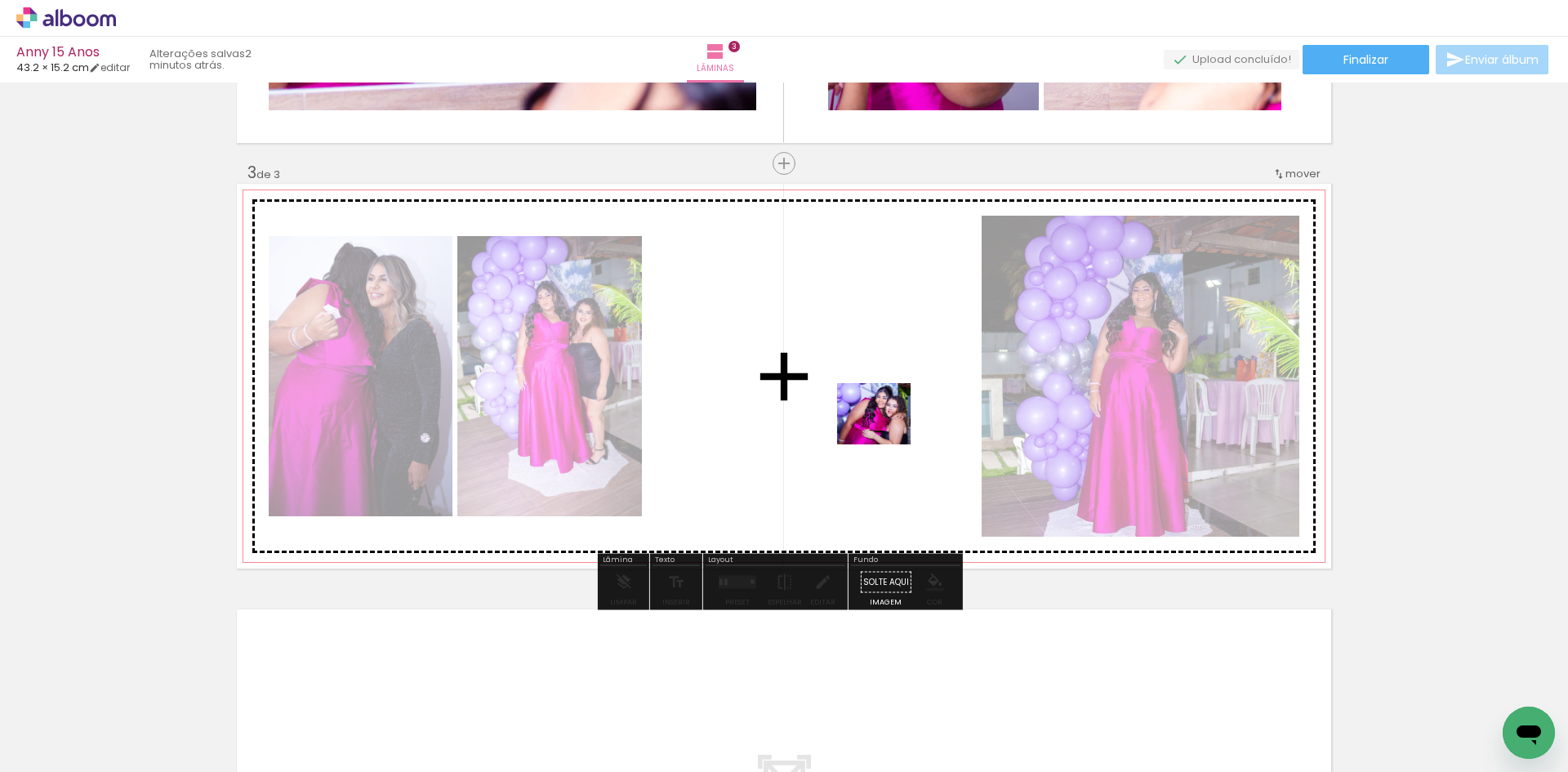
drag, startPoint x: 1460, startPoint y: 740, endPoint x: 886, endPoint y: 431, distance: 651.9
click at [886, 431] on quentale-workspace at bounding box center [784, 386] width 1568 height 772
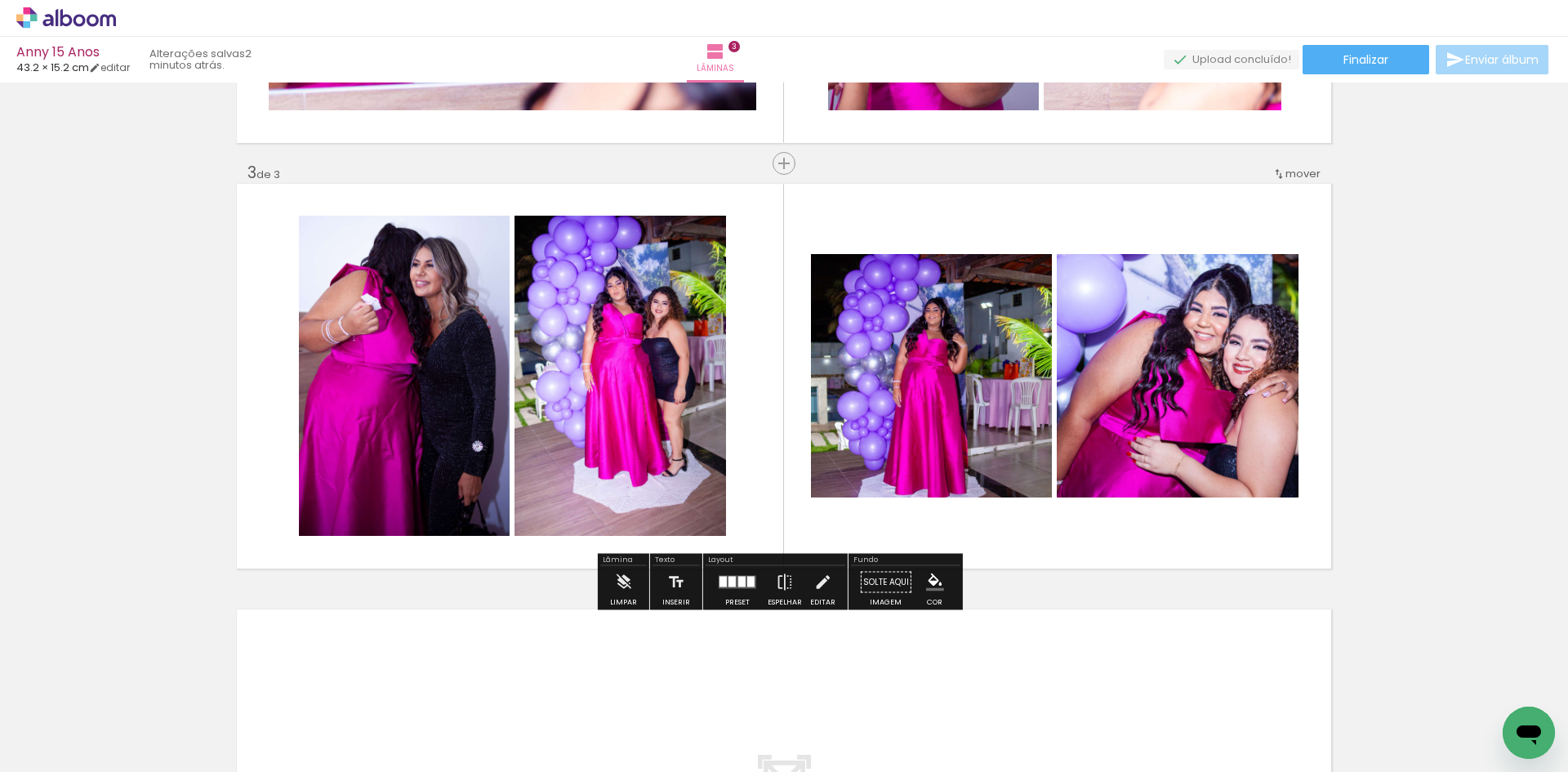
click at [728, 583] on div at bounding box center [732, 582] width 7 height 10
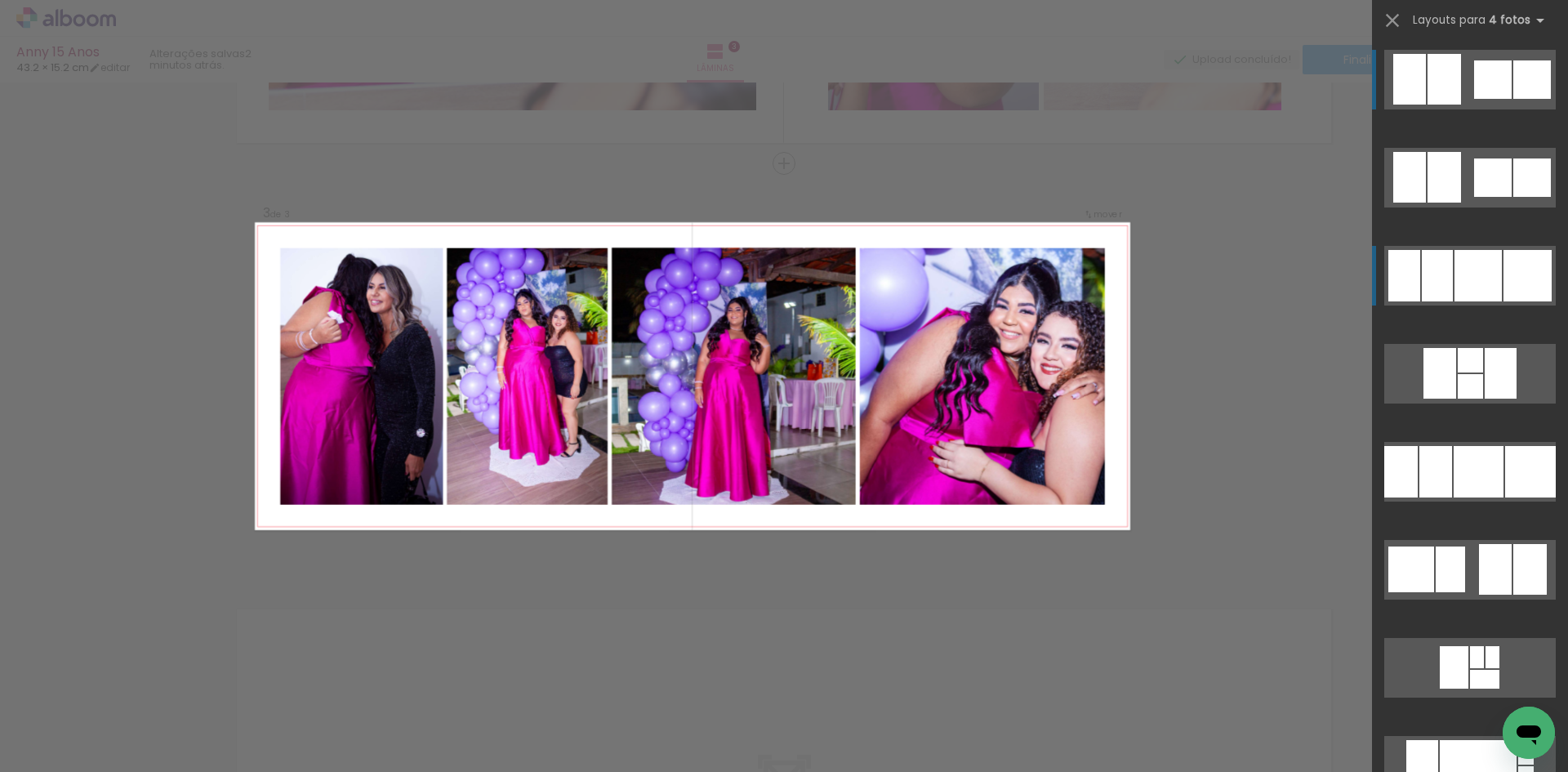
click at [1427, 203] on div at bounding box center [1444, 177] width 34 height 50
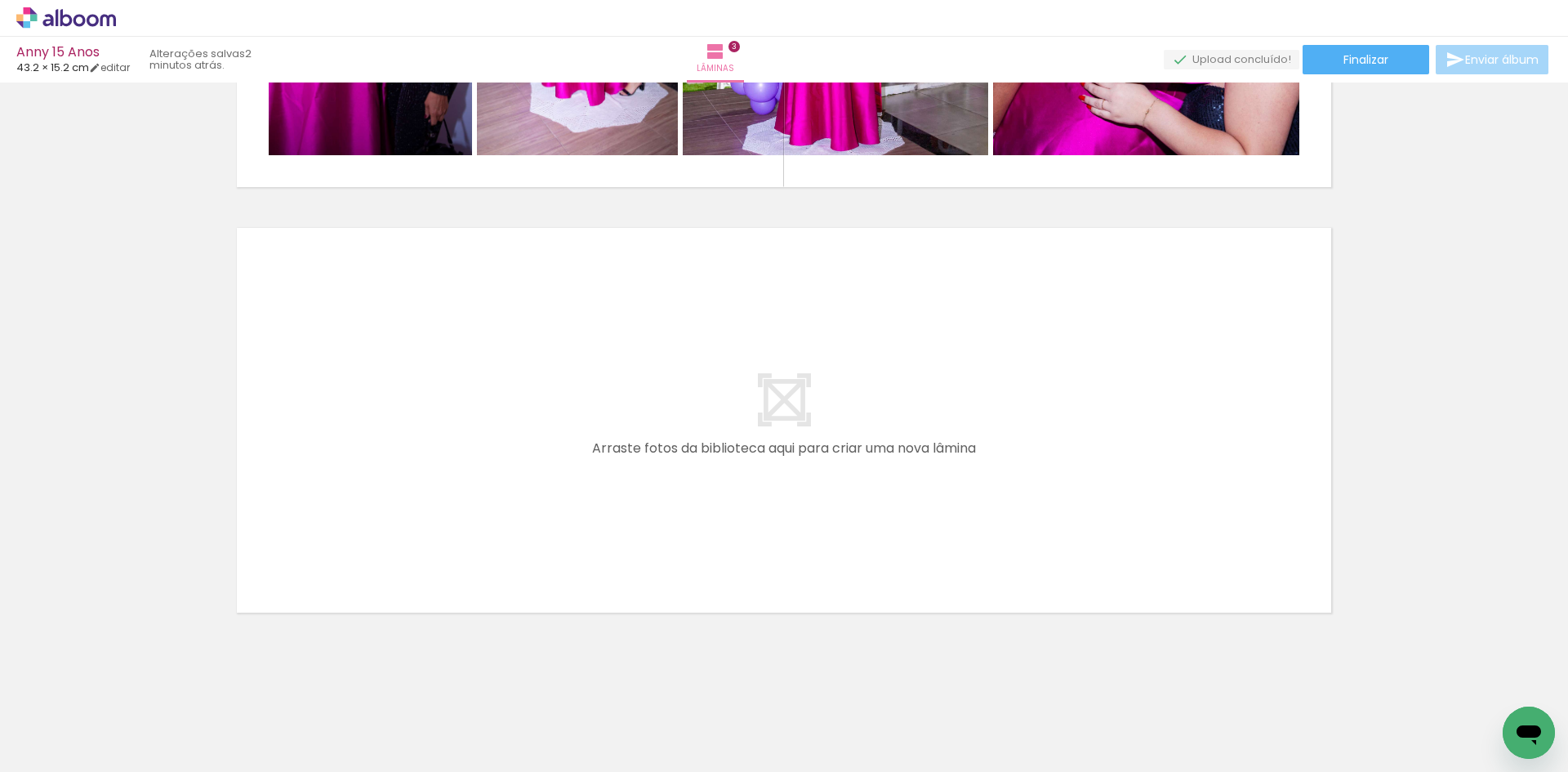
scroll to position [0, 396]
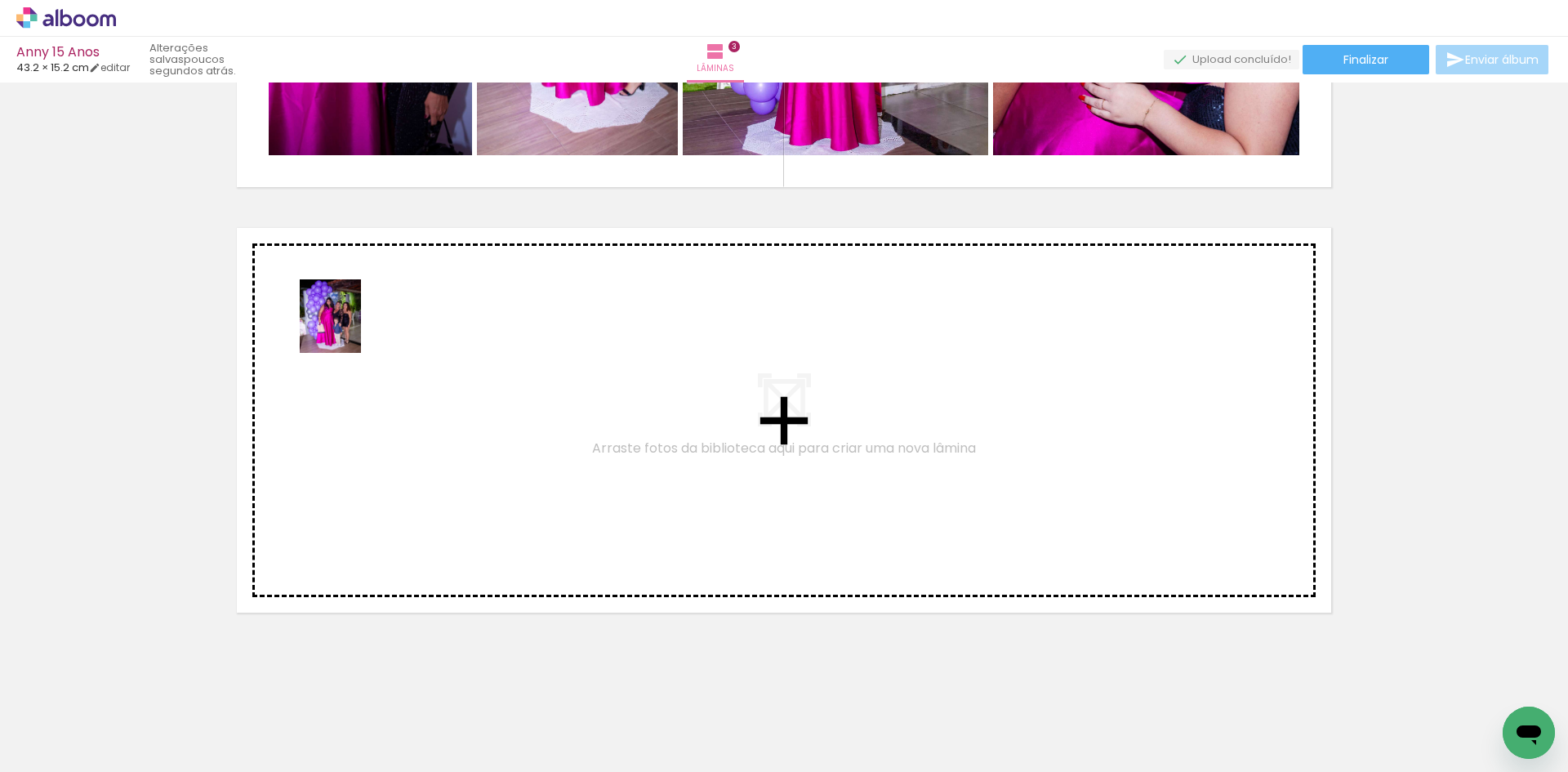
drag, startPoint x: 882, startPoint y: 730, endPoint x: 349, endPoint y: 329, distance: 667.0
click at [349, 329] on quentale-workspace at bounding box center [784, 386] width 1568 height 772
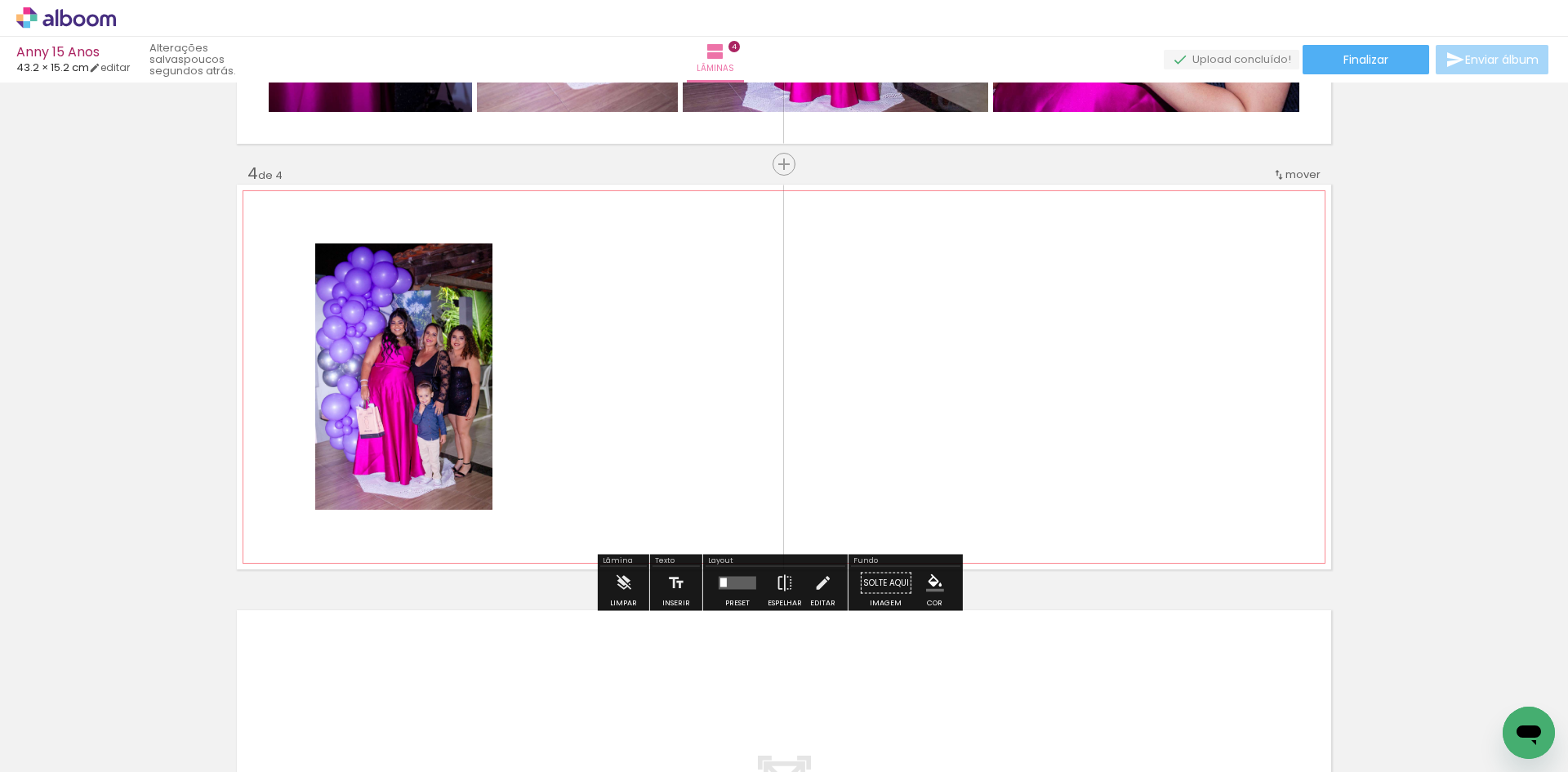
scroll to position [1223, 0]
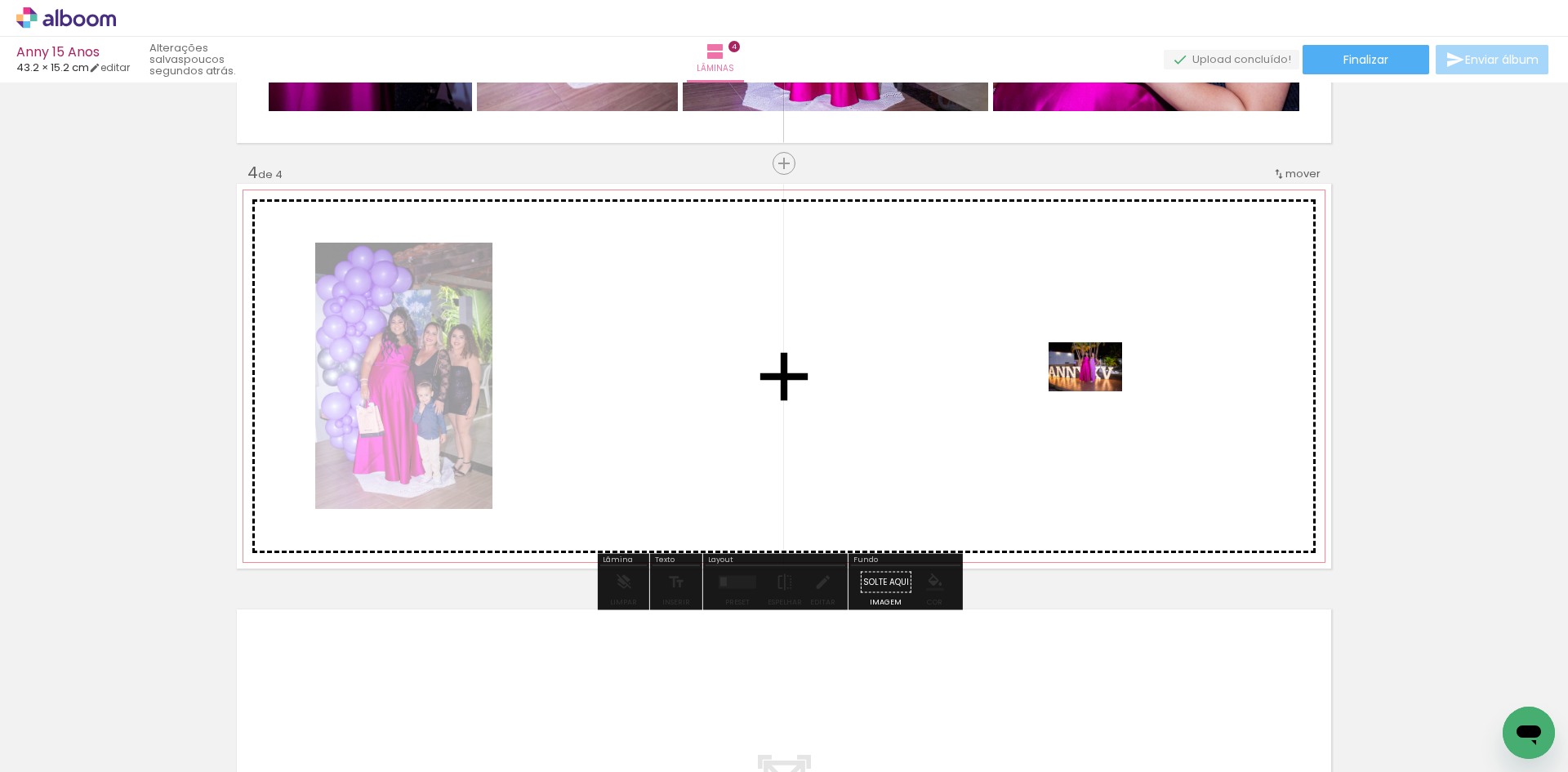
drag, startPoint x: 693, startPoint y: 728, endPoint x: 1098, endPoint y: 391, distance: 526.9
click at [1098, 391] on quentale-workspace at bounding box center [784, 386] width 1568 height 772
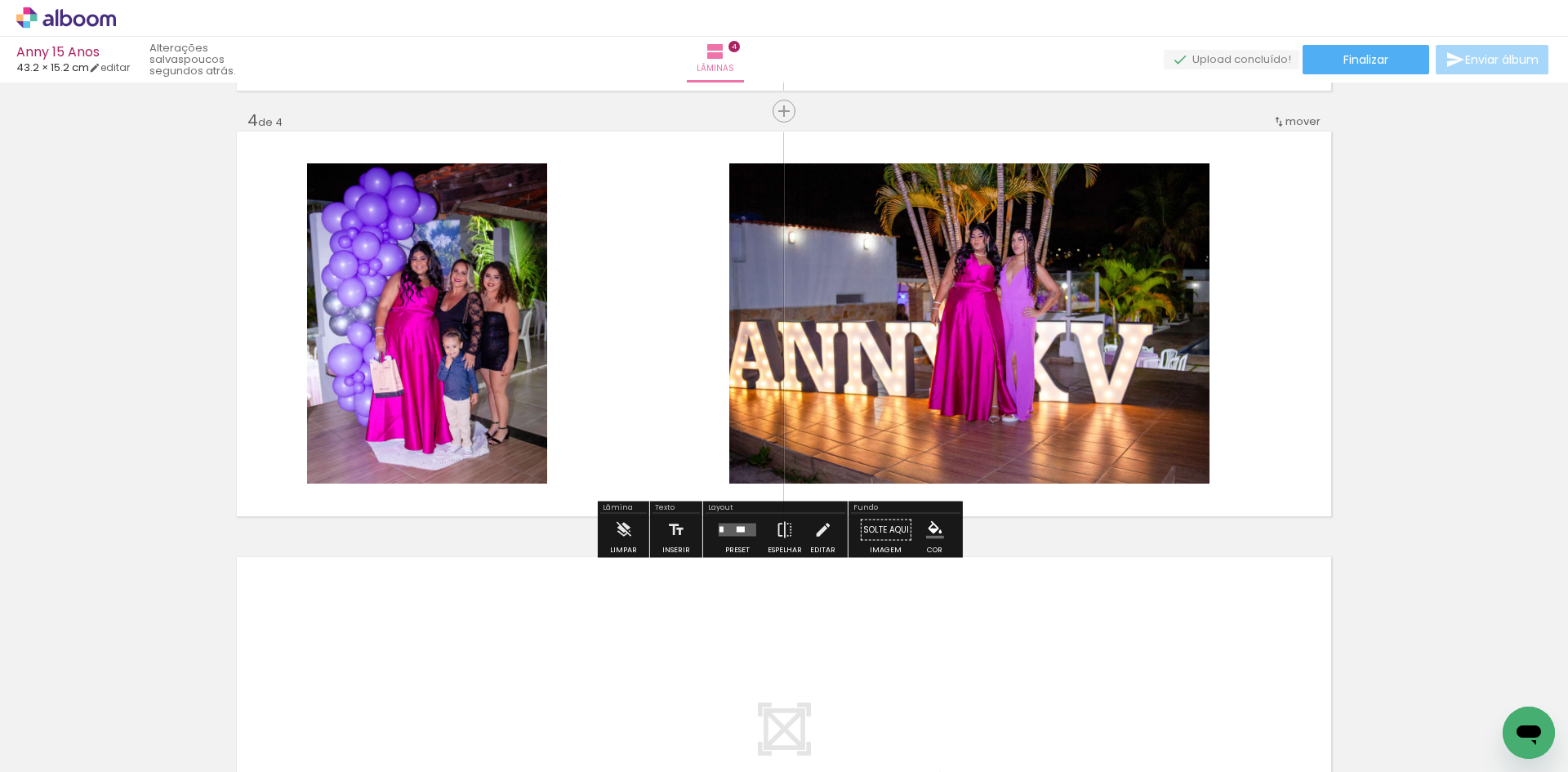
scroll to position [1250, 0]
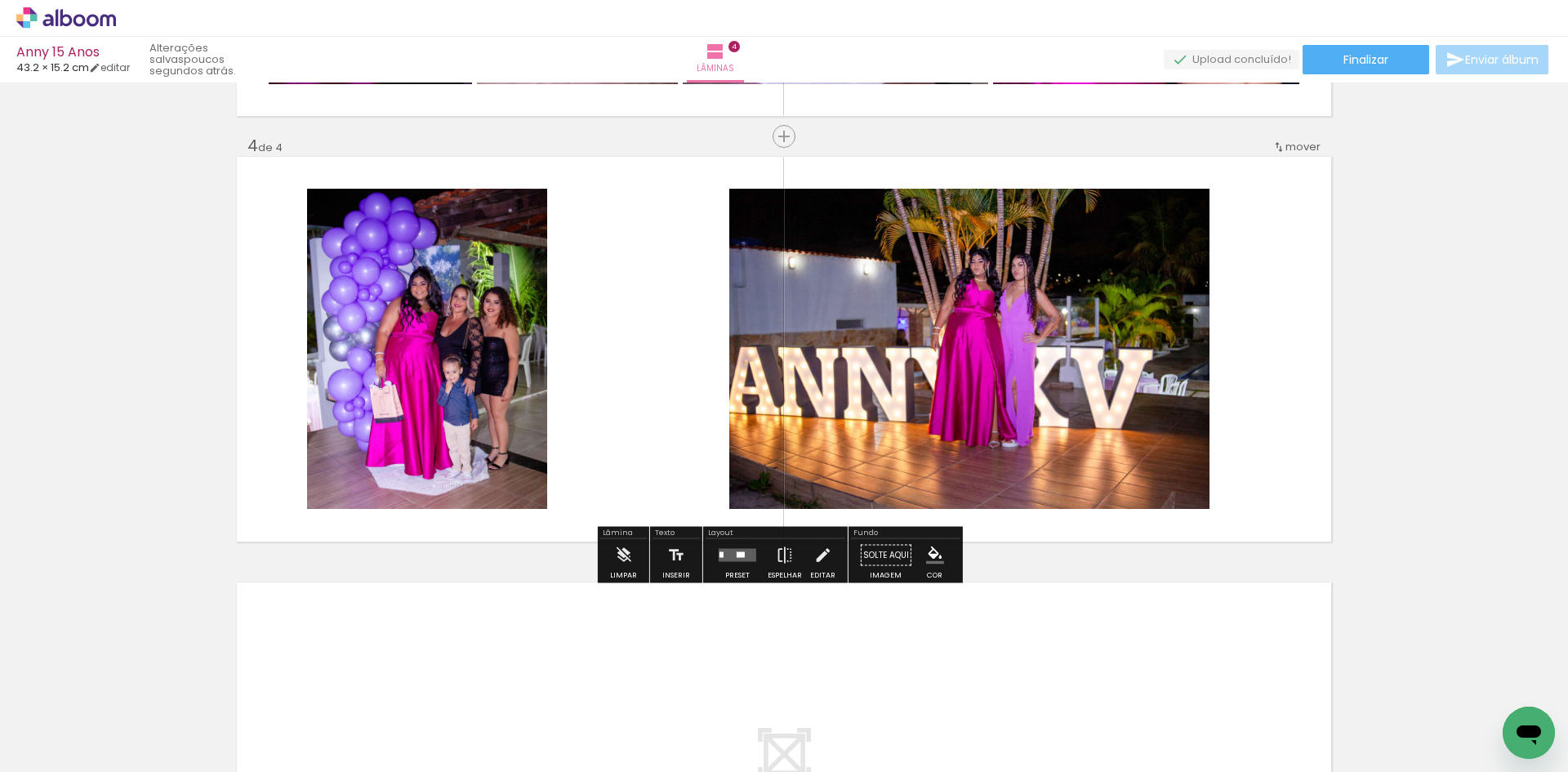
drag, startPoint x: 651, startPoint y: 626, endPoint x: 581, endPoint y: 617, distance: 70.6
click at [583, 614] on quentale-layouter at bounding box center [784, 775] width 1094 height 385
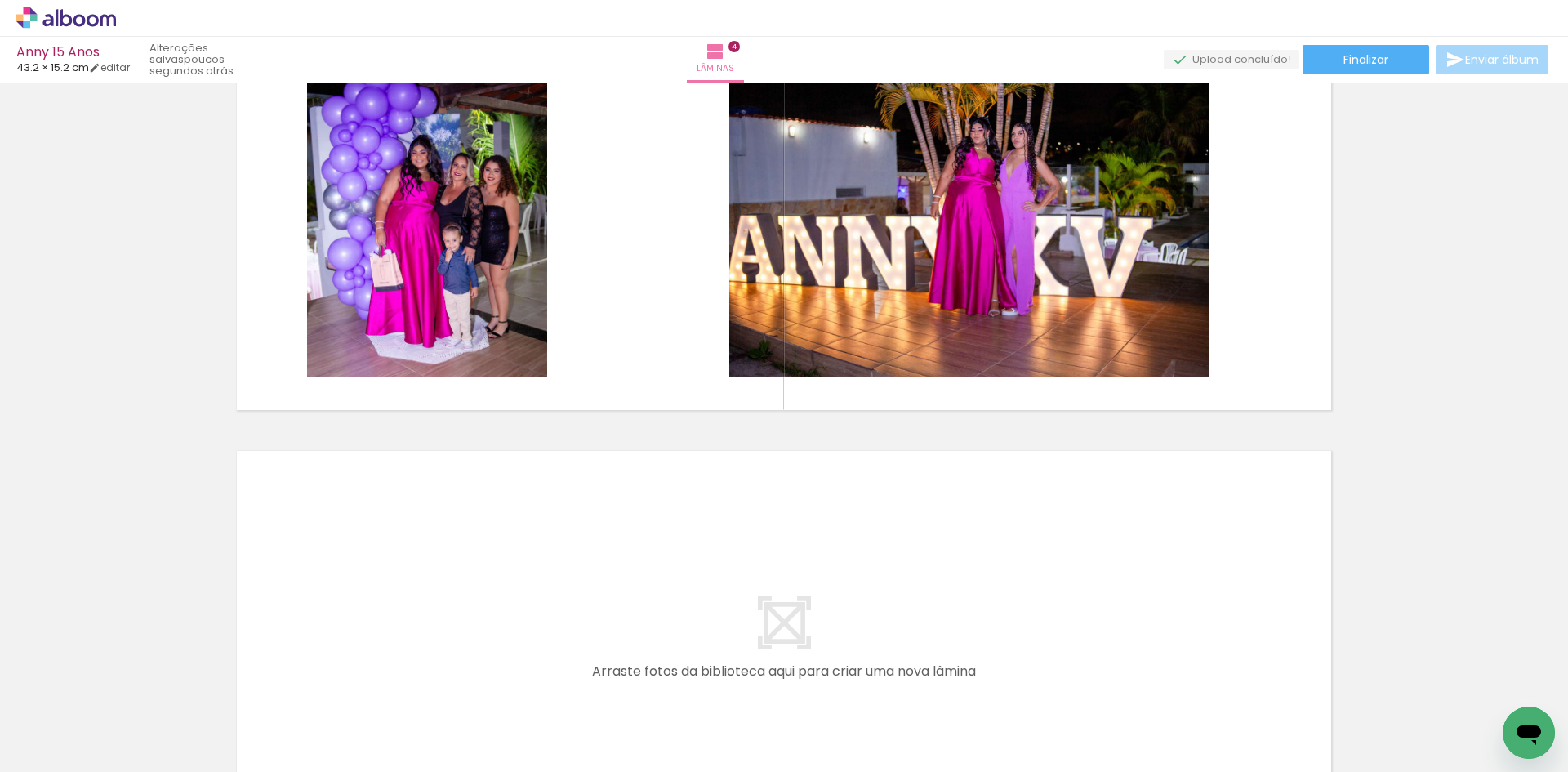
scroll to position [1412, 0]
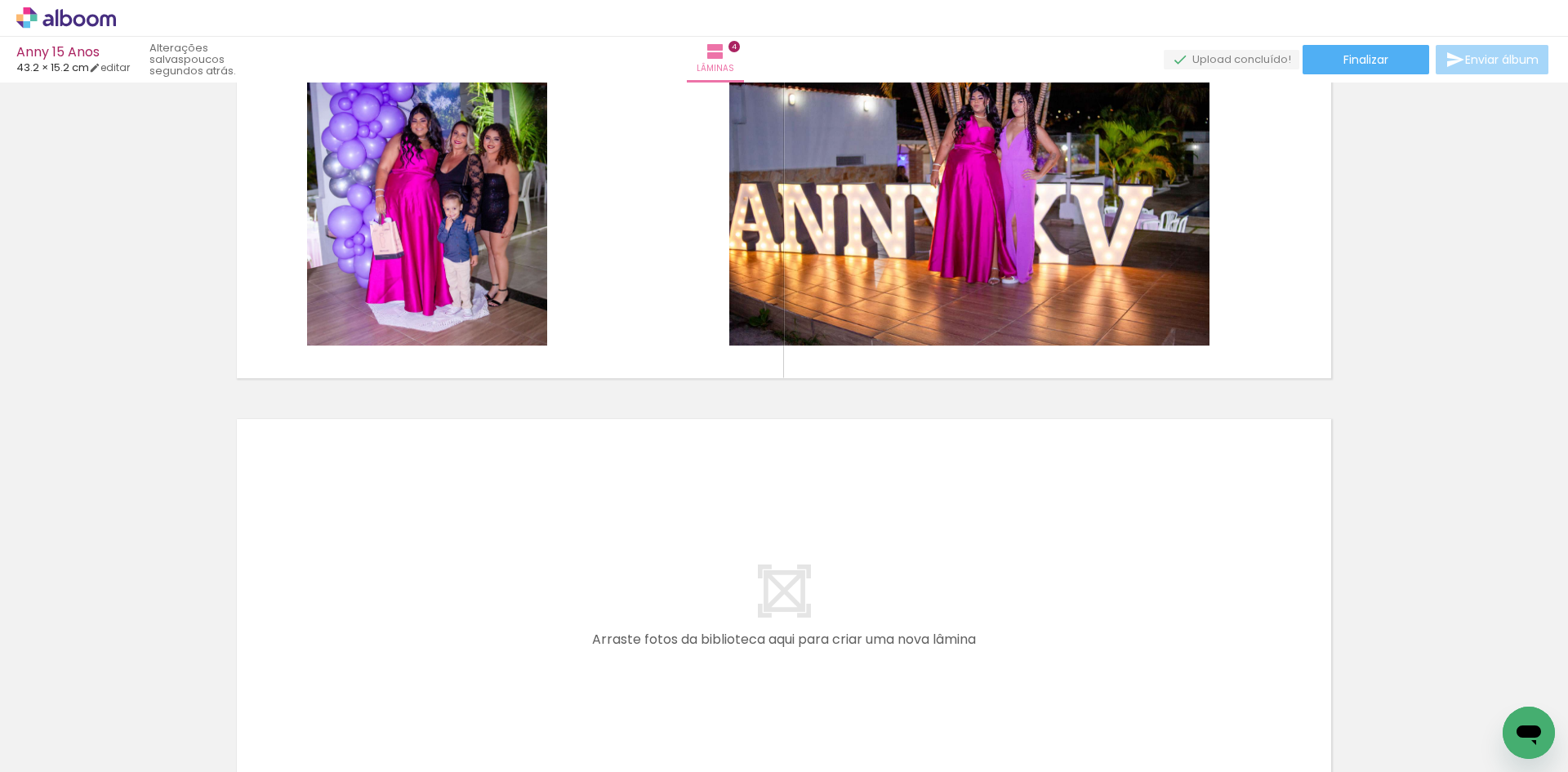
click at [0, 765] on div "Biblioteca 60 fotos Todas as fotos Não utilizadas Adicionar Fotos" at bounding box center [0, 720] width 0 height 102
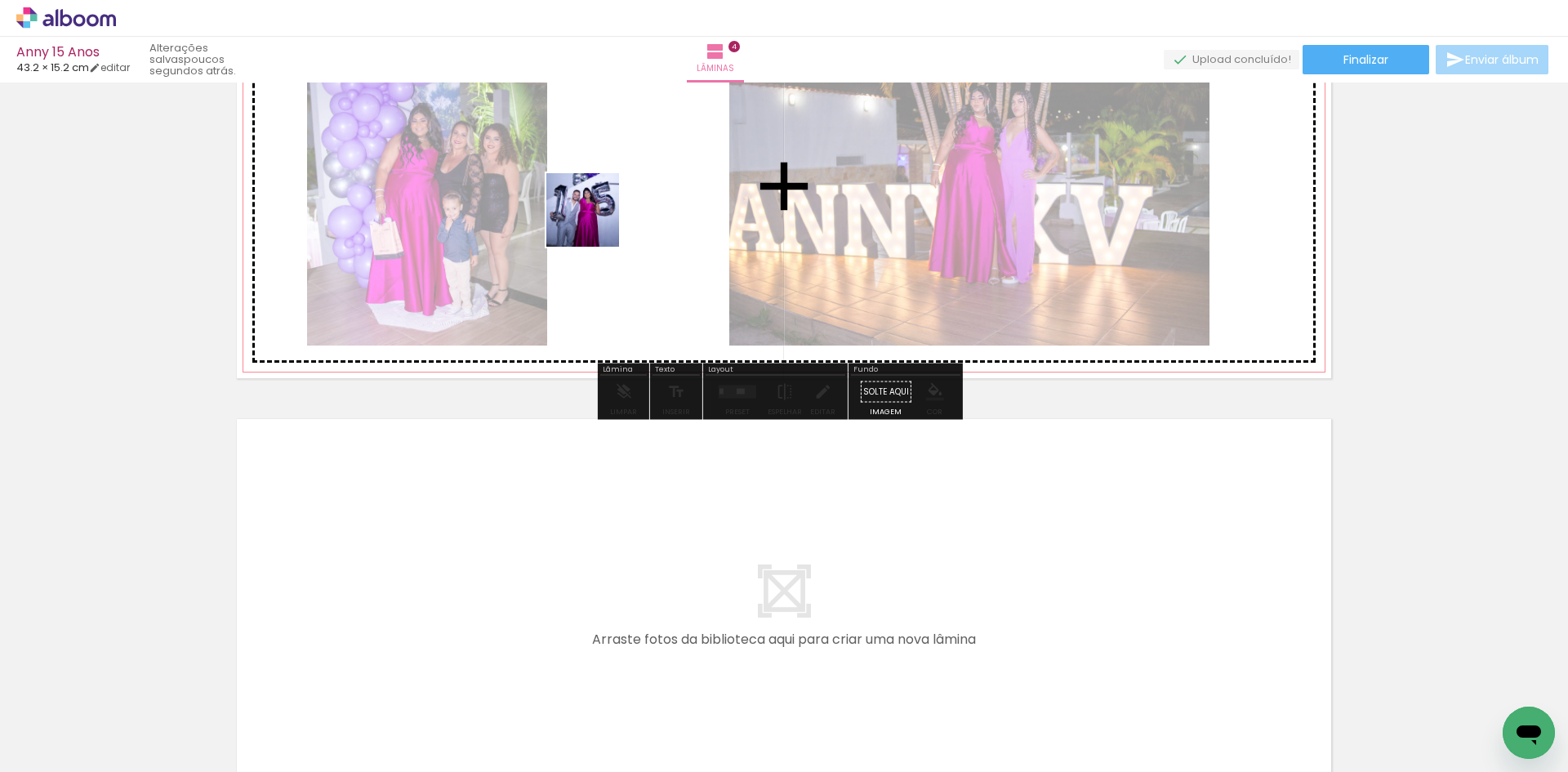
drag, startPoint x: 556, startPoint y: 731, endPoint x: 595, endPoint y: 222, distance: 510.5
click at [595, 222] on quentale-workspace at bounding box center [784, 386] width 1568 height 772
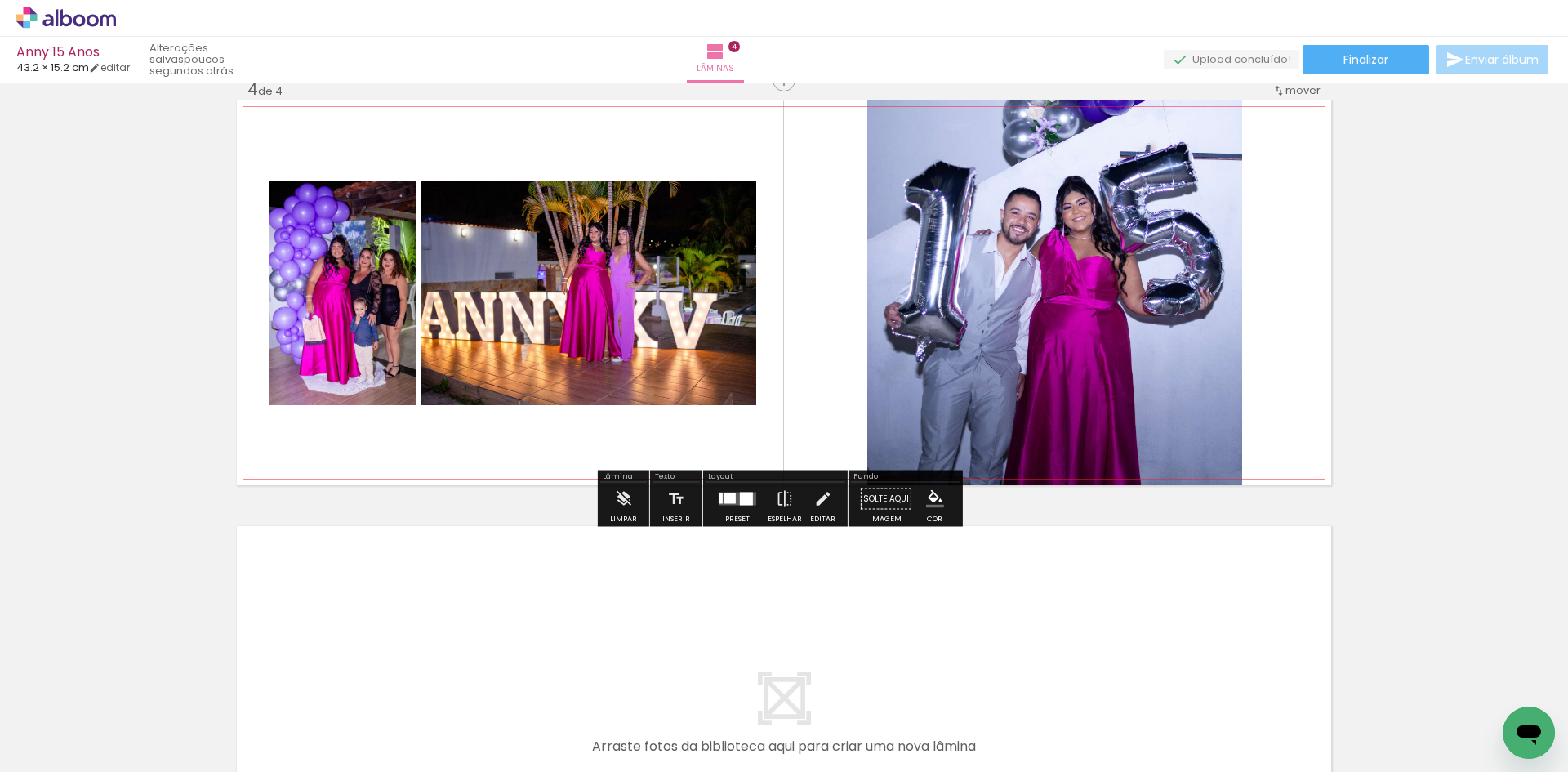
scroll to position [1304, 0]
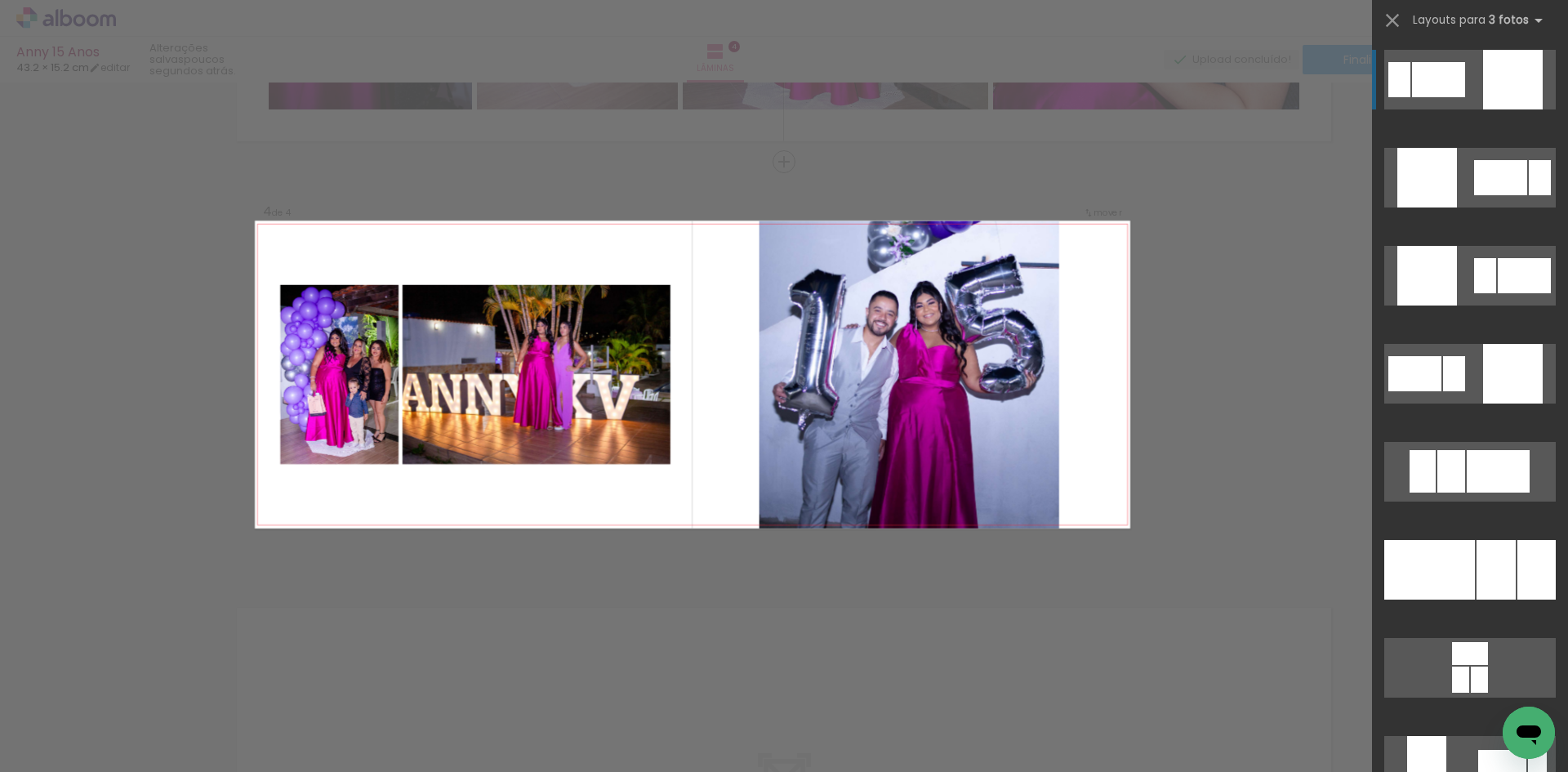
scroll to position [1223, 0]
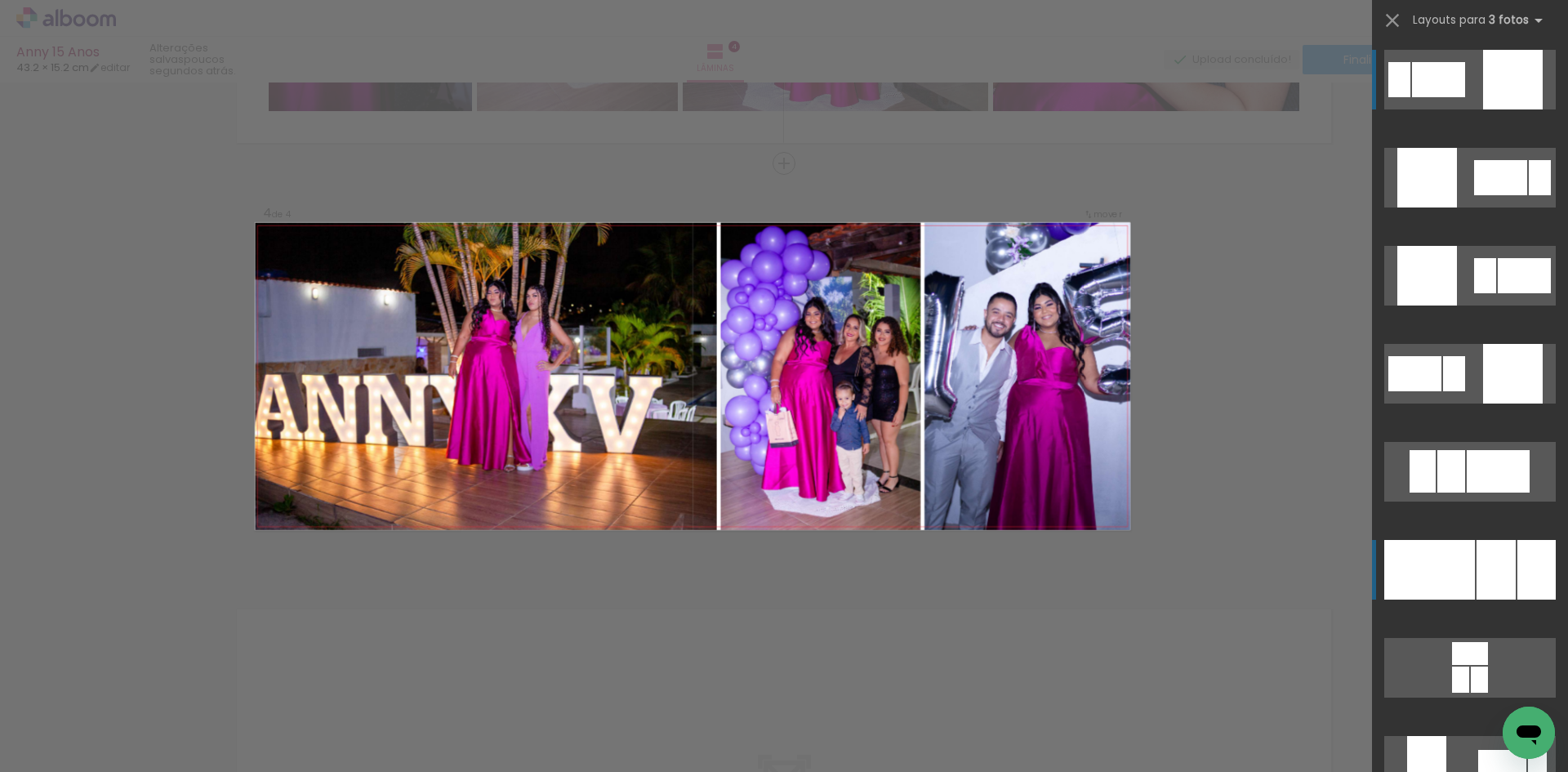
click at [1462, 567] on div at bounding box center [1429, 569] width 91 height 60
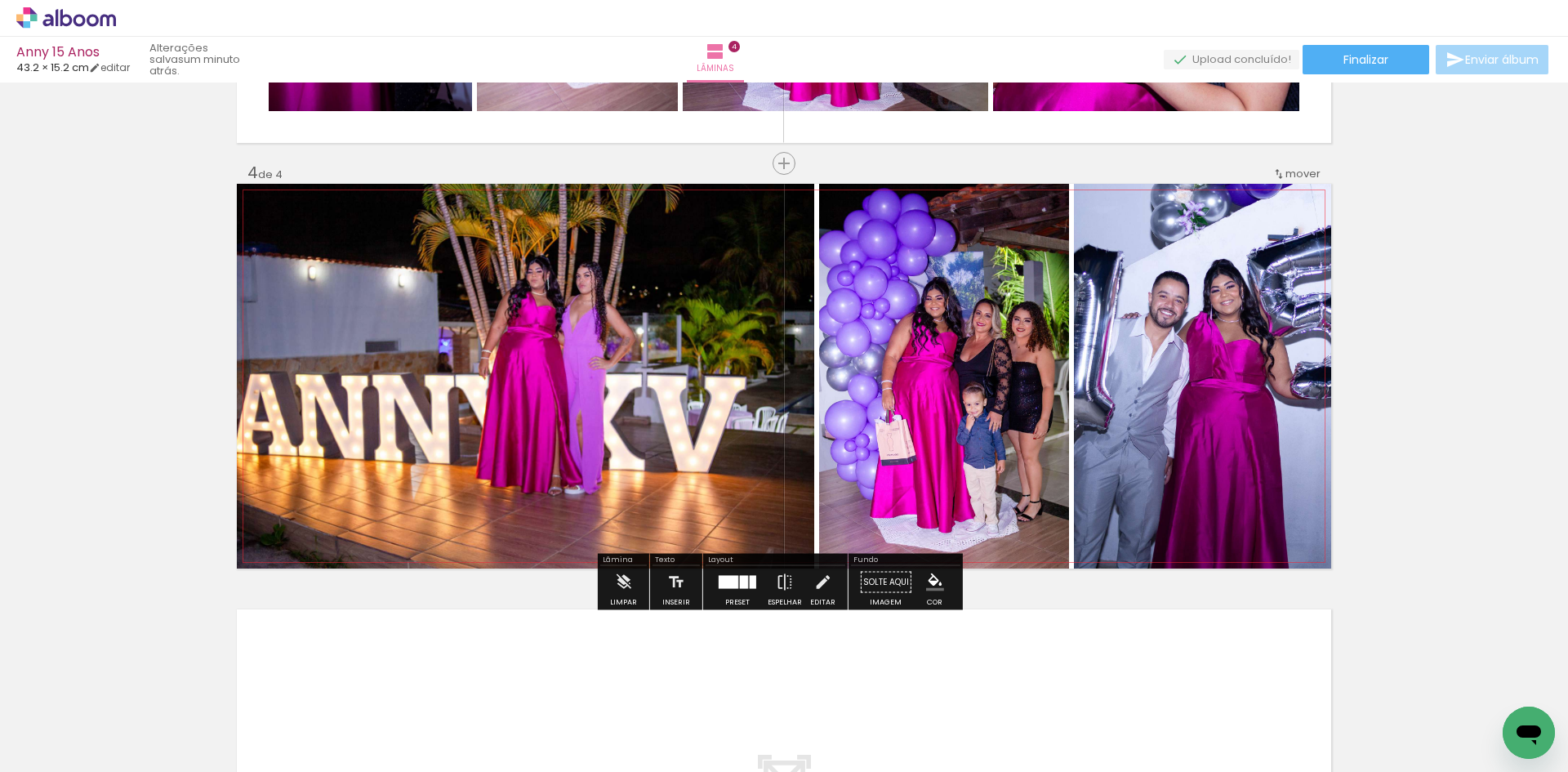
click at [1217, 381] on quentale-photo at bounding box center [1202, 376] width 258 height 385
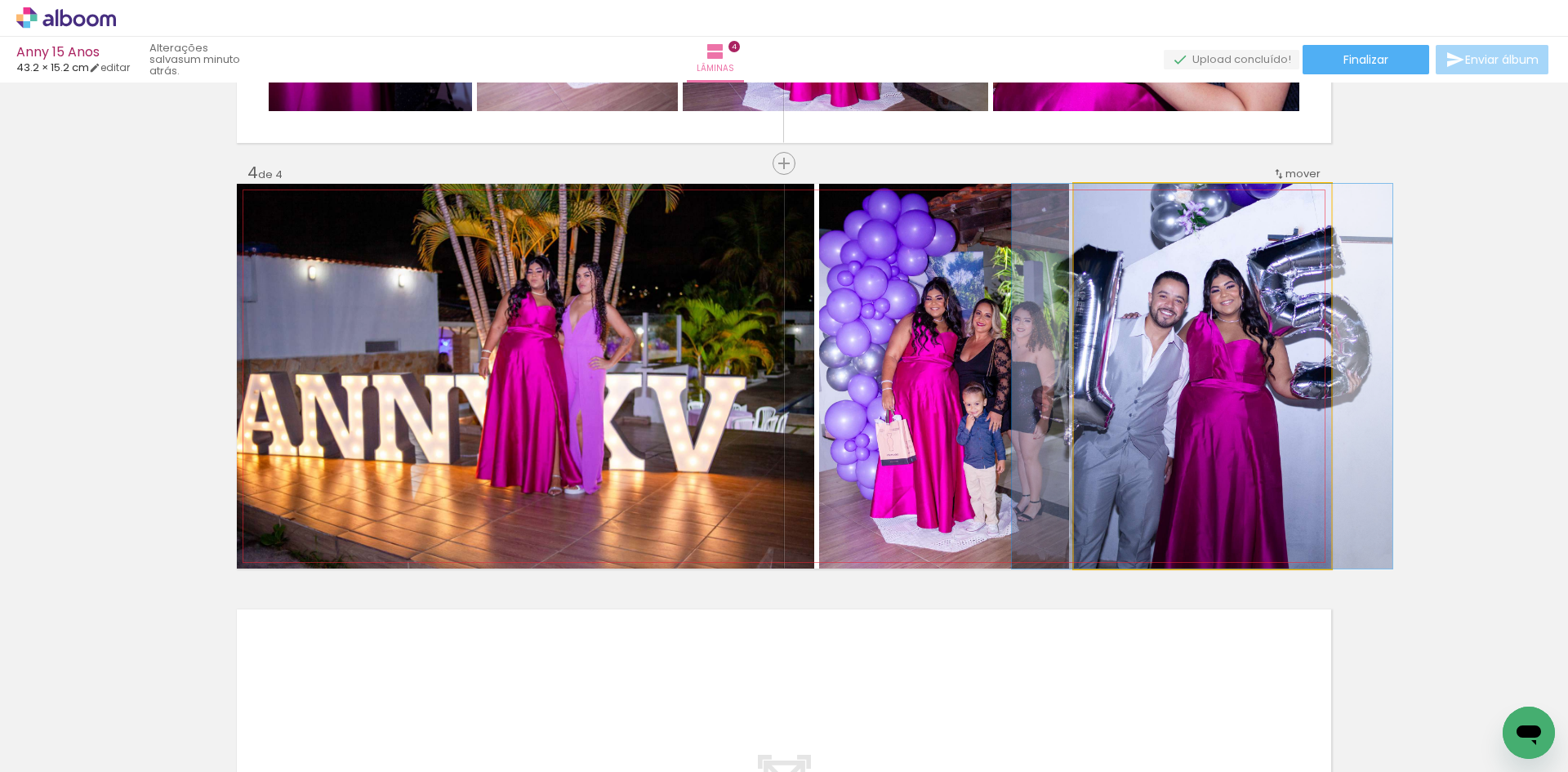
click at [1217, 380] on quentale-photo at bounding box center [1202, 376] width 258 height 385
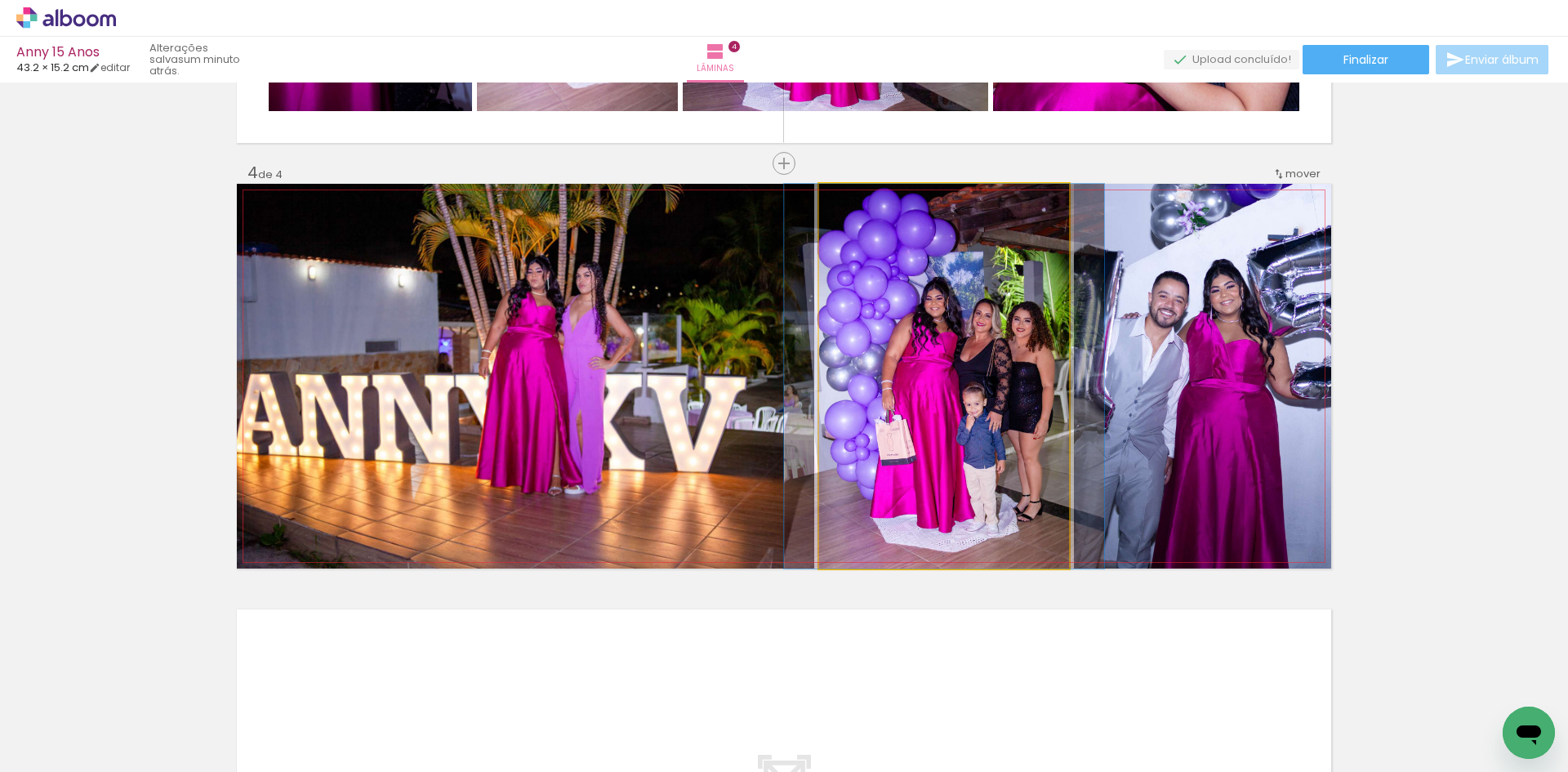
click at [965, 395] on quentale-photo at bounding box center [944, 376] width 250 height 385
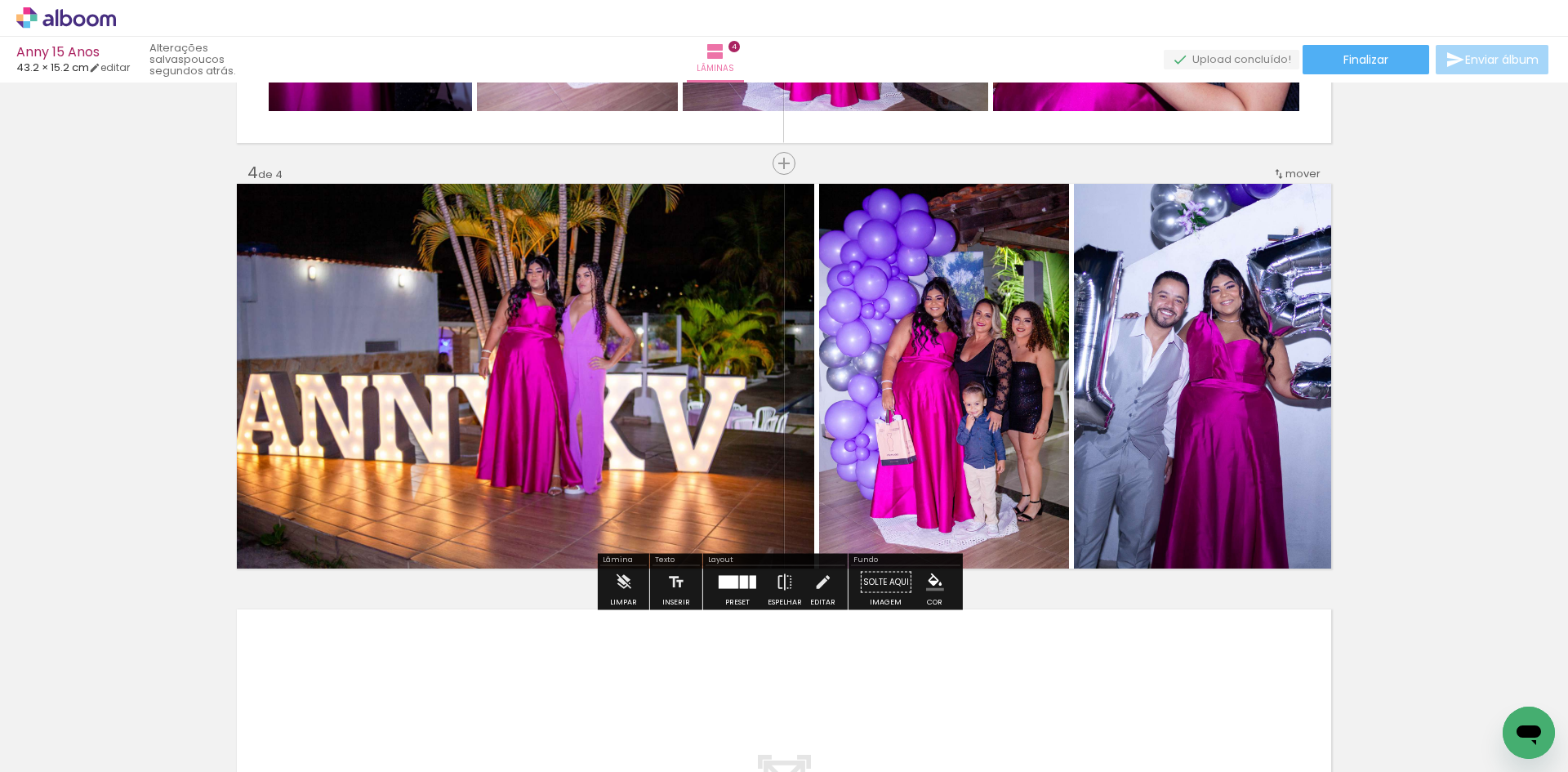
click at [735, 591] on div at bounding box center [736, 582] width 44 height 33
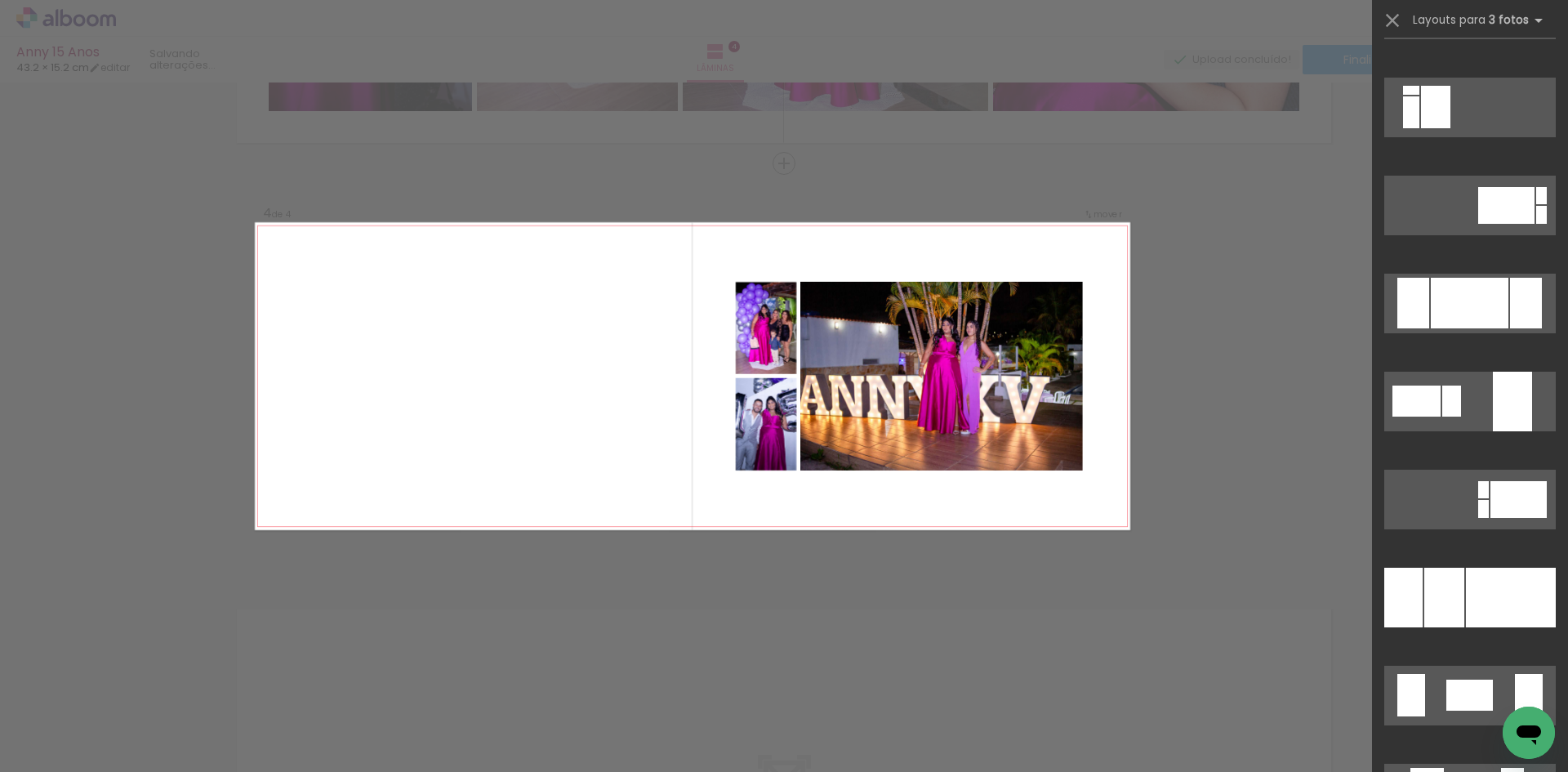
scroll to position [3212, 0]
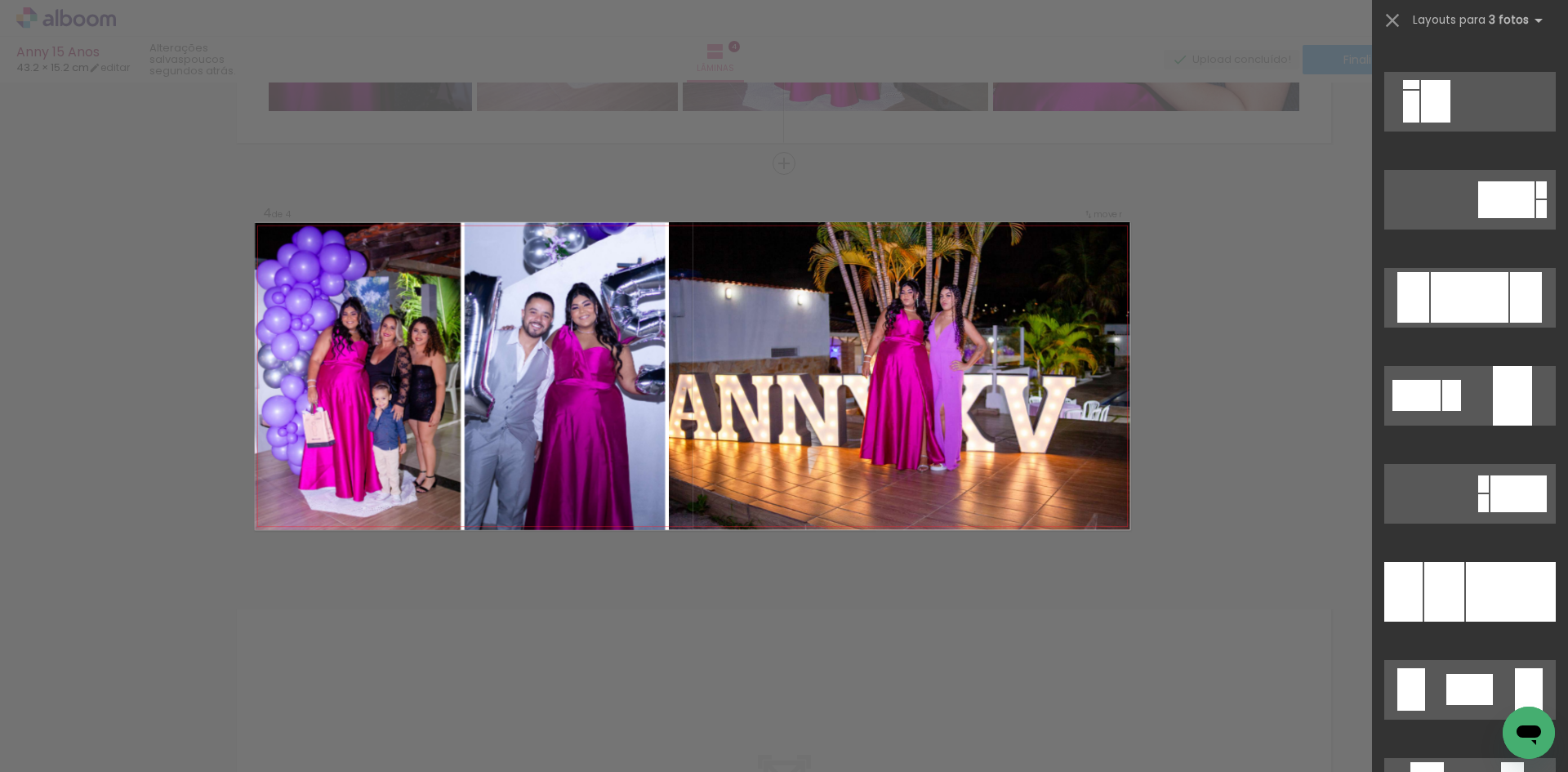
click at [1471, 572] on div at bounding box center [1510, 592] width 90 height 60
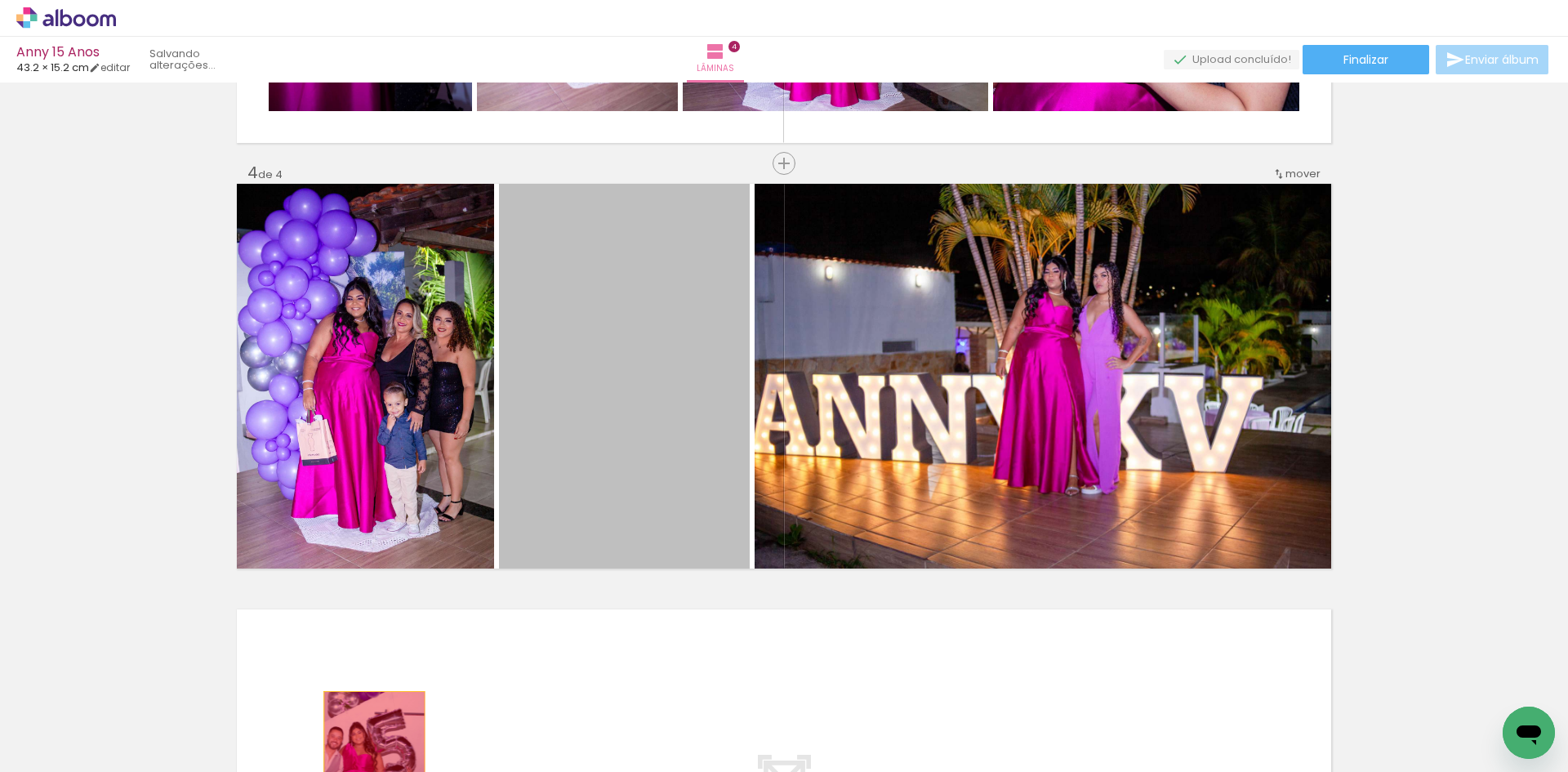
drag, startPoint x: 647, startPoint y: 360, endPoint x: 361, endPoint y: 761, distance: 492.5
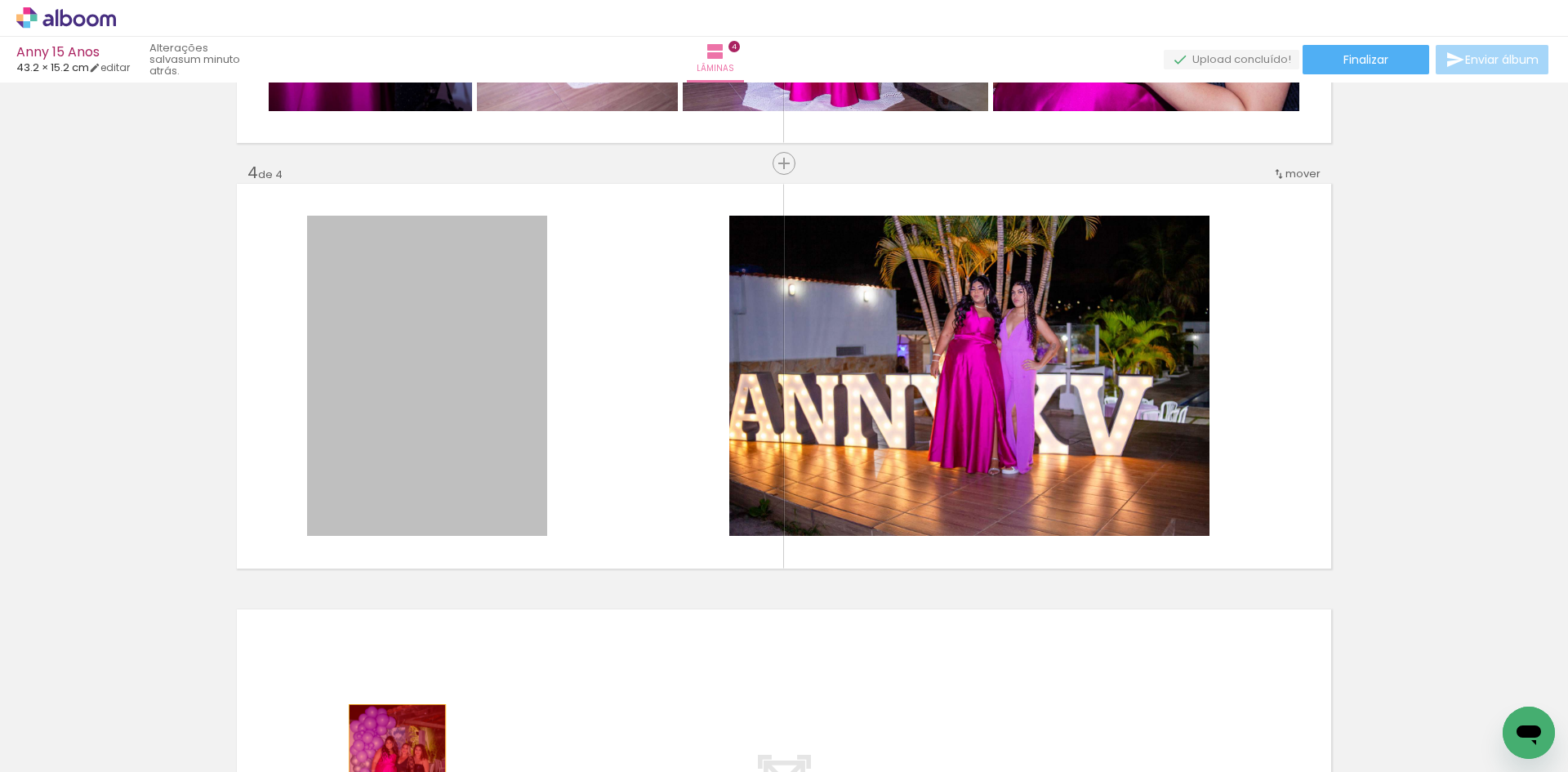
drag, startPoint x: 417, startPoint y: 344, endPoint x: 391, endPoint y: 768, distance: 424.8
click at [391, 768] on quentale-workspace at bounding box center [784, 386] width 1568 height 772
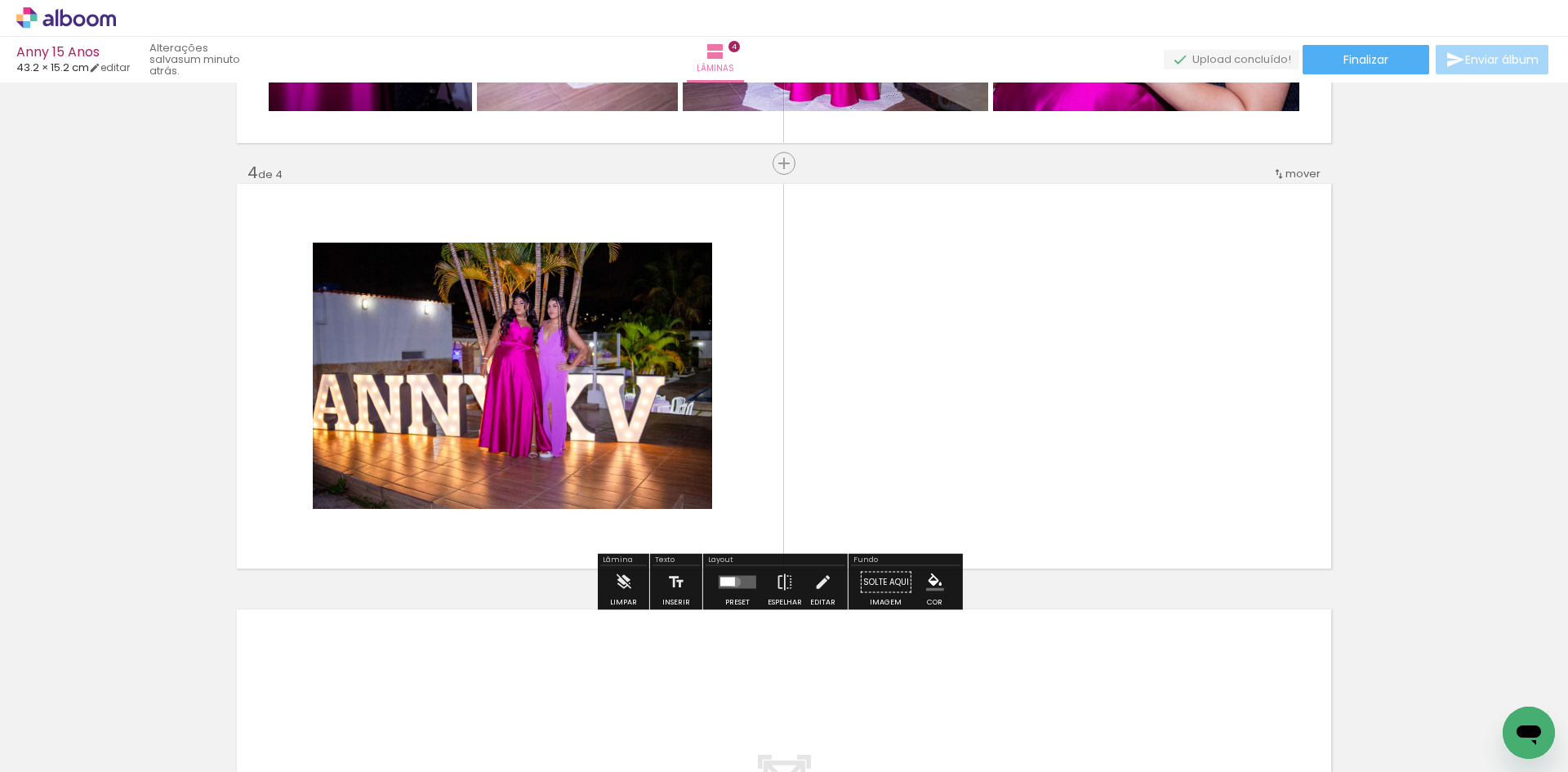
drag, startPoint x: 732, startPoint y: 582, endPoint x: 744, endPoint y: 581, distance: 12.0
click at [733, 582] on quentale-layouter at bounding box center [737, 583] width 37 height 13
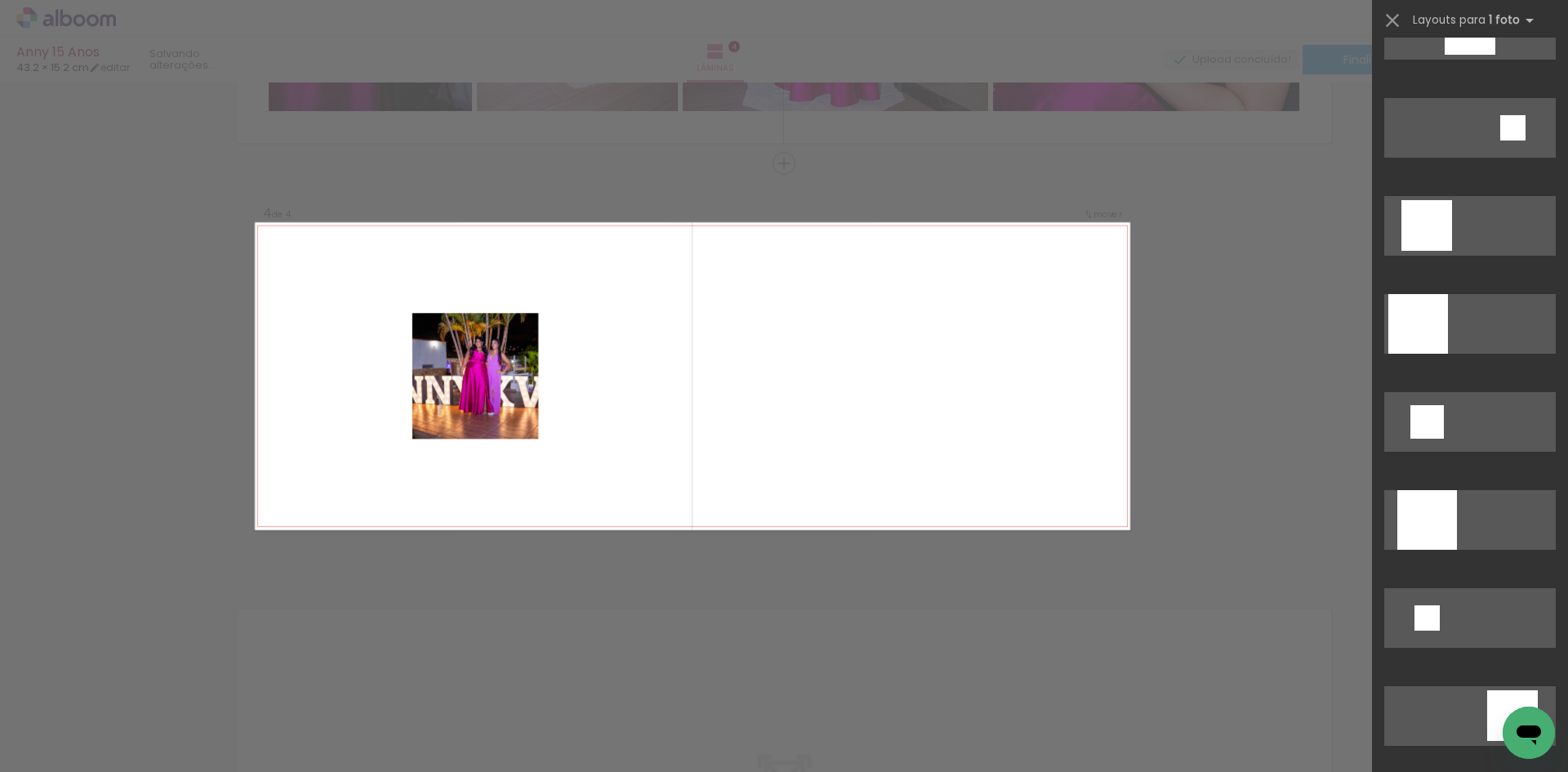
scroll to position [1743, 0]
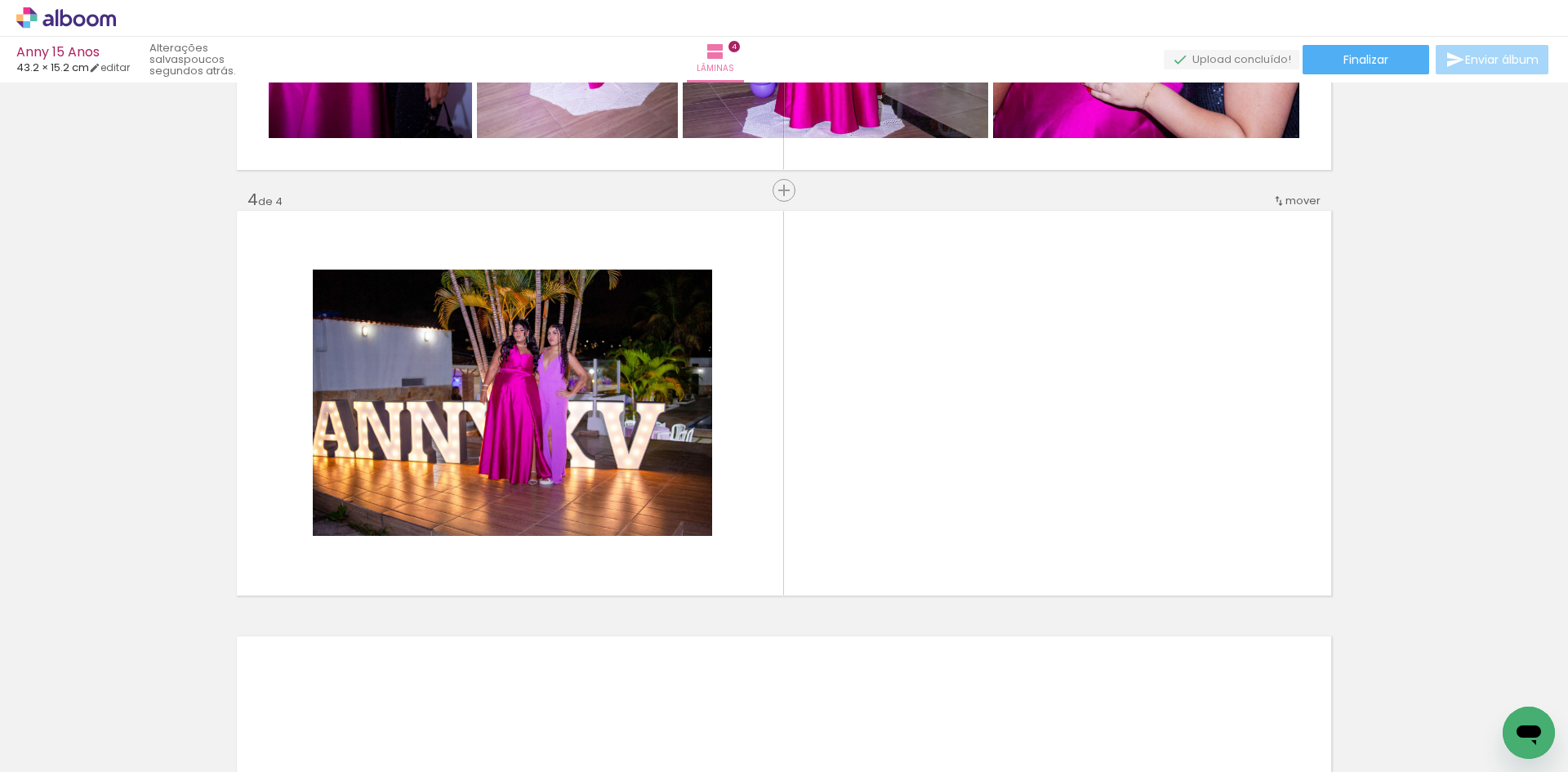
scroll to position [0, 2711]
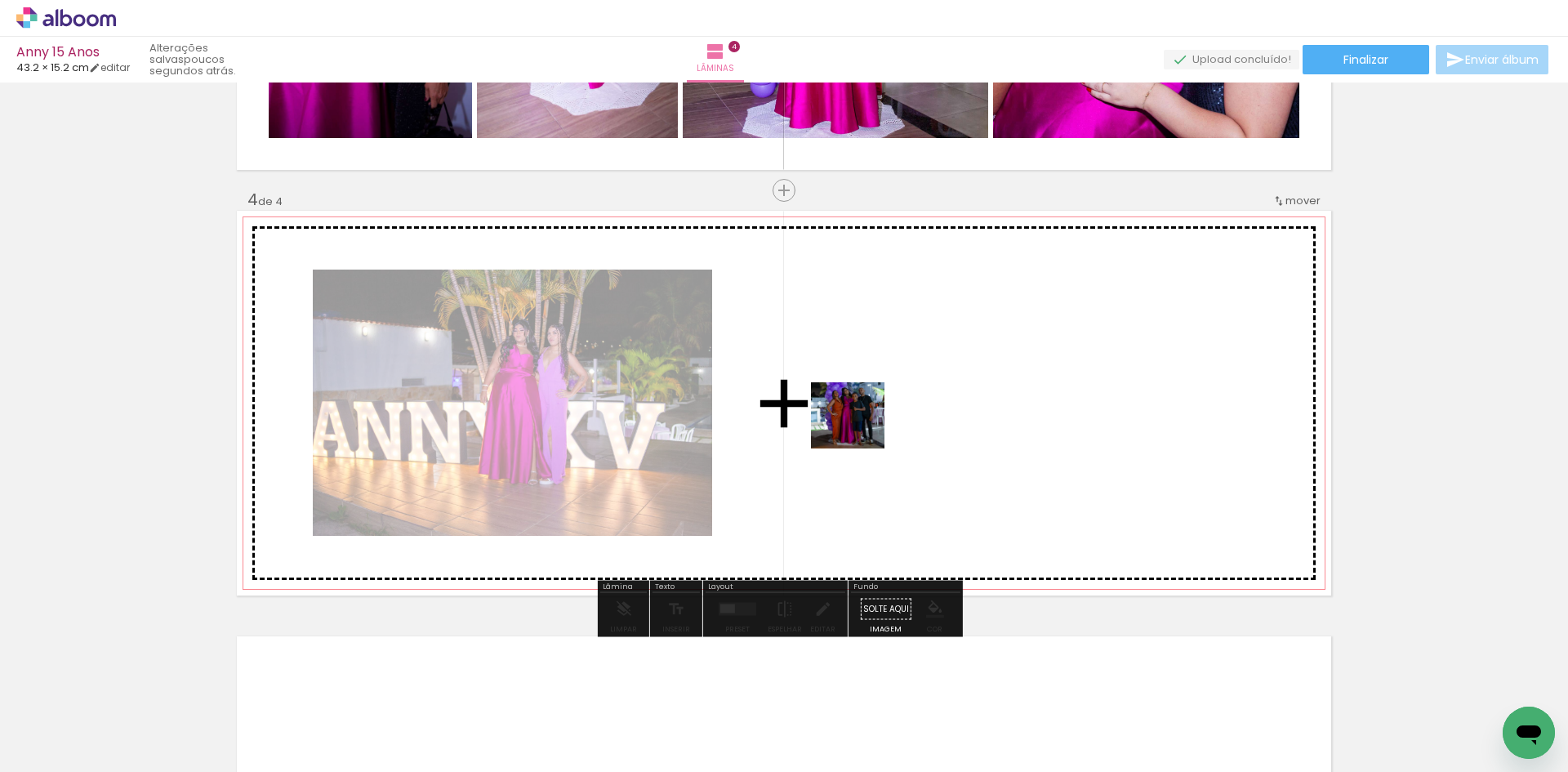
drag, startPoint x: 827, startPoint y: 736, endPoint x: 860, endPoint y: 431, distance: 306.8
click at [860, 431] on quentale-workspace at bounding box center [784, 386] width 1568 height 772
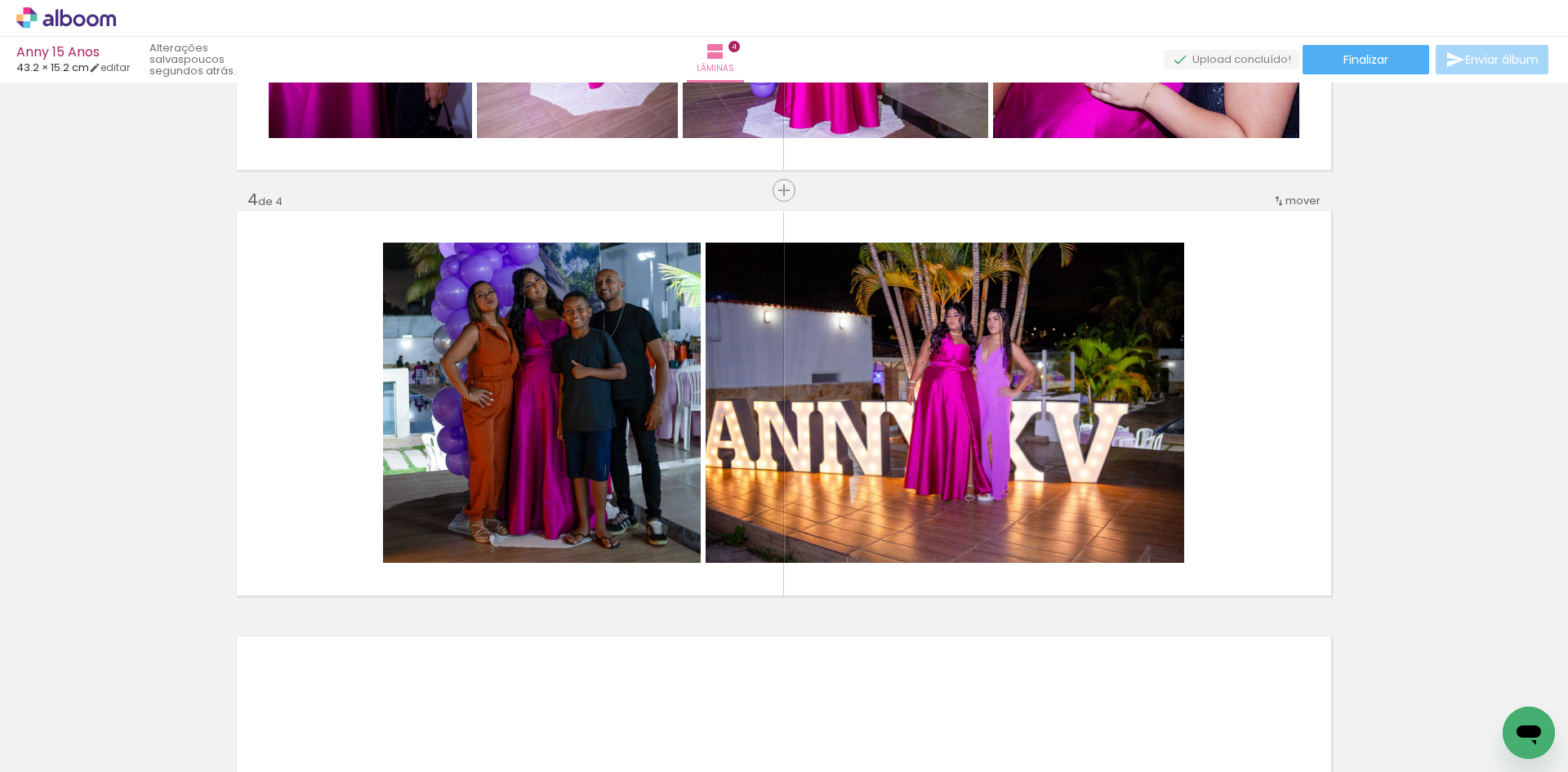
click at [1256, 732] on div at bounding box center [1293, 715] width 74 height 68
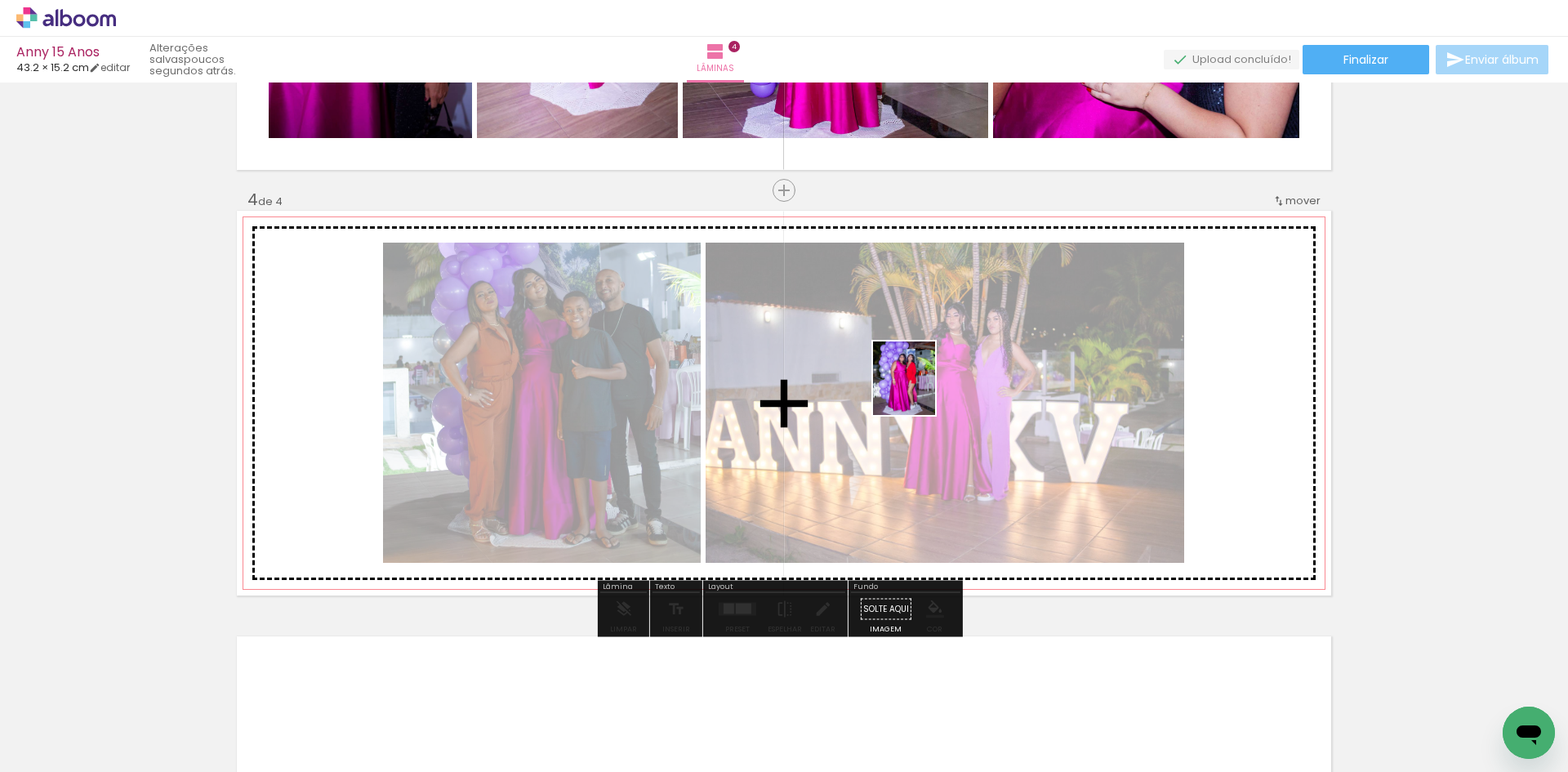
drag, startPoint x: 572, startPoint y: 727, endPoint x: 936, endPoint y: 388, distance: 497.4
click at [936, 388] on quentale-workspace at bounding box center [784, 386] width 1568 height 772
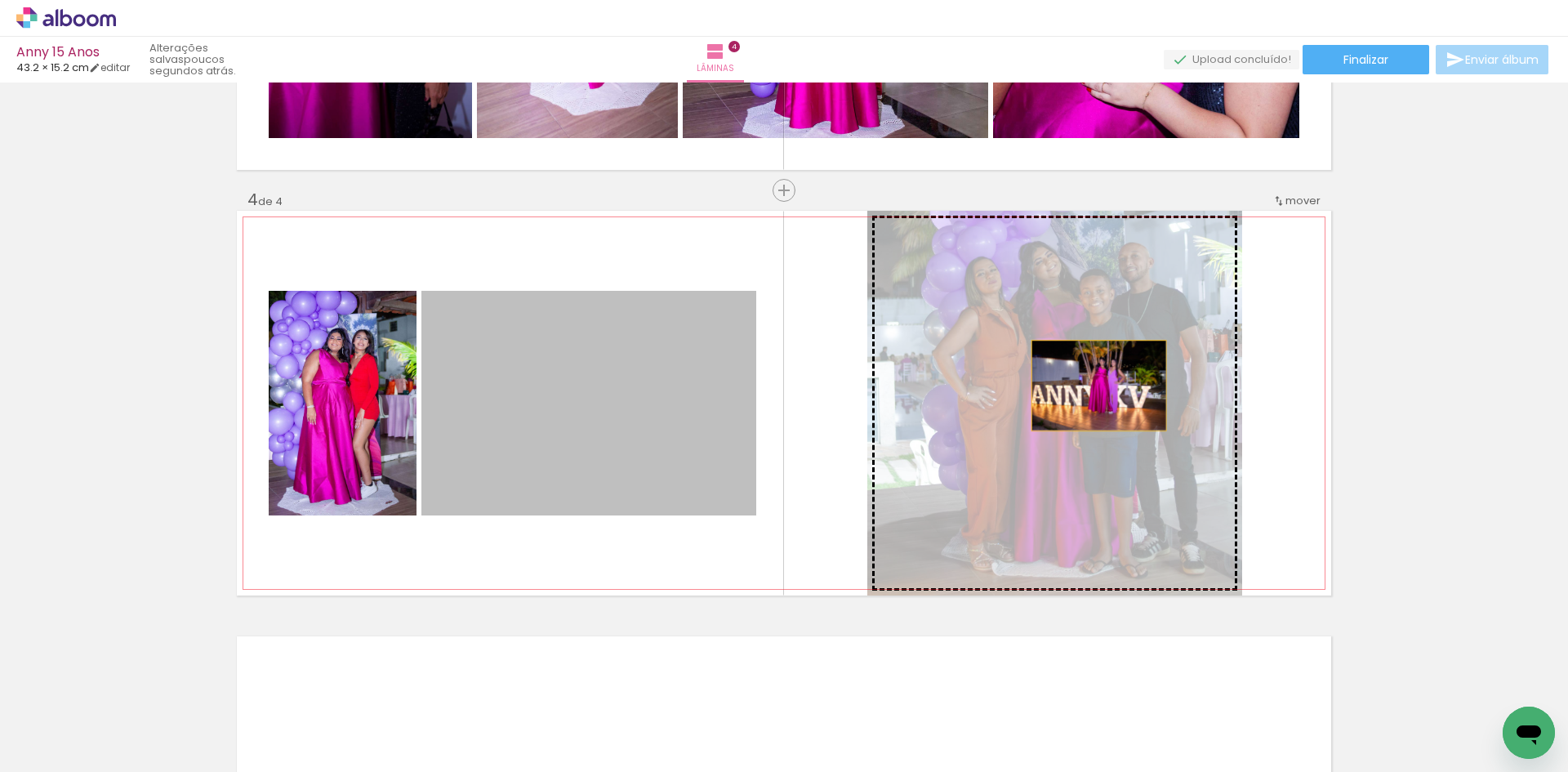
drag, startPoint x: 571, startPoint y: 411, endPoint x: 1091, endPoint y: 385, distance: 520.6
click at [0, 0] on slot at bounding box center [0, 0] width 0 height 0
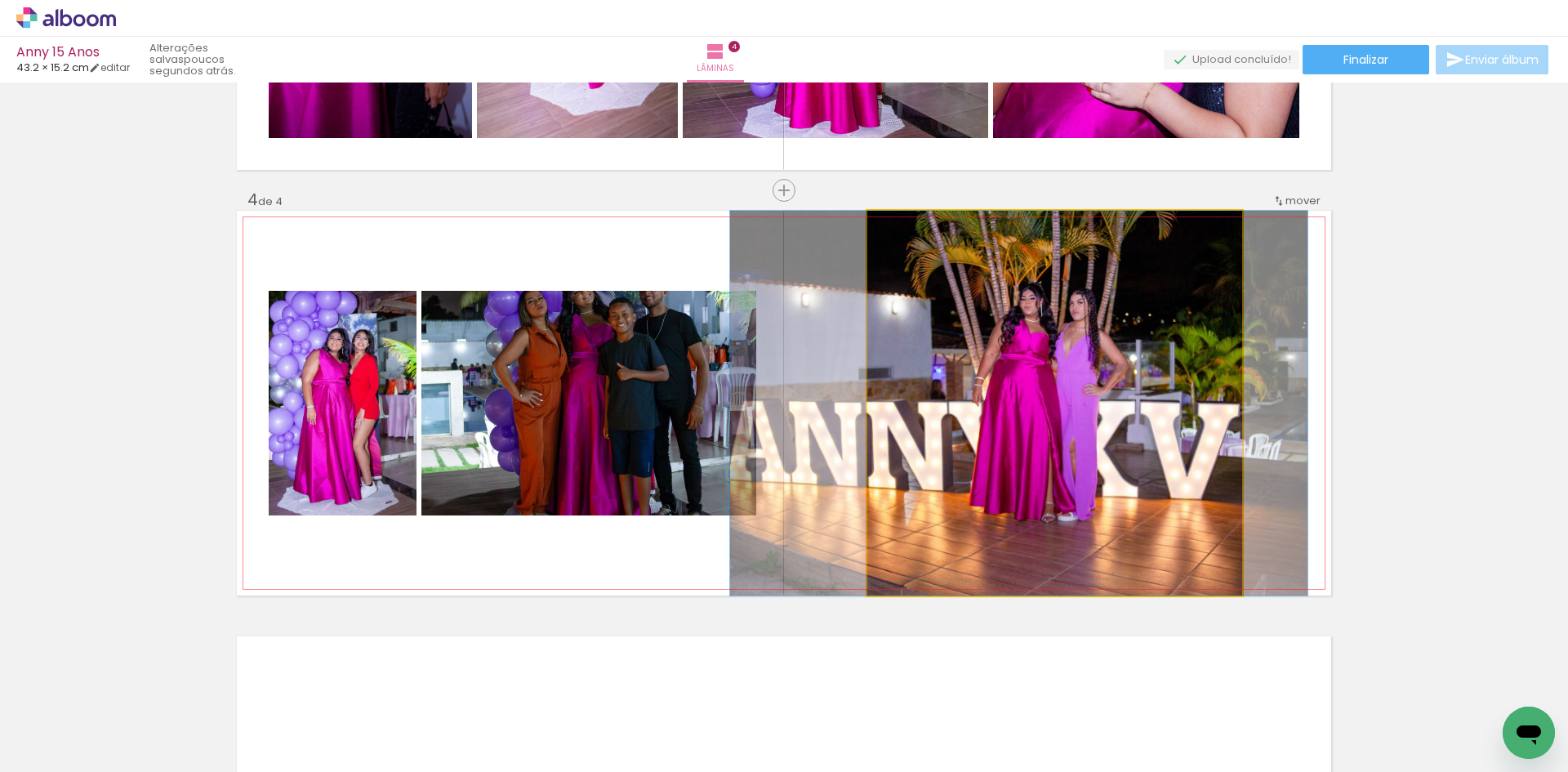
drag, startPoint x: 964, startPoint y: 407, endPoint x: 929, endPoint y: 404, distance: 35.1
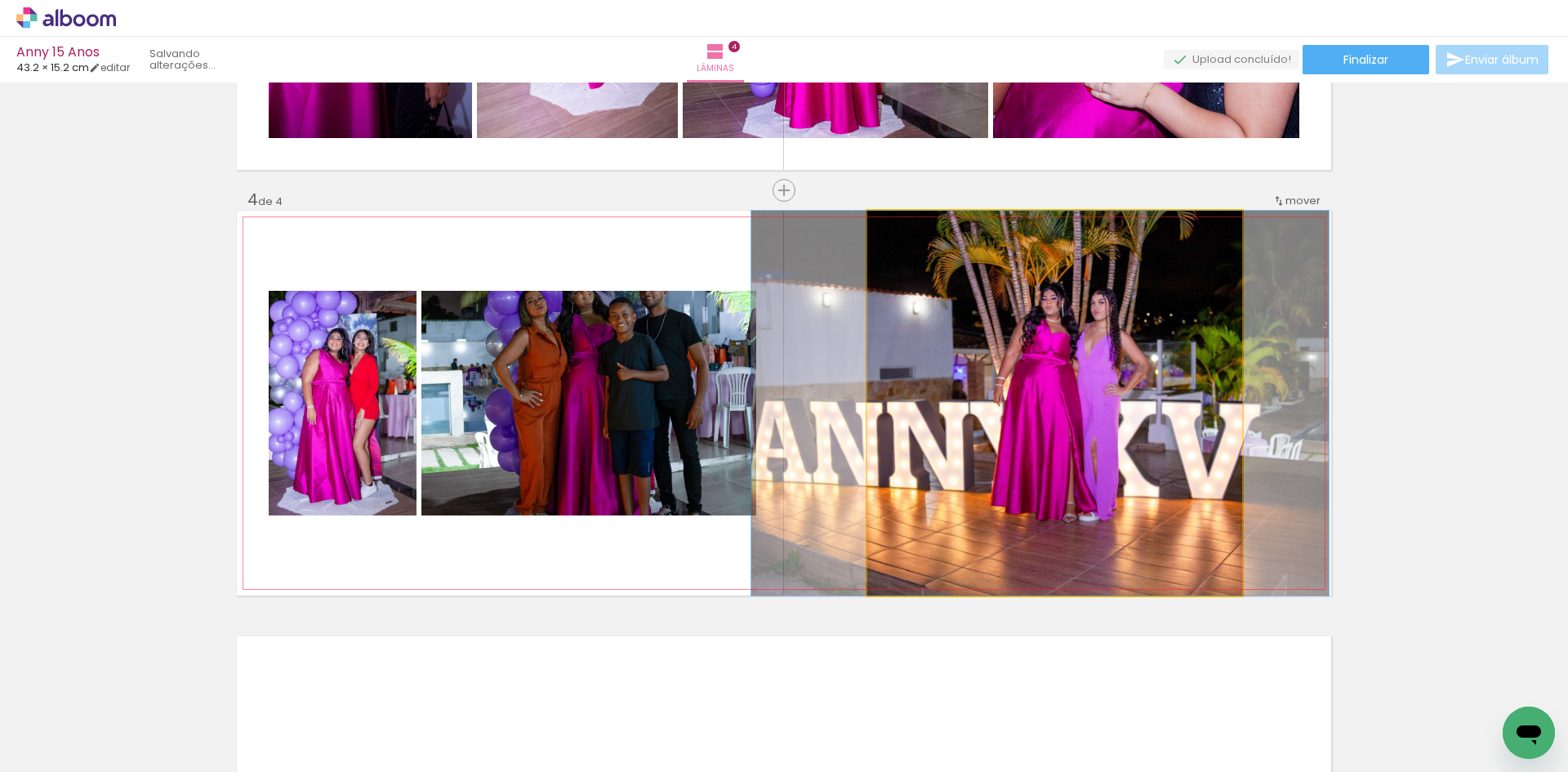
drag, startPoint x: 937, startPoint y: 294, endPoint x: 959, endPoint y: 295, distance: 22.0
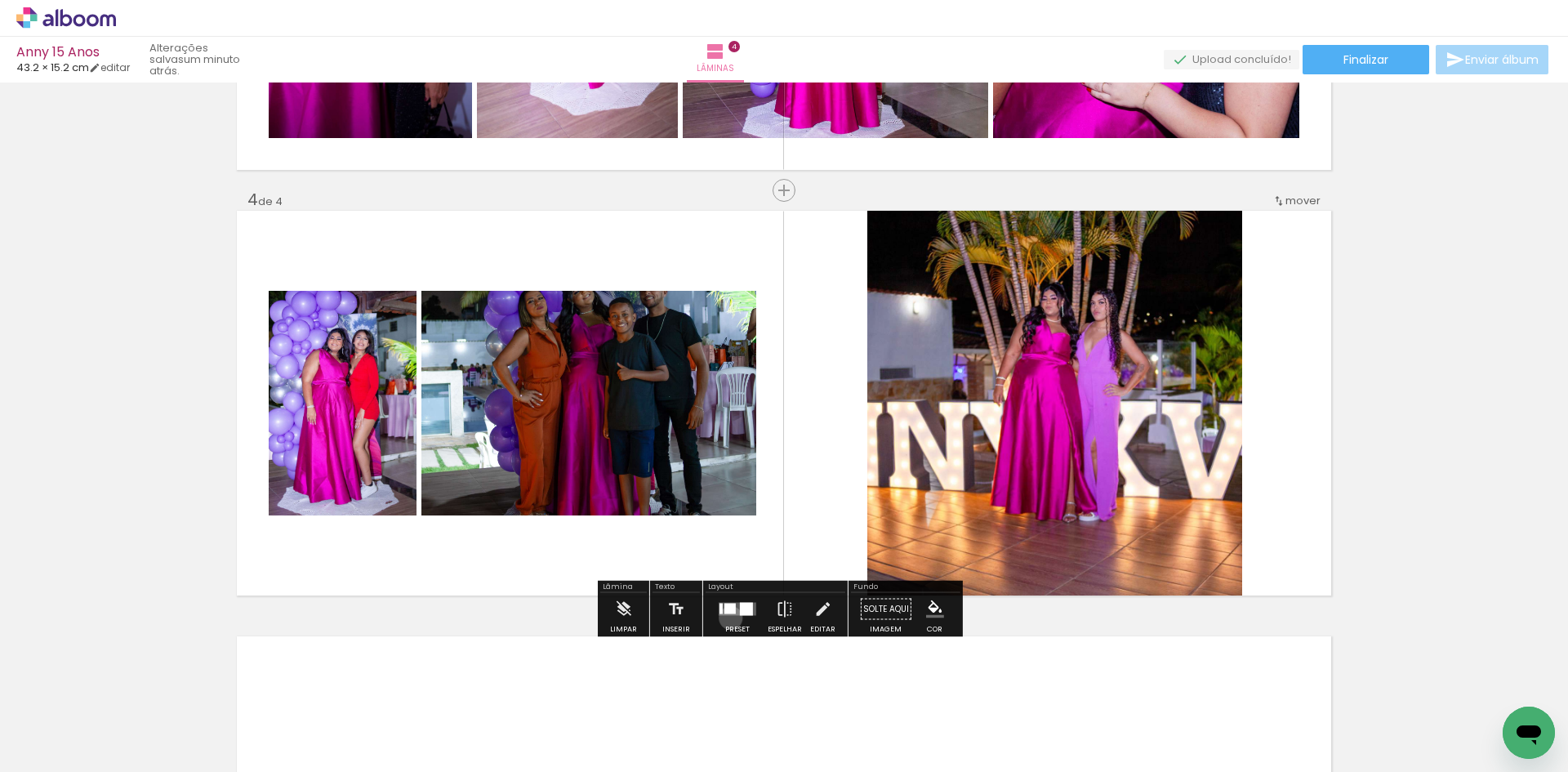
click at [728, 616] on div at bounding box center [736, 609] width 44 height 33
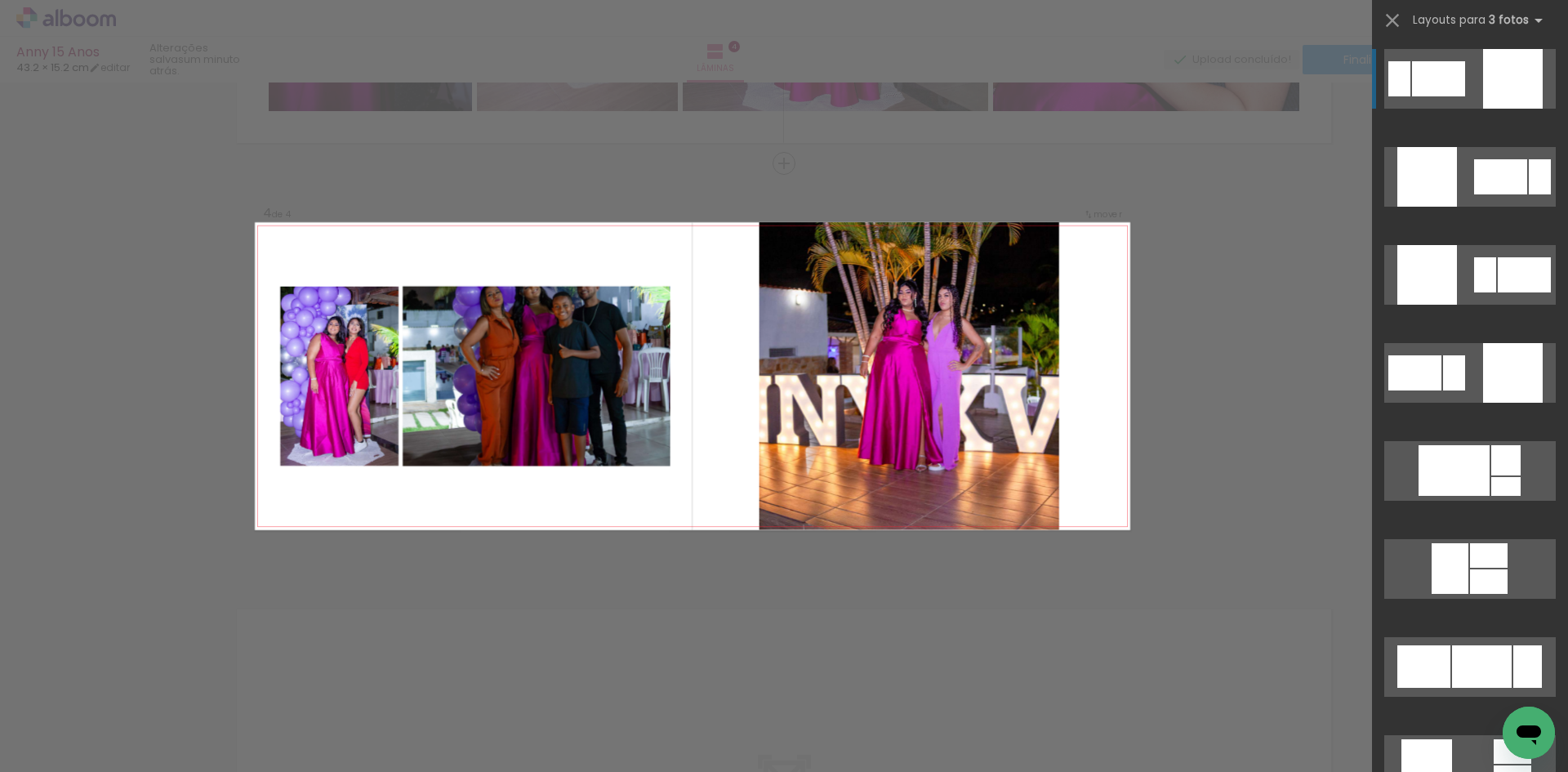
scroll to position [0, 0]
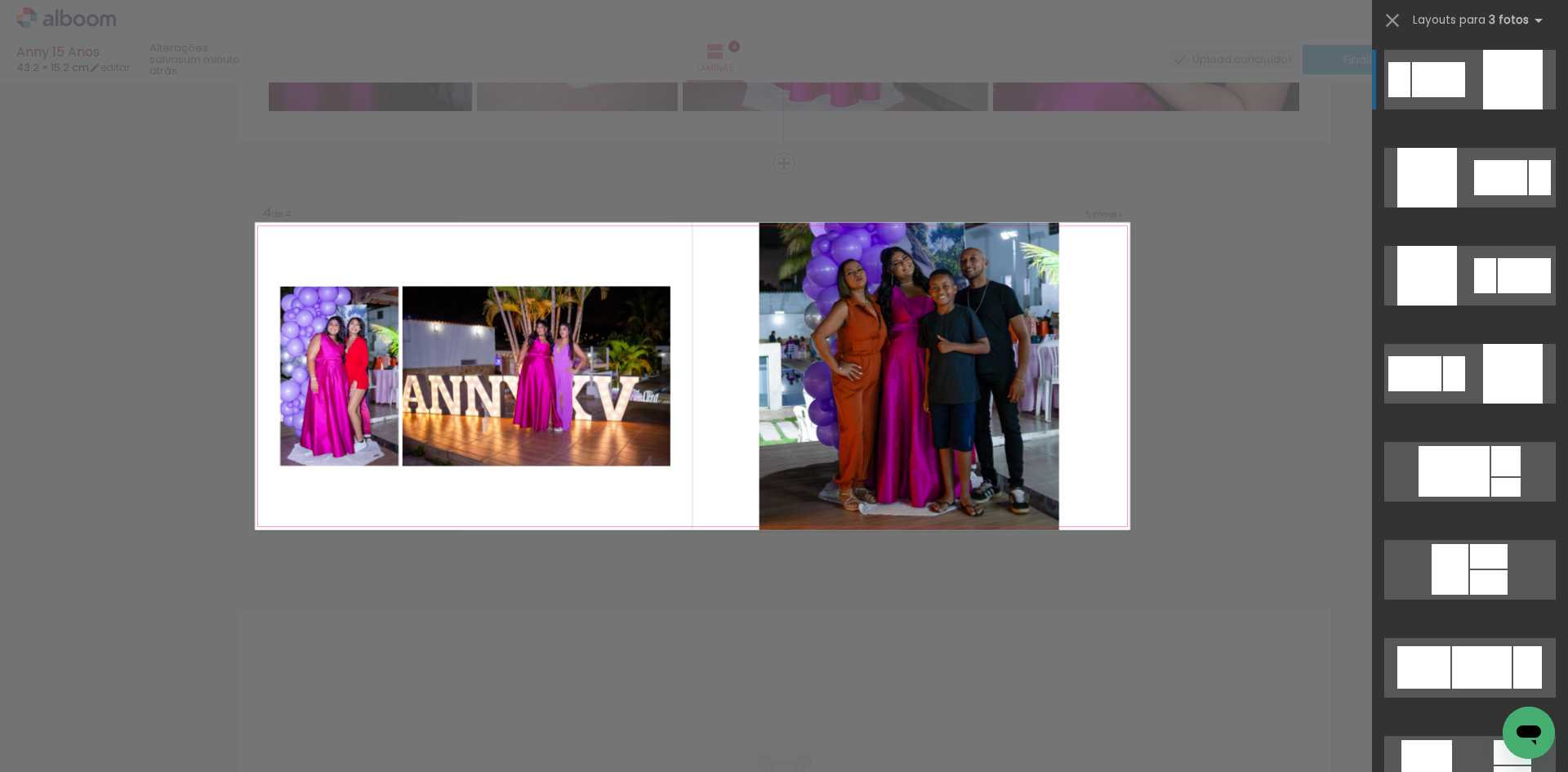
click at [1529, 160] on div at bounding box center [1540, 177] width 22 height 35
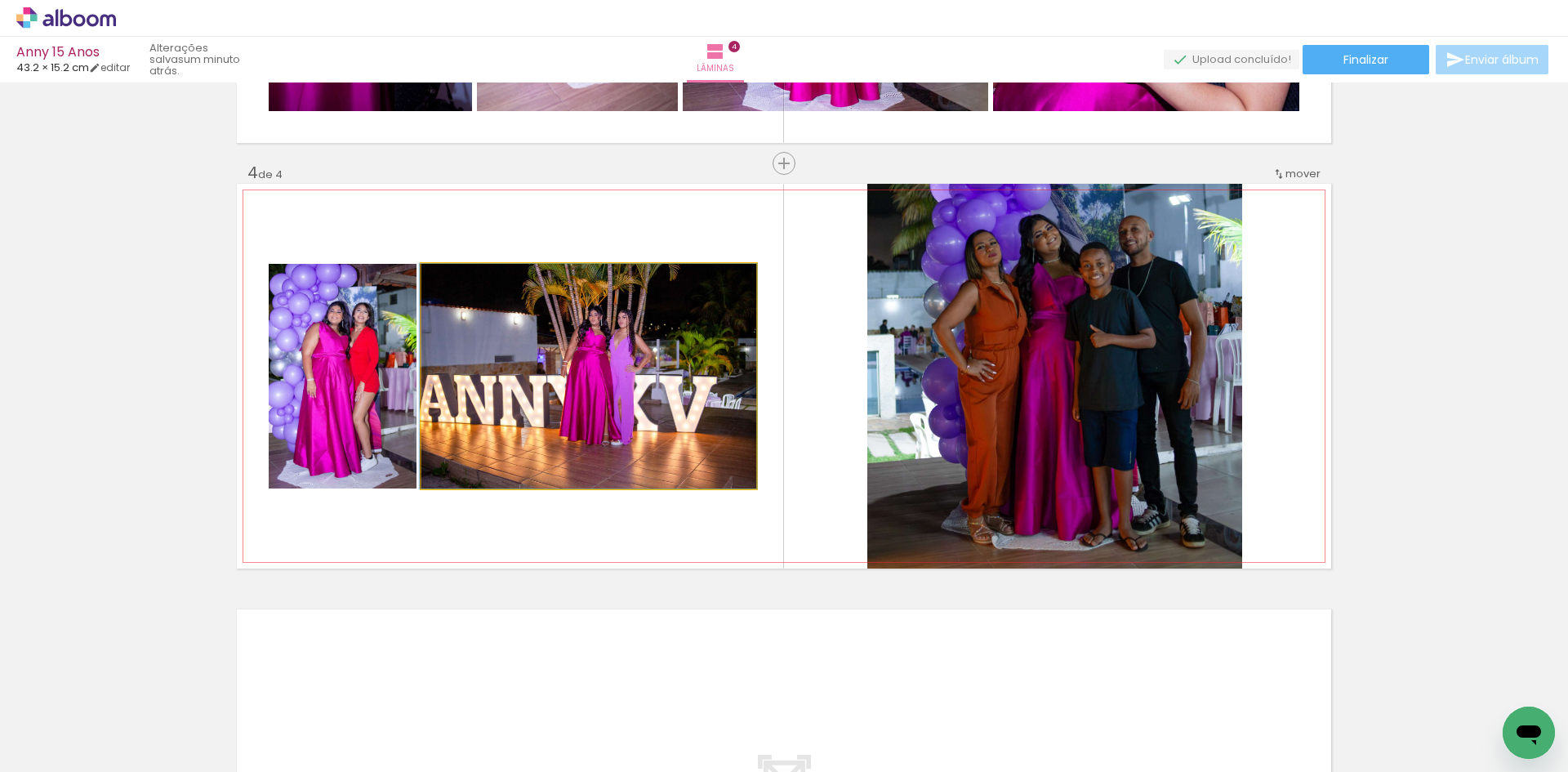
click at [637, 384] on quentale-photo at bounding box center [588, 376] width 335 height 225
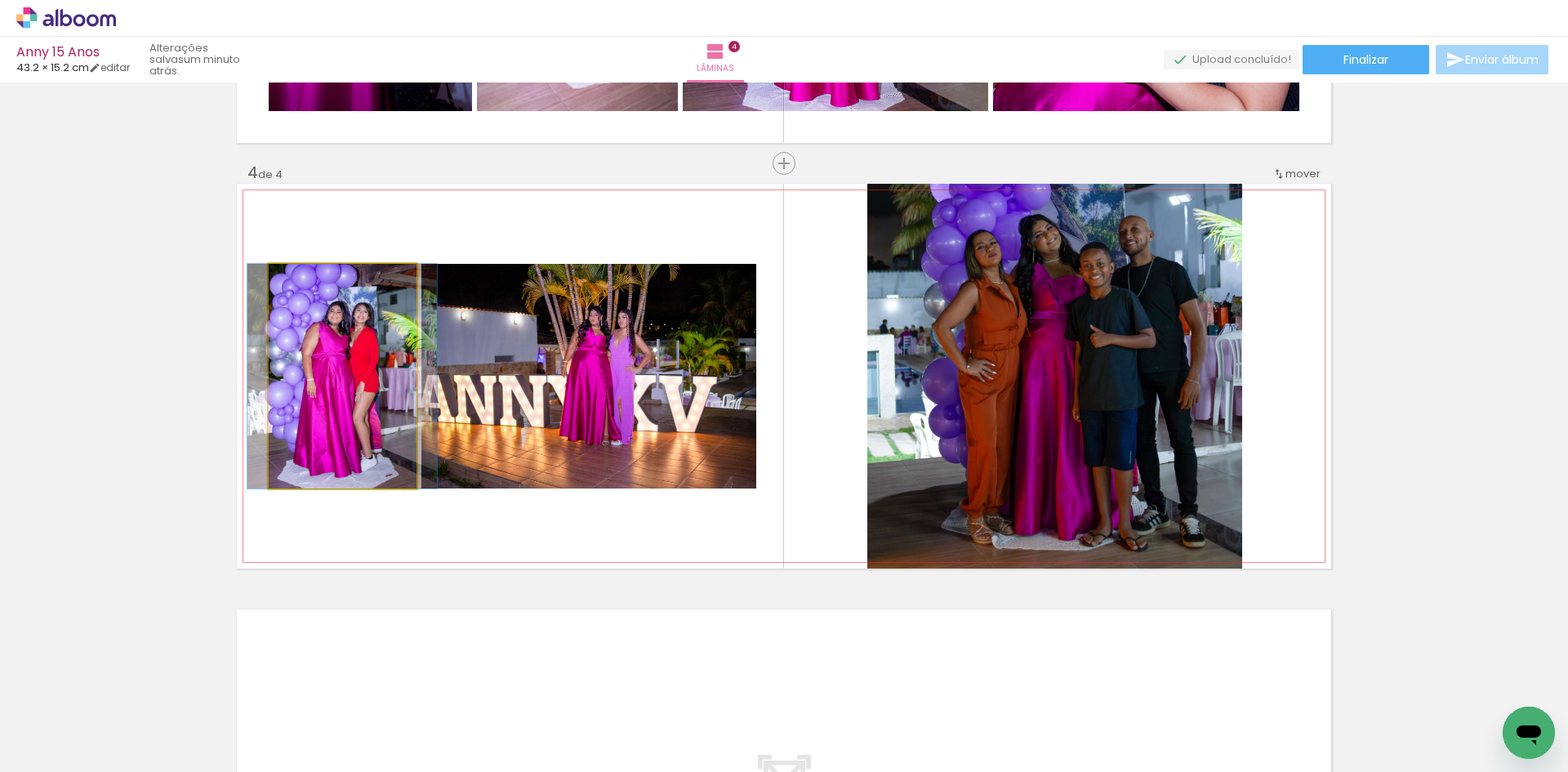
click at [364, 395] on quentale-photo at bounding box center [343, 376] width 147 height 225
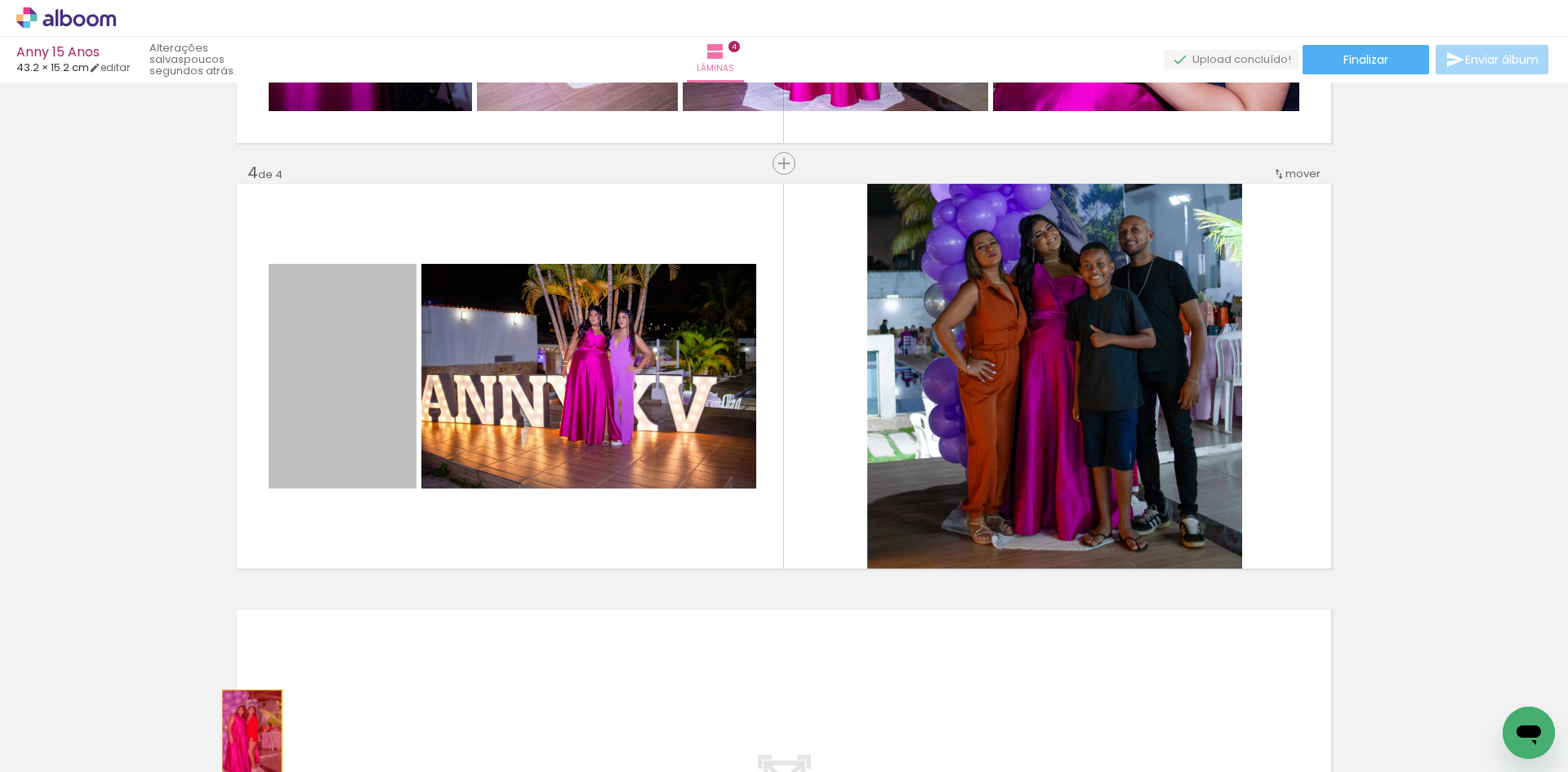
drag, startPoint x: 355, startPoint y: 395, endPoint x: 245, endPoint y: 733, distance: 355.4
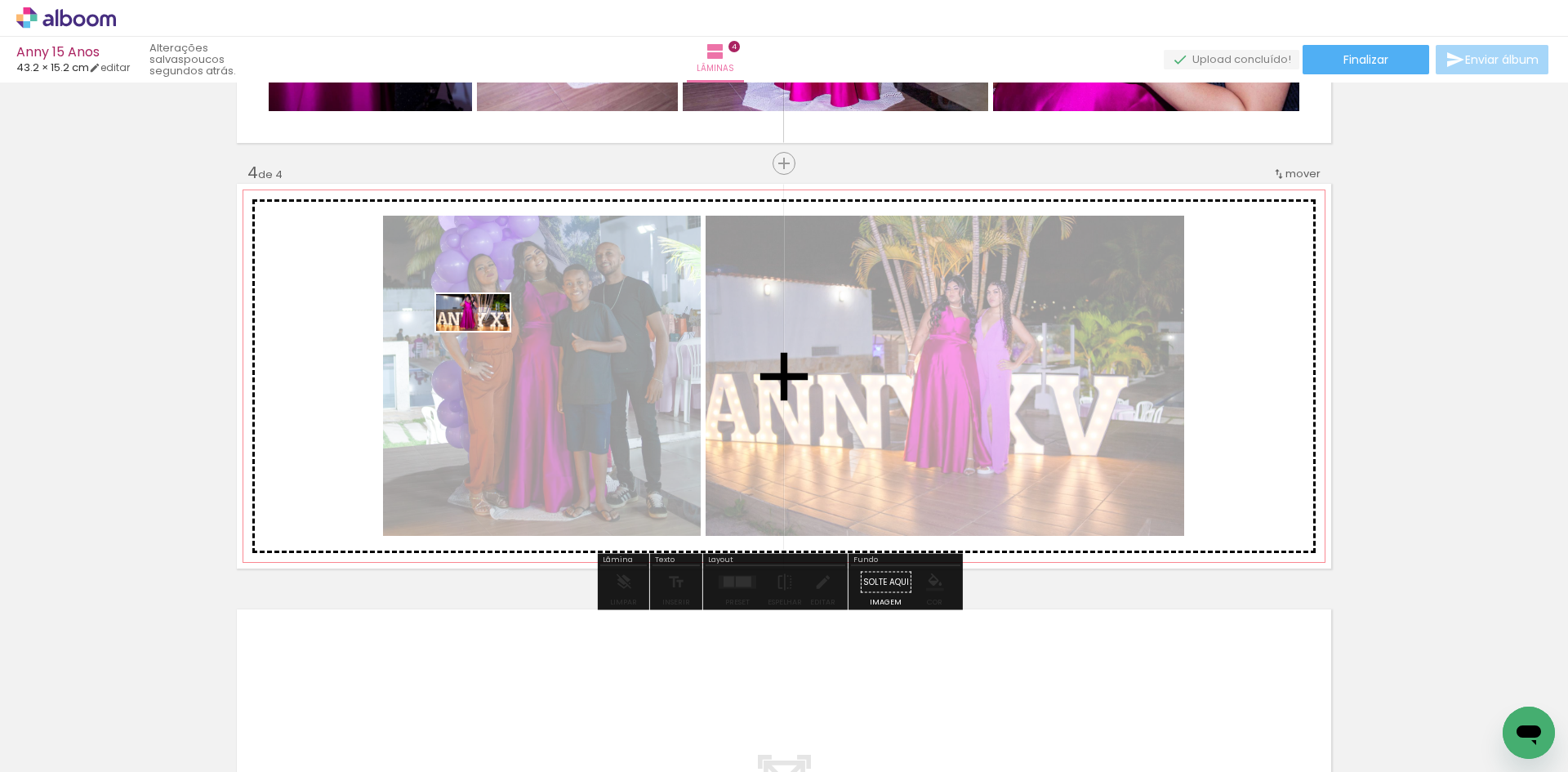
drag, startPoint x: 1030, startPoint y: 723, endPoint x: 485, endPoint y: 343, distance: 664.4
click at [485, 343] on quentale-workspace at bounding box center [784, 386] width 1568 height 772
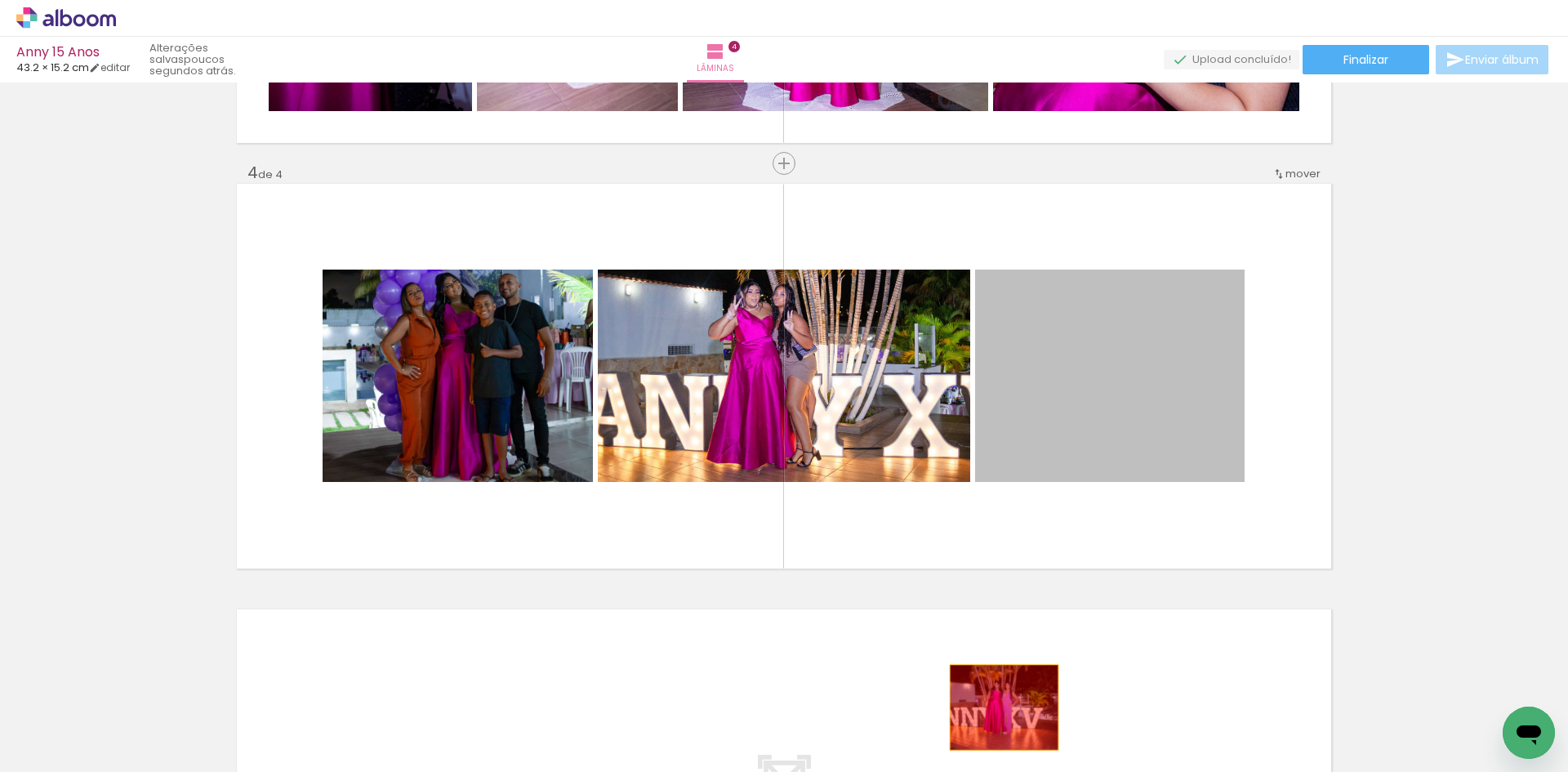
drag, startPoint x: 1152, startPoint y: 399, endPoint x: 981, endPoint y: 727, distance: 369.9
click at [981, 727] on quentale-workspace at bounding box center [784, 386] width 1568 height 772
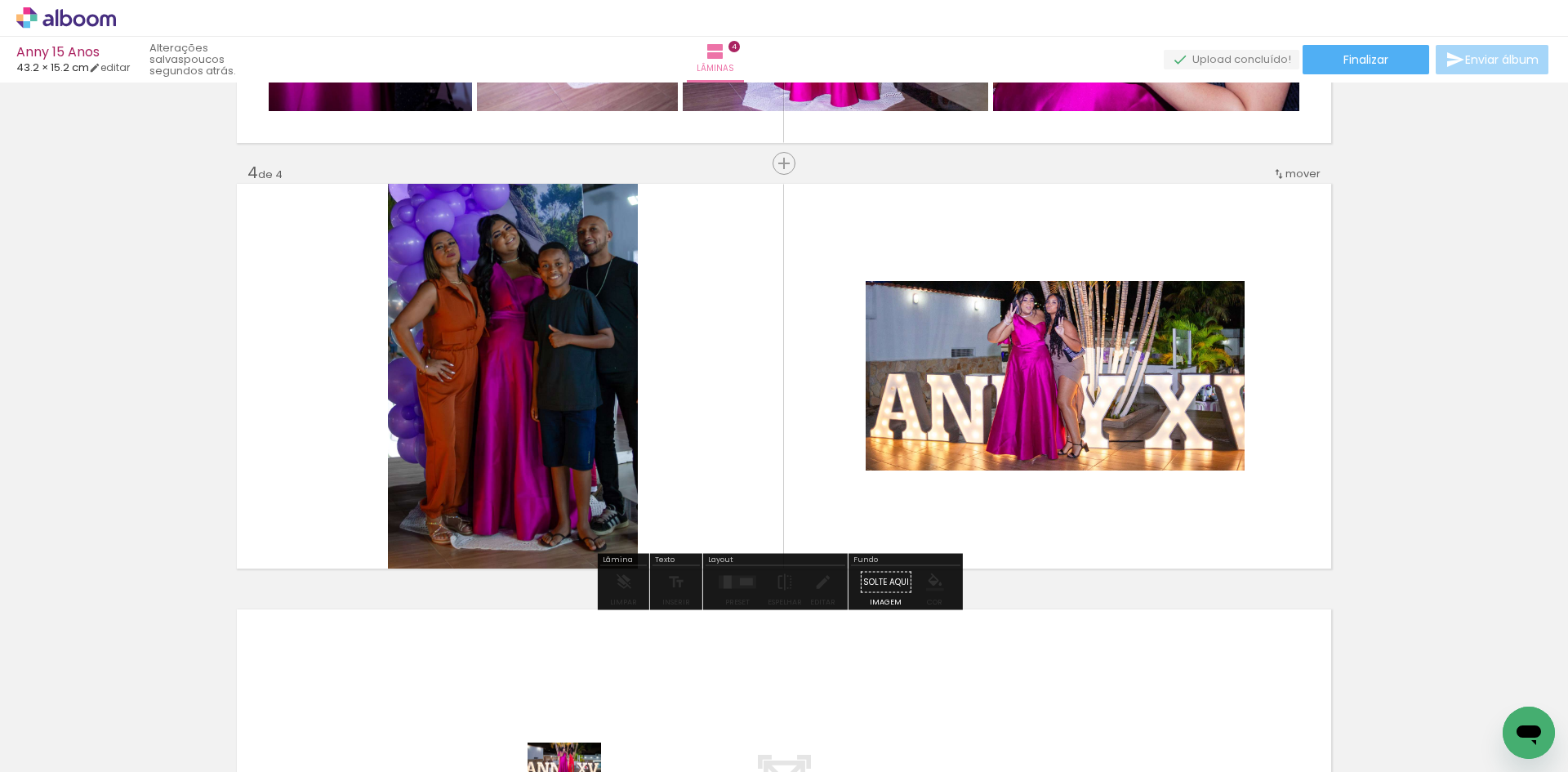
drag, startPoint x: 315, startPoint y: 728, endPoint x: 579, endPoint y: 789, distance: 271.0
click at [579, 771] on html "link( href="../../bower_components/polymer/polymer.html" rel="import" ) picture…" at bounding box center [784, 386] width 1568 height 772
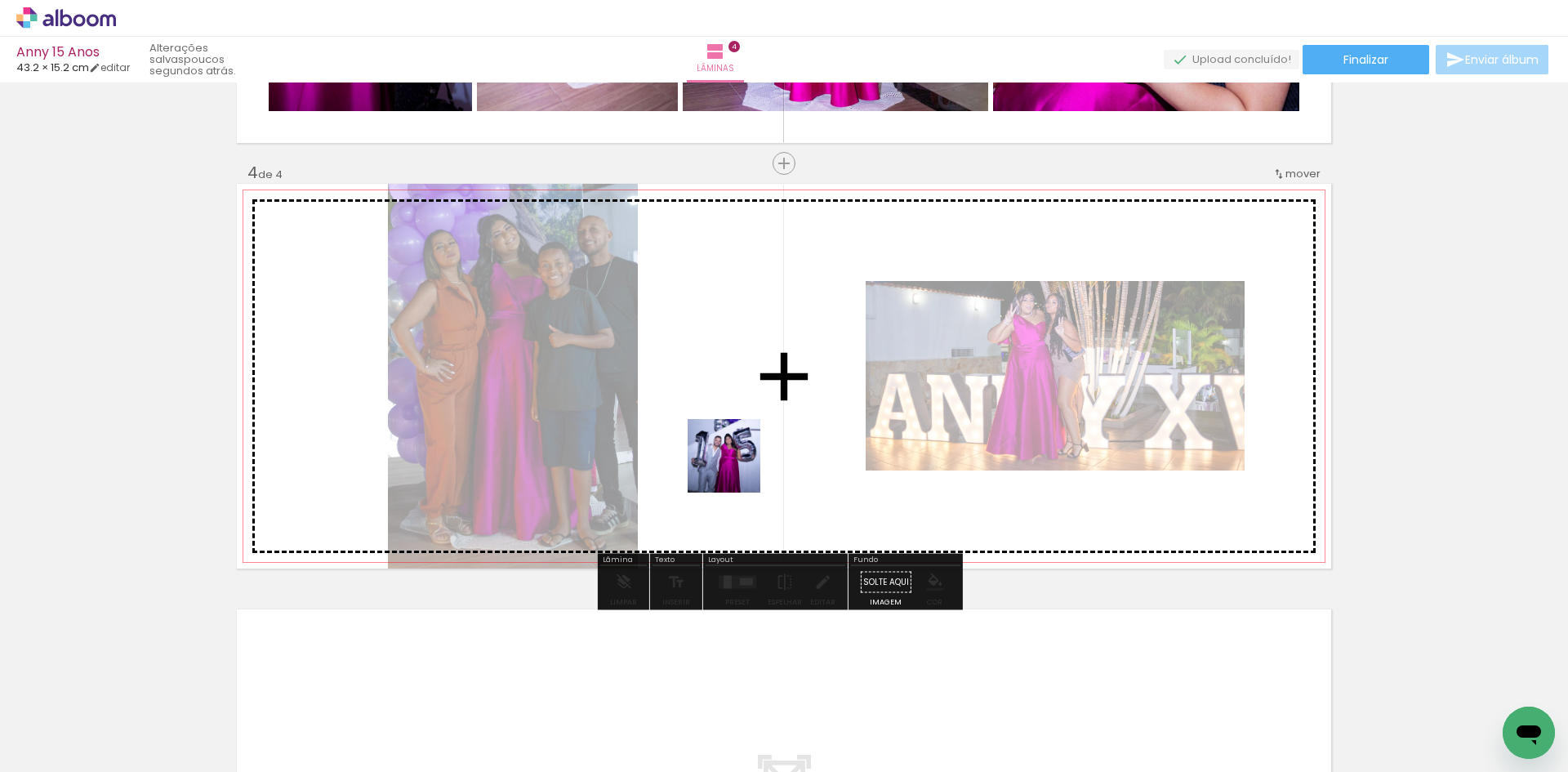
drag, startPoint x: 911, startPoint y: 717, endPoint x: 715, endPoint y: 434, distance: 344.2
click at [715, 434] on quentale-workspace at bounding box center [784, 386] width 1568 height 772
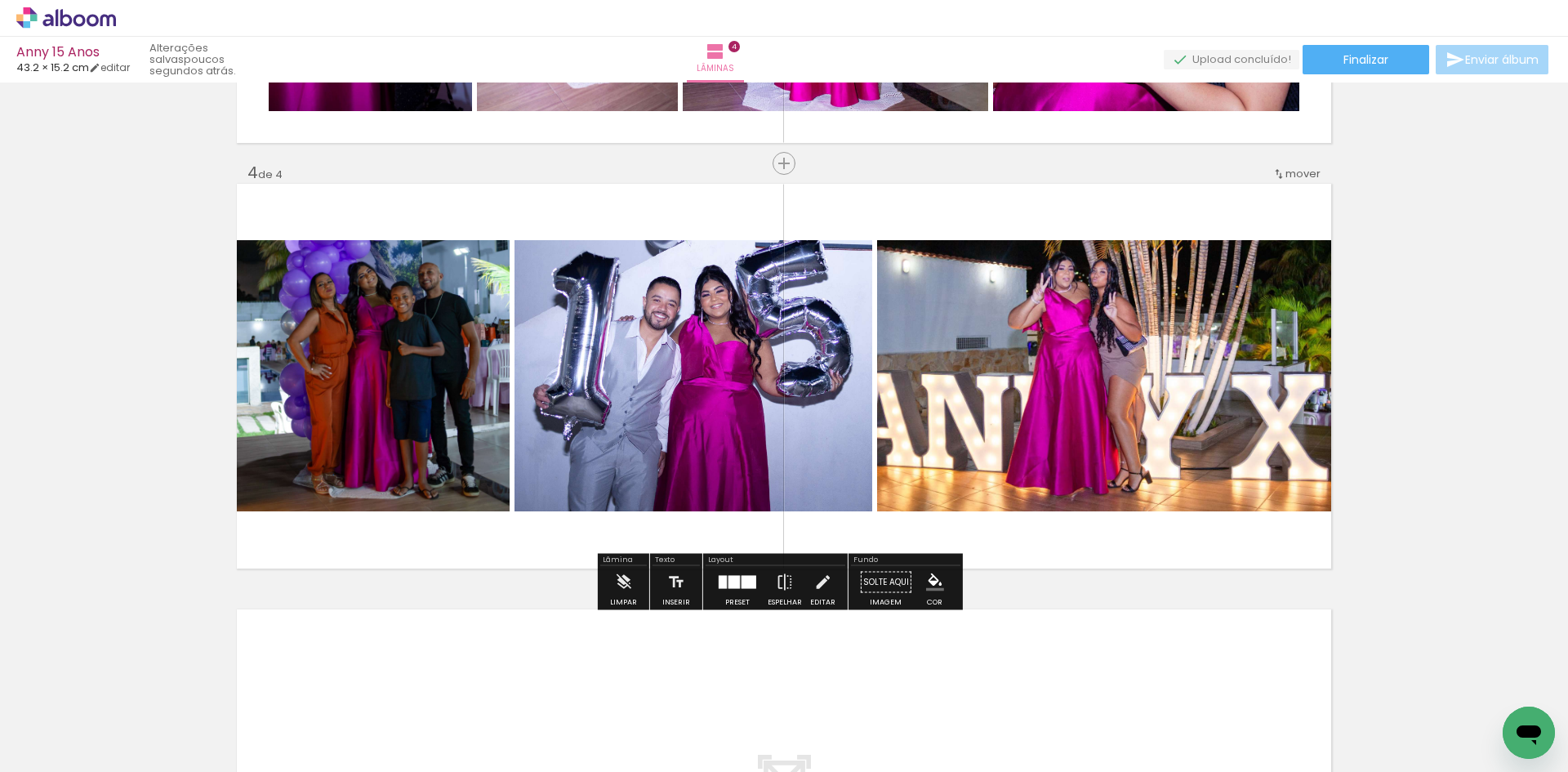
drag, startPoint x: 734, startPoint y: 578, endPoint x: 759, endPoint y: 580, distance: 25.1
click at [732, 578] on div at bounding box center [734, 583] width 11 height 13
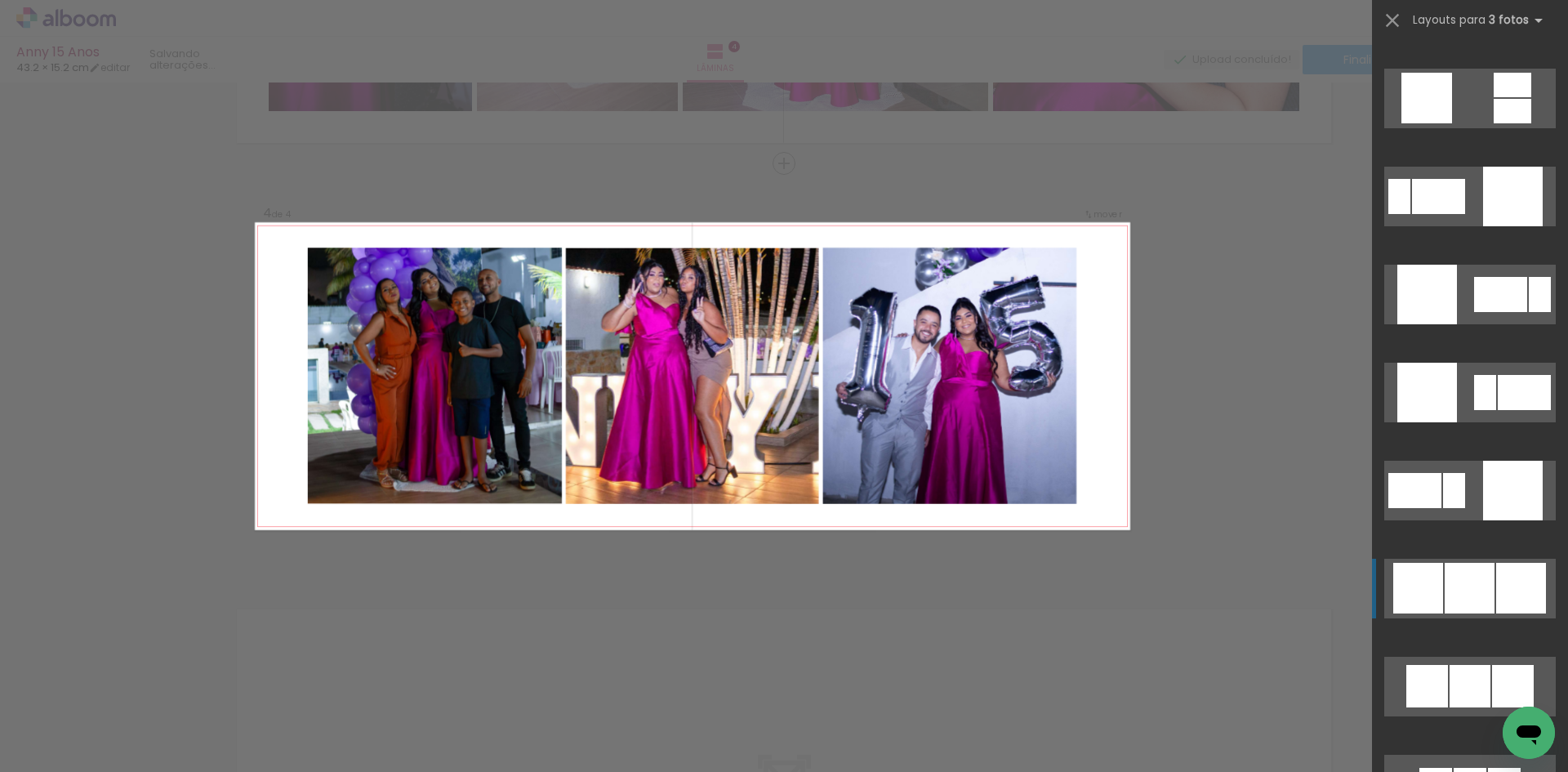
scroll to position [681, 0]
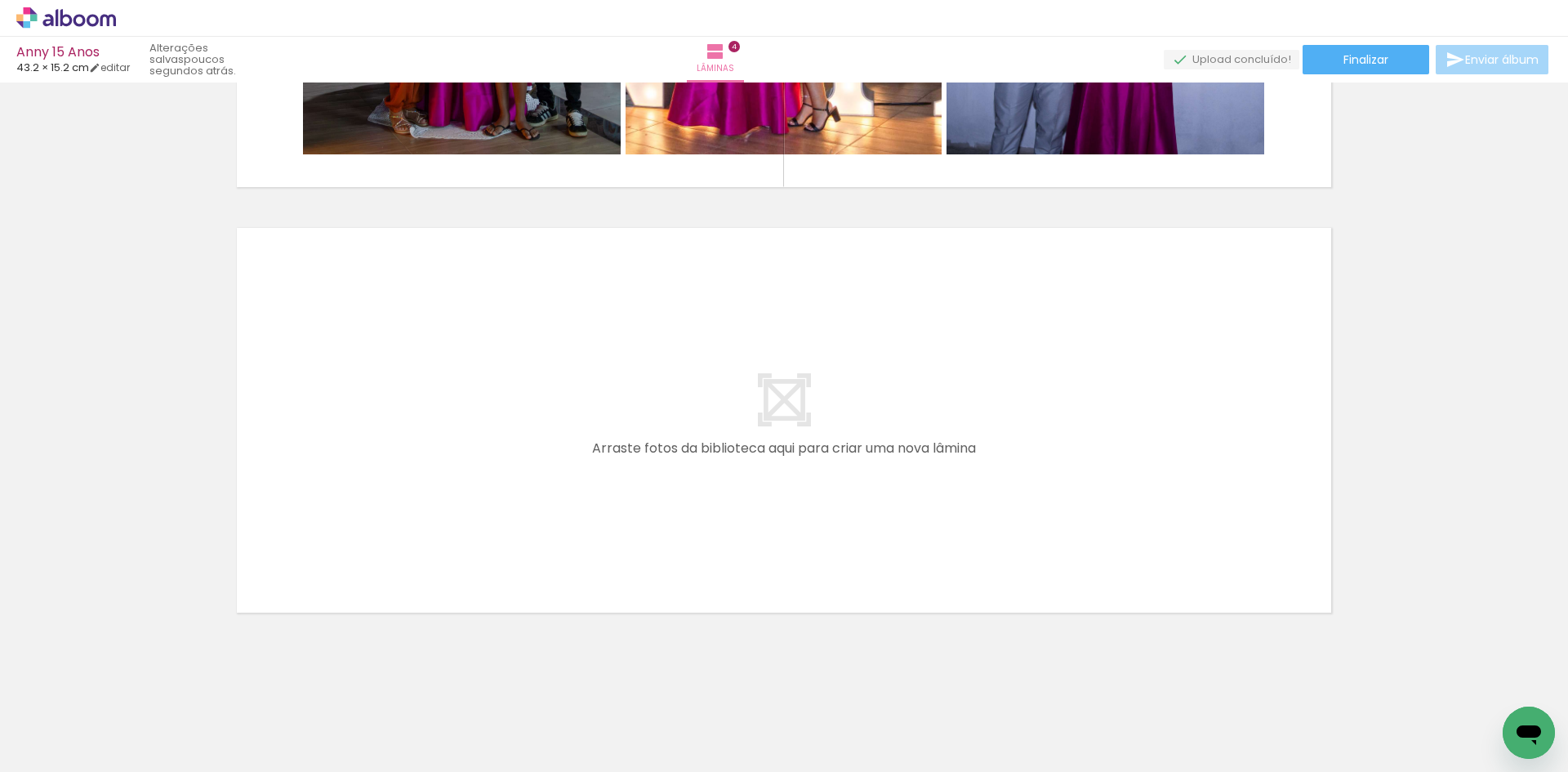
scroll to position [0, 693]
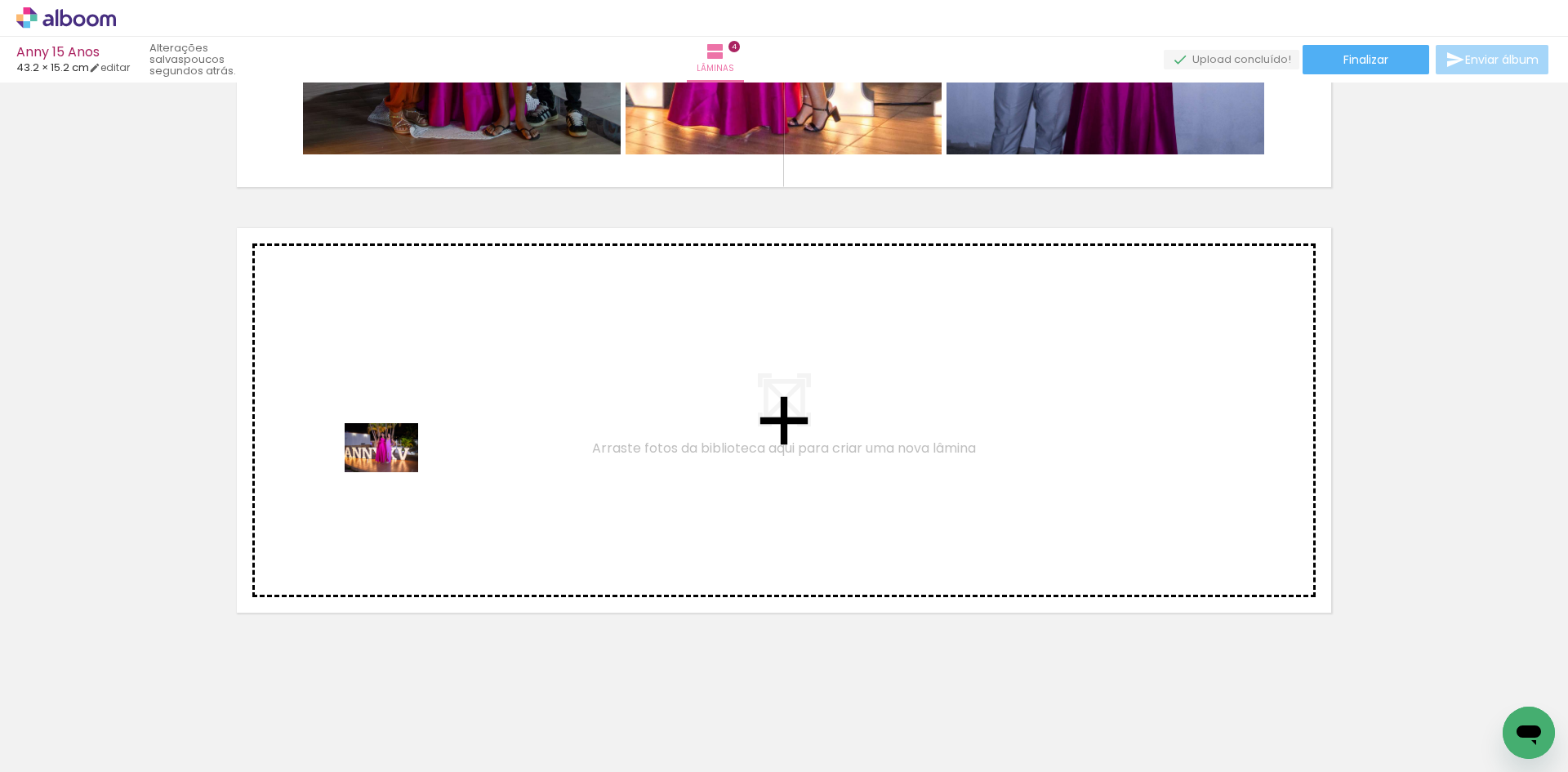
drag, startPoint x: 381, startPoint y: 722, endPoint x: 391, endPoint y: 463, distance: 259.2
click at [391, 463] on quentale-workspace at bounding box center [784, 386] width 1568 height 772
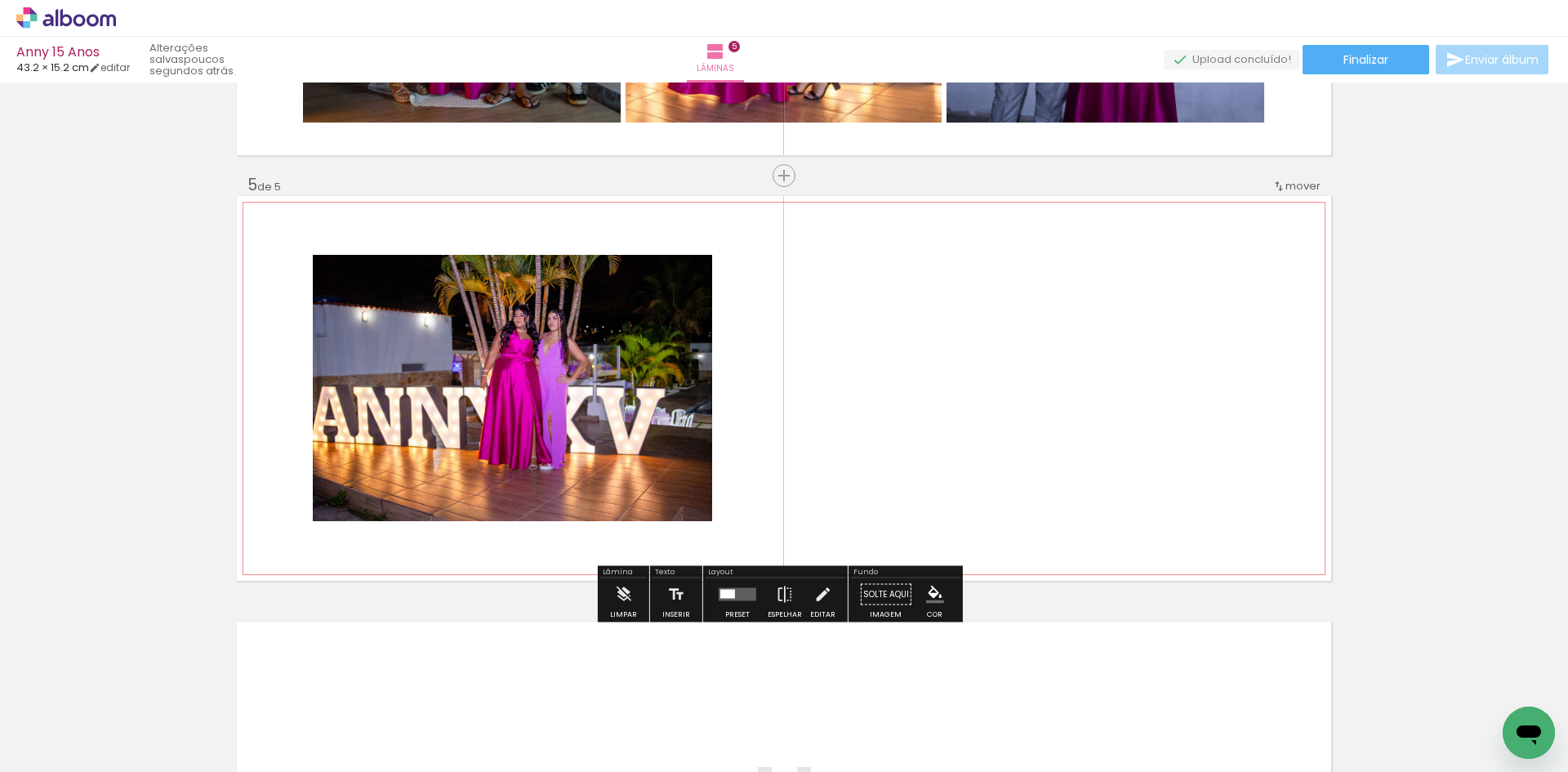
scroll to position [1648, 0]
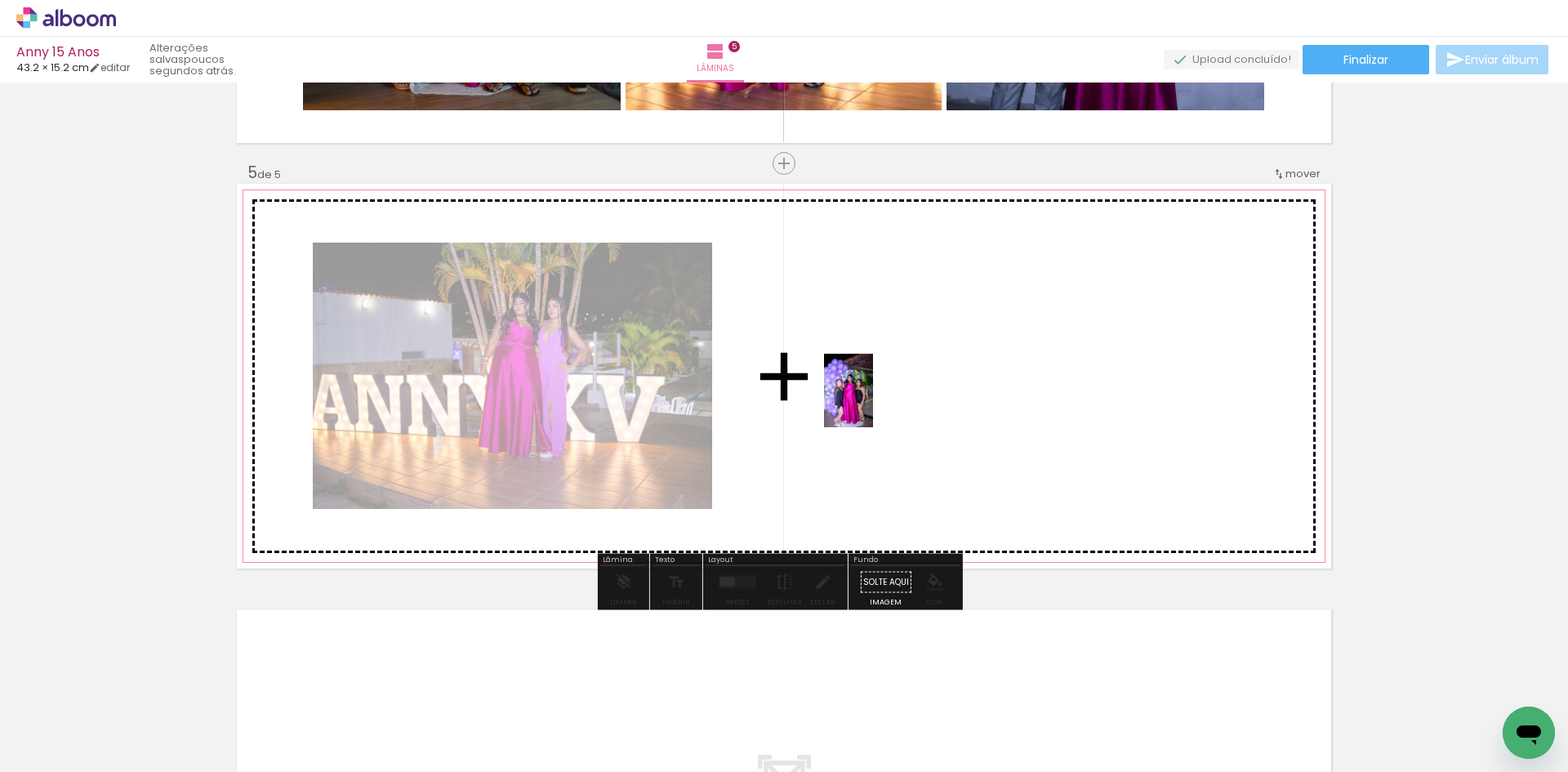
drag, startPoint x: 937, startPoint y: 741, endPoint x: 872, endPoint y: 400, distance: 347.1
click at [872, 400] on quentale-workspace at bounding box center [784, 386] width 1568 height 772
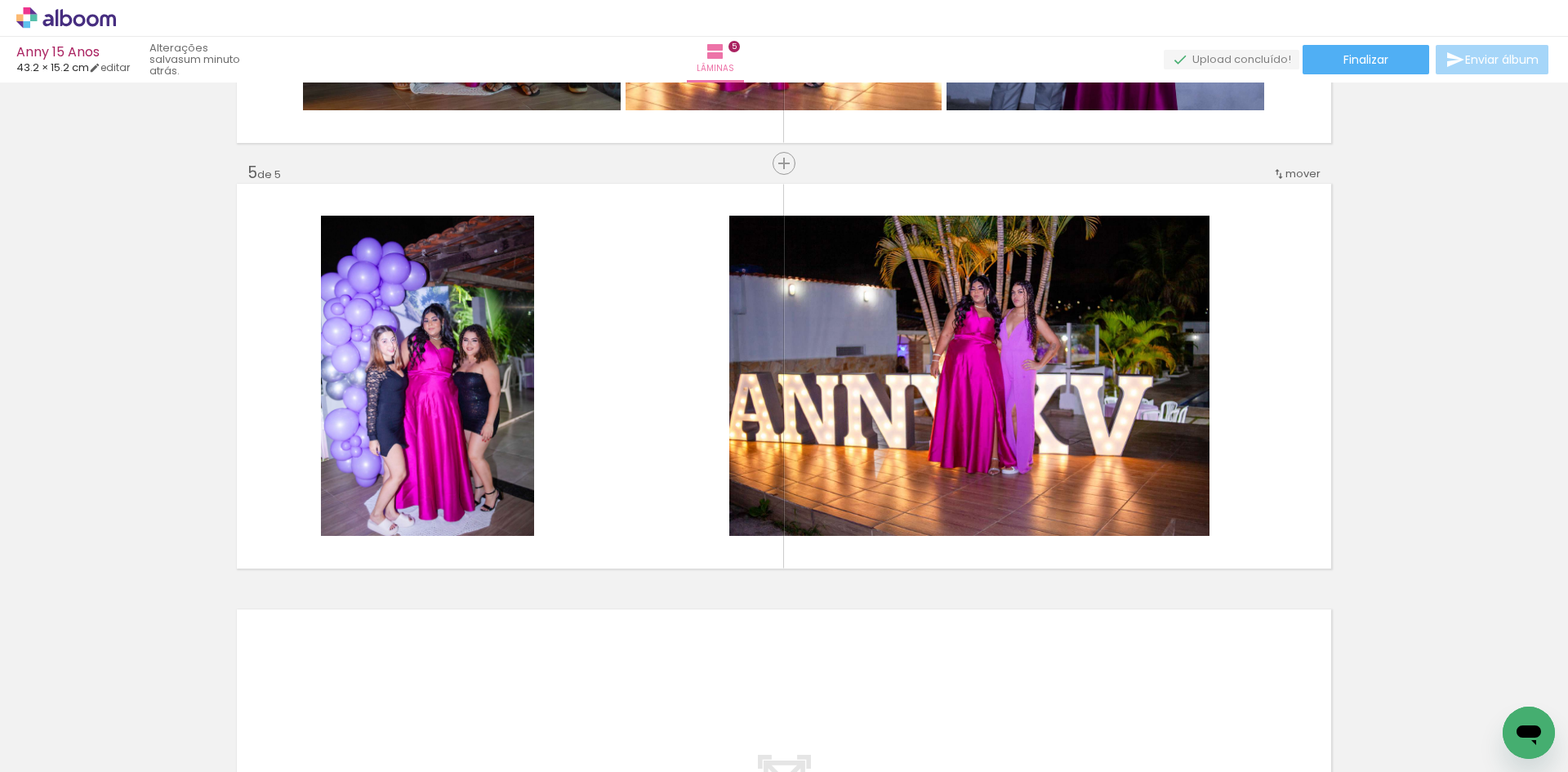
scroll to position [0, 1309]
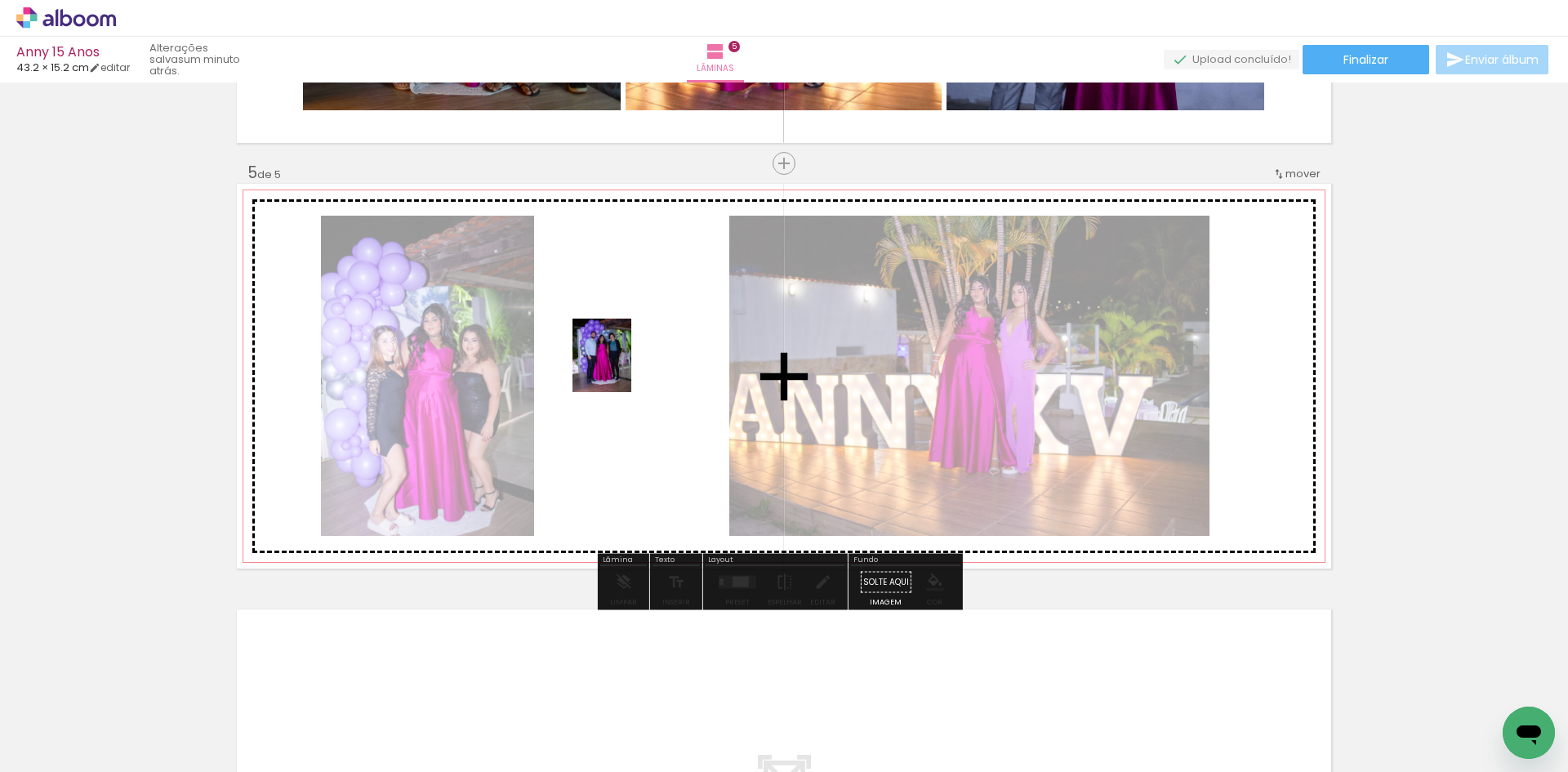
drag, startPoint x: 964, startPoint y: 733, endPoint x: 621, endPoint y: 366, distance: 502.3
click at [621, 366] on quentale-workspace at bounding box center [784, 386] width 1568 height 772
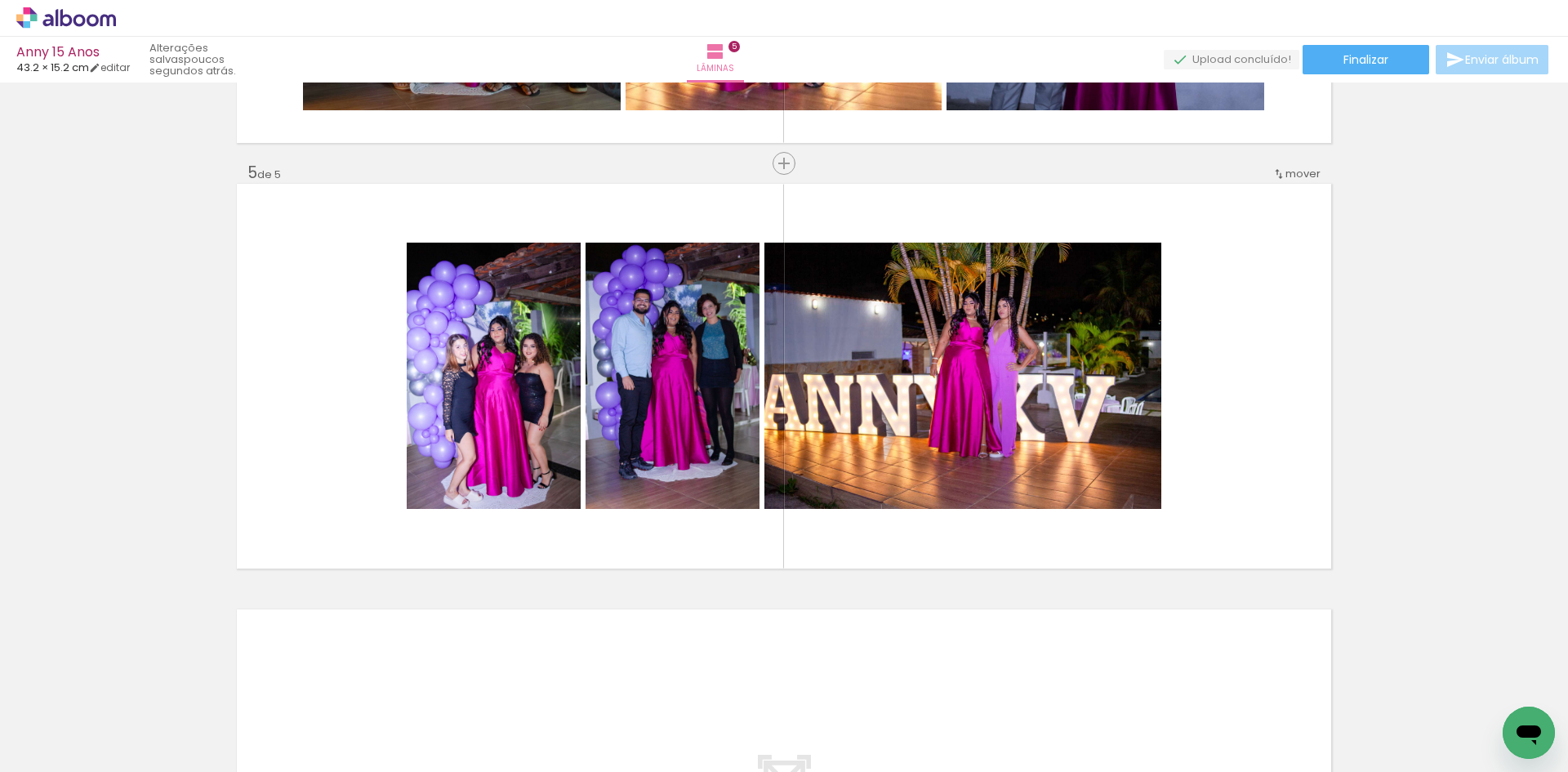
scroll to position [0, 3199]
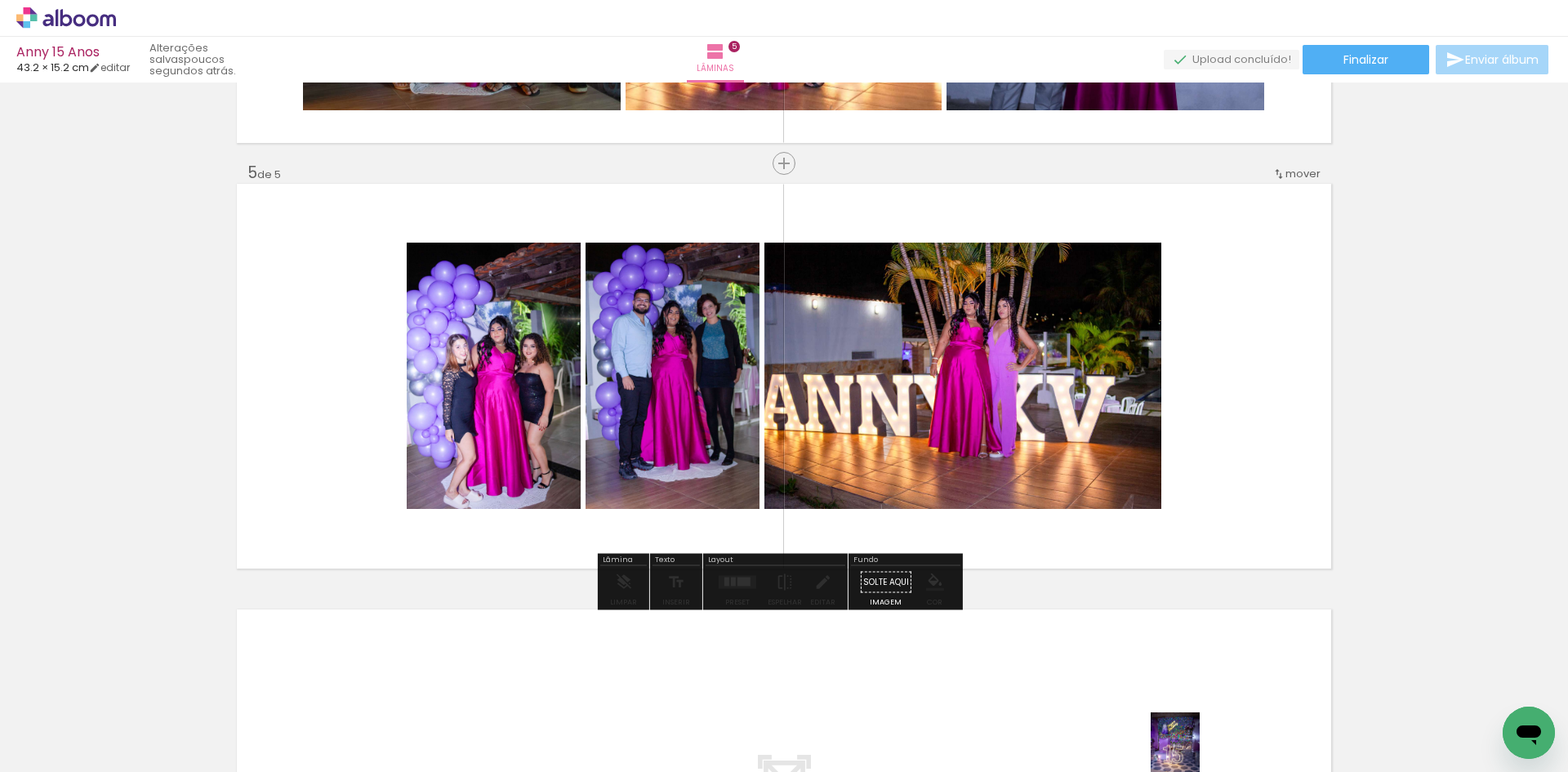
drag, startPoint x: 1179, startPoint y: 724, endPoint x: 1200, endPoint y: 759, distance: 40.8
click at [1197, 757] on div at bounding box center [1171, 716] width 54 height 81
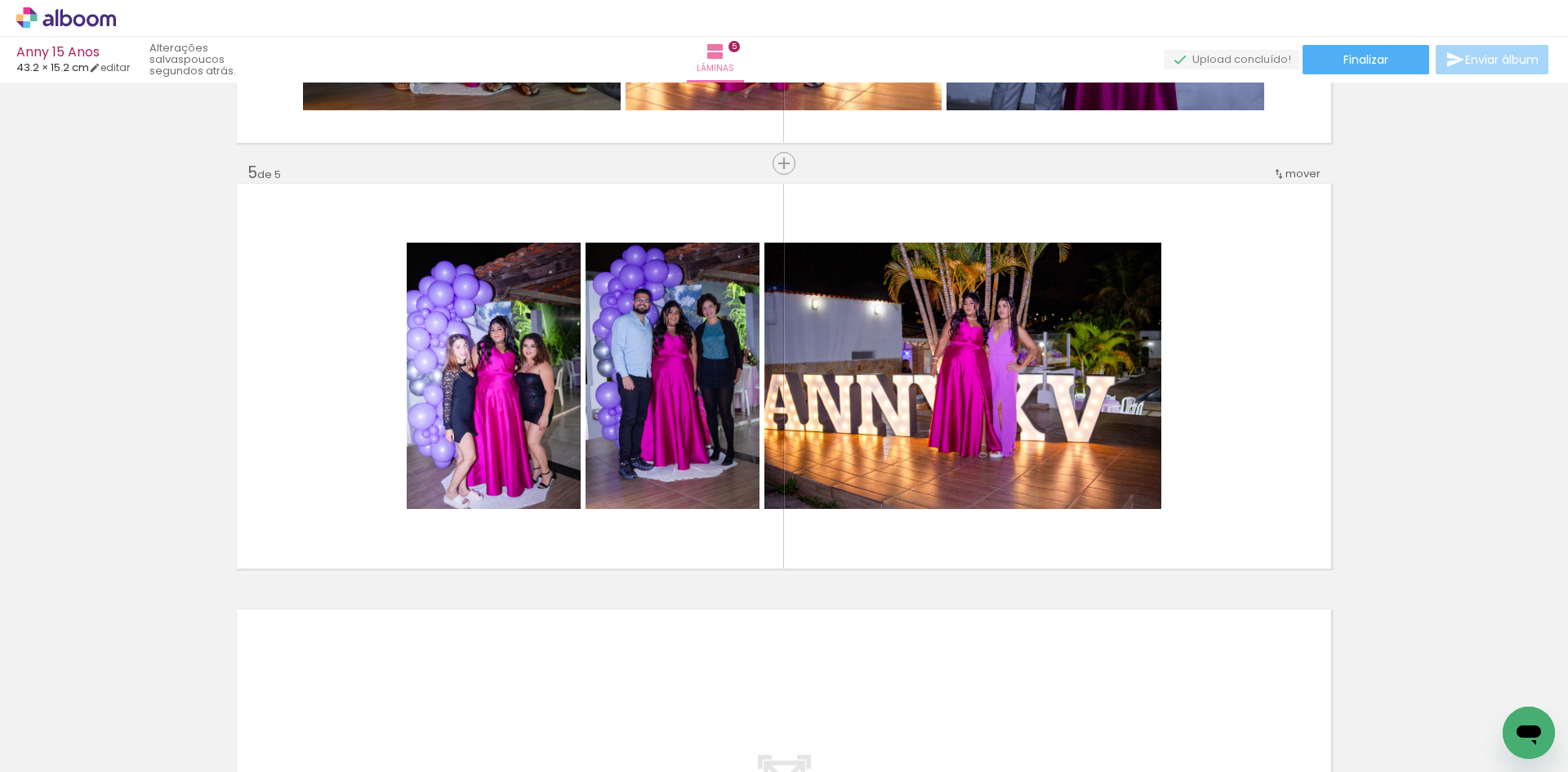
scroll to position [0, 1979]
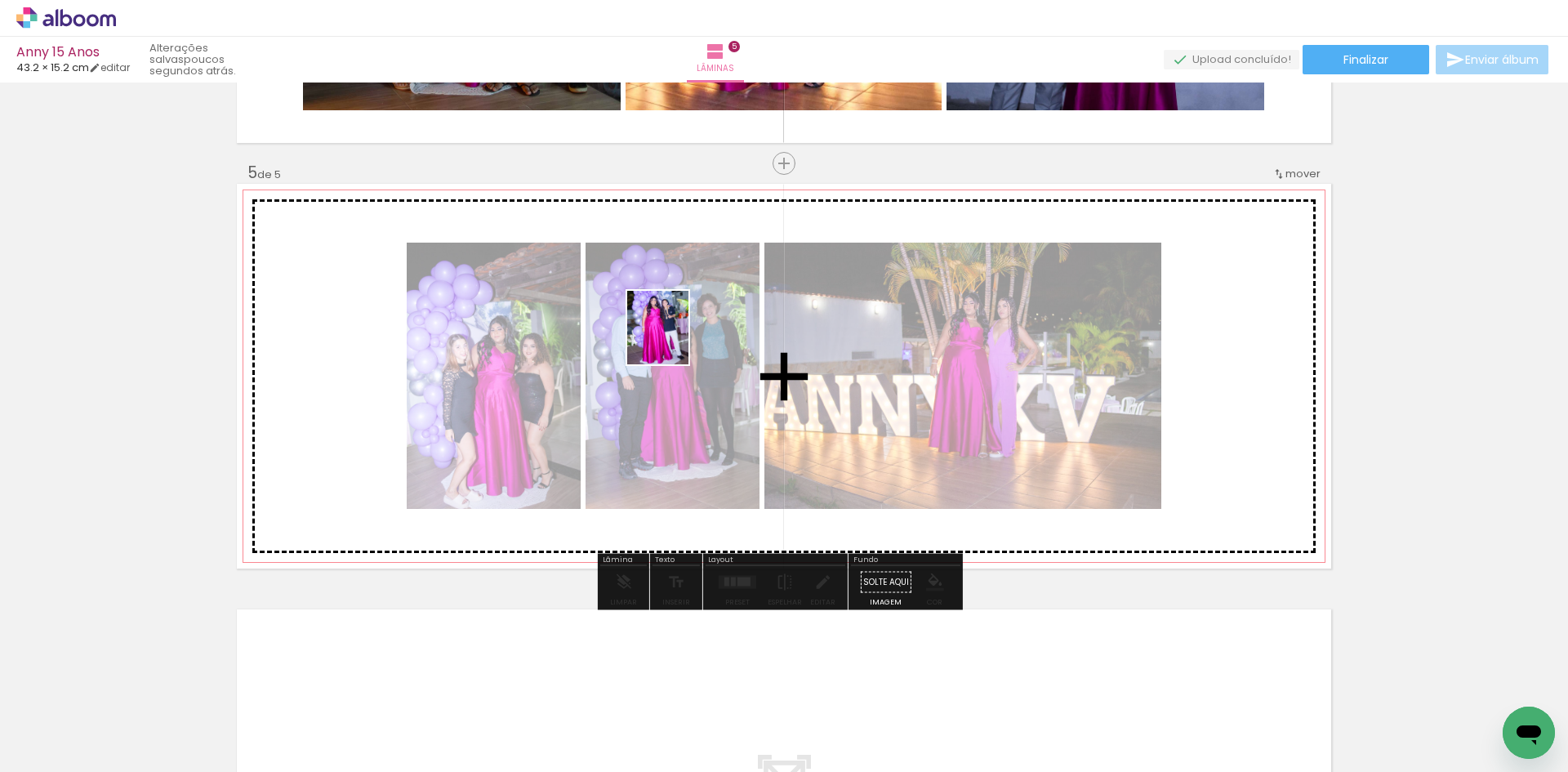
drag, startPoint x: 931, startPoint y: 740, endPoint x: 676, endPoint y: 340, distance: 474.4
click at [676, 340] on quentale-workspace at bounding box center [784, 386] width 1568 height 772
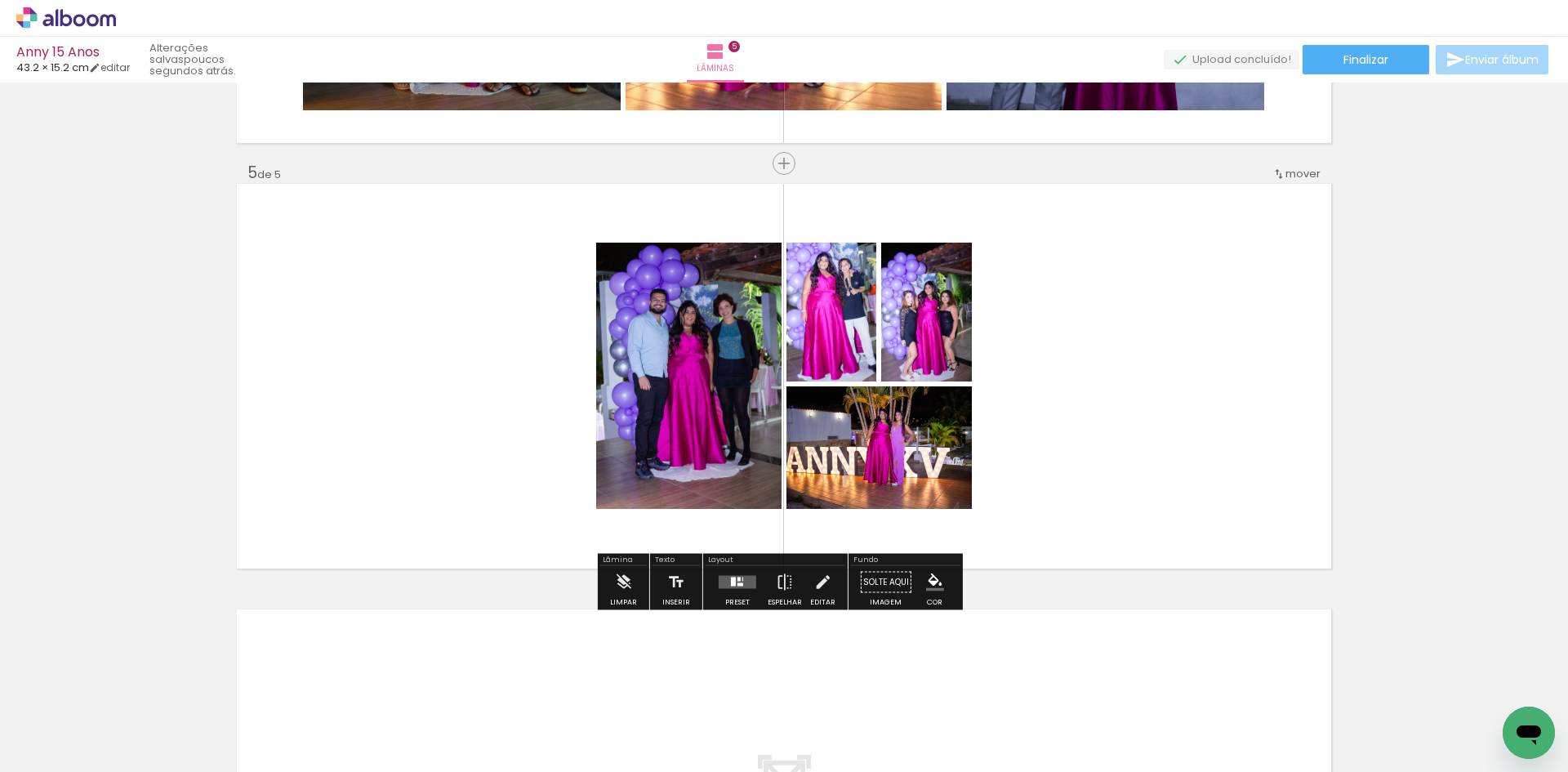
click at [740, 591] on div at bounding box center [736, 582] width 44 height 33
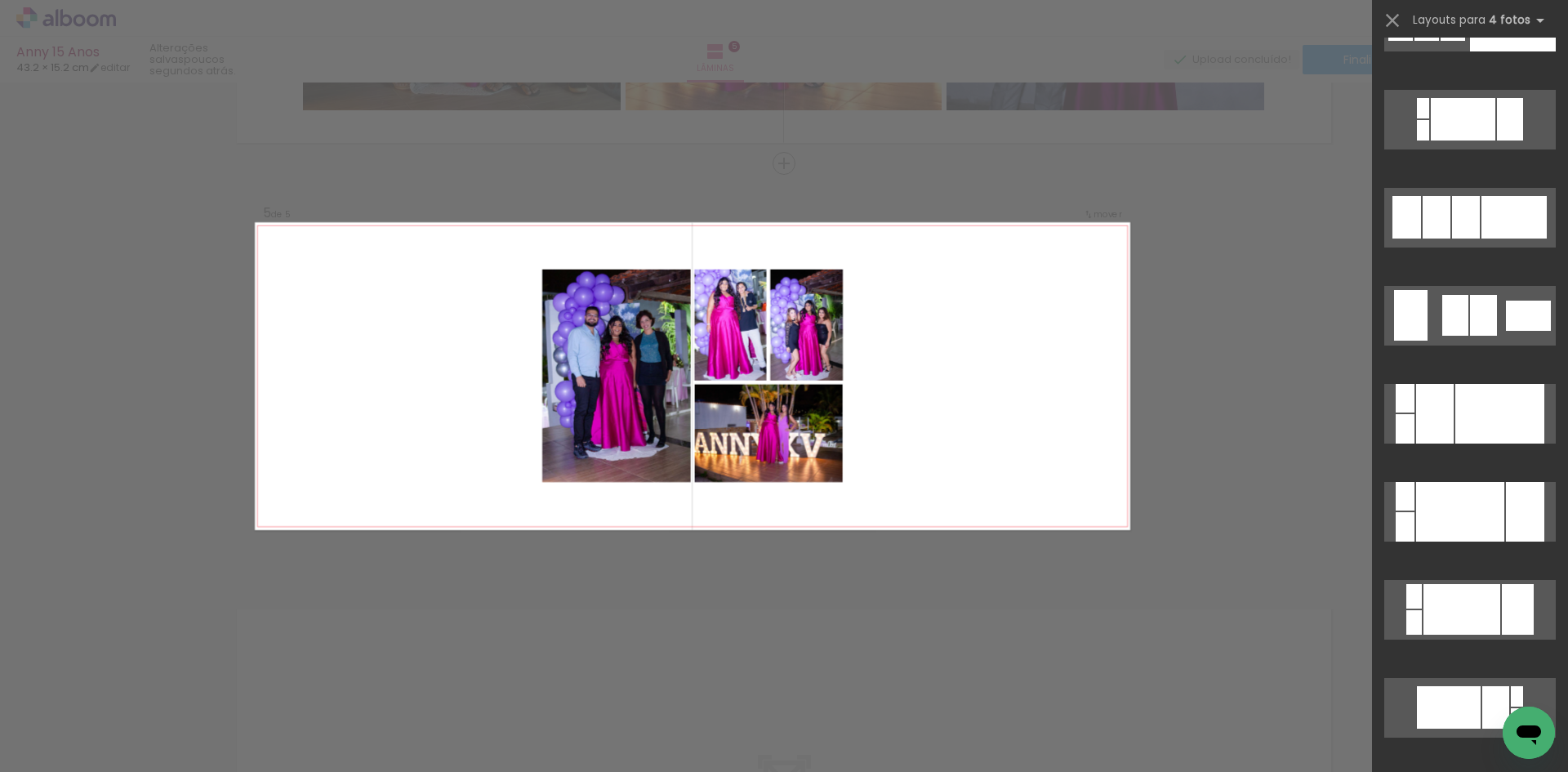
scroll to position [382, 0]
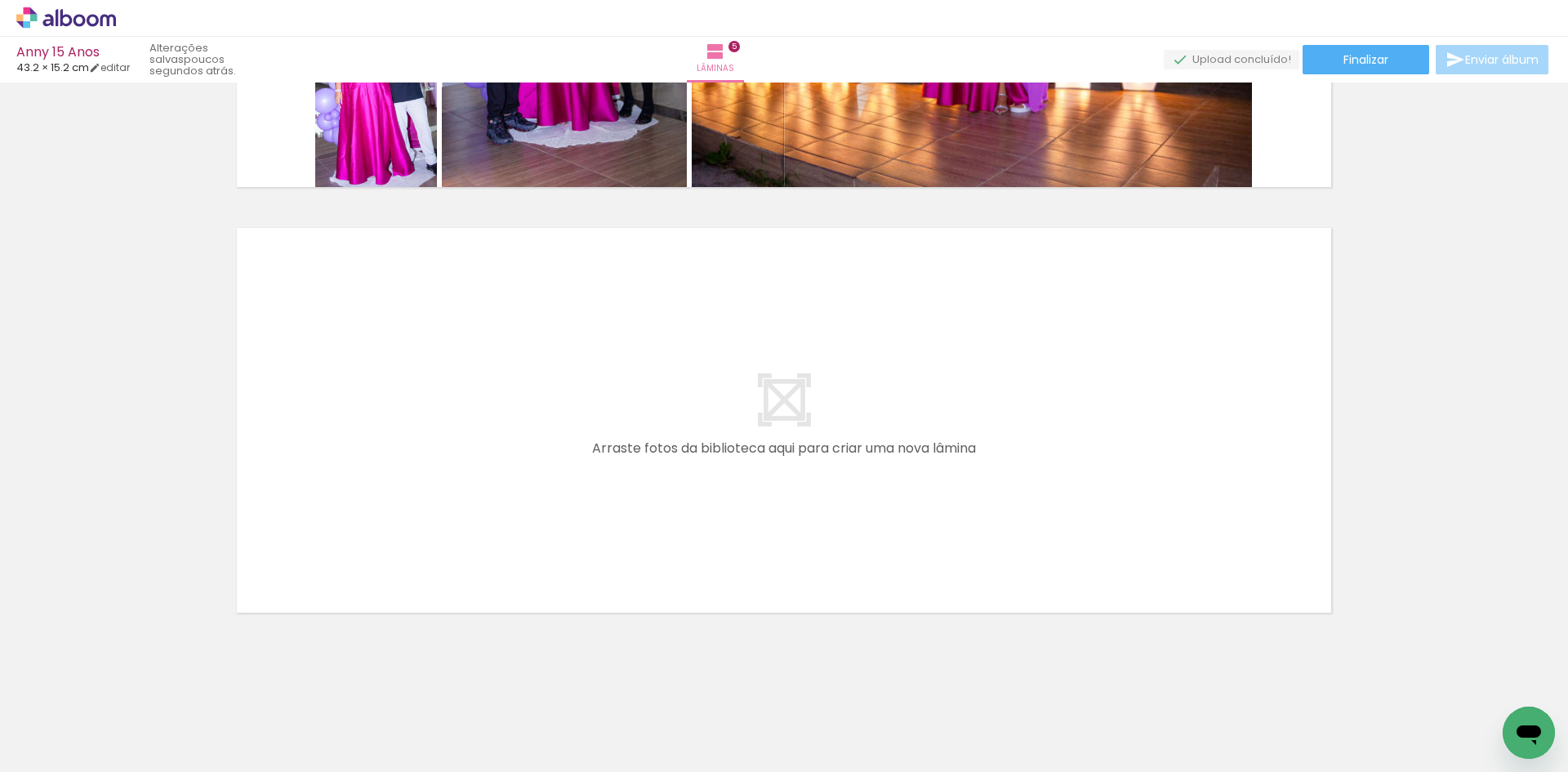
scroll to position [0, 906]
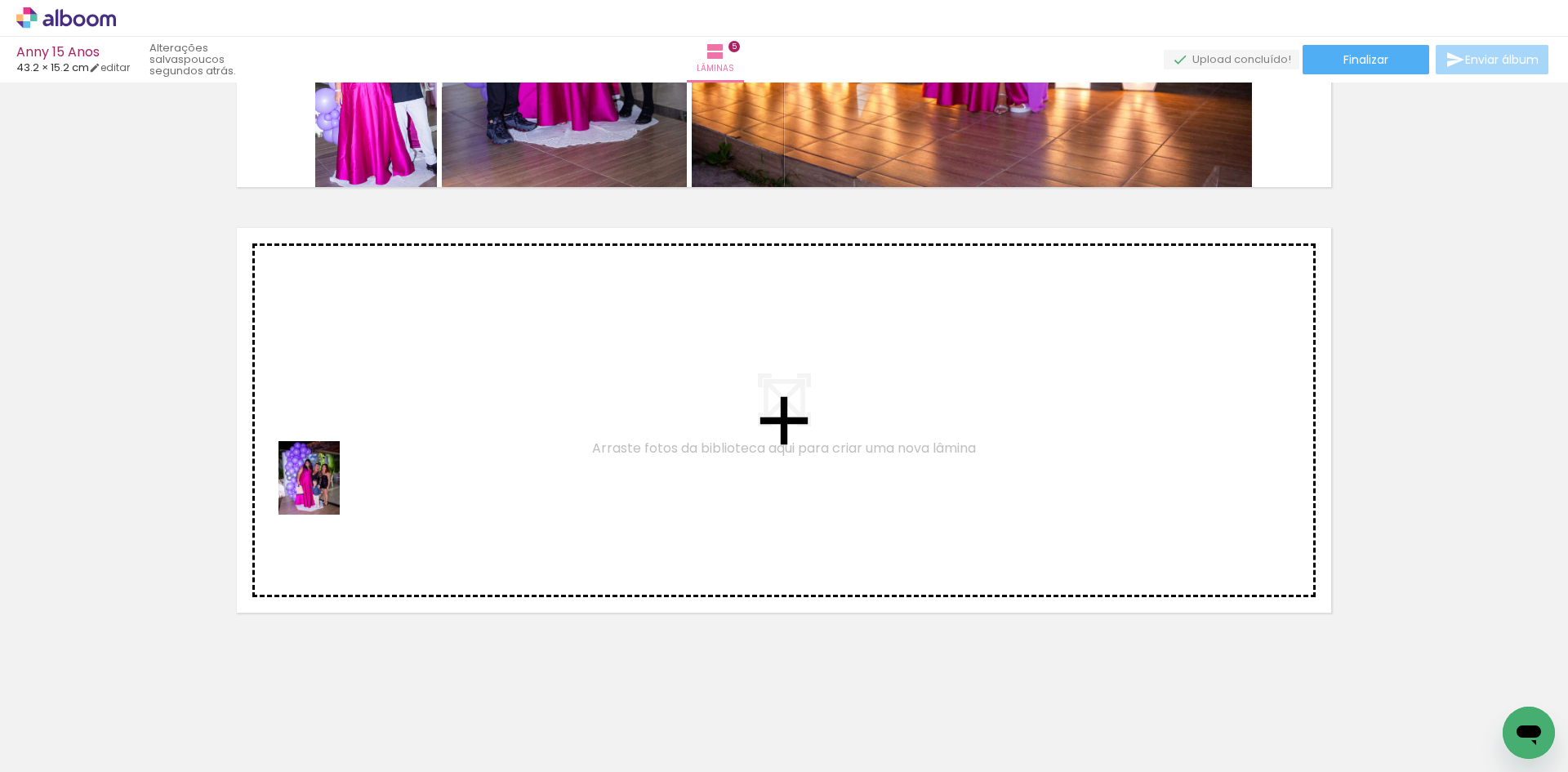
drag, startPoint x: 343, startPoint y: 730, endPoint x: 334, endPoint y: 476, distance: 254.2
click at [334, 476] on quentale-workspace at bounding box center [784, 386] width 1568 height 772
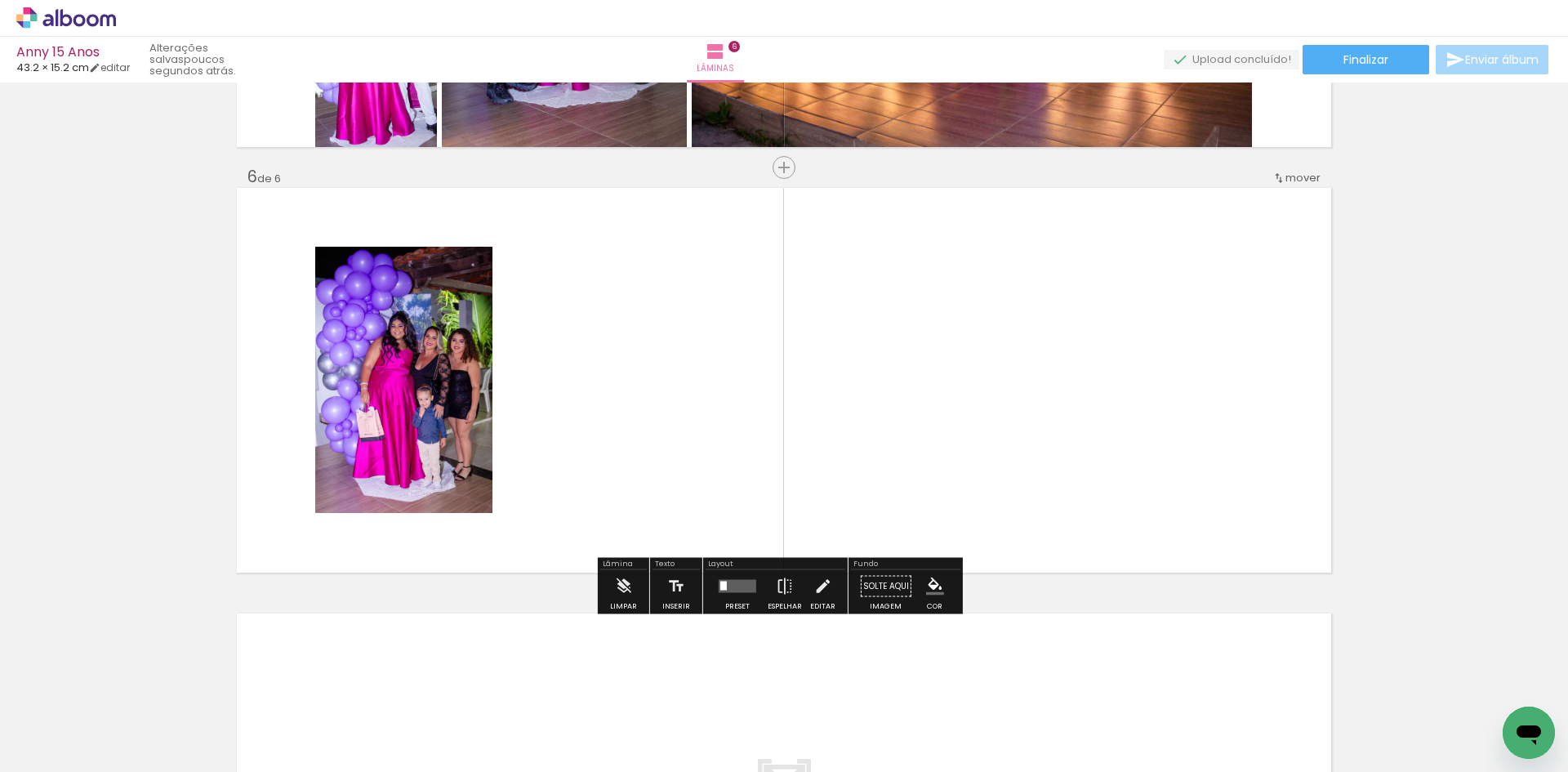
scroll to position [2073, 0]
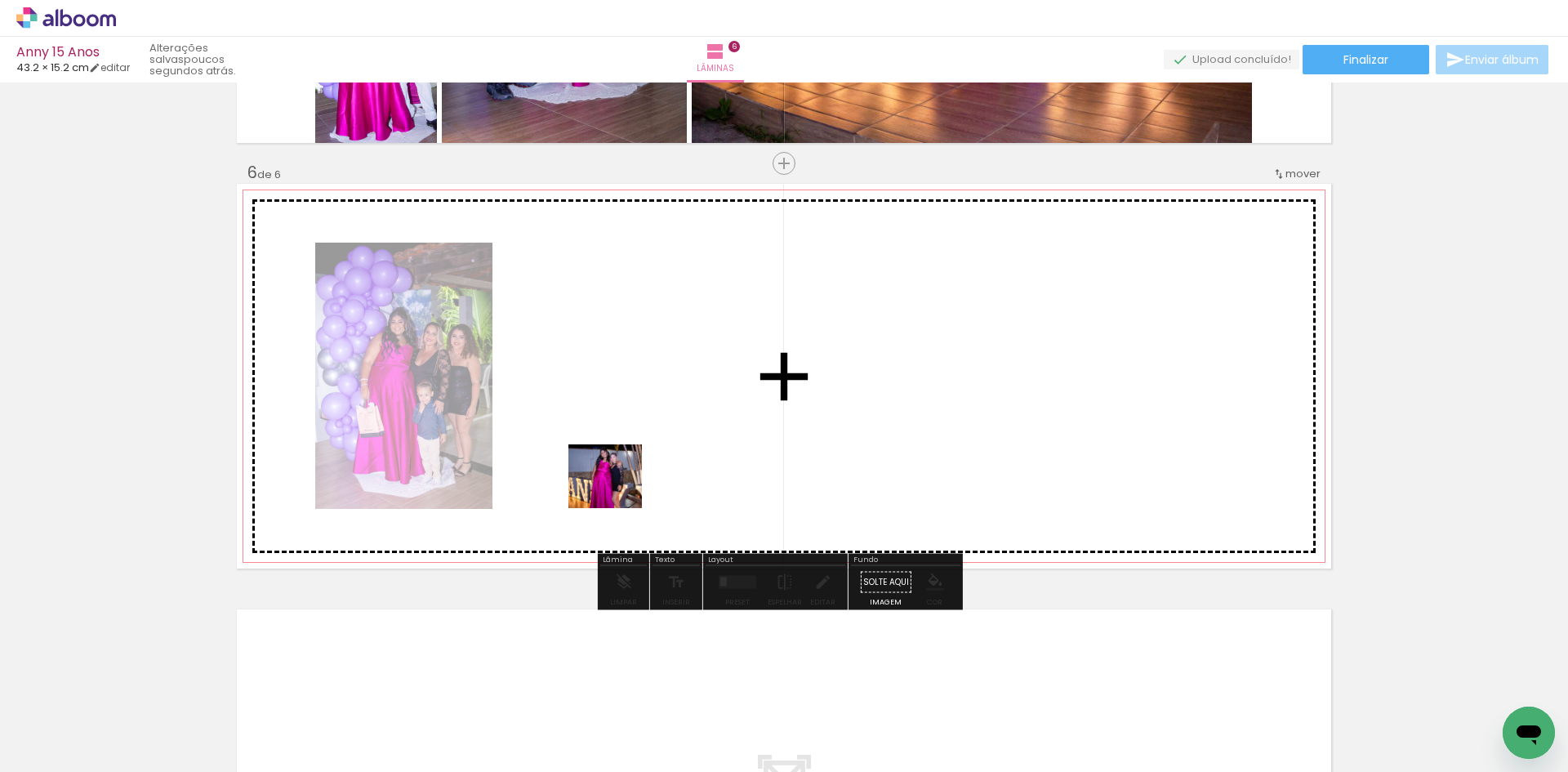
drag, startPoint x: 619, startPoint y: 727, endPoint x: 639, endPoint y: 452, distance: 275.7
click at [639, 452] on quentale-workspace at bounding box center [784, 386] width 1568 height 772
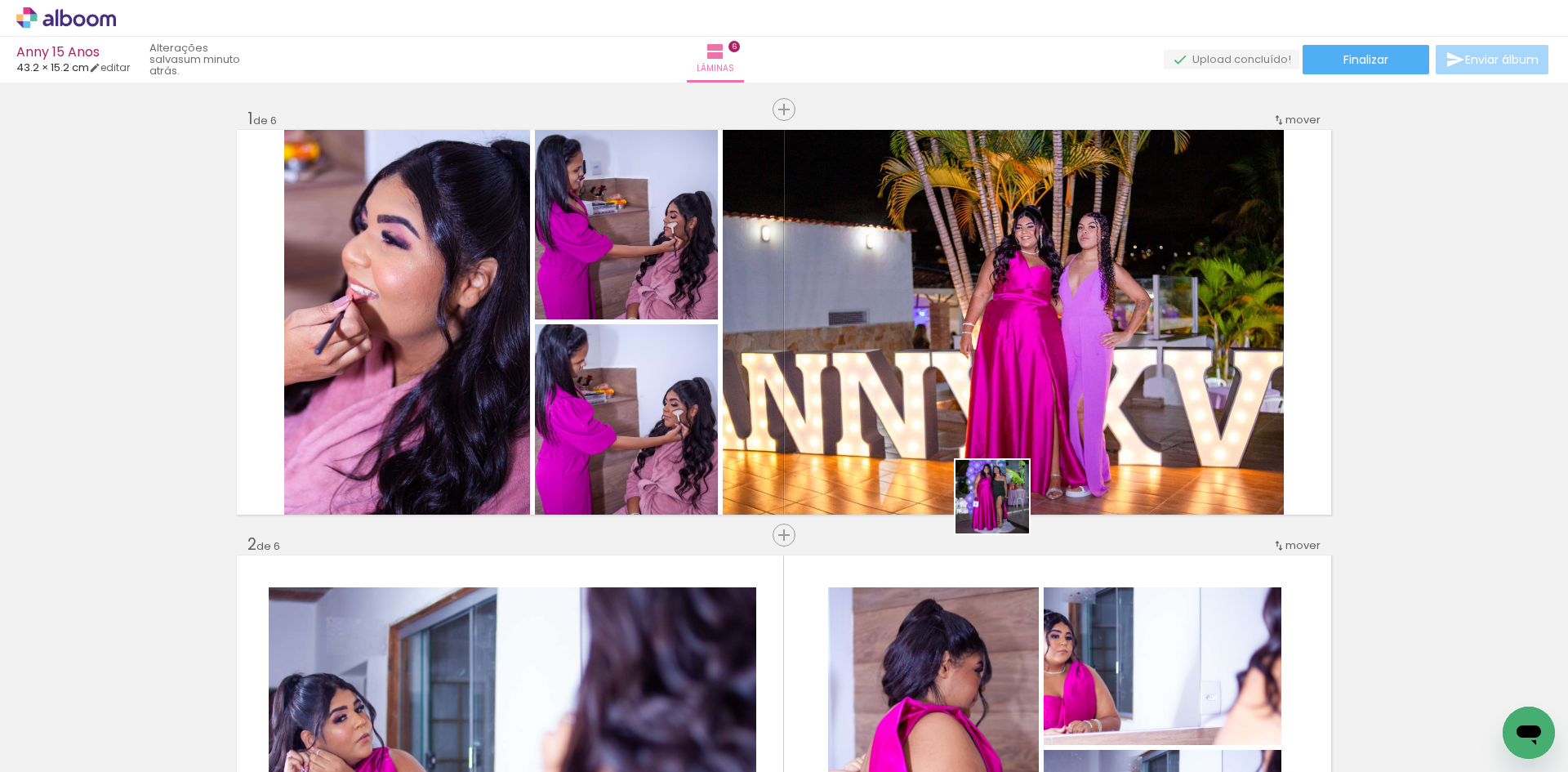
scroll to position [2073, 0]
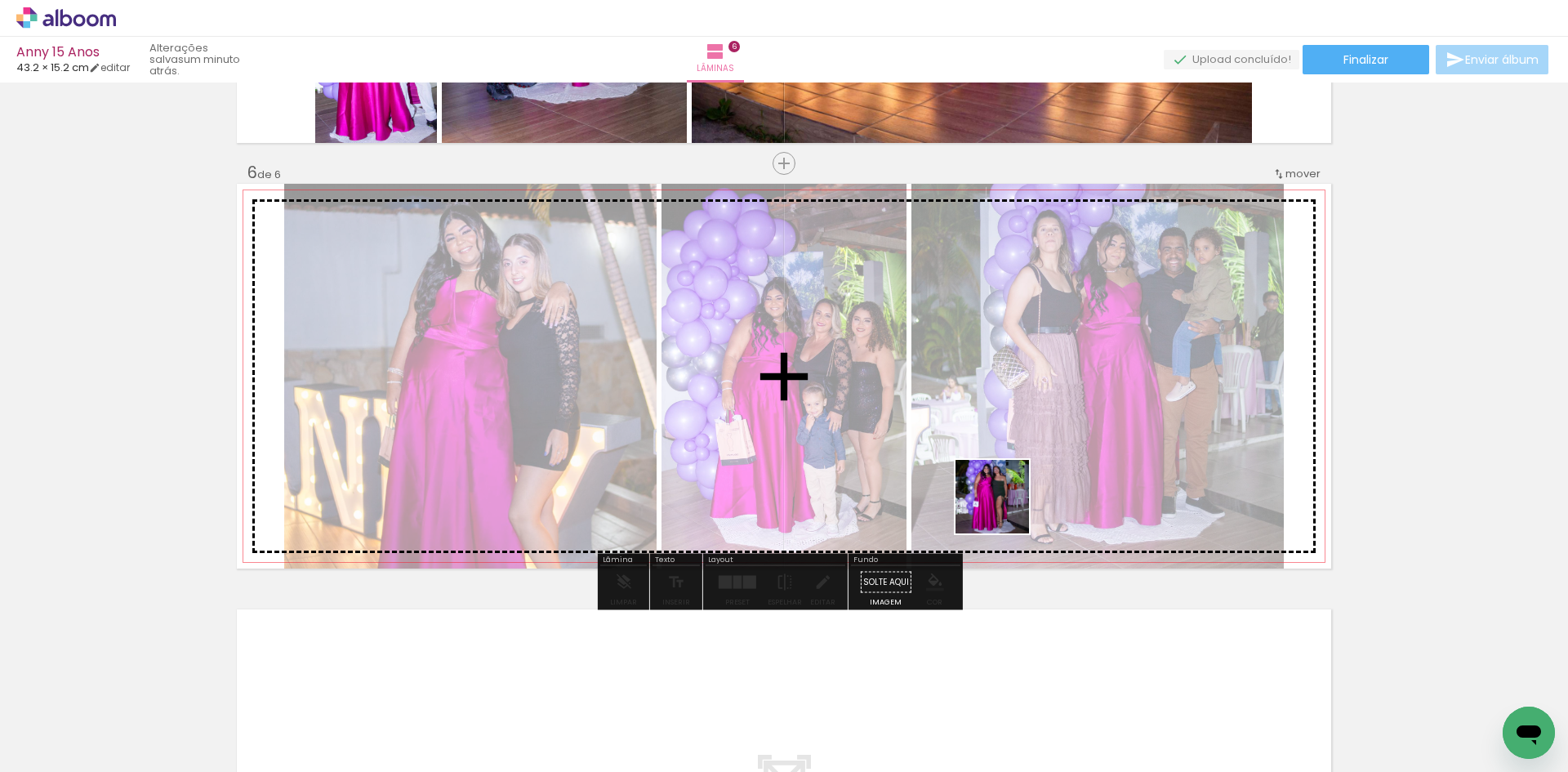
drag, startPoint x: 956, startPoint y: 599, endPoint x: 1030, endPoint y: 469, distance: 149.6
click at [1024, 479] on quentale-workspace at bounding box center [784, 386] width 1568 height 772
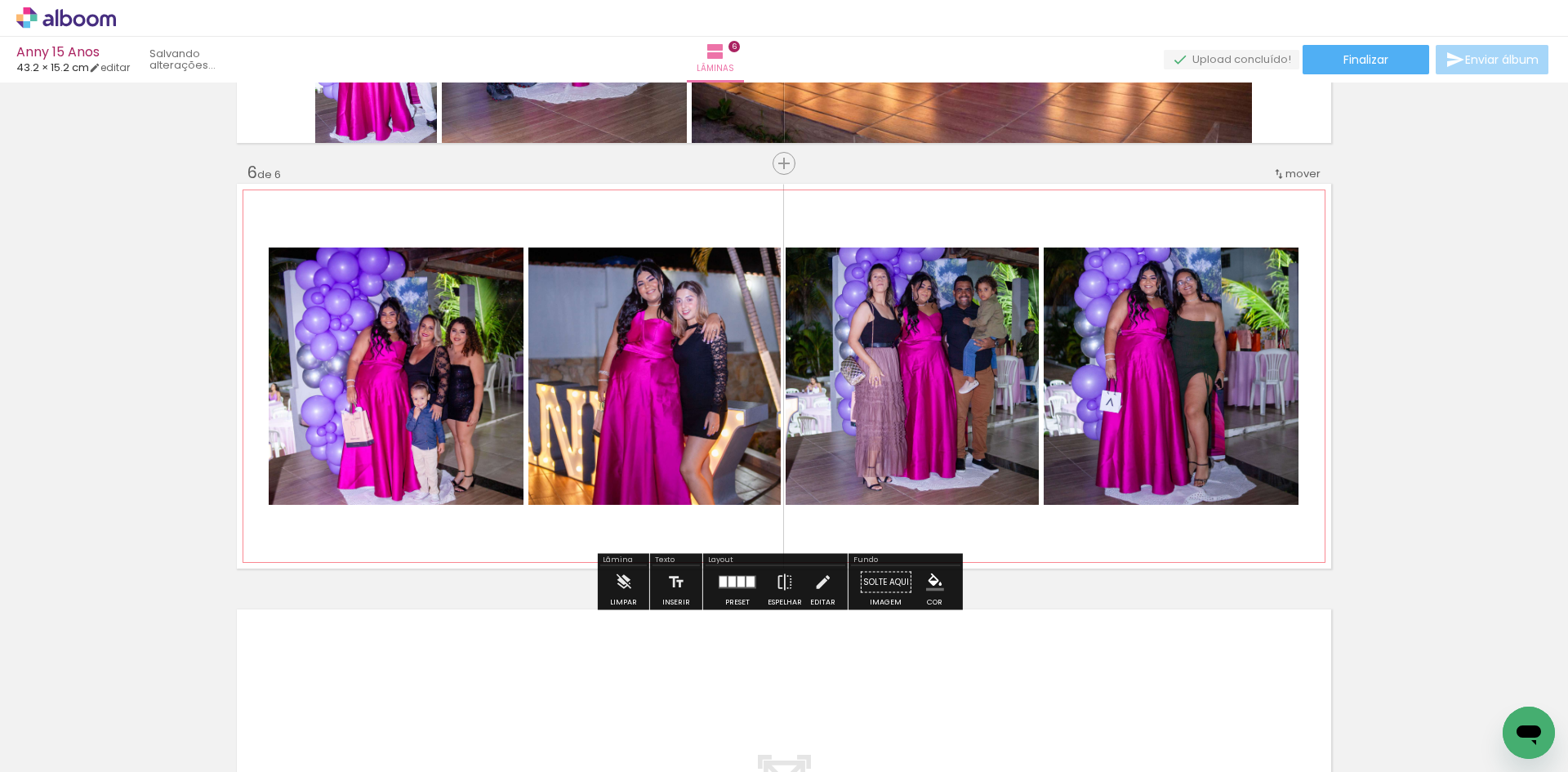
scroll to position [0, 0]
drag, startPoint x: 730, startPoint y: 596, endPoint x: 791, endPoint y: 575, distance: 64.5
click at [731, 595] on div at bounding box center [736, 582] width 44 height 33
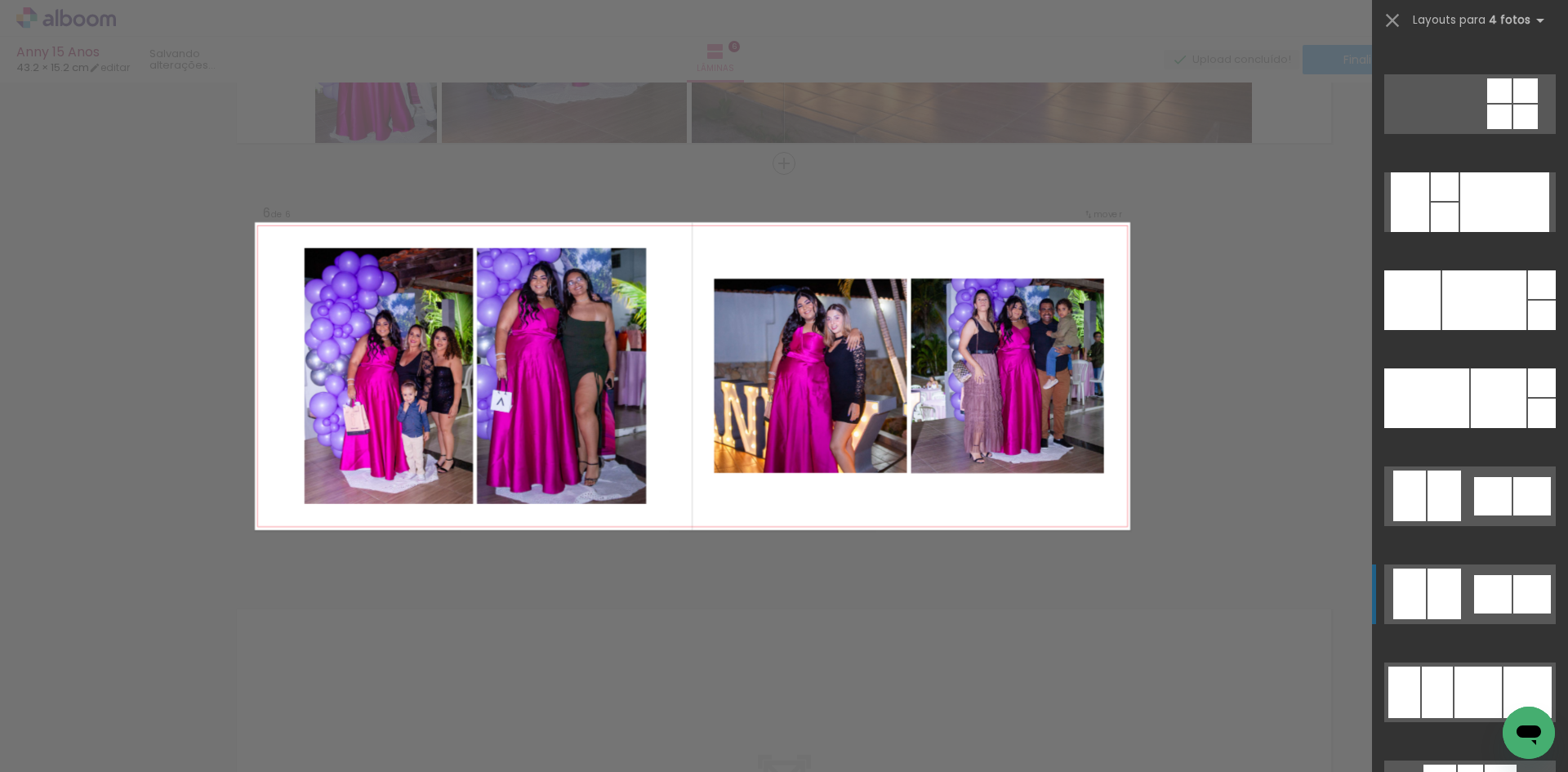
scroll to position [272, 0]
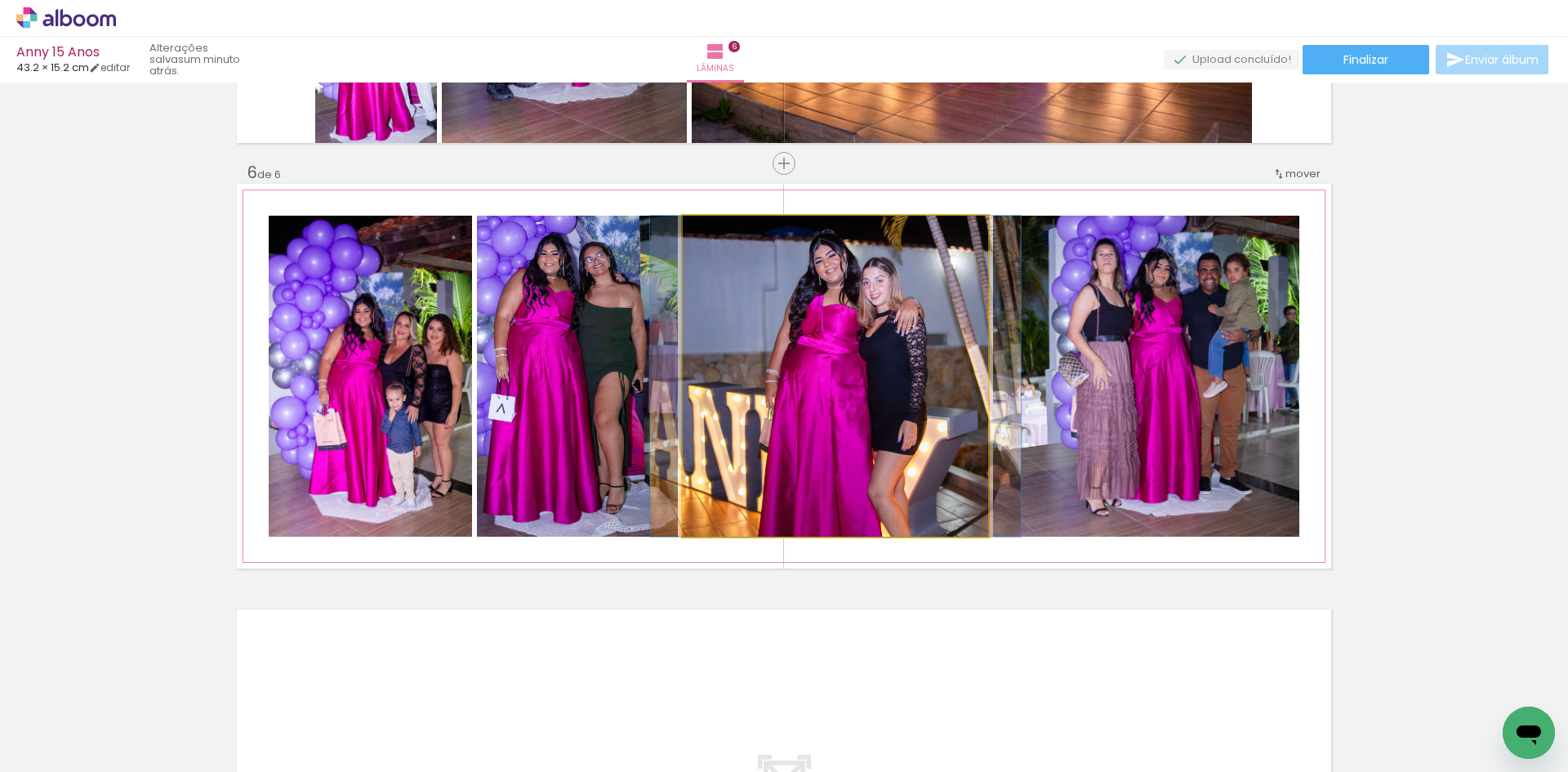
click at [919, 428] on quentale-photo at bounding box center [834, 376] width 305 height 321
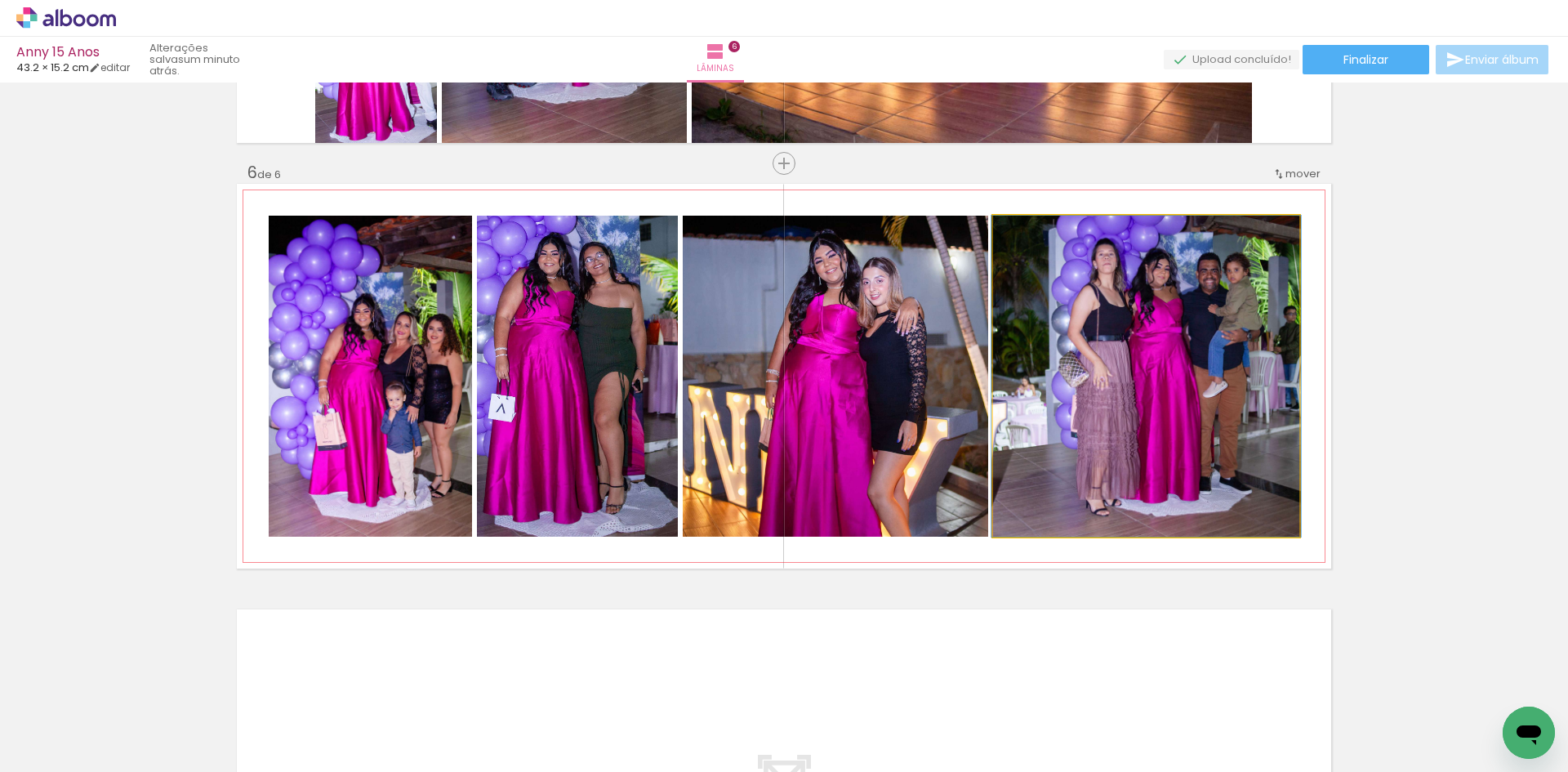
click at [1094, 448] on quentale-photo at bounding box center [1146, 376] width 306 height 321
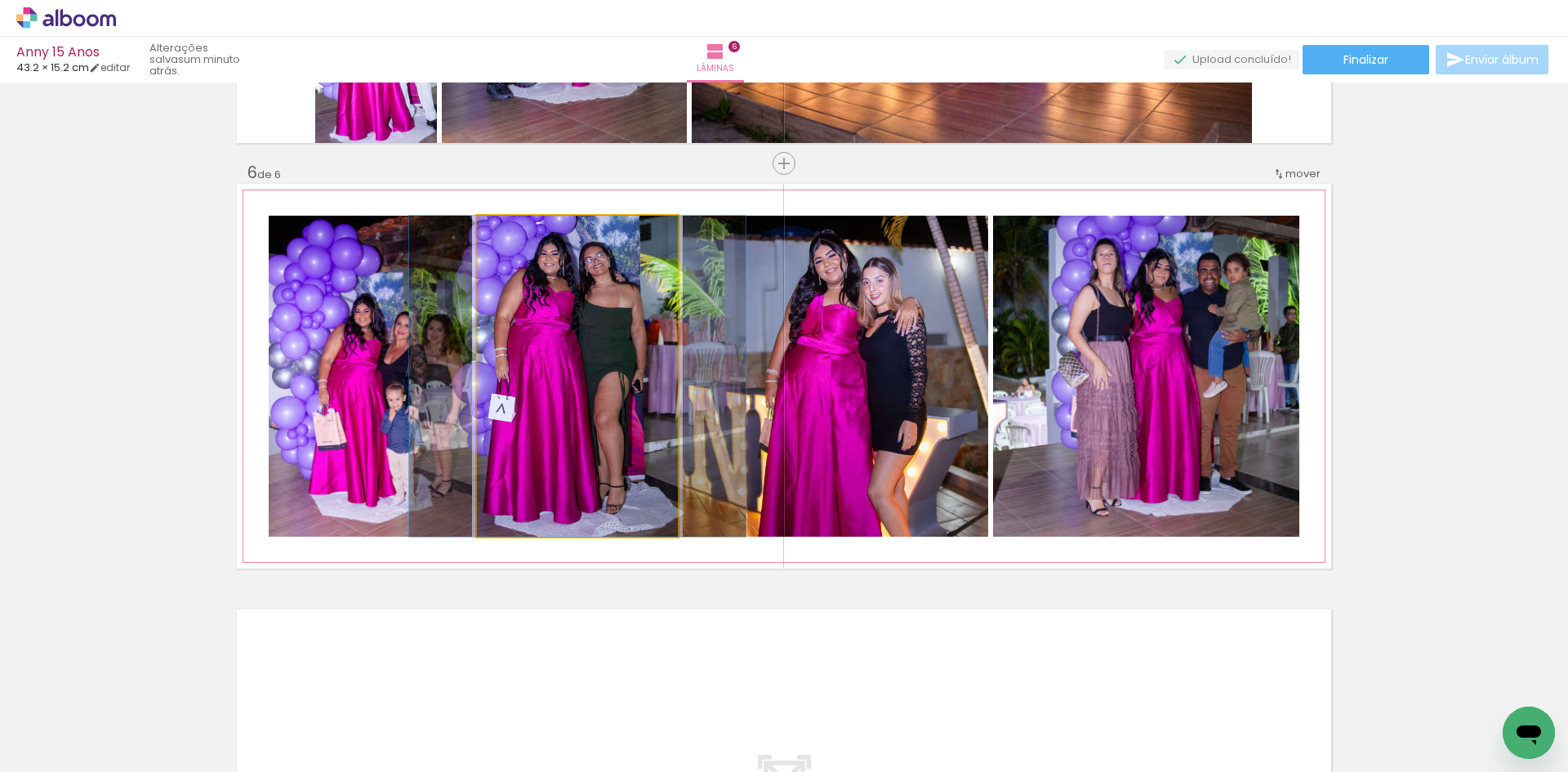
click at [618, 468] on quentale-photo at bounding box center [577, 376] width 201 height 321
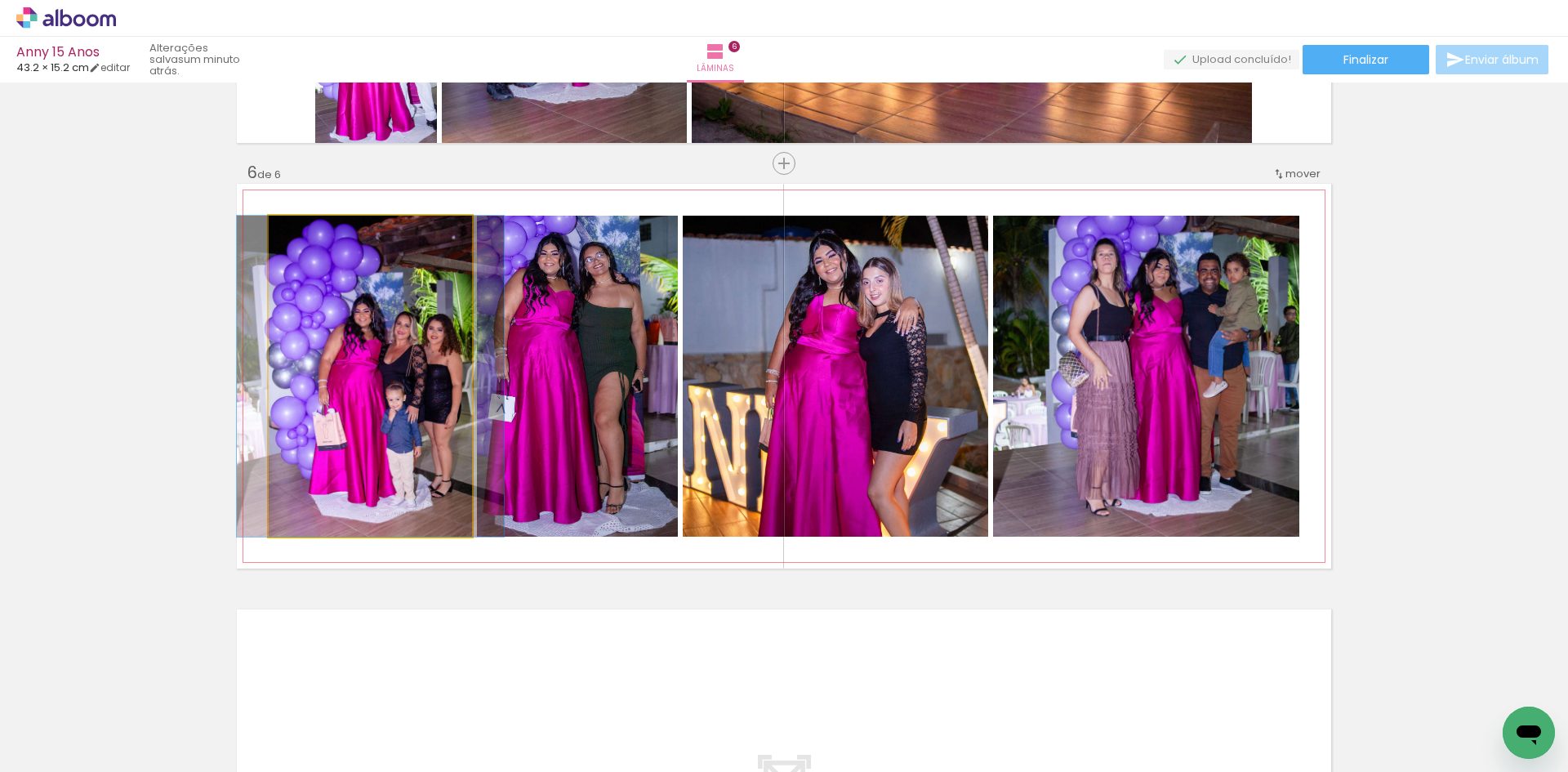
click at [419, 469] on quentale-photo at bounding box center [371, 376] width 203 height 321
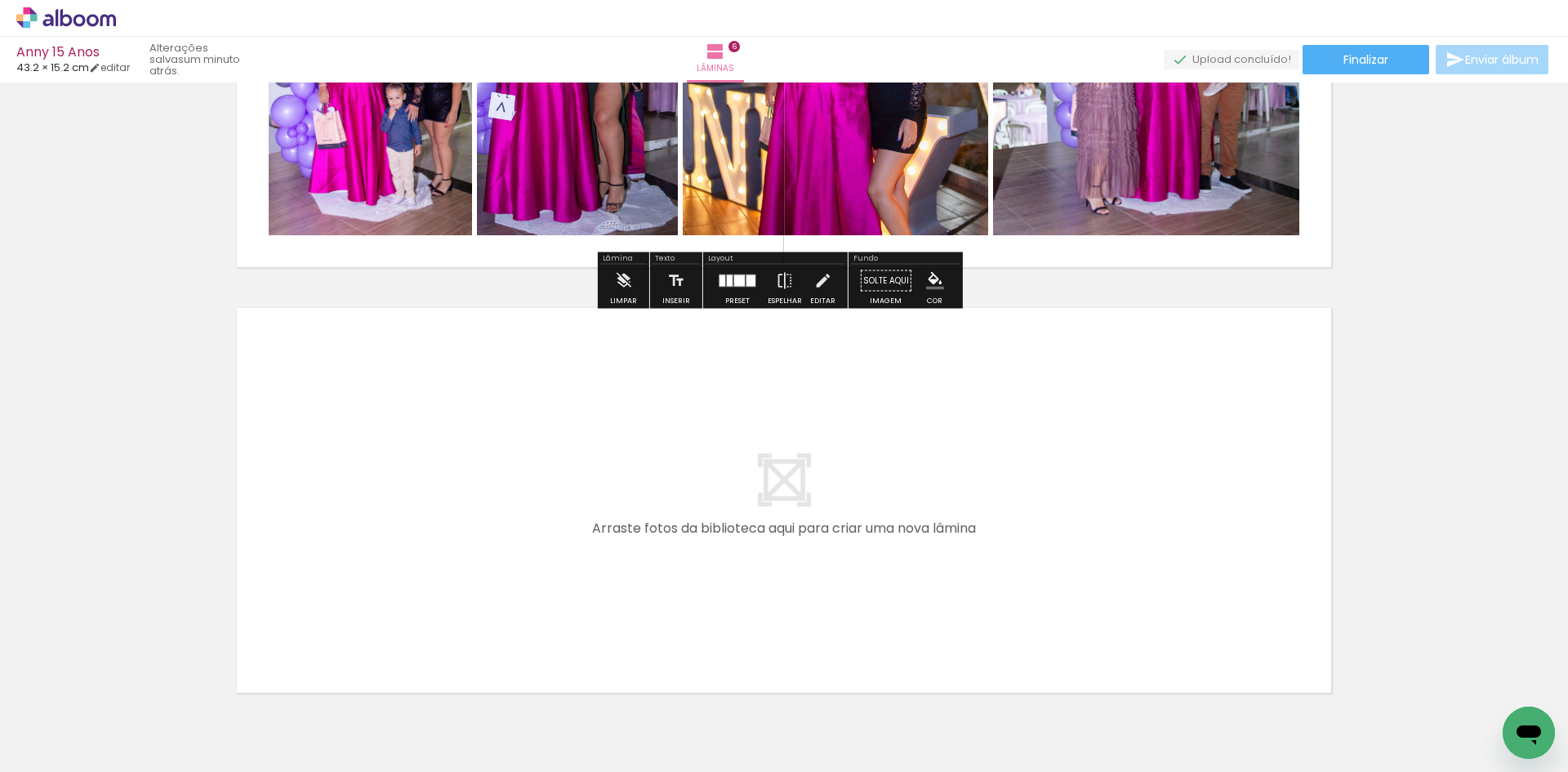
scroll to position [2455, 0]
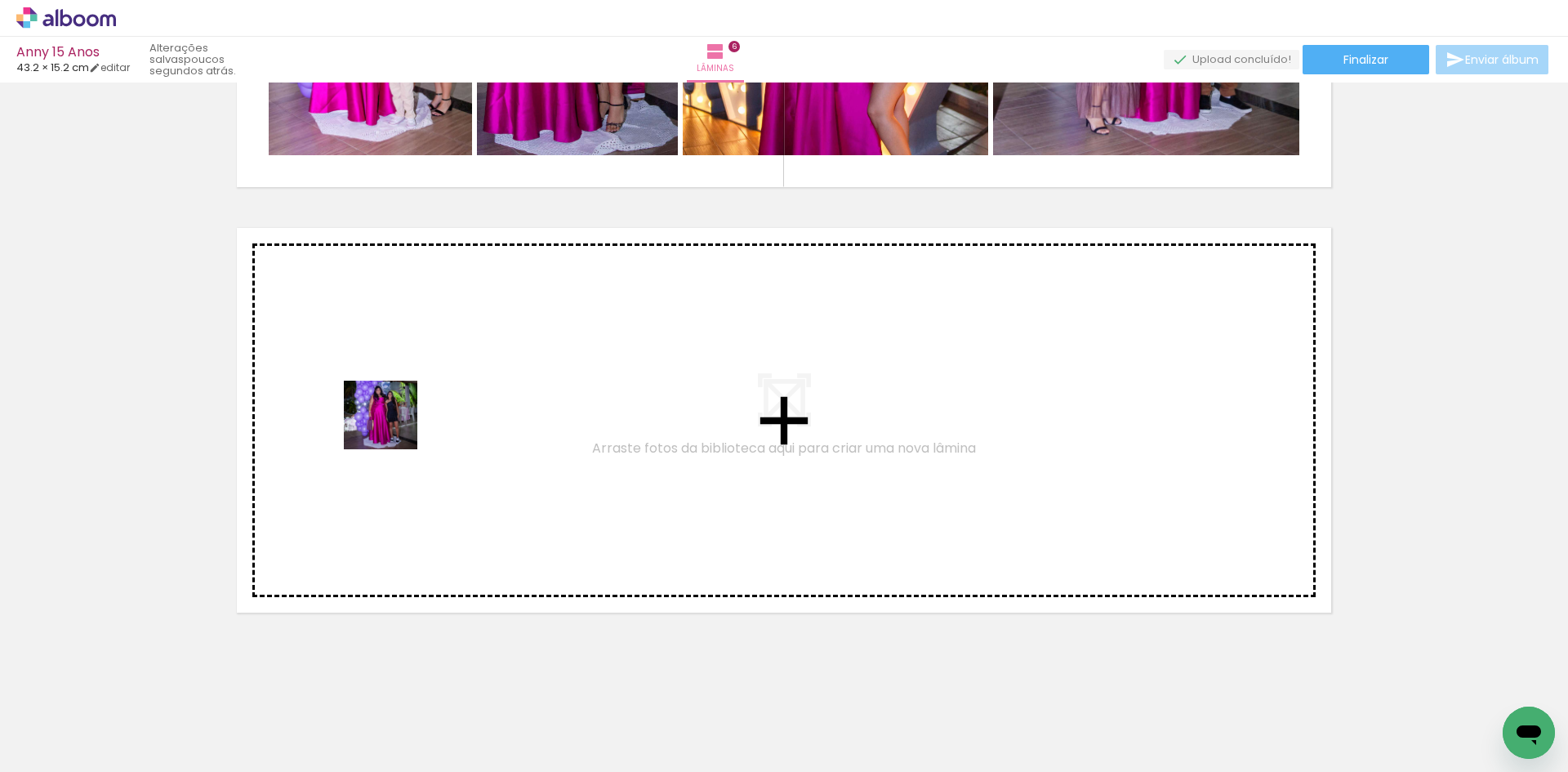
drag, startPoint x: 1006, startPoint y: 733, endPoint x: 393, endPoint y: 429, distance: 684.2
click at [393, 429] on quentale-workspace at bounding box center [784, 386] width 1568 height 772
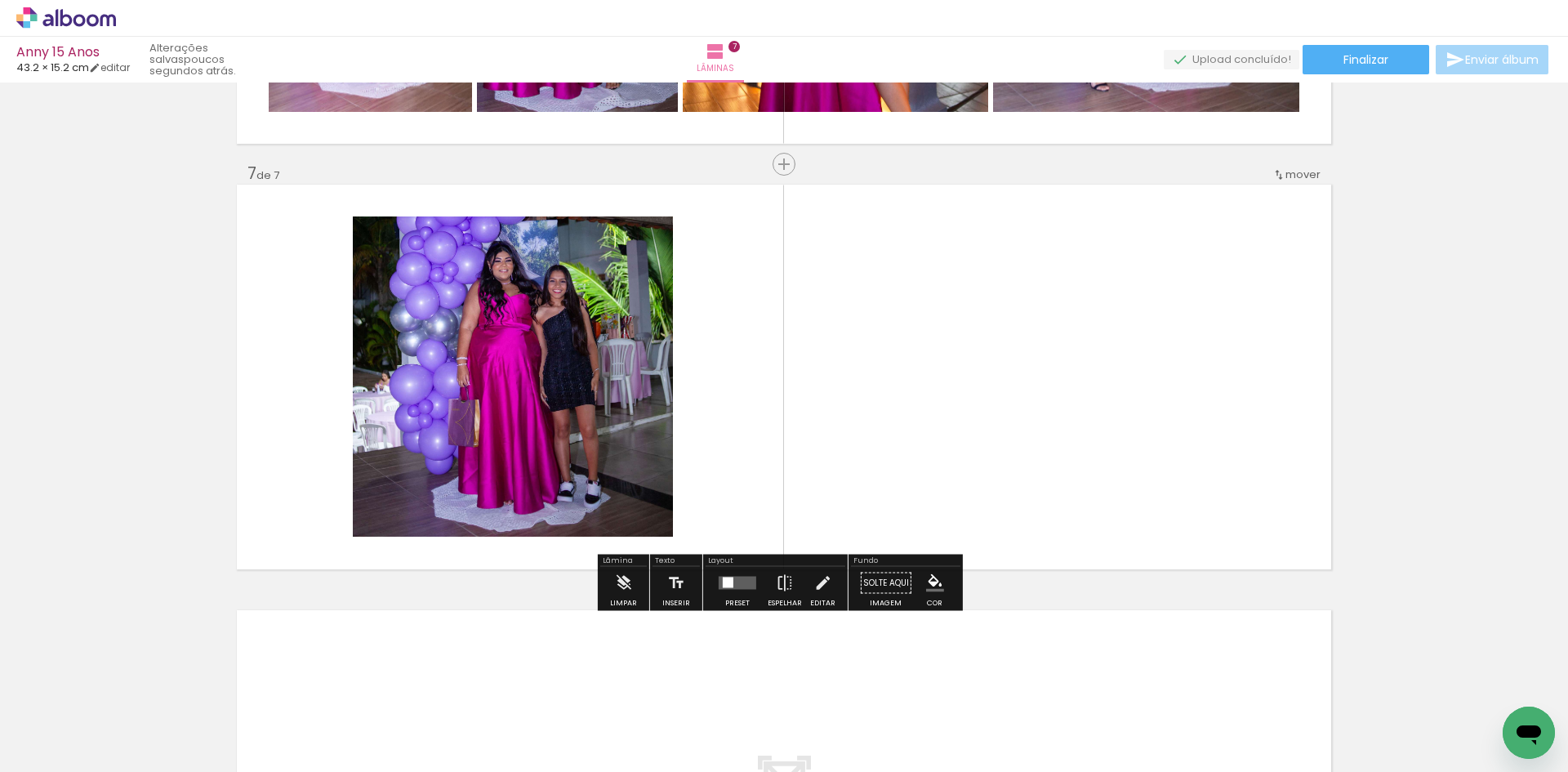
scroll to position [2499, 0]
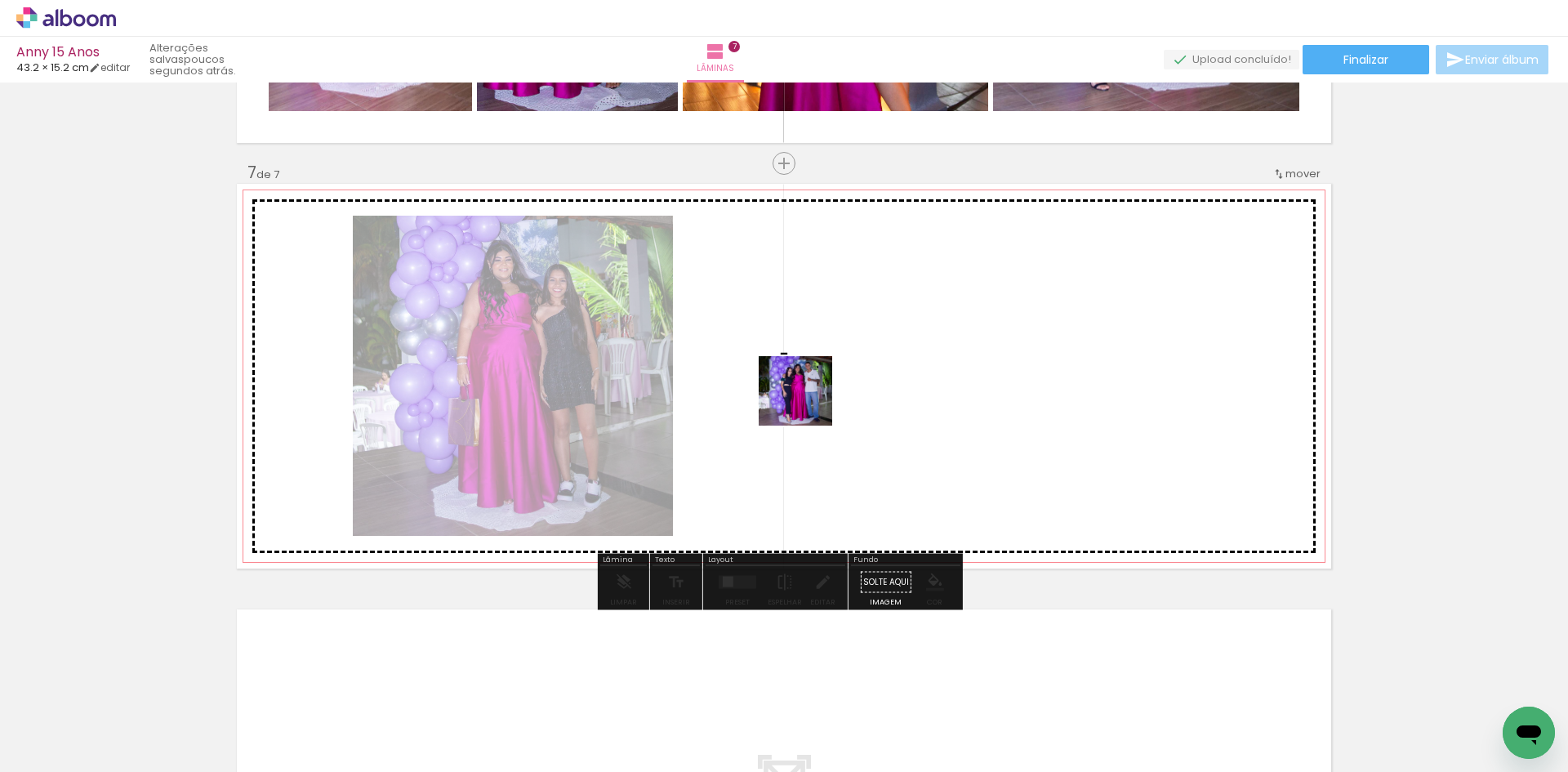
drag, startPoint x: 1194, startPoint y: 717, endPoint x: 807, endPoint y: 405, distance: 497.1
click at [807, 405] on quentale-workspace at bounding box center [784, 386] width 1568 height 772
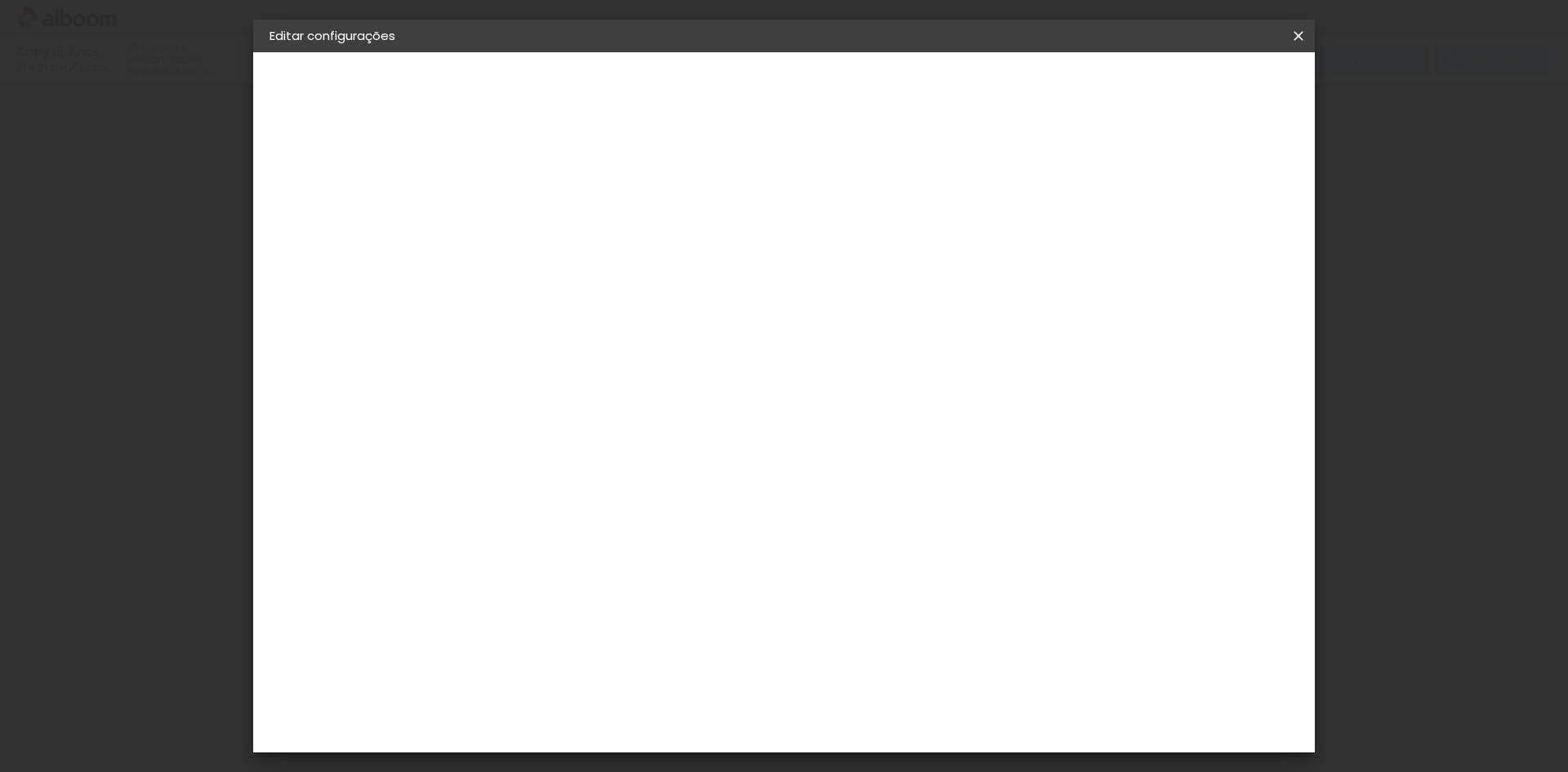
type input "15,2"
type input "43,2"
type input "2"
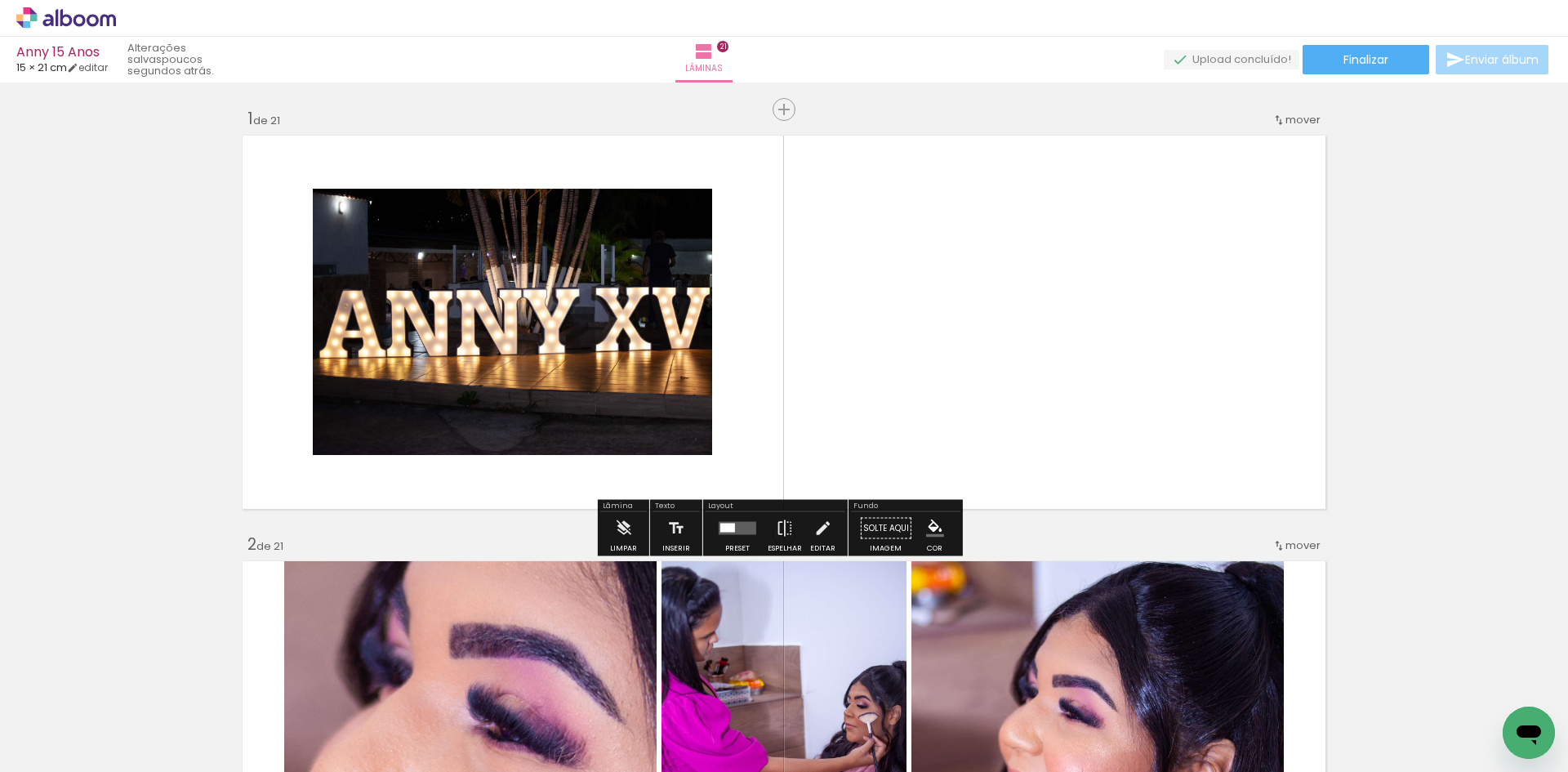
scroll to position [0, 5064]
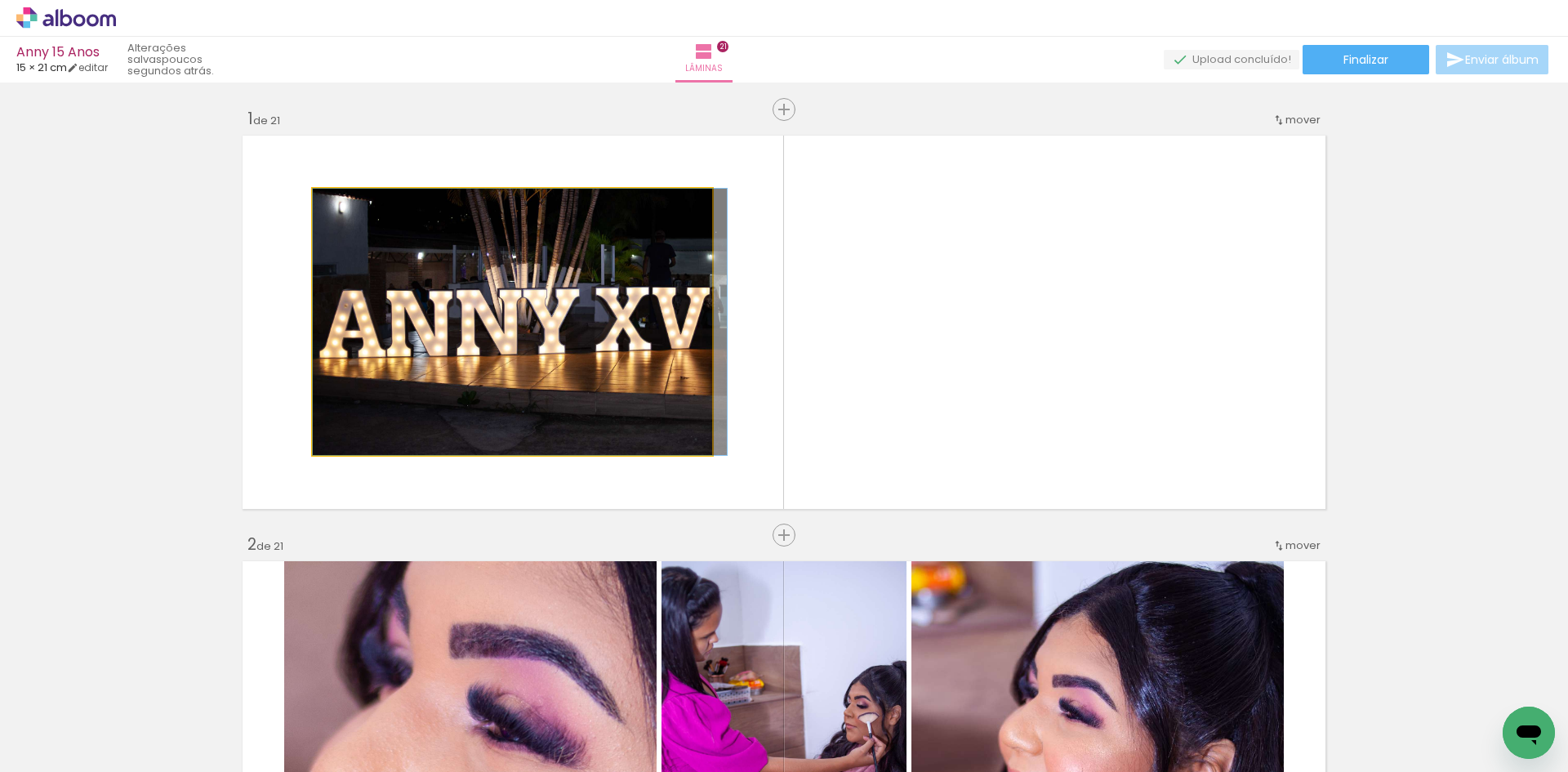
click at [606, 278] on quentale-photo at bounding box center [512, 321] width 399 height 266
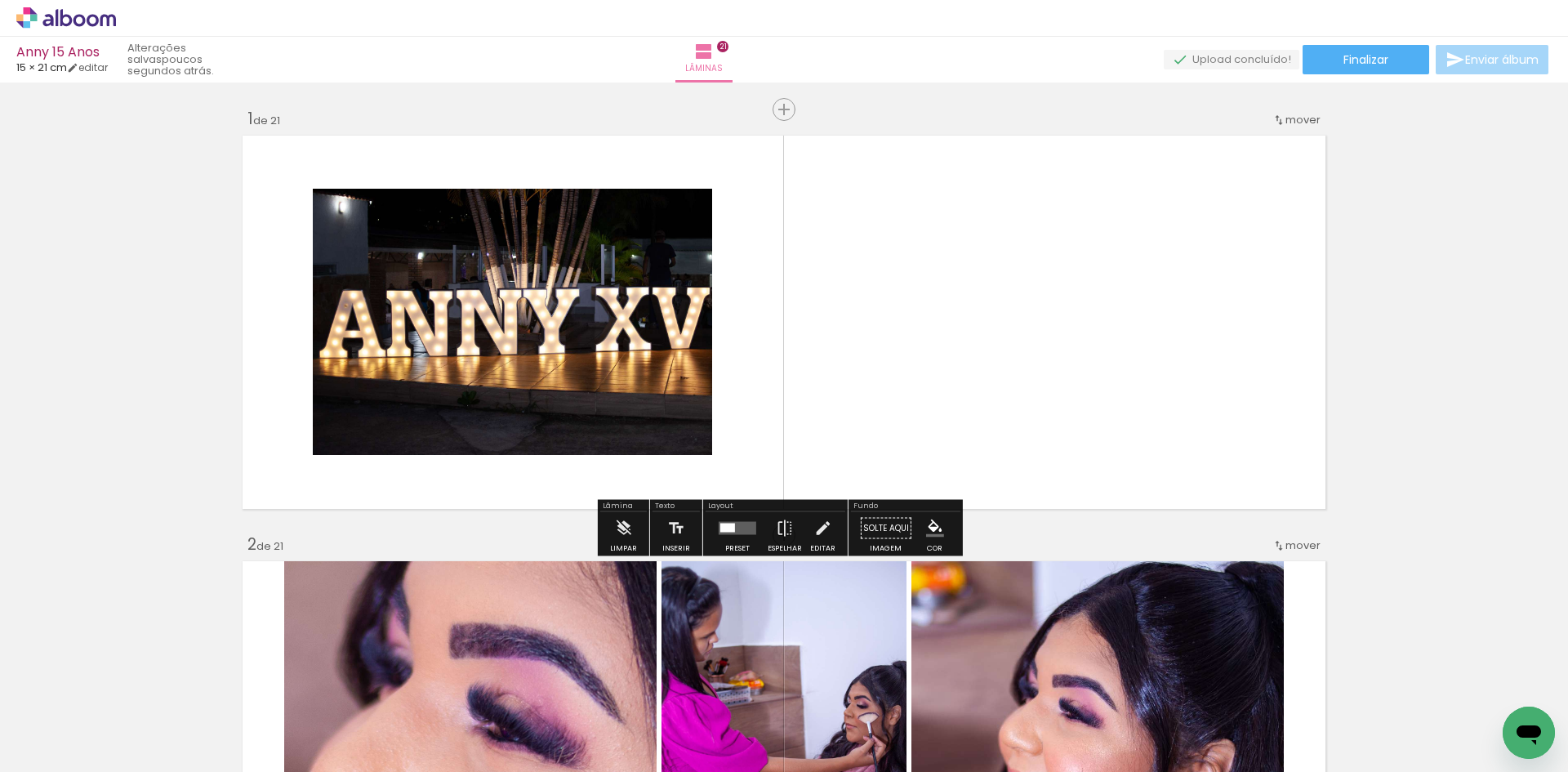
click at [643, 302] on quentale-photo at bounding box center [512, 321] width 399 height 266
drag, startPoint x: 812, startPoint y: 530, endPoint x: 438, endPoint y: 289, distance: 444.9
click at [813, 529] on iron-icon at bounding box center [821, 528] width 18 height 33
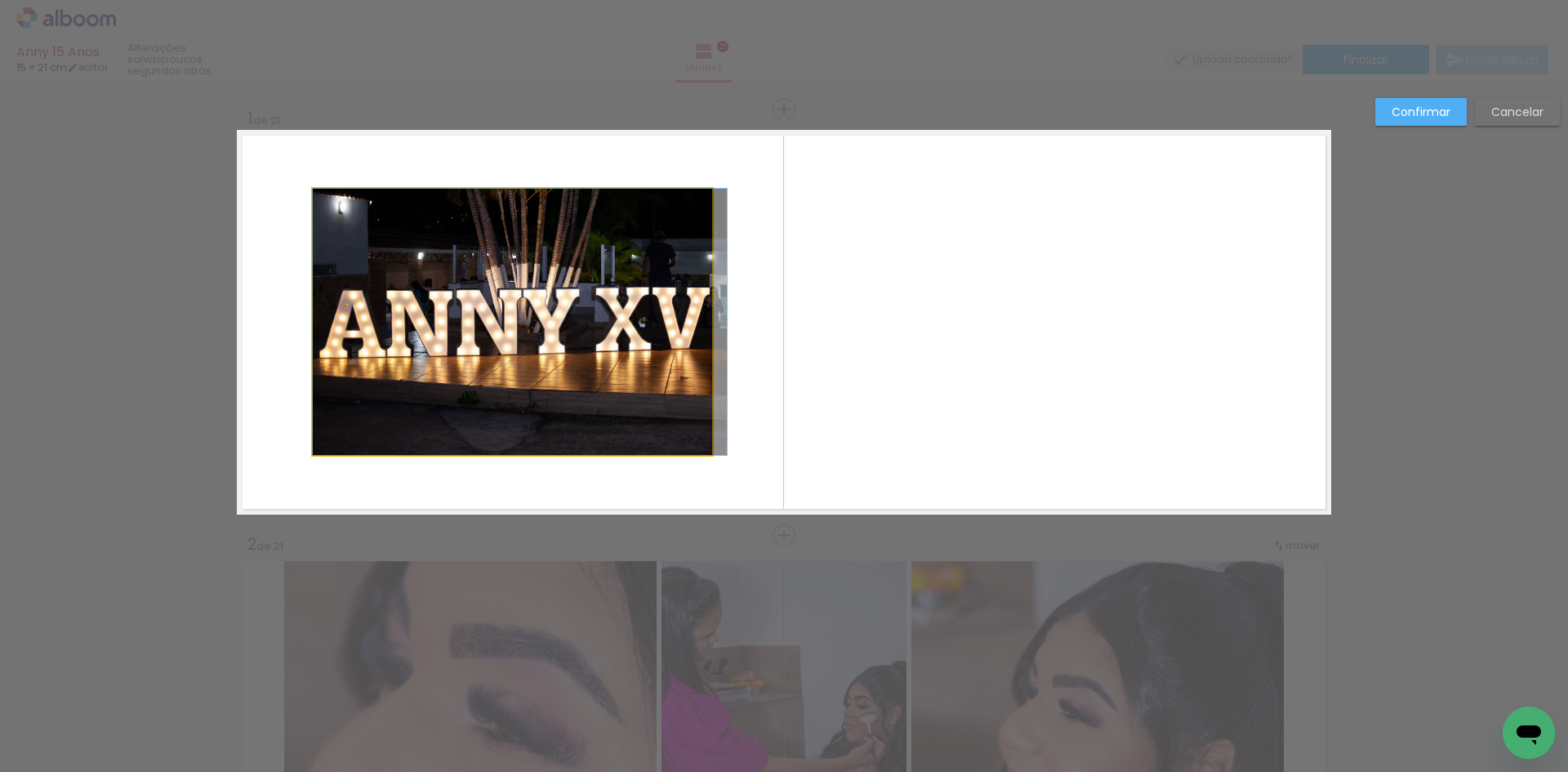
click at [316, 201] on quentale-photo at bounding box center [512, 321] width 399 height 266
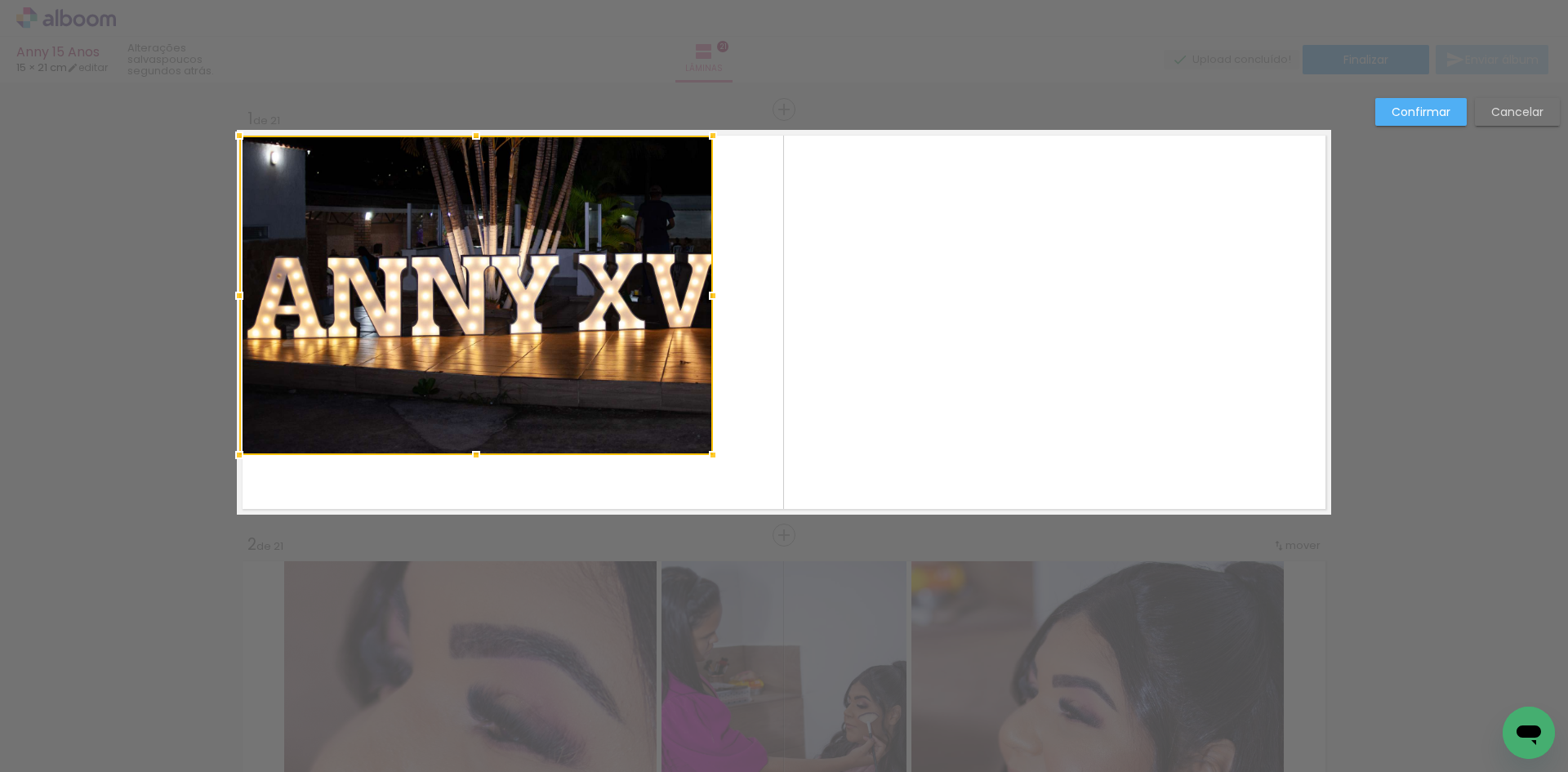
drag, startPoint x: 304, startPoint y: 188, endPoint x: 234, endPoint y: 134, distance: 88.4
click at [234, 134] on div at bounding box center [239, 135] width 33 height 33
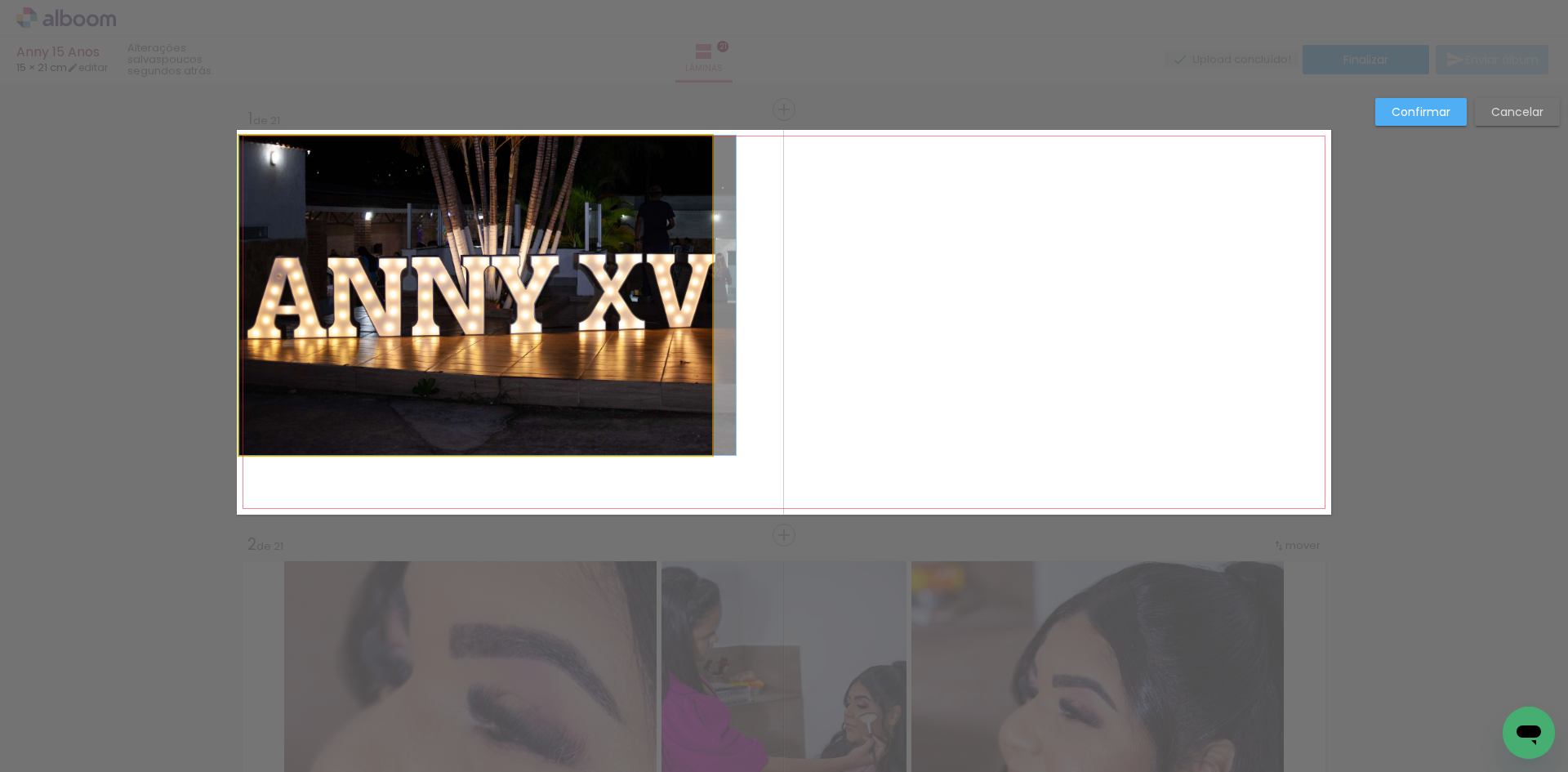
click at [701, 450] on quentale-photo at bounding box center [475, 295] width 473 height 319
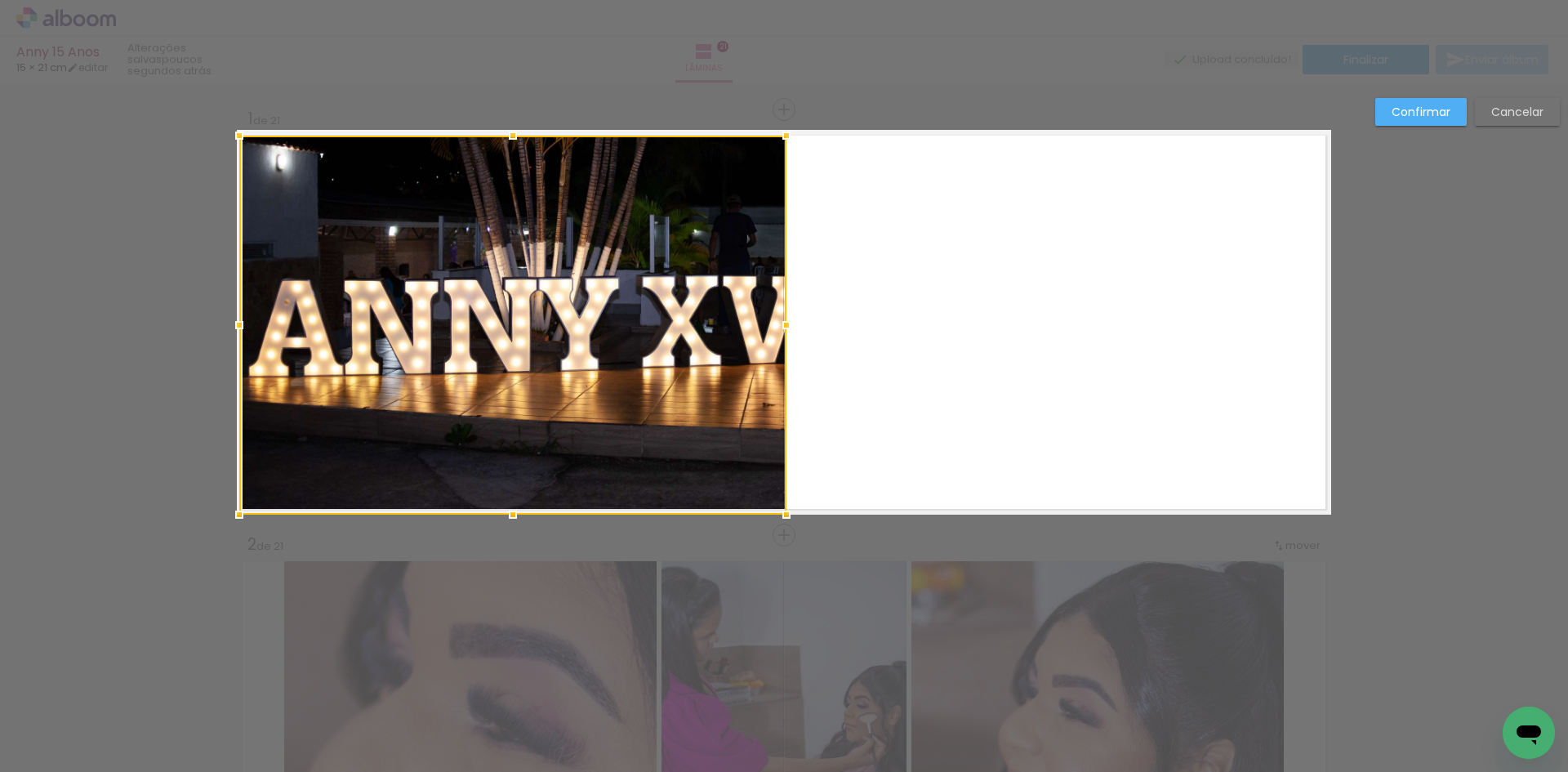
drag, startPoint x: 707, startPoint y: 455, endPoint x: 777, endPoint y: 512, distance: 90.3
click at [777, 512] on div at bounding box center [786, 514] width 33 height 33
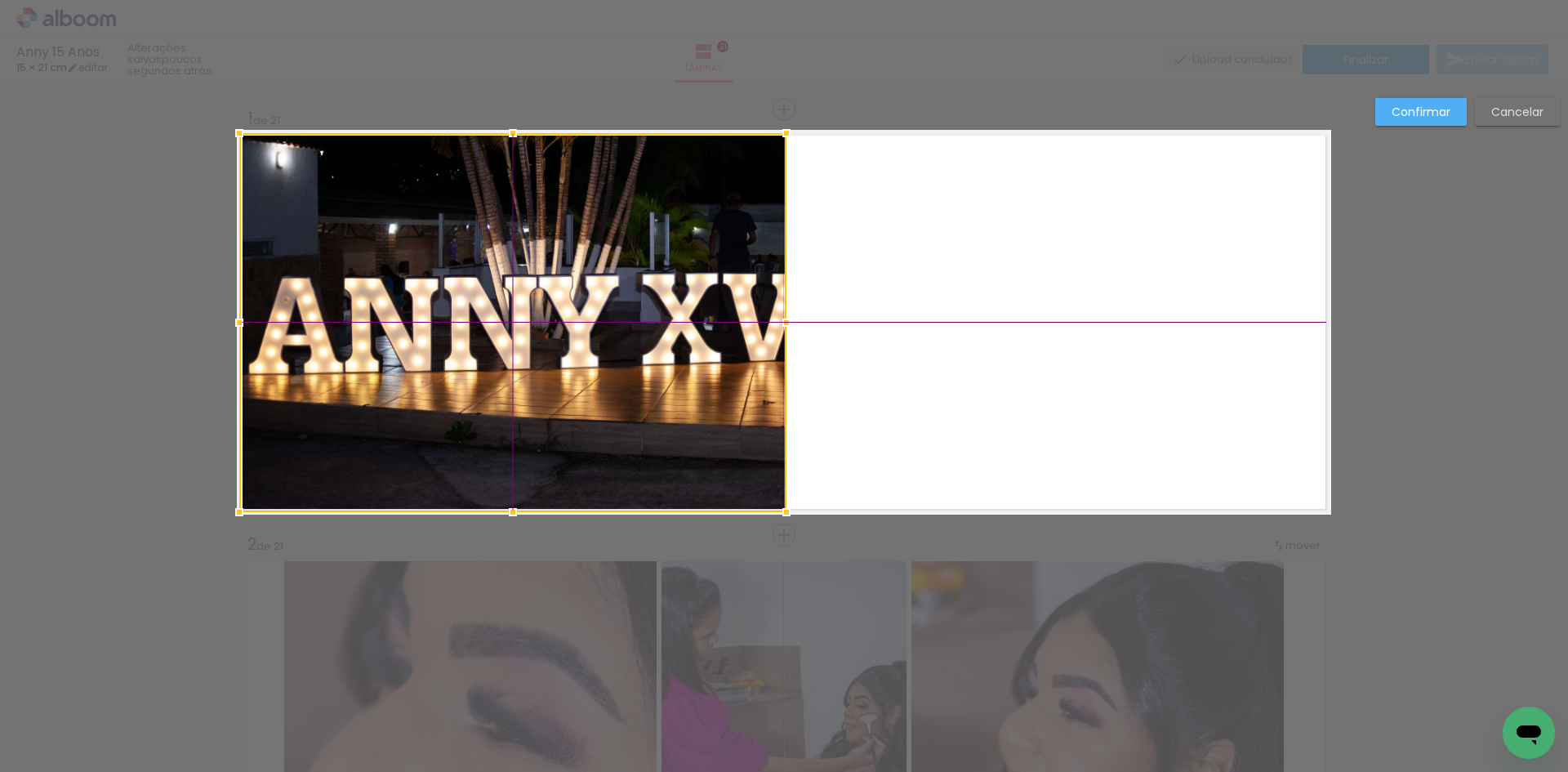
drag, startPoint x: 511, startPoint y: 371, endPoint x: 500, endPoint y: 374, distance: 11.4
click at [500, 374] on div at bounding box center [512, 323] width 547 height 379
drag, startPoint x: 1465, startPoint y: 303, endPoint x: 1418, endPoint y: 280, distance: 52.3
click at [0, 0] on slot "Confirmar" at bounding box center [0, 0] width 0 height 0
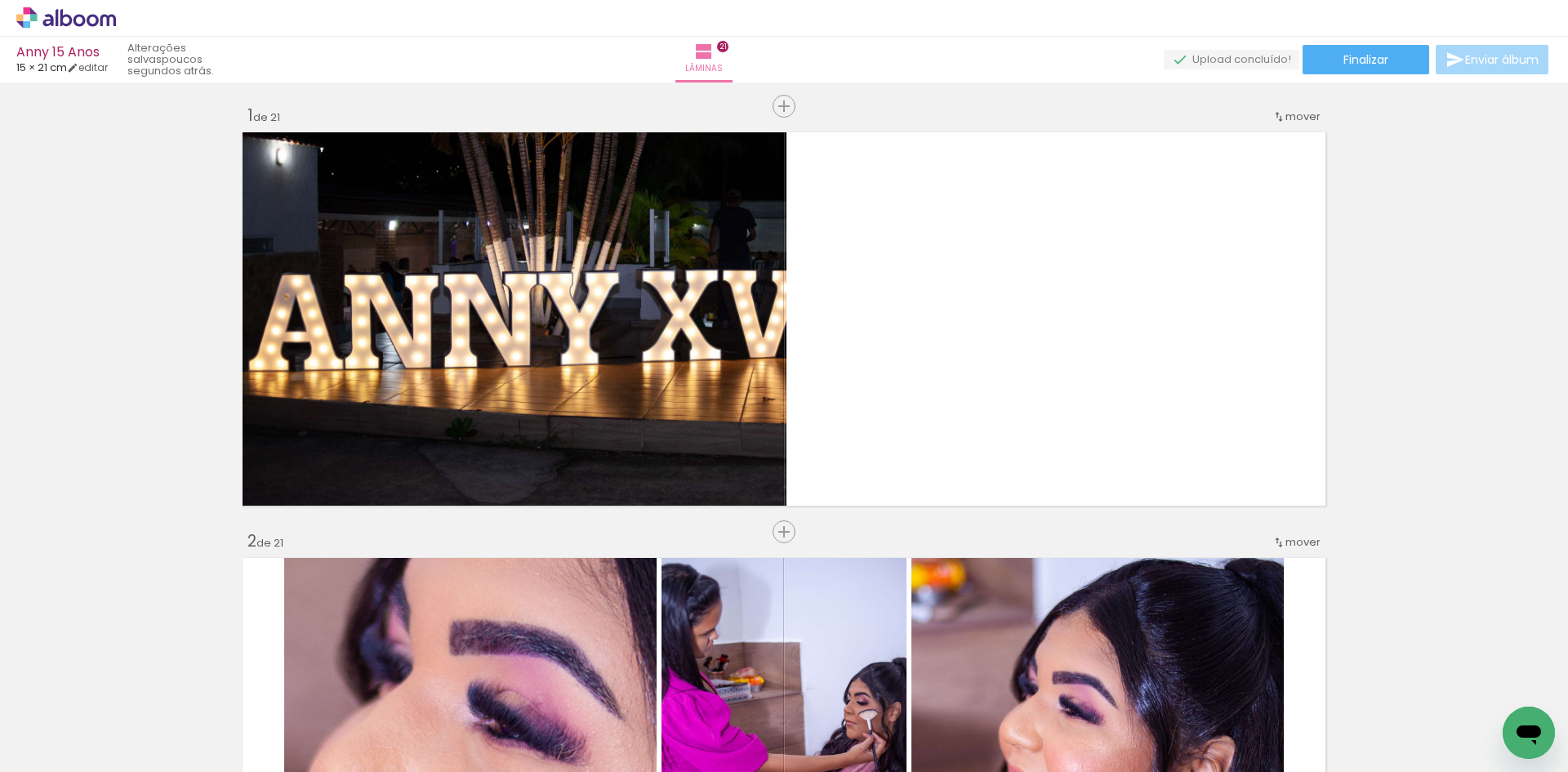
scroll to position [0, 0]
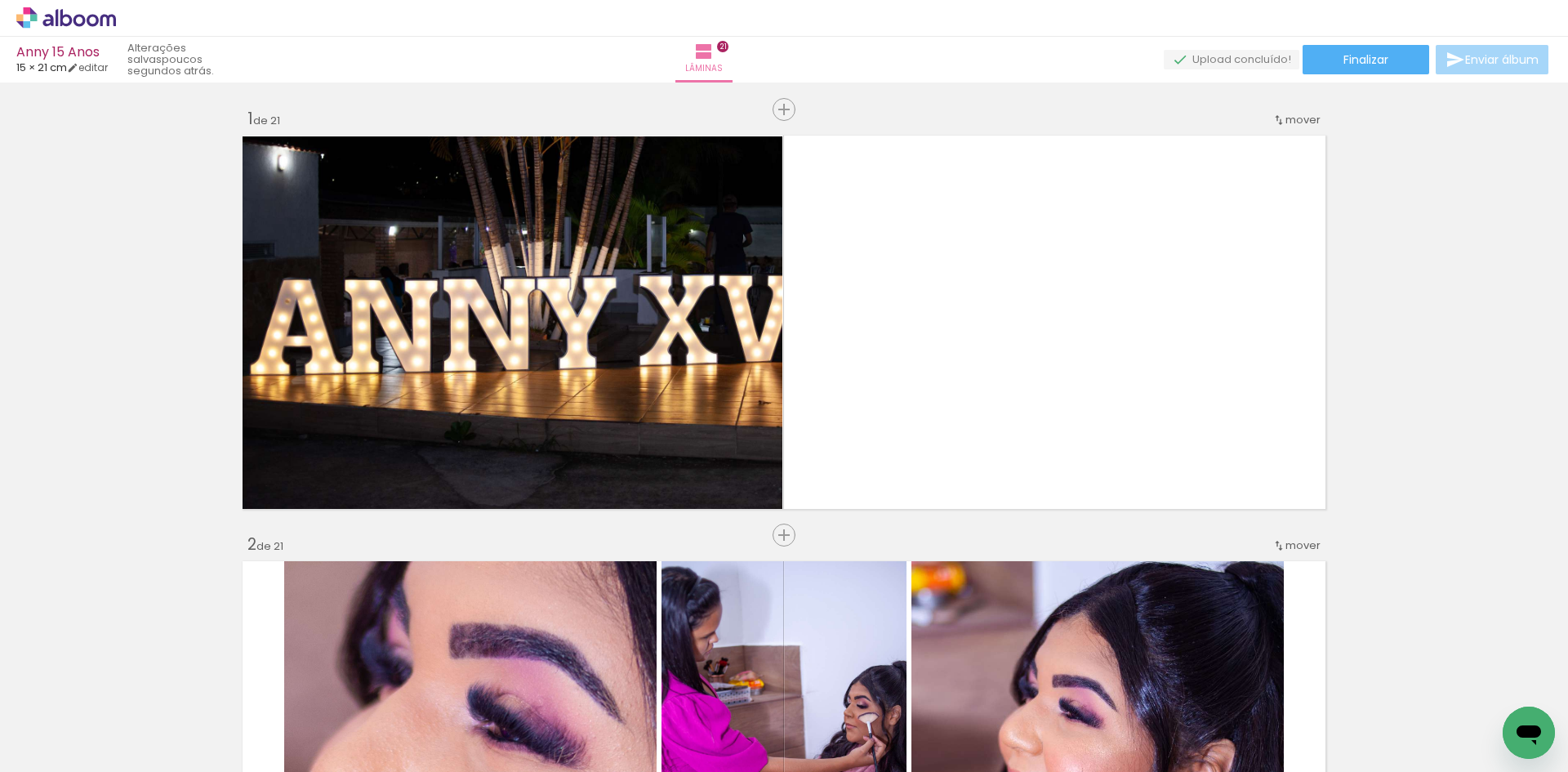
scroll to position [0, 5064]
drag, startPoint x: 1499, startPoint y: 708, endPoint x: 1538, endPoint y: 478, distance: 233.3
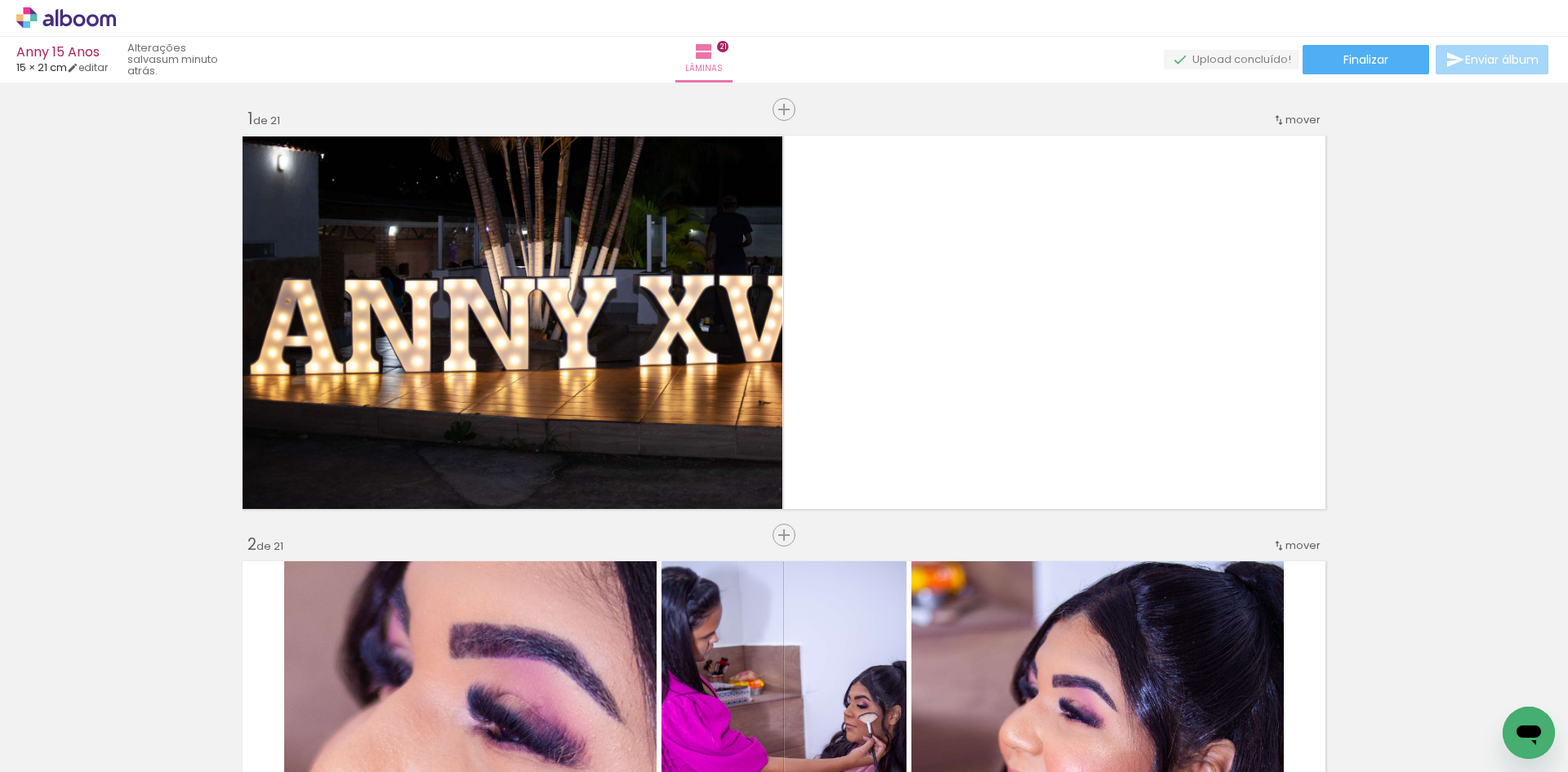
scroll to position [0, 3617]
drag, startPoint x: 1069, startPoint y: 755, endPoint x: 1058, endPoint y: 767, distance: 16.3
click at [1071, 756] on quentale-thumb at bounding box center [1028, 716] width 91 height 94
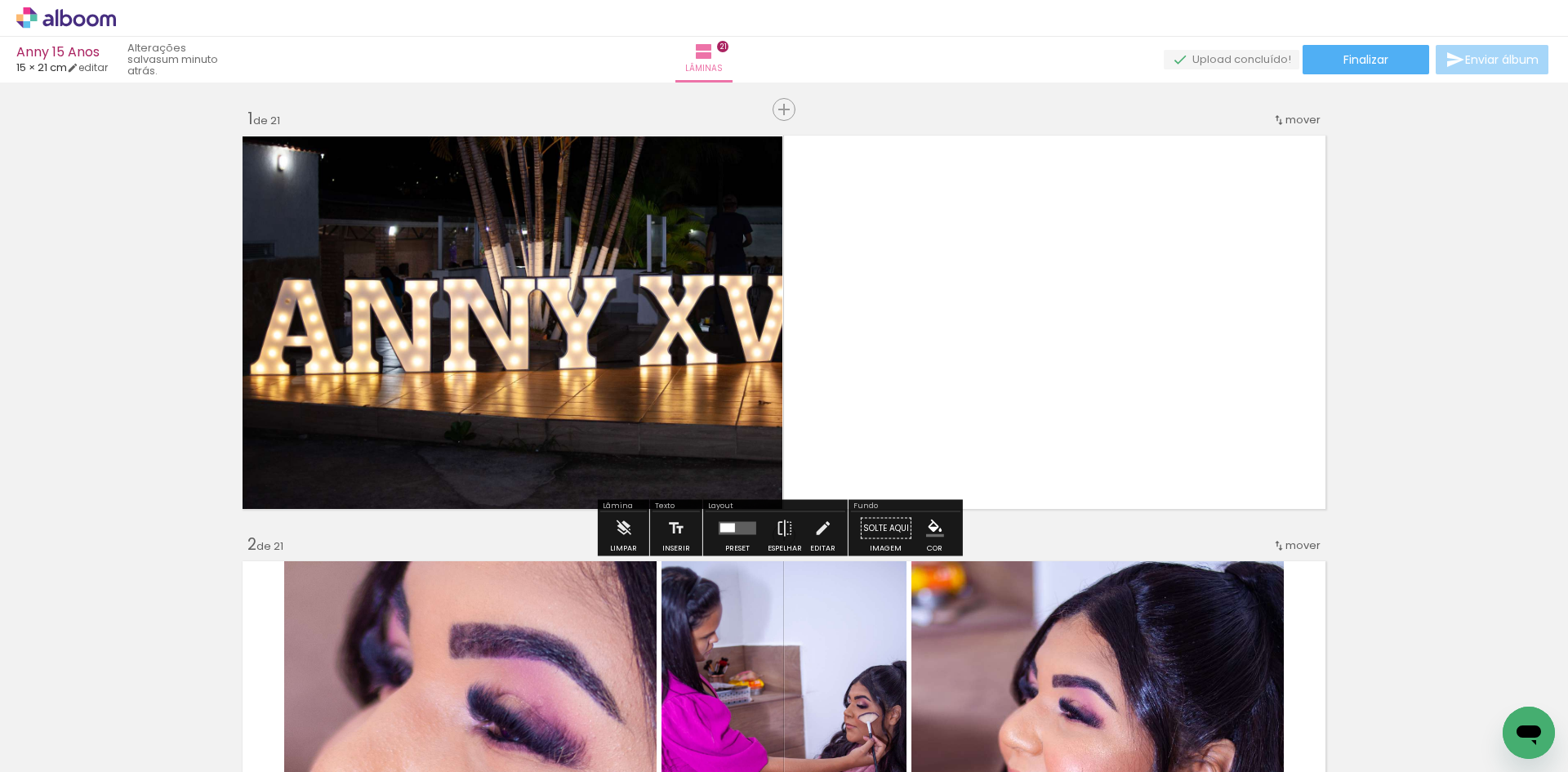
click at [251, 157] on iron-icon at bounding box center [258, 153] width 16 height 16
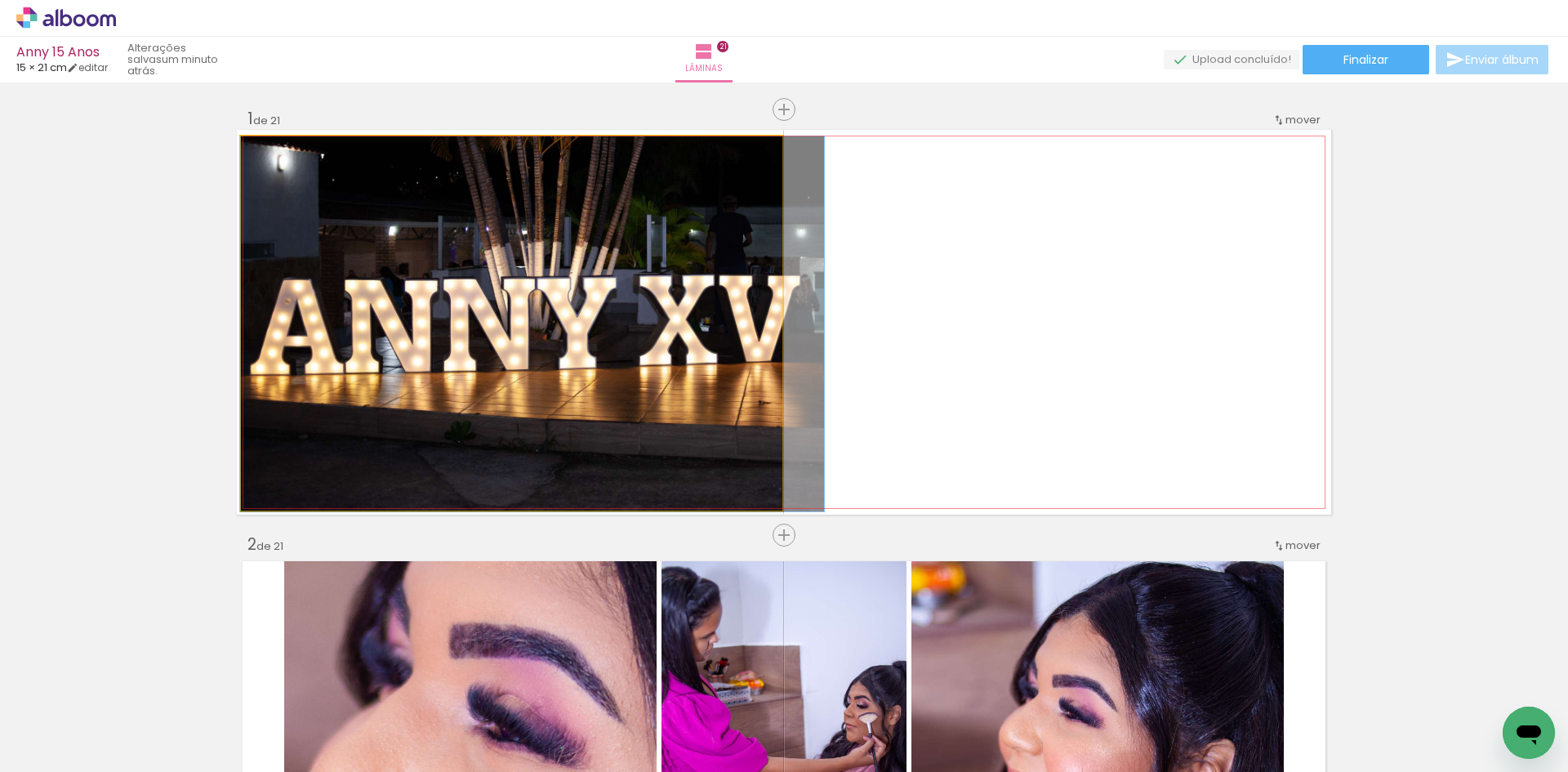
click at [251, 157] on iron-icon at bounding box center [258, 153] width 16 height 16
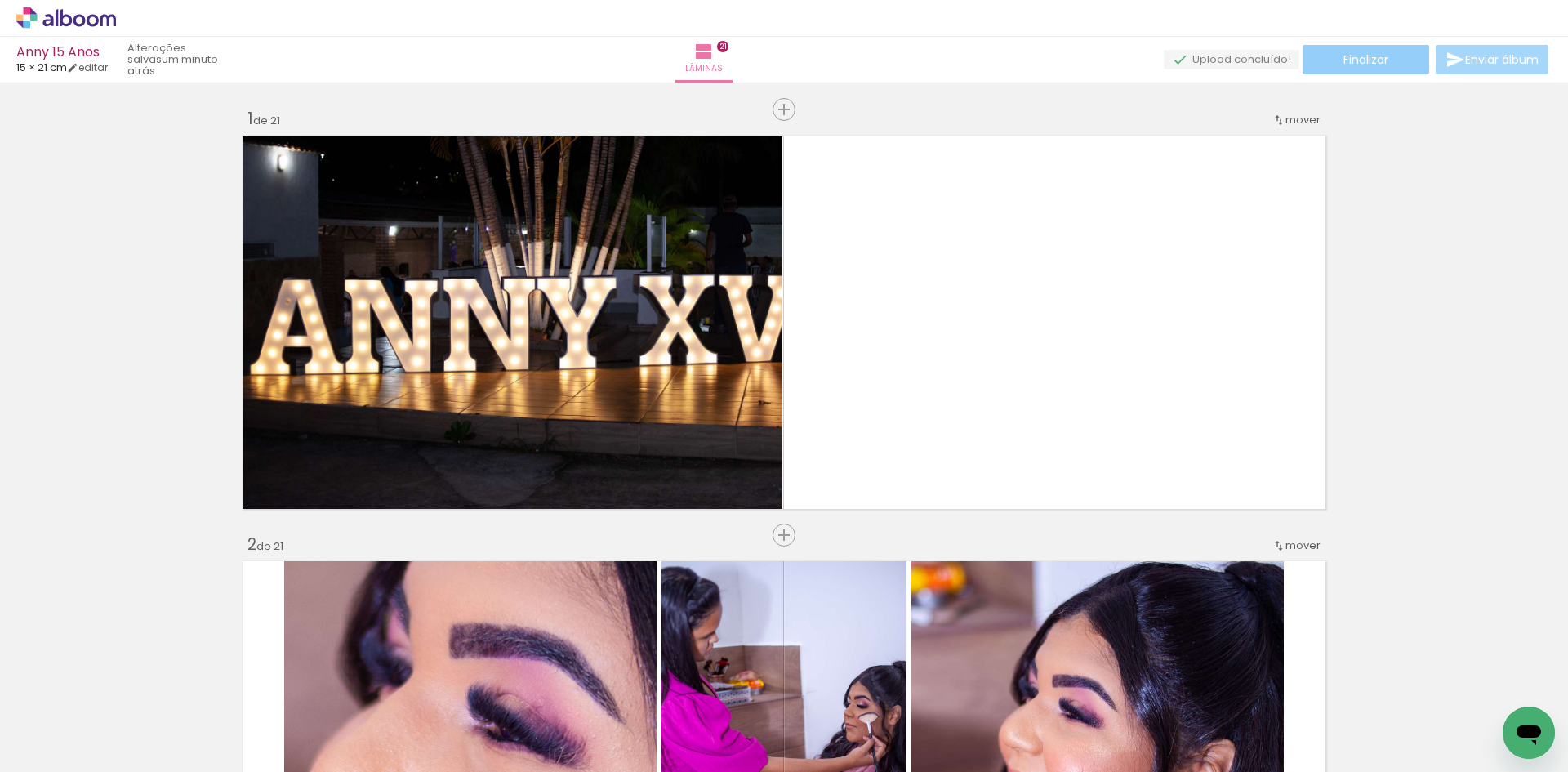
click at [1365, 57] on span "Finalizar" at bounding box center [1365, 60] width 45 height 11
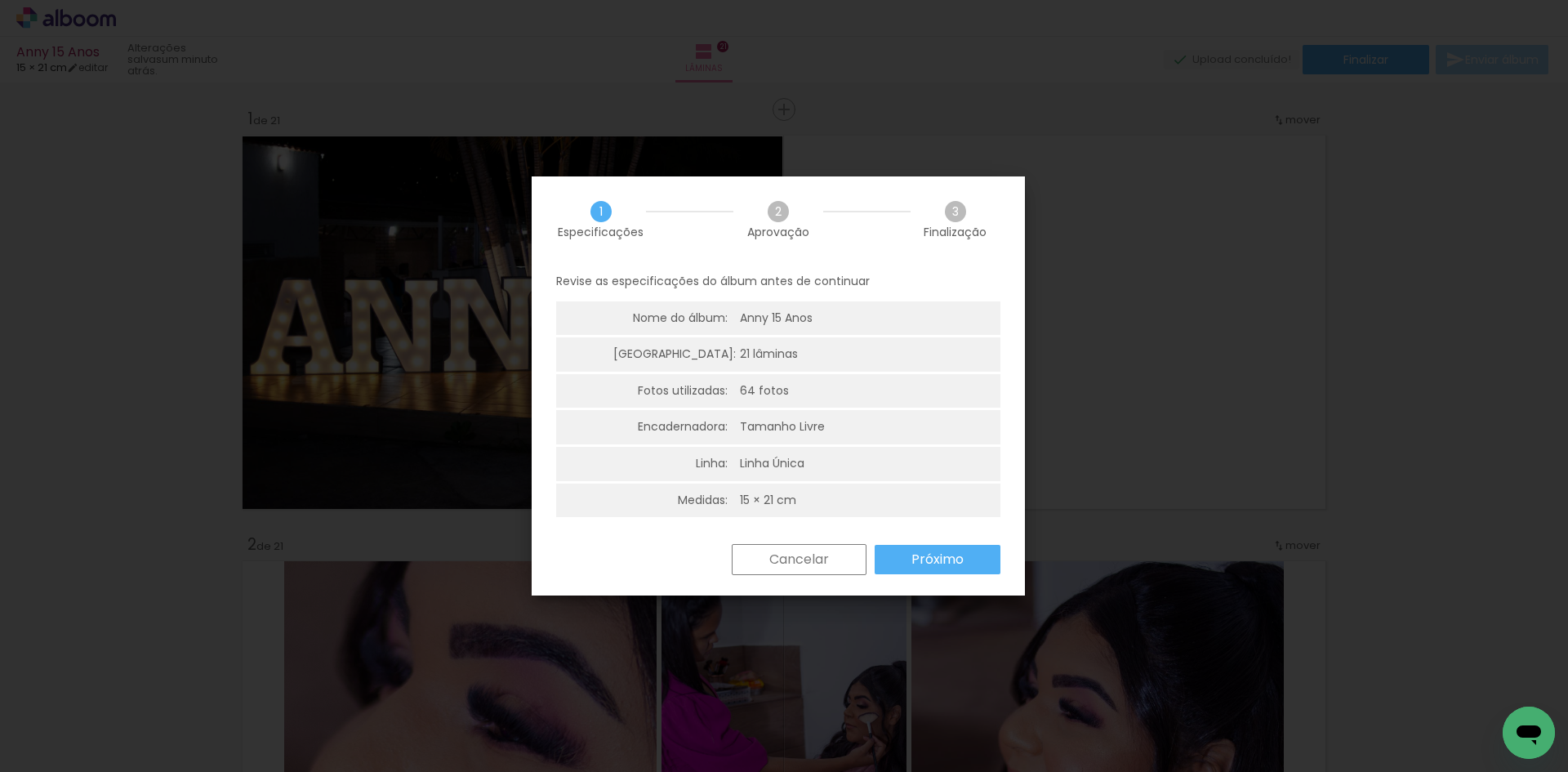
click at [0, 0] on slot "Próximo" at bounding box center [0, 0] width 0 height 0
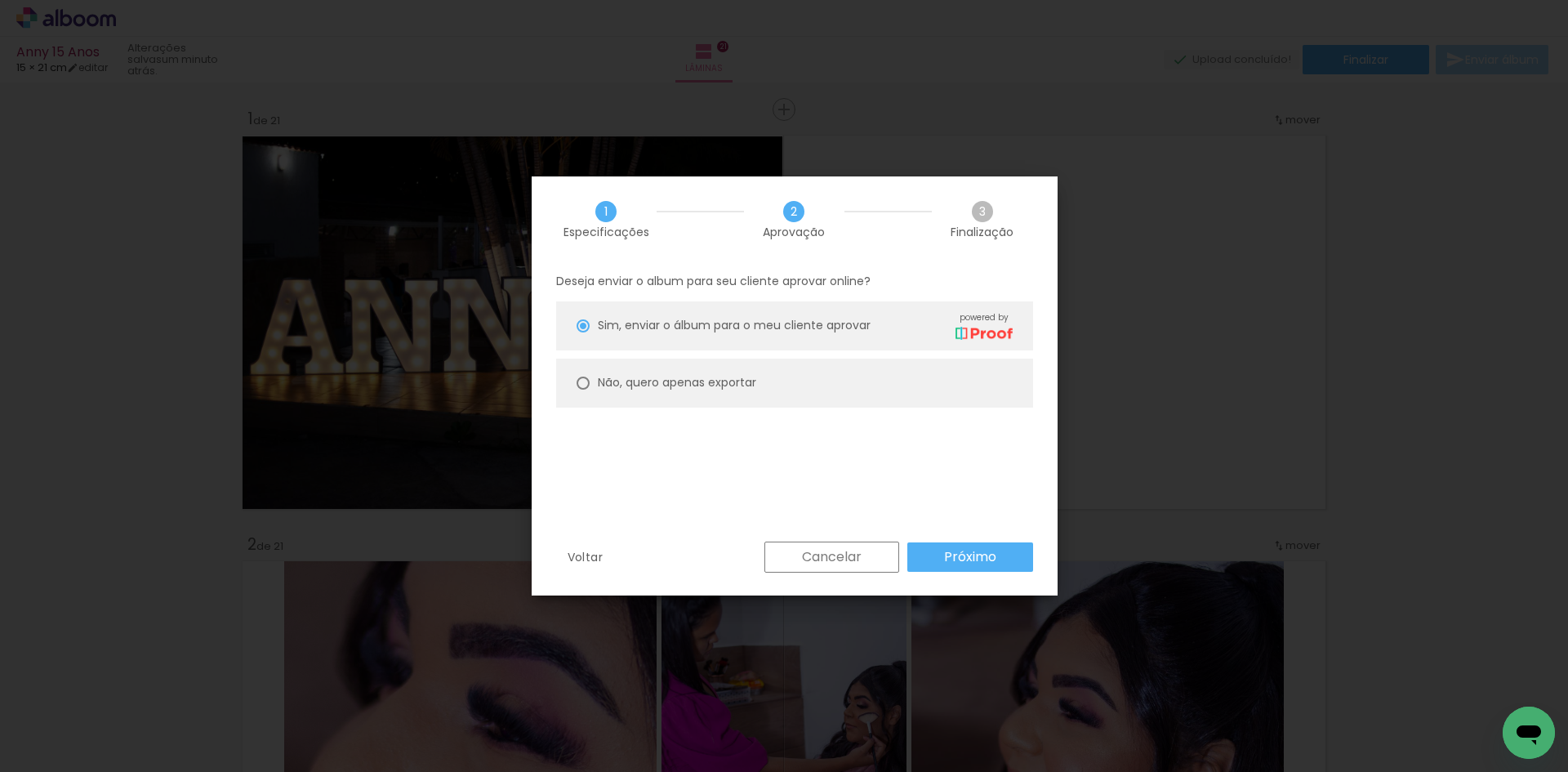
click at [586, 332] on div at bounding box center [583, 326] width 13 height 13
type paper-radio-button "on"
click at [0, 0] on slot "Próximo" at bounding box center [0, 0] width 0 height 0
type input "Alta, 300 DPI"
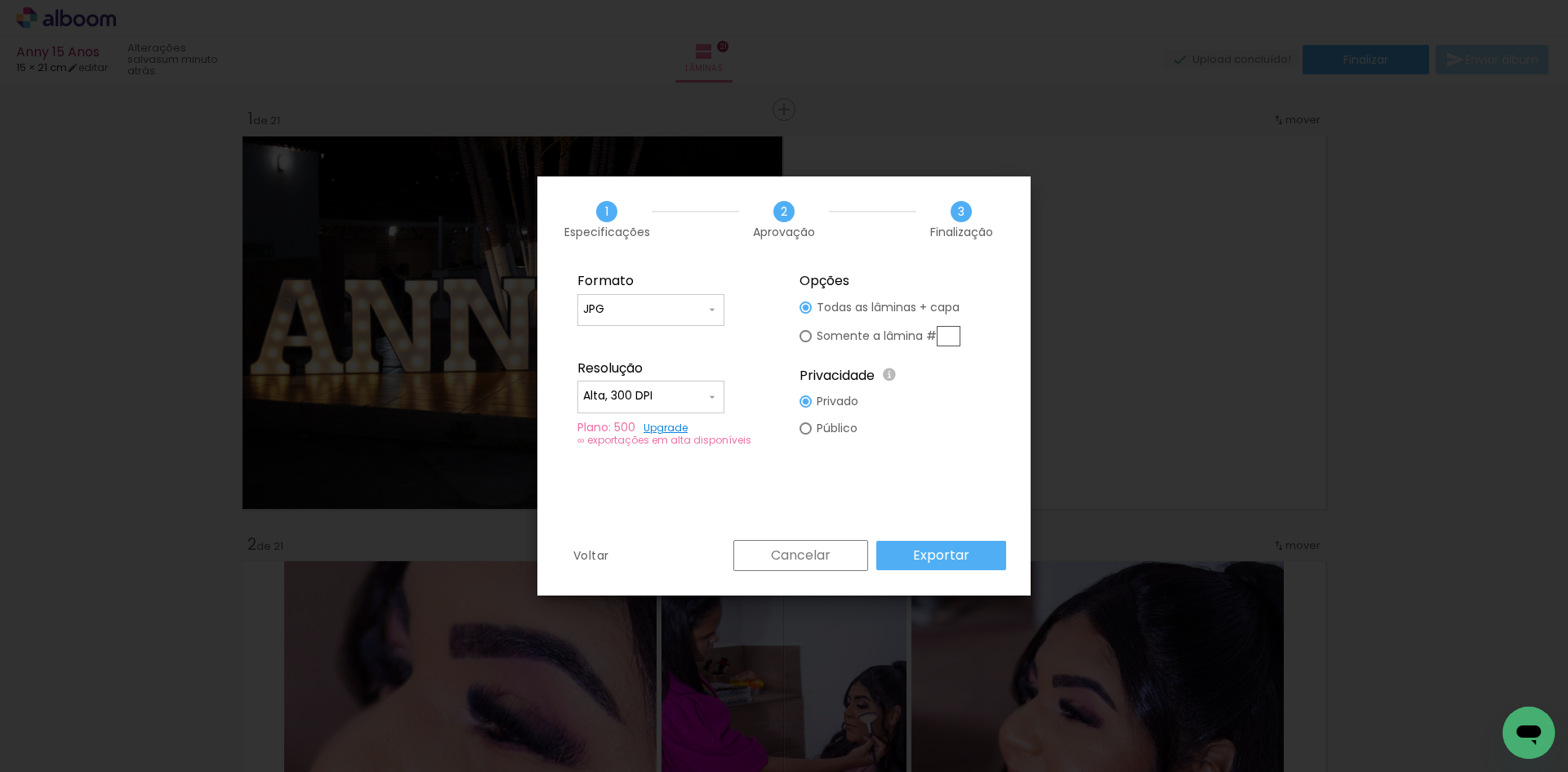
click at [713, 305] on iron-icon at bounding box center [712, 310] width 13 height 13
click at [760, 326] on fieldset "Formato JPG PDF Resolução Alta, 300 DPI Baixa Plano: 500 Upgrade ∞ exportações …" at bounding box center [673, 359] width 218 height 195
click at [0, 0] on slot "Exportar" at bounding box center [0, 0] width 0 height 0
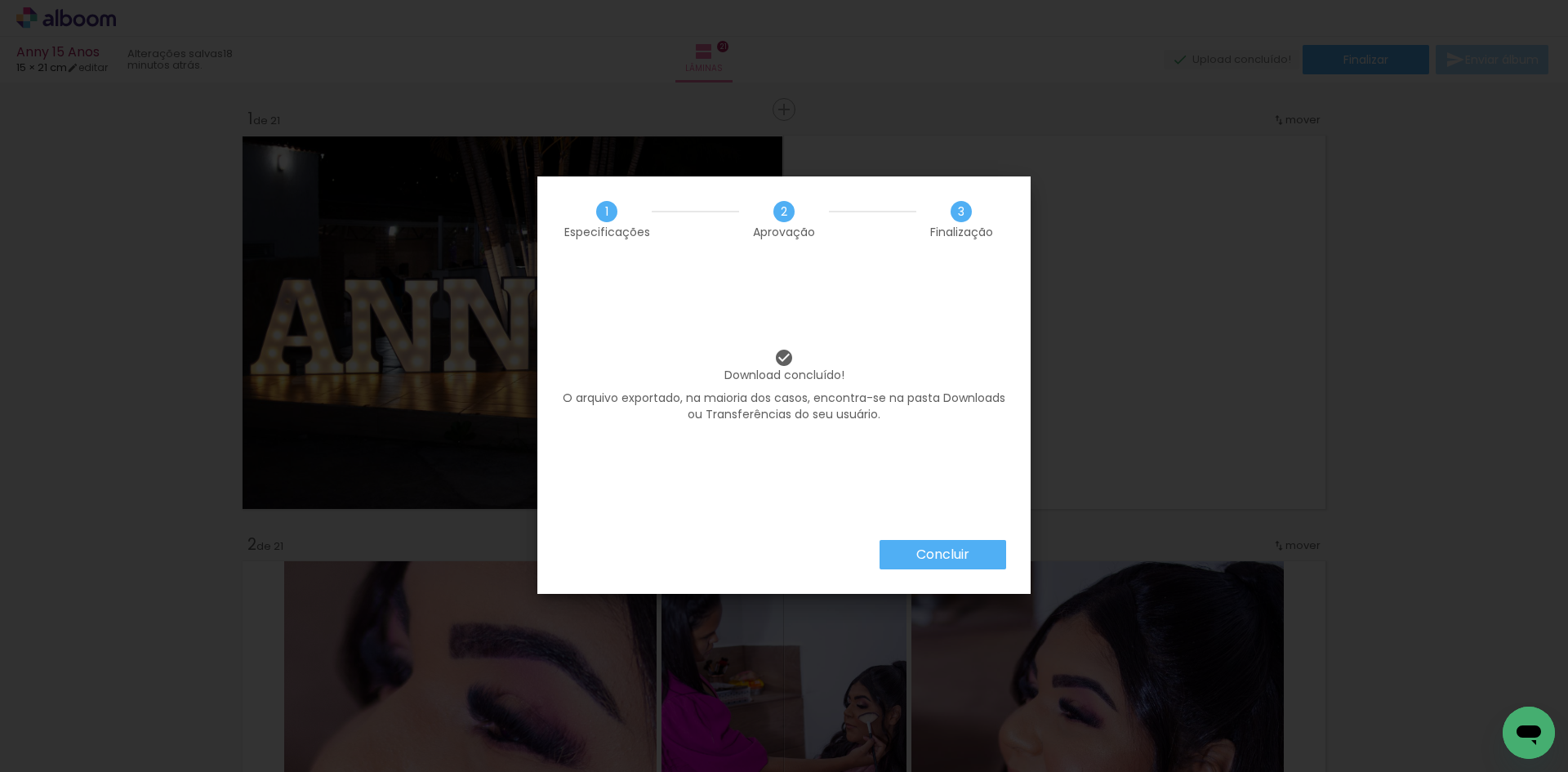
scroll to position [0, 5064]
click at [0, 0] on slot "Concluir" at bounding box center [0, 0] width 0 height 0
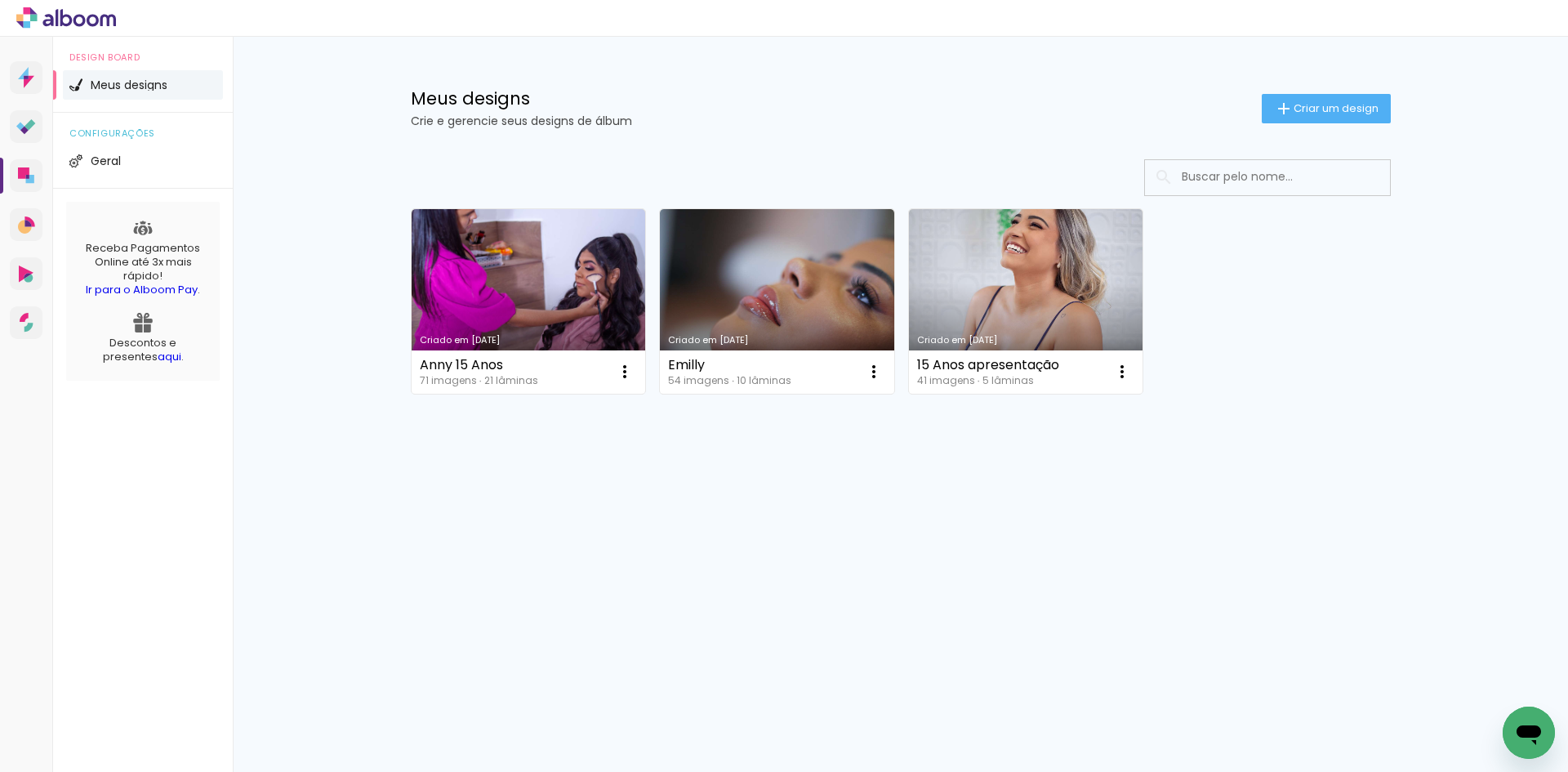
click at [66, 22] on icon at bounding box center [65, 18] width 100 height 21
click at [35, 15] on icon at bounding box center [34, 19] width 7 height 7
click at [29, 81] on icon at bounding box center [25, 77] width 16 height 21
